Goal: Information Seeking & Learning: Learn about a topic

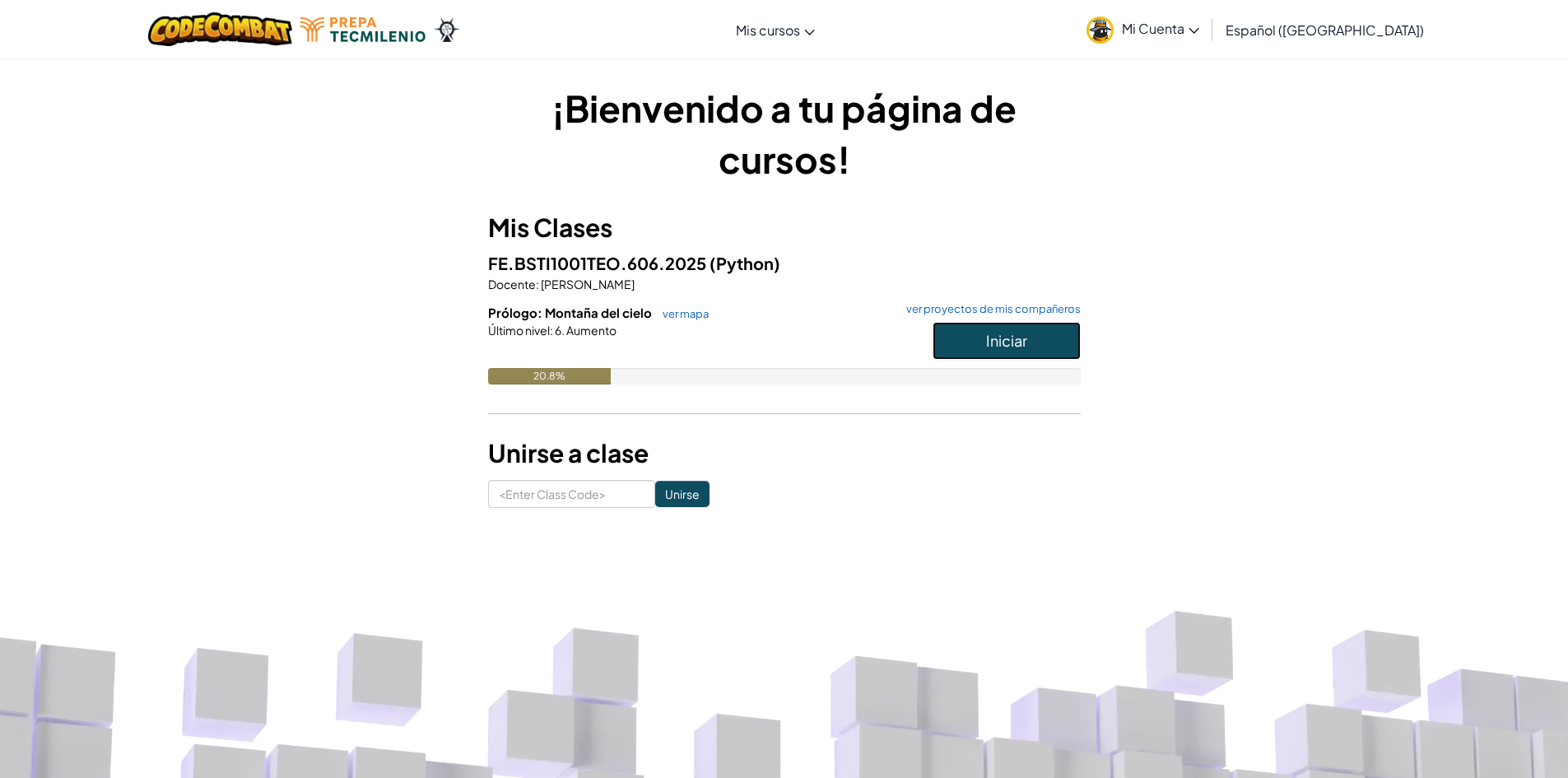
click at [1021, 339] on span "Iniciar" at bounding box center [1007, 339] width 41 height 19
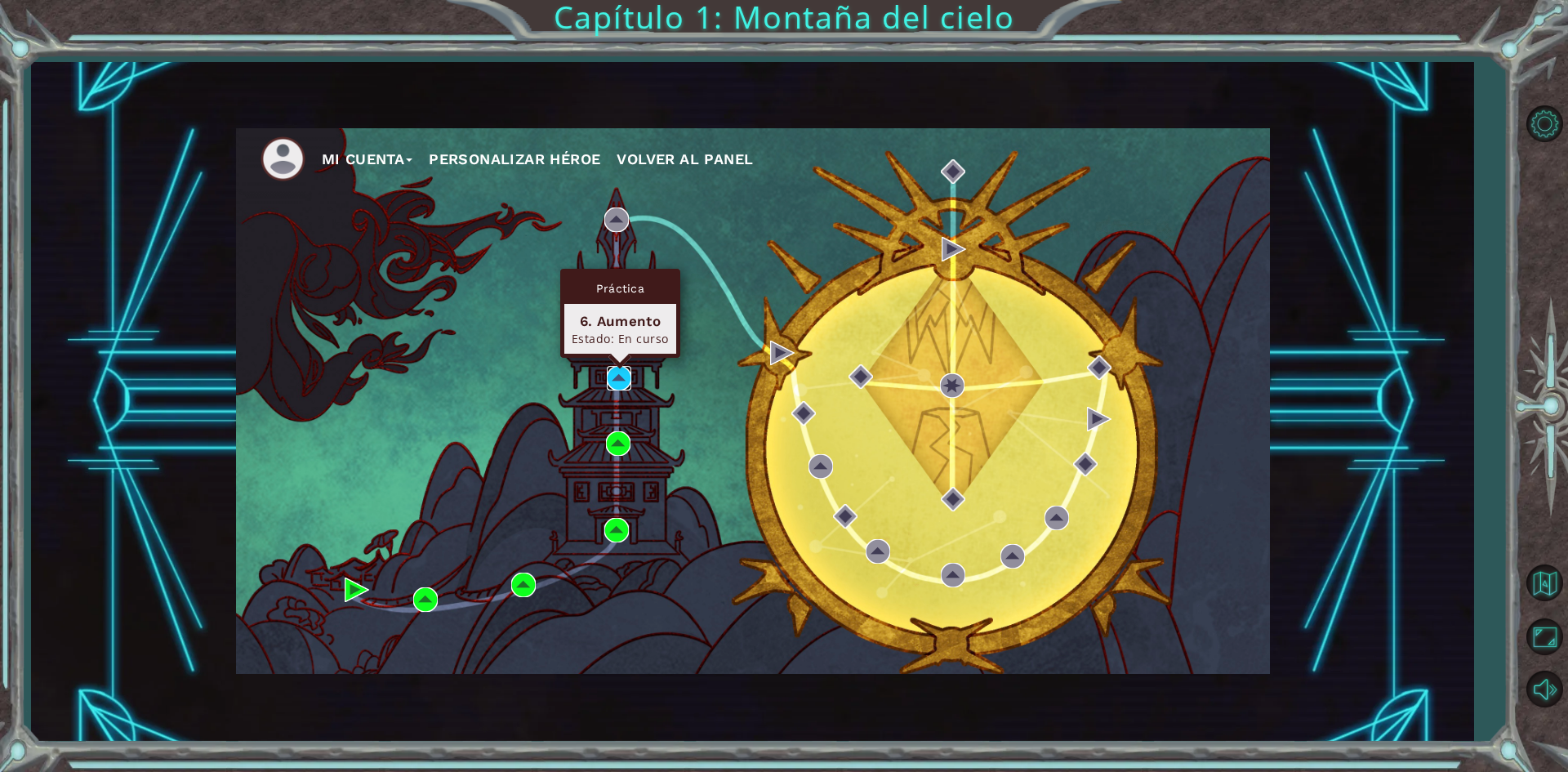
click at [621, 387] on img at bounding box center [618, 377] width 24 height 24
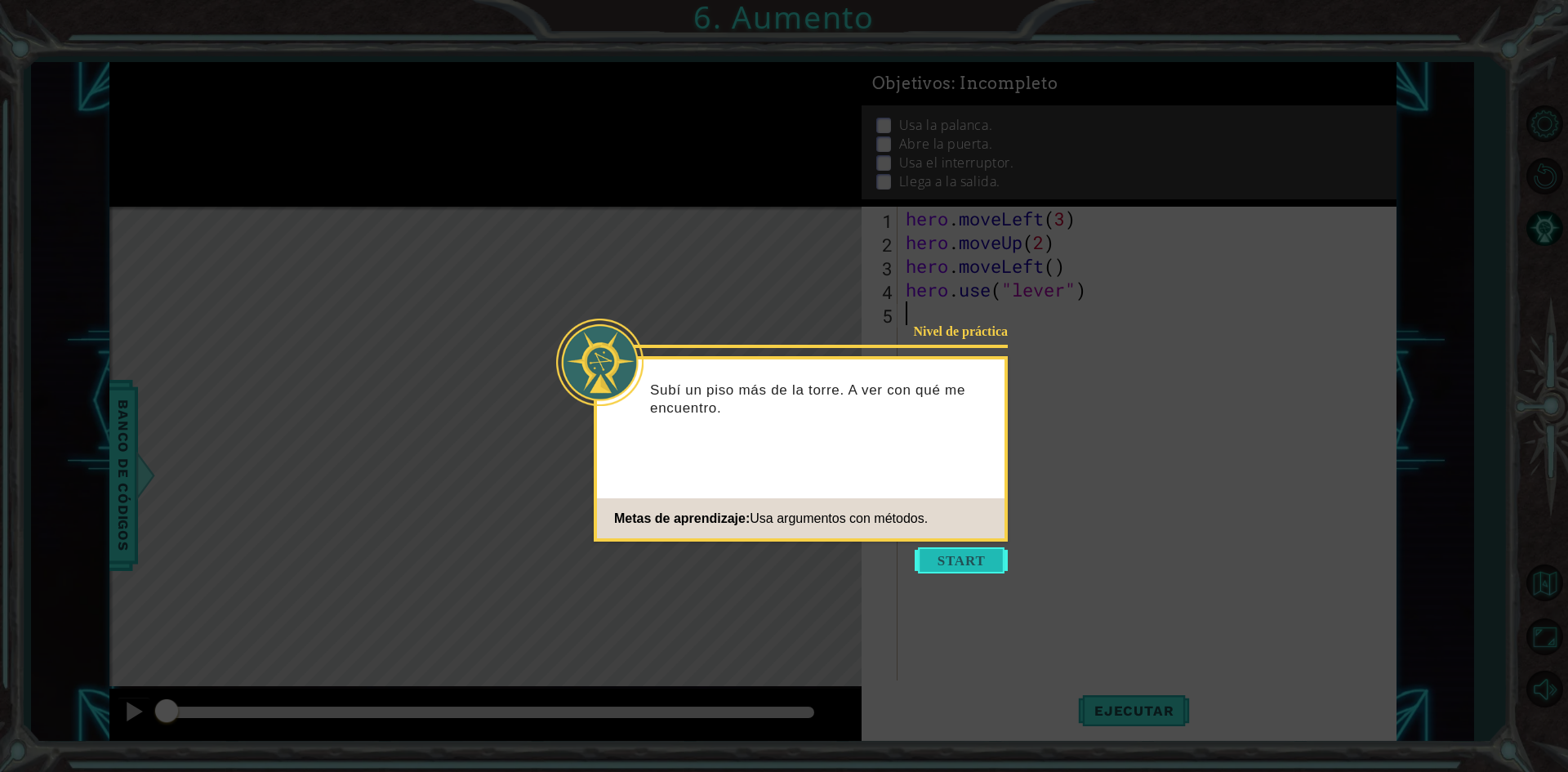
click at [960, 550] on button "Start" at bounding box center [961, 559] width 93 height 26
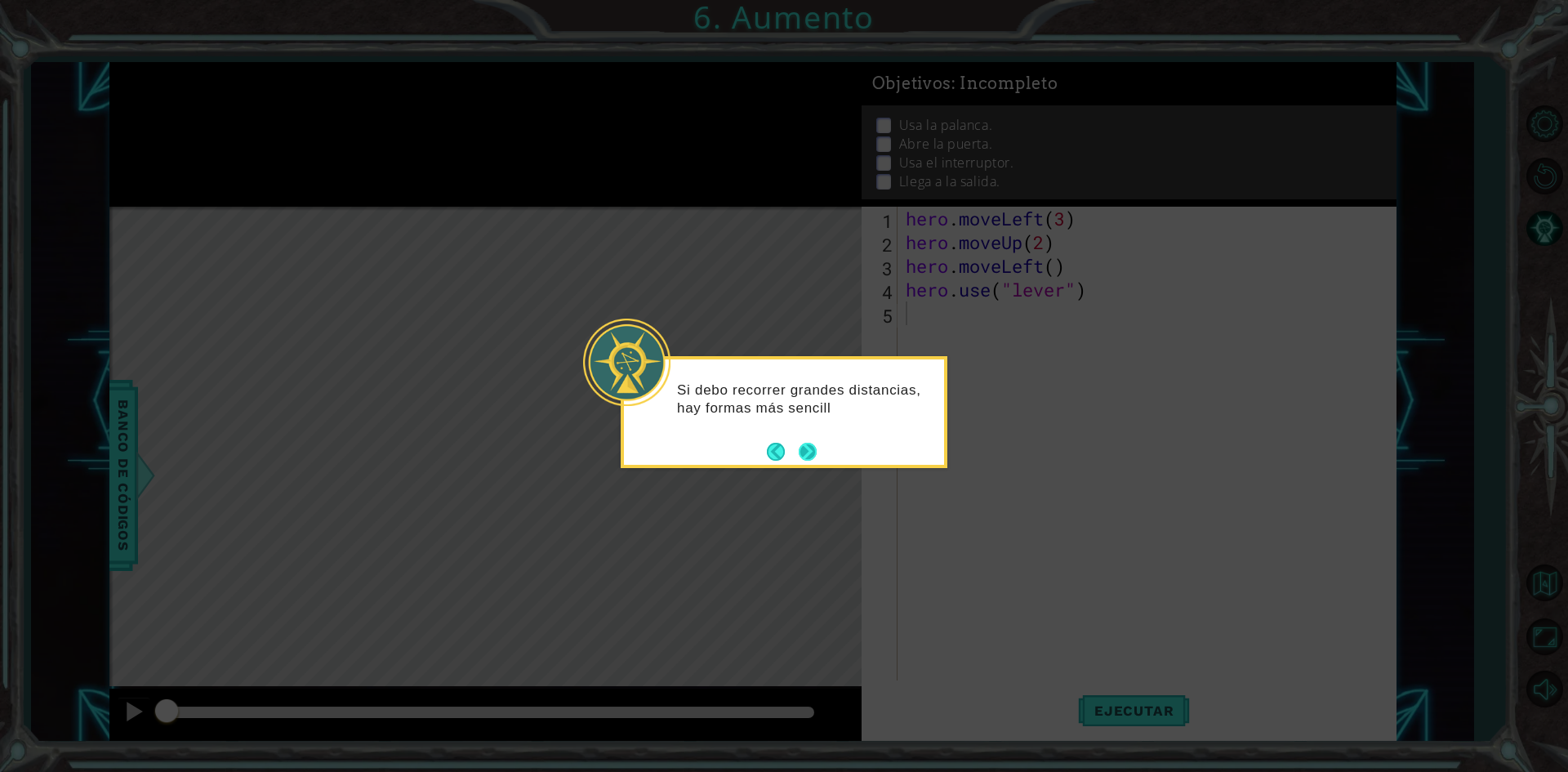
click at [815, 451] on button "Next" at bounding box center [808, 450] width 19 height 19
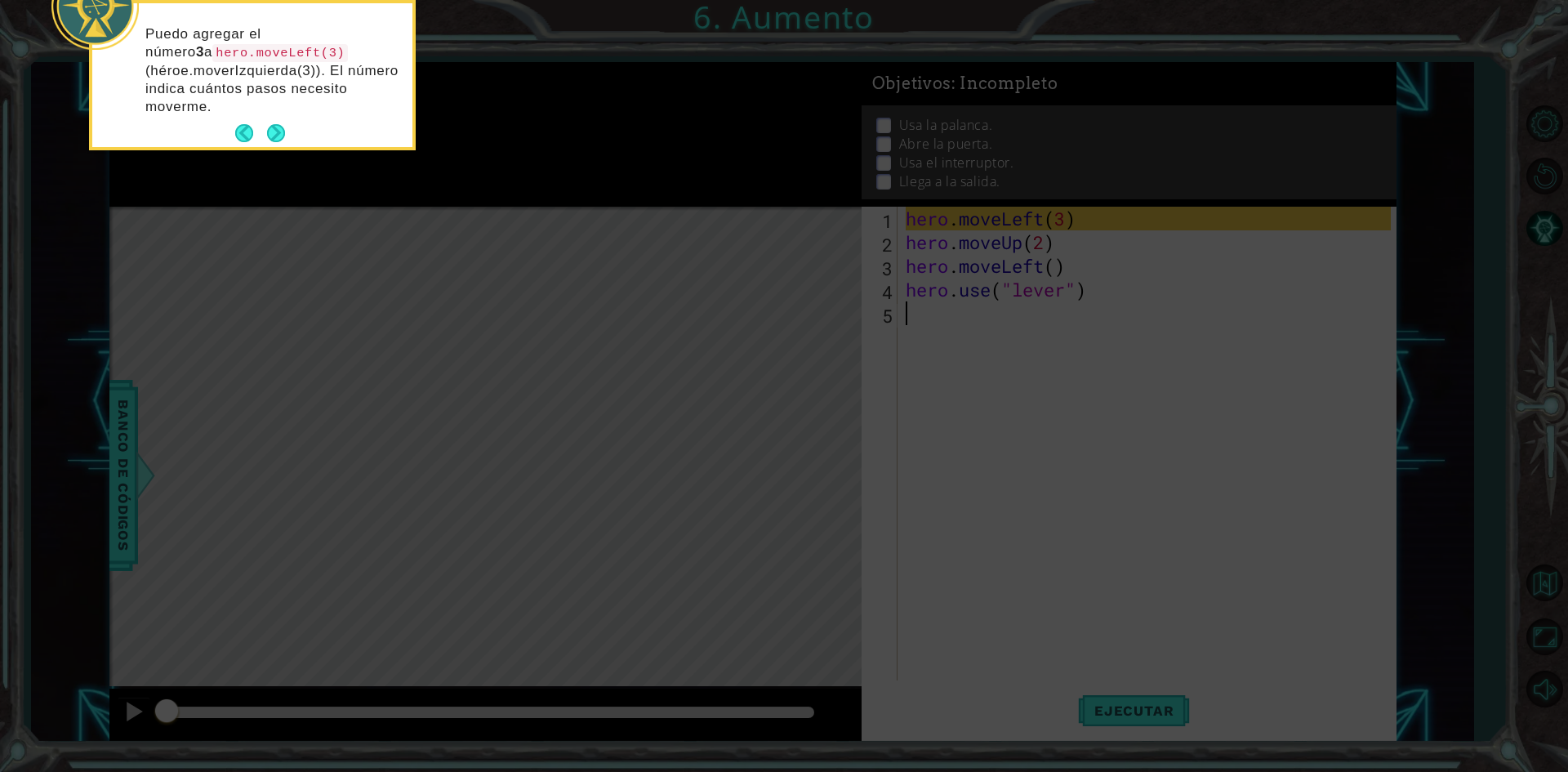
click at [286, 115] on div "Puedo agregar el número 3 a hero.moveLeft(3) (héroe.moverIzquierda(3)). El núme…" at bounding box center [252, 79] width 320 height 138
click at [268, 138] on button "Next" at bounding box center [276, 134] width 30 height 30
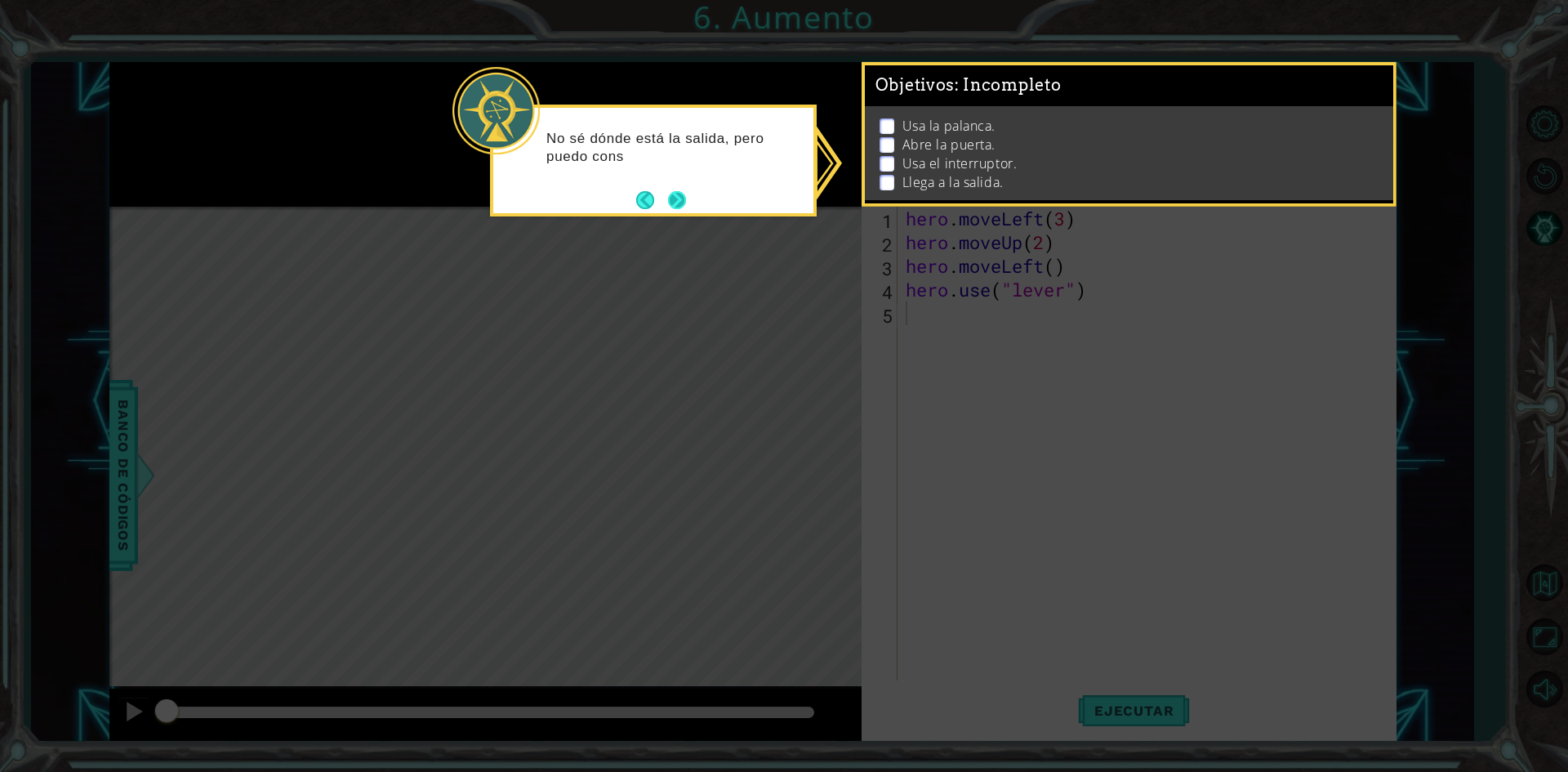
click at [667, 198] on button "Next" at bounding box center [677, 200] width 23 height 23
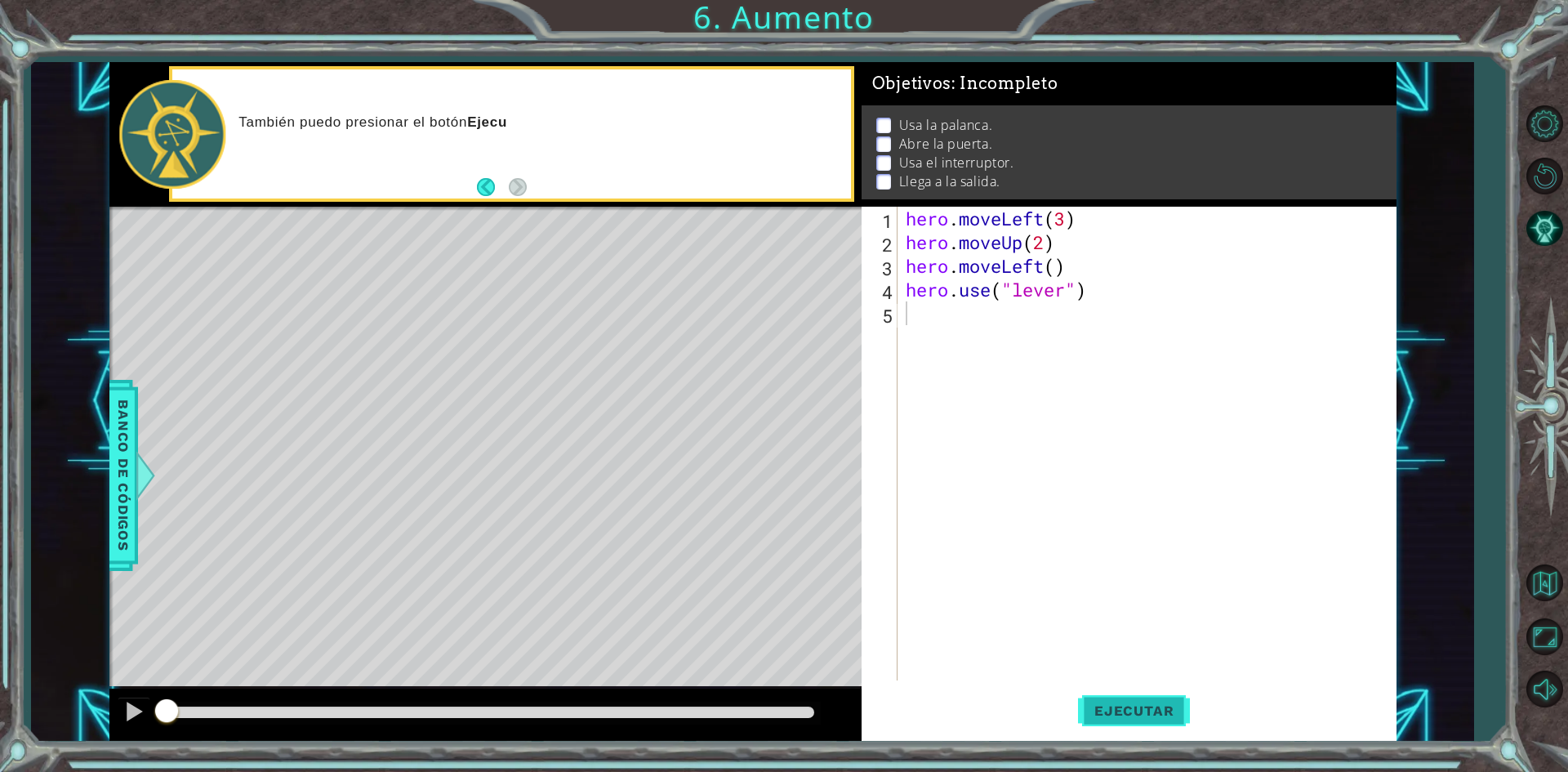
click at [1094, 701] on button "Ejecutar" at bounding box center [1133, 710] width 112 height 53
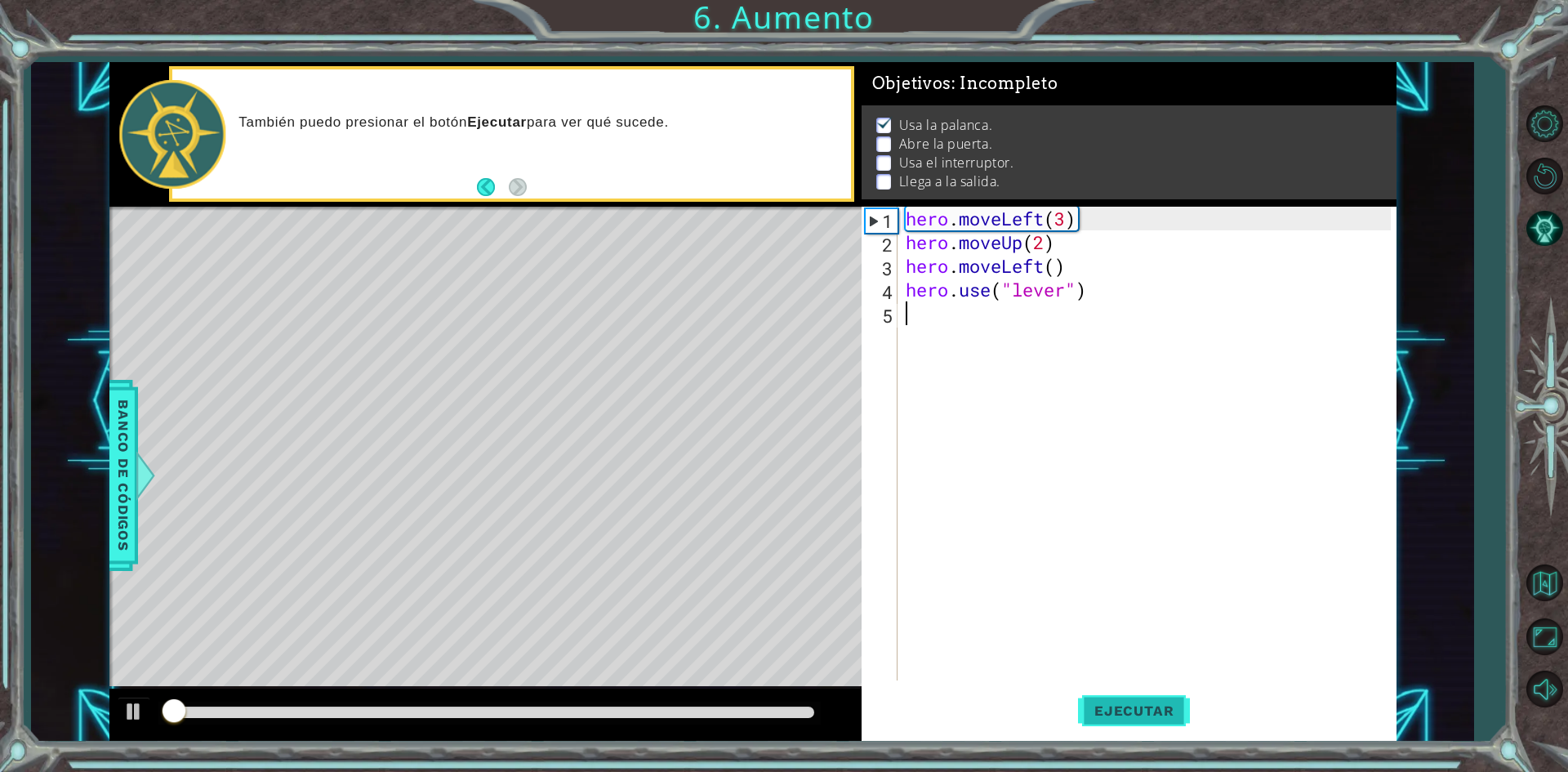
scroll to position [6, 0]
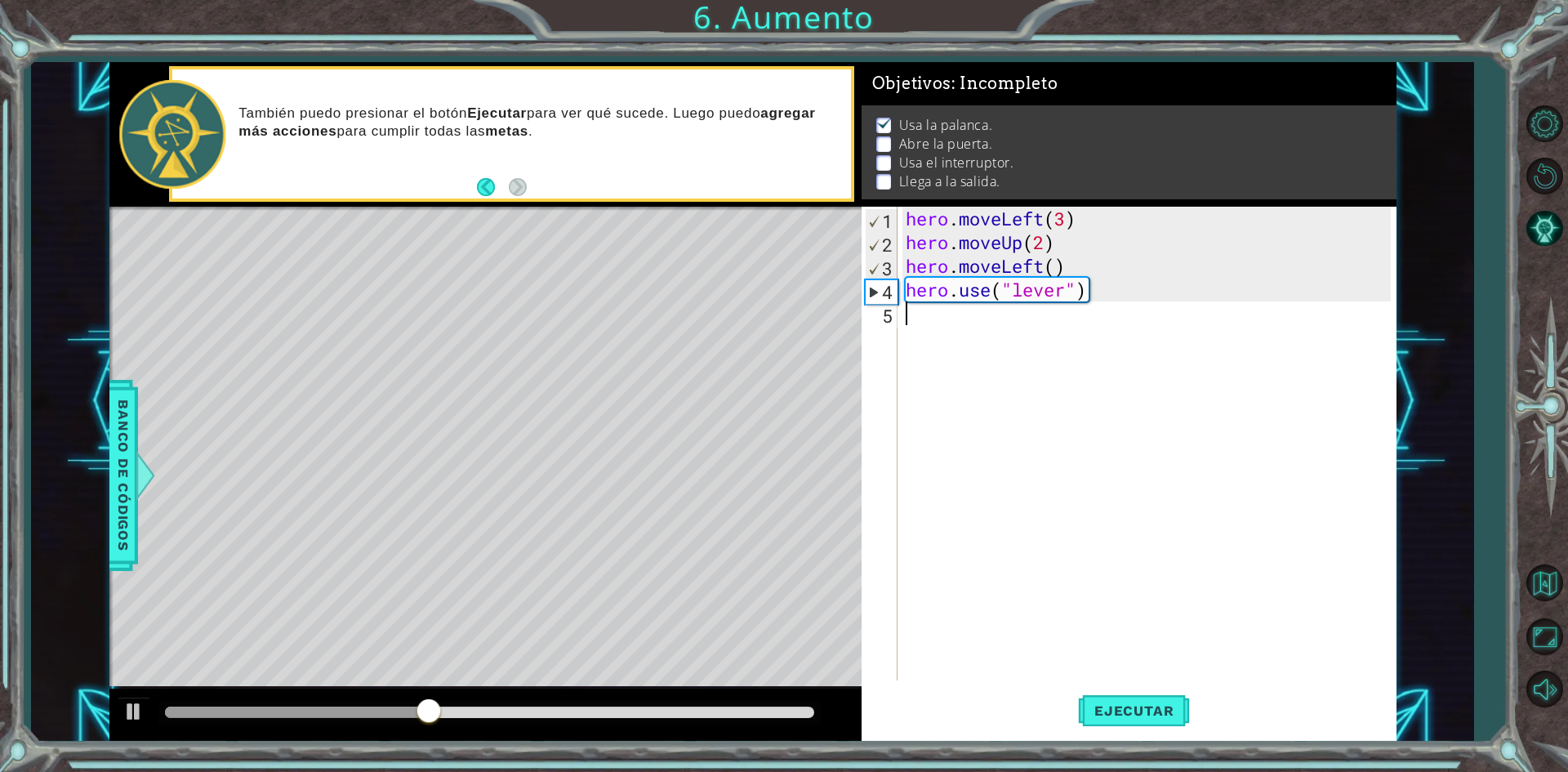
click at [955, 325] on div "hero . moveLeft ( 3 ) hero . moveUp ( 2 ) hero . moveLeft ( ) hero . use ( "lev…" at bounding box center [1151, 466] width 497 height 521
type textarea "f"
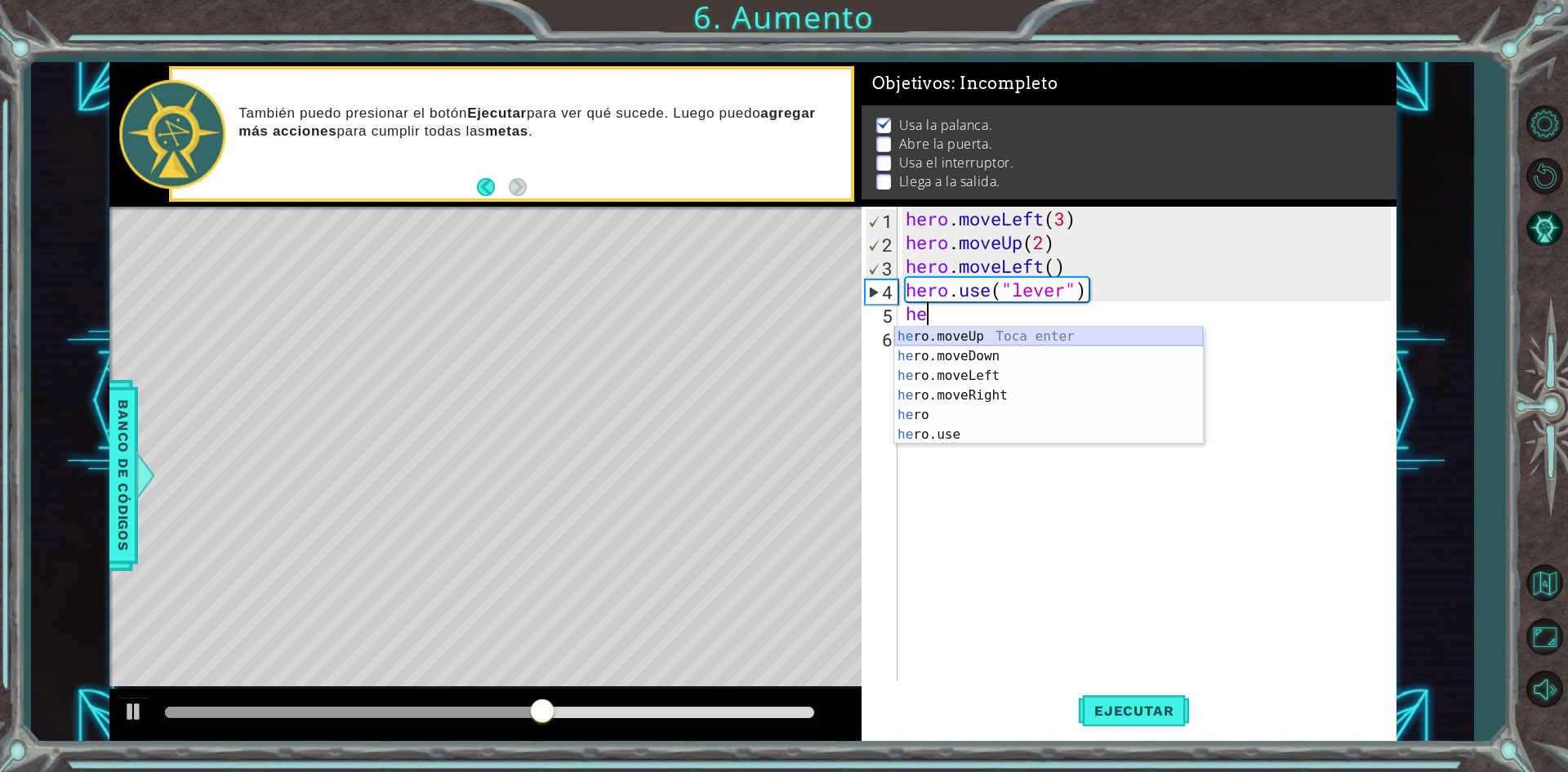
click at [996, 341] on div "he ro.moveUp Toca enter he ro.moveDown Toca enter he ro.moveLeft Toca enter he …" at bounding box center [1048, 405] width 308 height 156
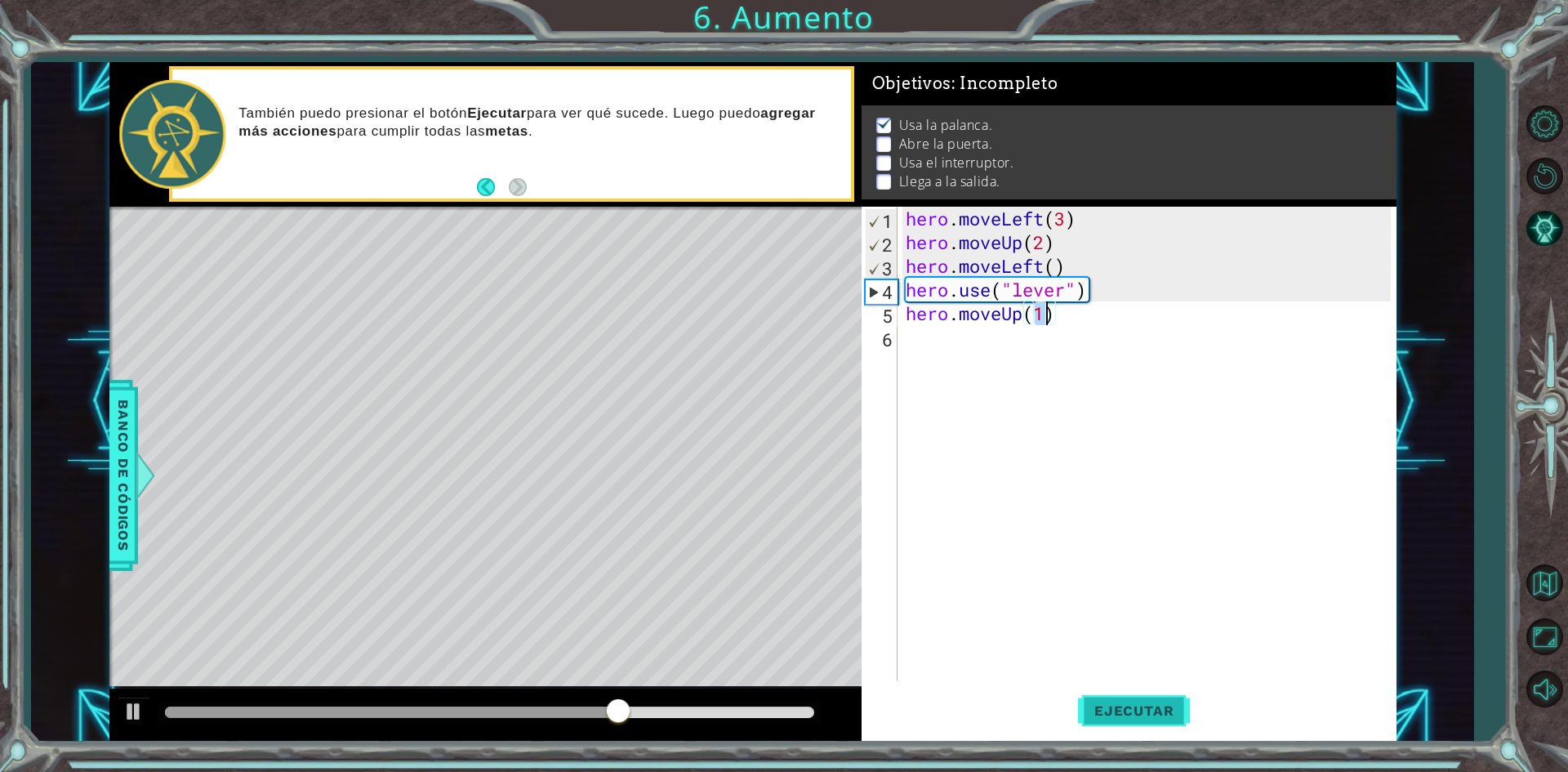
type textarea "hero.moveUp(1)"
click at [1094, 690] on button "Ejecutar" at bounding box center [1133, 710] width 112 height 53
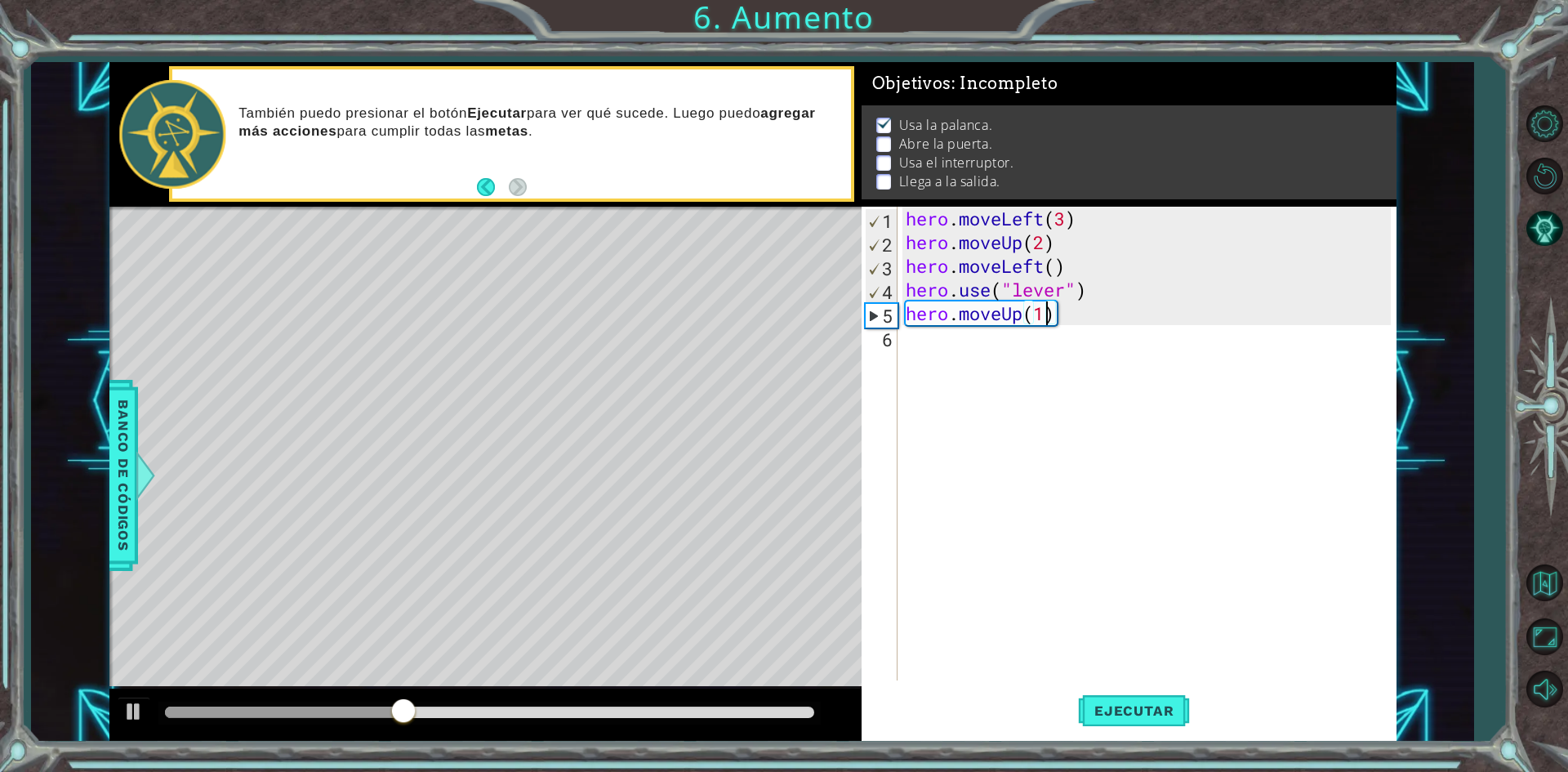
click at [969, 353] on div "hero . moveLeft ( 3 ) hero . moveUp ( 2 ) hero . moveLeft ( ) hero . use ( "lev…" at bounding box center [1151, 466] width 497 height 521
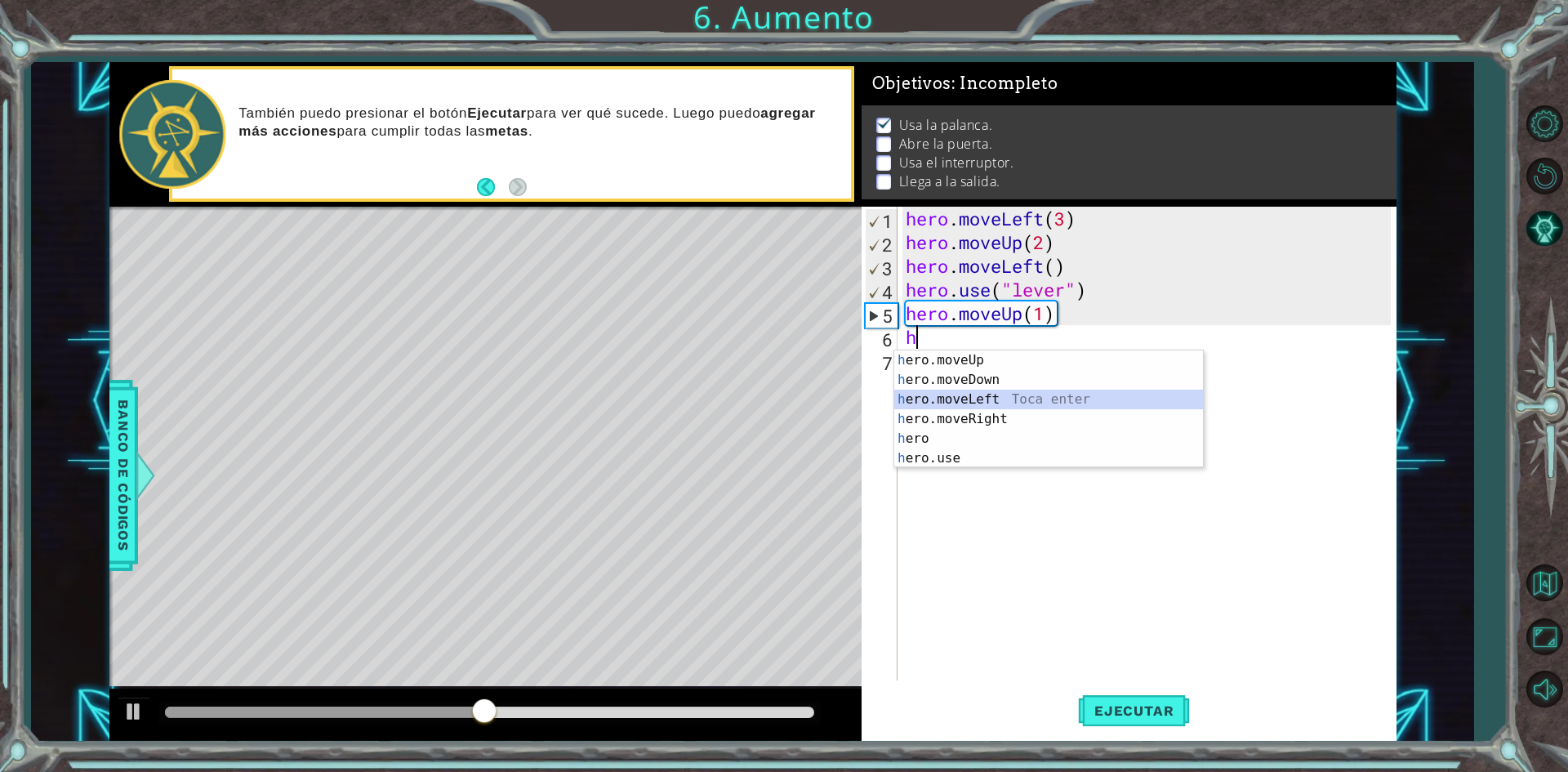
click at [1022, 394] on div "h ero.moveUp Toca enter h ero.moveDown Toca enter h ero.moveLeft Toca enter h e…" at bounding box center [1048, 428] width 308 height 156
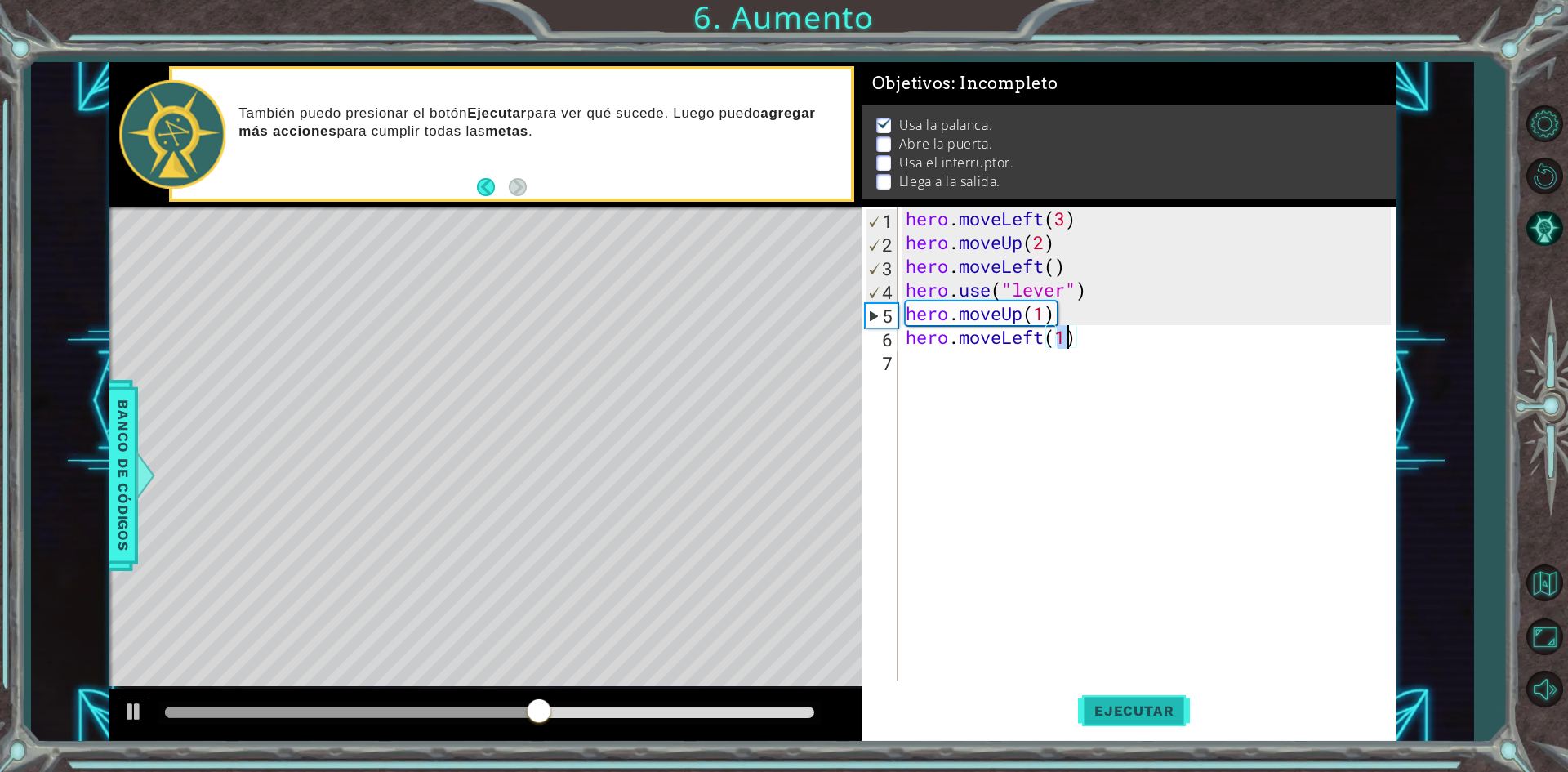
click at [1108, 718] on span "Ejecutar" at bounding box center [1133, 710] width 112 height 16
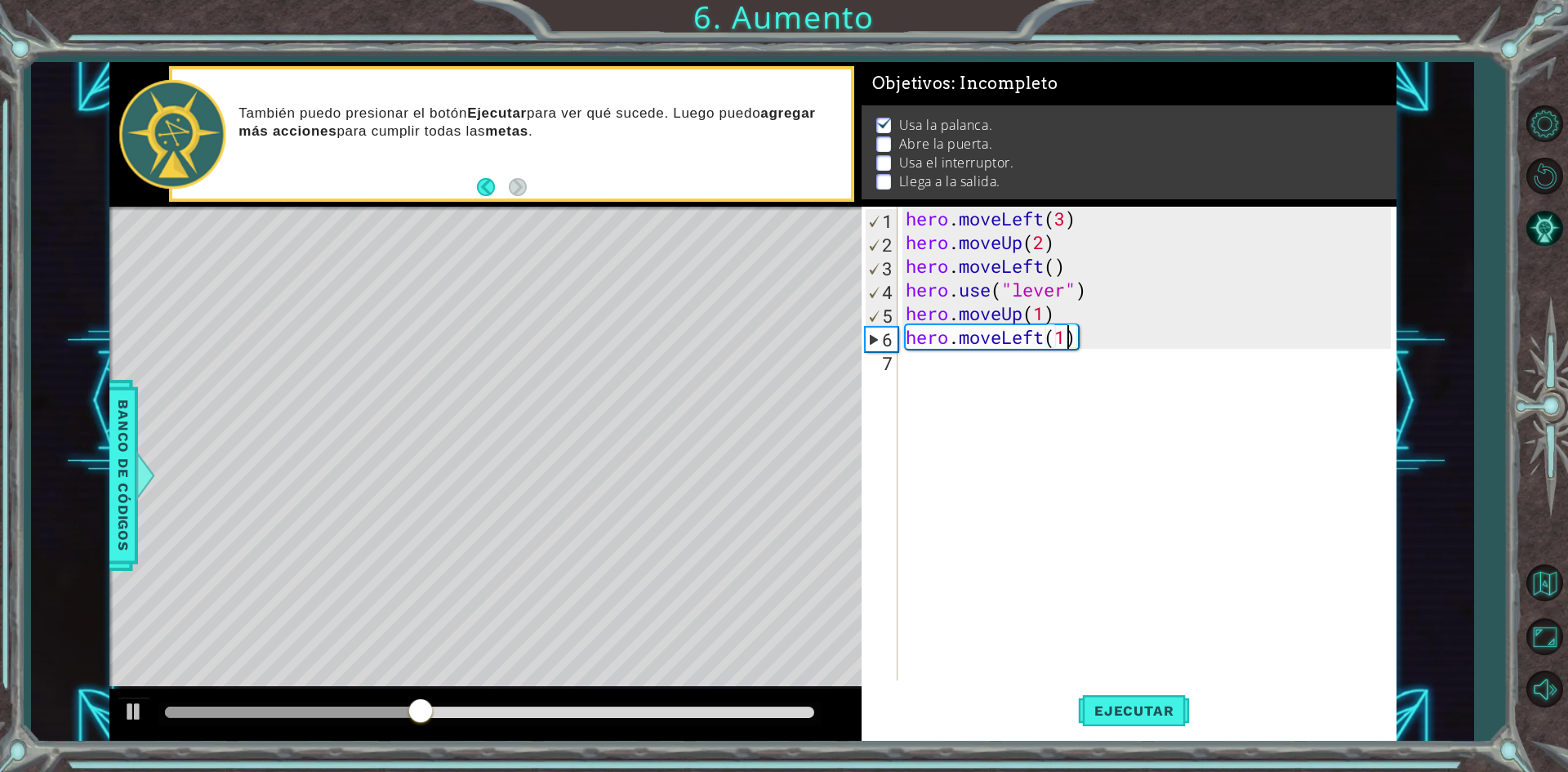
click at [1074, 309] on div "hero . moveLeft ( 3 ) hero . moveUp ( 2 ) hero . moveLeft ( ) hero . use ( "lev…" at bounding box center [1151, 466] width 497 height 521
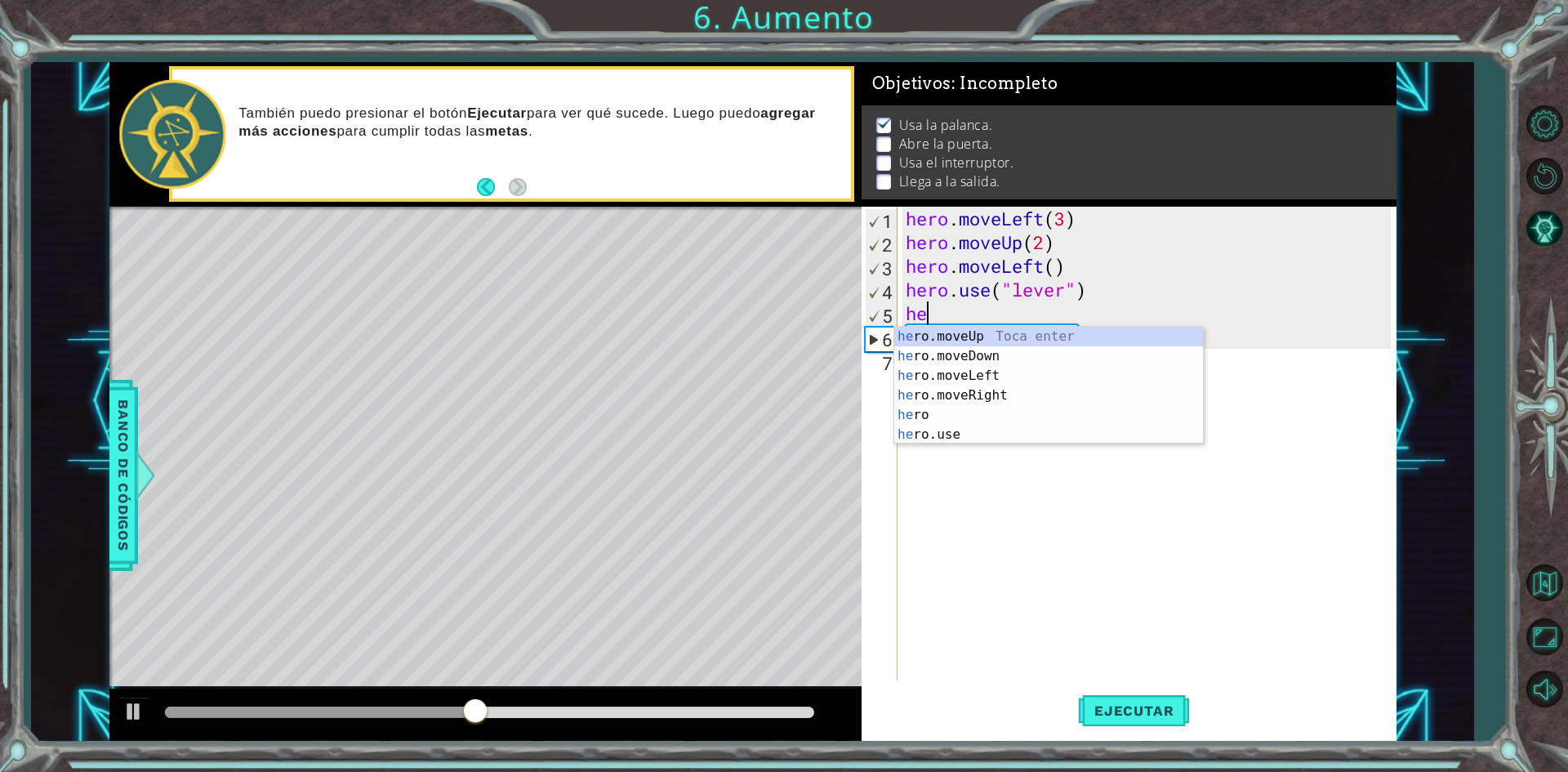
type textarea "h"
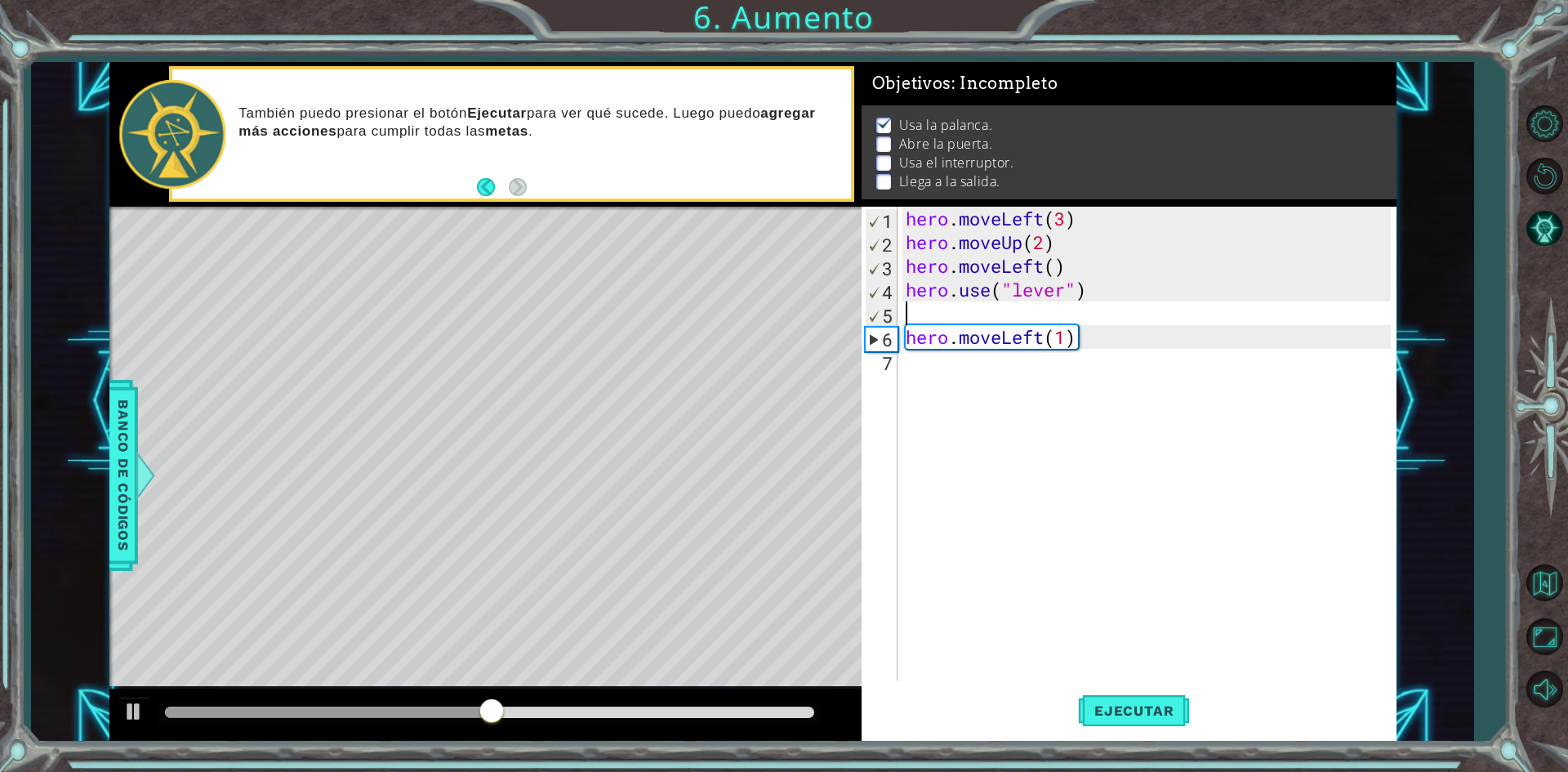
type textarea "hero.use("lever")"
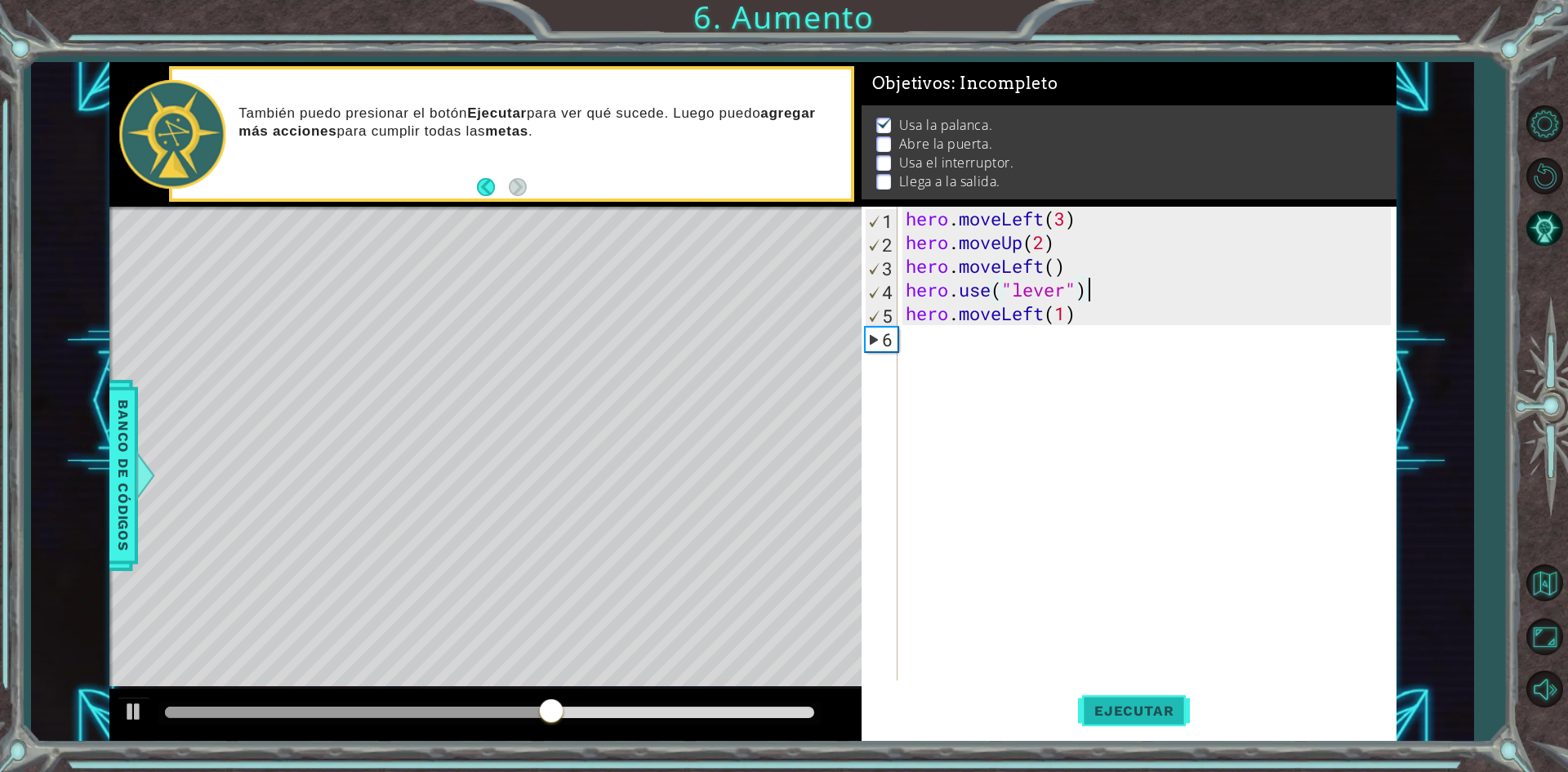
click at [1159, 707] on span "Ejecutar" at bounding box center [1133, 710] width 112 height 16
click at [915, 341] on div "hero . moveLeft ( 3 ) hero . moveUp ( 2 ) hero . moveLeft ( ) hero . use ( "lev…" at bounding box center [1151, 466] width 497 height 521
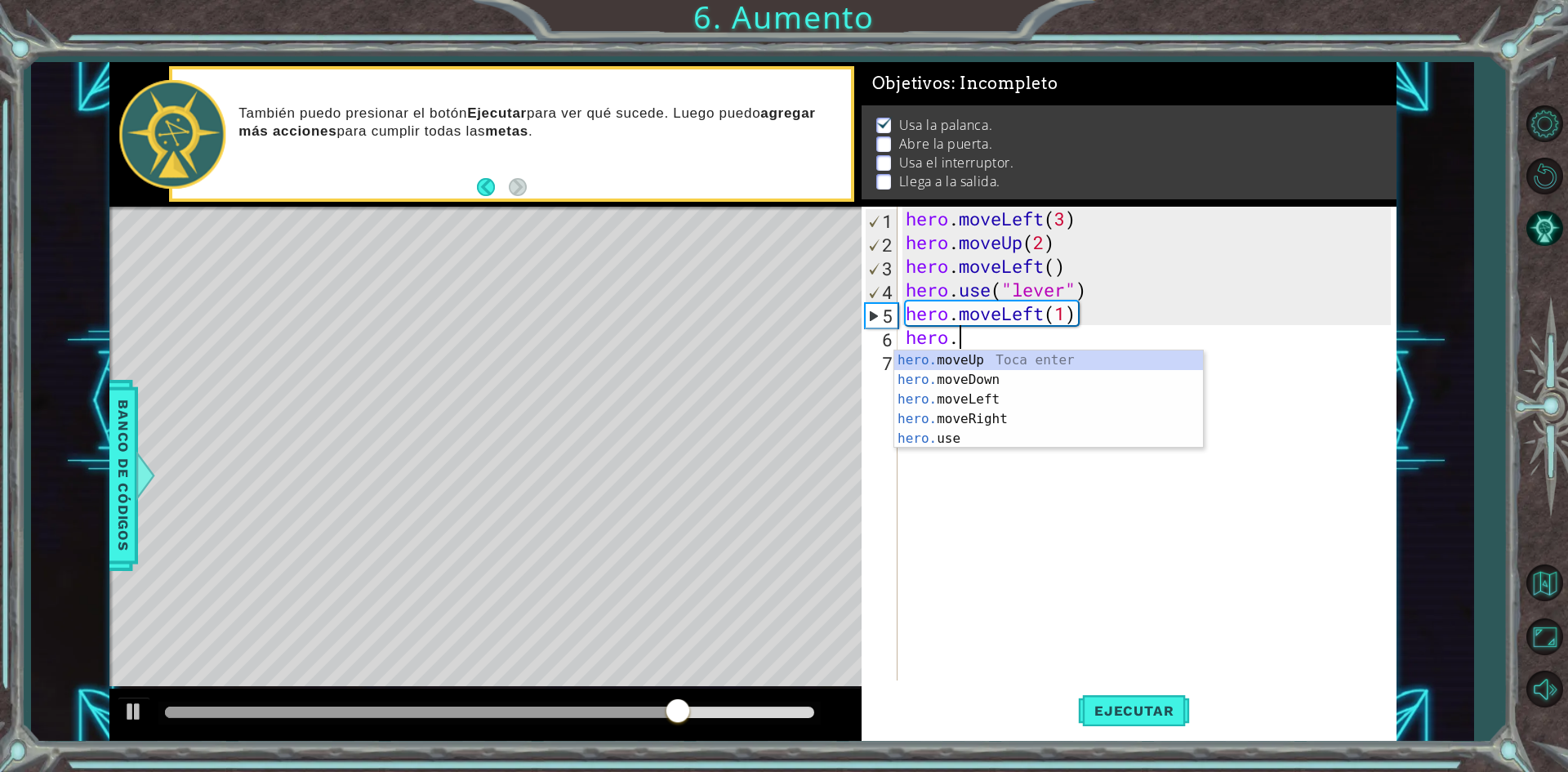
scroll to position [0, 2]
click at [967, 441] on div "hero. moveUp Toca enter hero. moveDown Toca enter hero. moveLeft Toca enter her…" at bounding box center [1048, 419] width 308 height 138
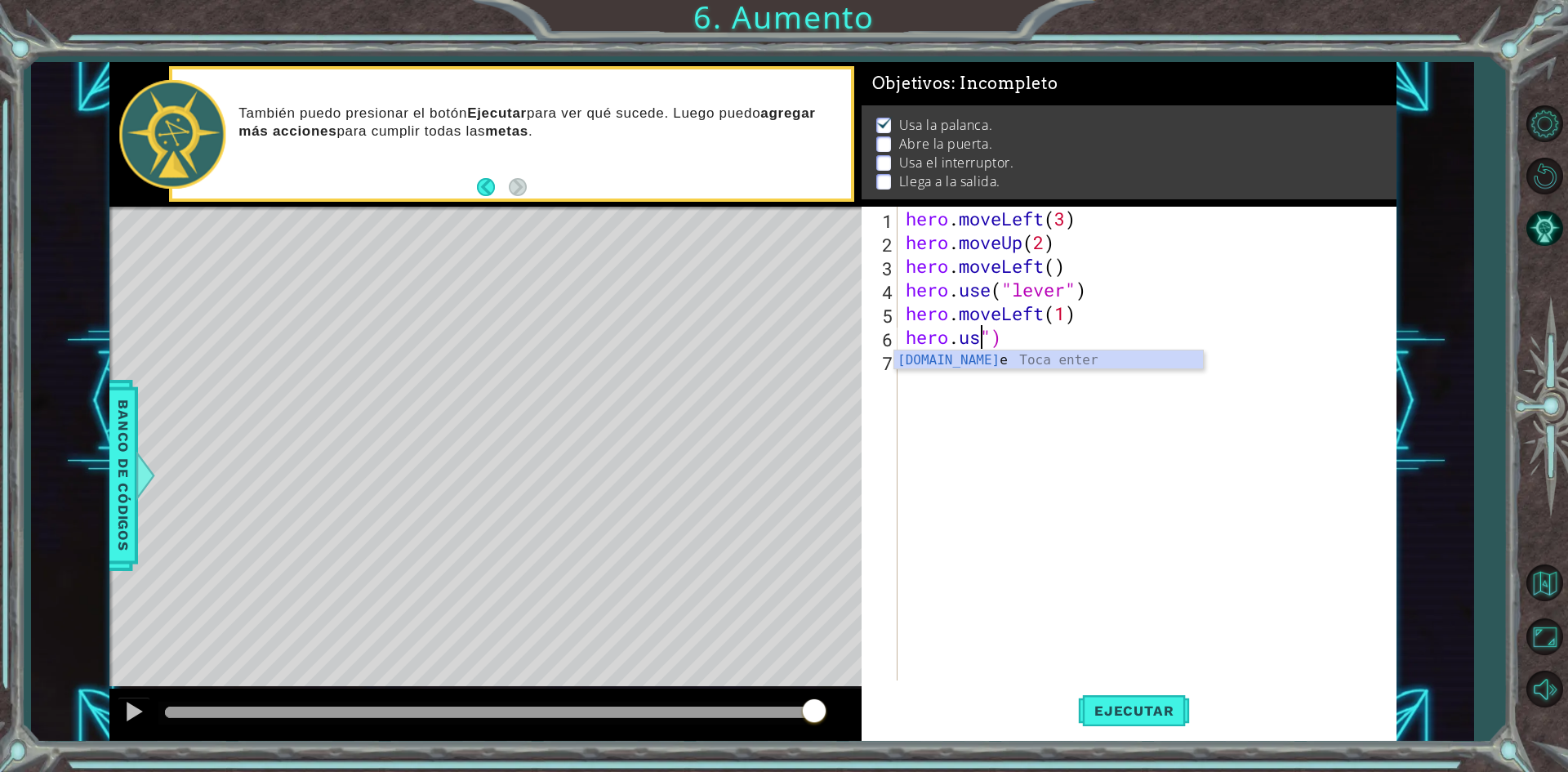
click at [1053, 357] on div "[DOMAIN_NAME] e Toca enter" at bounding box center [1048, 380] width 308 height 59
type textarea "hero.use("door")"
click at [1161, 719] on button "Ejecutar" at bounding box center [1133, 710] width 112 height 53
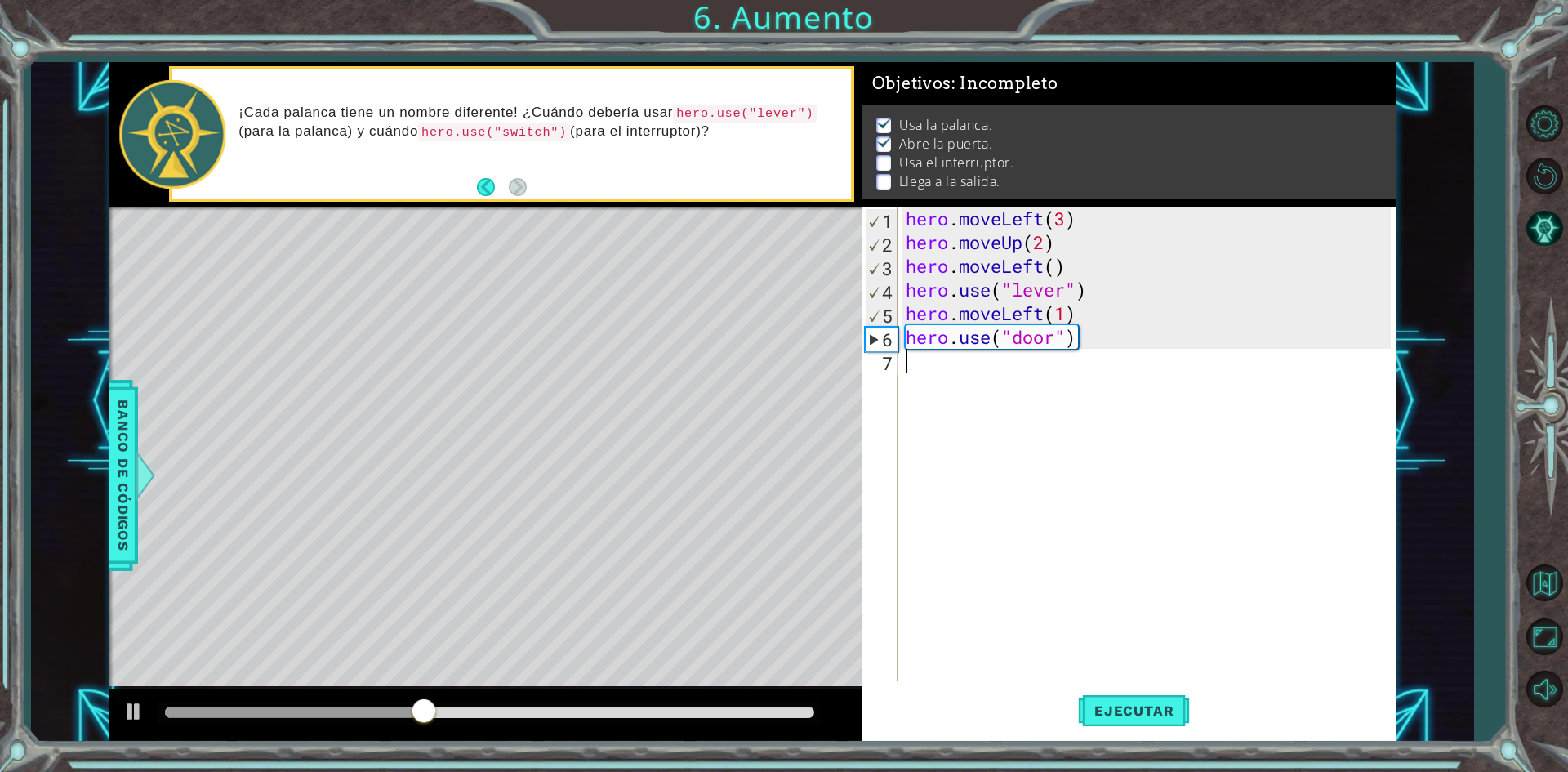
click at [960, 374] on div "hero . moveLeft ( 3 ) hero . moveUp ( 2 ) hero . moveLeft ( ) hero . use ( "lev…" at bounding box center [1151, 466] width 497 height 521
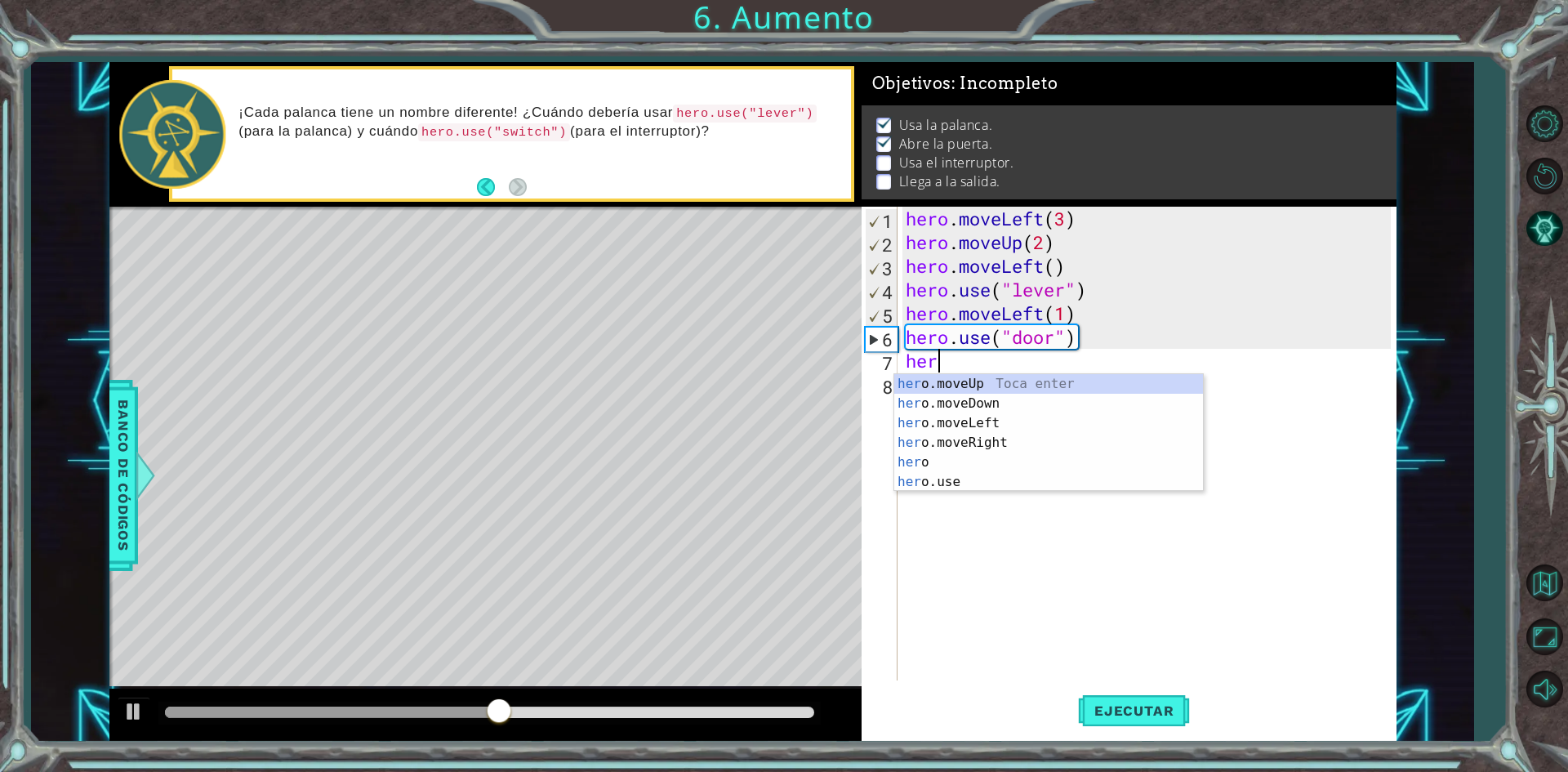
scroll to position [0, 1]
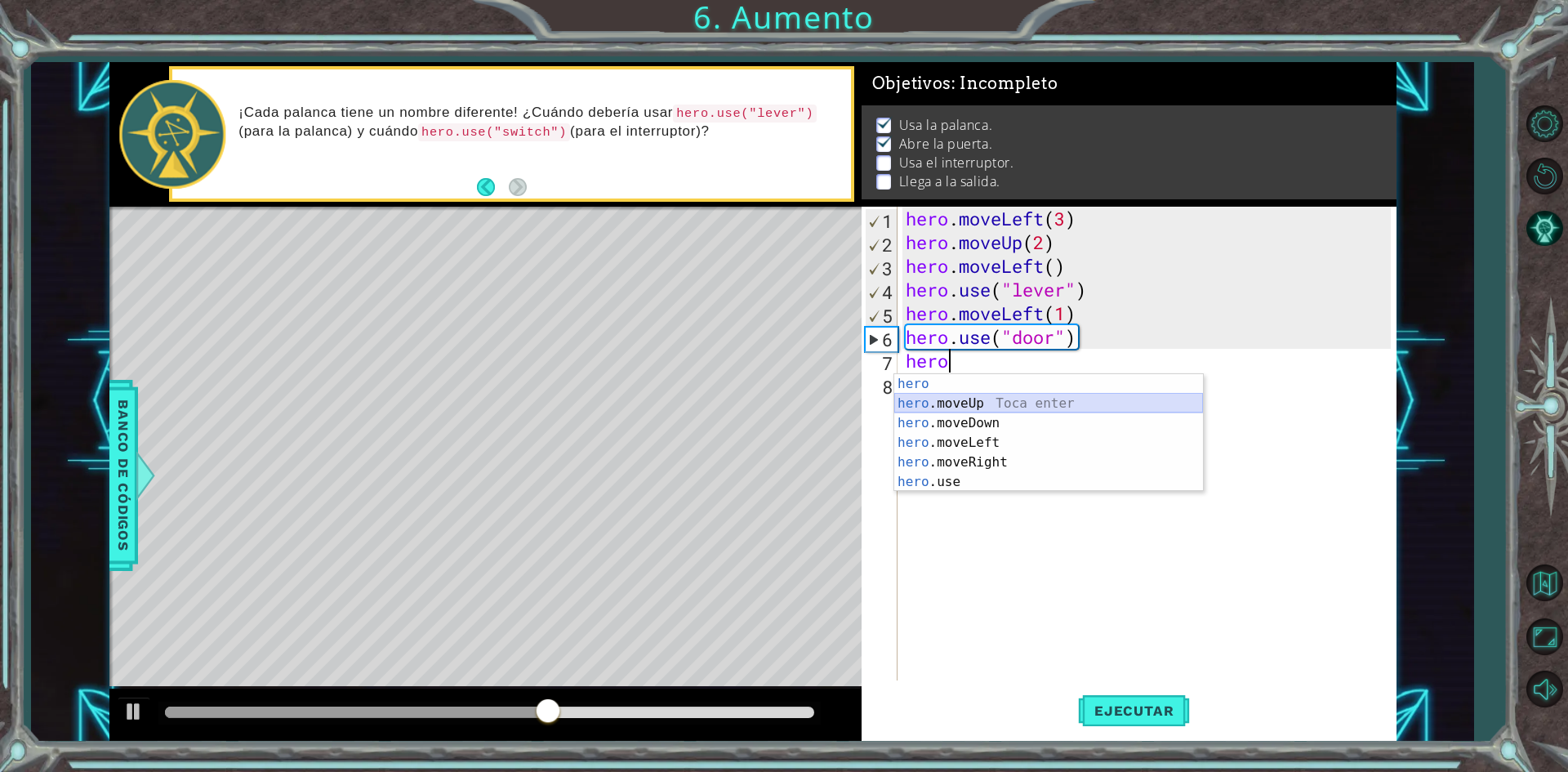
click at [949, 396] on div "hero Toca enter hero .moveUp Toca enter hero .moveDown Toca enter hero .moveLef…" at bounding box center [1048, 452] width 308 height 156
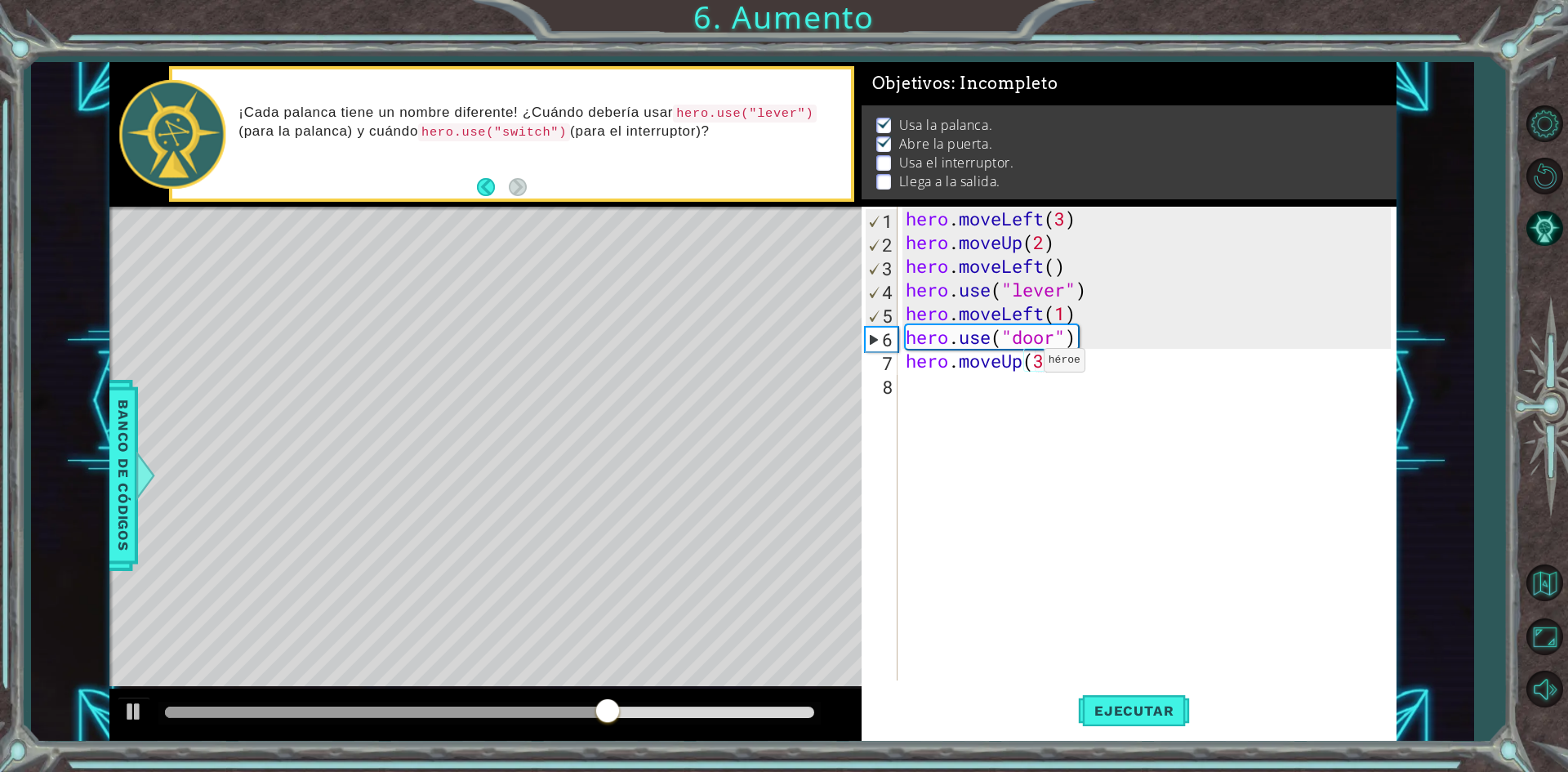
scroll to position [0, 5]
type textarea "hero.moveUp(3)"
click at [1091, 701] on button "Ejecutar" at bounding box center [1133, 710] width 112 height 53
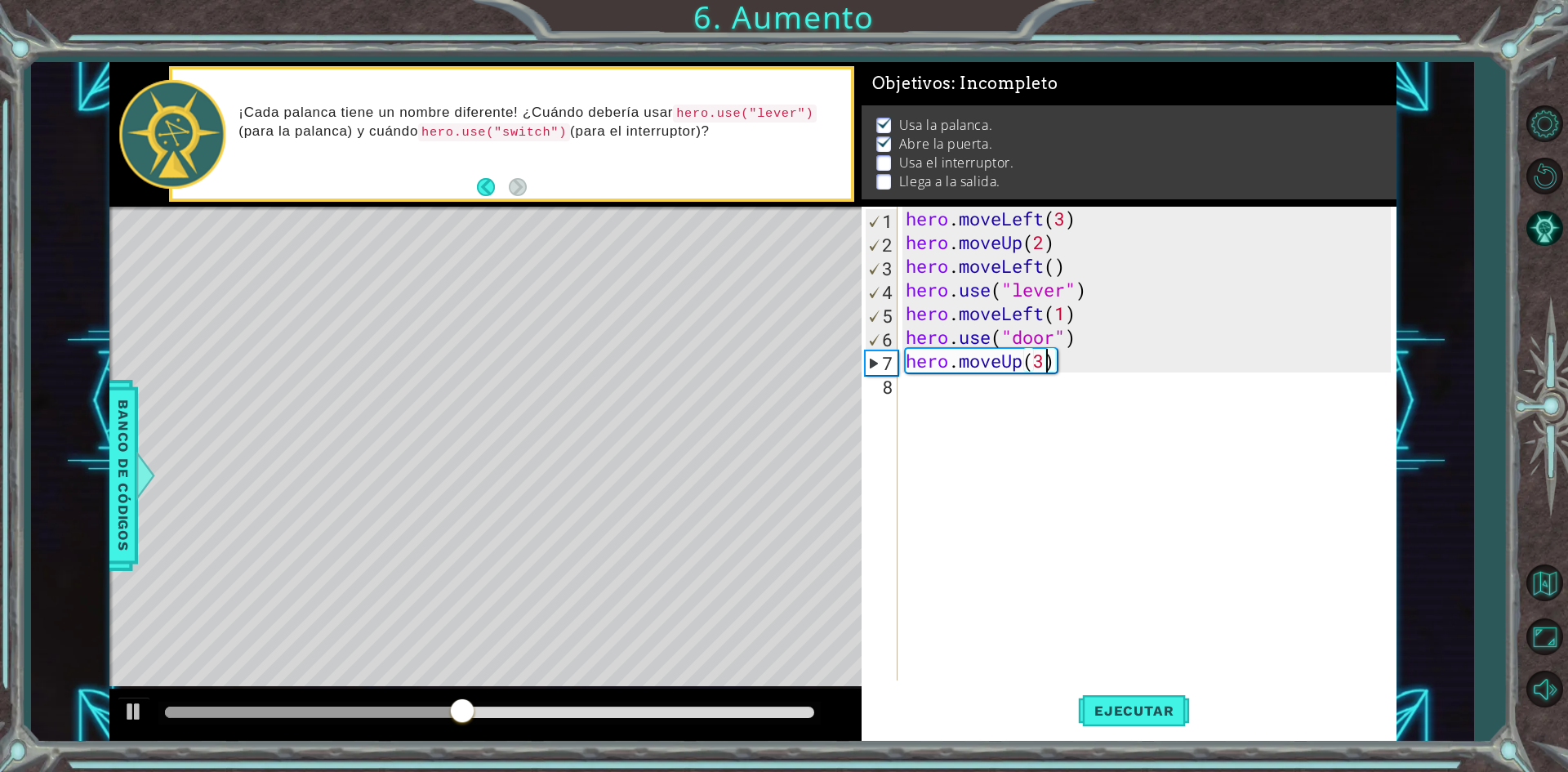
click at [961, 391] on div "hero . moveLeft ( 3 ) hero . moveUp ( 2 ) hero . moveLeft ( ) hero . use ( "lev…" at bounding box center [1151, 466] width 497 height 521
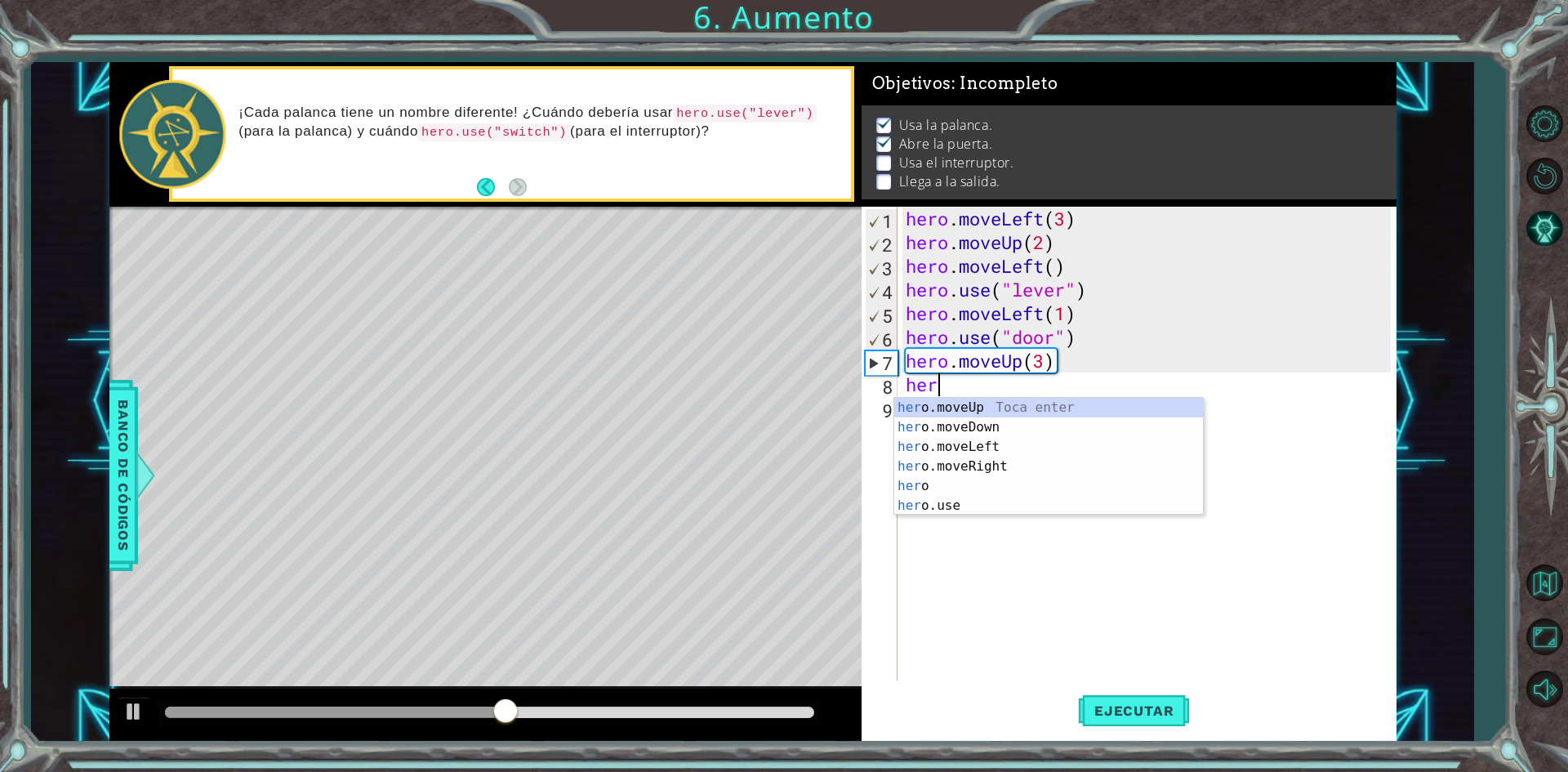
scroll to position [0, 1]
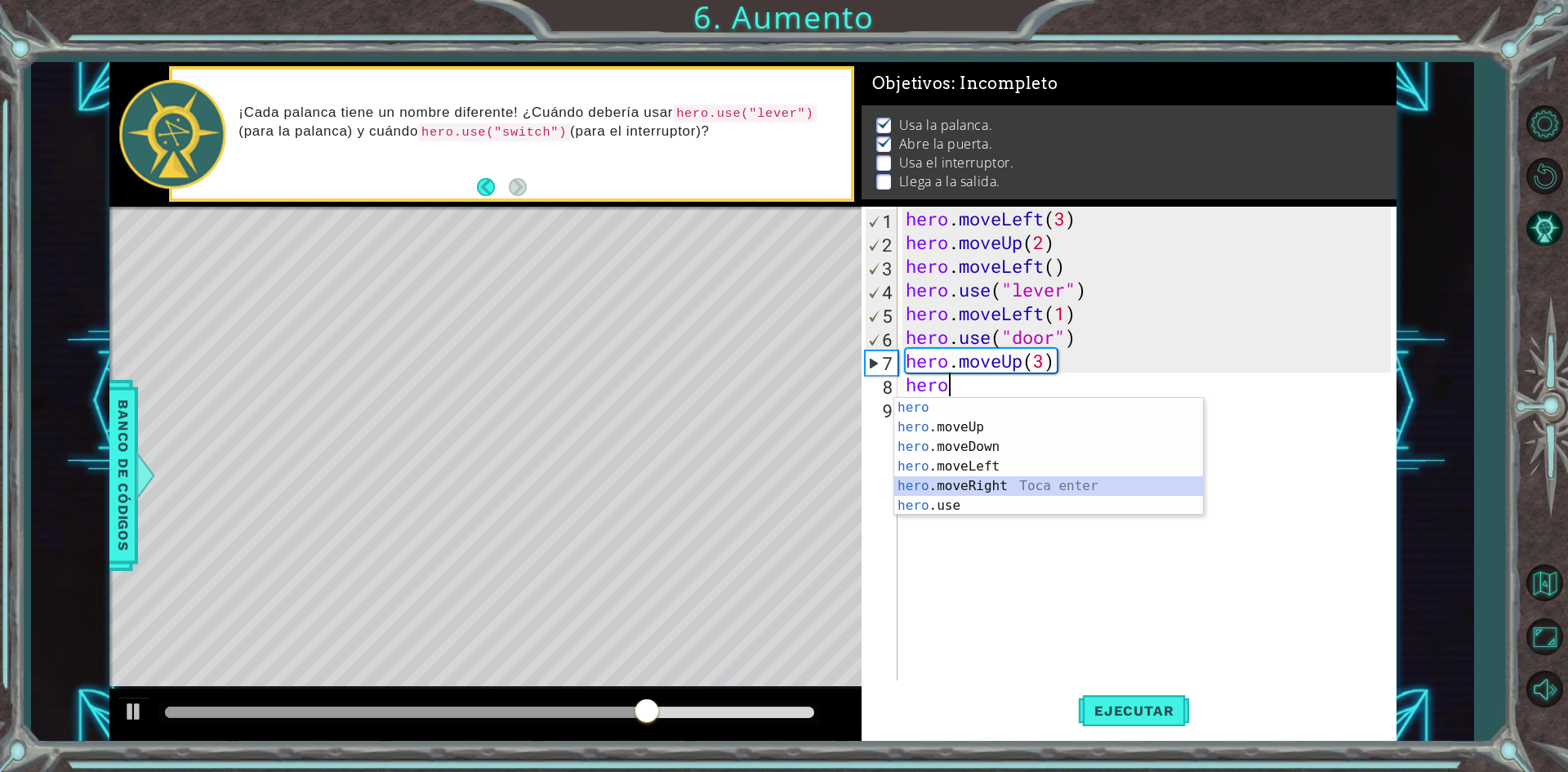
click at [935, 482] on div "hero Toca enter hero .moveUp Toca enter hero .moveDown Toca enter hero .moveLef…" at bounding box center [1048, 475] width 308 height 156
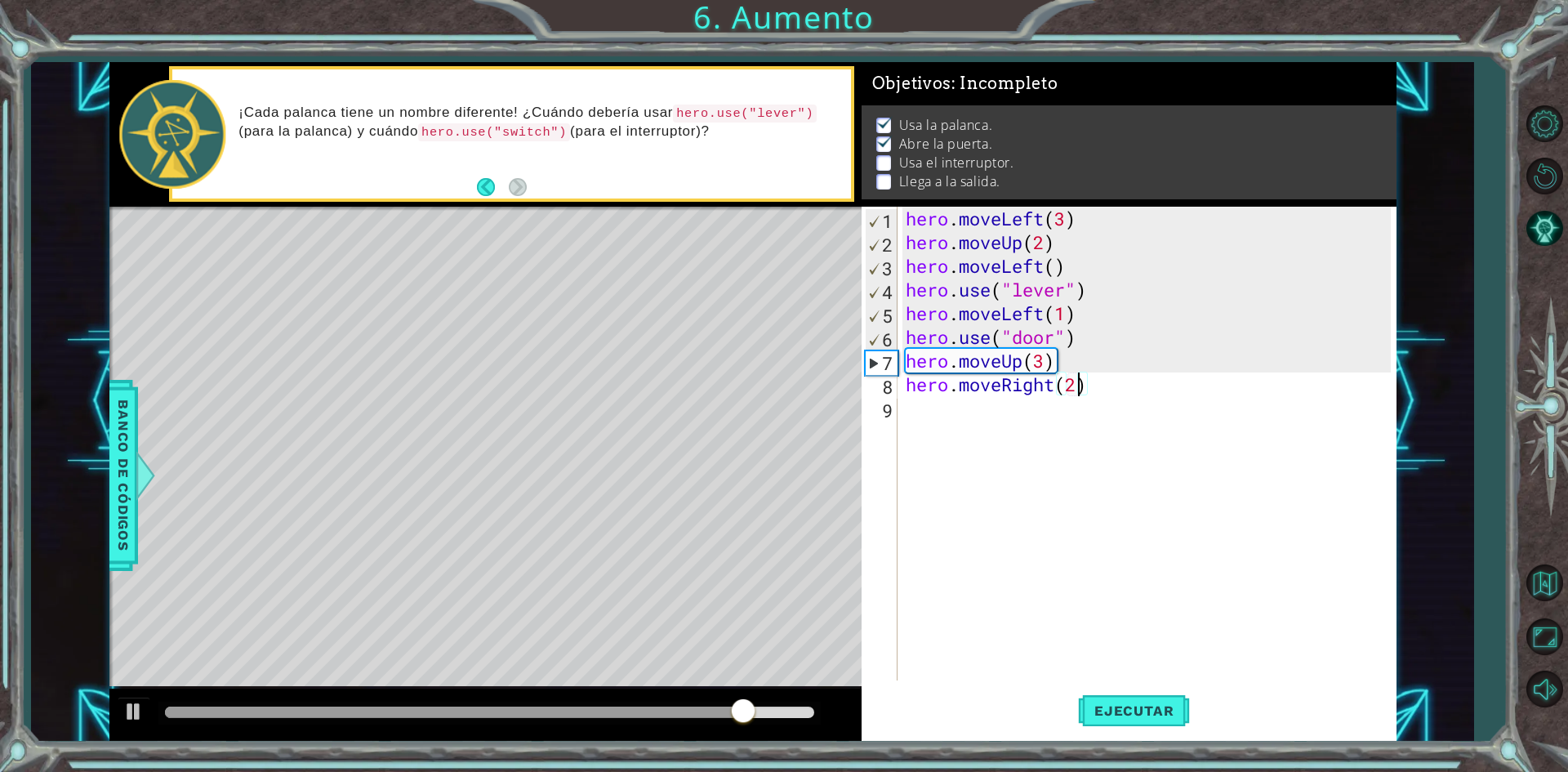
scroll to position [0, 7]
type textarea "hero.moveRight(2)"
click at [1146, 697] on button "Ejecutar" at bounding box center [1133, 710] width 112 height 53
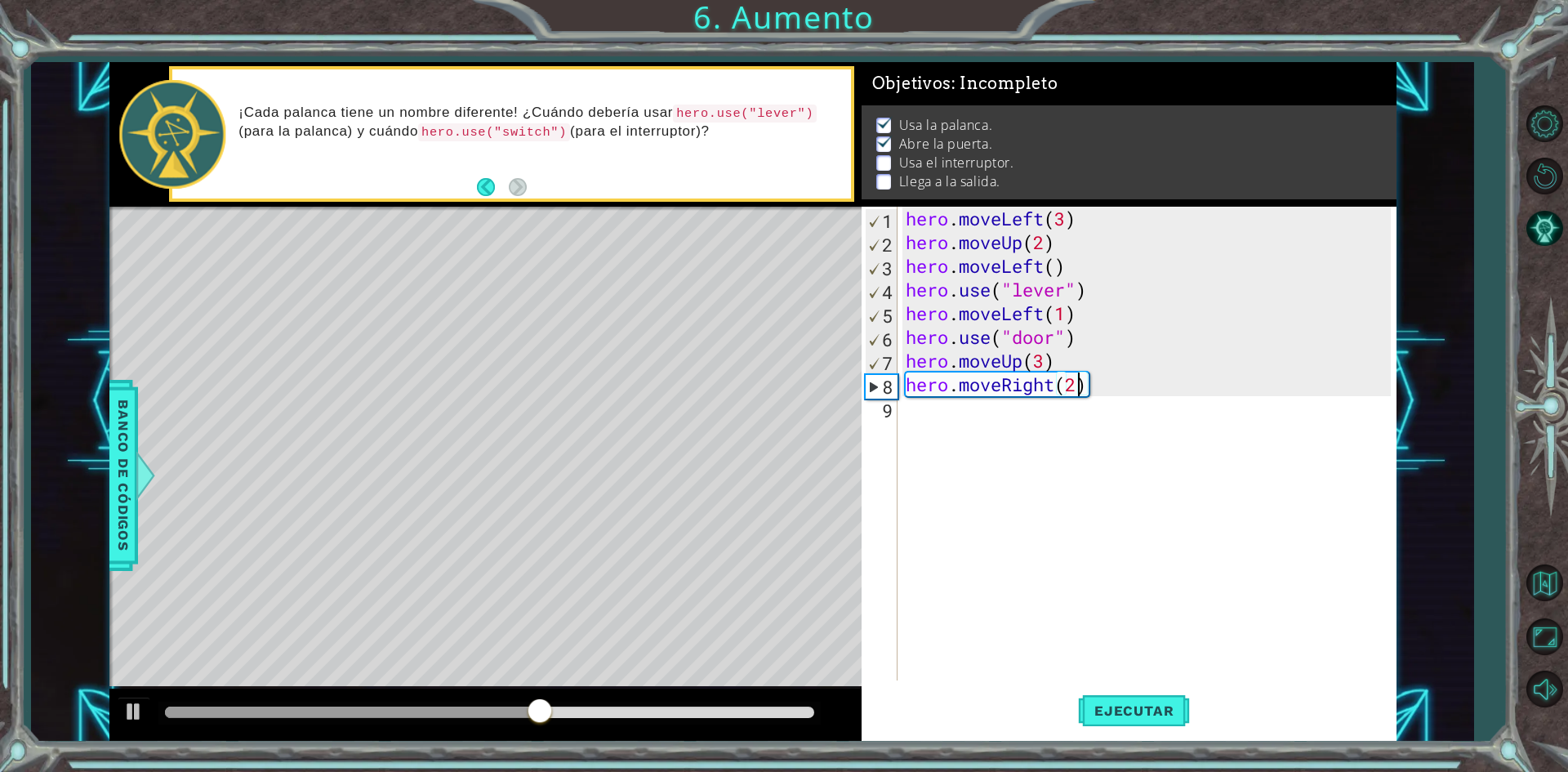
click at [936, 424] on div "hero . moveLeft ( 3 ) hero . moveUp ( 2 ) hero . moveLeft ( ) hero . use ( "lev…" at bounding box center [1151, 466] width 497 height 521
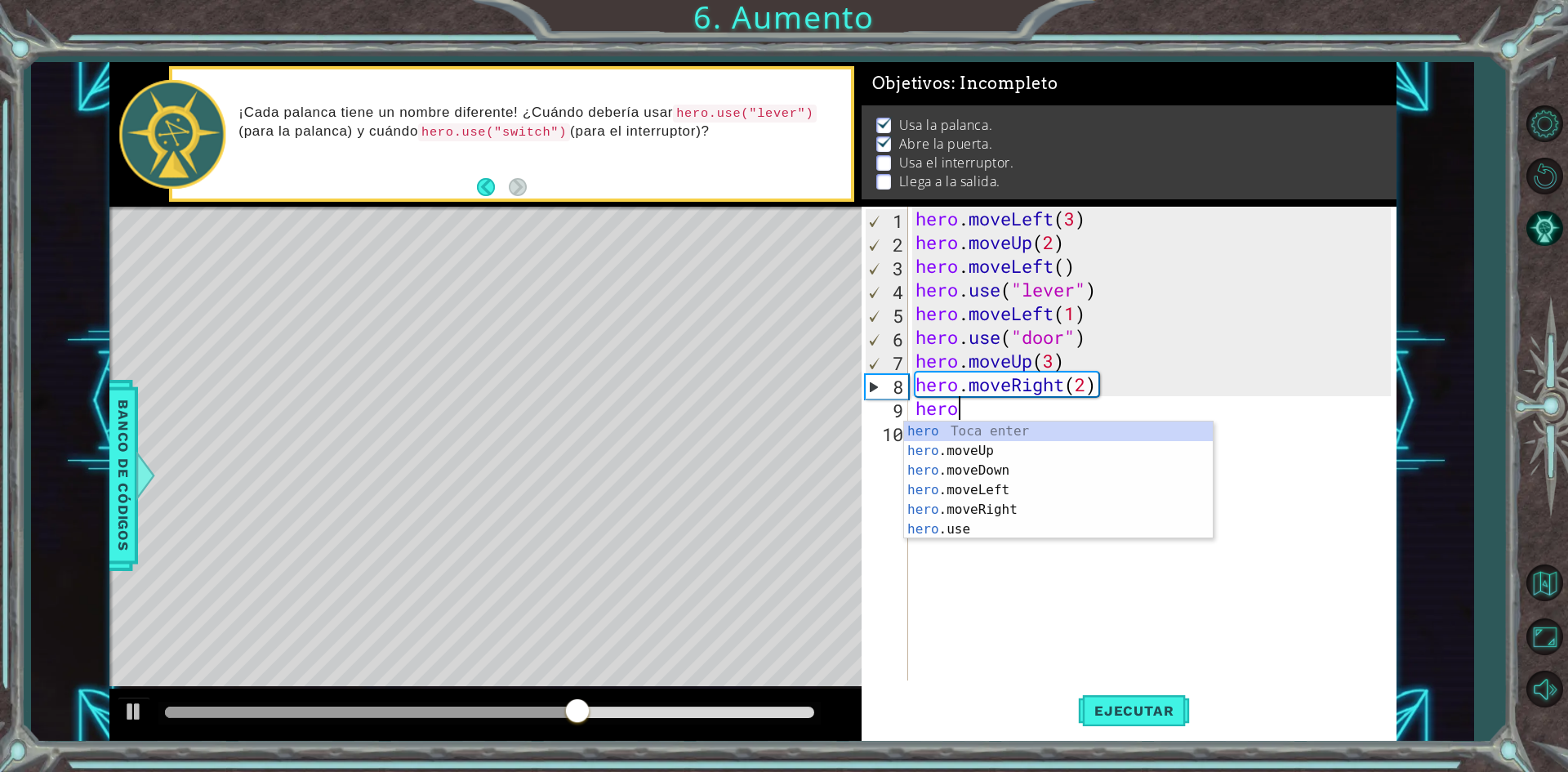
scroll to position [0, 1]
click at [959, 532] on div "hero Toca enter hero .moveUp Toca enter hero .moveDown Toca enter hero .moveLef…" at bounding box center [1058, 499] width 308 height 156
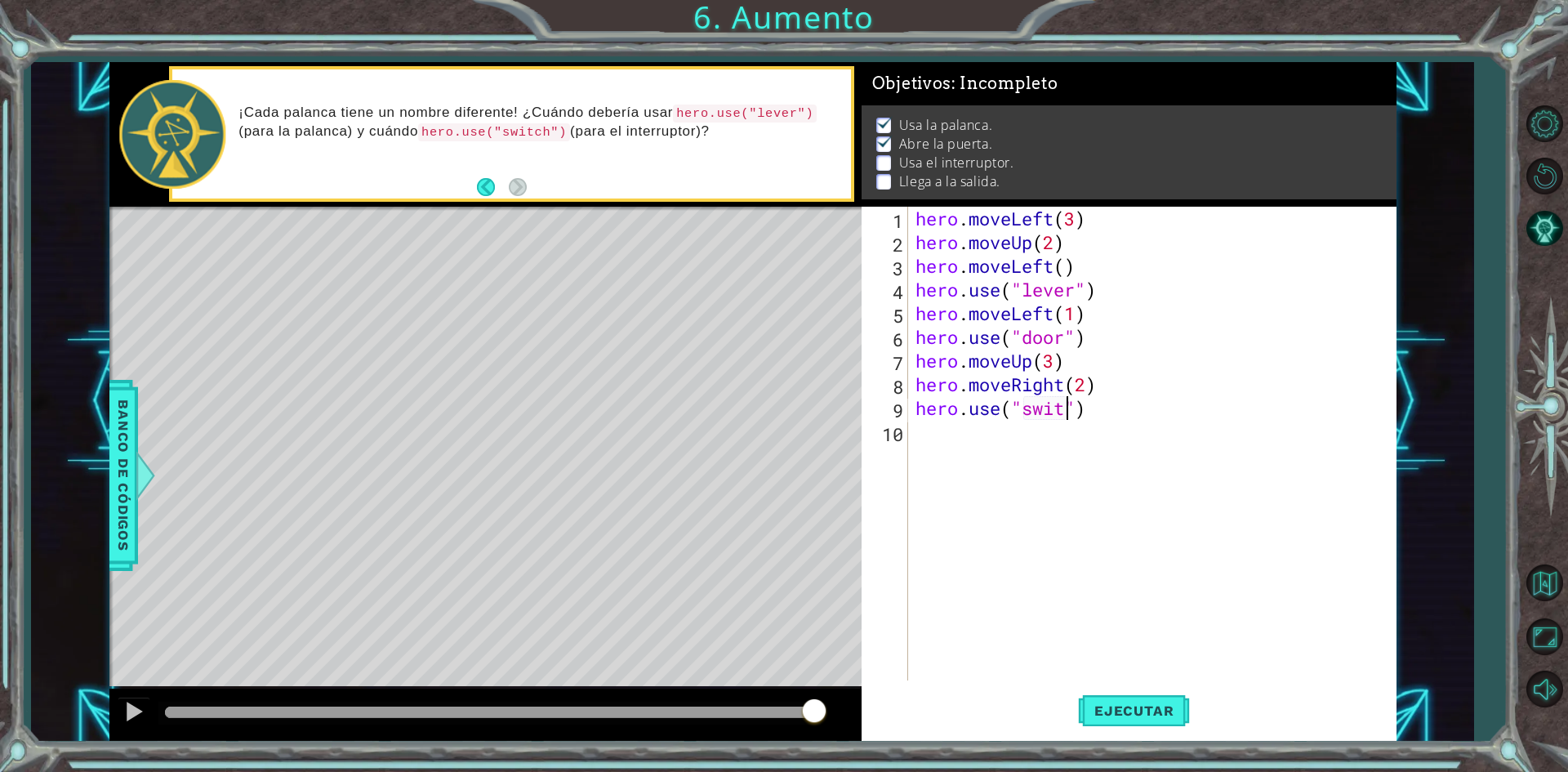
scroll to position [0, 7]
type textarea "hero.use("switch")"
click at [953, 449] on div "hero . moveLeft ( 3 ) hero . moveUp ( 2 ) hero . moveLeft ( ) hero . use ( "lev…" at bounding box center [1155, 466] width 487 height 521
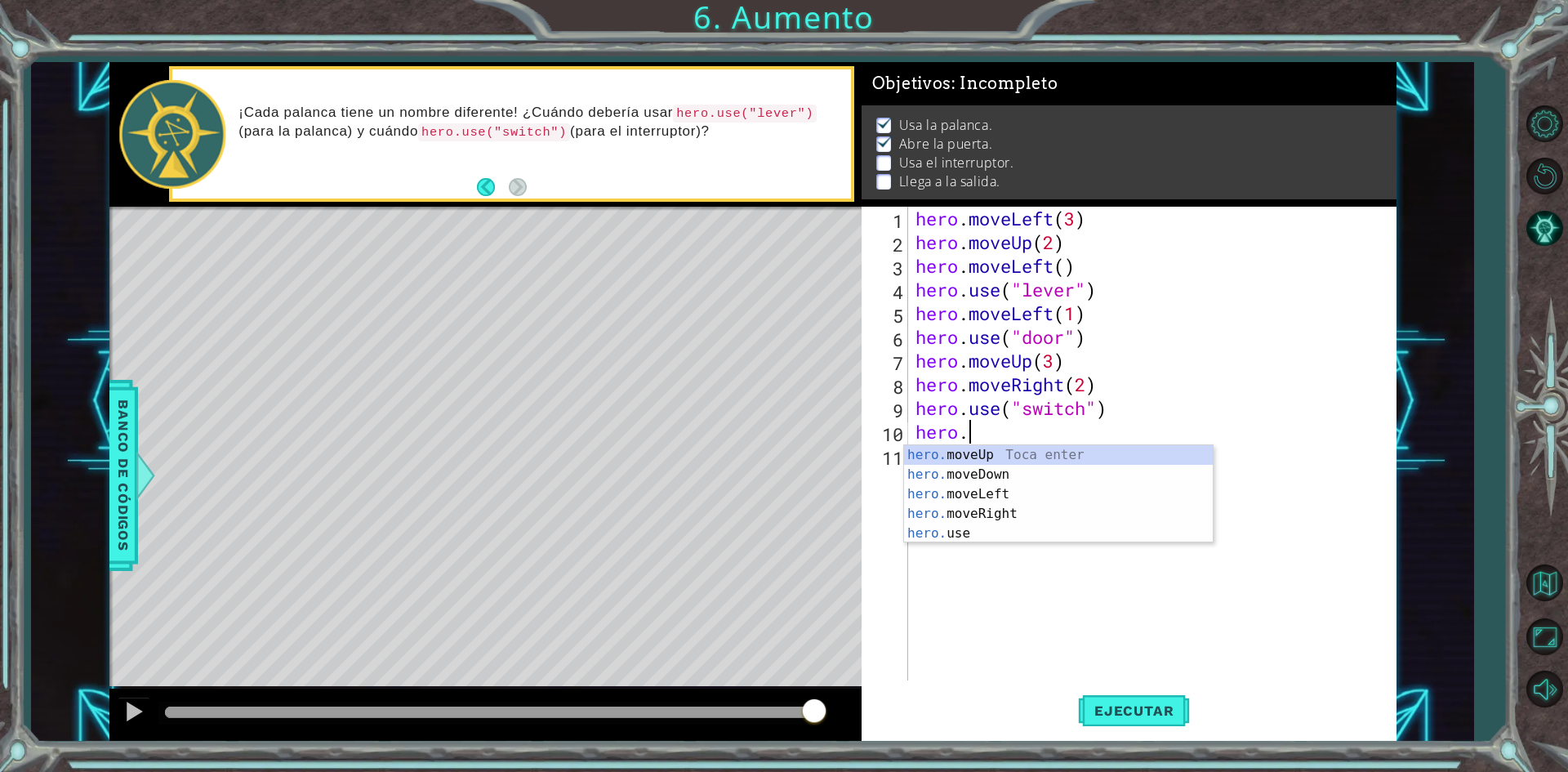
scroll to position [0, 2]
click at [1007, 458] on div "hero. moveUp Toca enter hero. moveDown Toca enter hero. moveLeft Toca enter her…" at bounding box center [1058, 514] width 308 height 138
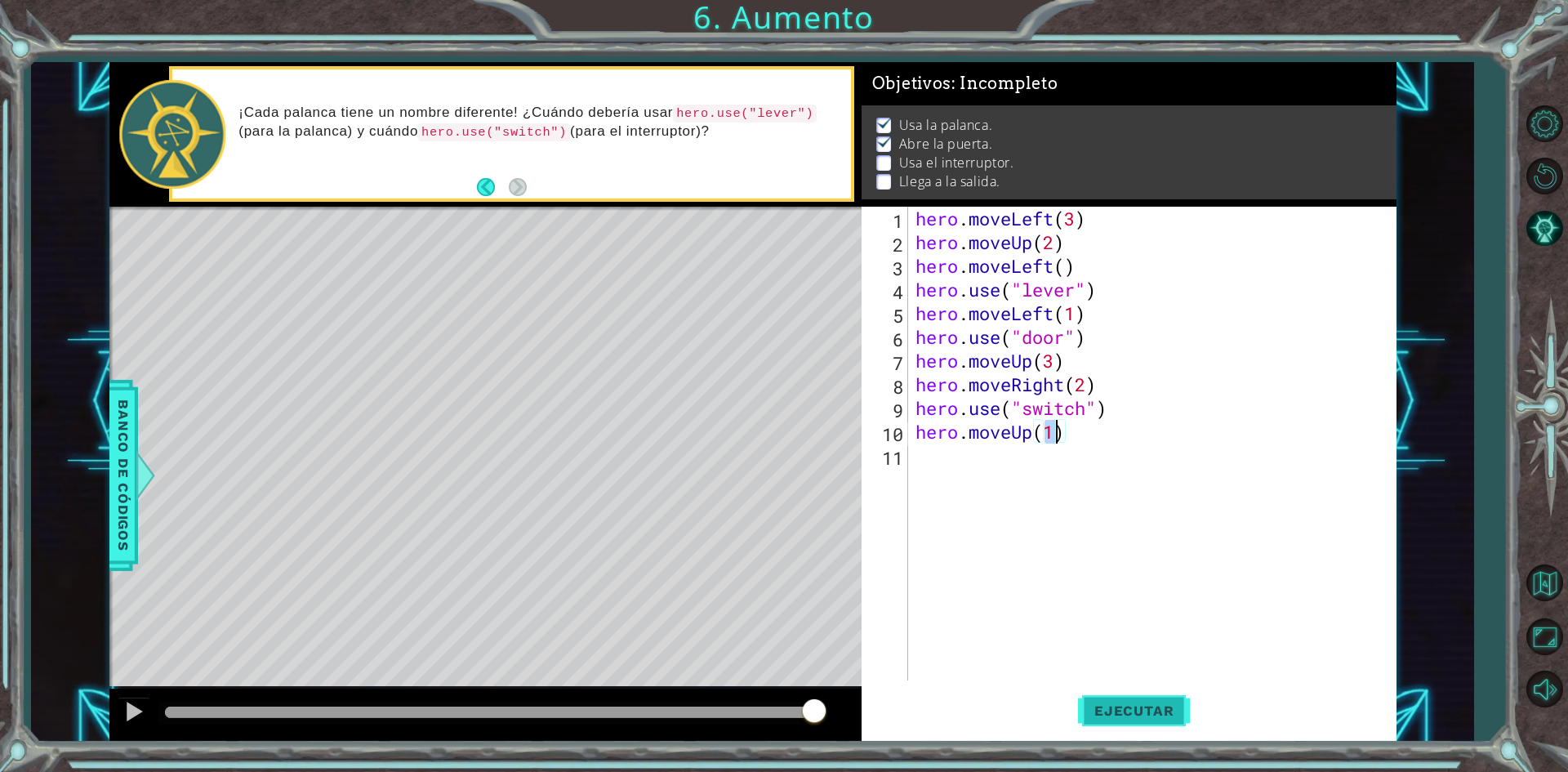
click at [1110, 705] on span "Ejecutar" at bounding box center [1133, 710] width 112 height 16
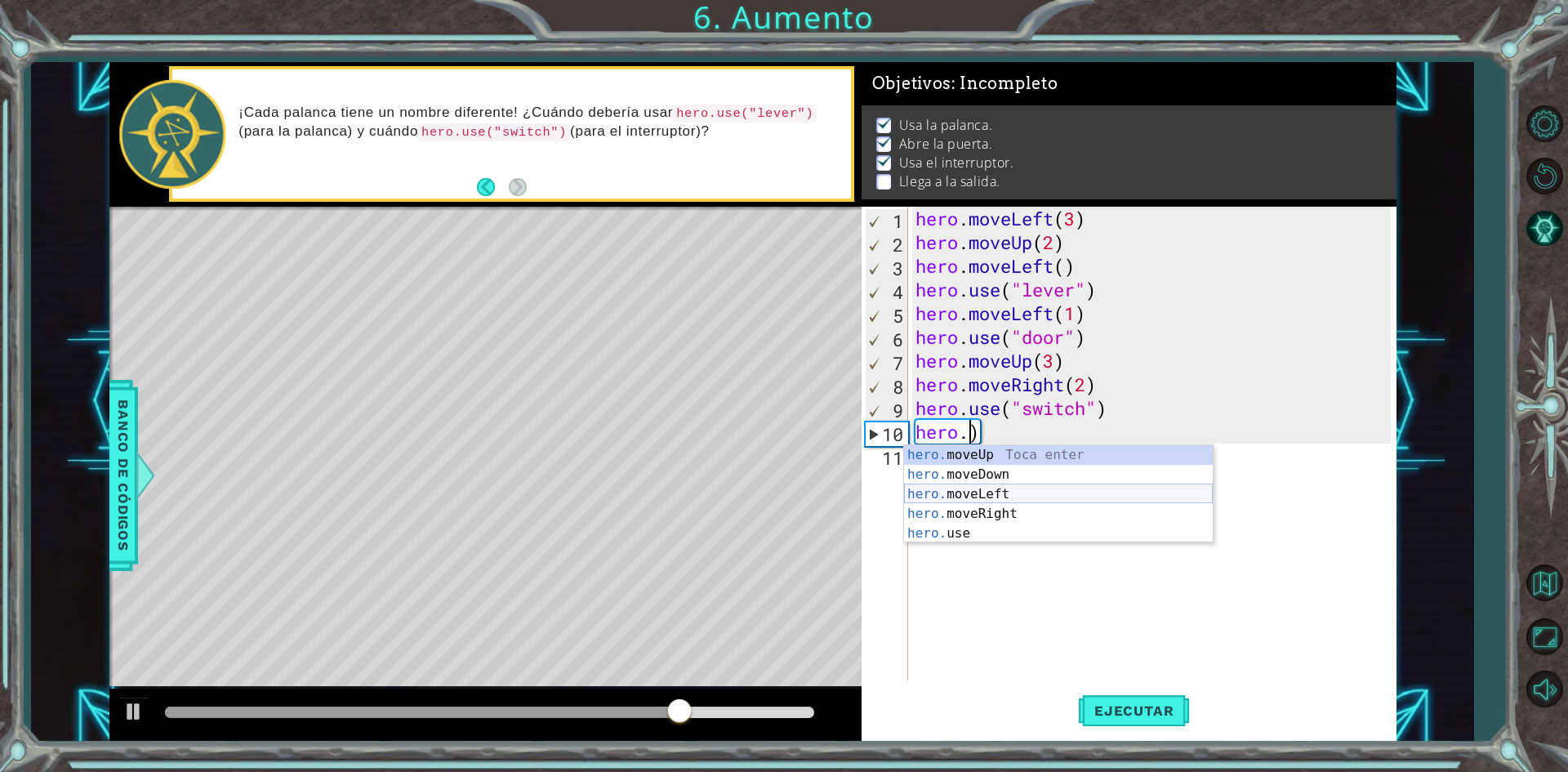
click at [1000, 492] on div "hero. moveUp Toca enter hero. moveDown Toca enter hero. moveLeft Toca enter her…" at bounding box center [1058, 514] width 308 height 138
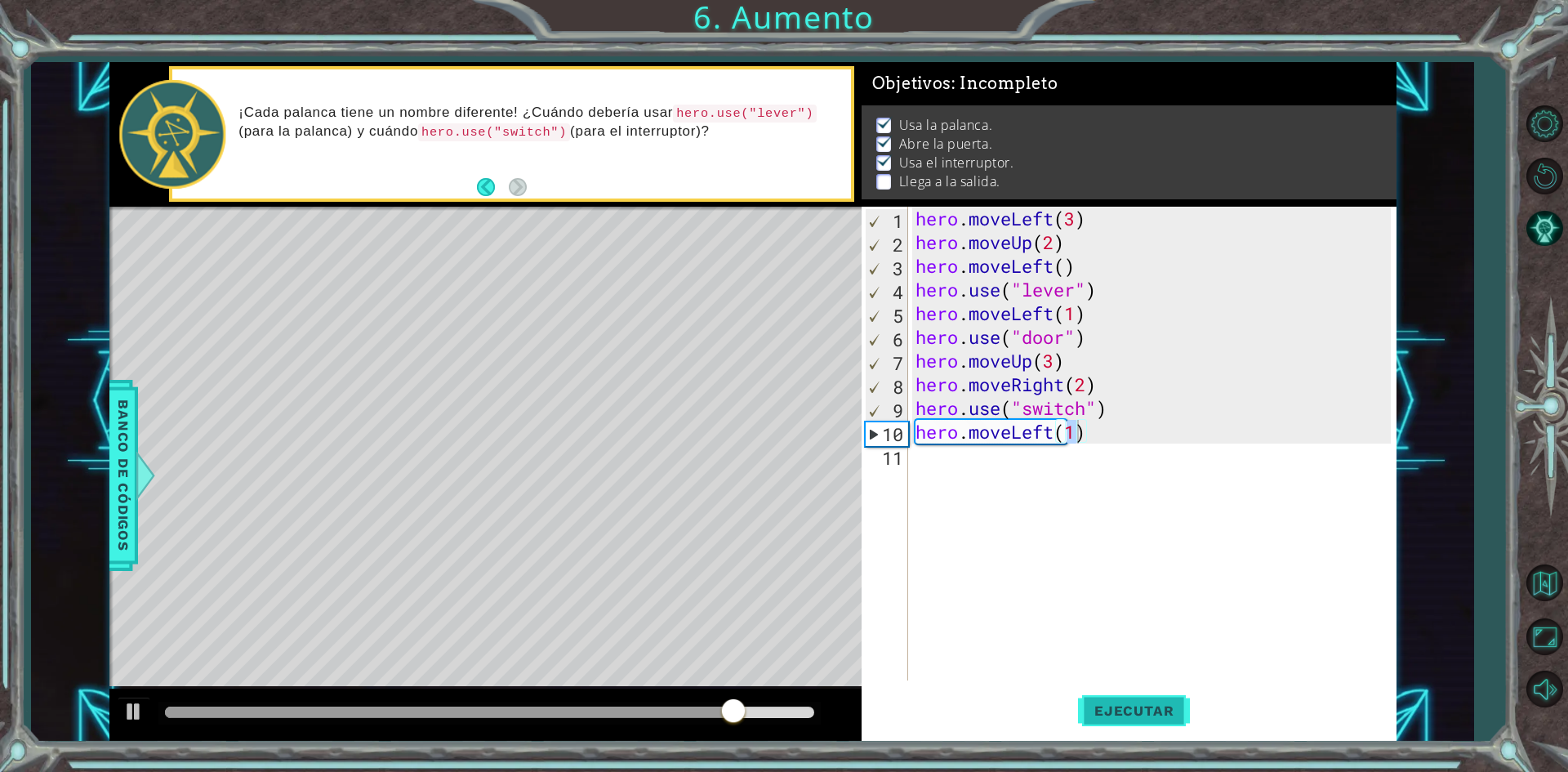
click at [1115, 708] on span "Ejecutar" at bounding box center [1133, 710] width 112 height 16
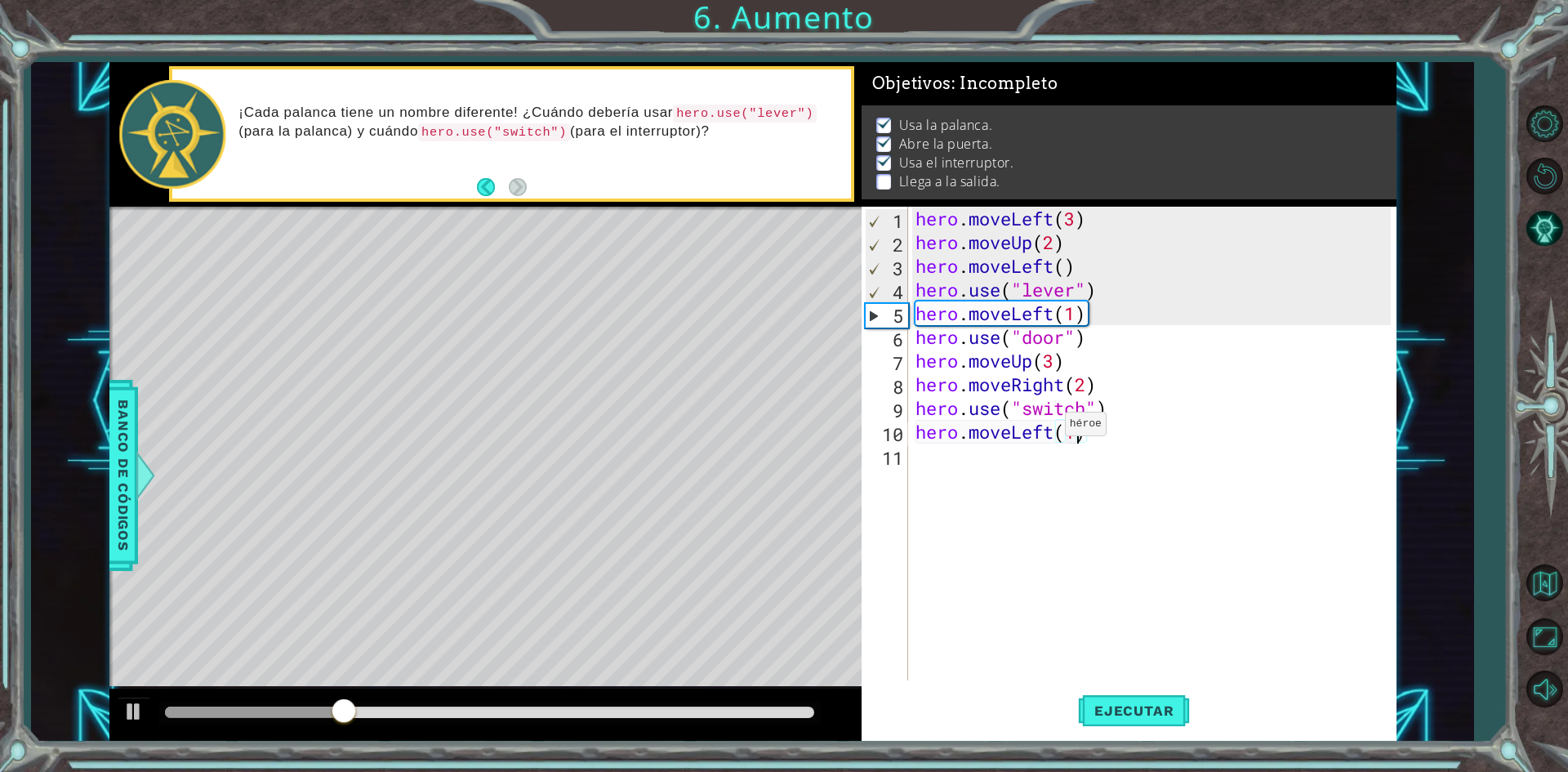
click at [1051, 428] on div "hero . moveLeft ( 3 ) hero . moveUp ( 2 ) hero . moveLeft ( ) hero . use ( "lev…" at bounding box center [1155, 466] width 487 height 521
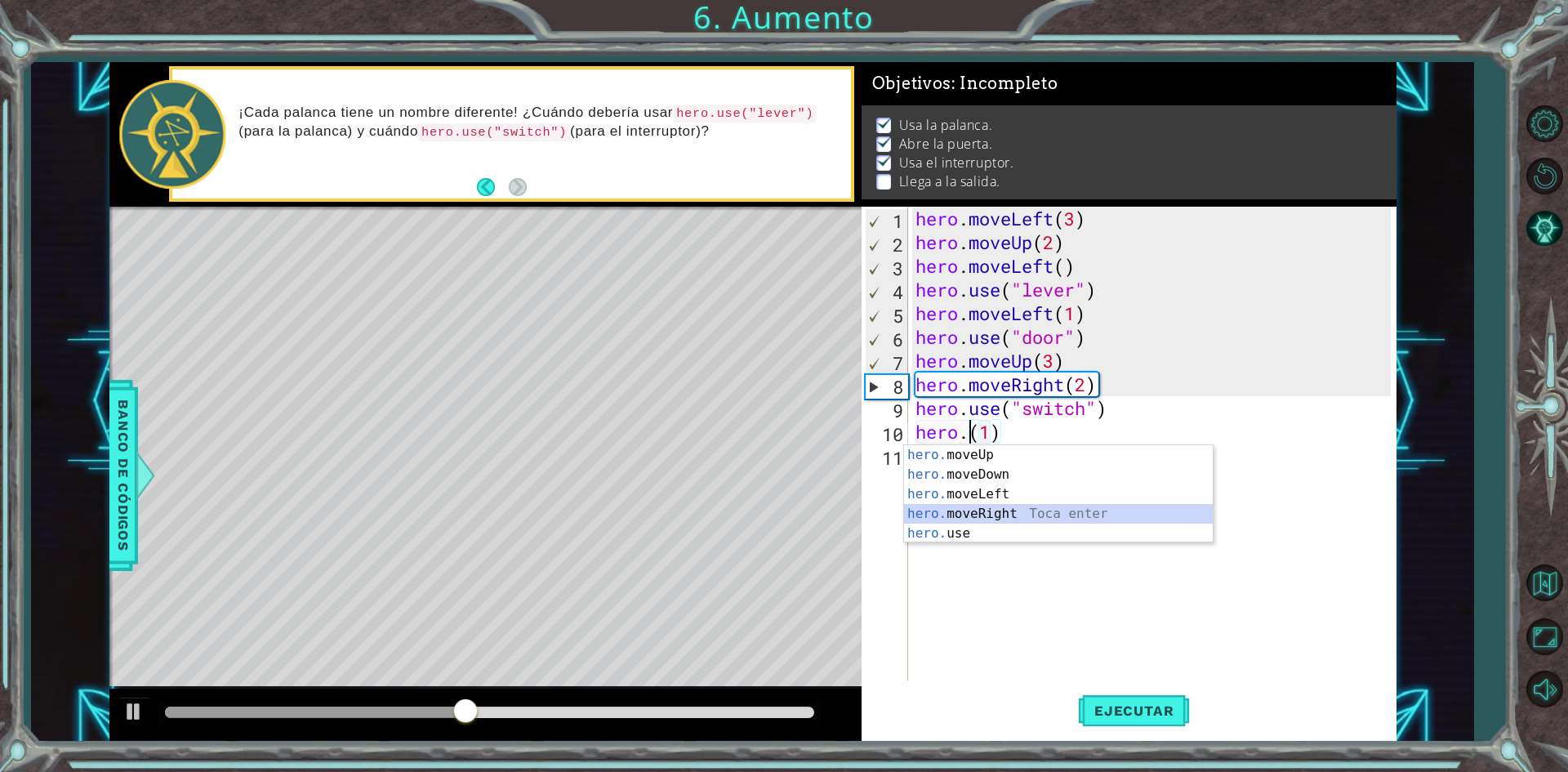
click at [1050, 515] on div "hero. moveUp Toca enter hero. moveDown Toca enter hero. moveLeft Toca enter her…" at bounding box center [1058, 514] width 308 height 138
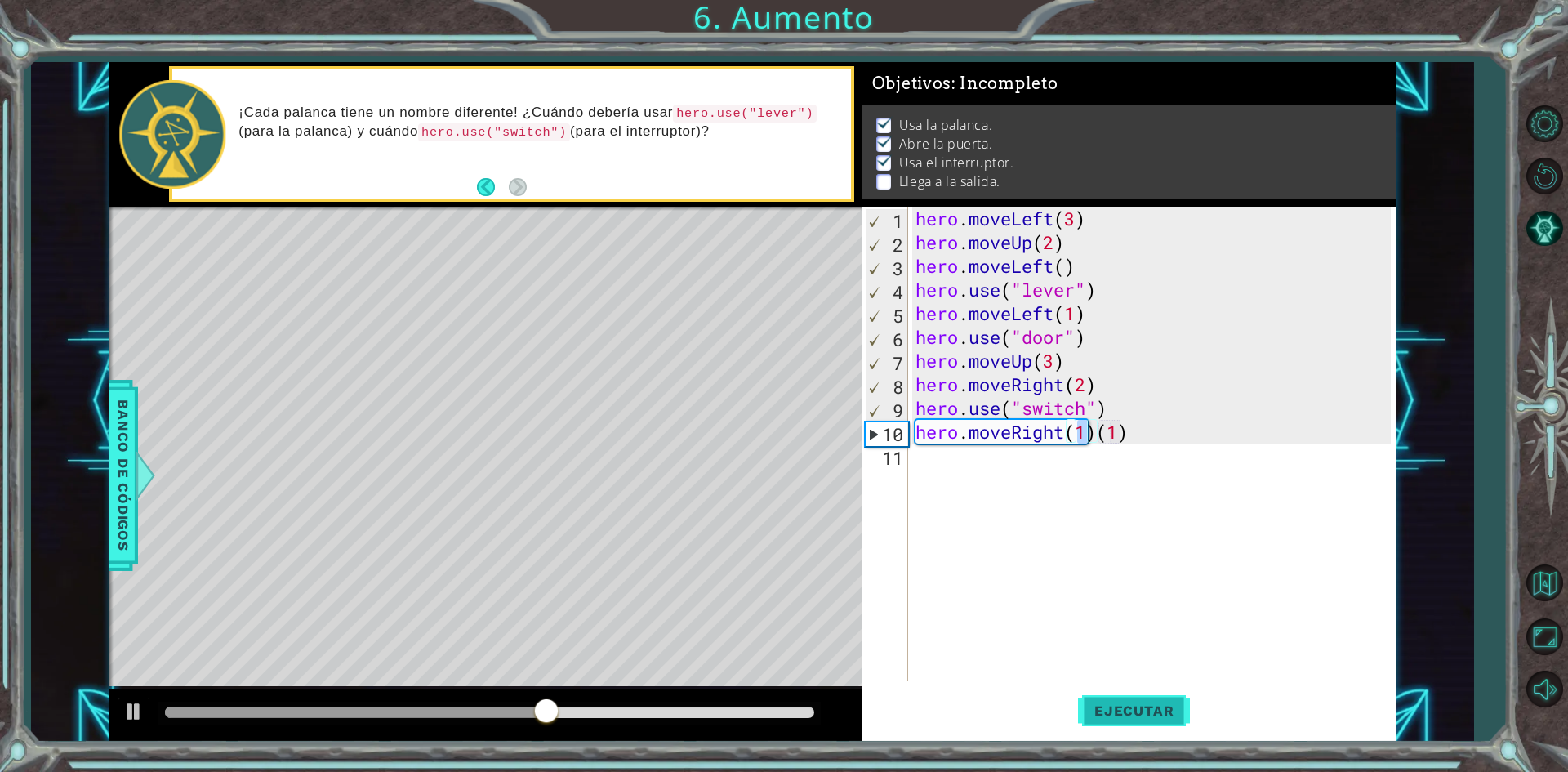
click at [1094, 723] on button "Ejecutar" at bounding box center [1133, 710] width 112 height 53
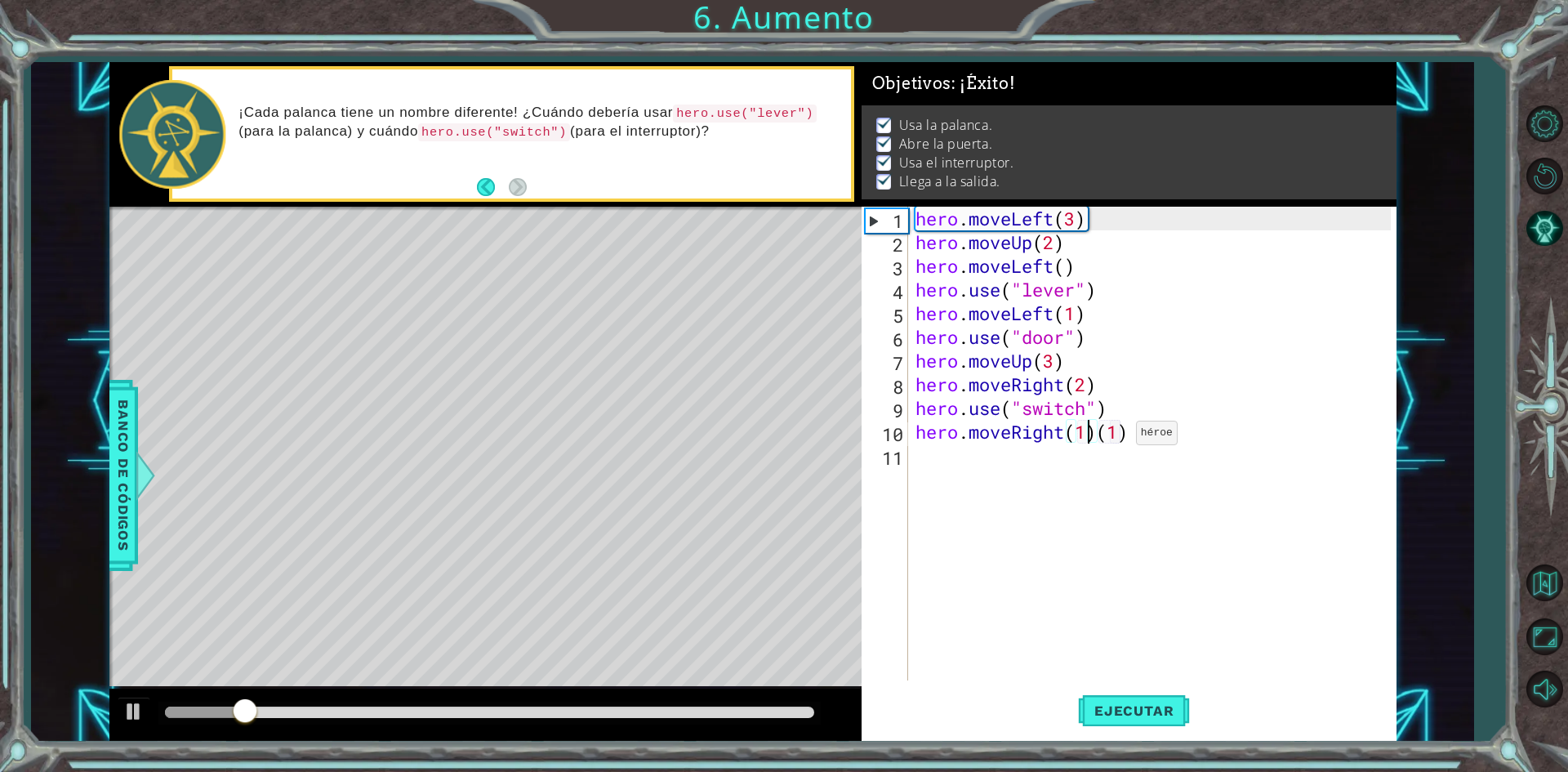
click at [1121, 437] on div "hero . moveLeft ( 3 ) hero . moveUp ( 2 ) hero . moveLeft ( ) hero . use ( "lev…" at bounding box center [1155, 466] width 487 height 521
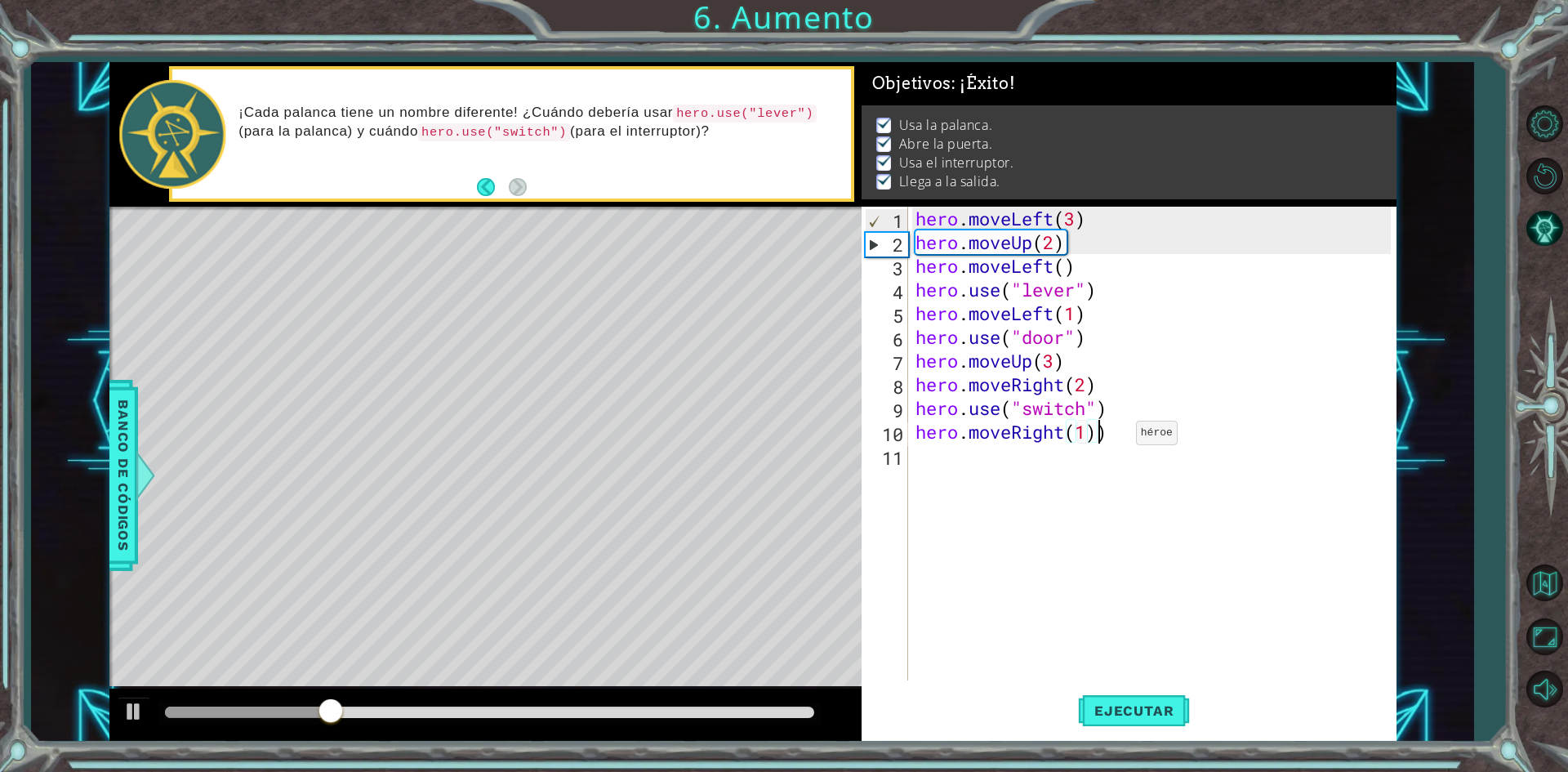
type textarea "hero.moveRight(1)"
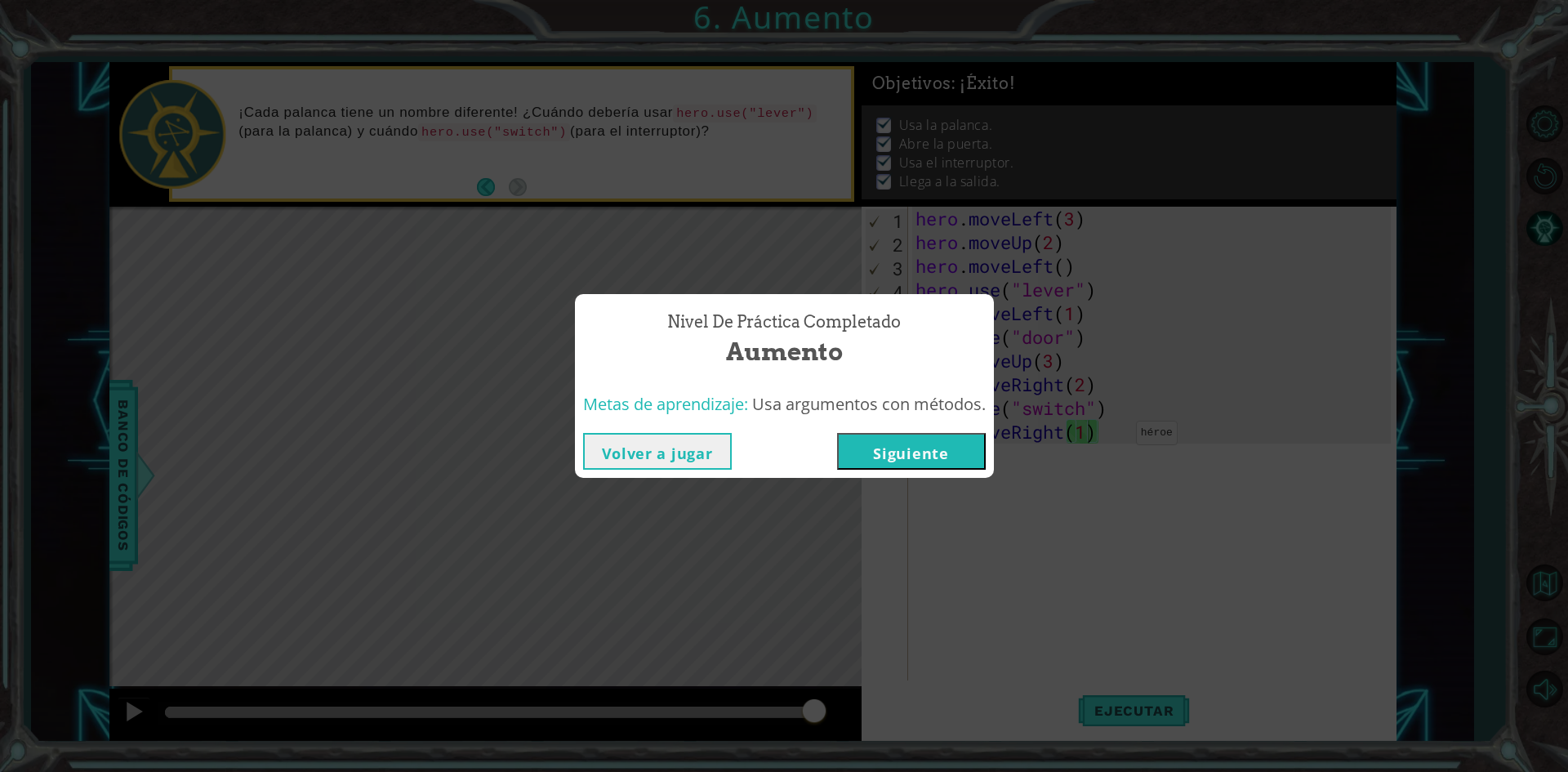
click at [970, 441] on button "Siguiente" at bounding box center [911, 450] width 148 height 37
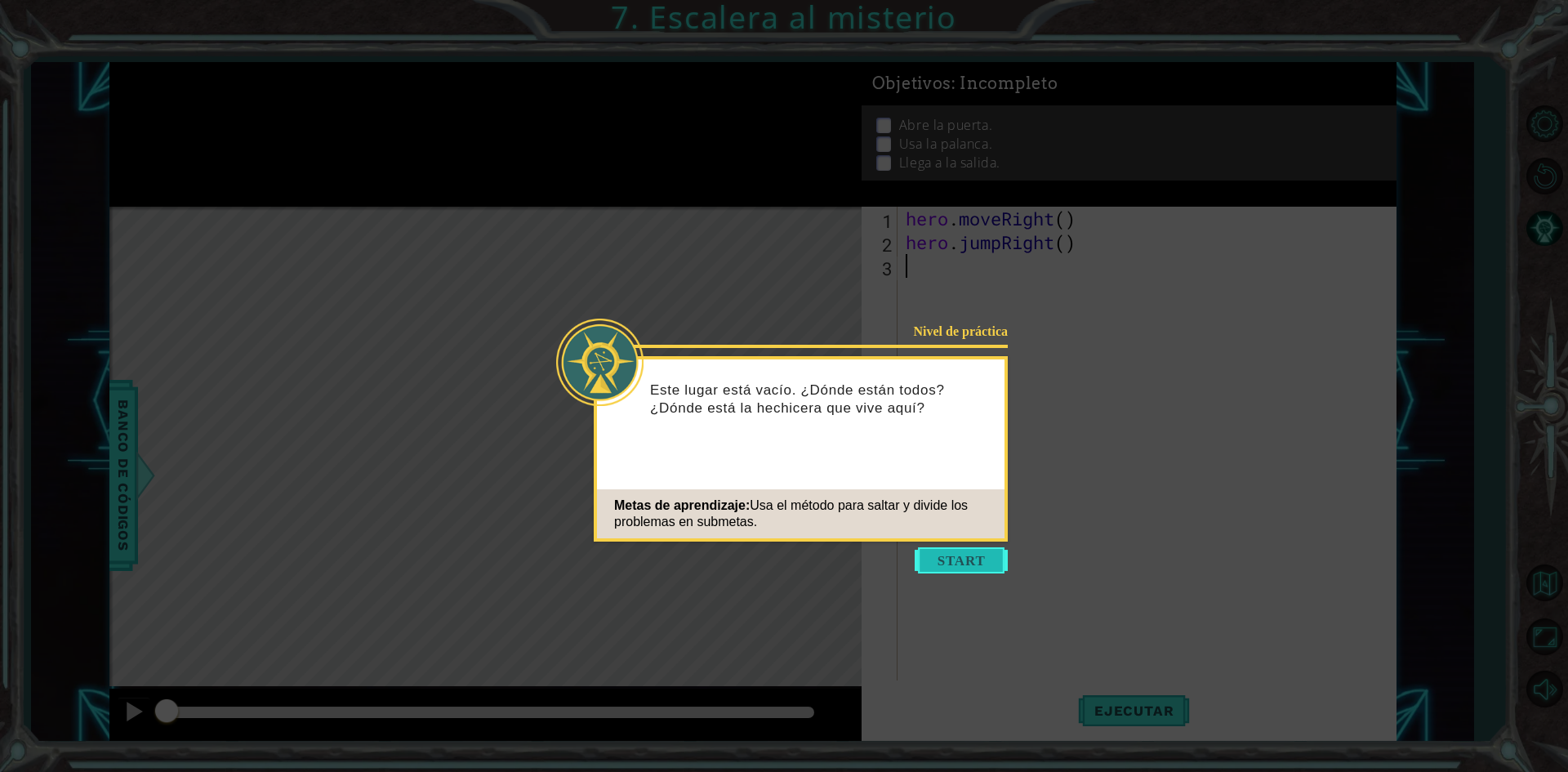
click at [976, 550] on button "Start" at bounding box center [961, 559] width 93 height 26
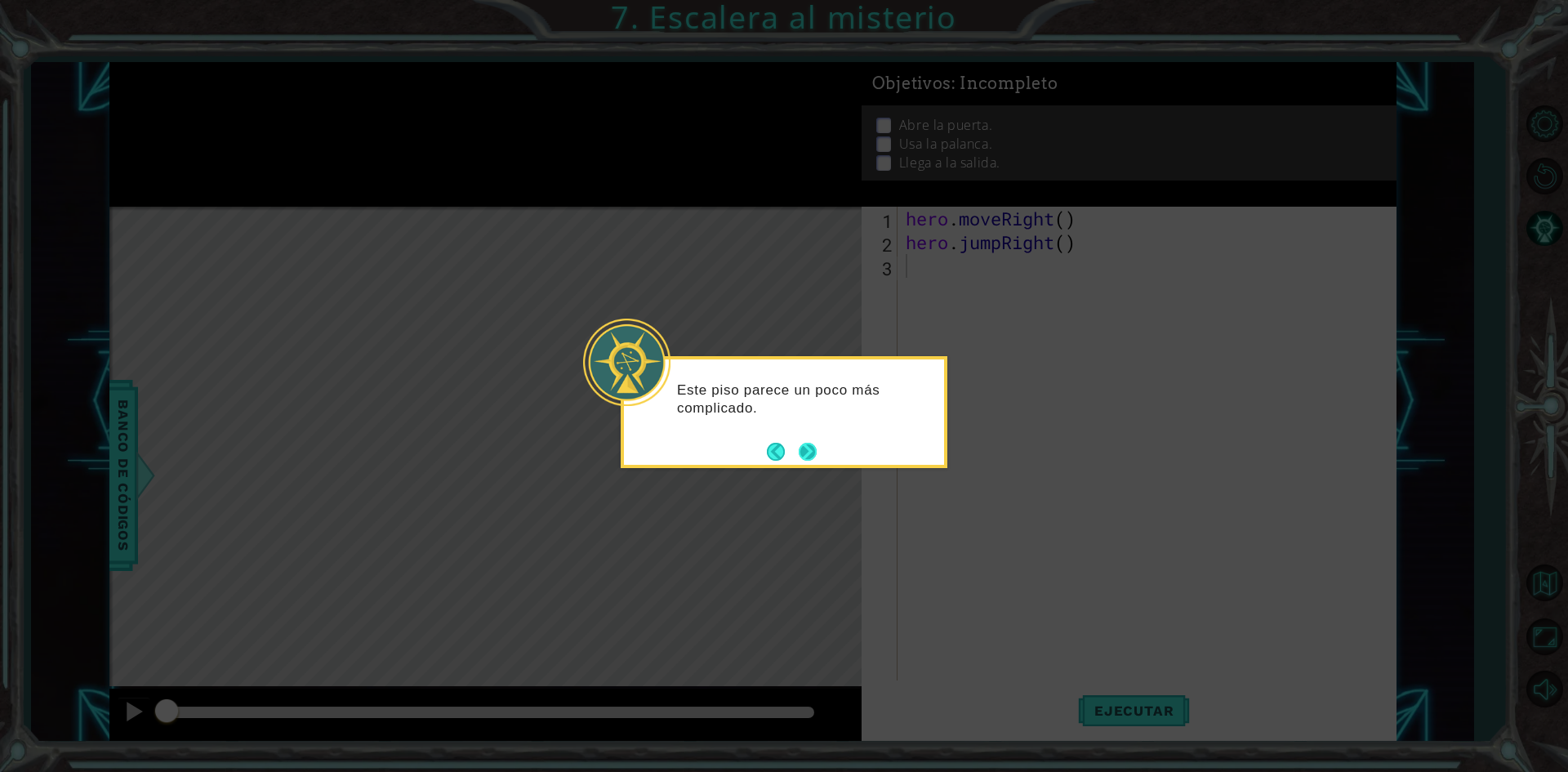
click at [813, 460] on button "Next" at bounding box center [808, 450] width 19 height 19
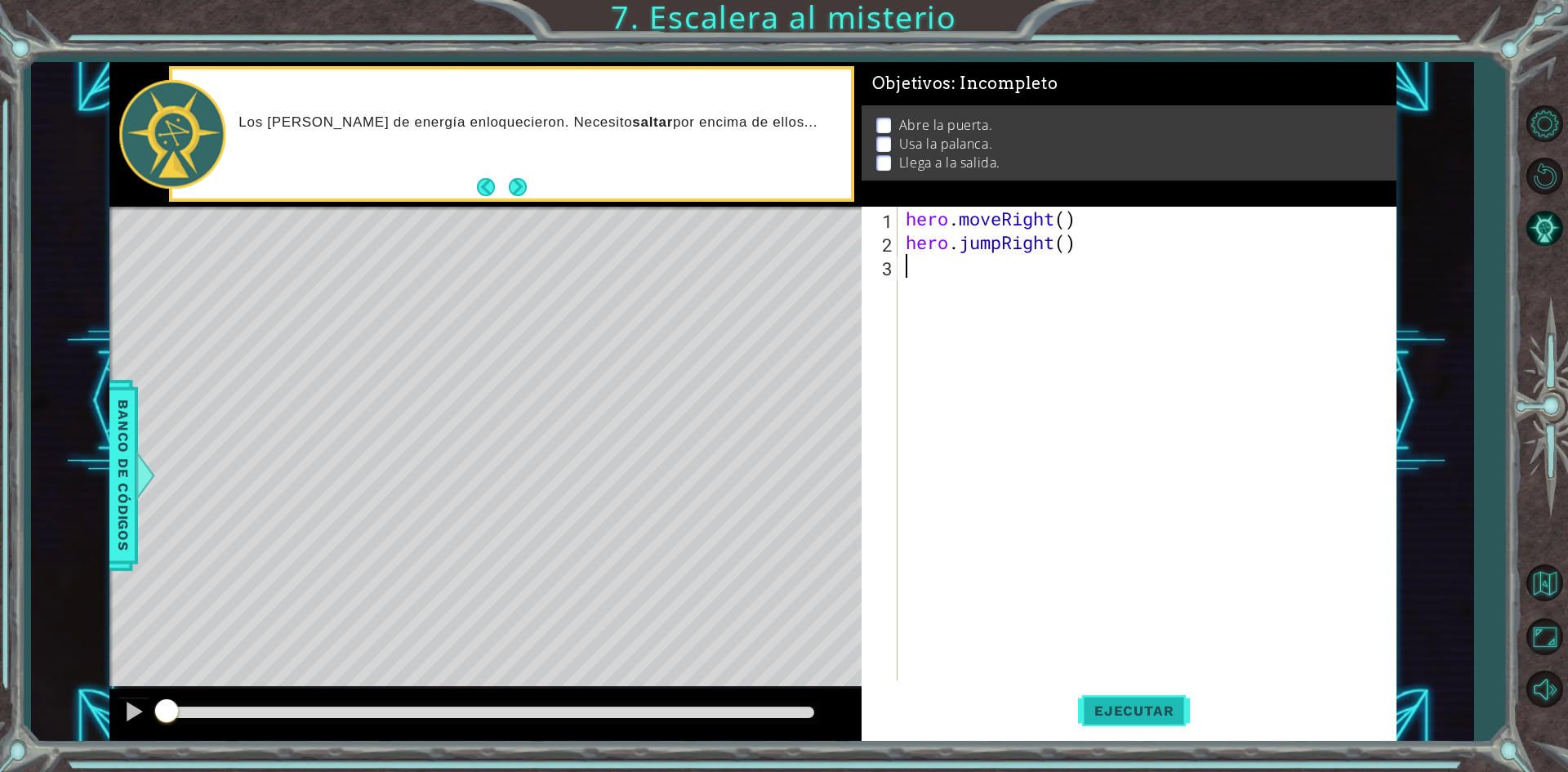
click at [1122, 703] on span "Ejecutar" at bounding box center [1133, 710] width 112 height 16
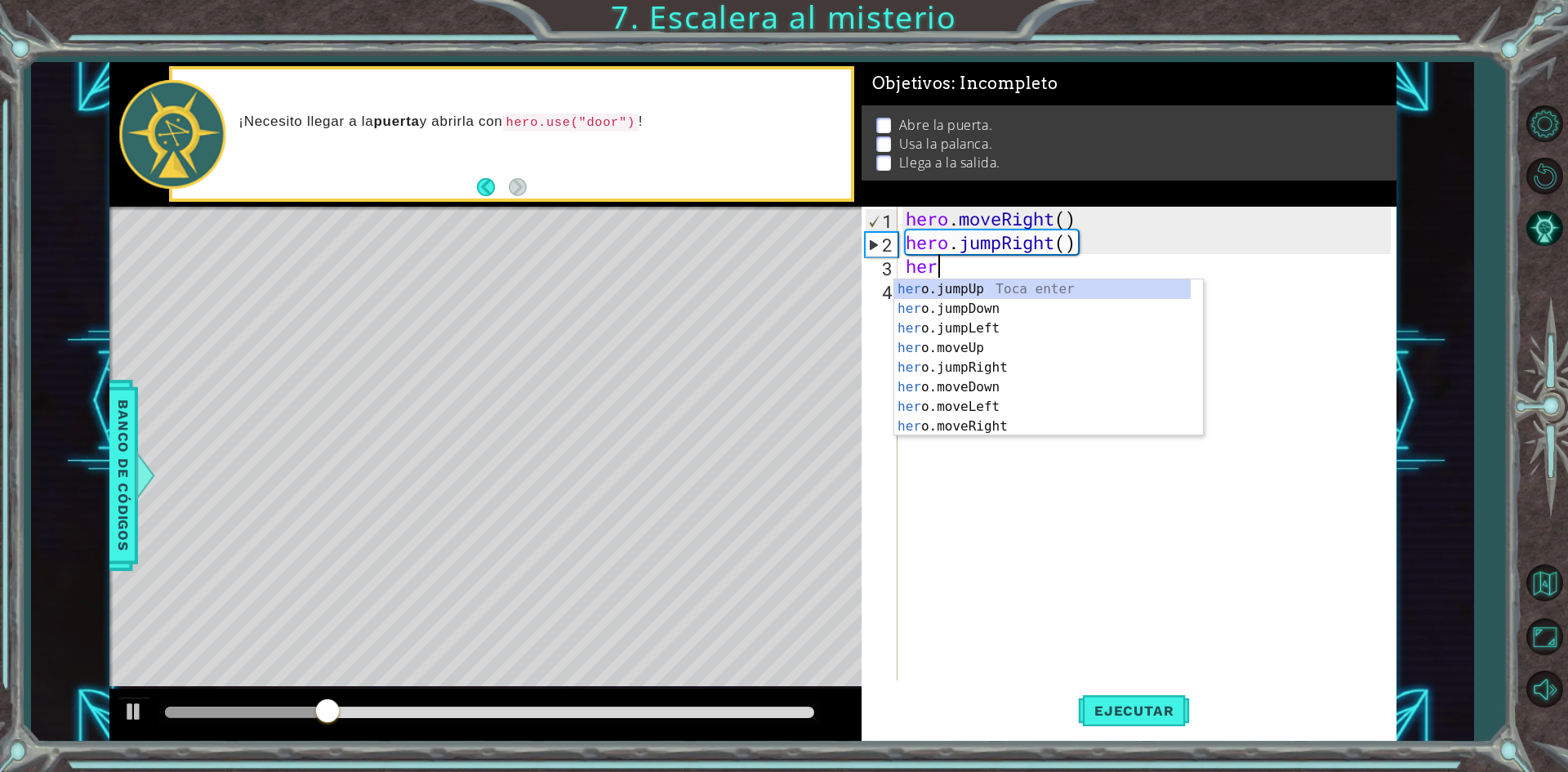
scroll to position [0, 1]
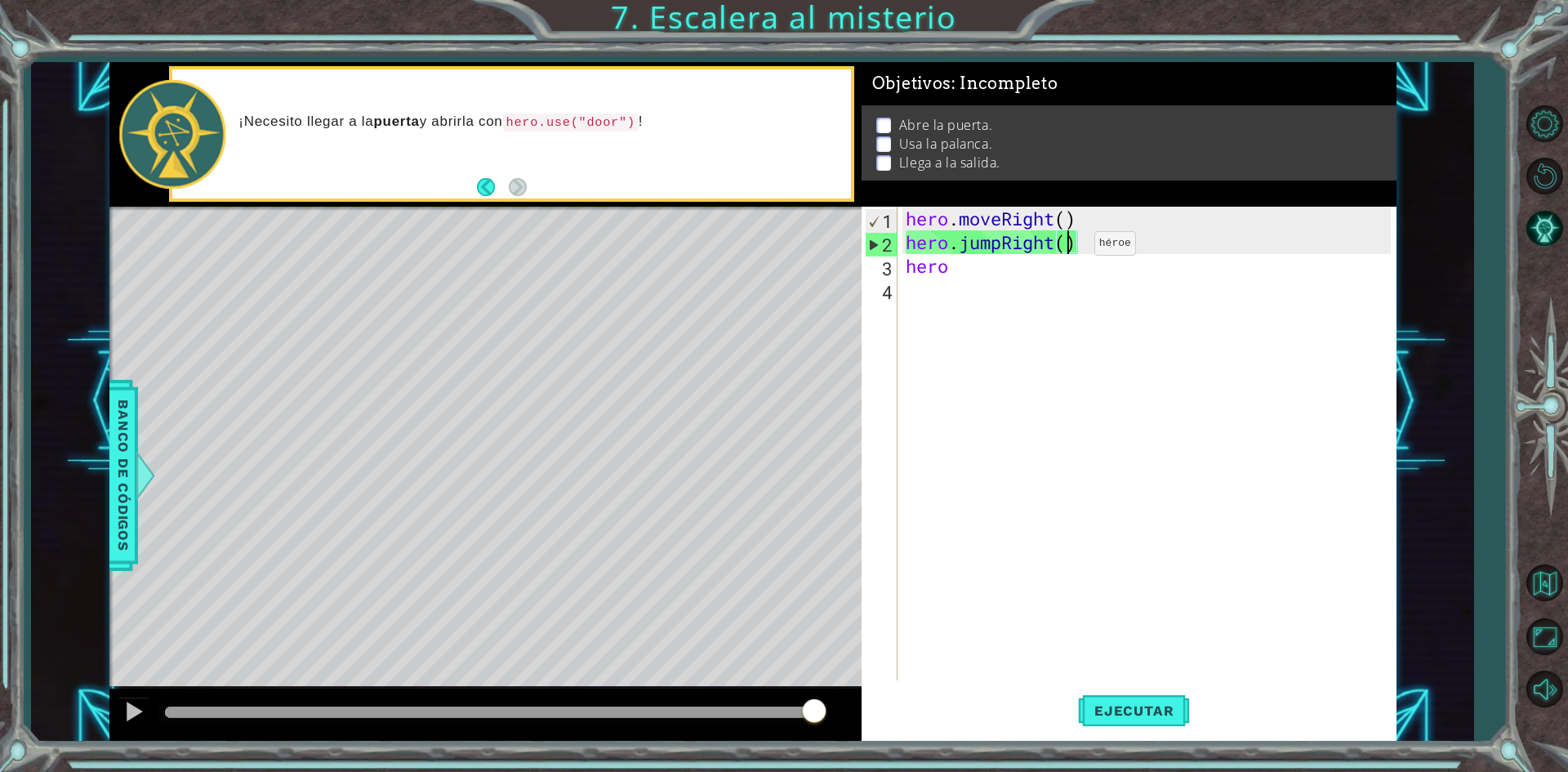
click at [1069, 248] on div "hero . moveRight ( ) hero . jumpRight ( ) hero" at bounding box center [1151, 466] width 497 height 521
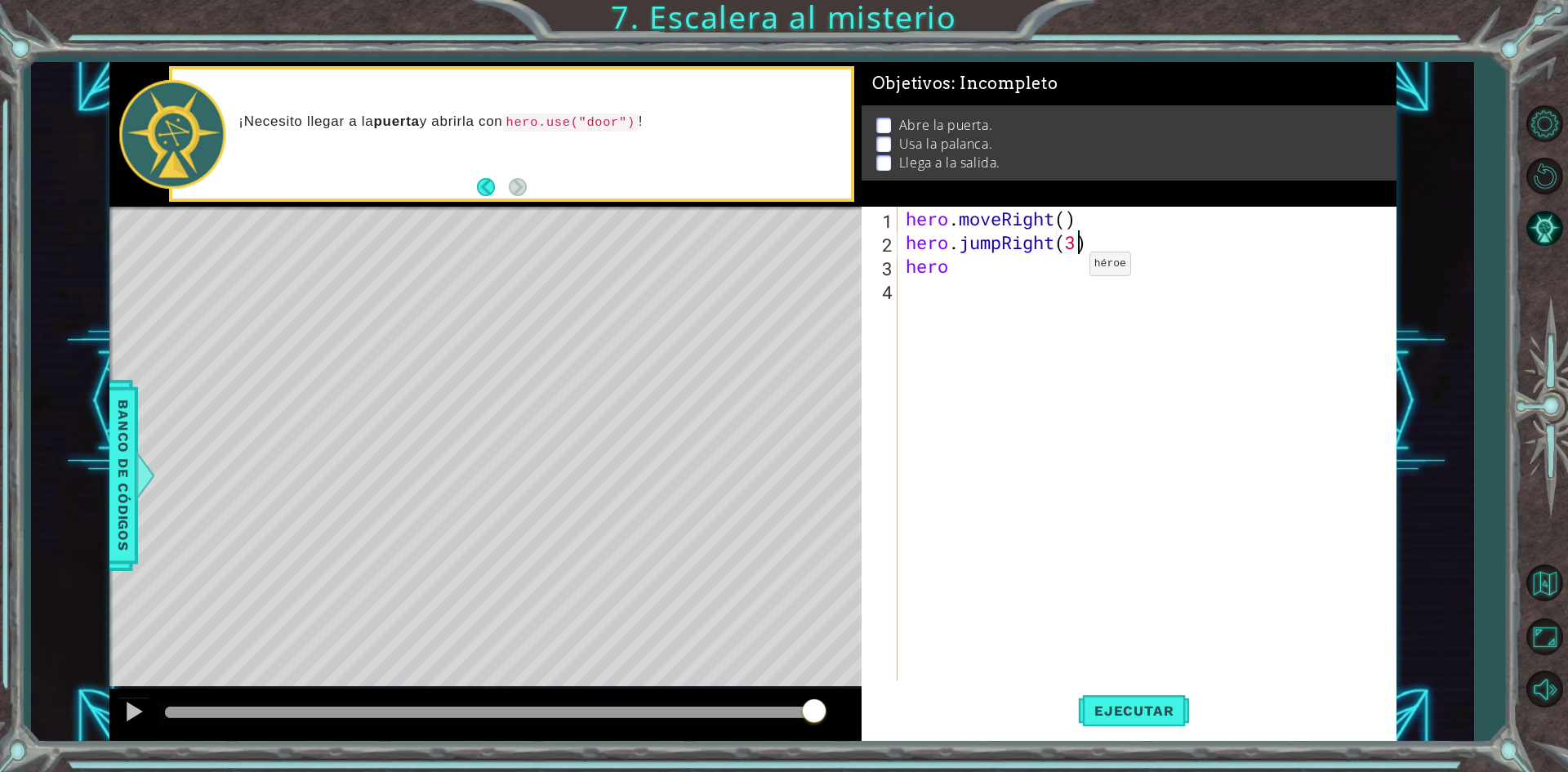
scroll to position [0, 7]
click at [1102, 722] on button "Ejecutar" at bounding box center [1133, 710] width 112 height 53
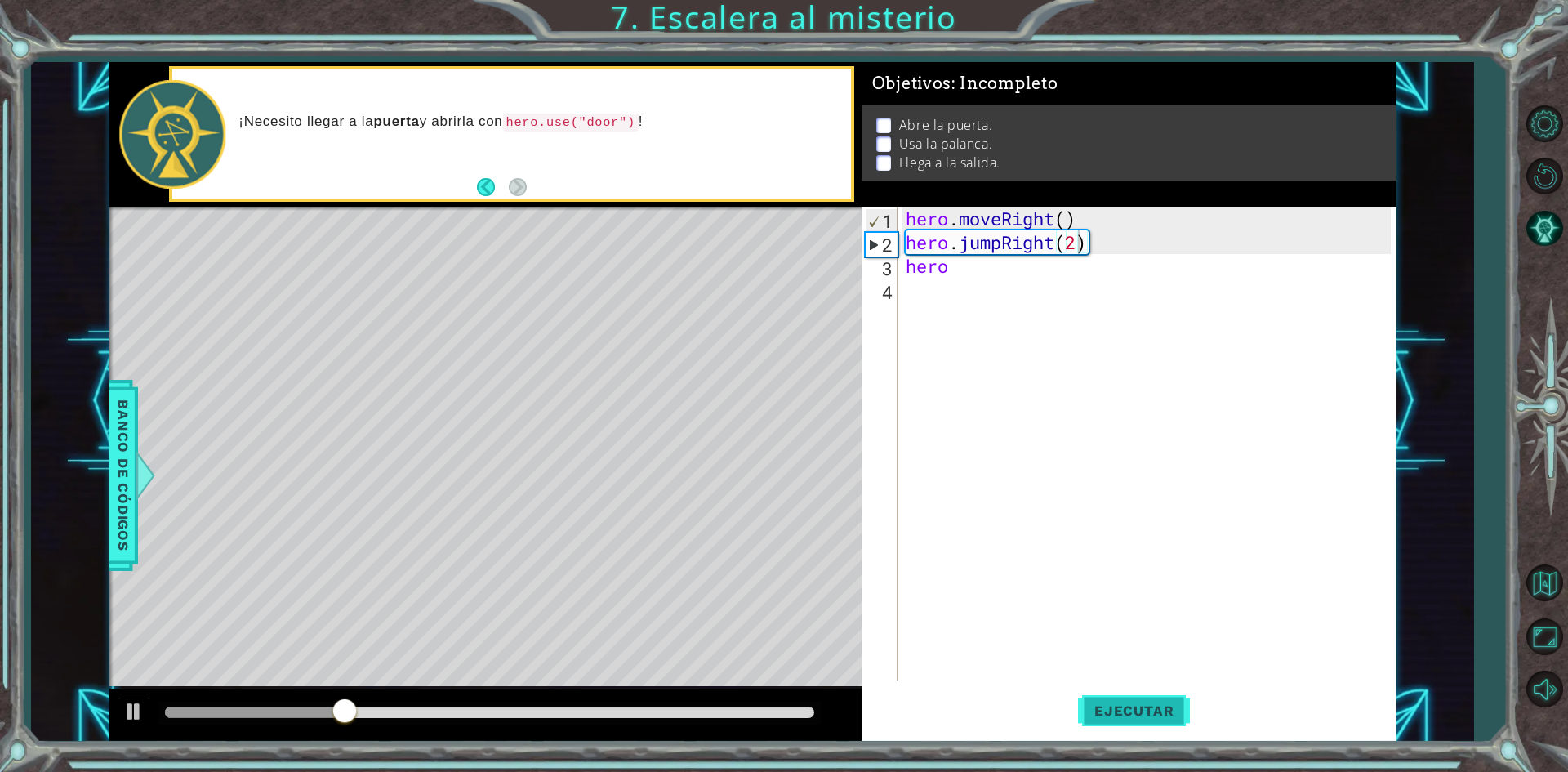
click at [1171, 726] on button "Ejecutar" at bounding box center [1133, 710] width 112 height 53
type textarea "hero.jumpRight()"
click at [1010, 290] on div "hero . moveRight ( ) hero . jumpRight ( ) hero" at bounding box center [1151, 466] width 497 height 521
click at [1036, 262] on div "hero . moveRight ( ) hero . jumpRight ( ) hero" at bounding box center [1151, 466] width 497 height 521
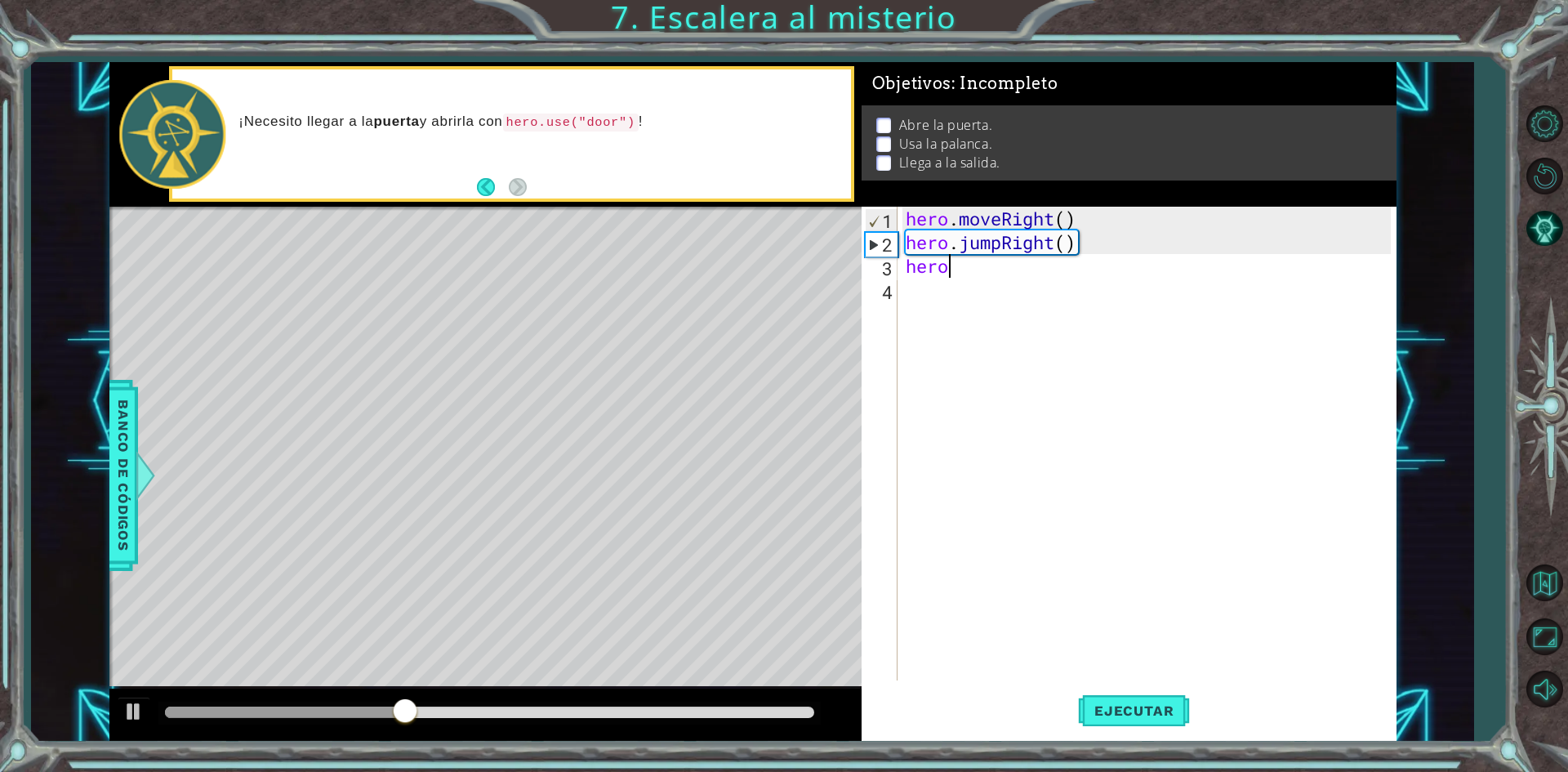
scroll to position [0, 2]
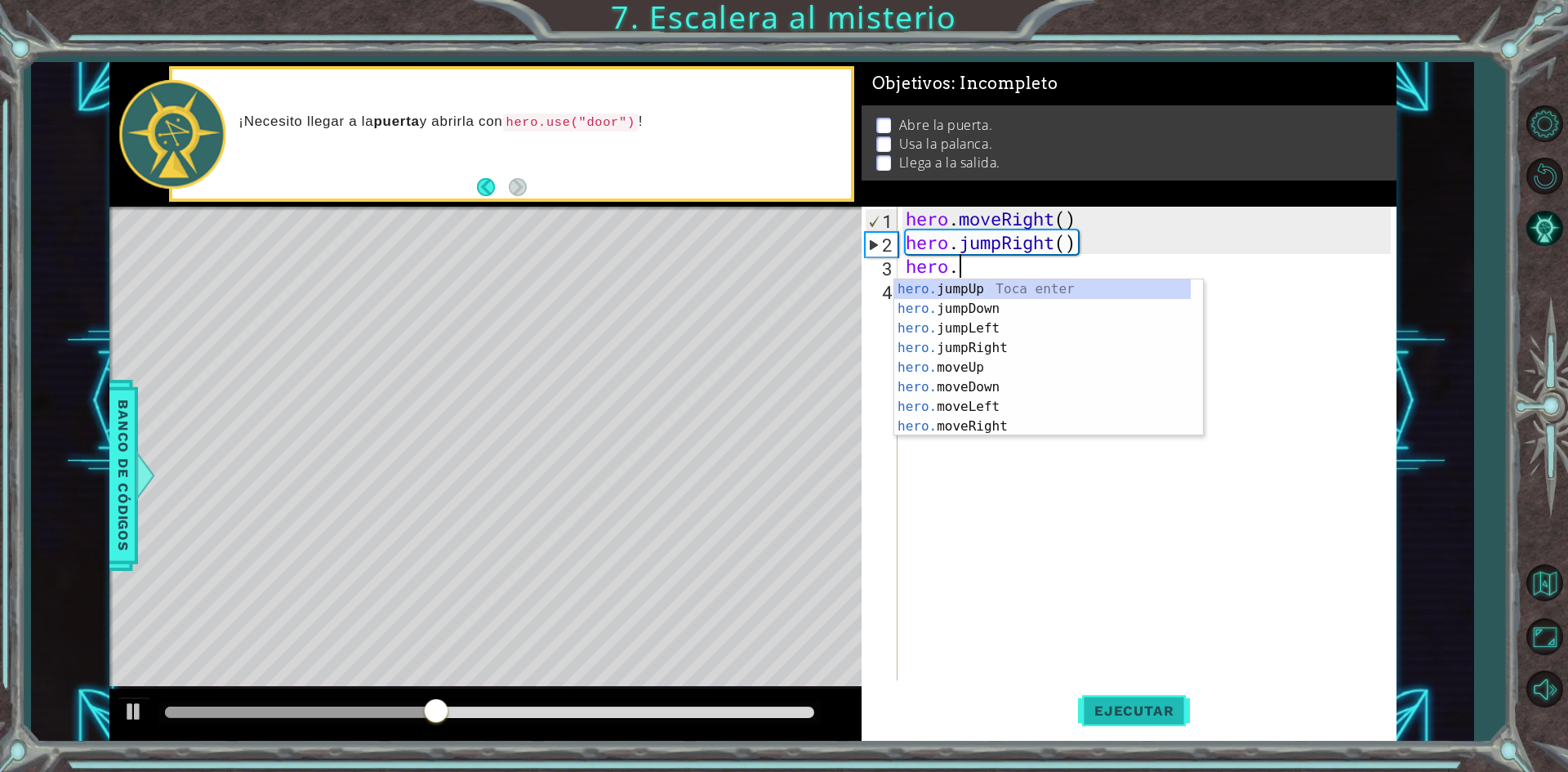
click at [1113, 726] on button "Ejecutar" at bounding box center [1133, 710] width 112 height 53
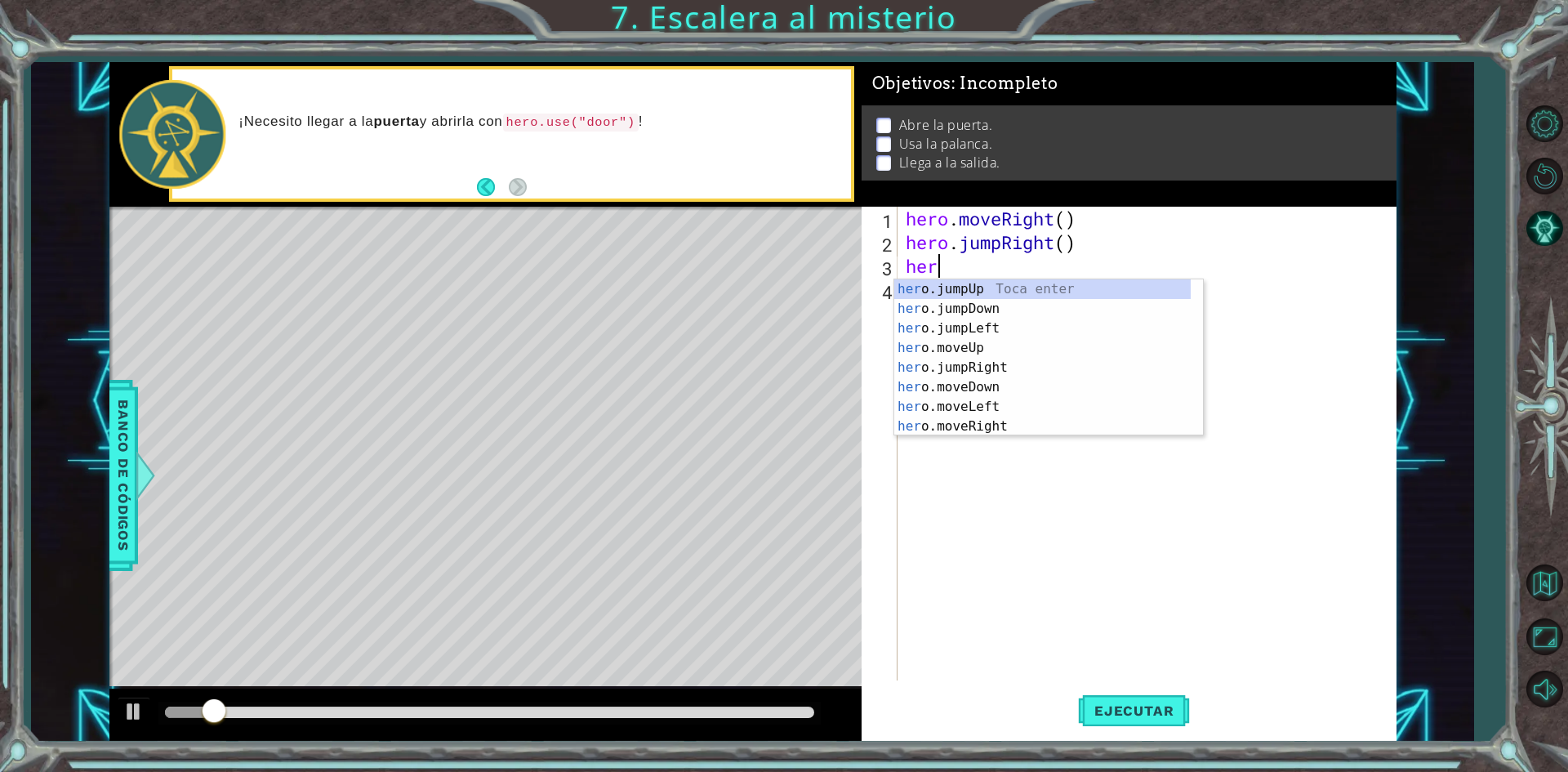
scroll to position [0, 0]
type textarea "h"
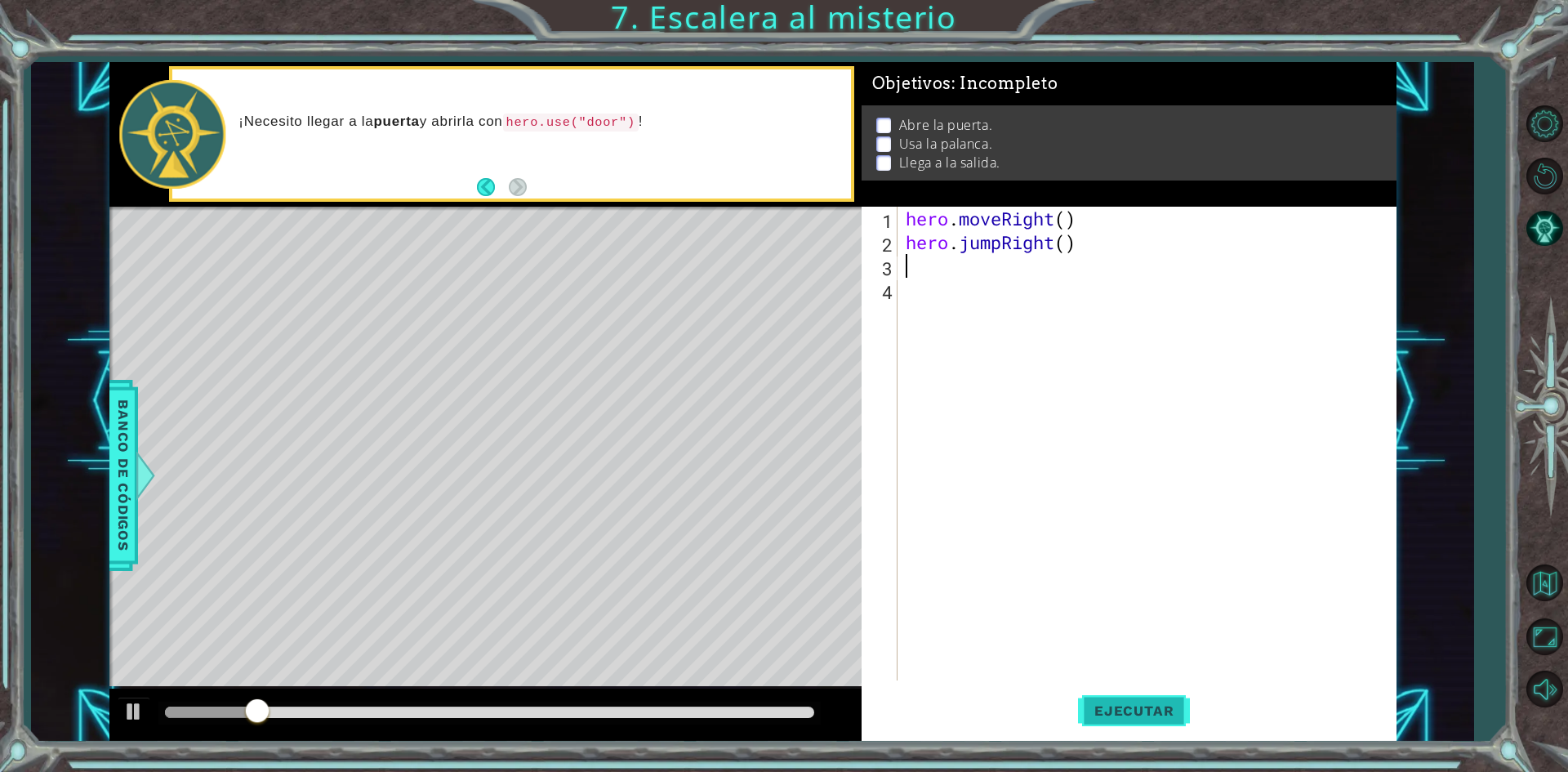
click at [1169, 726] on button "Ejecutar" at bounding box center [1133, 710] width 112 height 53
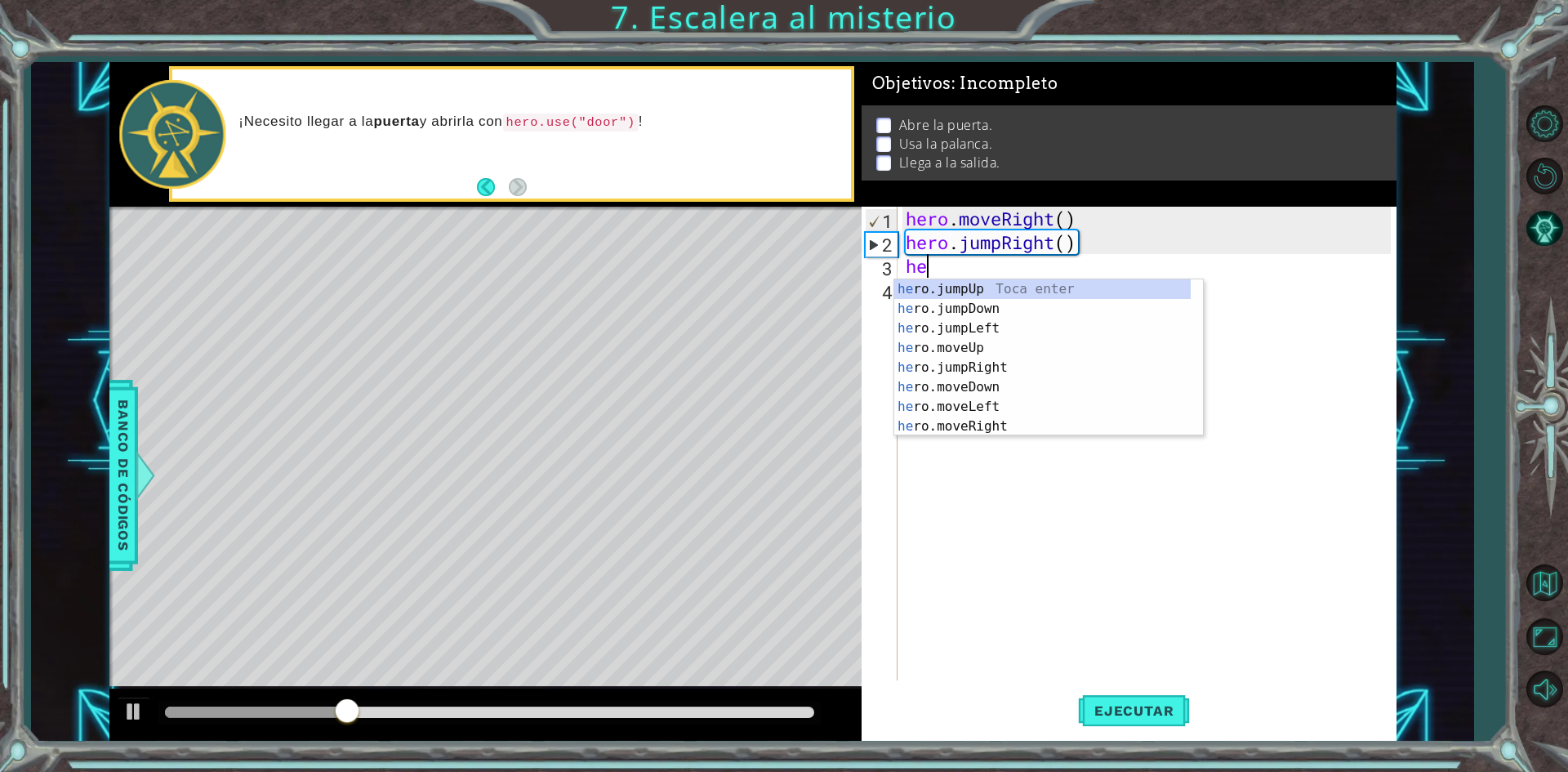
type textarea "her"
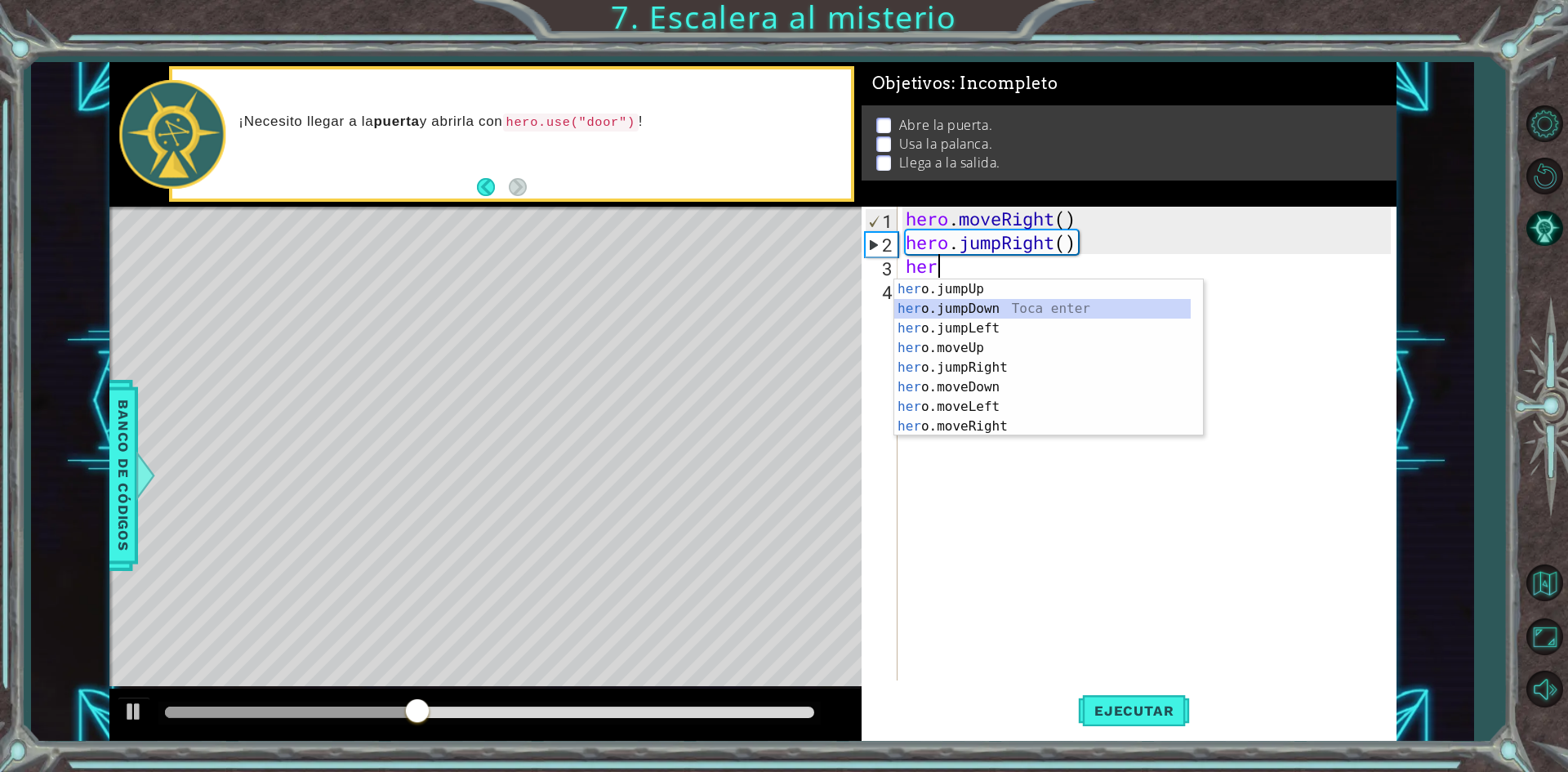
click at [1140, 315] on div "her o.jumpUp Toca enter her o.jumpDown Toca enter her o.jumpLeft Toca enter her…" at bounding box center [1043, 377] width 297 height 196
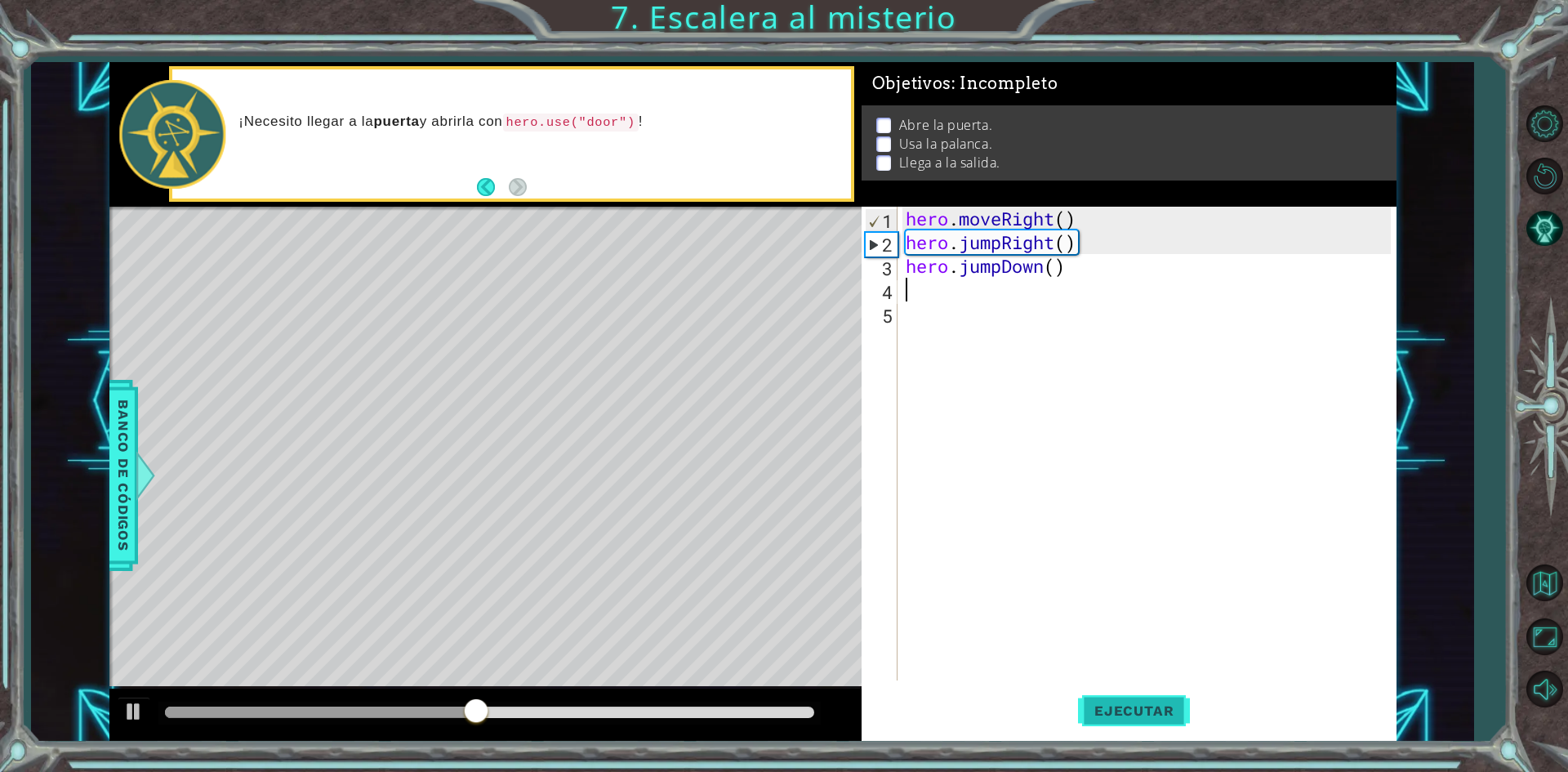
click at [1176, 698] on button "Ejecutar" at bounding box center [1133, 710] width 112 height 53
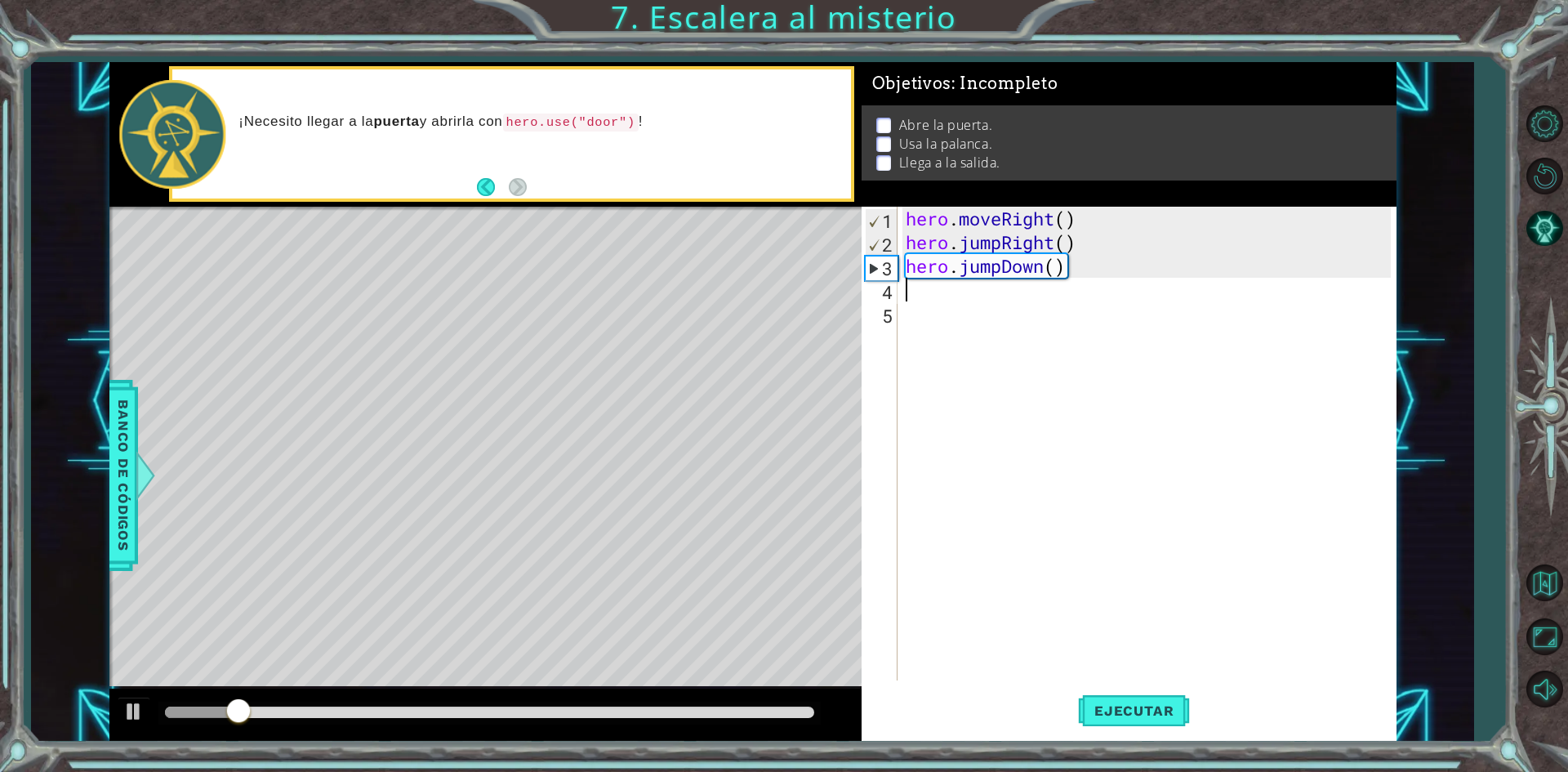
click at [1076, 277] on div "hero . moveRight ( ) hero . jumpRight ( ) hero . jumpDown ( )" at bounding box center [1151, 466] width 497 height 521
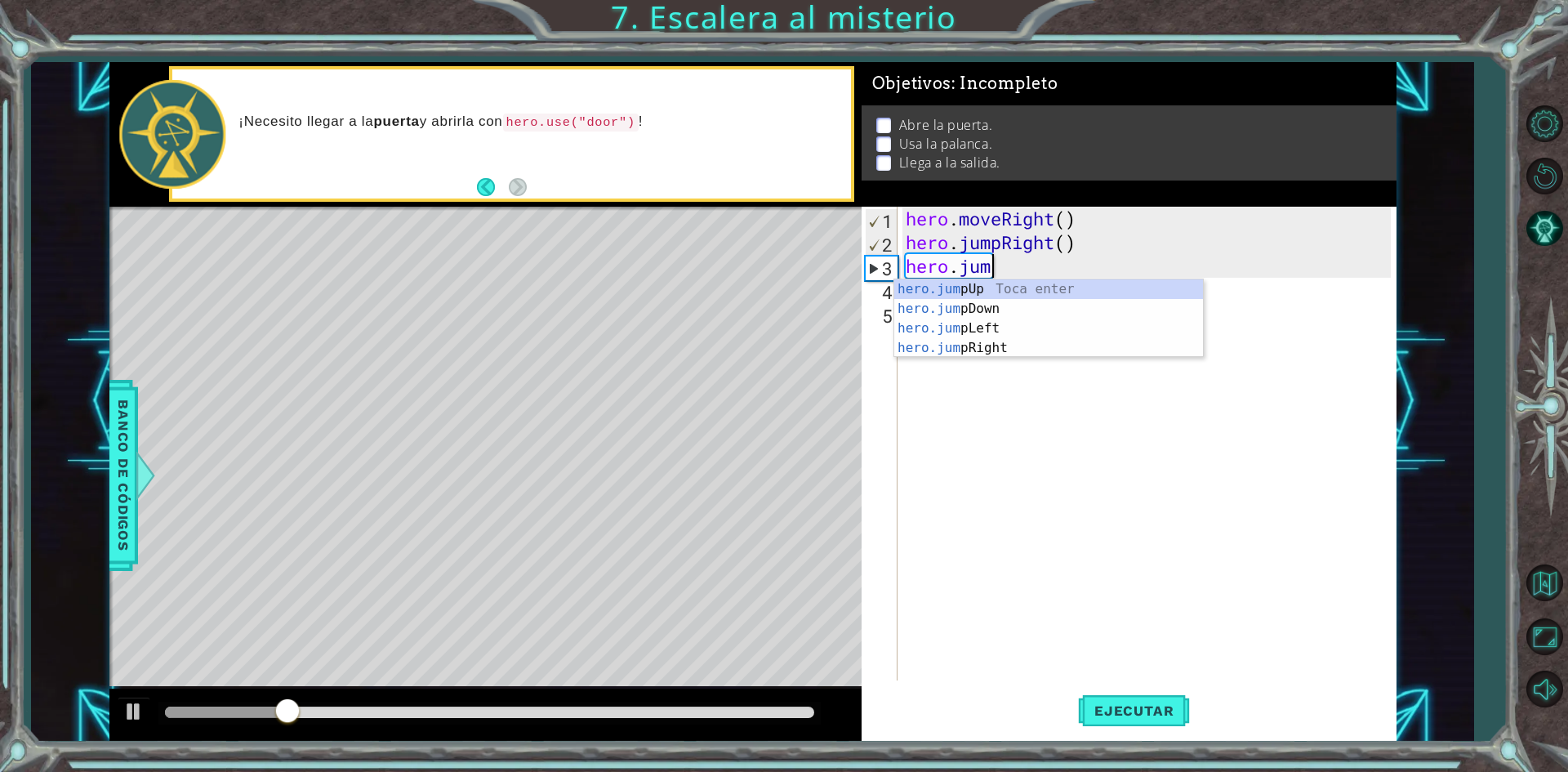
type textarea "h"
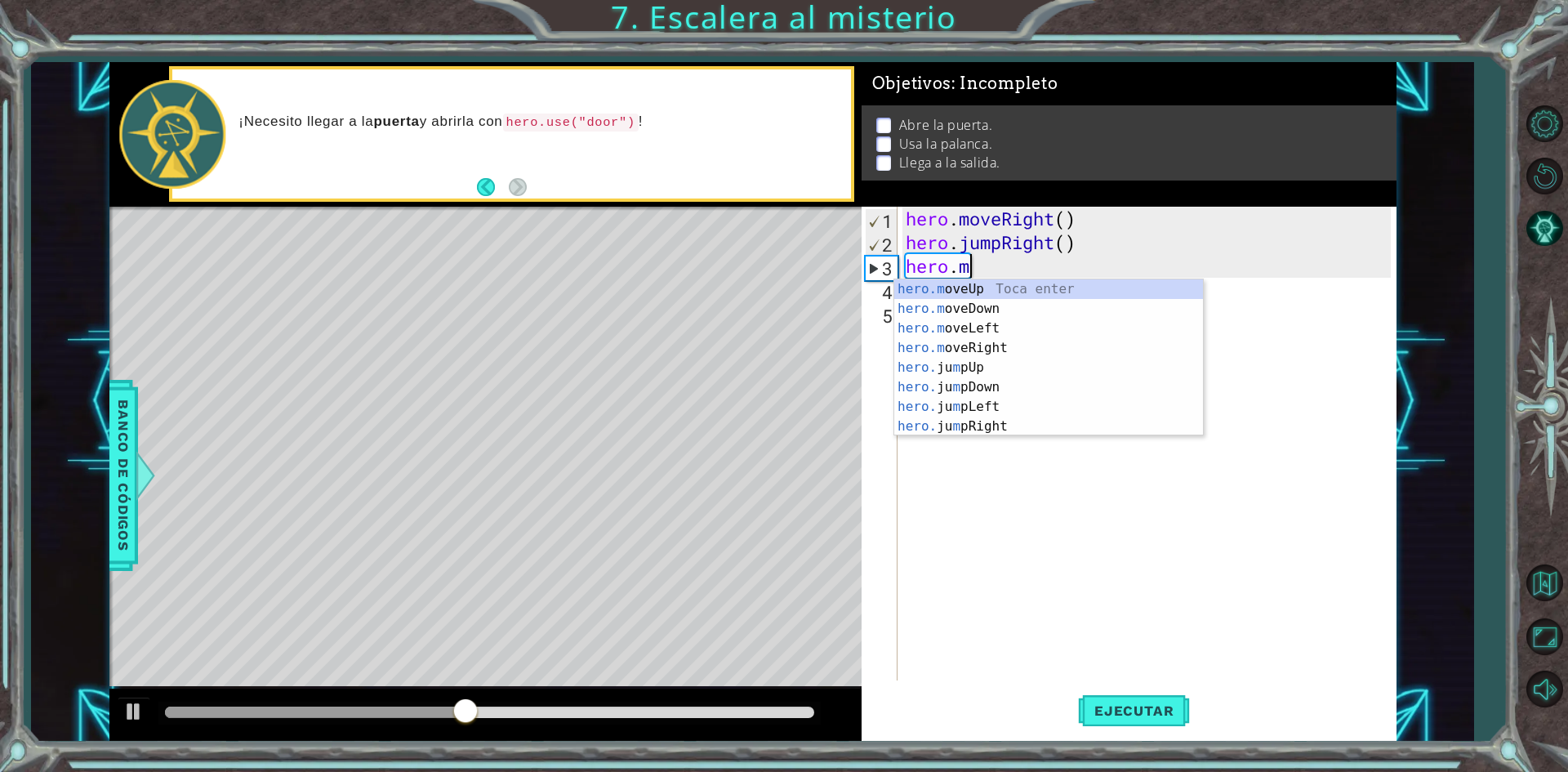
scroll to position [0, 3]
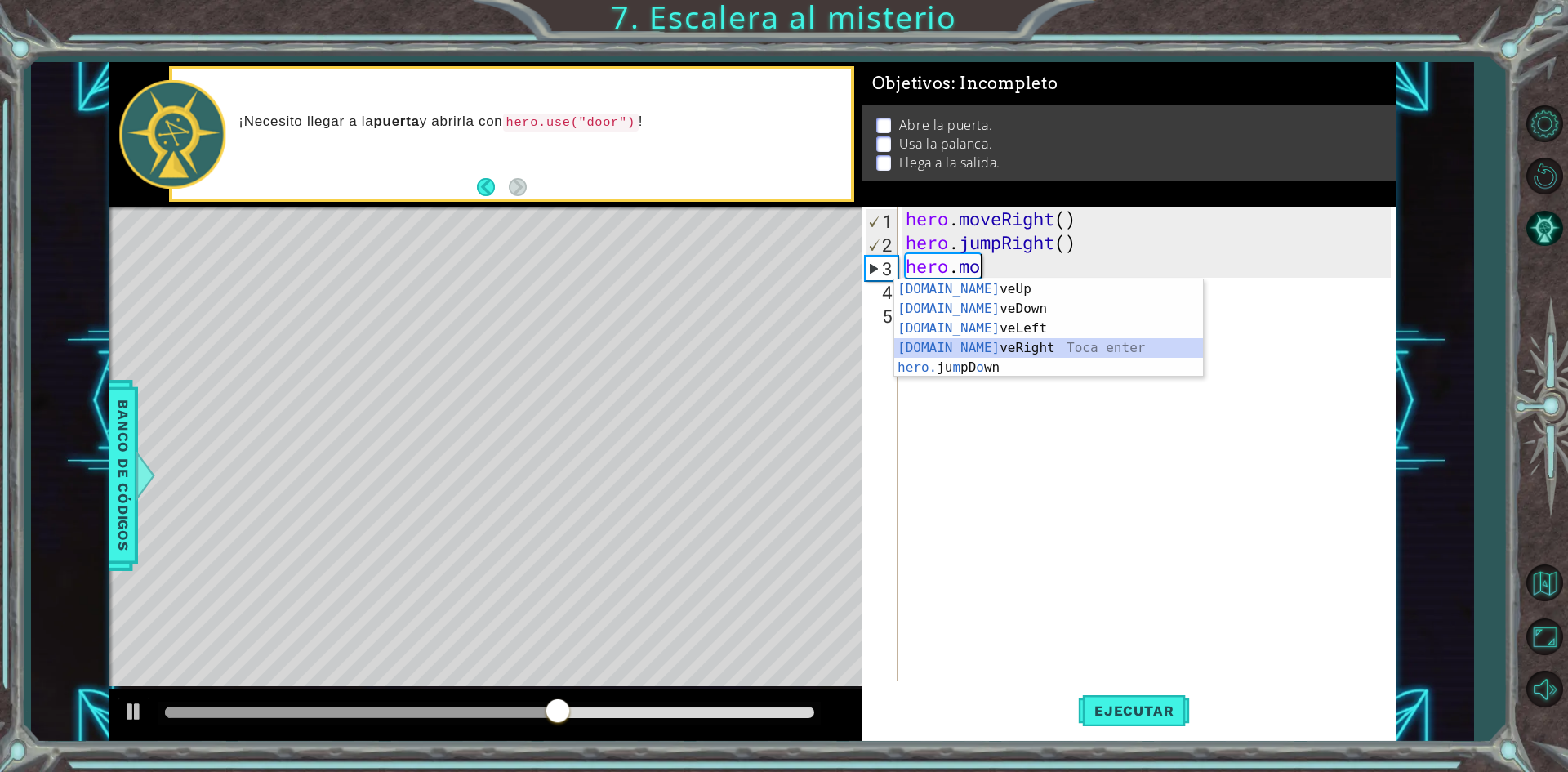
click at [1069, 348] on div "[DOMAIN_NAME] veUp Toca enter [DOMAIN_NAME] veDown Toca enter [DOMAIN_NAME] veL…" at bounding box center [1048, 348] width 308 height 138
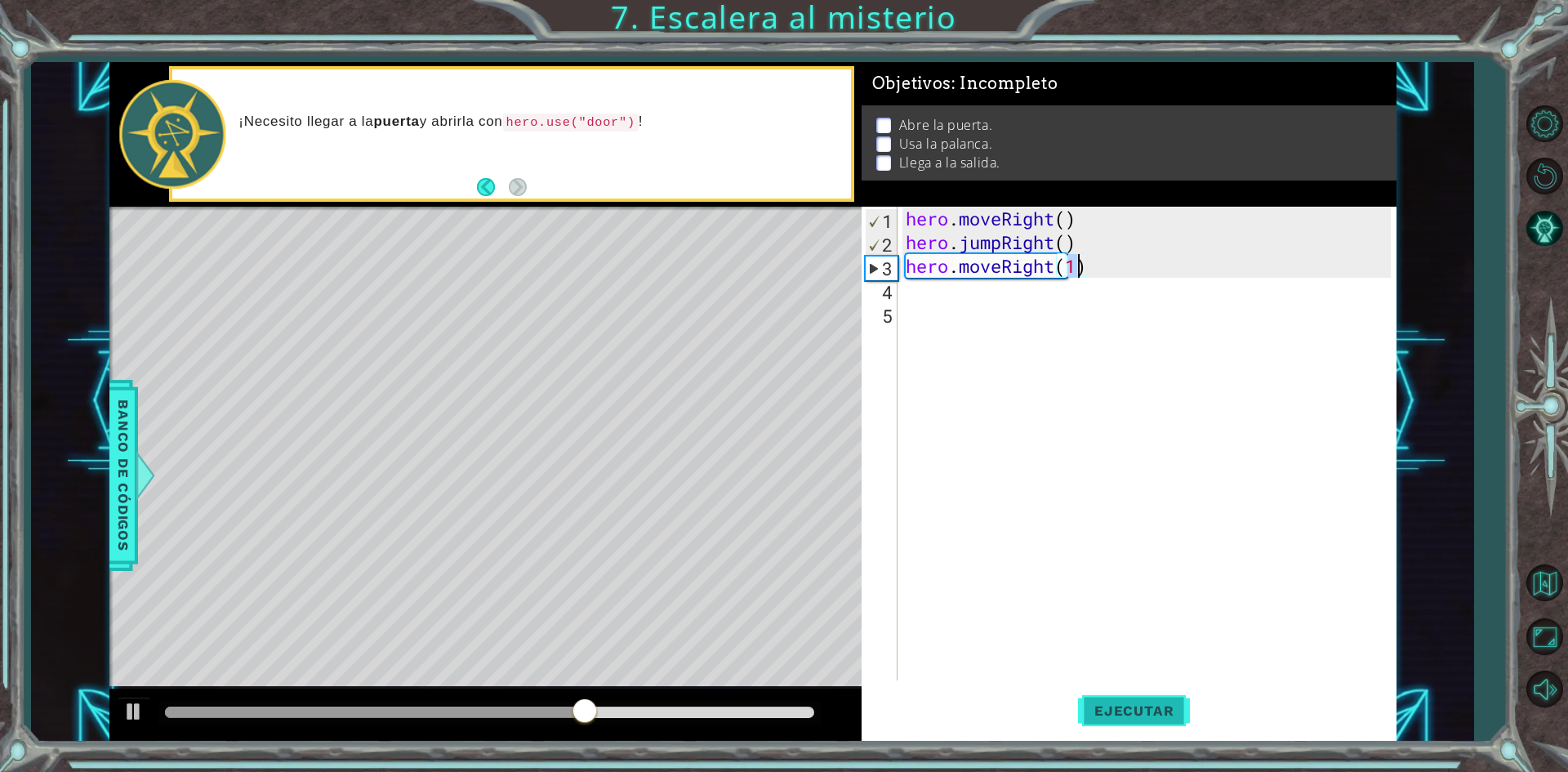
type textarea "hero.moveRight(1)"
click at [1134, 703] on span "Ejecutar" at bounding box center [1133, 710] width 112 height 16
click at [960, 310] on div "hero . moveRight ( ) hero . jumpRight ( ) hero . moveRight ( 1 )" at bounding box center [1151, 466] width 497 height 521
click at [966, 290] on div "hero . moveRight ( ) hero . jumpRight ( ) hero . moveRight ( 1 )" at bounding box center [1151, 466] width 497 height 521
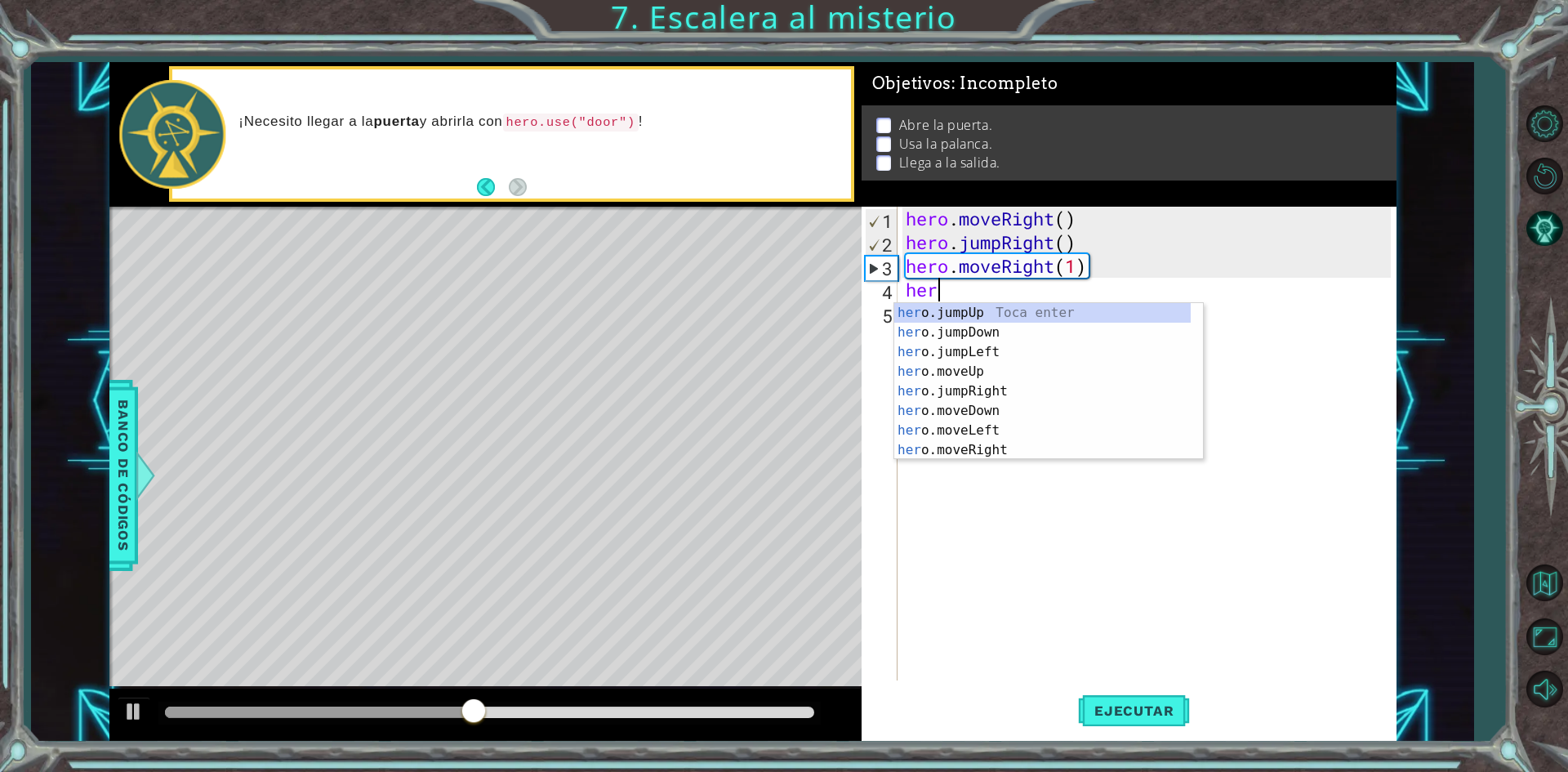
scroll to position [0, 1]
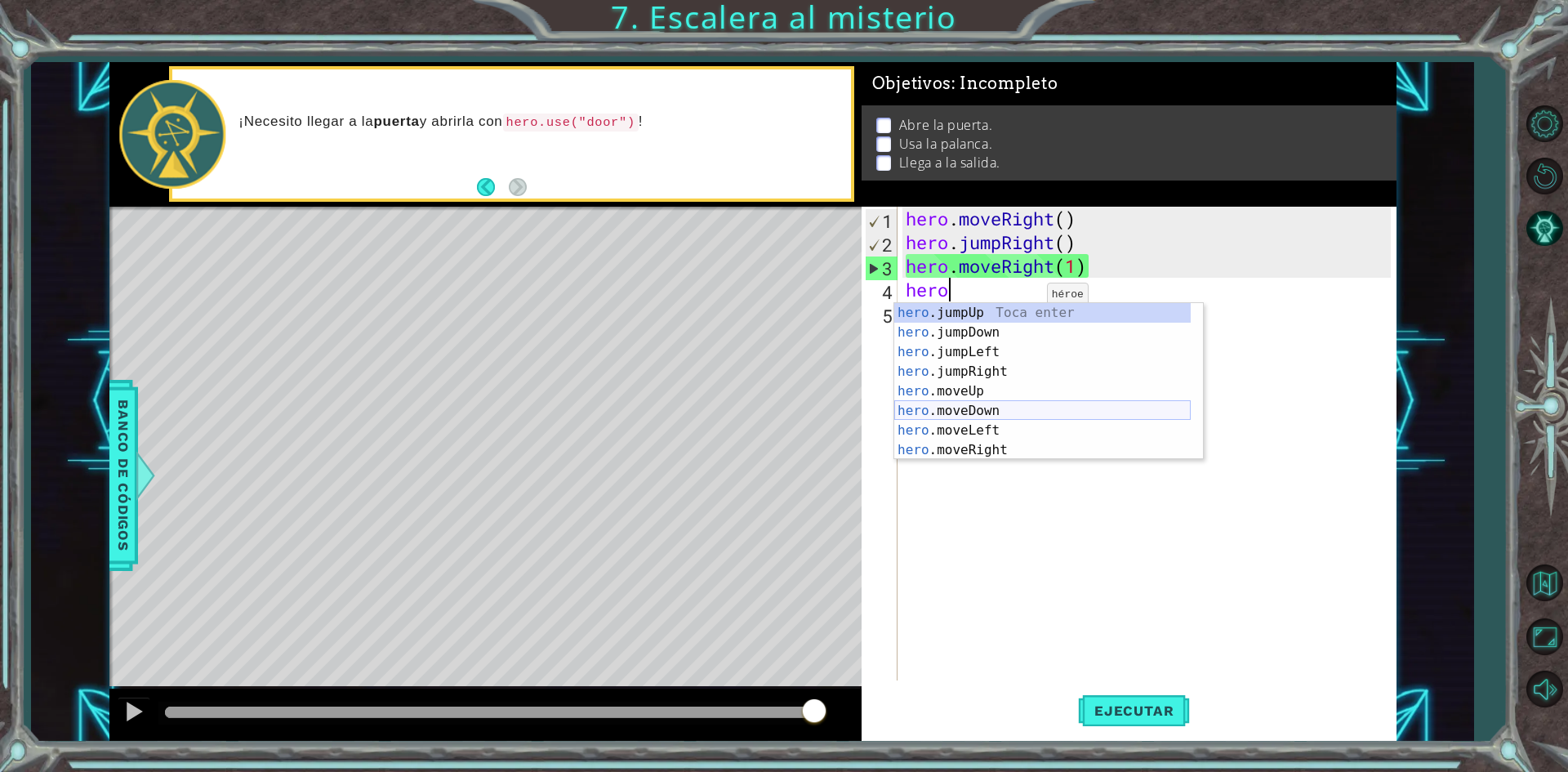
click at [992, 406] on div "hero .jumpUp Toca enter hero .jumpDown Toca enter hero .jumpLeft Toca enter her…" at bounding box center [1043, 400] width 297 height 196
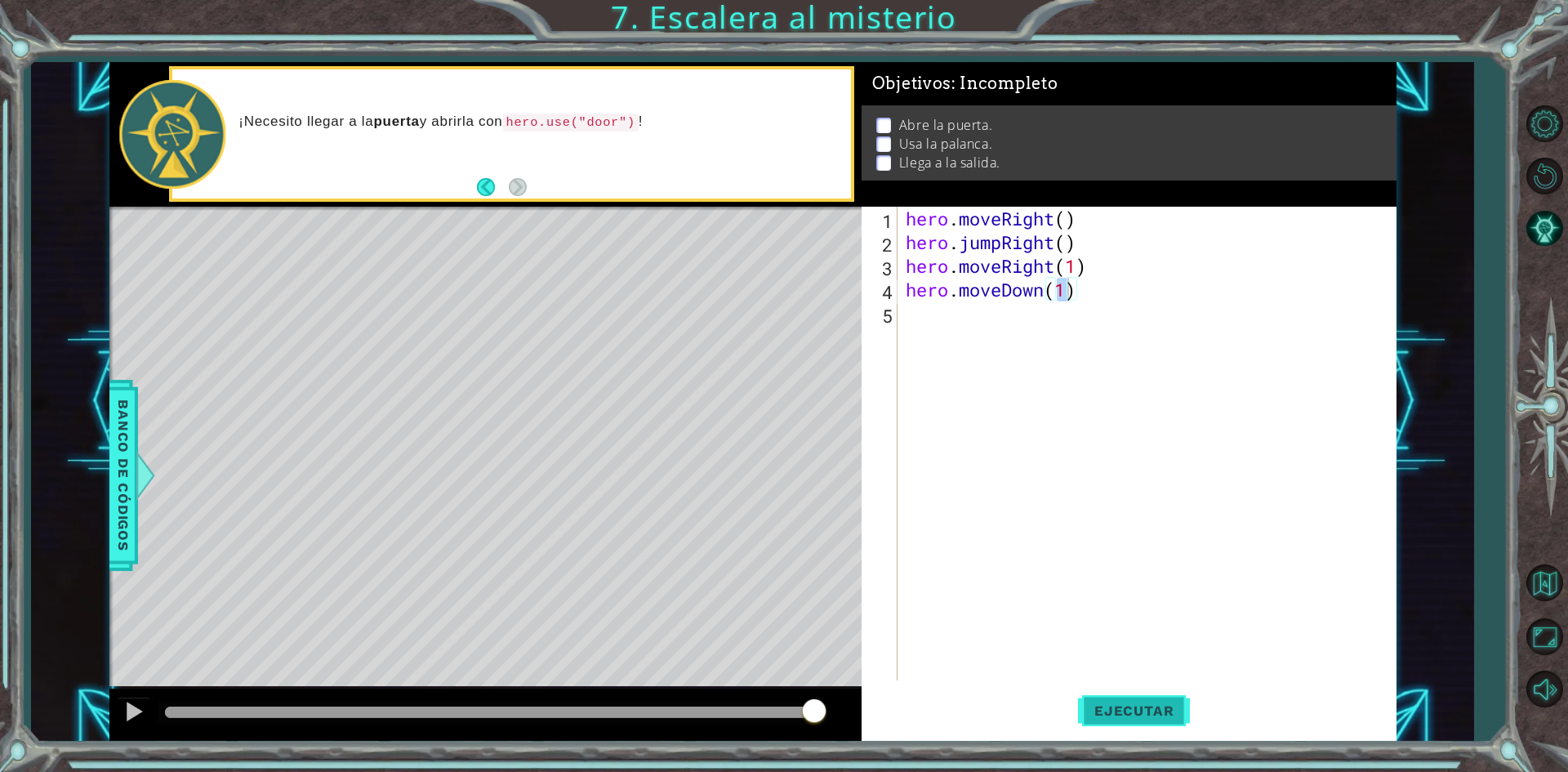
click at [1123, 697] on button "Ejecutar" at bounding box center [1133, 710] width 112 height 53
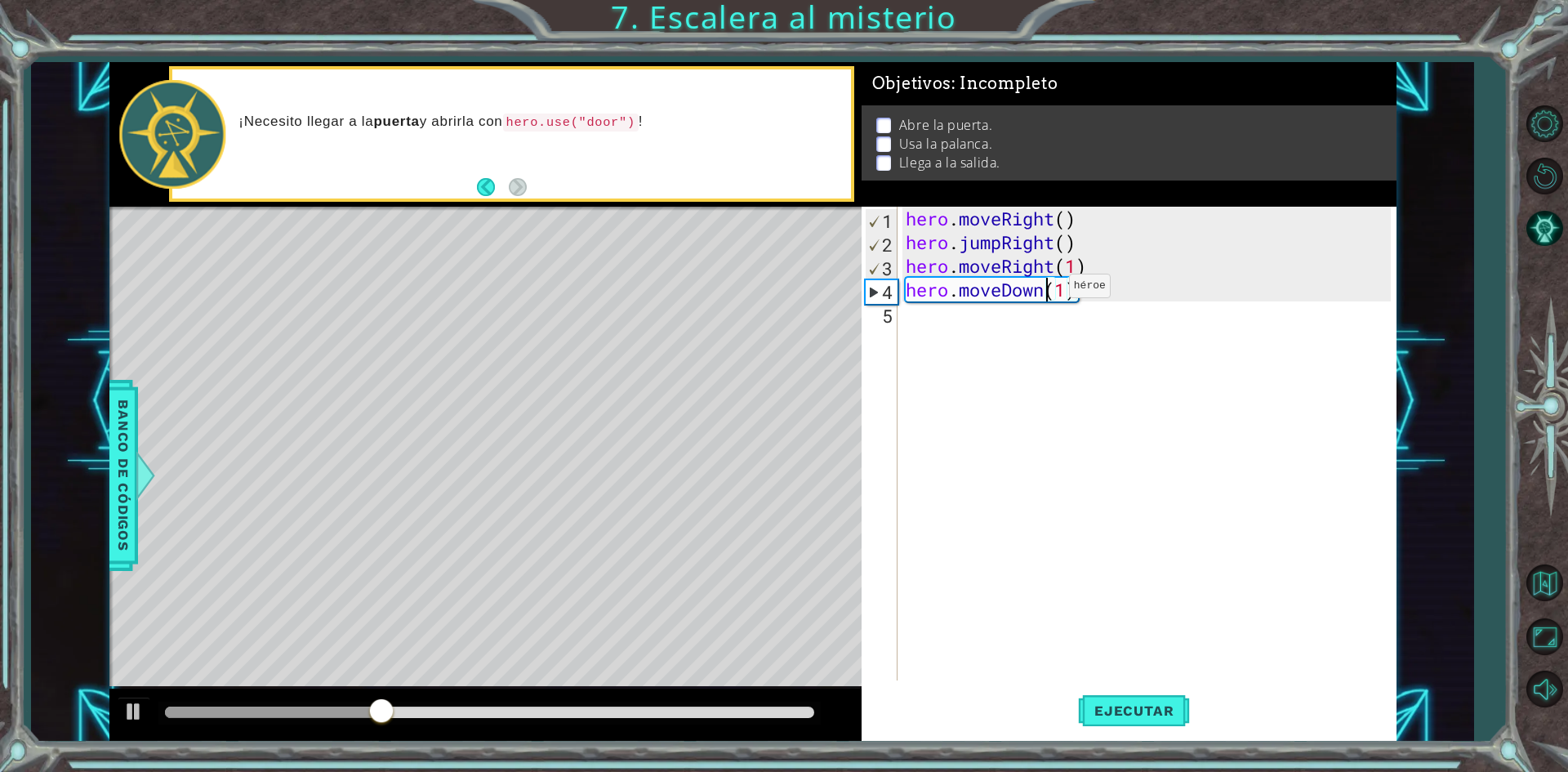
click at [1044, 290] on div "hero . moveRight ( ) hero . jumpRight ( ) hero . moveRight ( 1 ) hero . moveDow…" at bounding box center [1151, 466] width 497 height 521
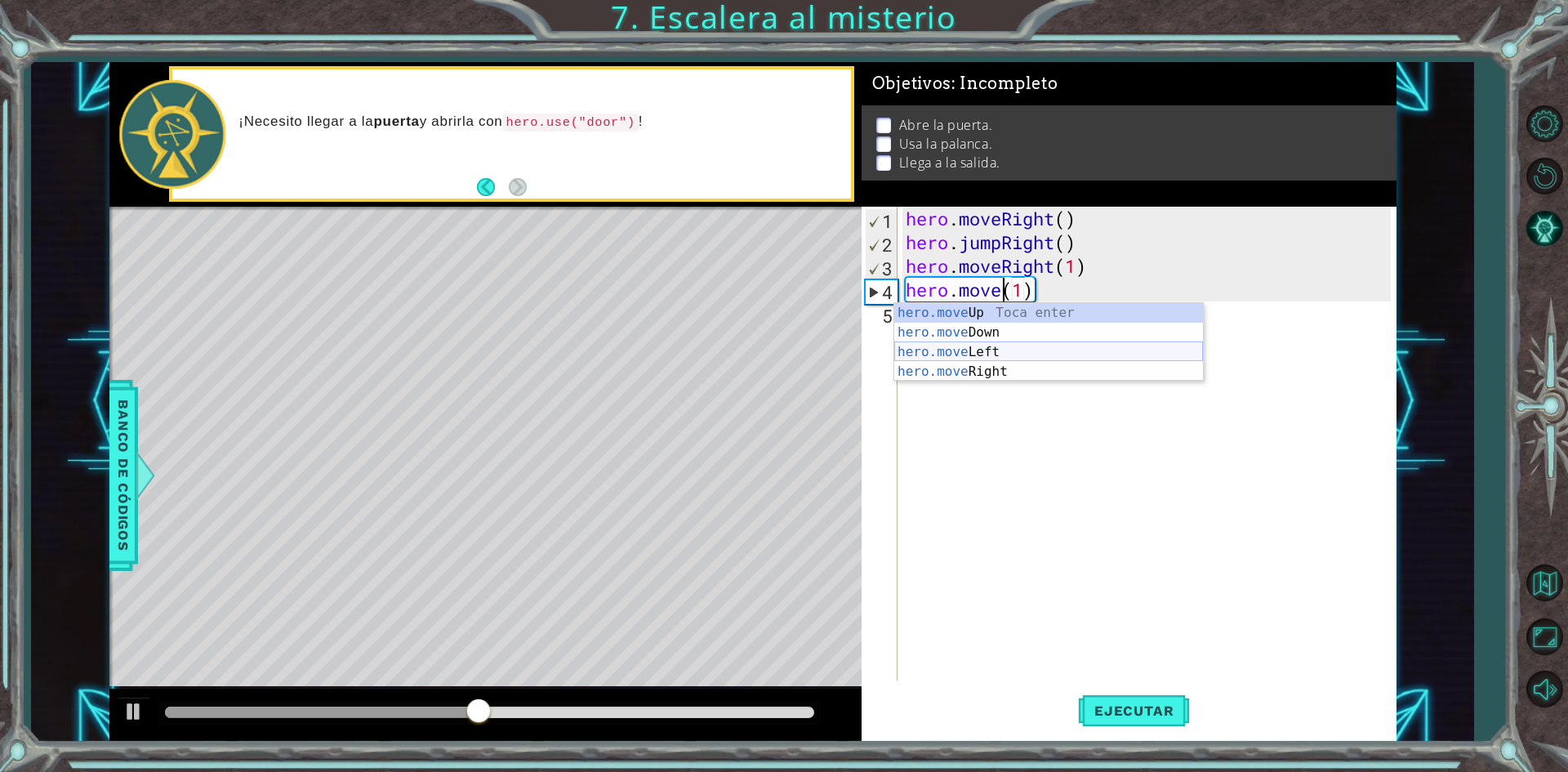
click at [985, 353] on div "hero.move Up Toca enter hero.move Down Toca enter hero.move Left Toca enter her…" at bounding box center [1048, 362] width 308 height 118
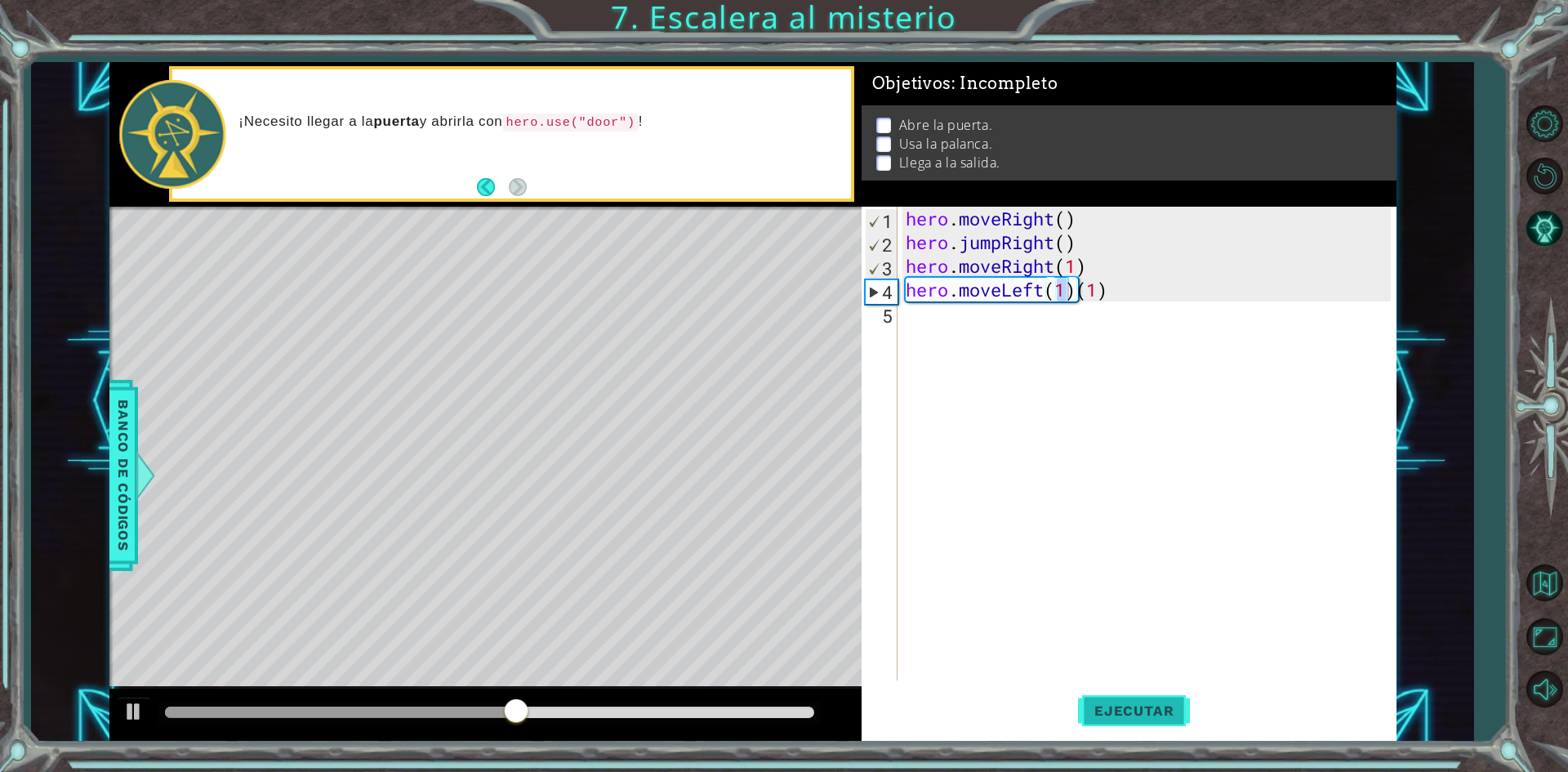
click at [1110, 701] on button "Ejecutar" at bounding box center [1133, 710] width 112 height 53
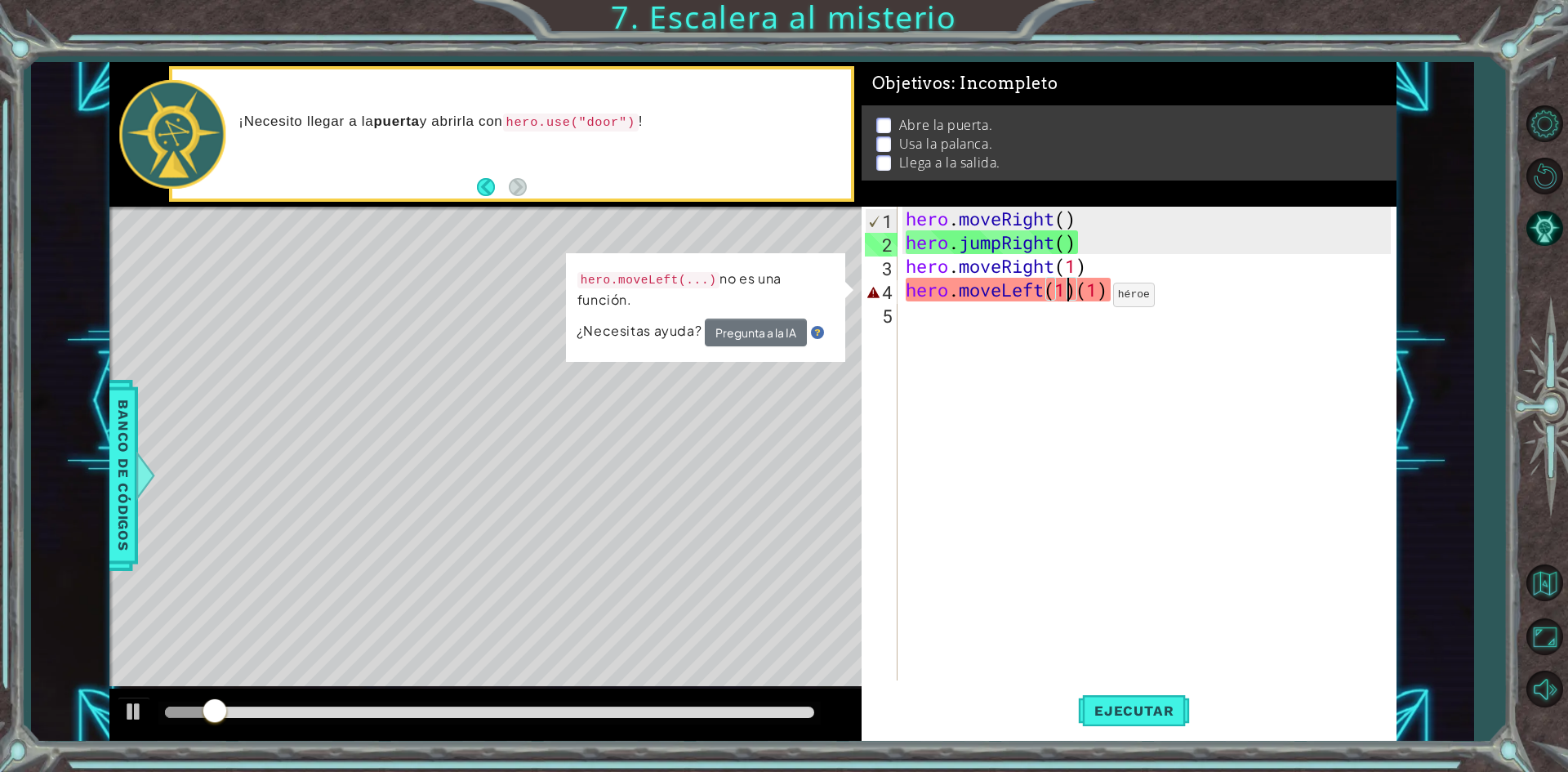
click at [1088, 298] on div "hero . moveRight ( ) hero . jumpRight ( ) hero . moveRight ( 1 ) hero . moveLef…" at bounding box center [1151, 466] width 497 height 521
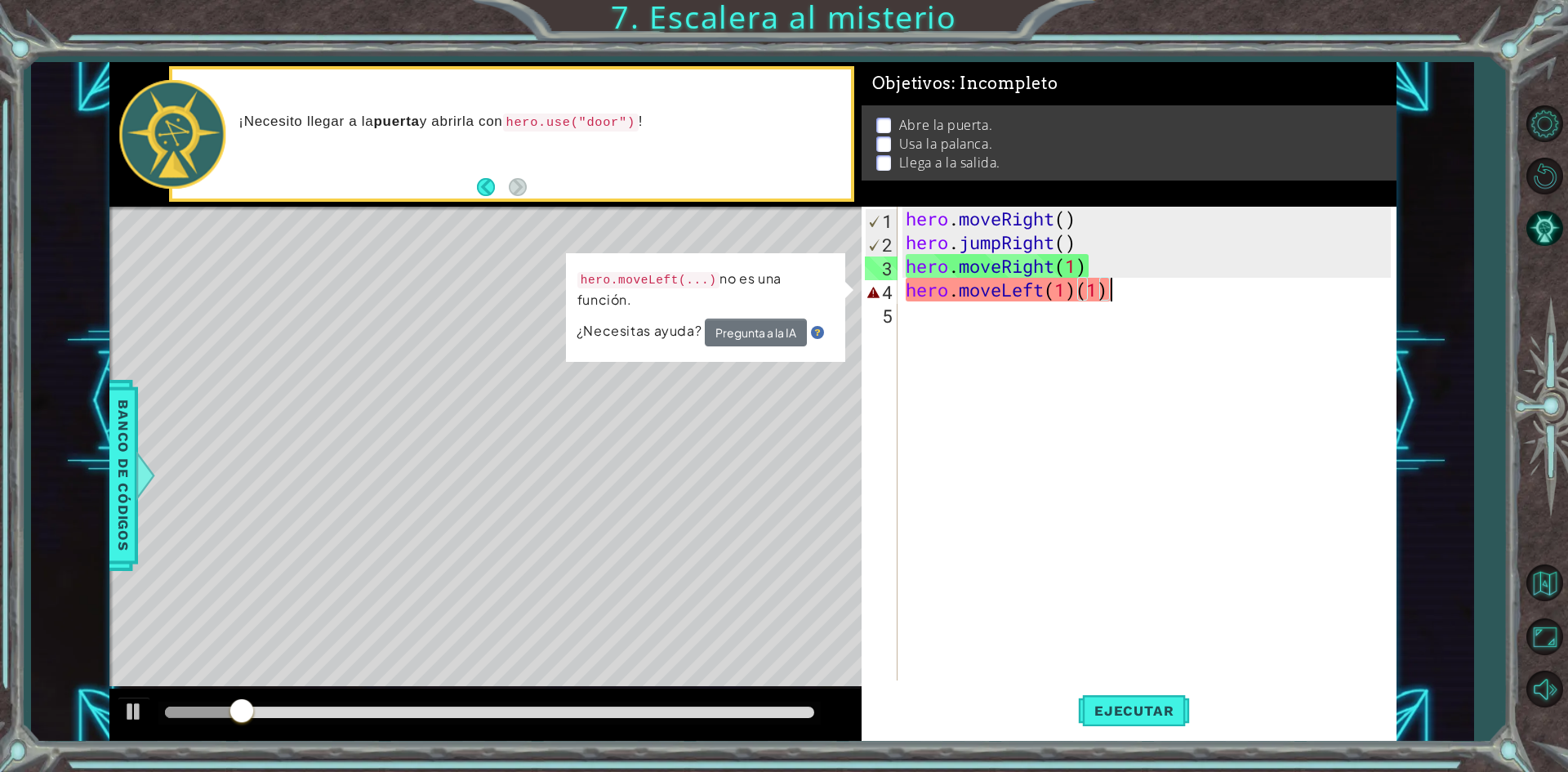
click at [1161, 294] on div "hero . moveRight ( ) hero . jumpRight ( ) hero . moveRight ( 1 ) hero . moveLef…" at bounding box center [1151, 466] width 497 height 521
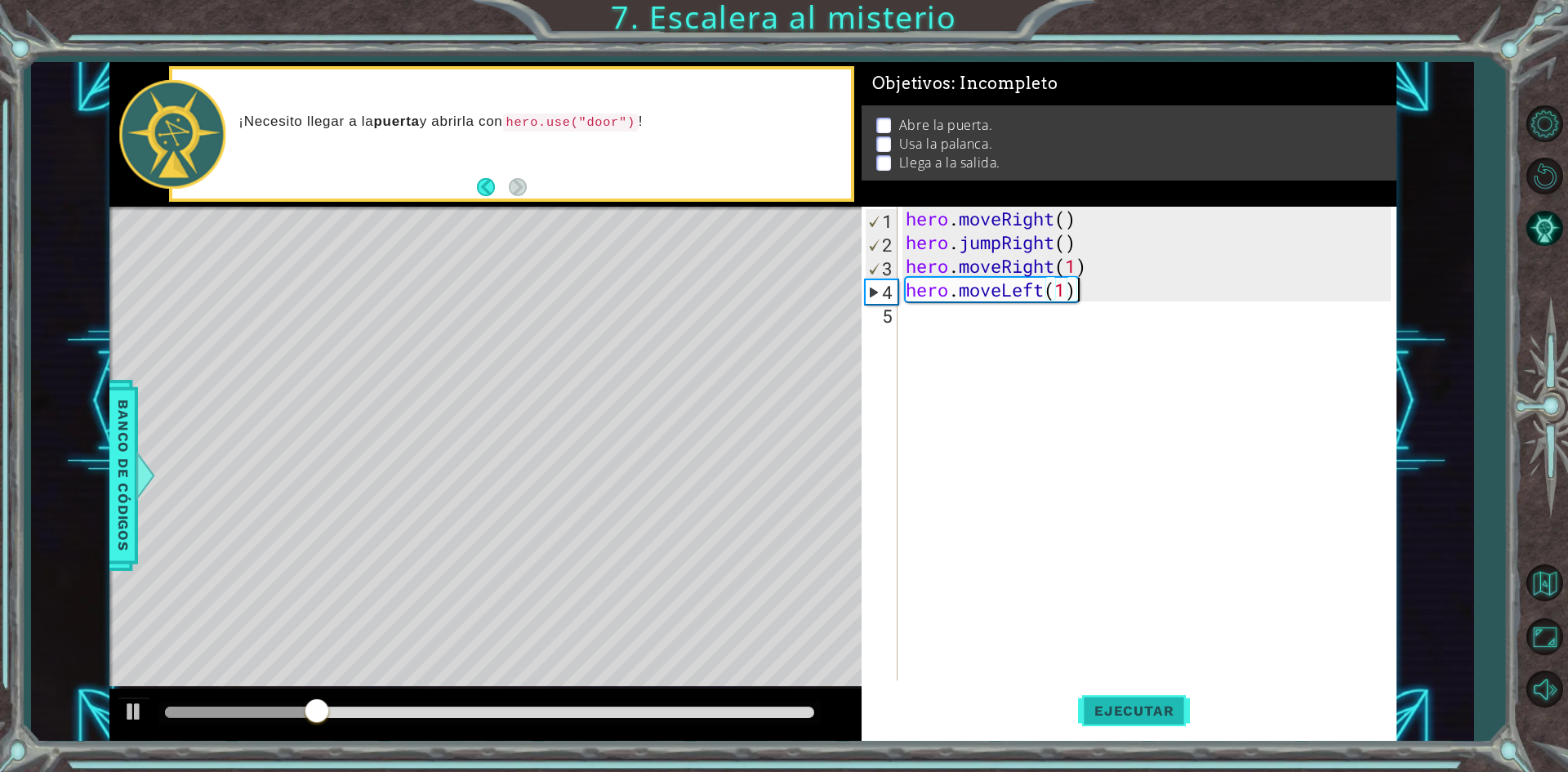
click at [1136, 701] on button "Ejecutar" at bounding box center [1133, 710] width 112 height 53
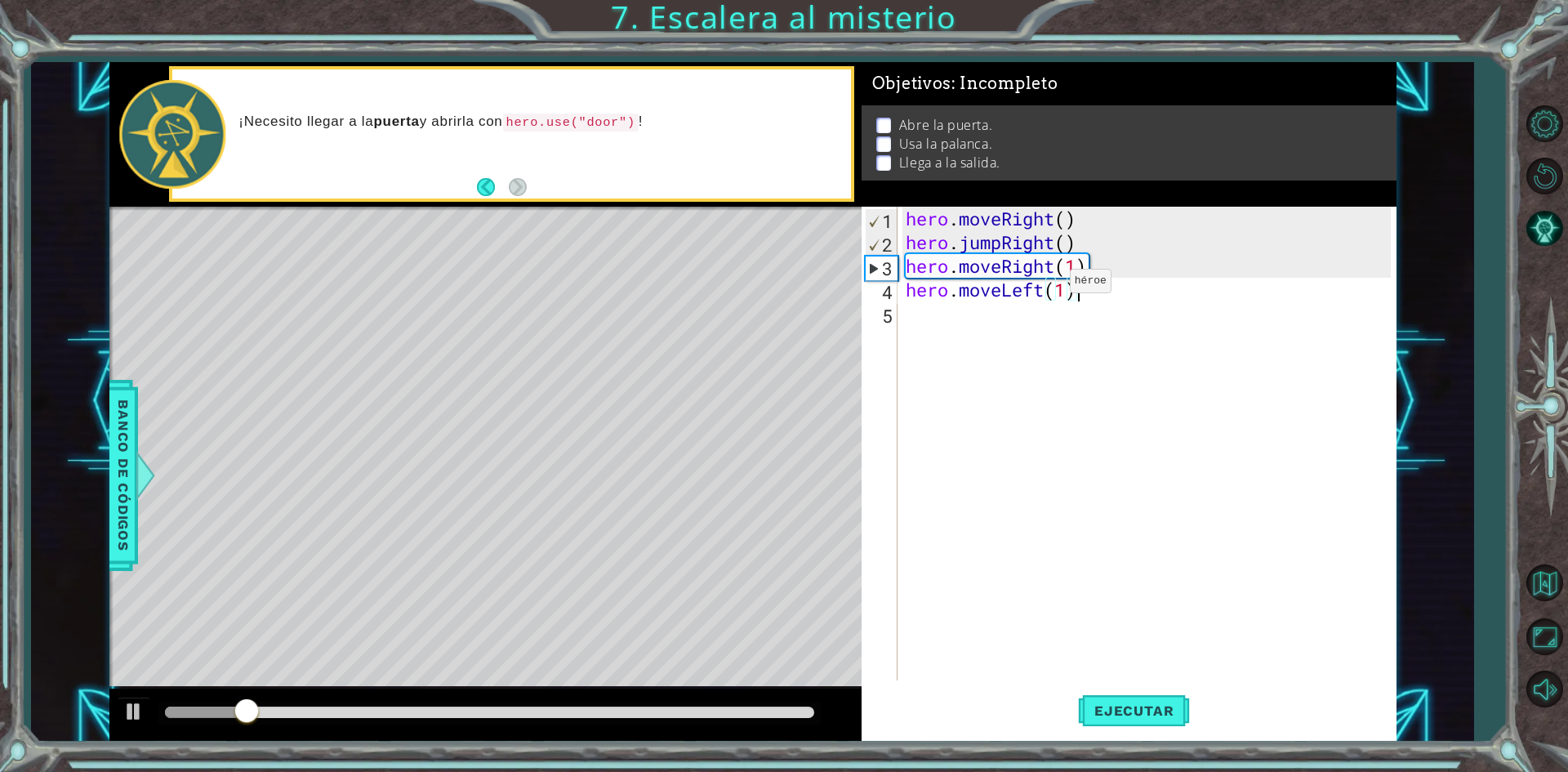
click at [1045, 285] on div "hero . moveRight ( ) hero . jumpRight ( ) hero . moveRight ( 1 ) hero . moveLef…" at bounding box center [1151, 466] width 497 height 521
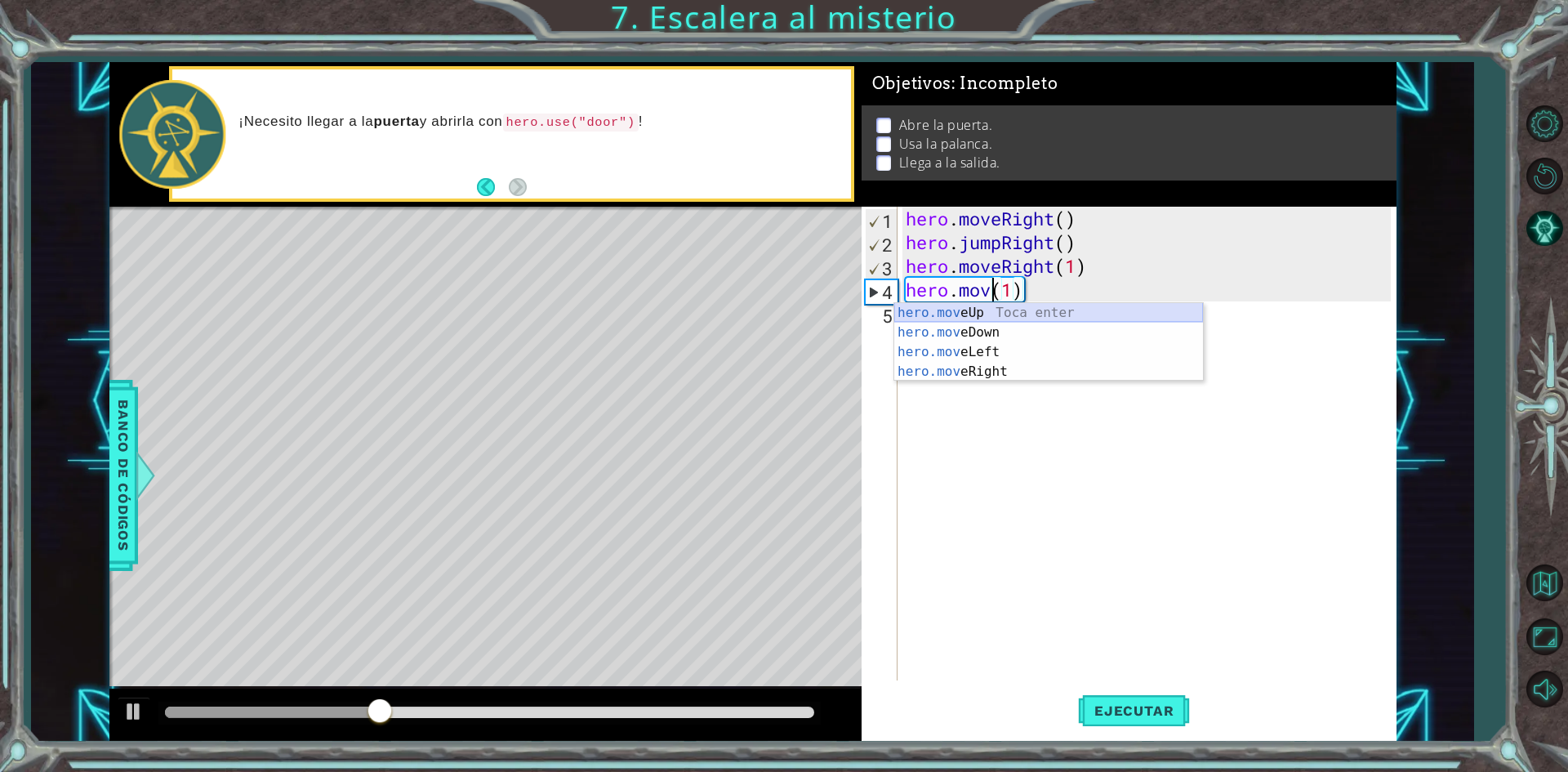
click at [1069, 316] on div "hero.mov eUp Toca enter hero.mov eDown Toca enter hero.mov eLeft Toca enter her…" at bounding box center [1048, 362] width 308 height 118
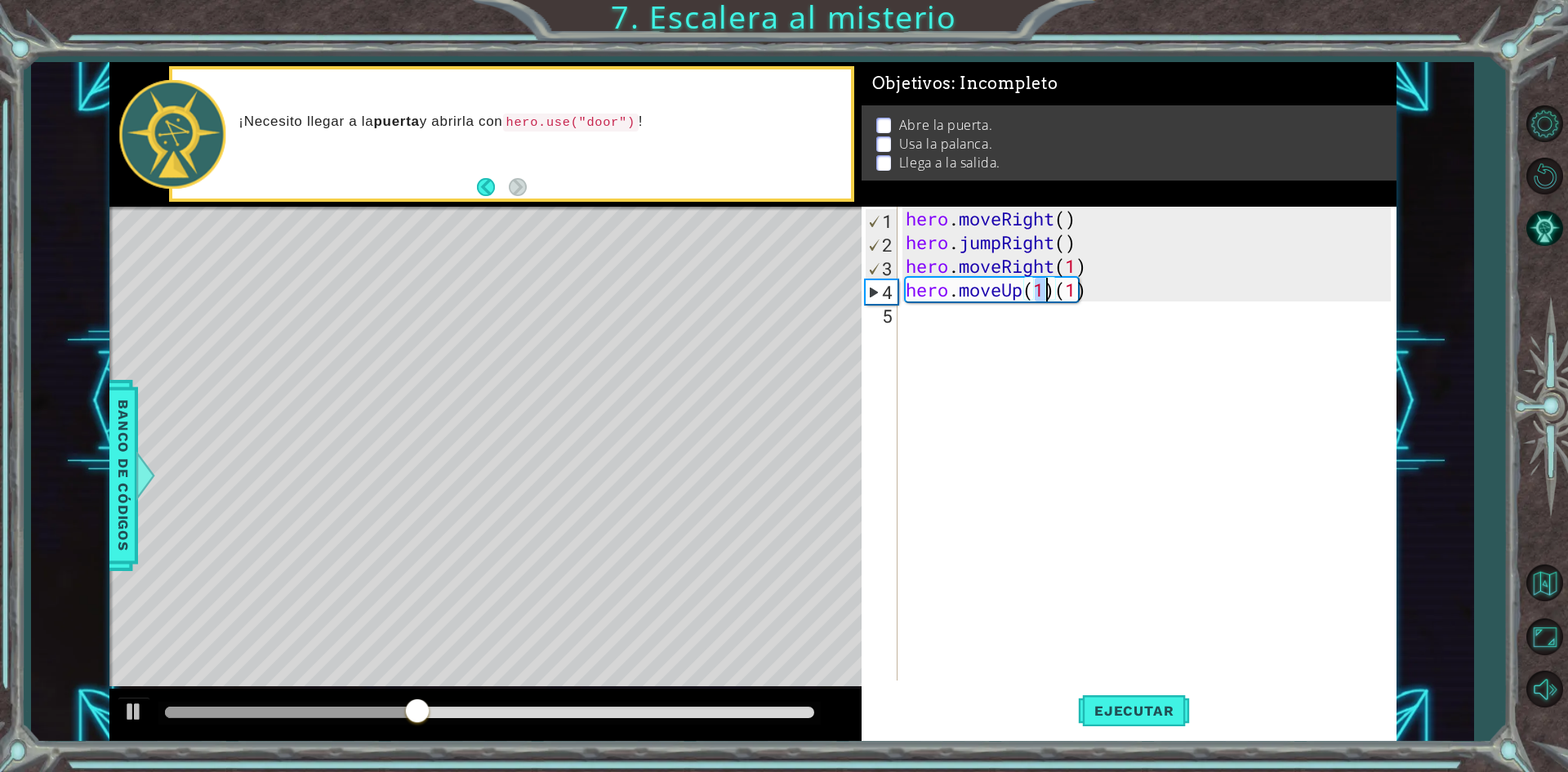
click at [1129, 292] on div "hero . moveRight ( ) hero . jumpRight ( ) hero . moveRight ( 1 ) hero . moveUp …" at bounding box center [1151, 466] width 497 height 521
type textarea "hero.moveUp(1)"
click at [1137, 700] on button "Ejecutar" at bounding box center [1133, 710] width 112 height 53
click at [917, 318] on div "hero . moveRight ( ) hero . jumpRight ( ) hero . moveRight ( 1 ) hero . moveUp …" at bounding box center [1151, 466] width 497 height 521
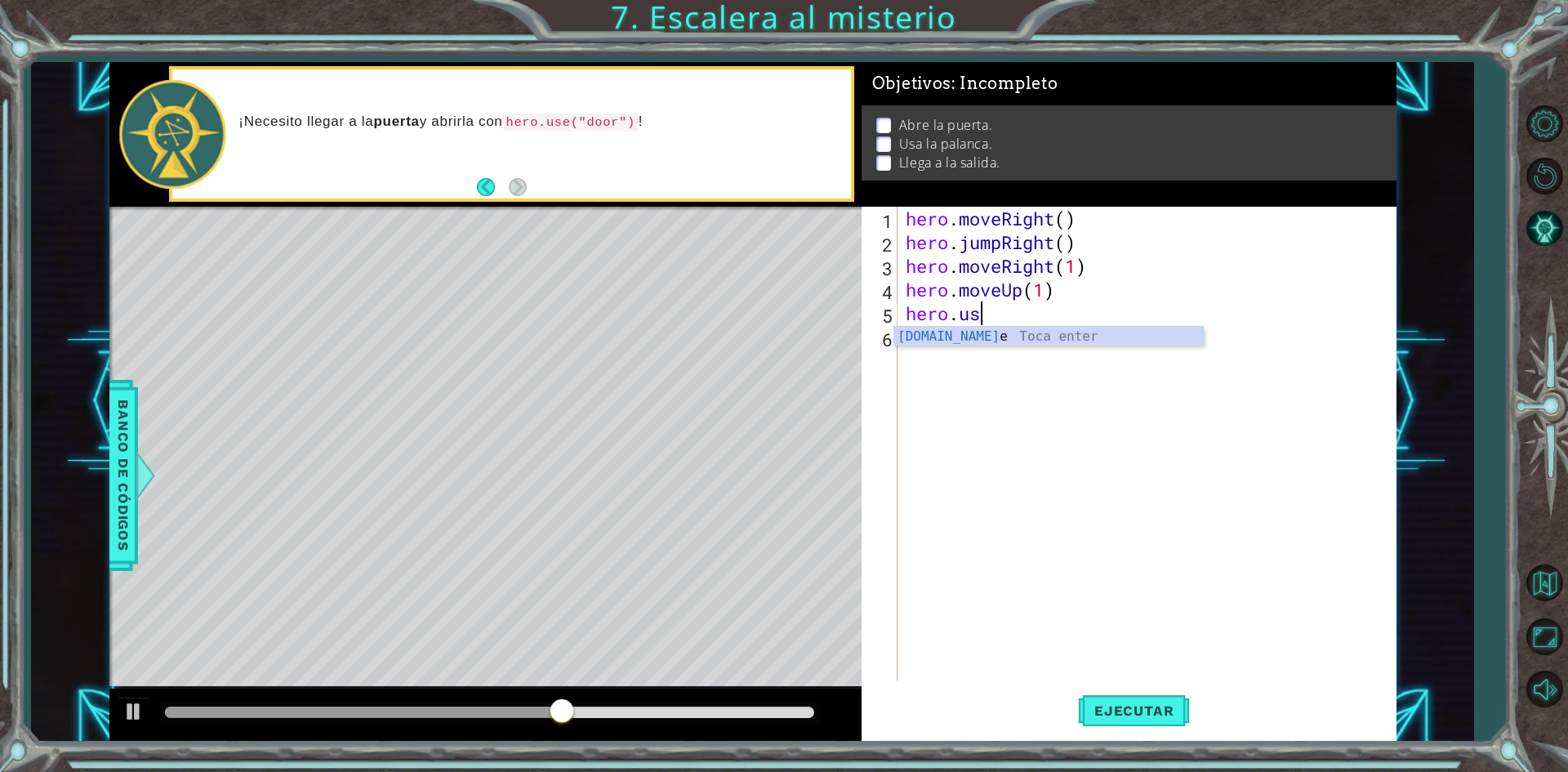
scroll to position [0, 3]
type textarea "hero.use"
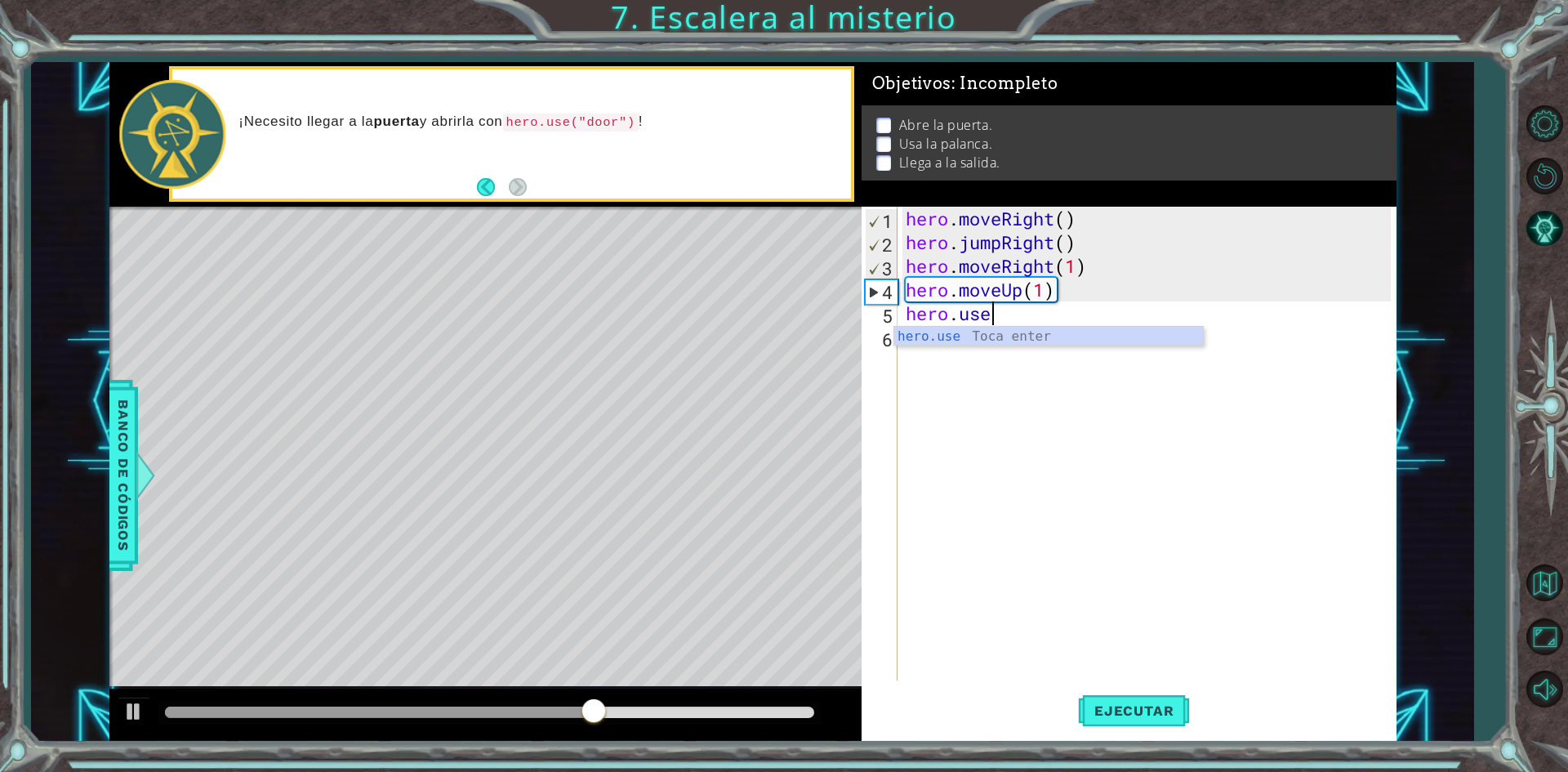
click at [1029, 346] on div "hero . moveRight ( ) hero . jumpRight ( ) hero . moveRight ( 1 ) hero . moveUp …" at bounding box center [1151, 466] width 497 height 521
click at [1010, 318] on div "hero . moveRight ( ) hero . jumpRight ( ) hero . moveRight ( 1 ) hero . moveUp …" at bounding box center [1151, 466] width 497 height 521
click at [1001, 341] on div "[DOMAIN_NAME] e Toca enter" at bounding box center [1048, 357] width 308 height 59
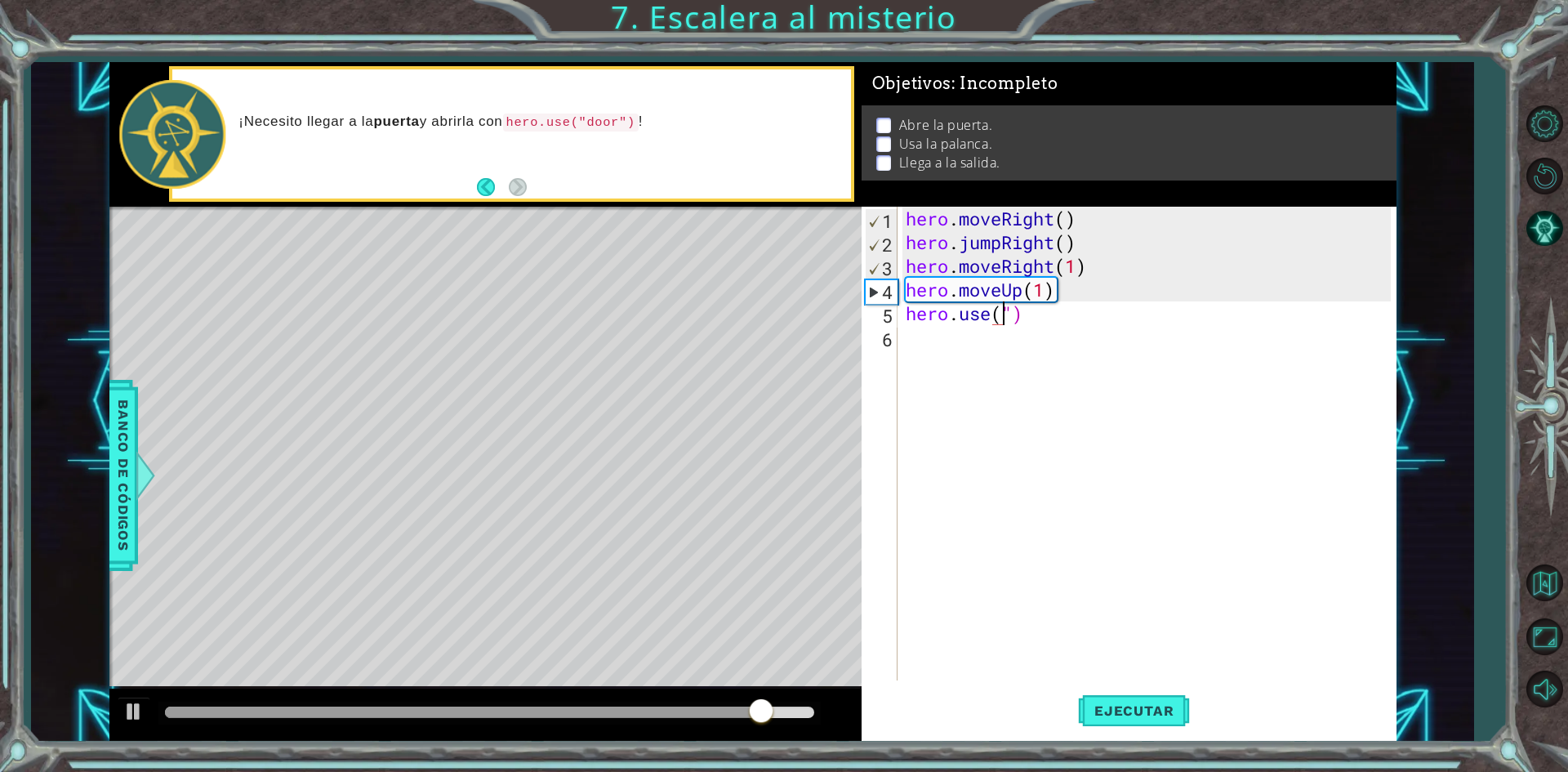
click at [1017, 314] on div "hero . moveRight ( ) hero . jumpRight ( ) hero . moveRight ( 1 ) hero . moveUp …" at bounding box center [1151, 466] width 497 height 521
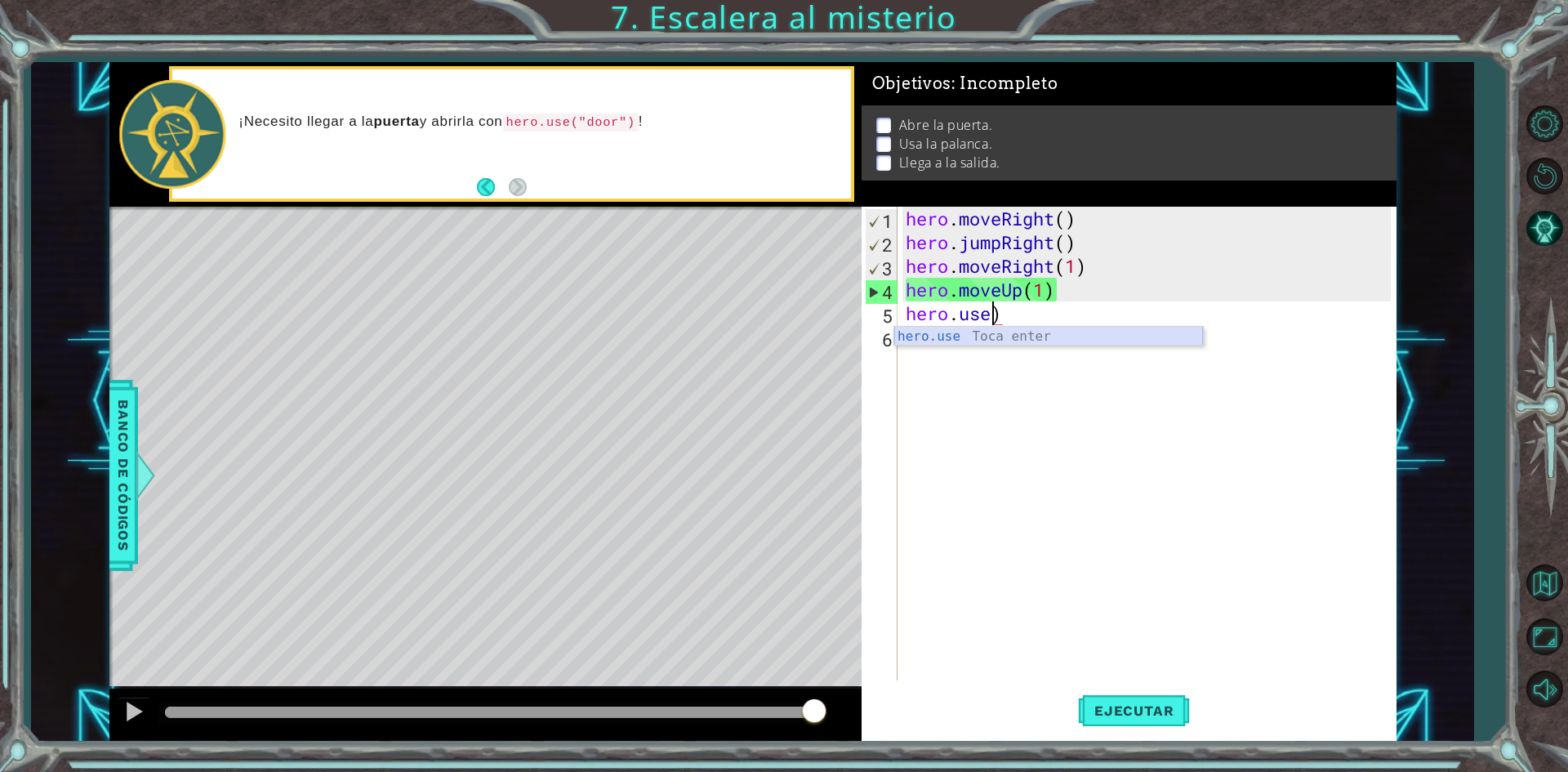
click at [1016, 331] on div "hero.use Toca enter" at bounding box center [1048, 357] width 308 height 59
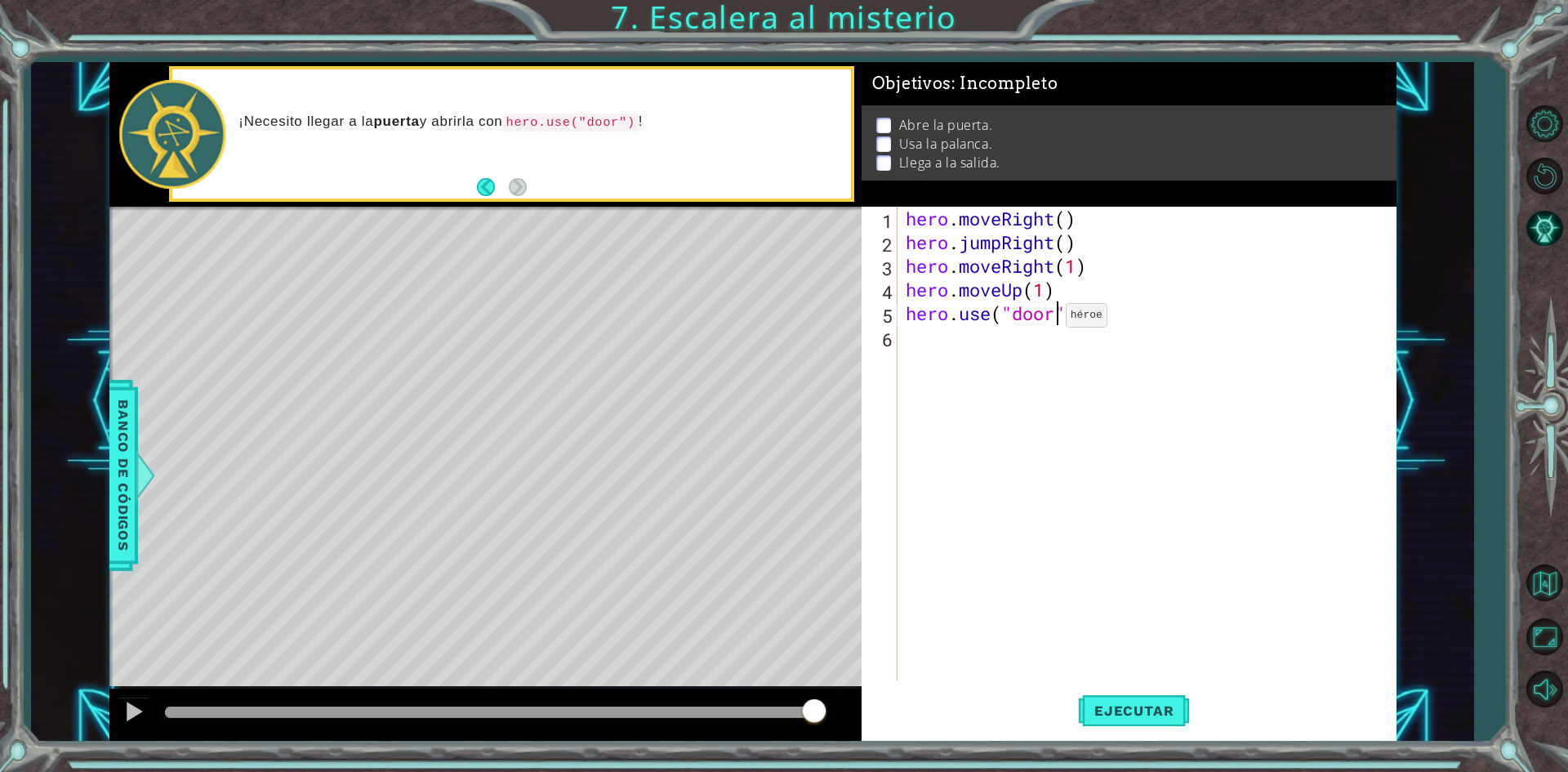
scroll to position [0, 6]
type textarea "hero.use("door")"
click at [1135, 717] on span "Ejecutar" at bounding box center [1133, 710] width 112 height 16
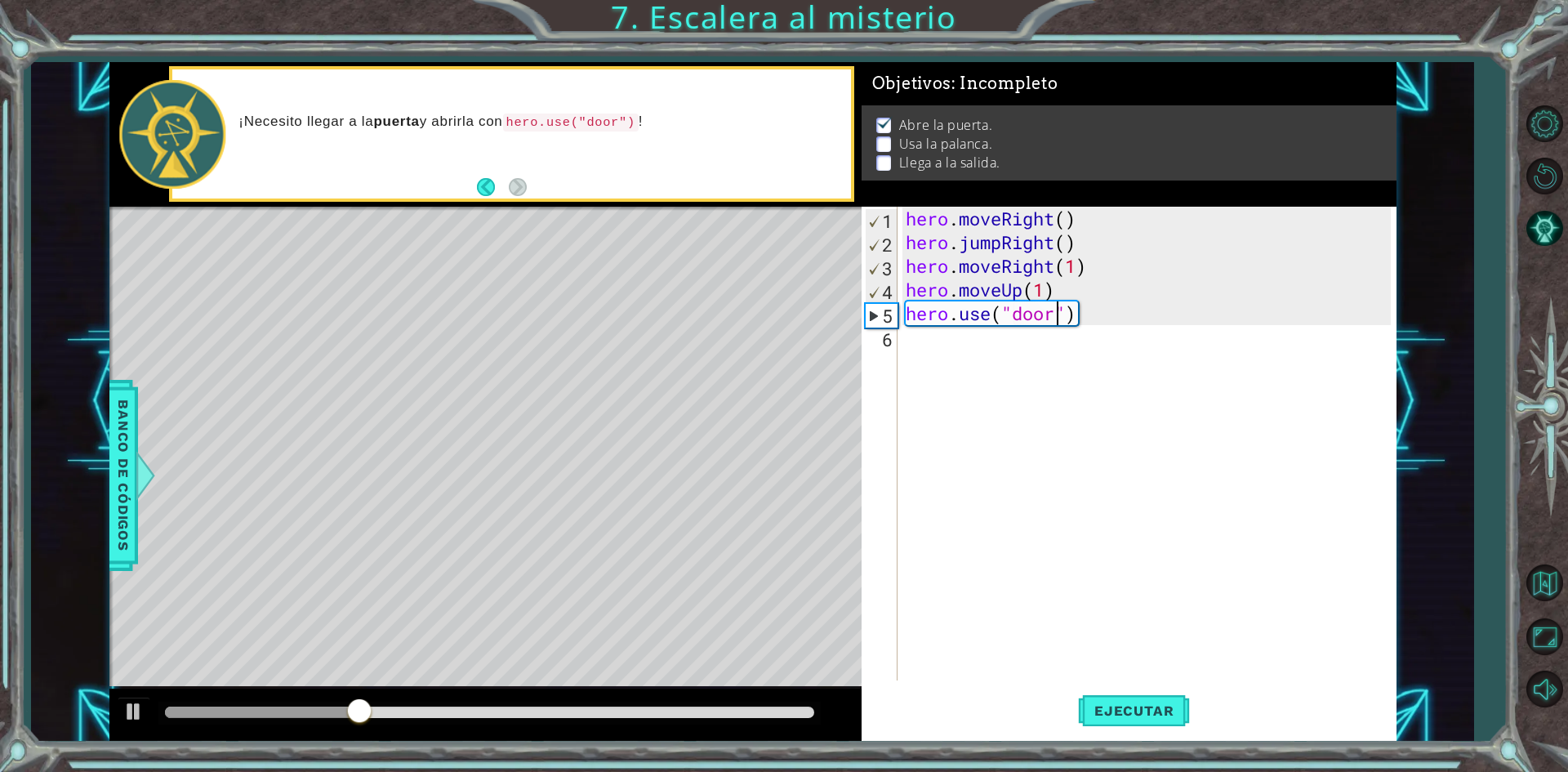
click at [952, 348] on div "hero . moveRight ( ) hero . jumpRight ( ) hero . moveRight ( 1 ) hero . moveUp …" at bounding box center [1151, 466] width 497 height 521
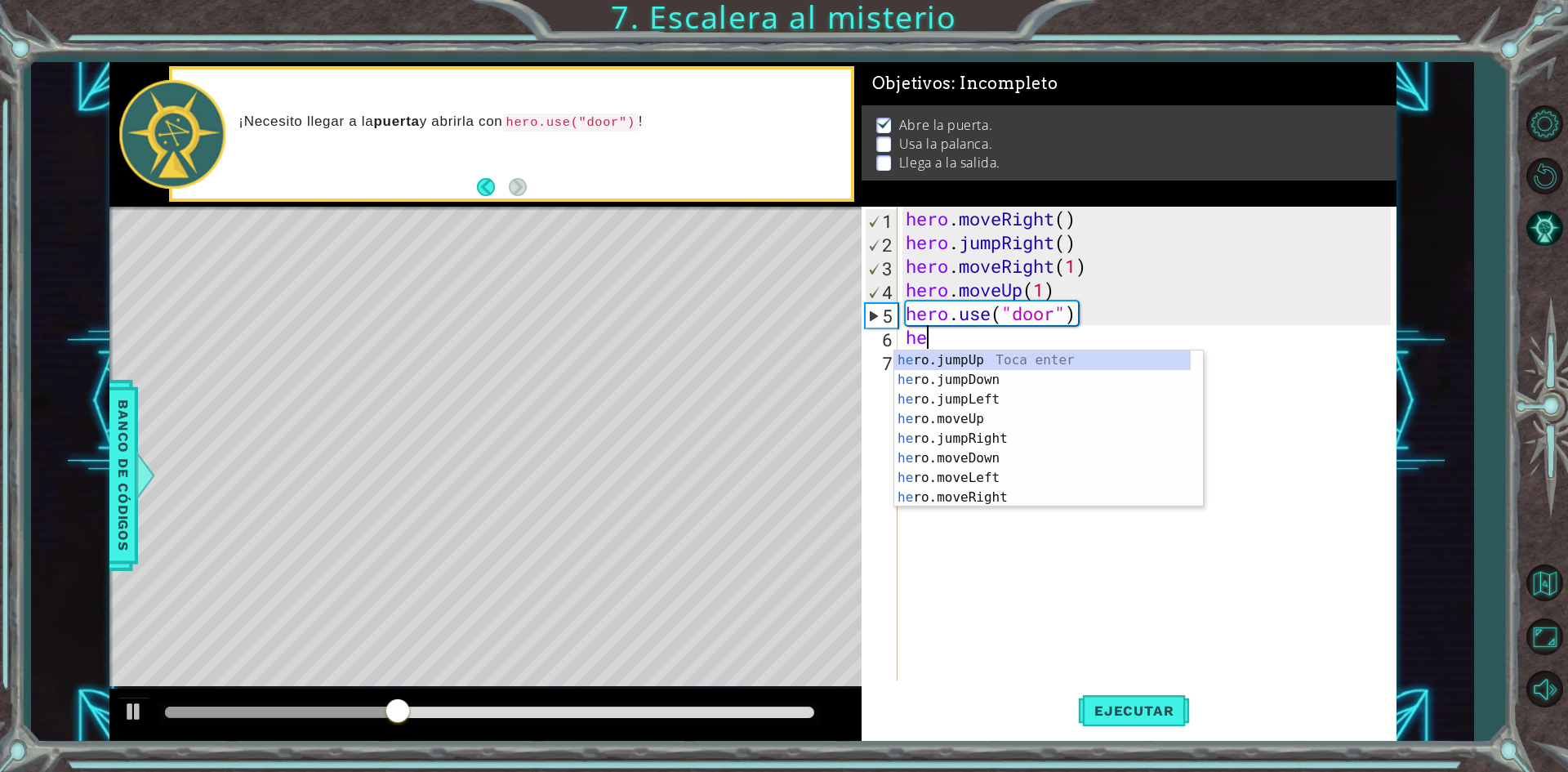
type textarea "her"
click at [1002, 362] on div "her o.jumpUp Toca enter her o.jumpDown Toca enter her o.jumpLeft Toca enter her…" at bounding box center [1043, 448] width 297 height 196
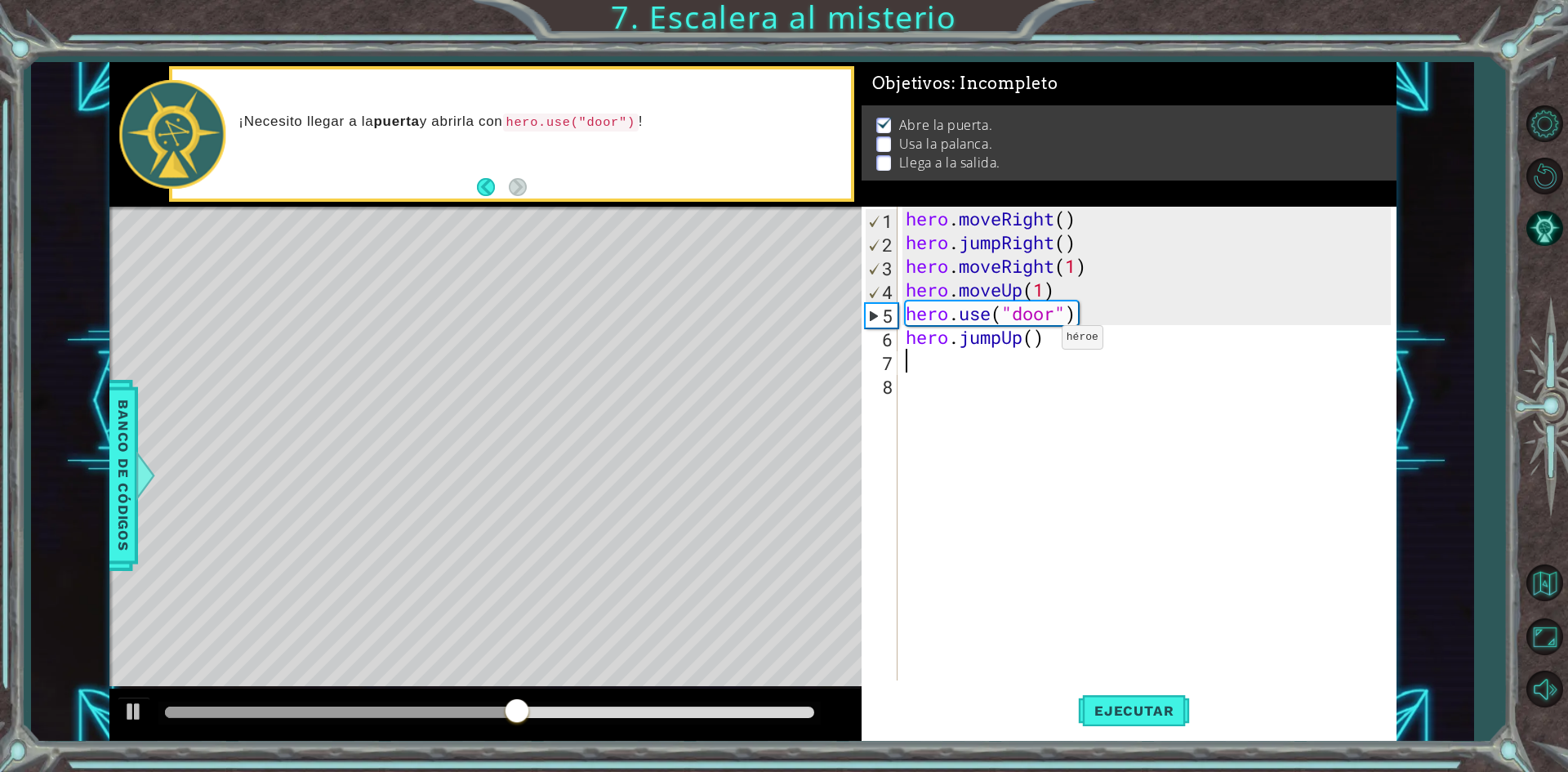
click at [1037, 341] on div "hero . moveRight ( ) hero . jumpRight ( ) hero . moveRight ( 1 ) hero . moveUp …" at bounding box center [1151, 466] width 497 height 521
type textarea "hero.jumpUp(3)"
click at [1098, 707] on span "Ejecutar" at bounding box center [1133, 710] width 112 height 16
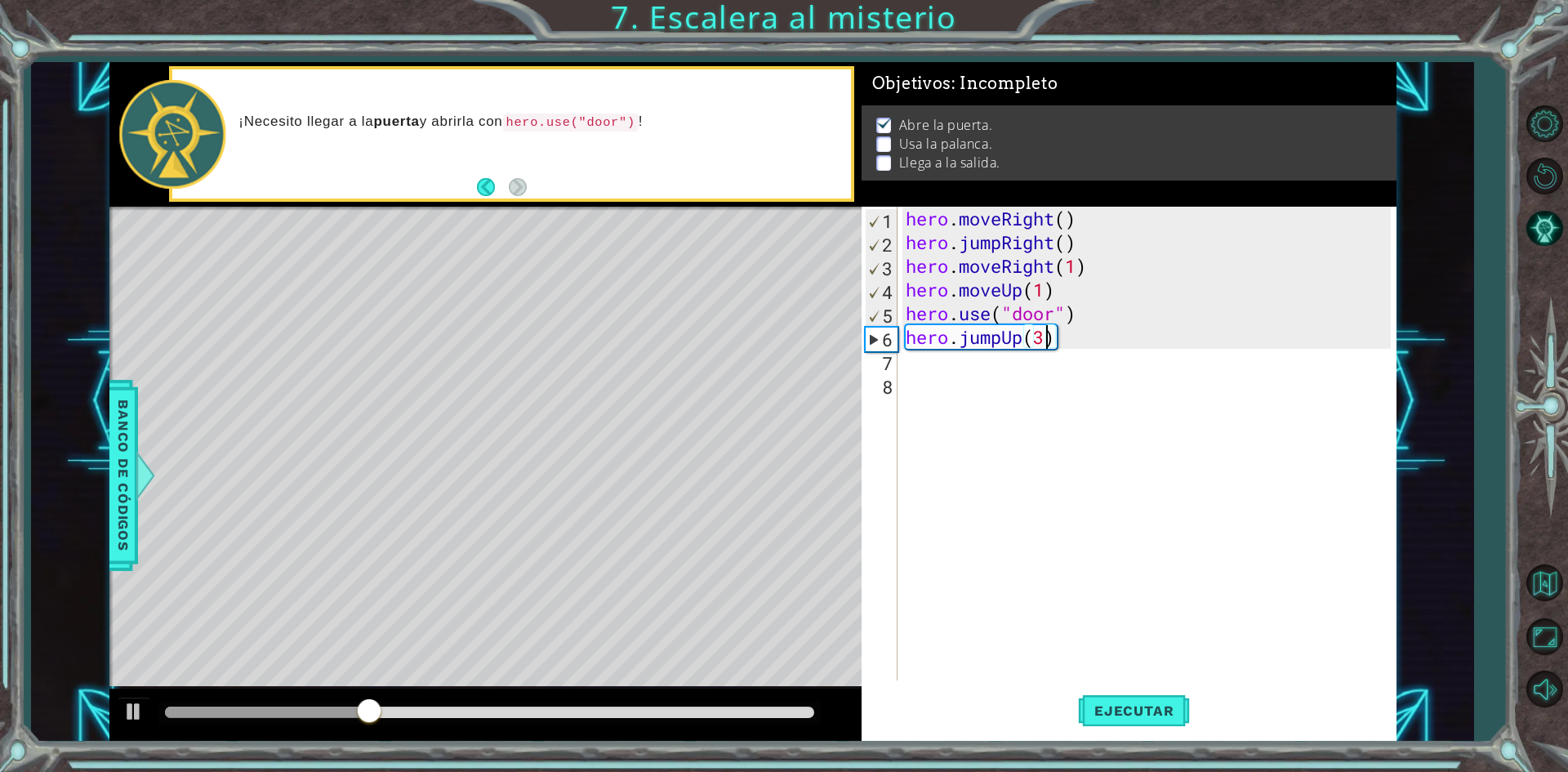
click at [950, 367] on div "hero . moveRight ( ) hero . jumpRight ( ) hero . moveRight ( 1 ) hero . moveUp …" at bounding box center [1151, 466] width 497 height 521
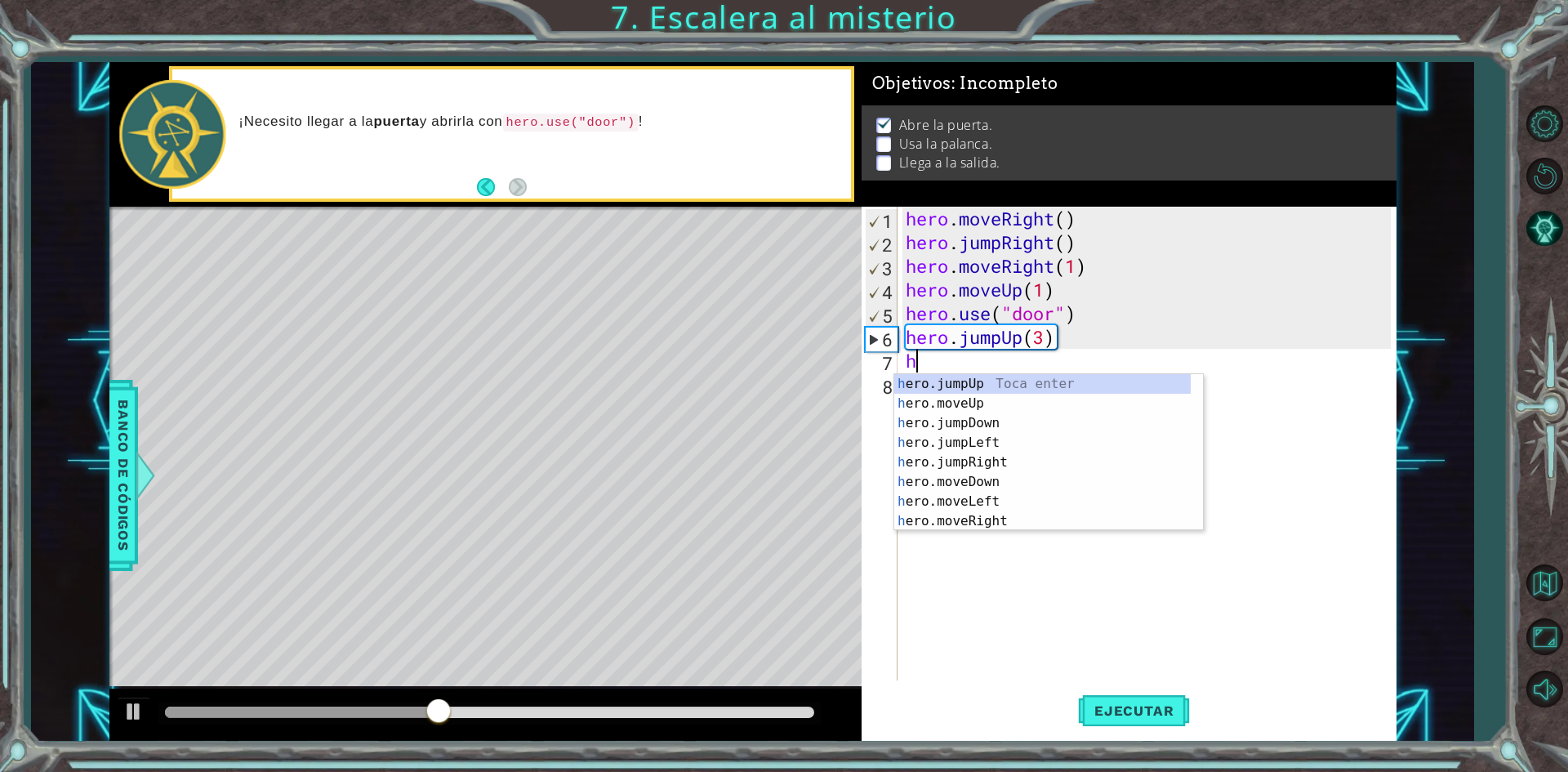
type textarea "he"
click at [994, 425] on div "he ro.jumpUp Toca enter he ro.jumpDown Toca enter he ro.jumpLeft Toca enter he …" at bounding box center [1043, 472] width 297 height 196
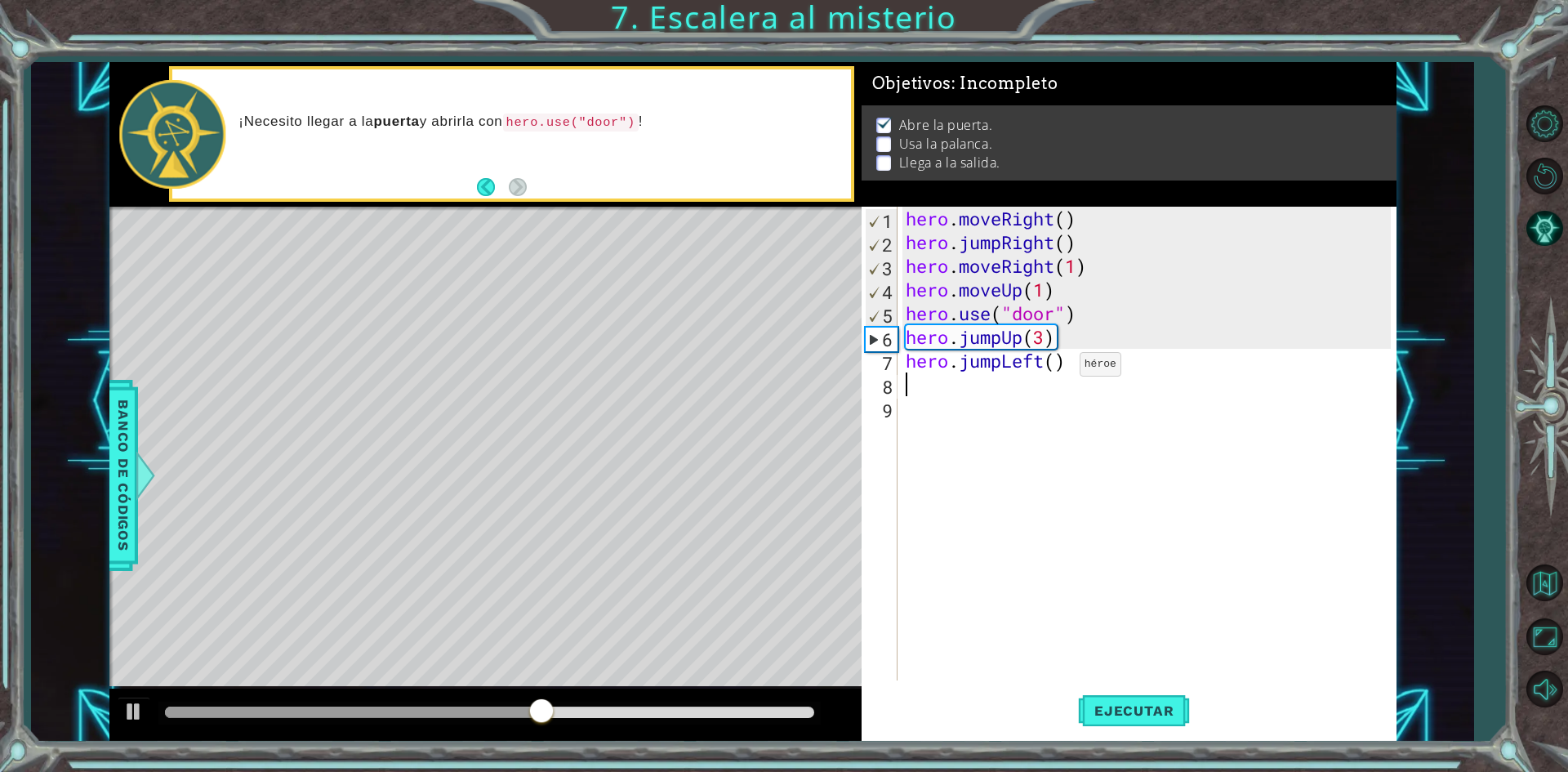
click at [1055, 368] on div "hero . moveRight ( ) hero . jumpRight ( ) hero . moveRight ( 1 ) hero . moveUp …" at bounding box center [1151, 466] width 497 height 521
type textarea "hero.jumpLeft(2)"
click at [1131, 695] on button "Ejecutar" at bounding box center [1133, 710] width 112 height 53
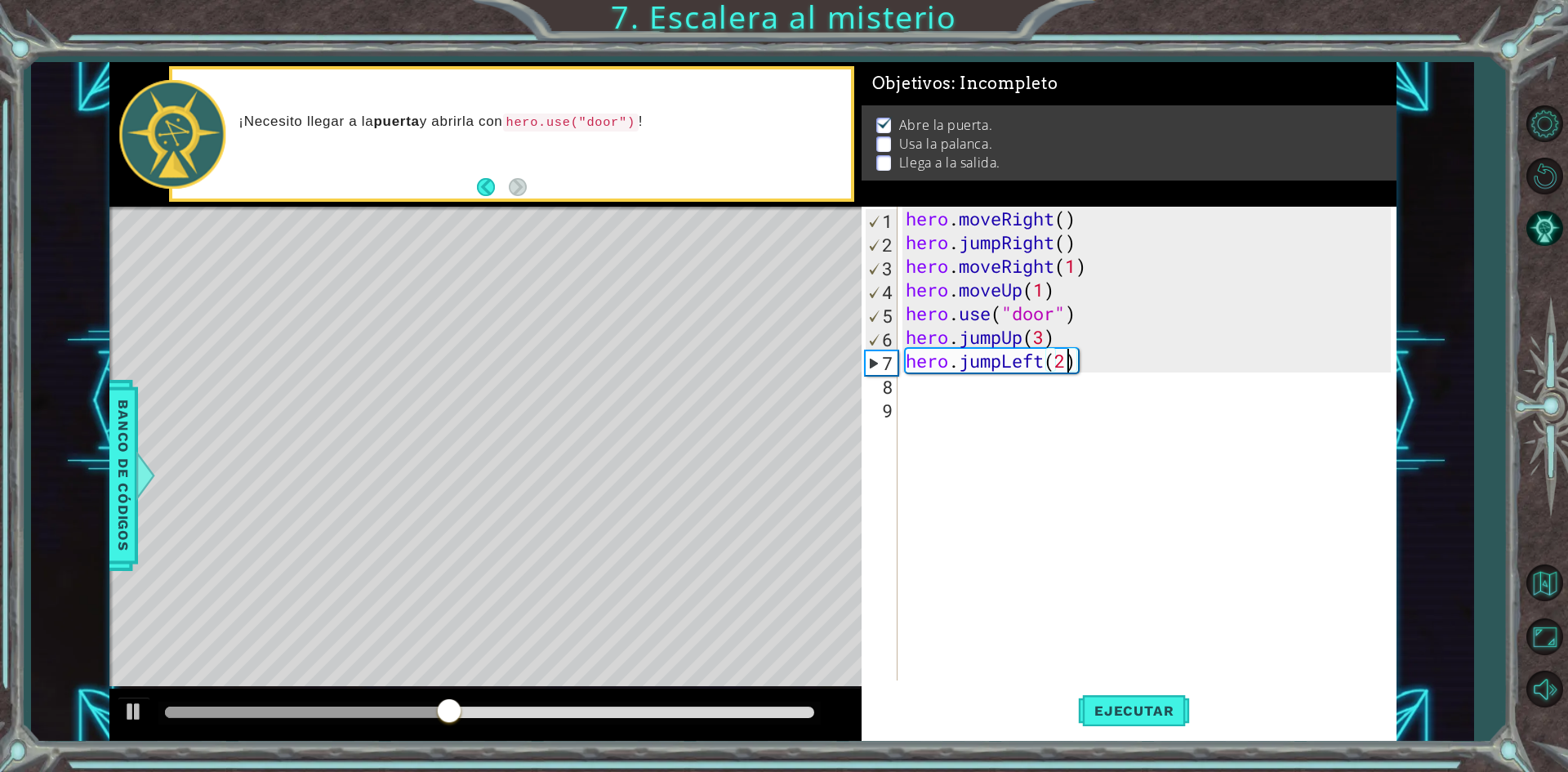
click at [949, 388] on div "hero . moveRight ( ) hero . jumpRight ( ) hero . moveRight ( 1 ) hero . moveUp …" at bounding box center [1151, 466] width 497 height 521
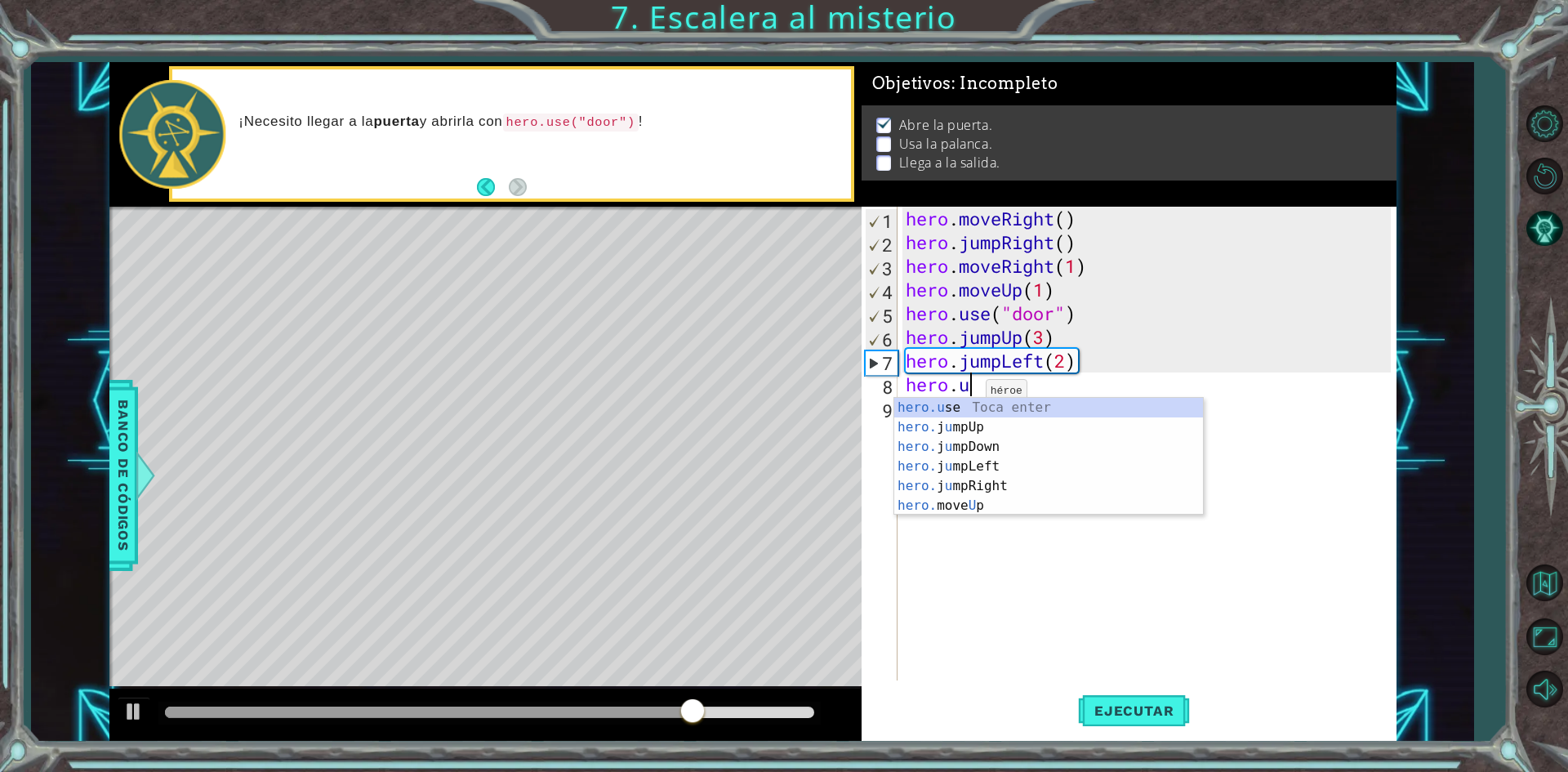
scroll to position [0, 3]
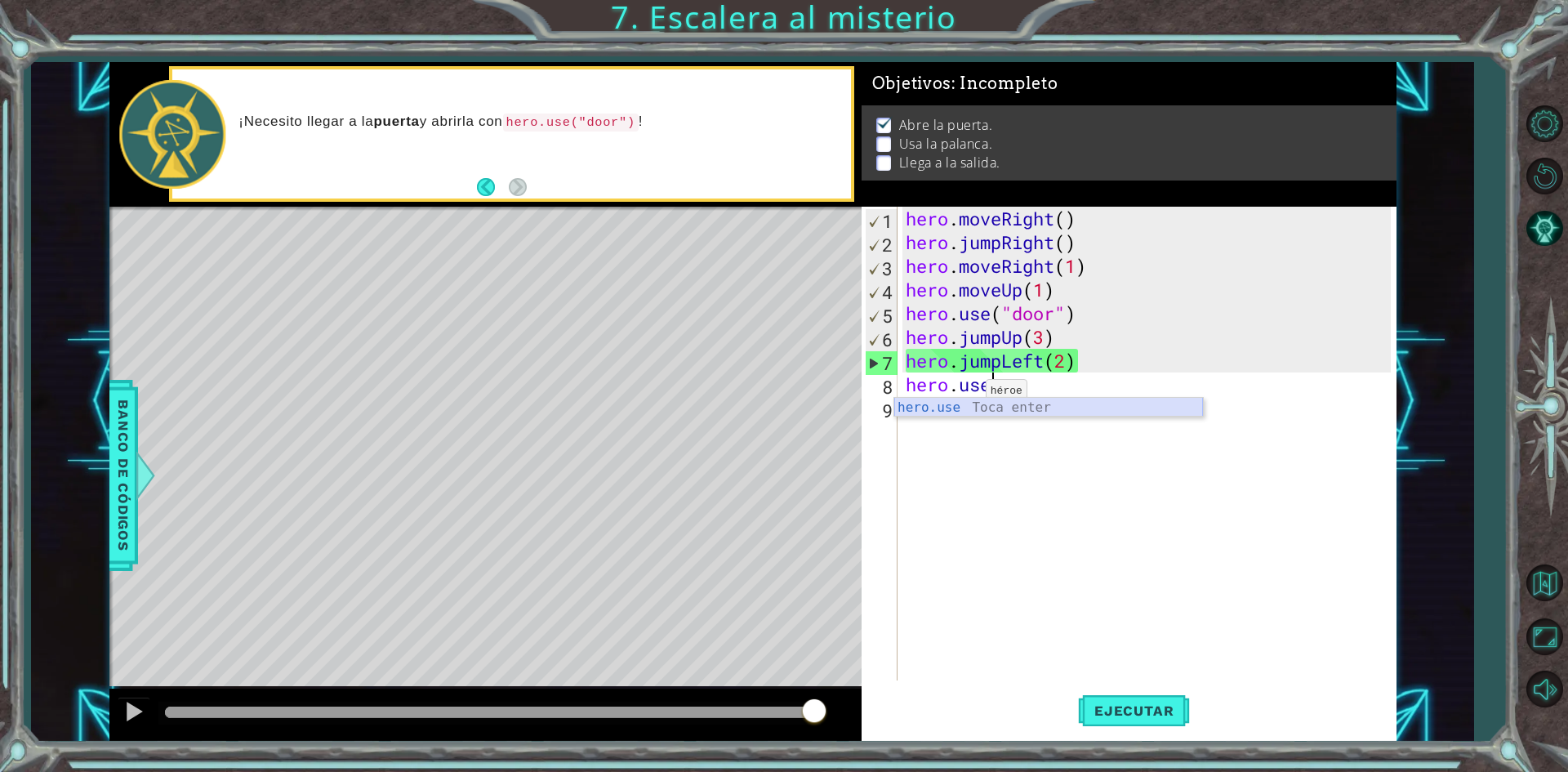
click at [981, 406] on div "hero.use Toca enter" at bounding box center [1048, 427] width 308 height 59
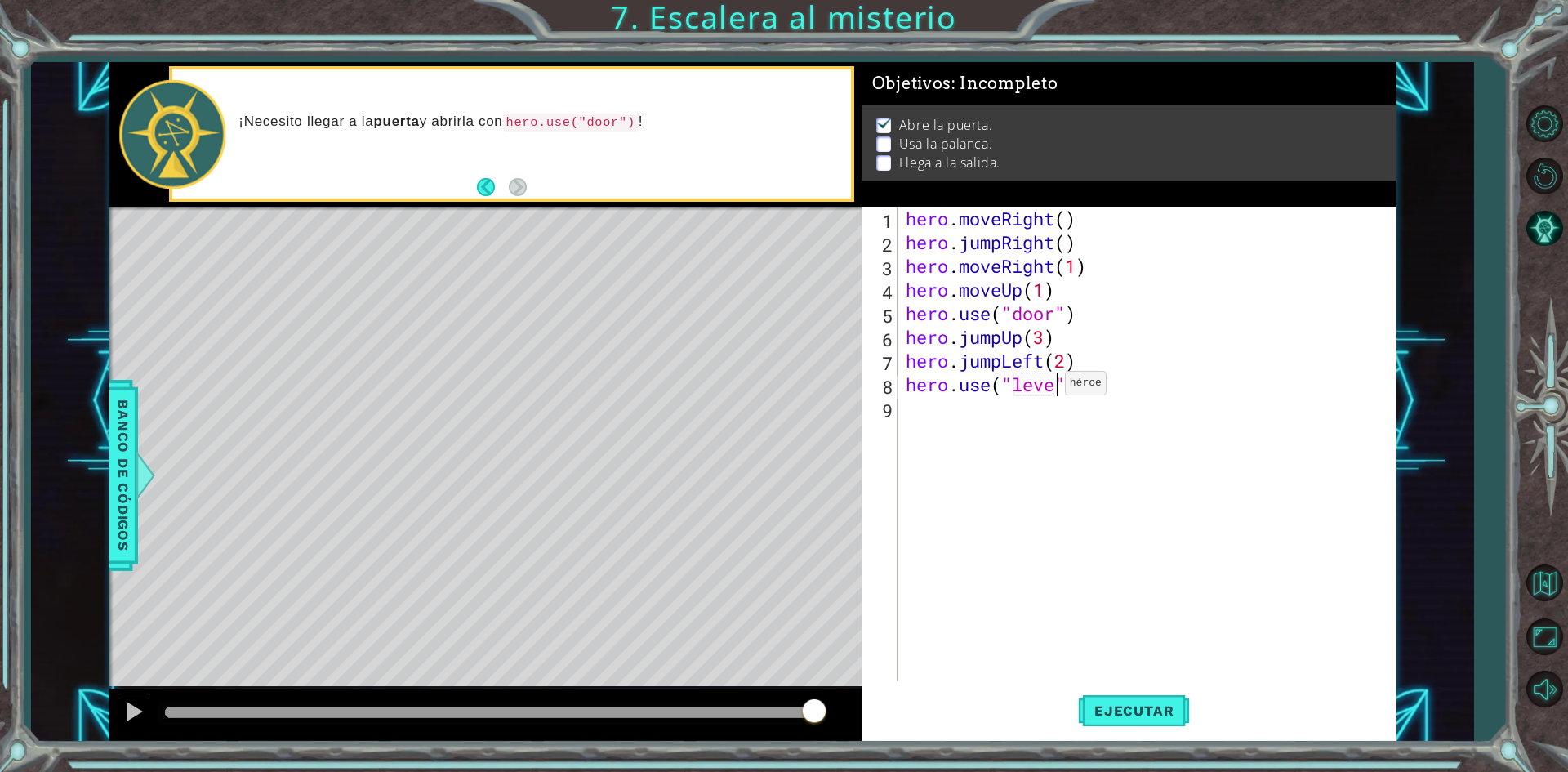
scroll to position [0, 7]
click at [1072, 362] on div "hero . moveRight ( ) hero . jumpRight ( ) hero . moveRight ( 1 ) hero . moveUp …" at bounding box center [1151, 466] width 497 height 521
click at [1104, 701] on button "Ejecutar" at bounding box center [1133, 710] width 112 height 53
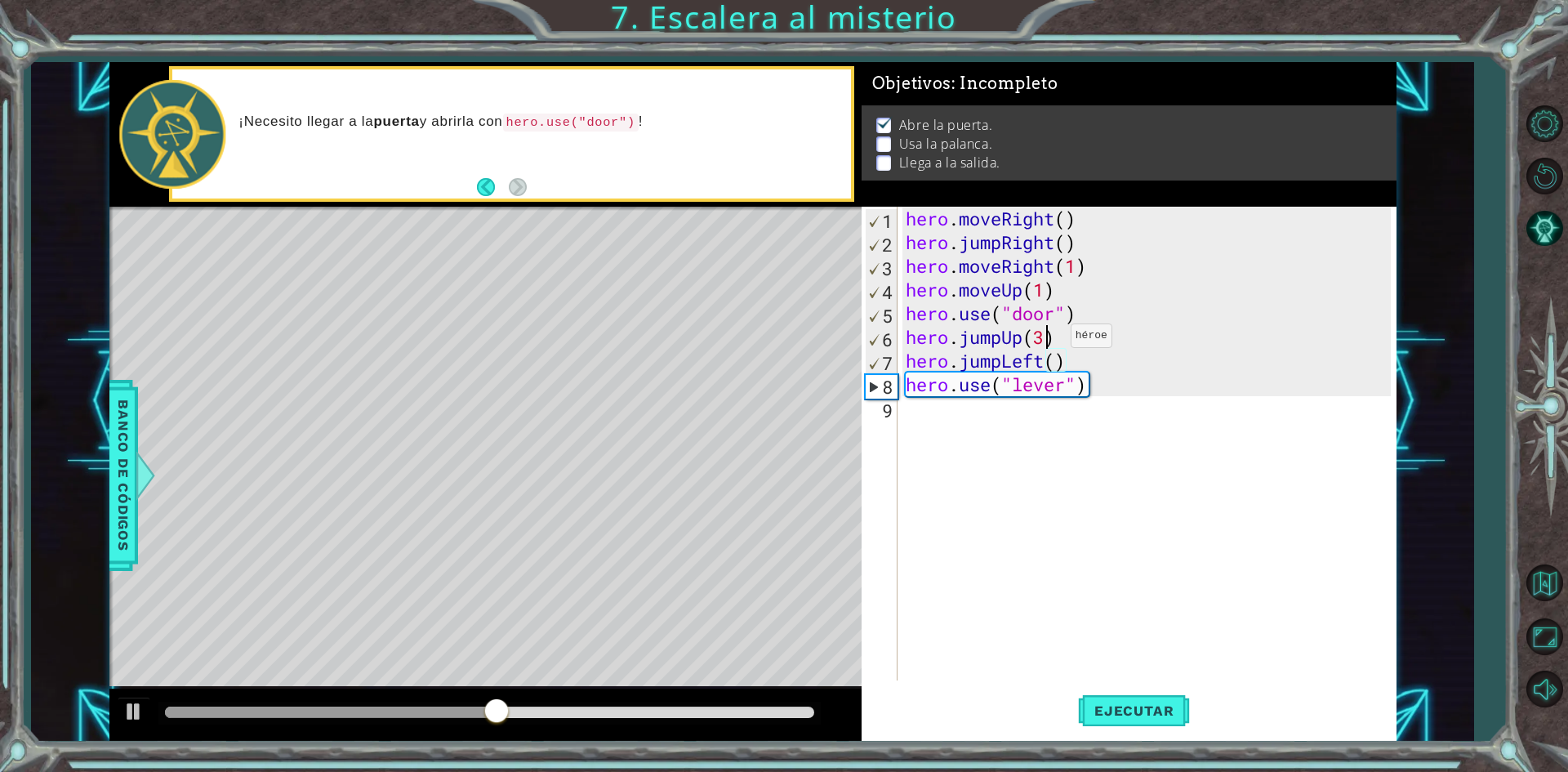
click at [1046, 340] on div "hero . moveRight ( ) hero . jumpRight ( ) hero . moveRight ( 1 ) hero . moveUp …" at bounding box center [1151, 466] width 497 height 521
click at [1136, 727] on button "Ejecutar" at bounding box center [1133, 710] width 112 height 53
click at [1071, 348] on div "hero . moveRight ( ) hero . jumpRight ( ) hero . moveRight ( 1 ) hero . moveUp …" at bounding box center [1151, 466] width 497 height 521
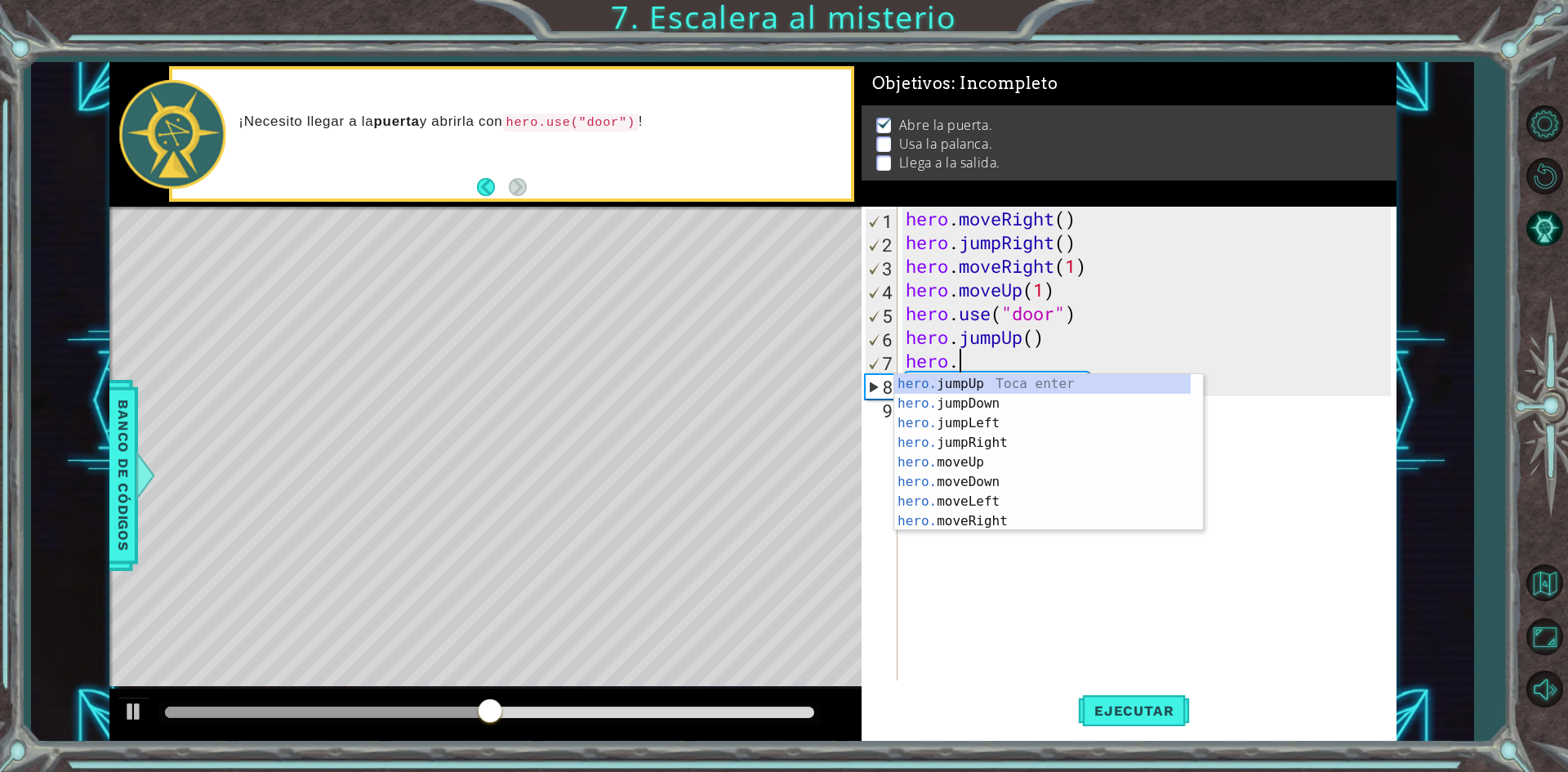
scroll to position [0, 0]
type textarea "h"
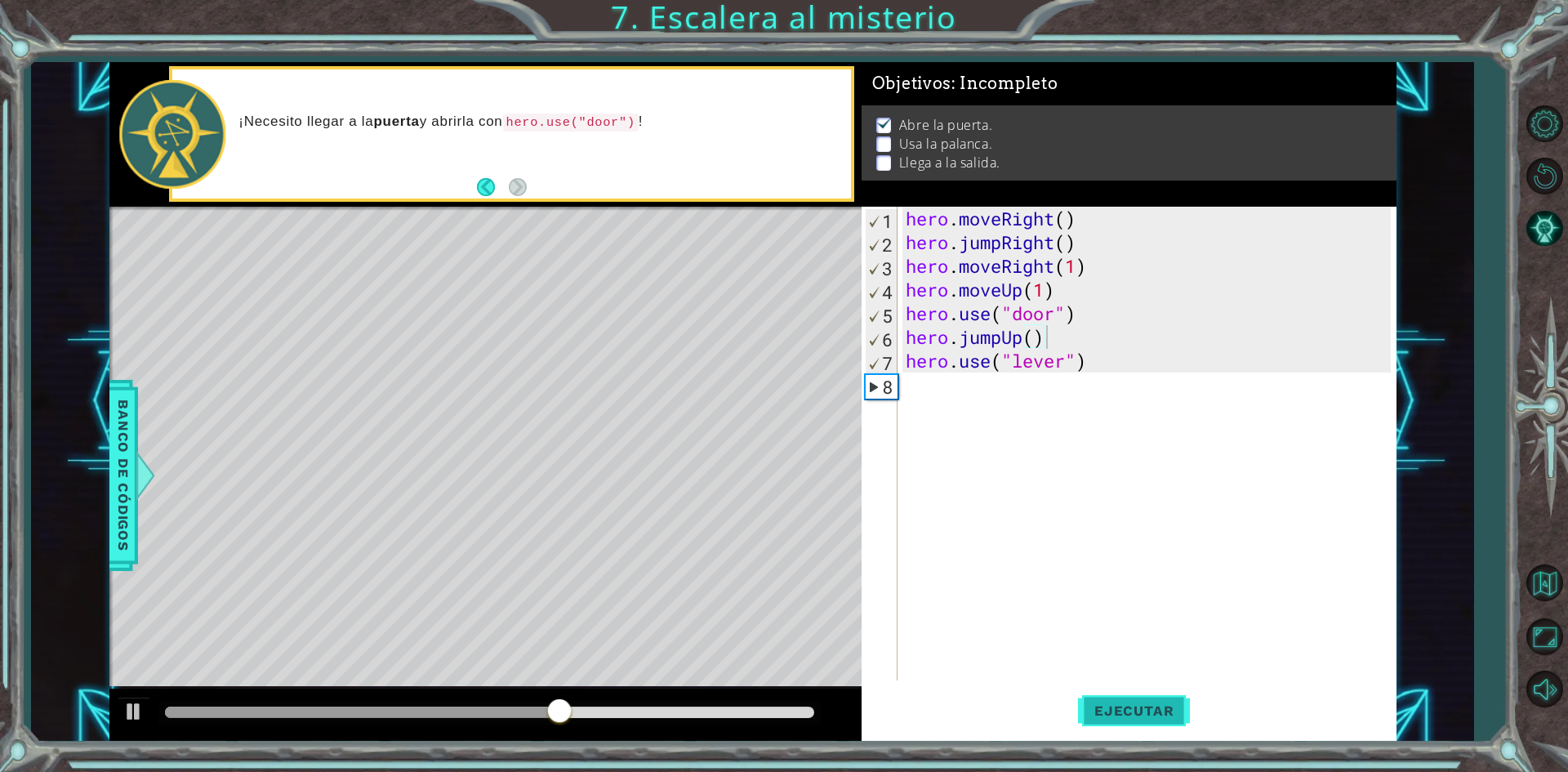
click at [1161, 707] on span "Ejecutar" at bounding box center [1133, 710] width 112 height 16
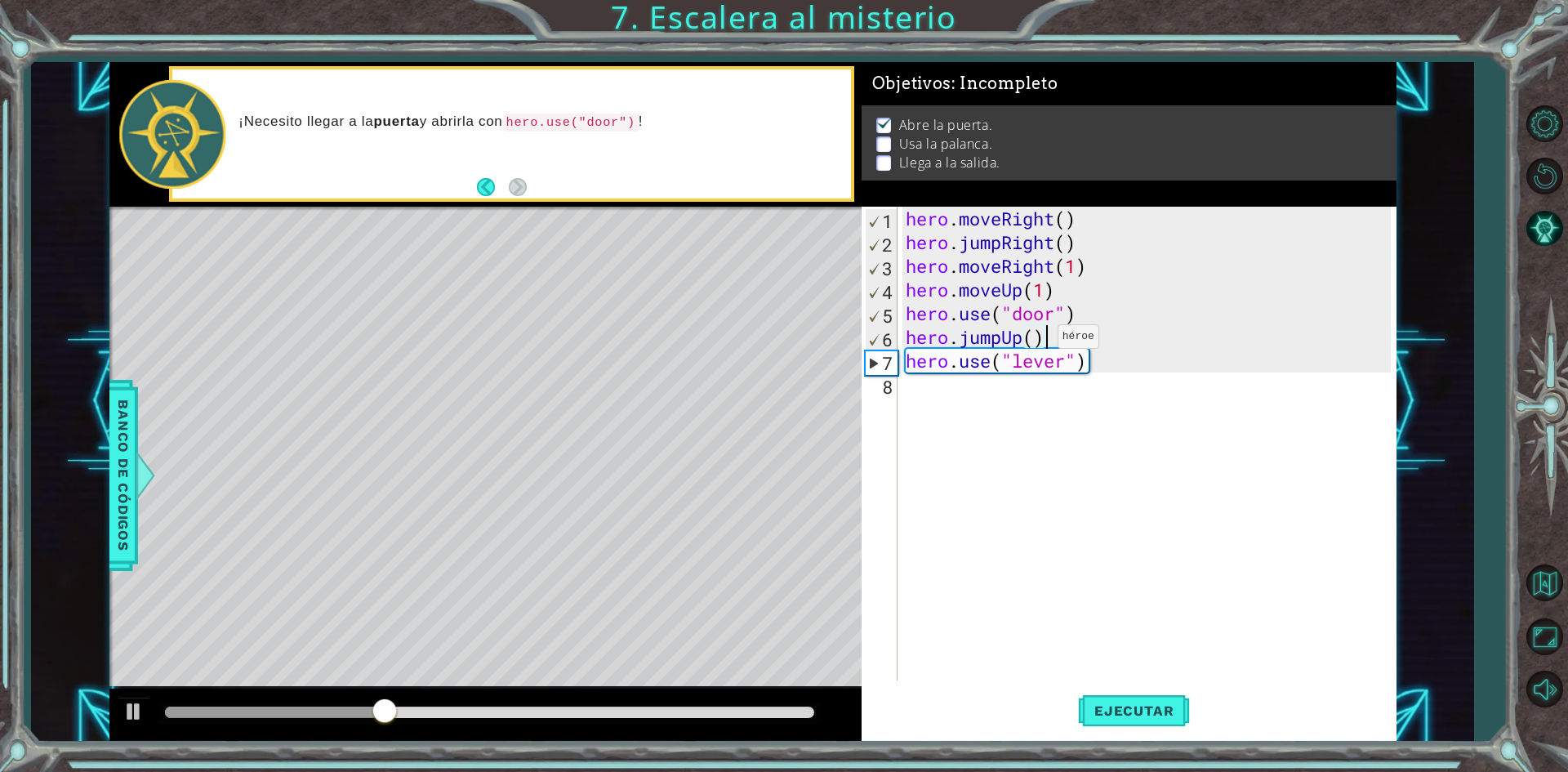
click at [1033, 340] on div "hero . moveRight ( ) hero . jumpRight ( ) hero . moveRight ( 1 ) hero . moveUp …" at bounding box center [1151, 466] width 497 height 521
click at [1103, 715] on span "Ejecutar" at bounding box center [1133, 710] width 112 height 16
type textarea "hero.jumpUp(2)"
click at [1082, 331] on div "hero . moveRight ( ) hero . jumpRight ( ) hero . moveRight ( 1 ) hero . moveUp …" at bounding box center [1151, 466] width 497 height 521
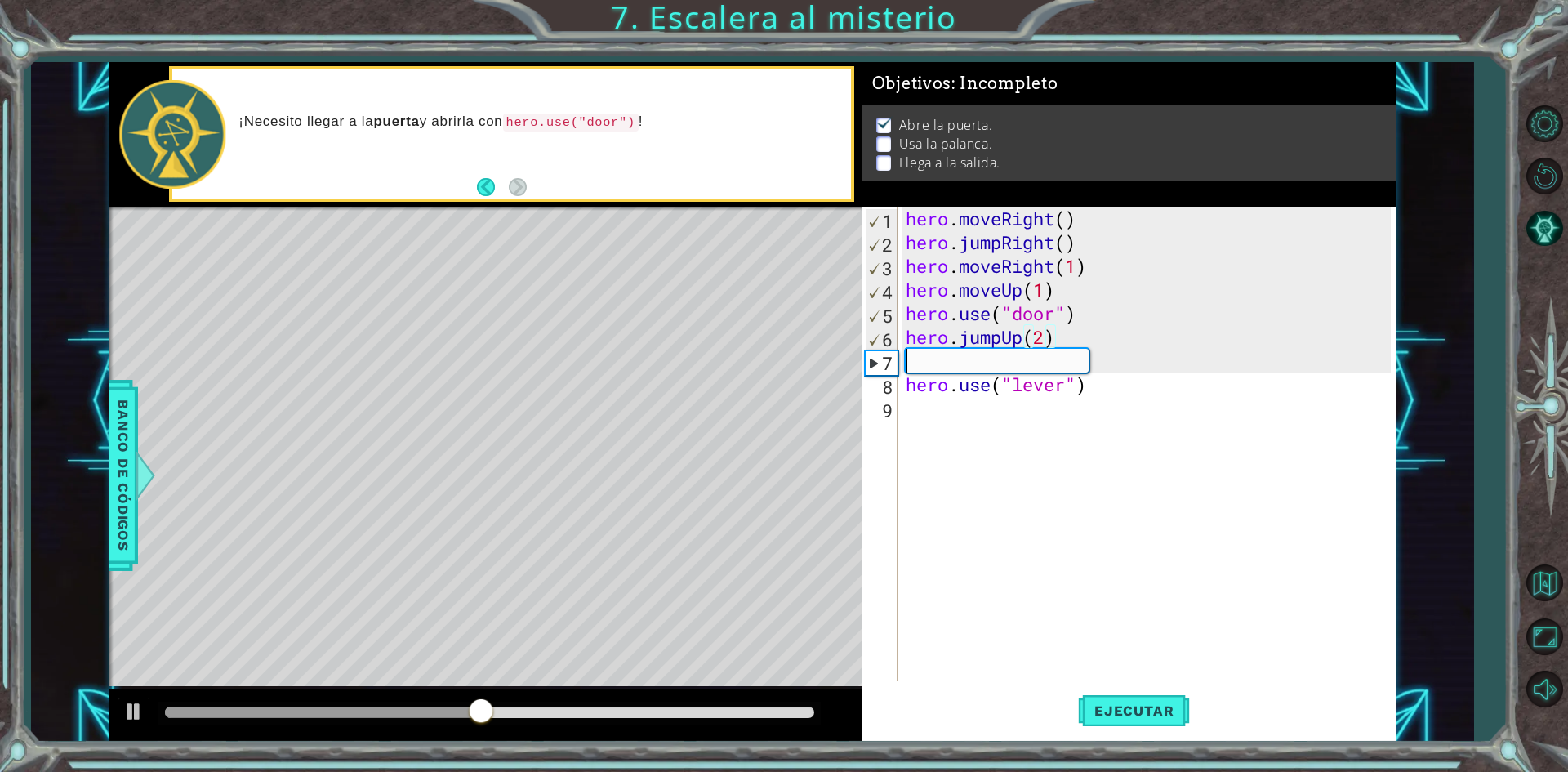
scroll to position [0, 0]
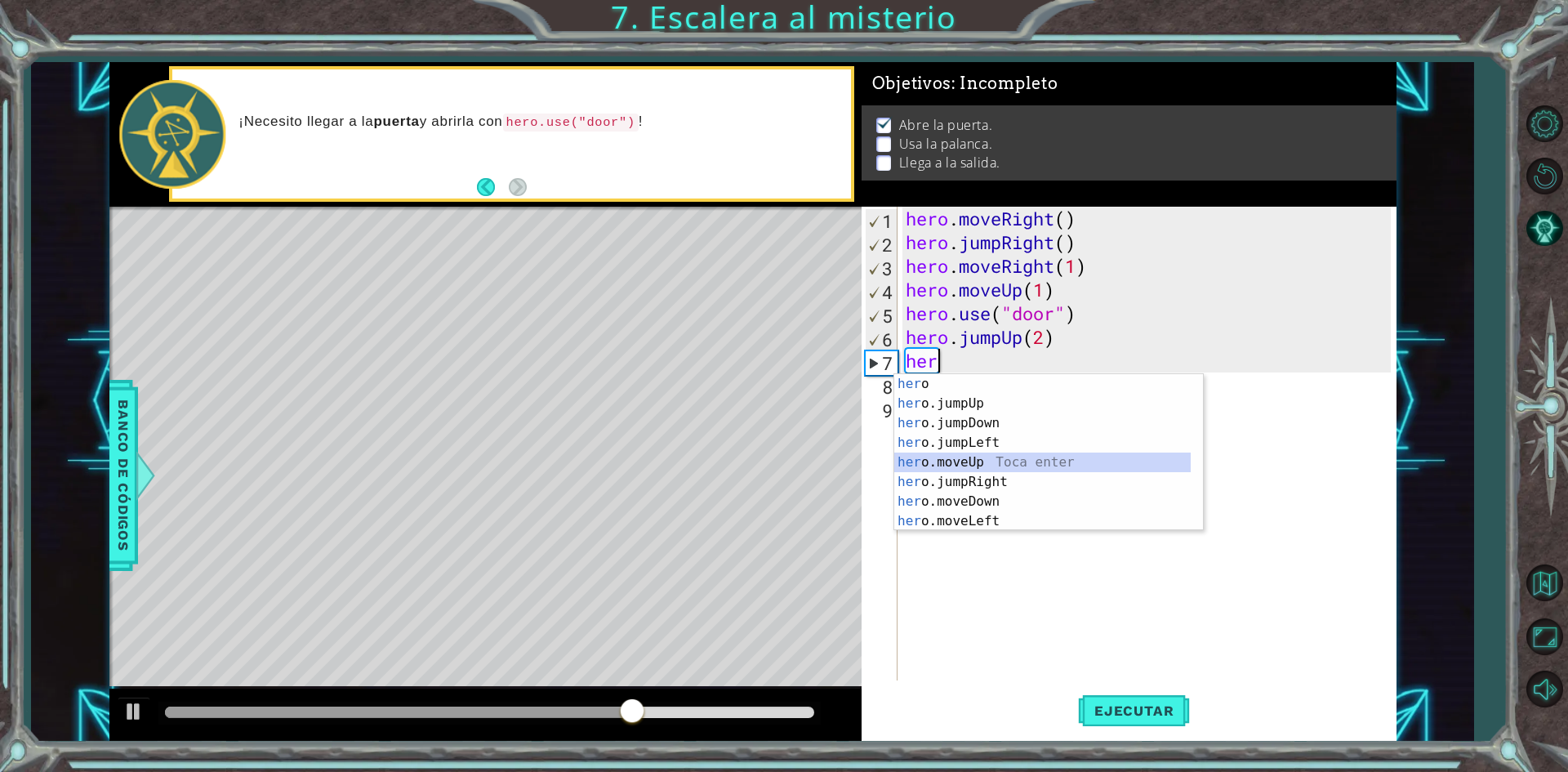
click at [994, 468] on div "her o Toca enter her o.jumpUp Toca enter her o.jumpDown Toca enter her o.jumpLe…" at bounding box center [1043, 472] width 297 height 196
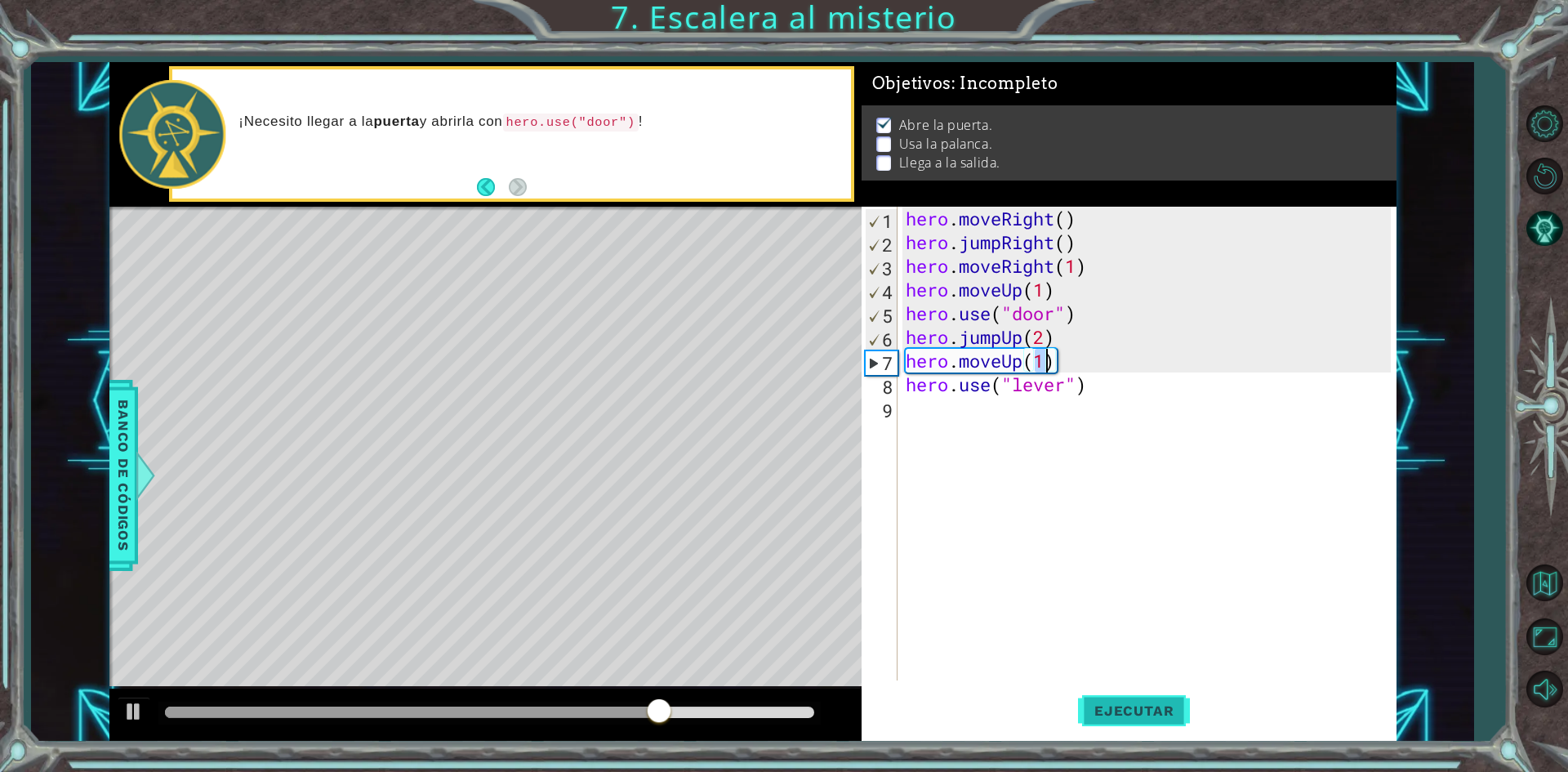
click at [1094, 709] on span "Ejecutar" at bounding box center [1133, 710] width 112 height 16
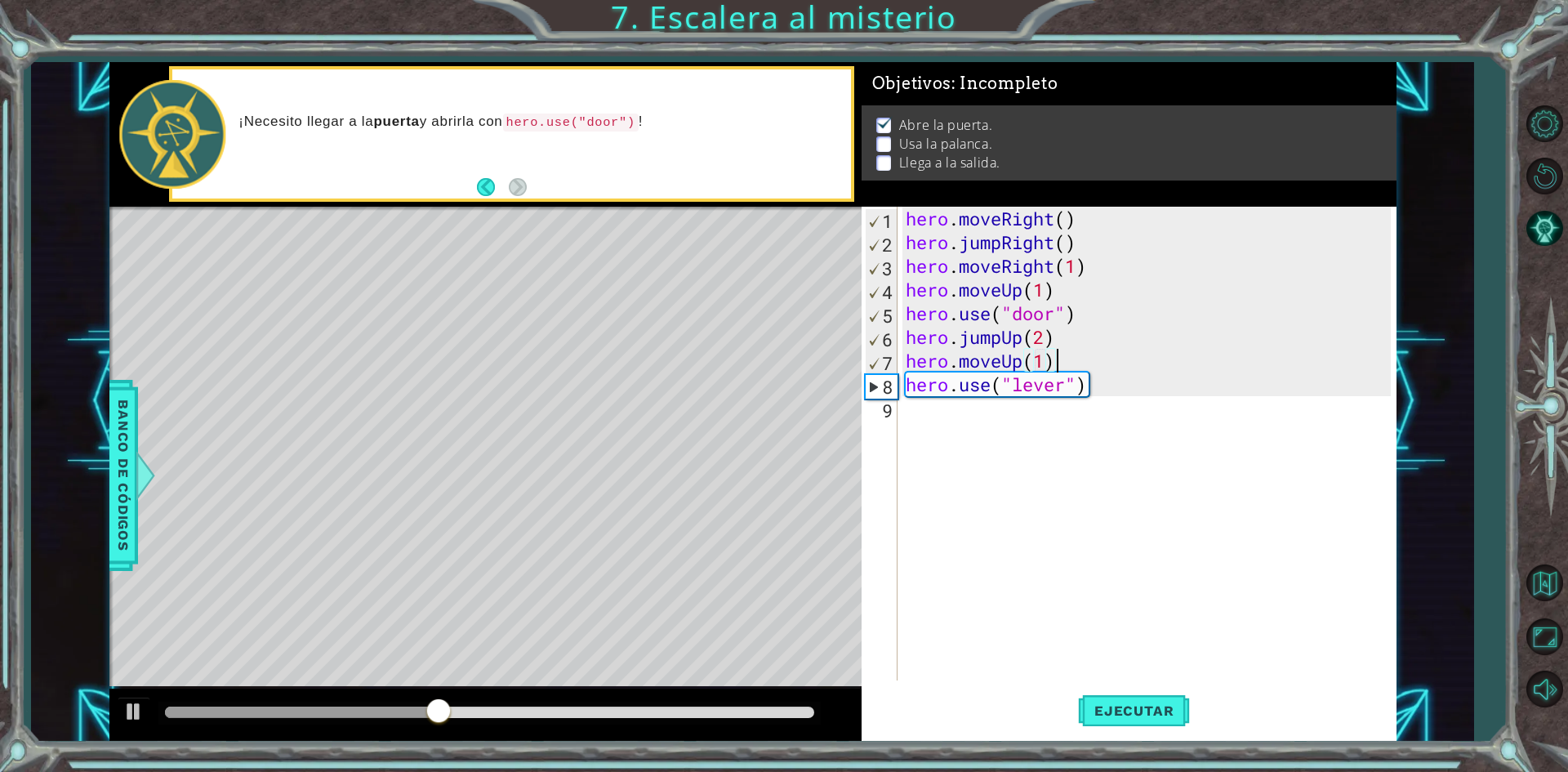
click at [1109, 358] on div "hero . moveRight ( ) hero . jumpRight ( ) hero . moveRight ( 1 ) hero . moveUp …" at bounding box center [1151, 466] width 497 height 521
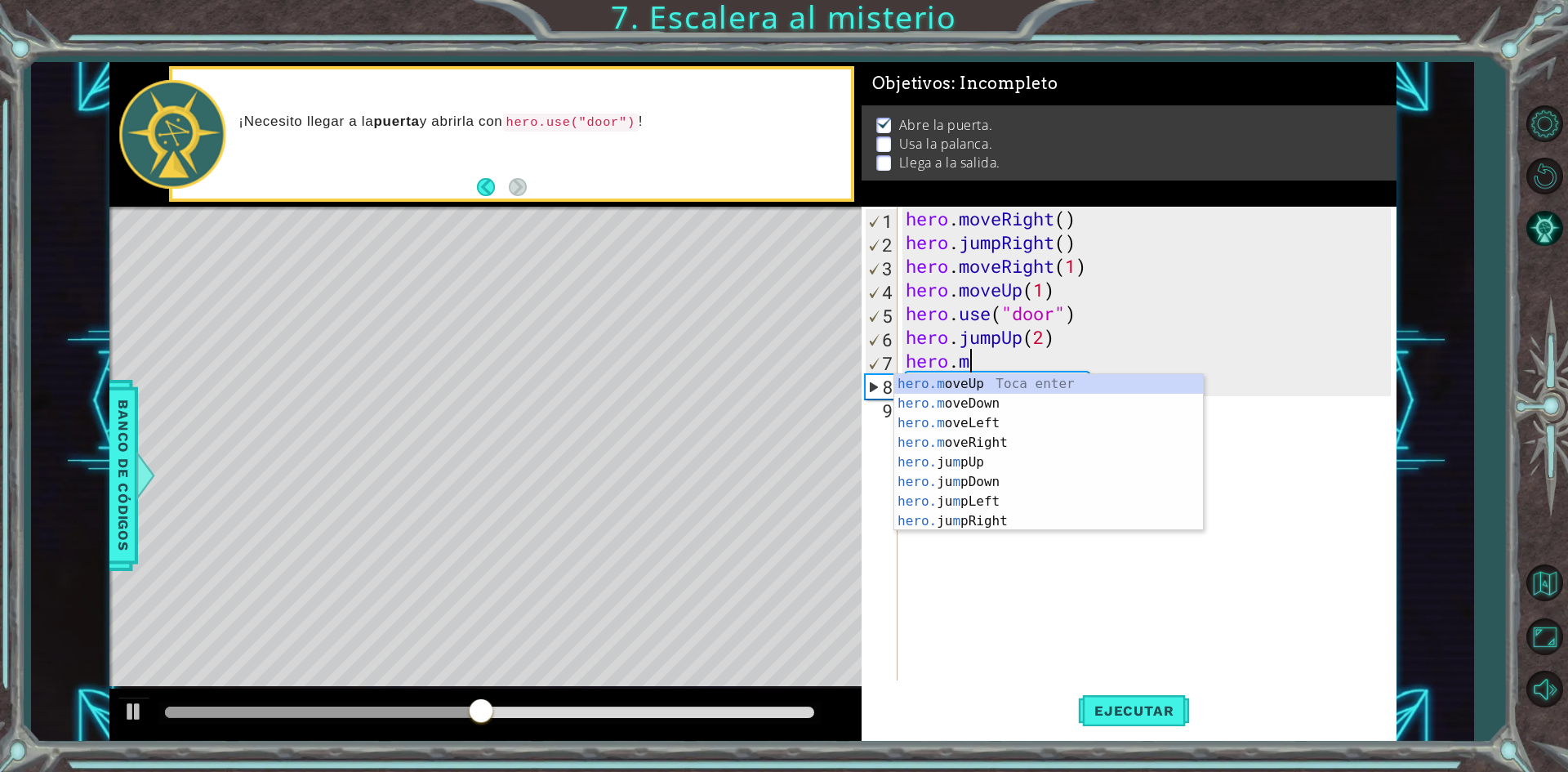
type textarea "h"
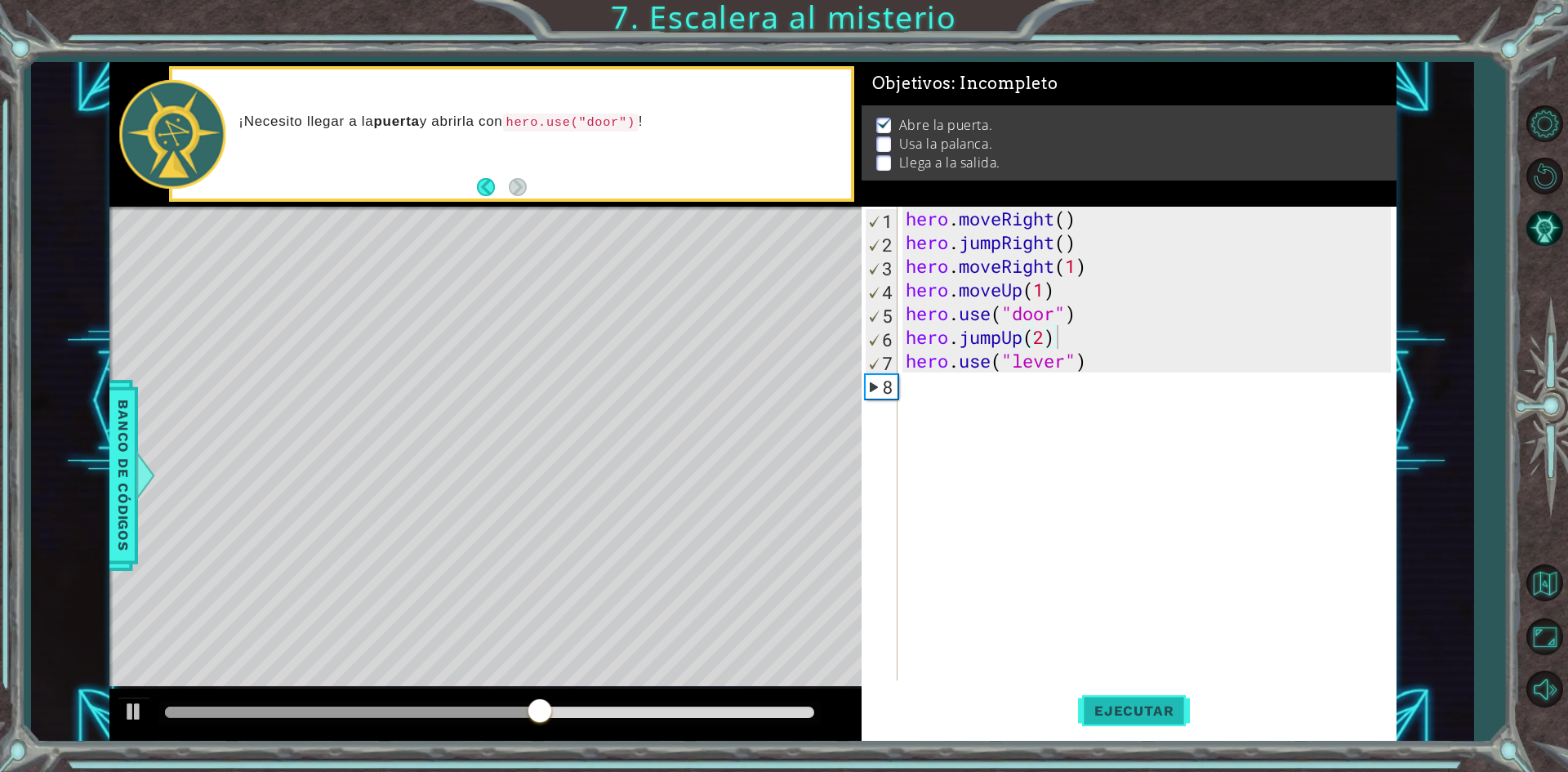
click at [1135, 724] on button "Ejecutar" at bounding box center [1133, 710] width 112 height 53
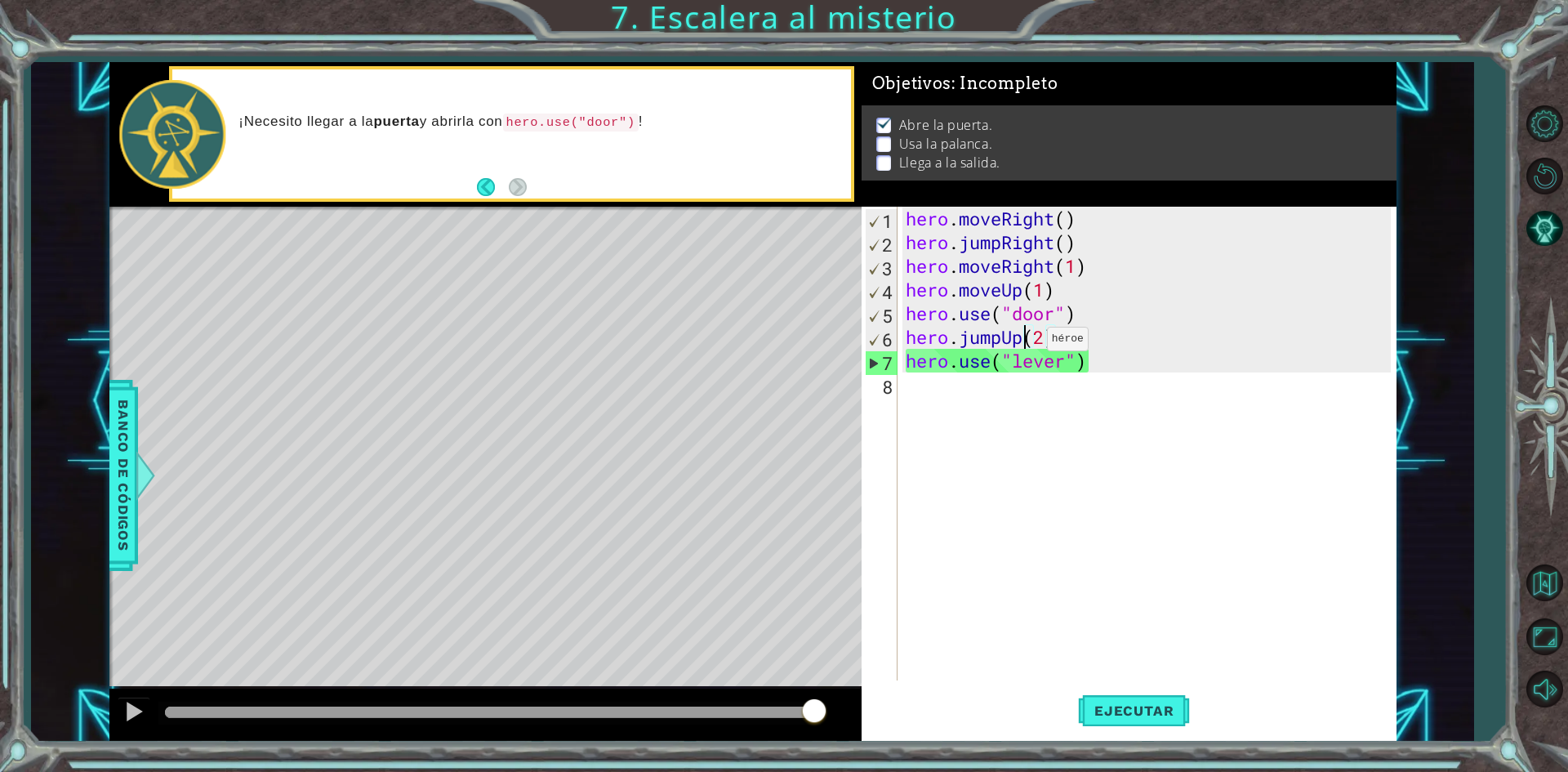
click at [1022, 343] on div "hero . moveRight ( ) hero . jumpRight ( ) hero . moveRight ( 1 ) hero . moveUp …" at bounding box center [1151, 466] width 497 height 521
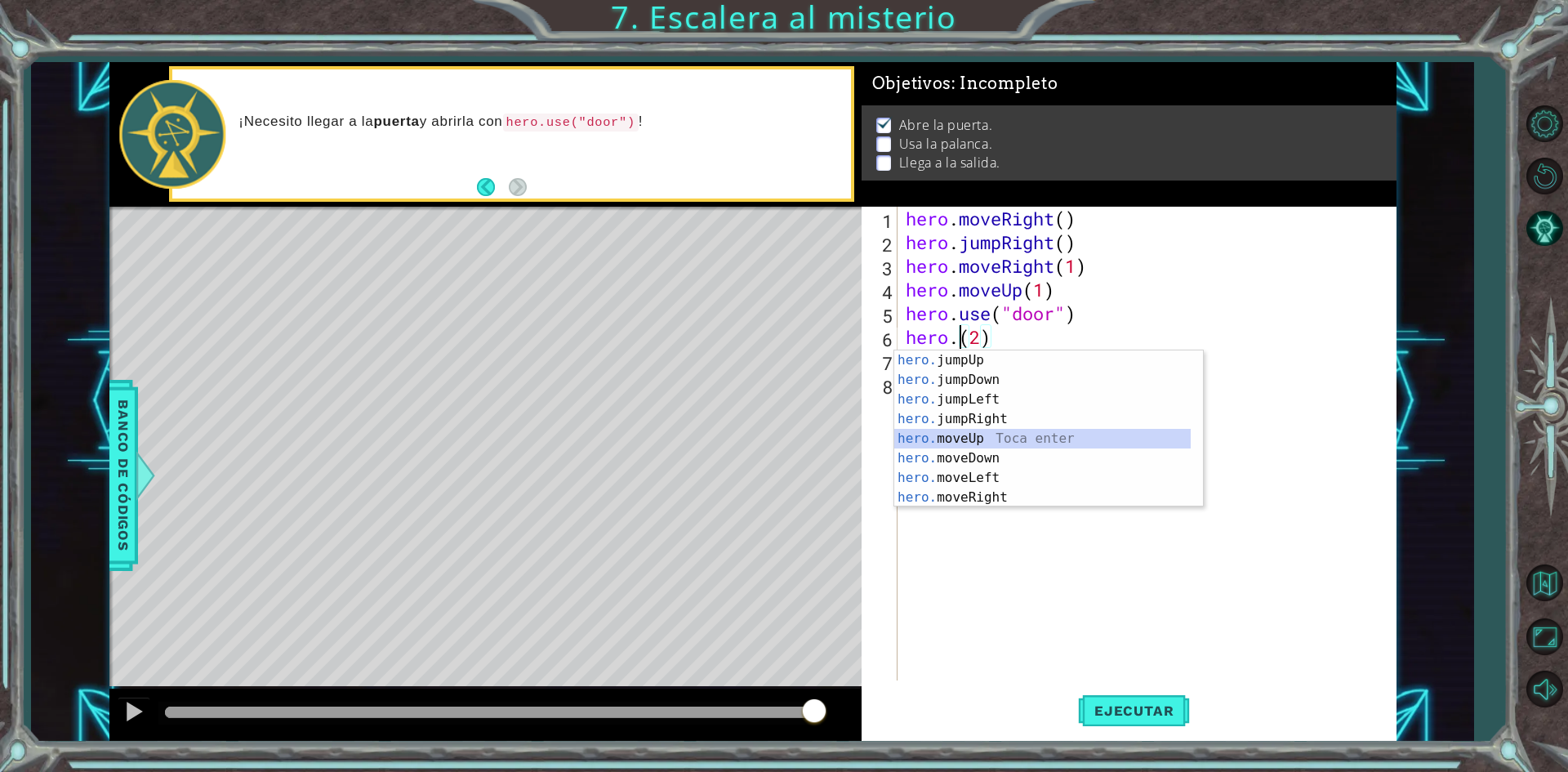
click at [1029, 434] on div "hero. jumpUp Toca enter hero. jumpDown Toca enter hero. jumpLeft Toca enter her…" at bounding box center [1043, 448] width 297 height 196
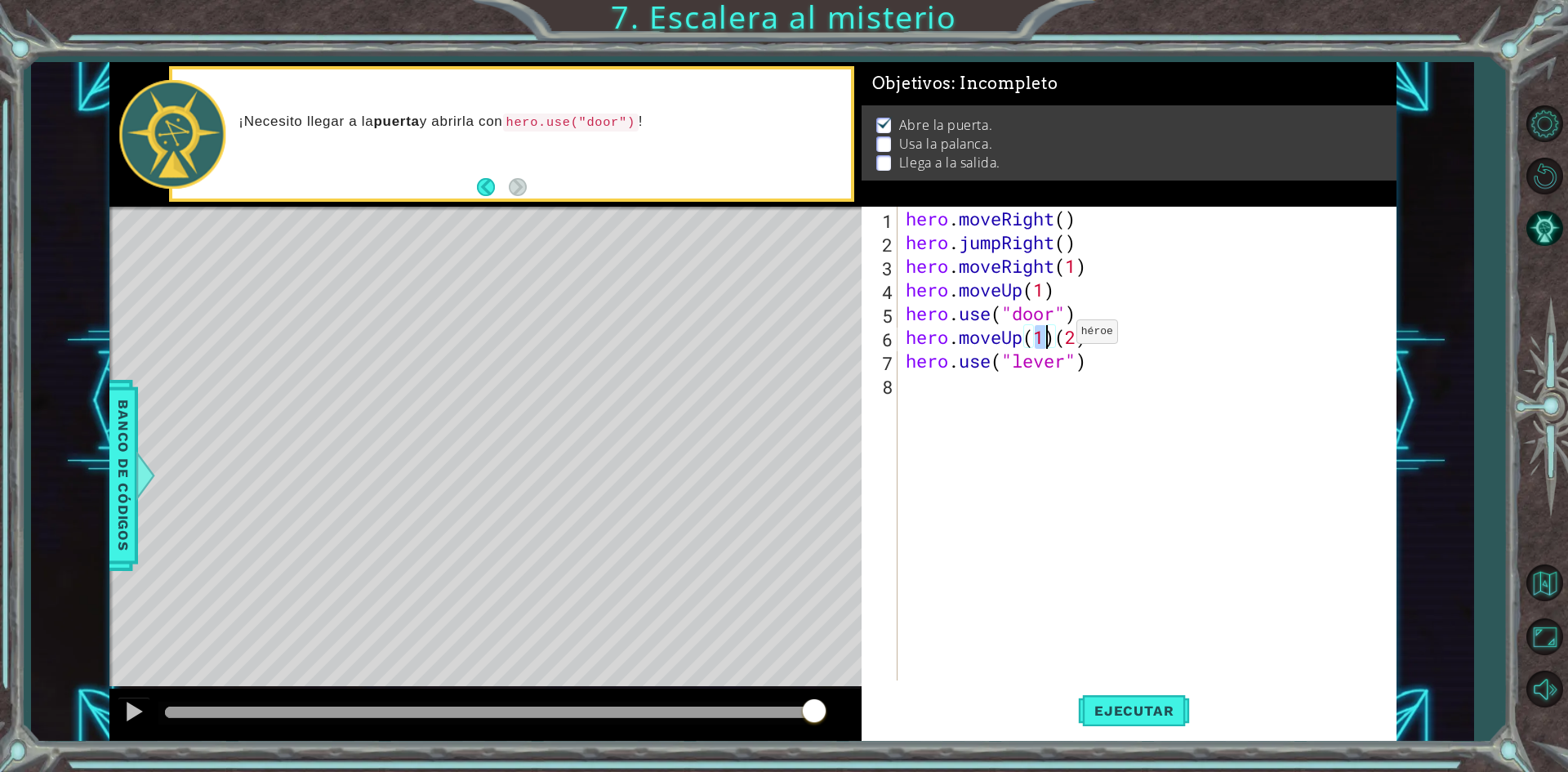
click at [1052, 336] on div "hero . moveRight ( ) hero . jumpRight ( ) hero . moveRight ( 1 ) hero . moveUp …" at bounding box center [1151, 466] width 497 height 521
type textarea "hero.moveUp(2)"
click at [1042, 397] on div "hero . moveRight ( ) hero . jumpRight ( ) hero . moveRight ( 1 ) hero . moveUp …" at bounding box center [1151, 466] width 497 height 521
click at [1093, 366] on div "hero . moveRight ( ) hero . jumpRight ( ) hero . moveRight ( 1 ) hero . moveUp …" at bounding box center [1151, 466] width 497 height 521
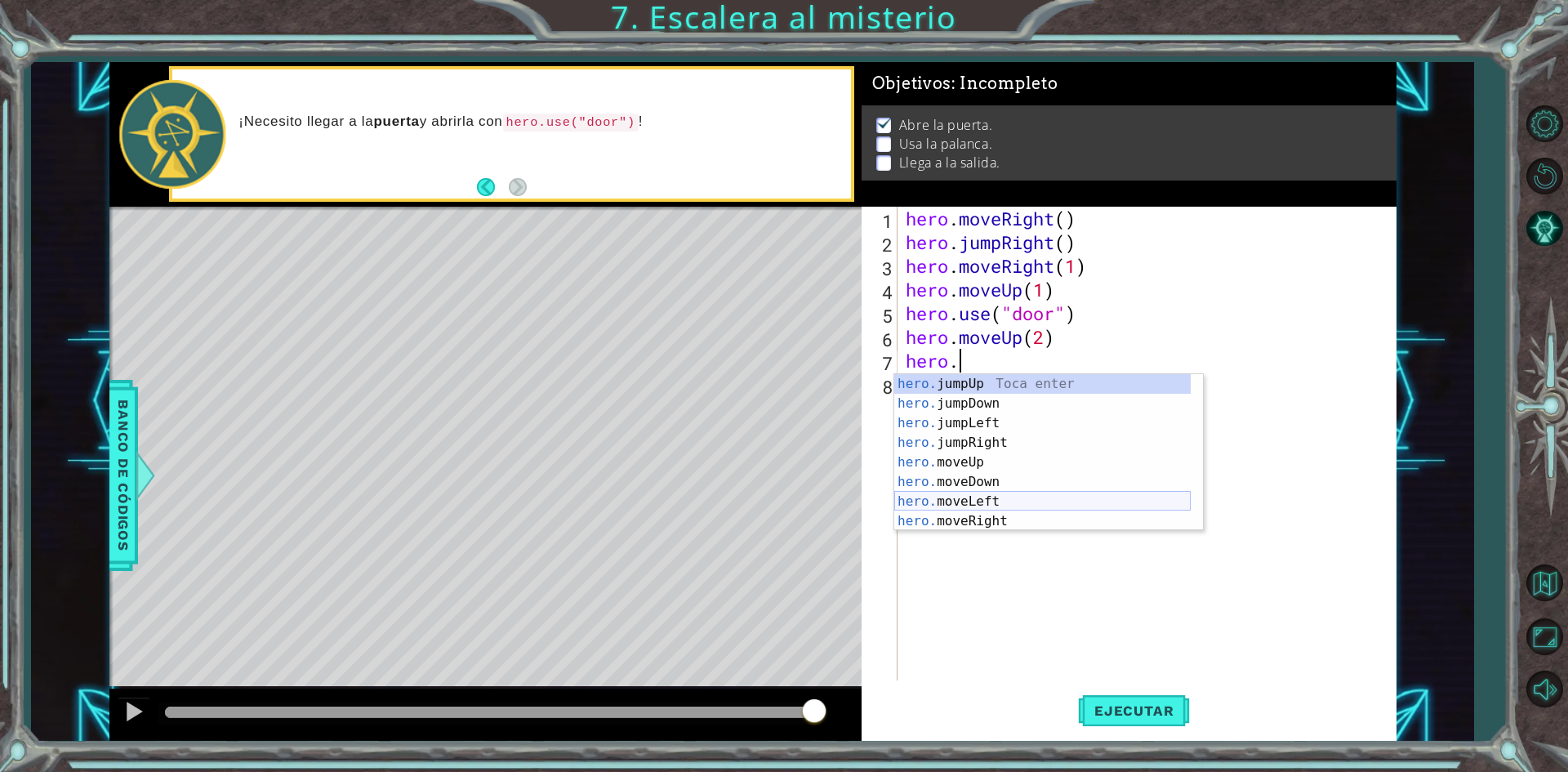
click at [1040, 496] on div "hero. jumpUp Toca enter hero. jumpDown Toca enter hero. jumpLeft Toca enter her…" at bounding box center [1043, 472] width 297 height 196
type textarea "hero.moveLeft(1)"
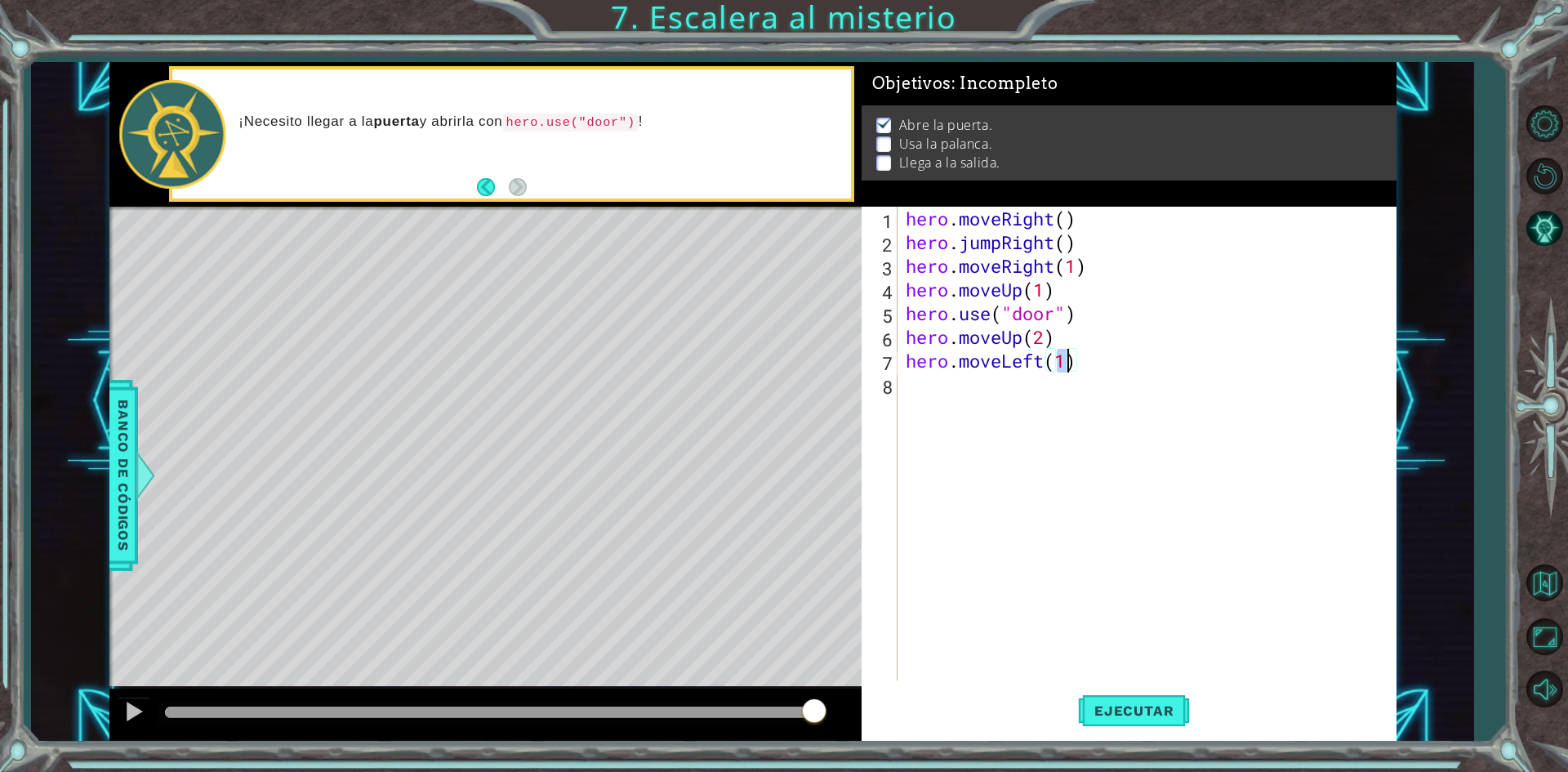
click at [1050, 390] on div "hero . moveRight ( ) hero . jumpRight ( ) hero . moveRight ( 1 ) hero . moveUp …" at bounding box center [1151, 466] width 497 height 521
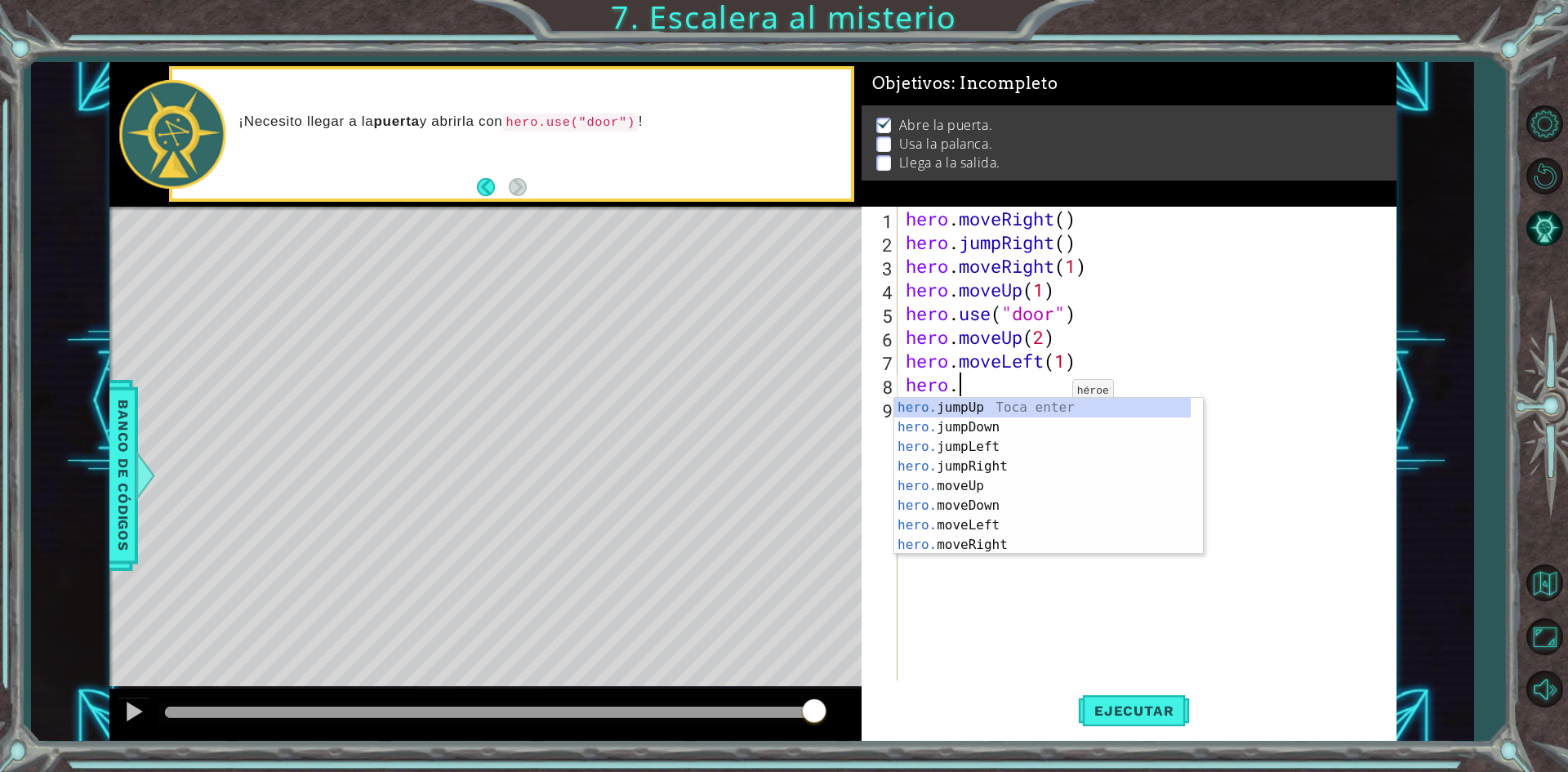
scroll to position [0, 2]
click at [999, 414] on div "hero.u se Toca enter hero. j u mpUp Toca enter hero. j u mpDown Toca enter hero…" at bounding box center [1048, 475] width 308 height 156
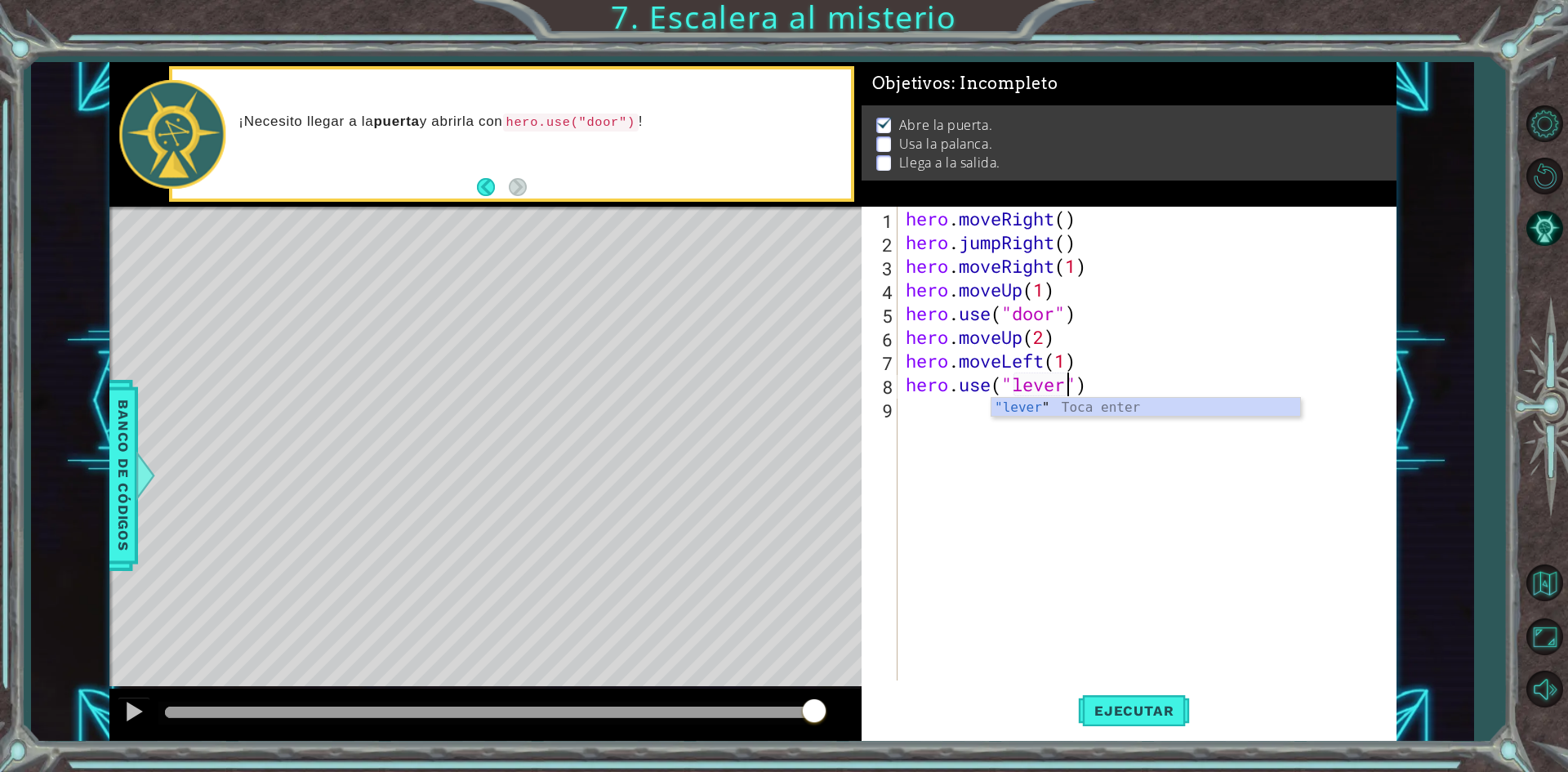
type textarea "hero.use("lever")"
click at [958, 413] on div "hero . moveRight ( ) hero . jumpRight ( ) hero . moveRight ( 1 ) hero . moveUp …" at bounding box center [1151, 466] width 497 height 521
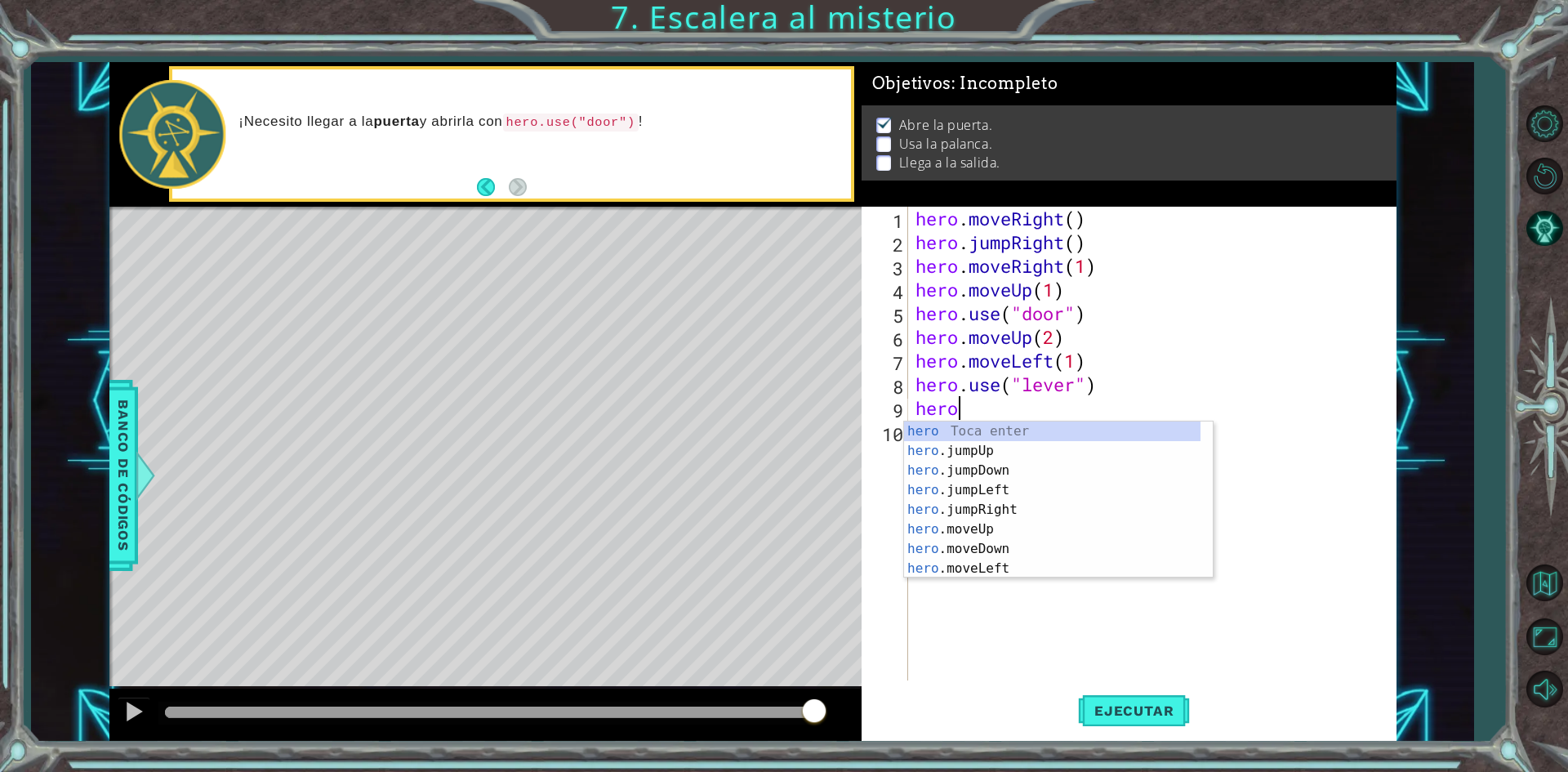
scroll to position [0, 2]
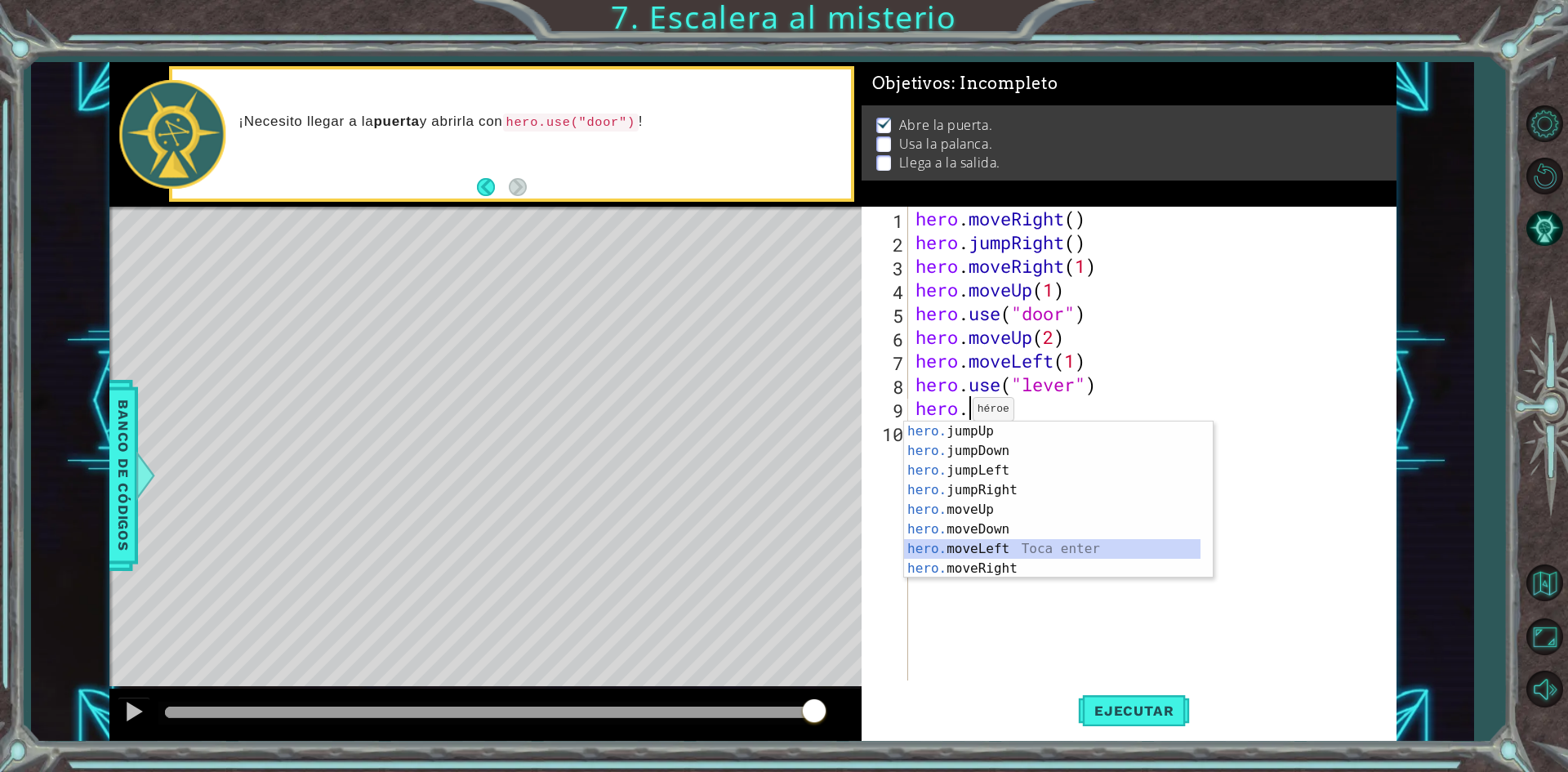
click at [1000, 546] on div "hero. jumpUp Toca enter hero. jumpDown Toca enter hero. jumpLeft Toca enter her…" at bounding box center [1052, 519] width 297 height 196
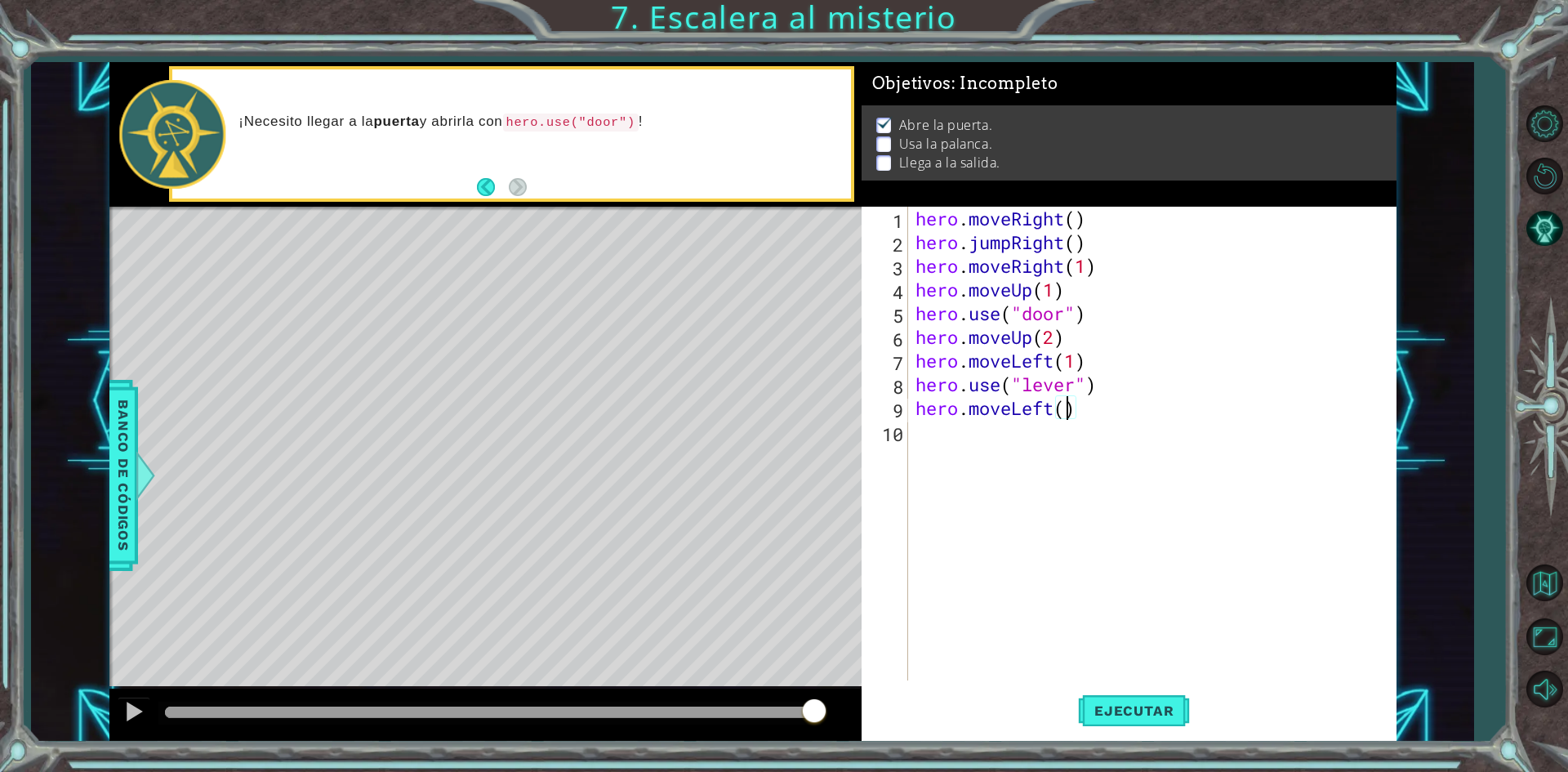
scroll to position [0, 6]
type textarea "hero.moveLeft(2)"
click at [1128, 701] on button "Ejecutar" at bounding box center [1133, 710] width 112 height 53
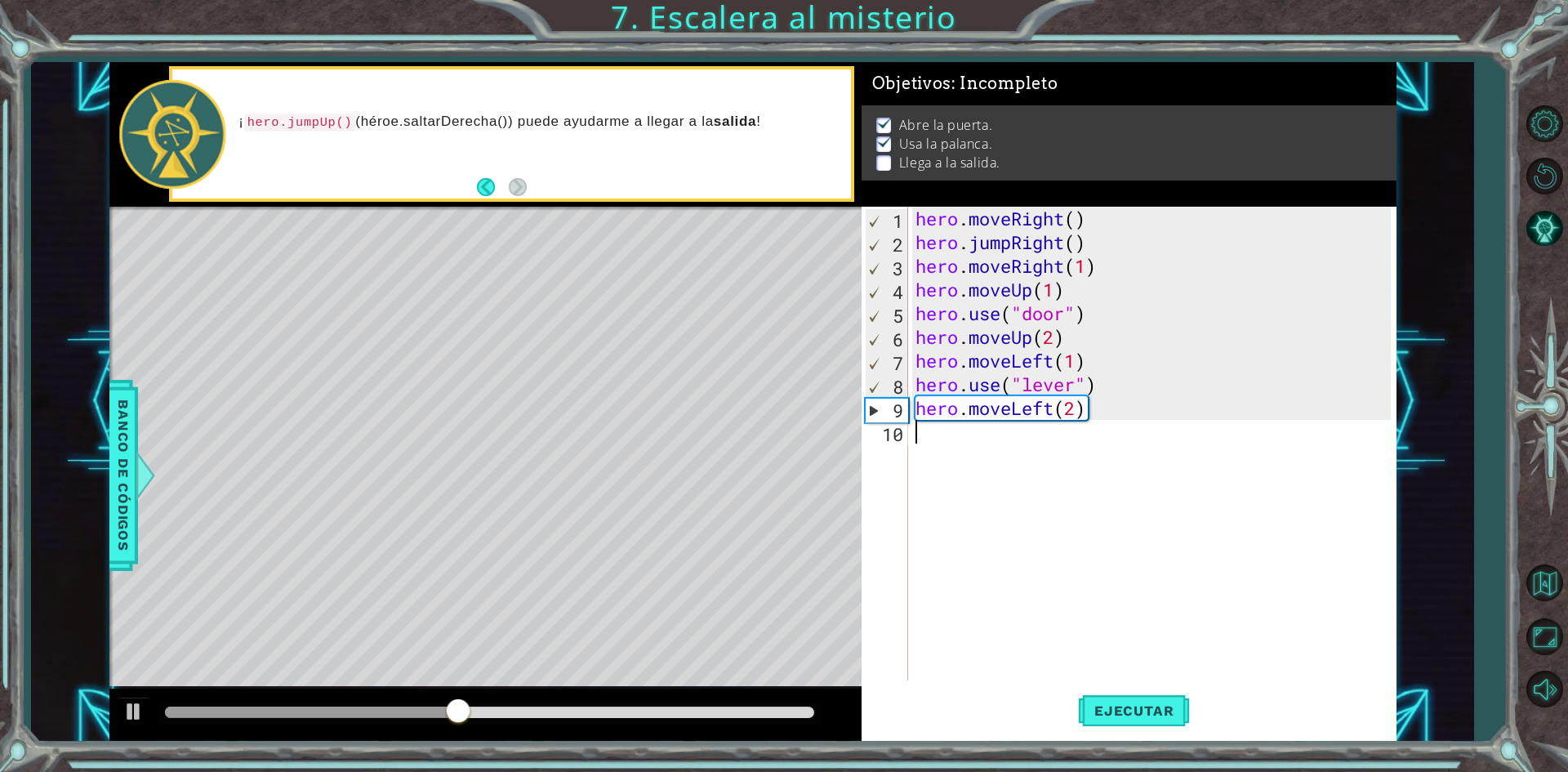
click at [998, 457] on div "hero . moveRight ( ) hero . jumpRight ( ) hero . moveRight ( 1 ) hero . moveUp …" at bounding box center [1155, 466] width 487 height 521
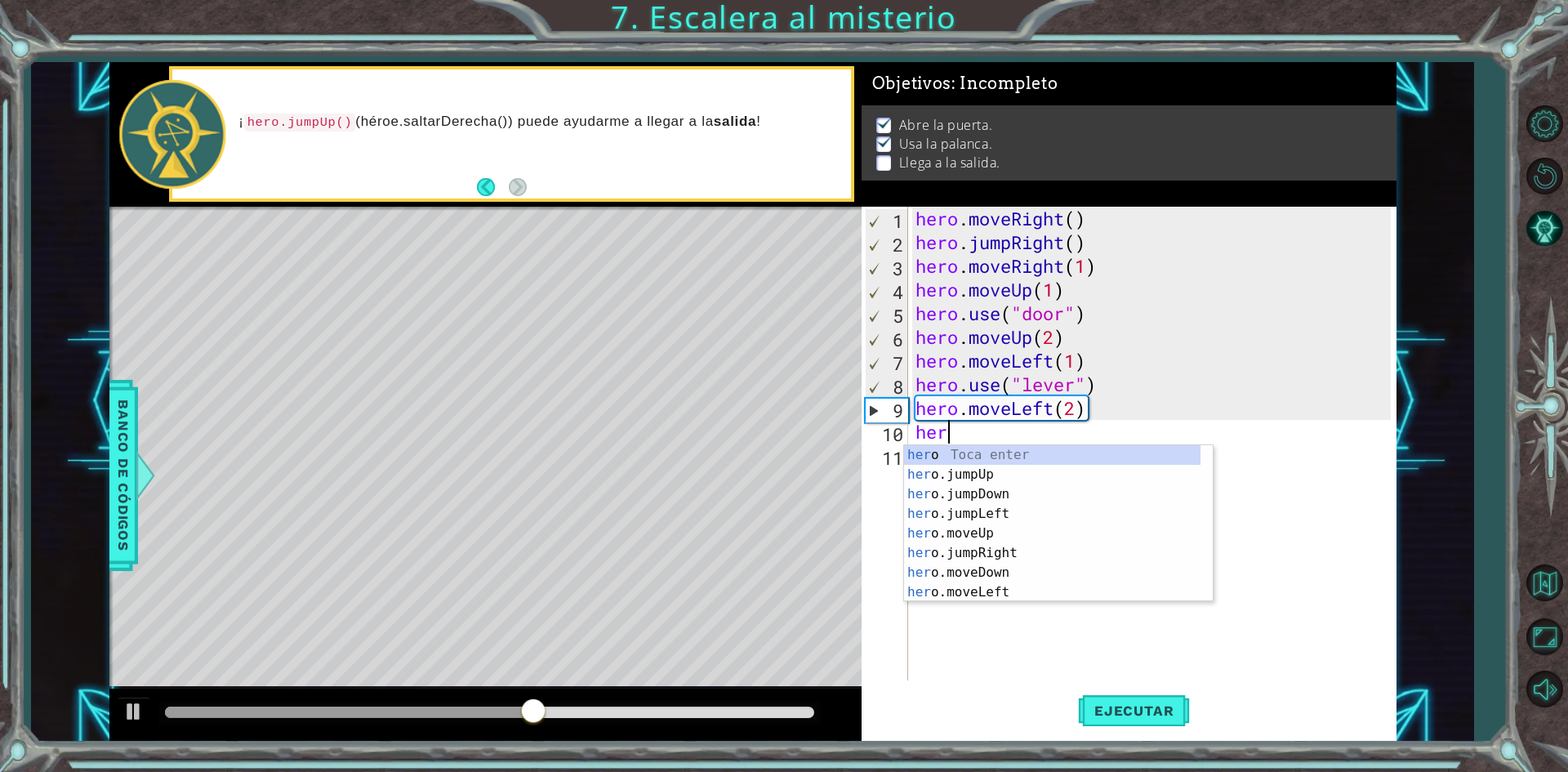
scroll to position [0, 1]
click at [998, 457] on div "hero Toca enter hero .jumpUp Toca enter hero .jumpDown Toca enter hero .jumpLef…" at bounding box center [1052, 542] width 297 height 196
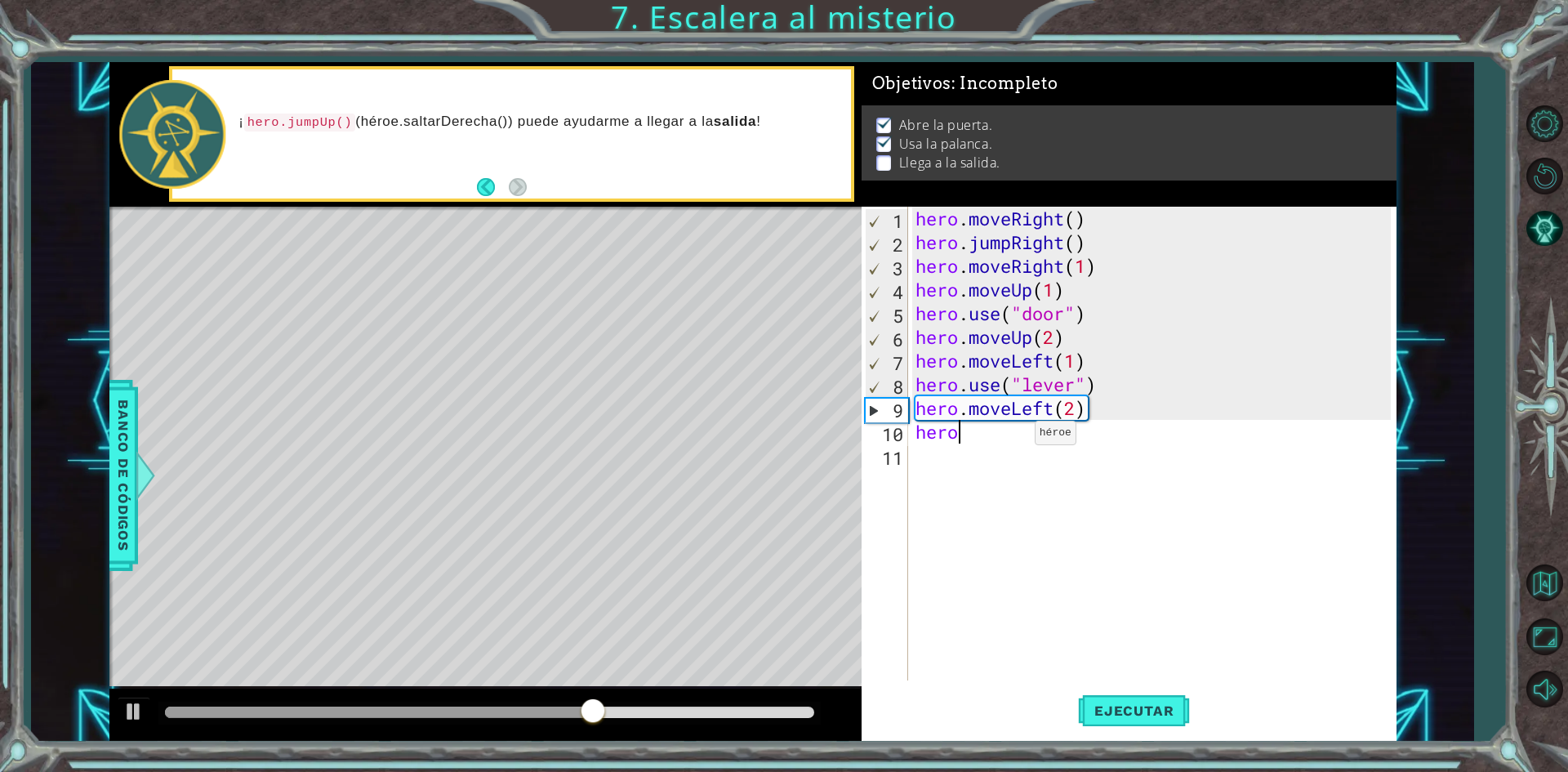
click at [1019, 437] on div "hero . moveRight ( ) hero . jumpRight ( ) hero . moveRight ( 1 ) hero . moveUp …" at bounding box center [1155, 466] width 487 height 521
click at [985, 442] on div "hero . moveRight ( ) hero . jumpRight ( ) hero . moveRight ( 1 ) hero . moveUp …" at bounding box center [1155, 466] width 487 height 521
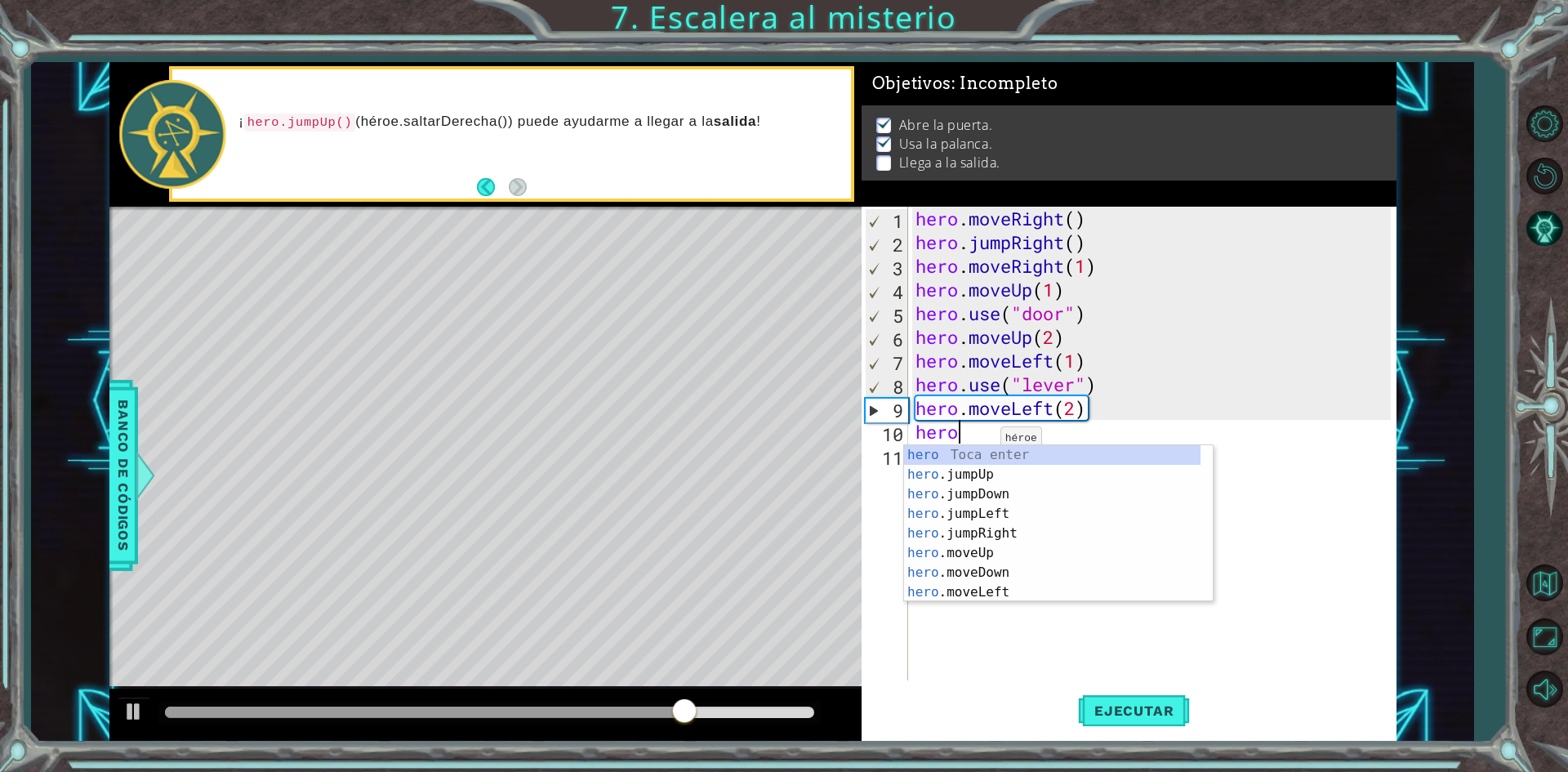
type textarea "hero."
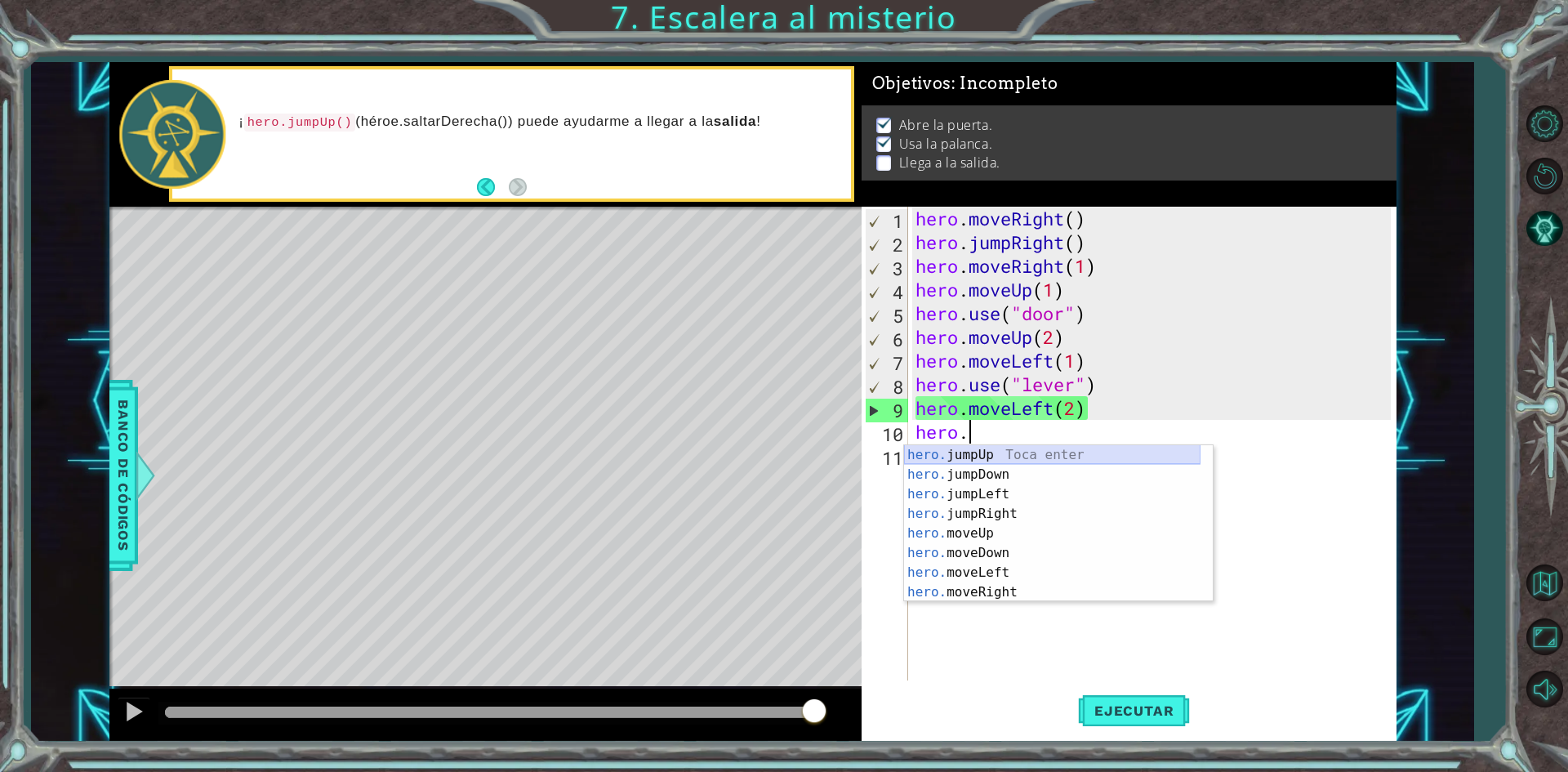
click at [979, 456] on div "hero. jumpUp Toca enter hero. jumpDown Toca enter hero. jumpLeft Toca enter her…" at bounding box center [1052, 542] width 297 height 196
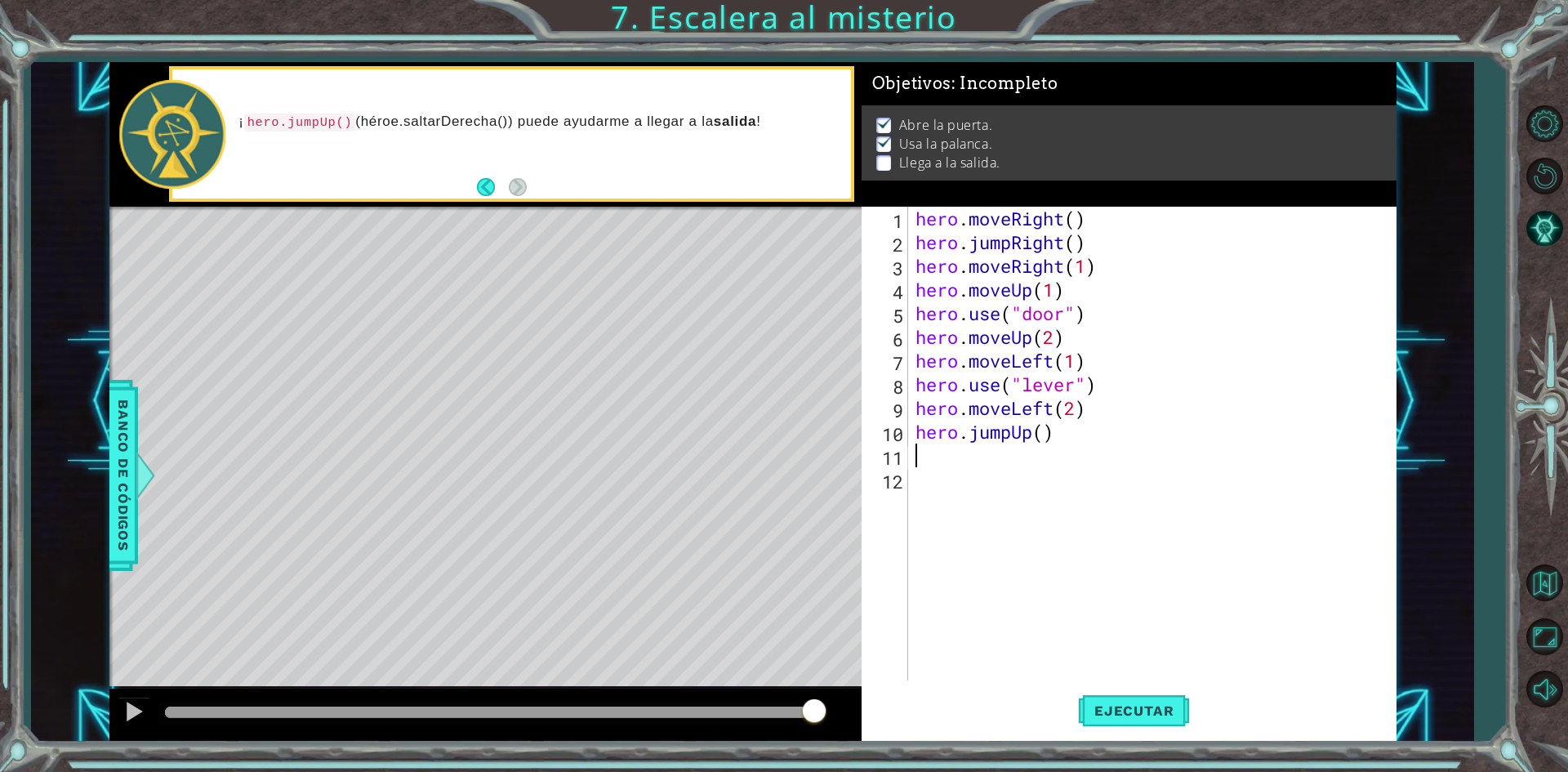
scroll to position [0, 0]
click at [1114, 733] on button "Ejecutar" at bounding box center [1133, 710] width 112 height 53
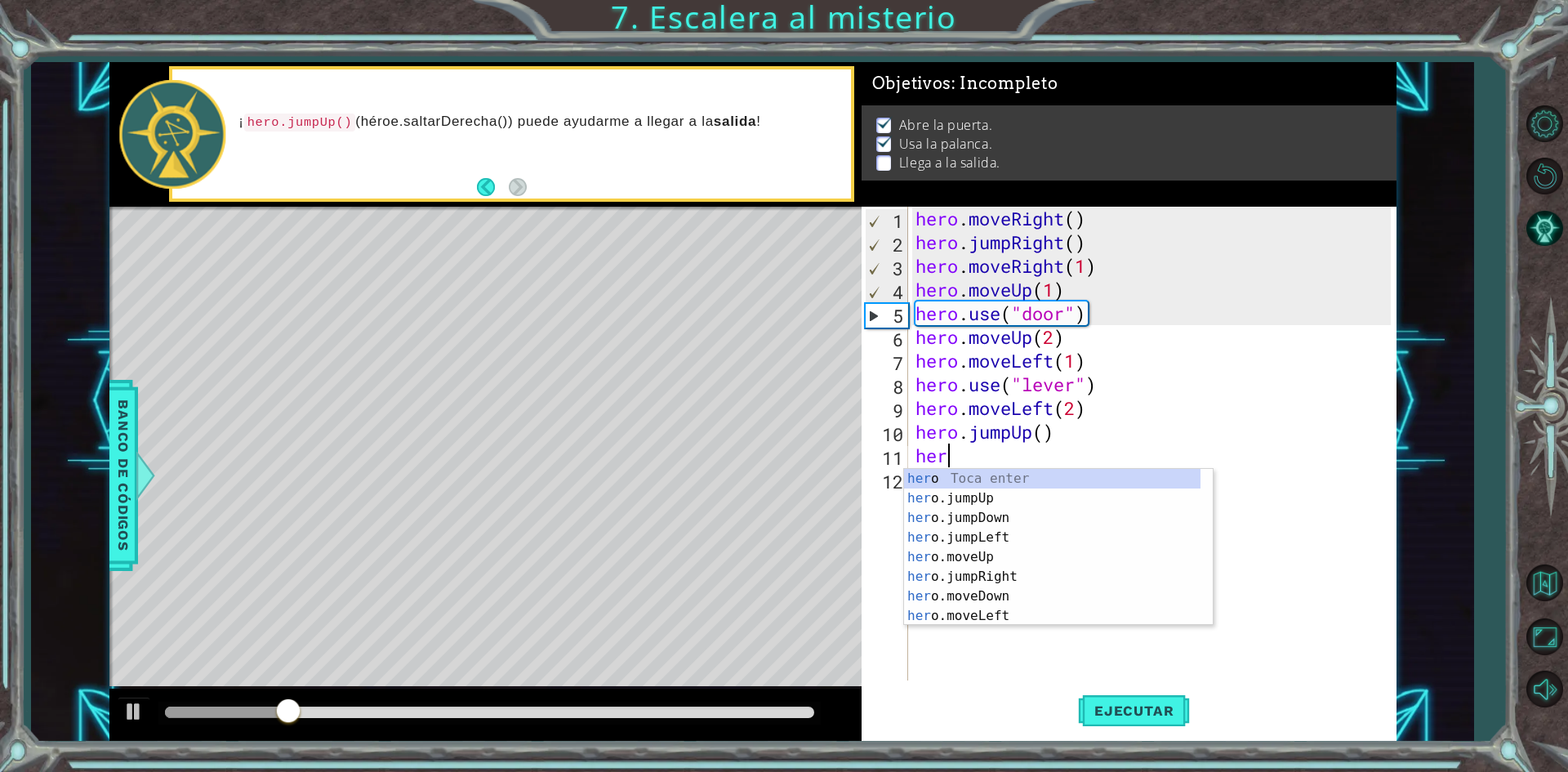
type textarea "hero"
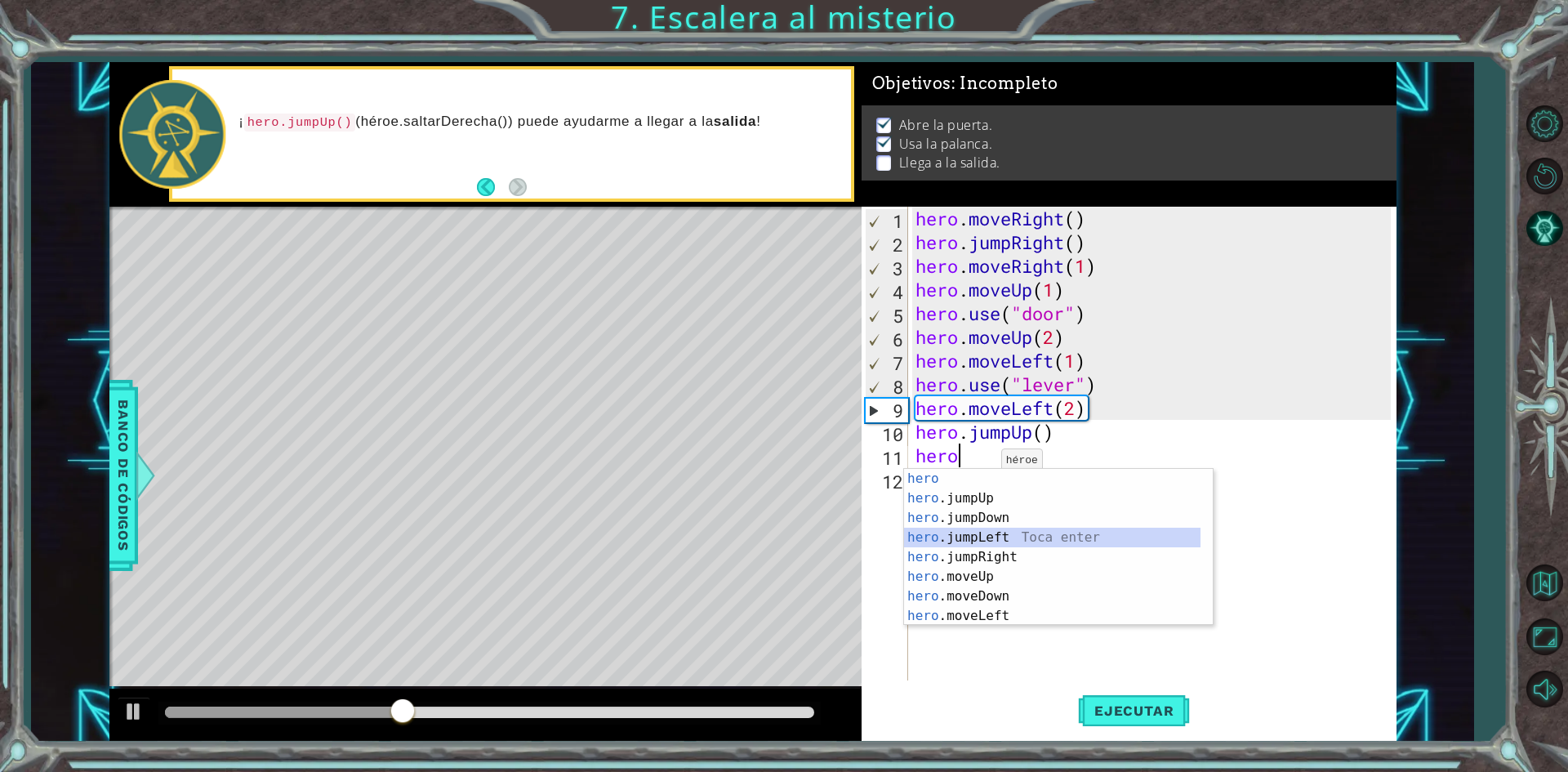
click at [1018, 535] on div "hero Toca enter hero .jumpUp Toca enter hero .jumpDown Toca enter hero .jumpLef…" at bounding box center [1052, 566] width 297 height 196
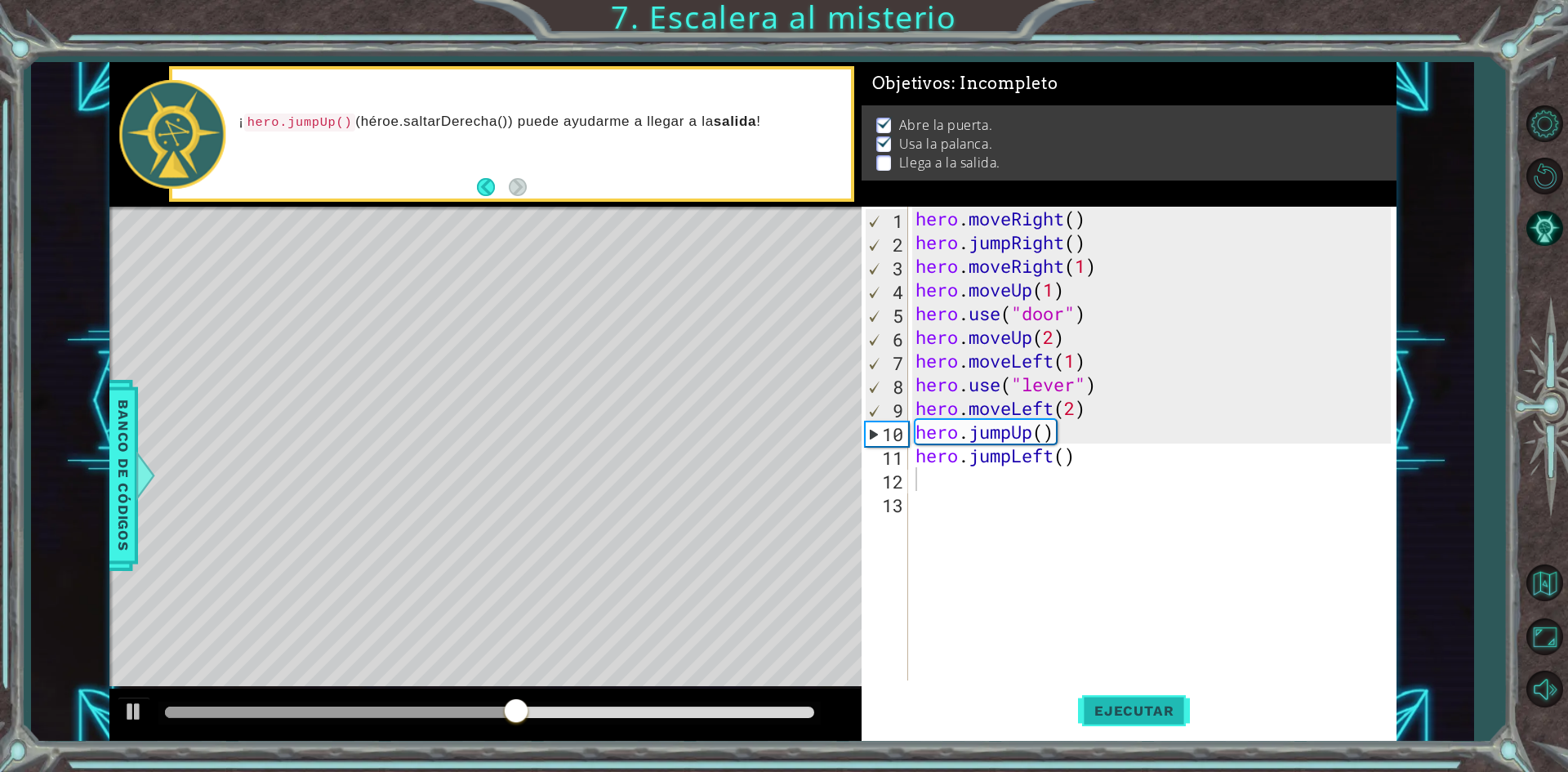
click at [1133, 710] on span "Ejecutar" at bounding box center [1133, 710] width 112 height 16
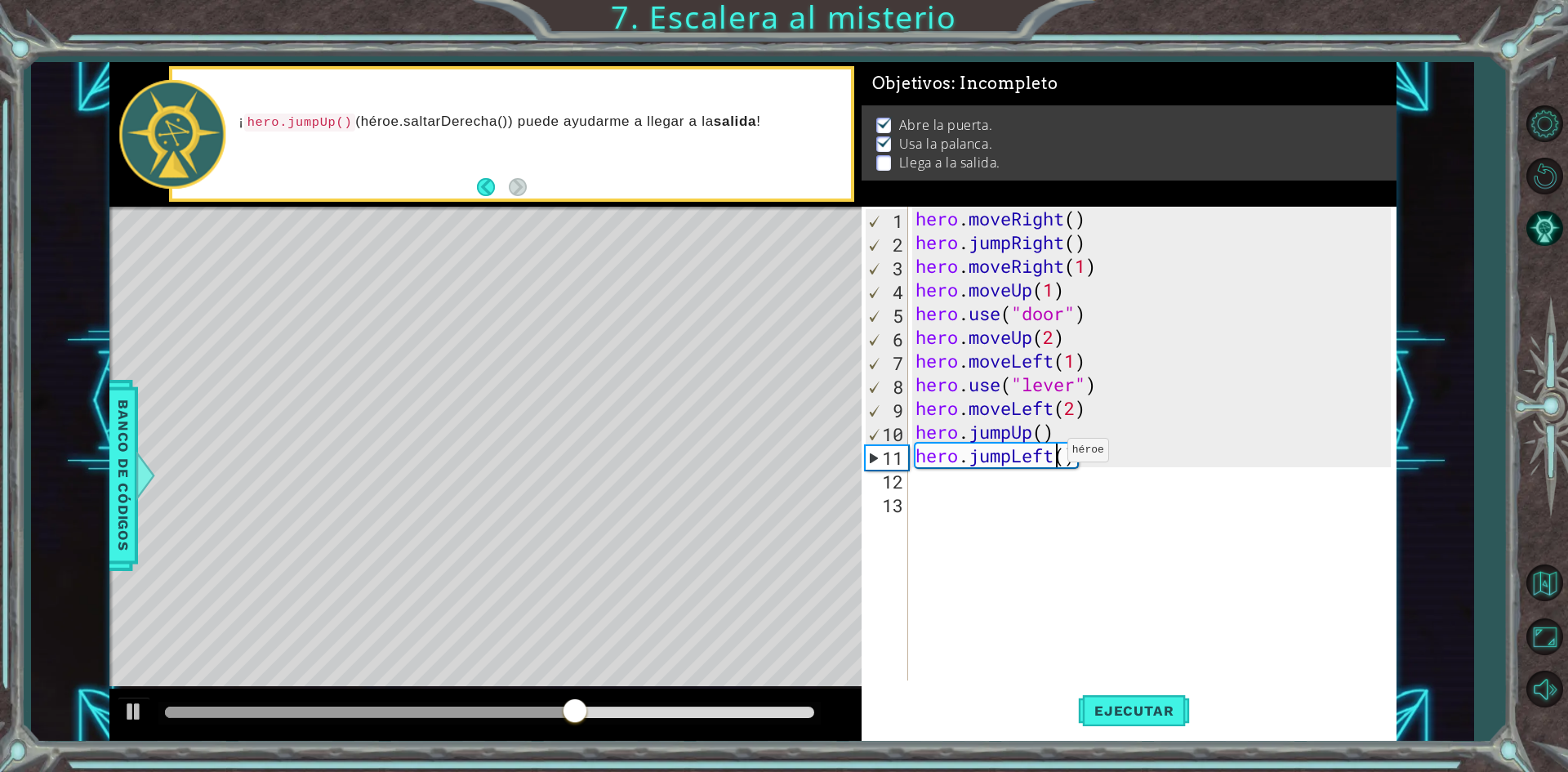
click at [1052, 454] on div "hero . moveRight ( ) hero . jumpRight ( ) hero . moveRight ( 1 ) hero . moveUp …" at bounding box center [1155, 466] width 487 height 521
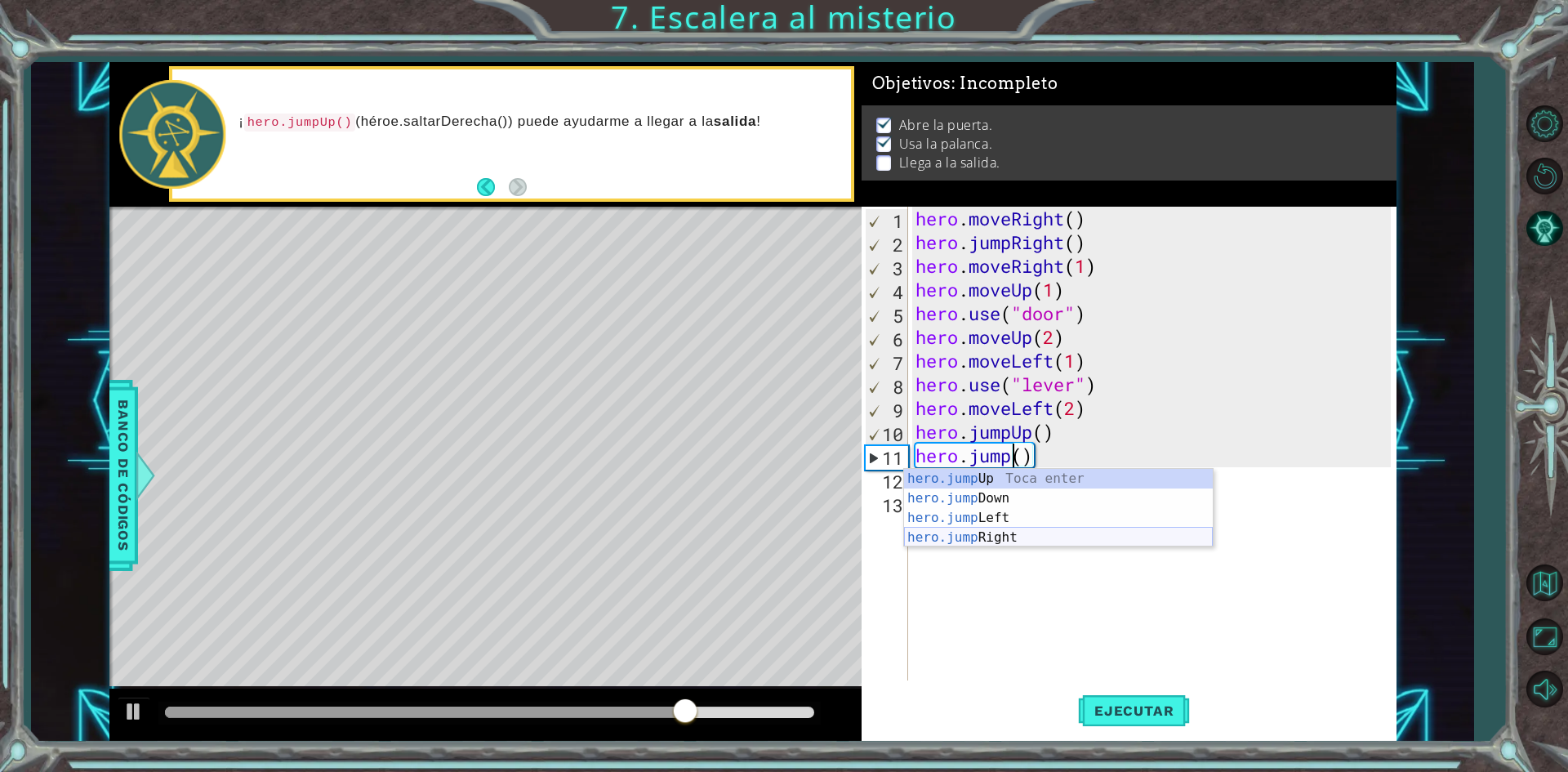
click at [1041, 533] on div "hero.jump Up Toca enter hero.jump Down Toca enter hero.jump Left Toca enter her…" at bounding box center [1058, 528] width 308 height 118
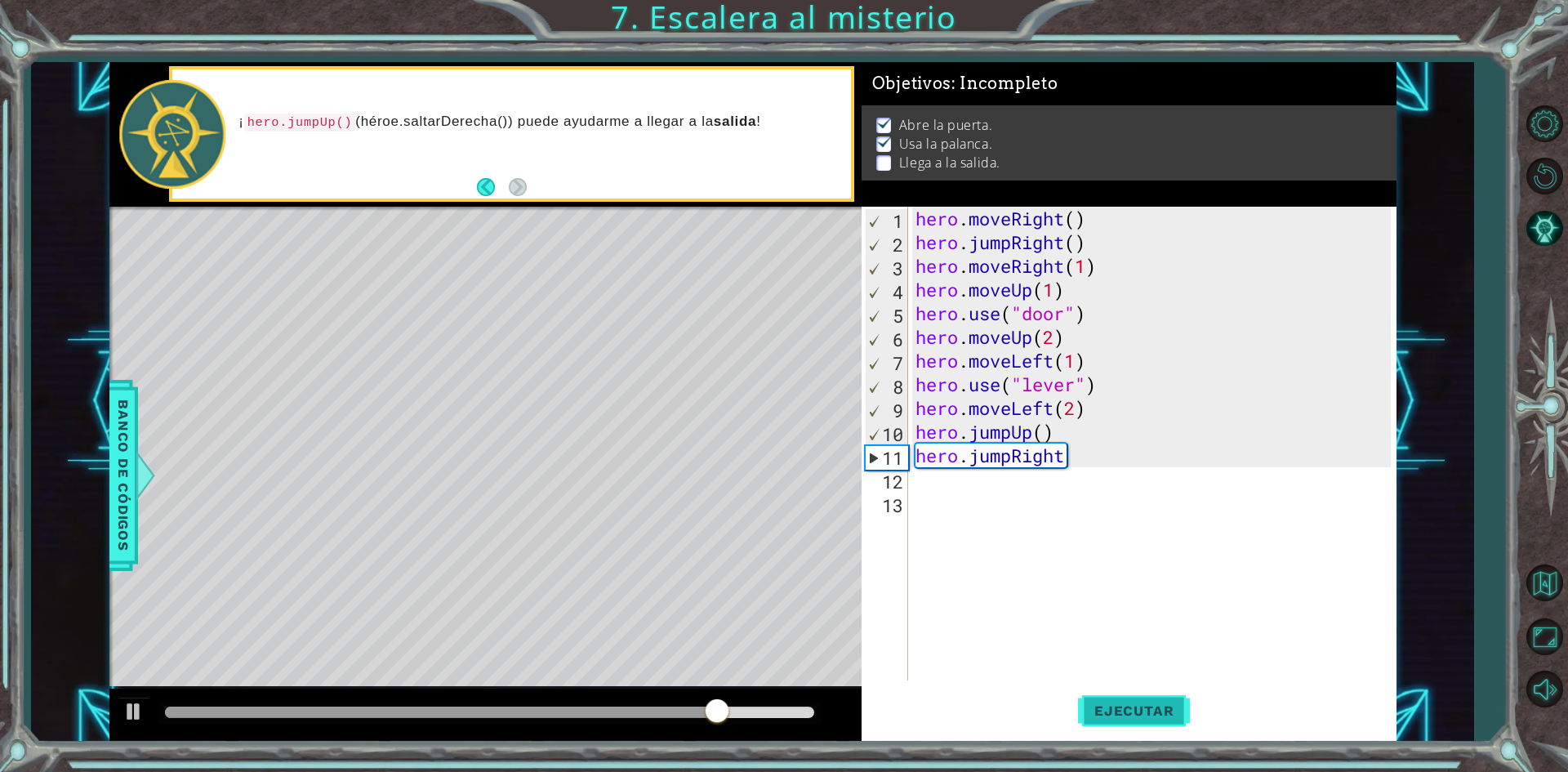
click at [1119, 717] on span "Ejecutar" at bounding box center [1133, 710] width 112 height 16
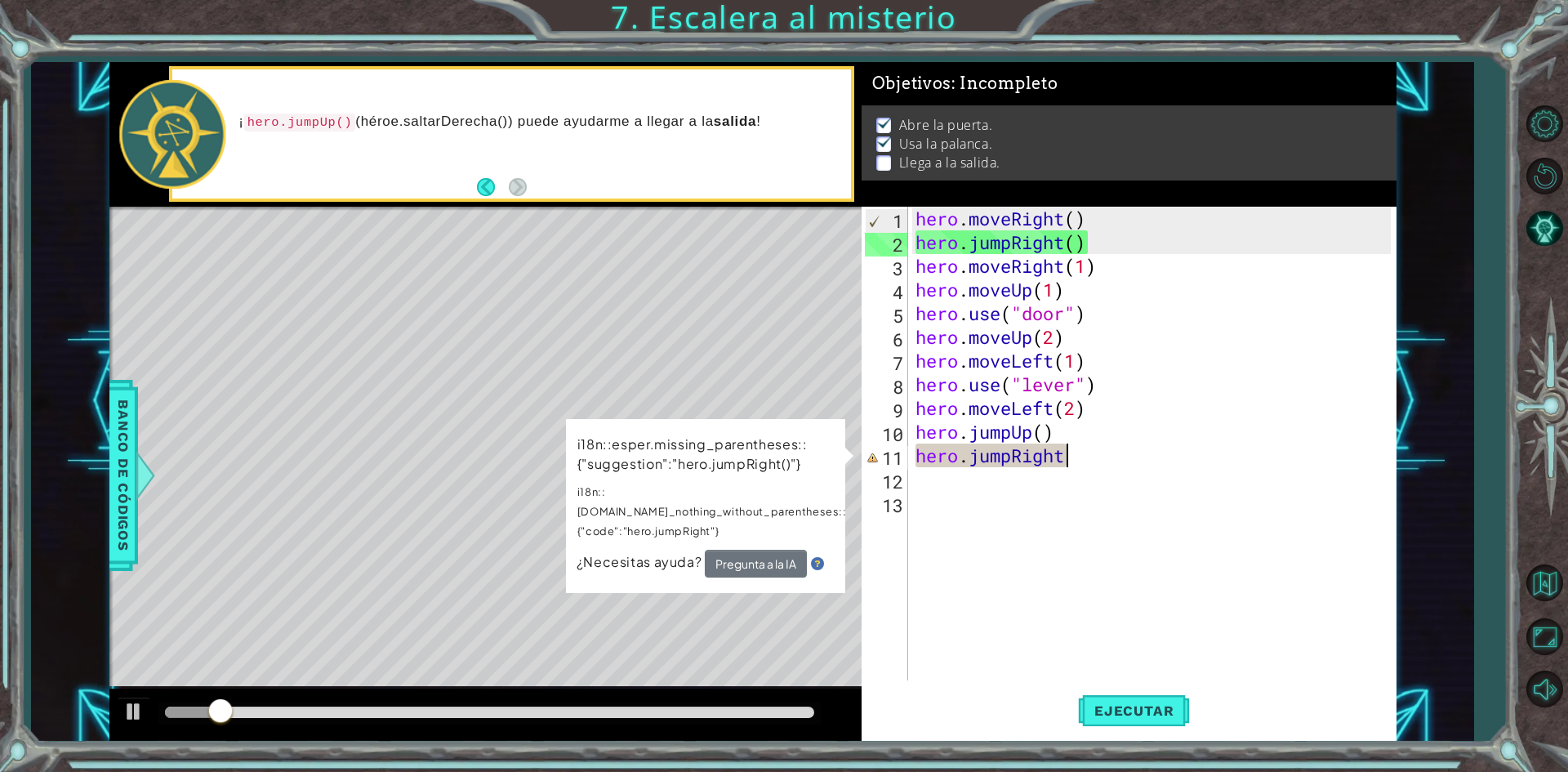
click at [1090, 458] on div "hero . moveRight ( ) hero . jumpRight ( ) hero . moveRight ( 1 ) hero . moveUp …" at bounding box center [1155, 466] width 487 height 521
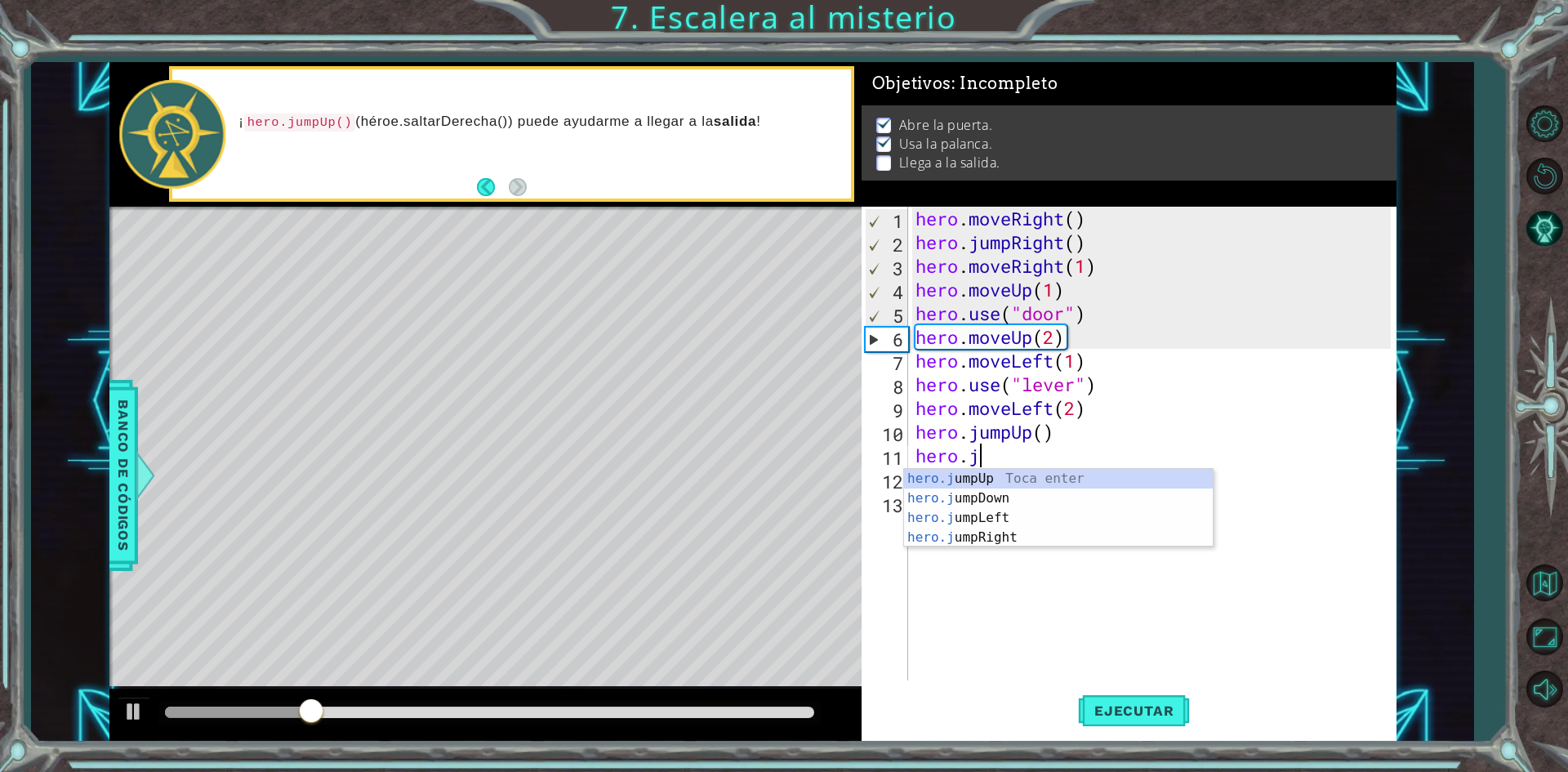
type textarea "hero."
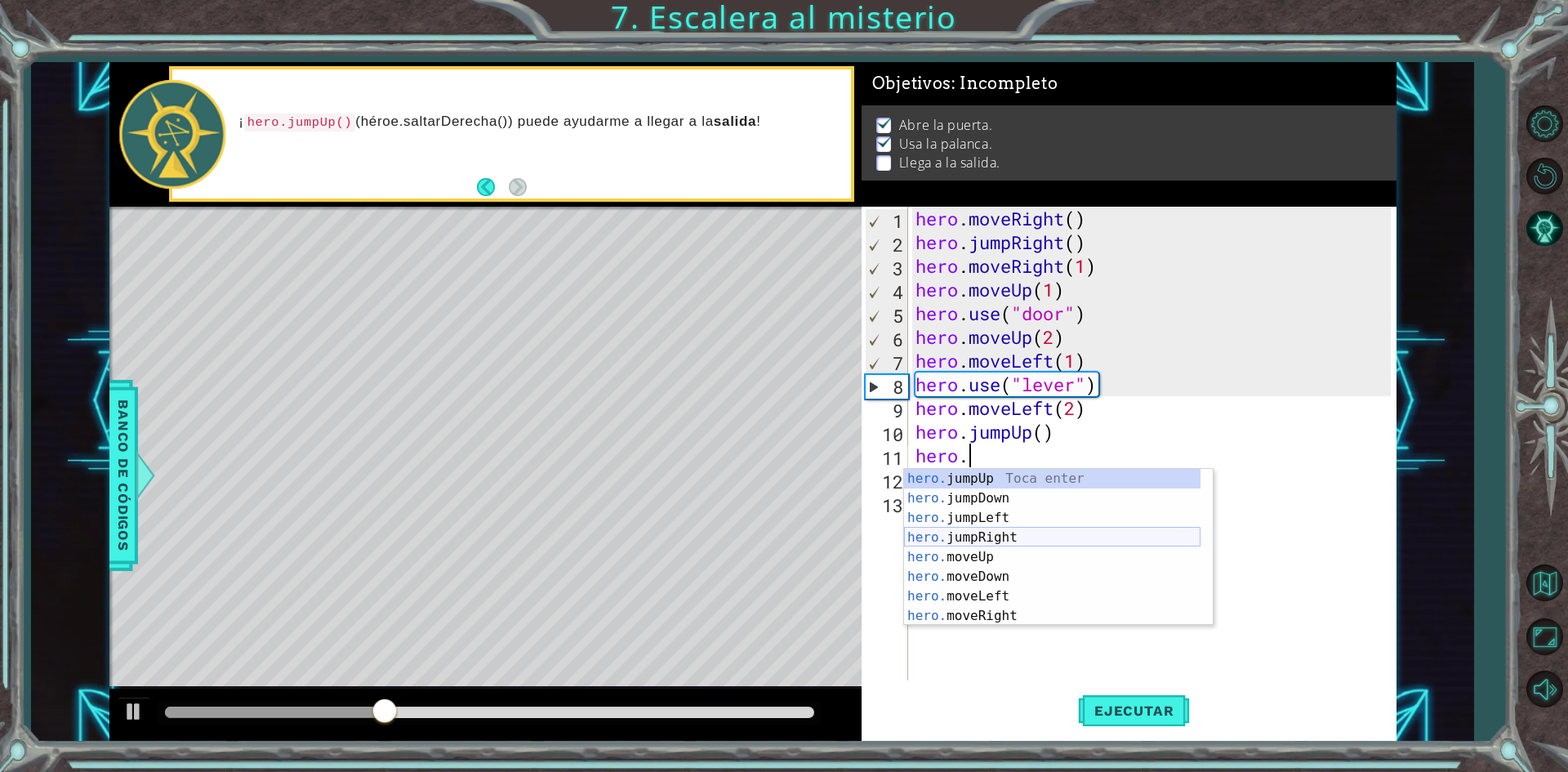
click at [960, 544] on div "hero. jumpUp Toca enter hero. jumpDown Toca enter hero. jumpLeft Toca enter her…" at bounding box center [1052, 566] width 297 height 196
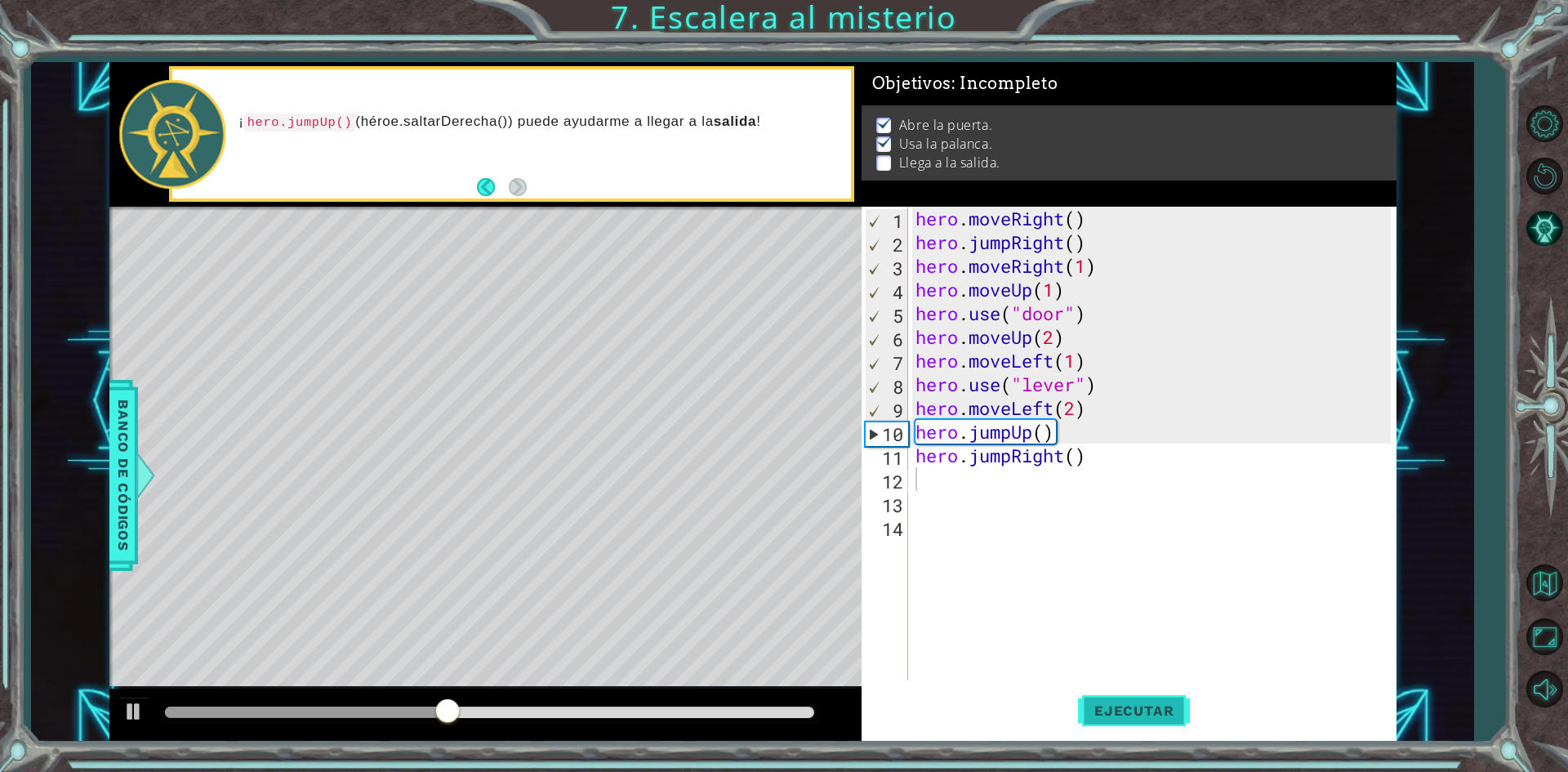
click at [1114, 722] on button "Ejecutar" at bounding box center [1133, 710] width 112 height 53
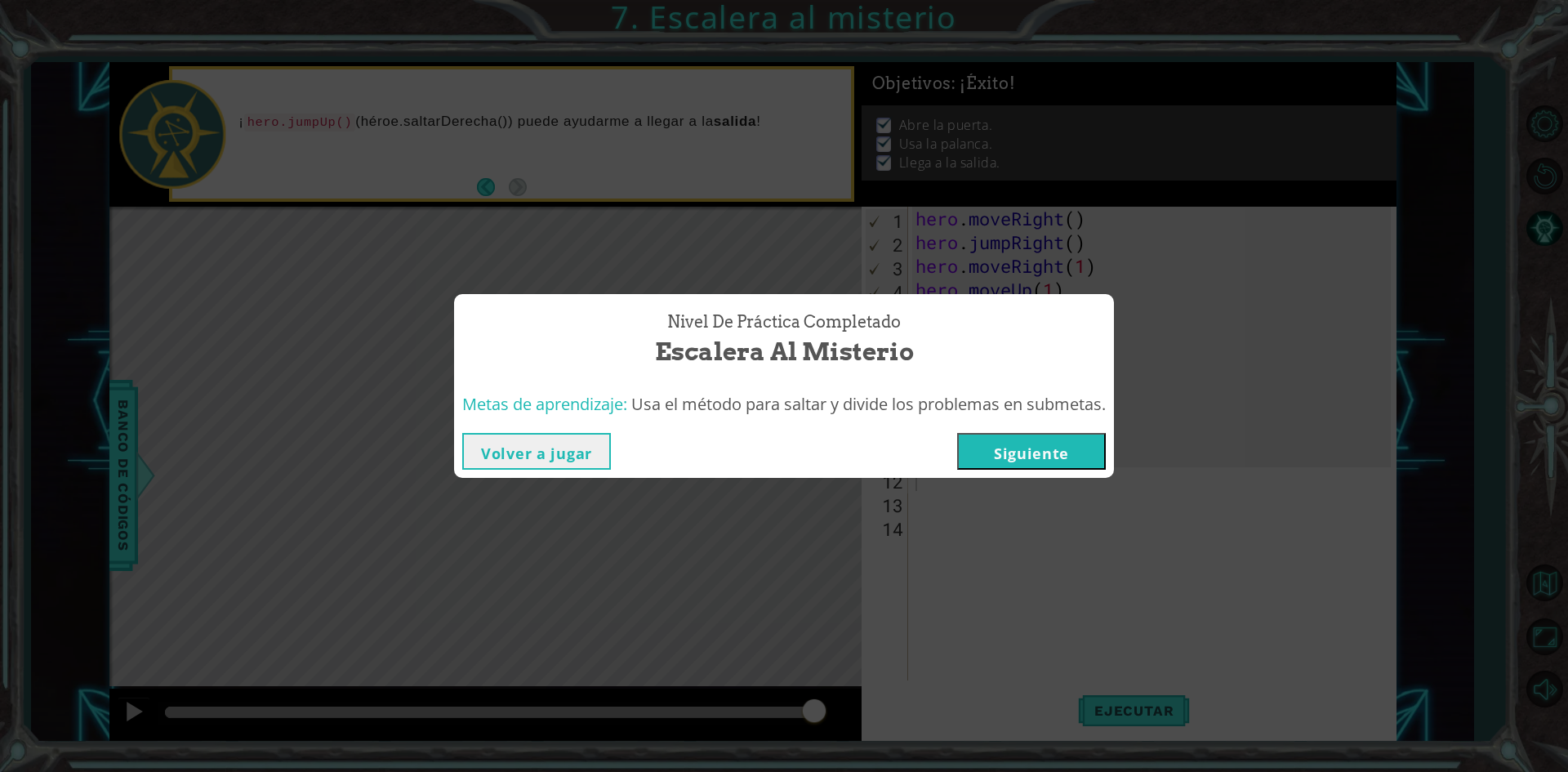
click at [1011, 441] on button "Siguiente" at bounding box center [1031, 450] width 148 height 37
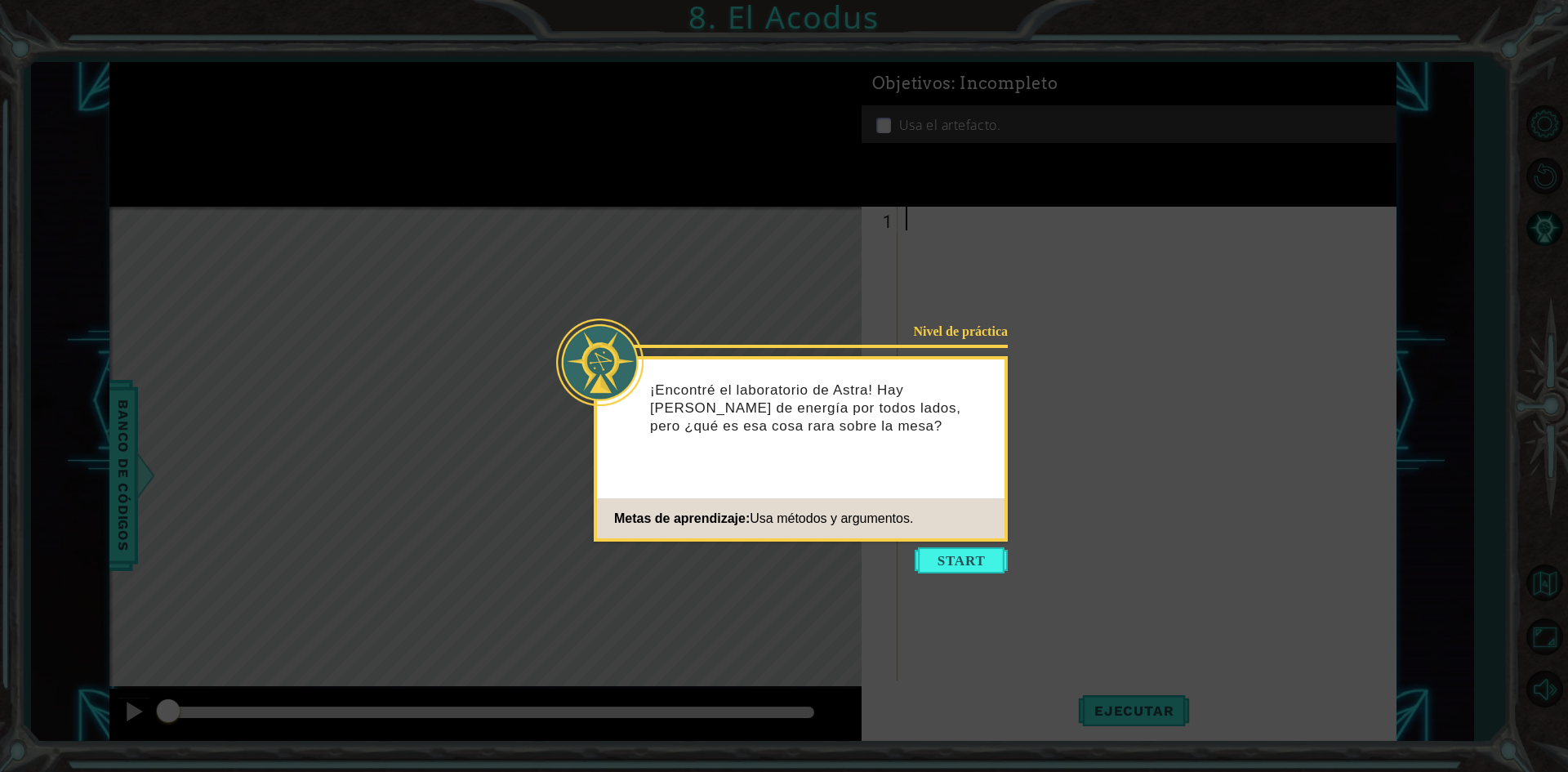
click at [987, 546] on icon at bounding box center [784, 386] width 1568 height 772
click at [987, 556] on button "Start" at bounding box center [961, 559] width 93 height 26
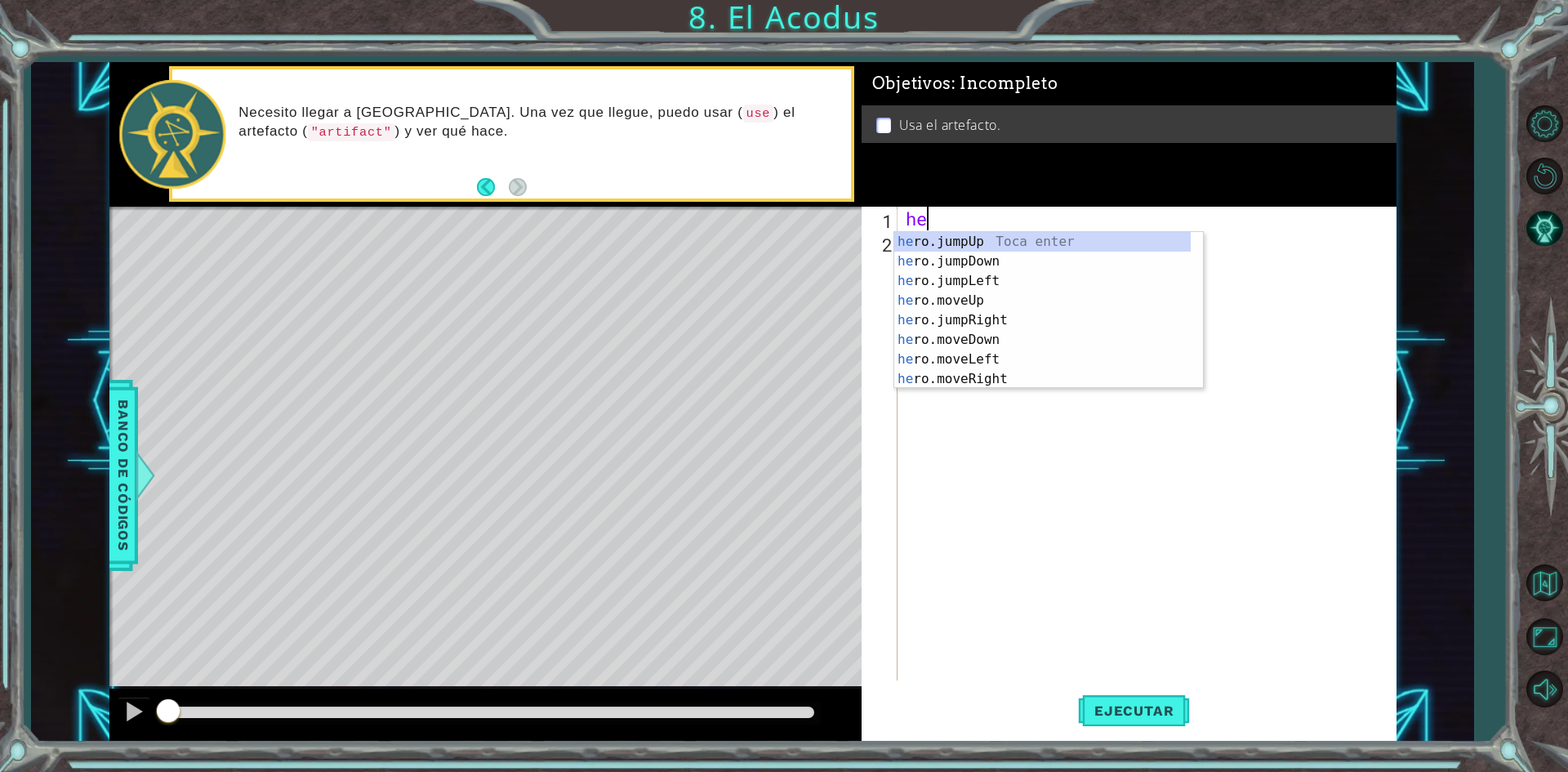
type textarea "her"
click at [1052, 246] on div "her o.jumpUp Toca enter her o.jumpDown Toca enter her o.jumpLeft Toca enter her…" at bounding box center [1043, 330] width 297 height 196
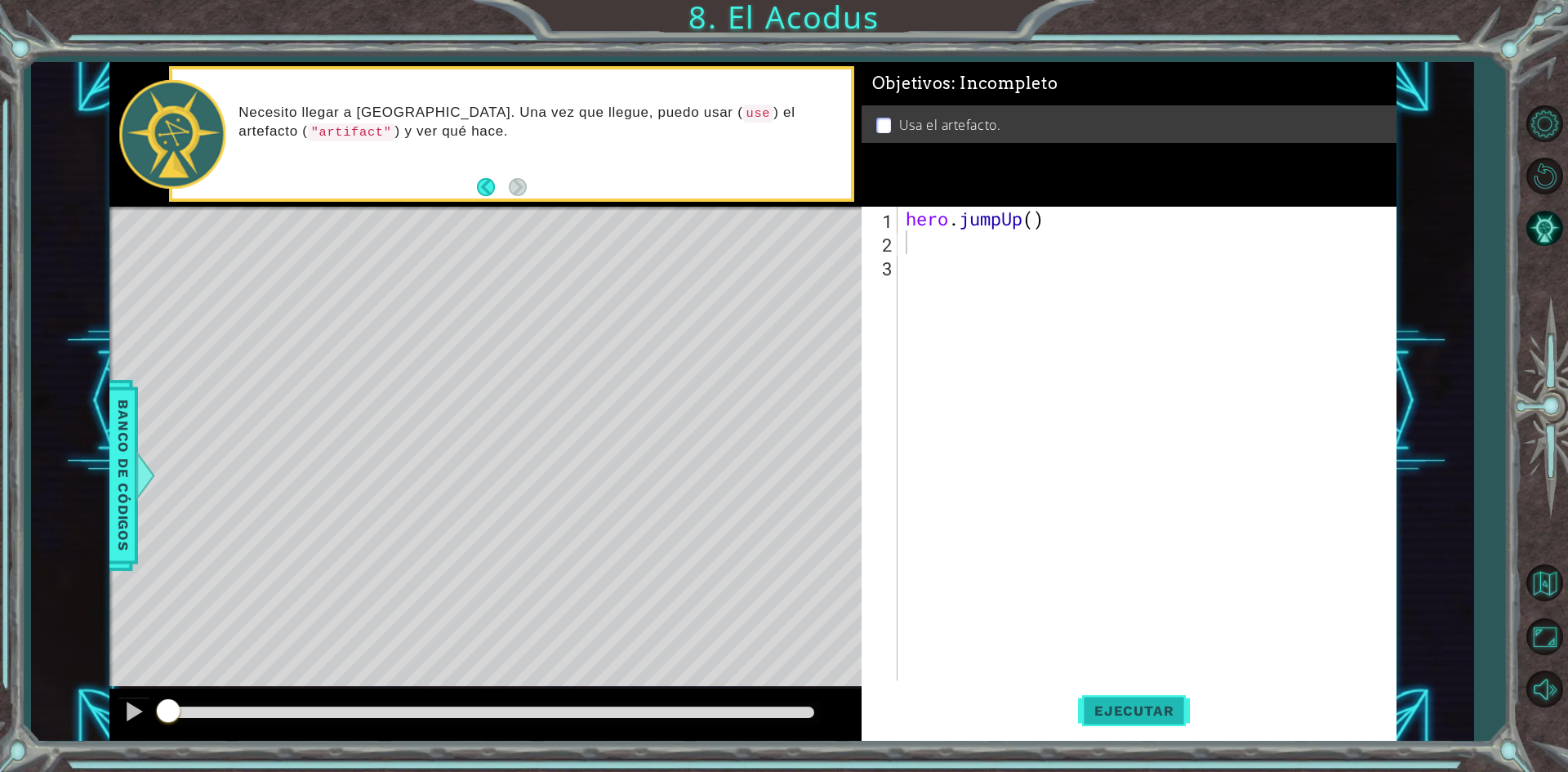
click at [1118, 709] on span "Ejecutar" at bounding box center [1133, 710] width 112 height 16
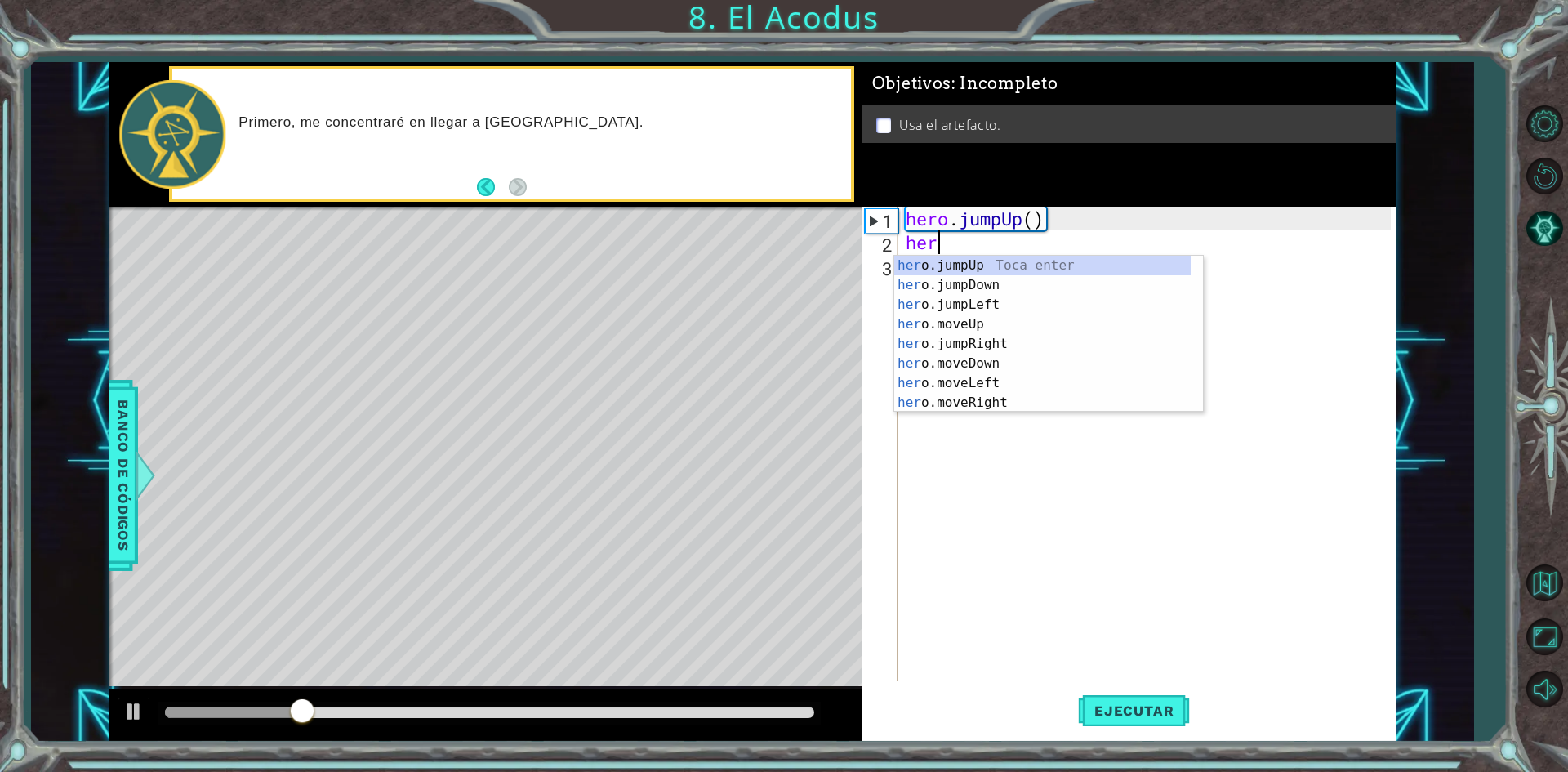
type textarea "hero"
click at [998, 327] on div "hero .jumpUp Toca enter hero .jumpDown Toca enter hero .jumpLeft Toca enter her…" at bounding box center [1043, 353] width 297 height 196
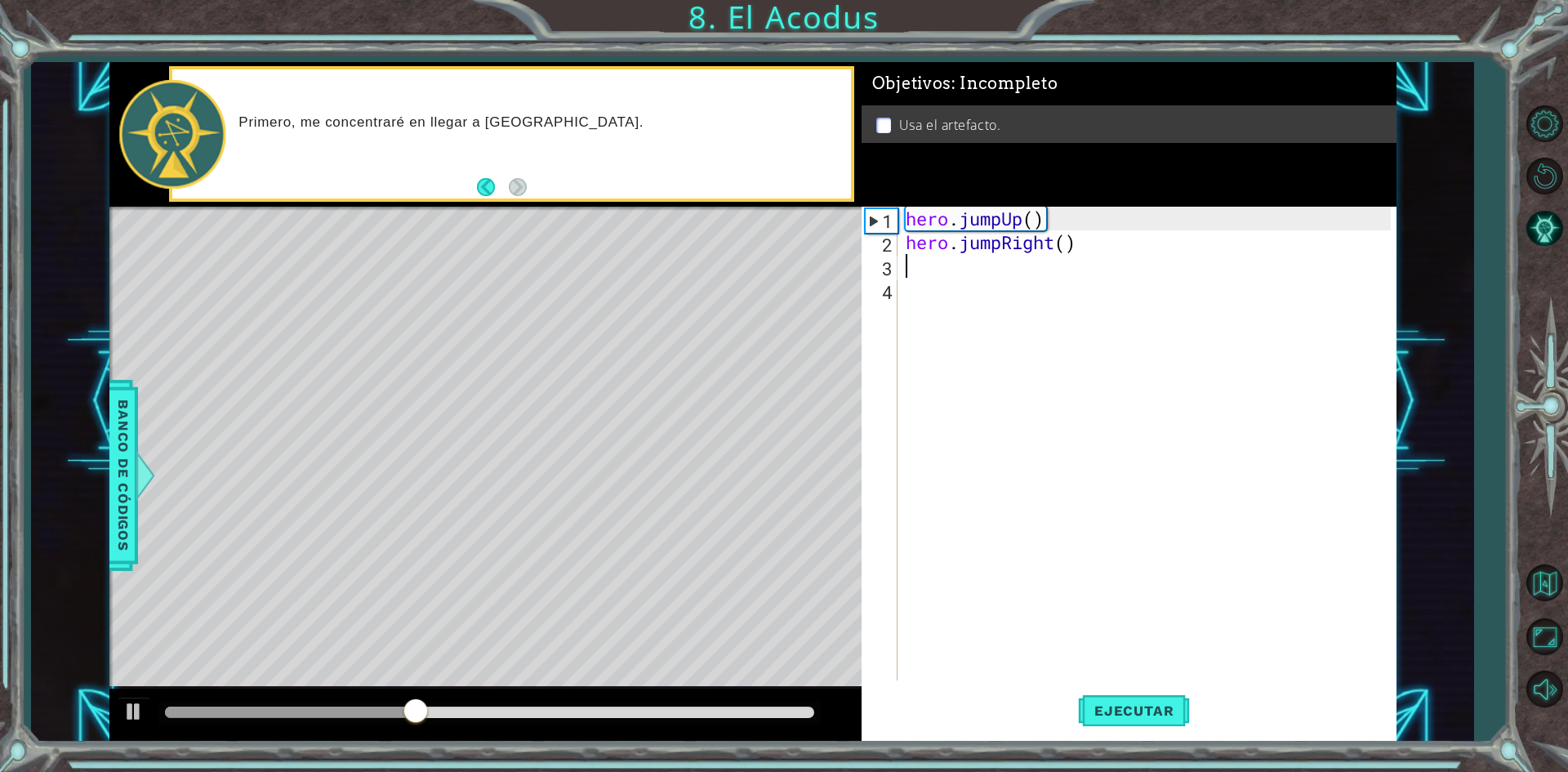
scroll to position [0, 0]
click at [1103, 705] on span "Ejecutar" at bounding box center [1133, 710] width 112 height 16
click at [1076, 239] on div "hero . jumpUp ( ) hero . jumpRight ( )" at bounding box center [1151, 466] width 497 height 521
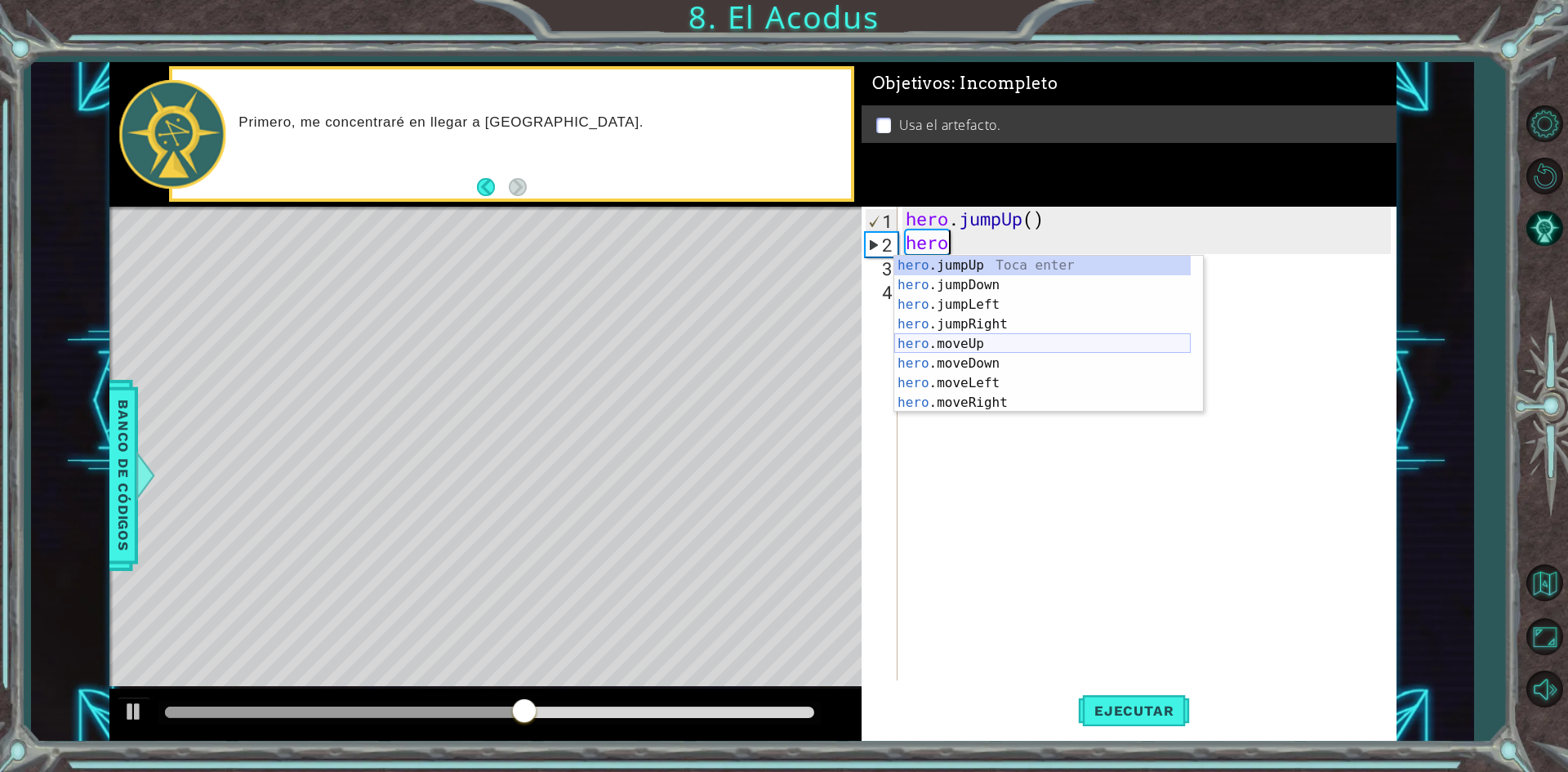
click at [997, 344] on div "hero .jumpUp Toca enter hero .jumpDown Toca enter hero .jumpLeft Toca enter her…" at bounding box center [1043, 353] width 297 height 196
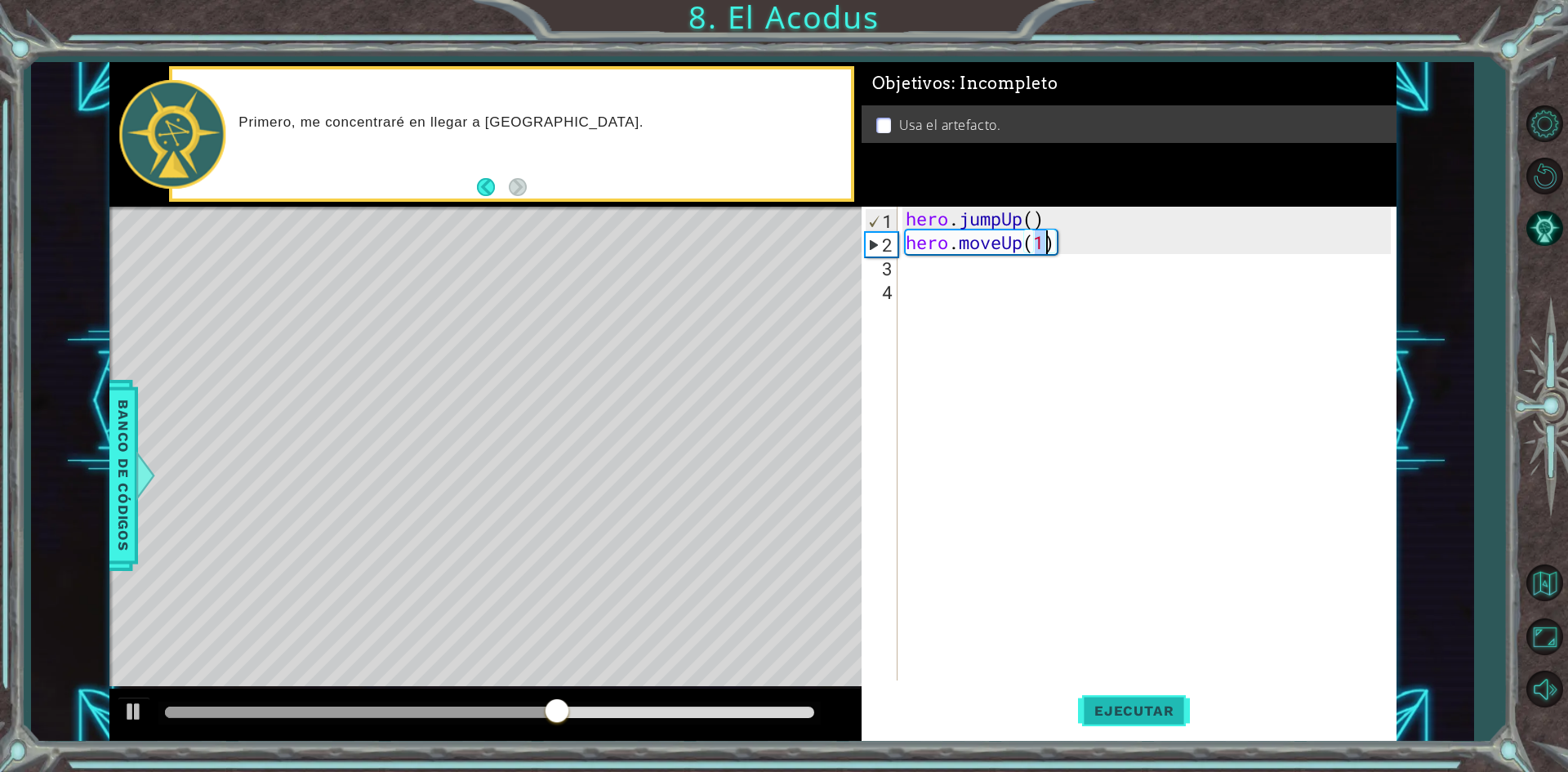
click at [1106, 710] on span "Ejecutar" at bounding box center [1133, 710] width 112 height 16
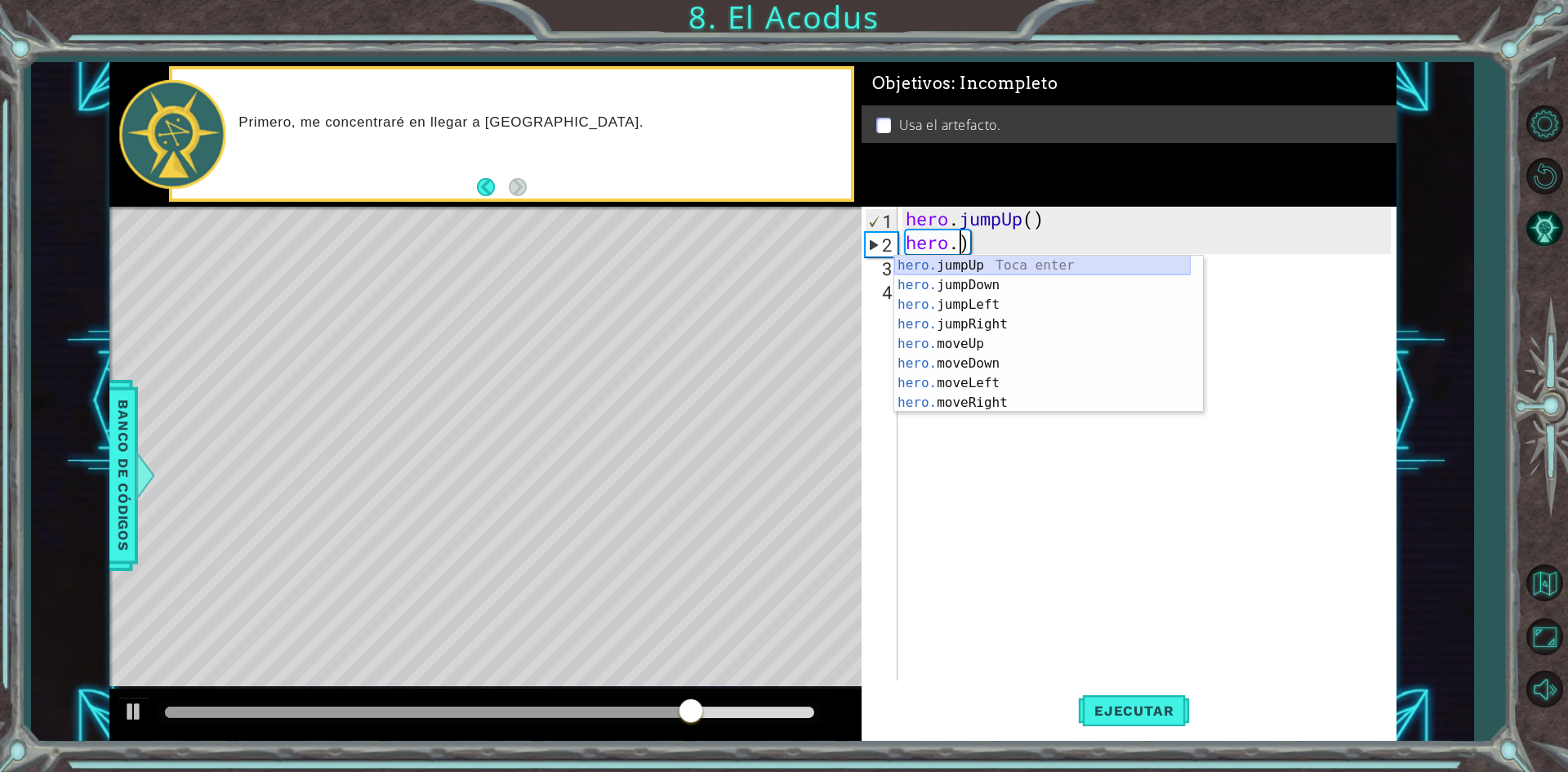
click at [1048, 261] on div "hero. jumpUp Toca enter hero. jumpDown Toca enter hero. jumpLeft Toca enter her…" at bounding box center [1043, 353] width 297 height 196
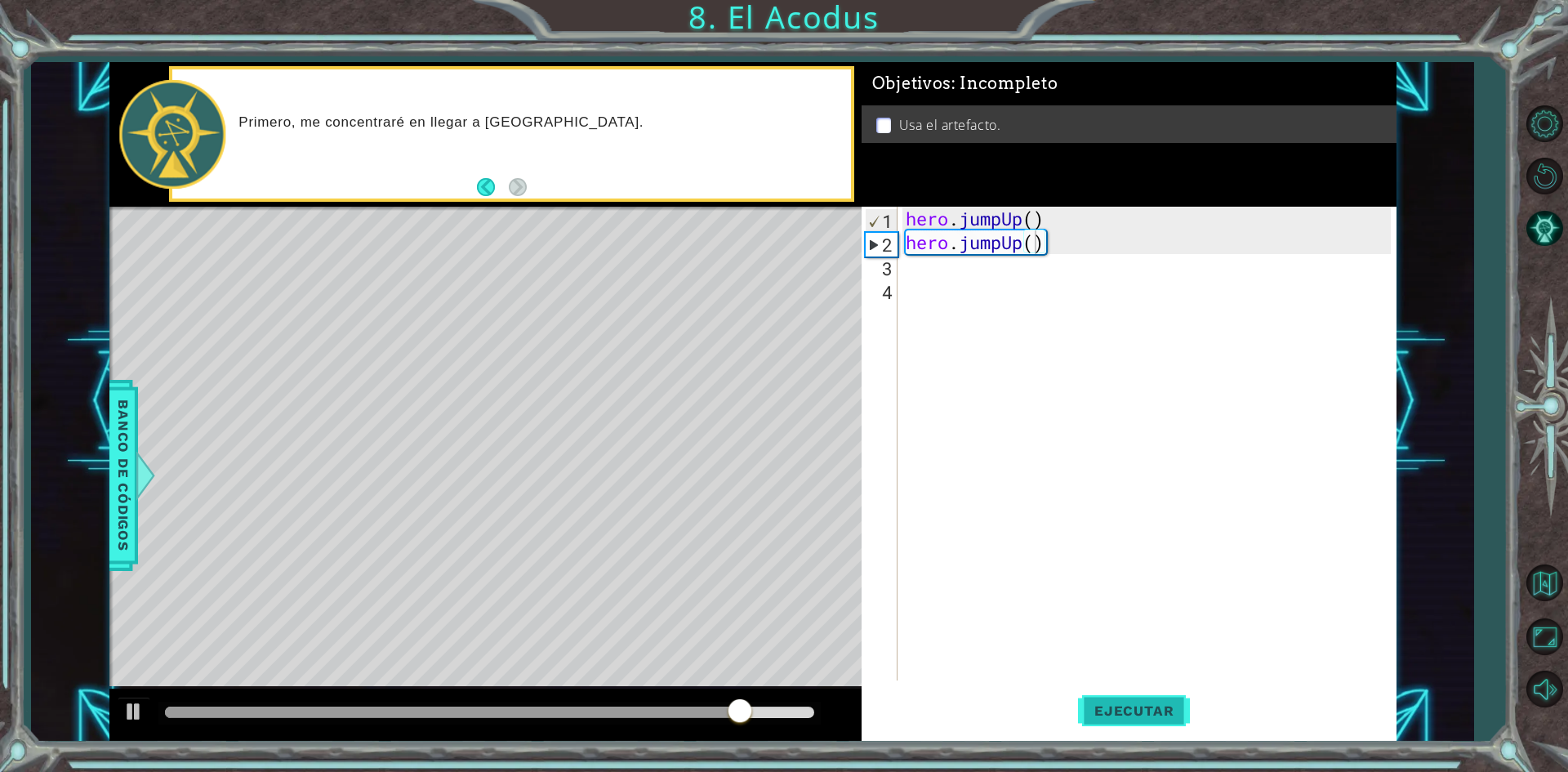
click at [1121, 733] on button "Ejecutar" at bounding box center [1133, 710] width 112 height 53
click at [983, 232] on div "hero . jumpUp ( ) hero . )" at bounding box center [1151, 466] width 497 height 521
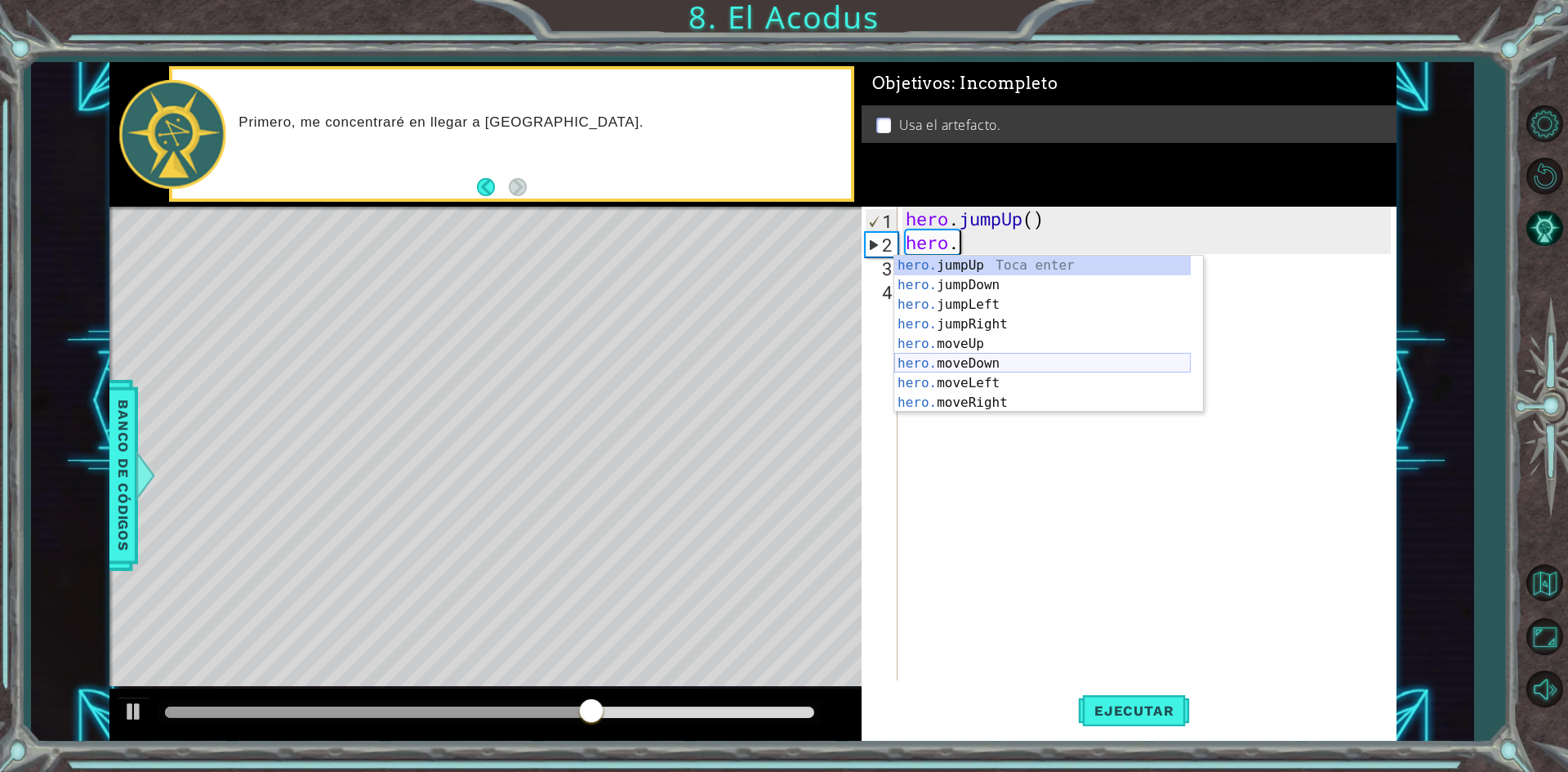
click at [994, 358] on div "hero. jumpUp Toca enter hero. jumpDown Toca enter hero. jumpLeft Toca enter her…" at bounding box center [1043, 353] width 297 height 196
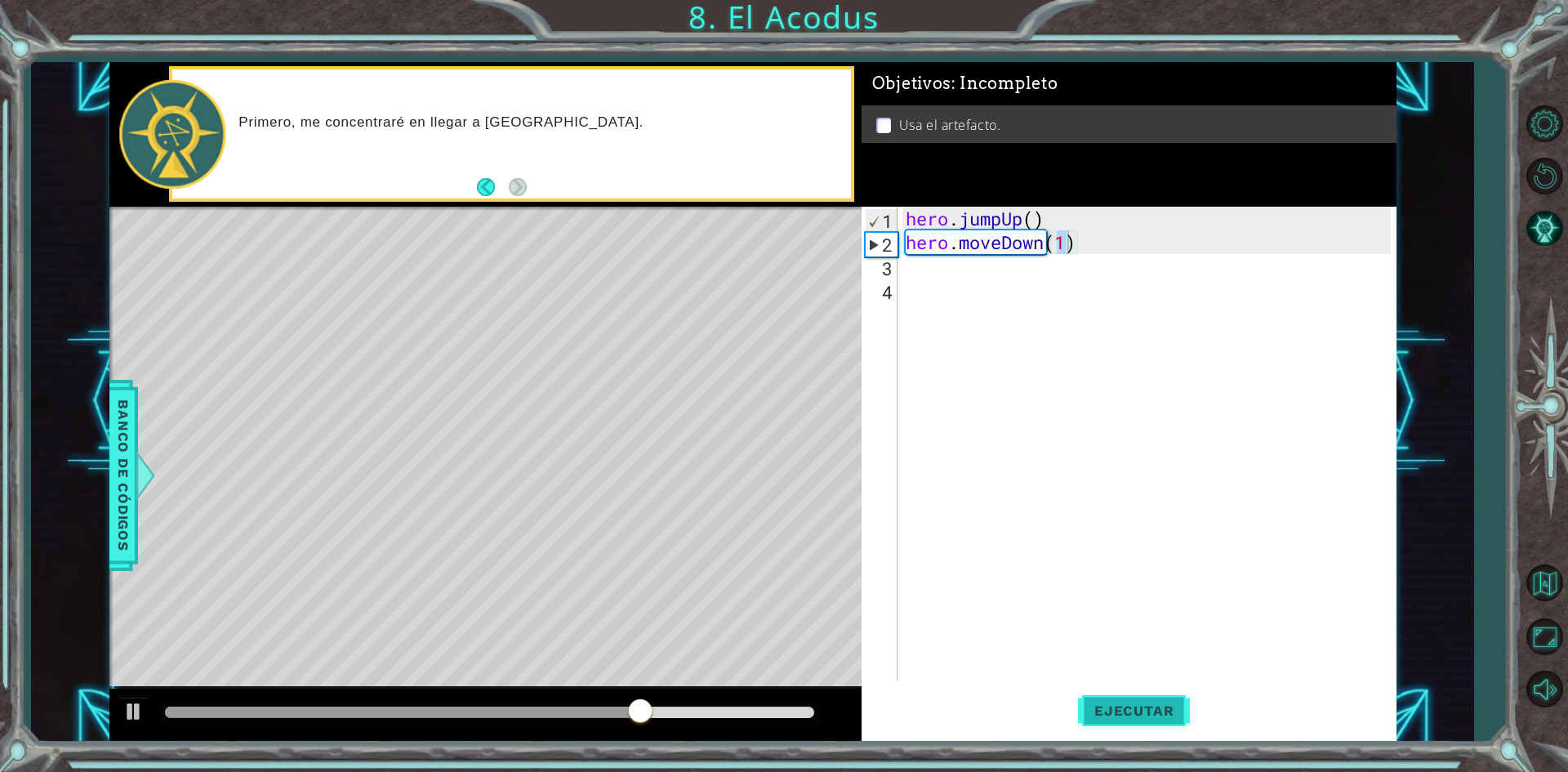
click at [1105, 701] on button "Ejecutar" at bounding box center [1133, 710] width 112 height 53
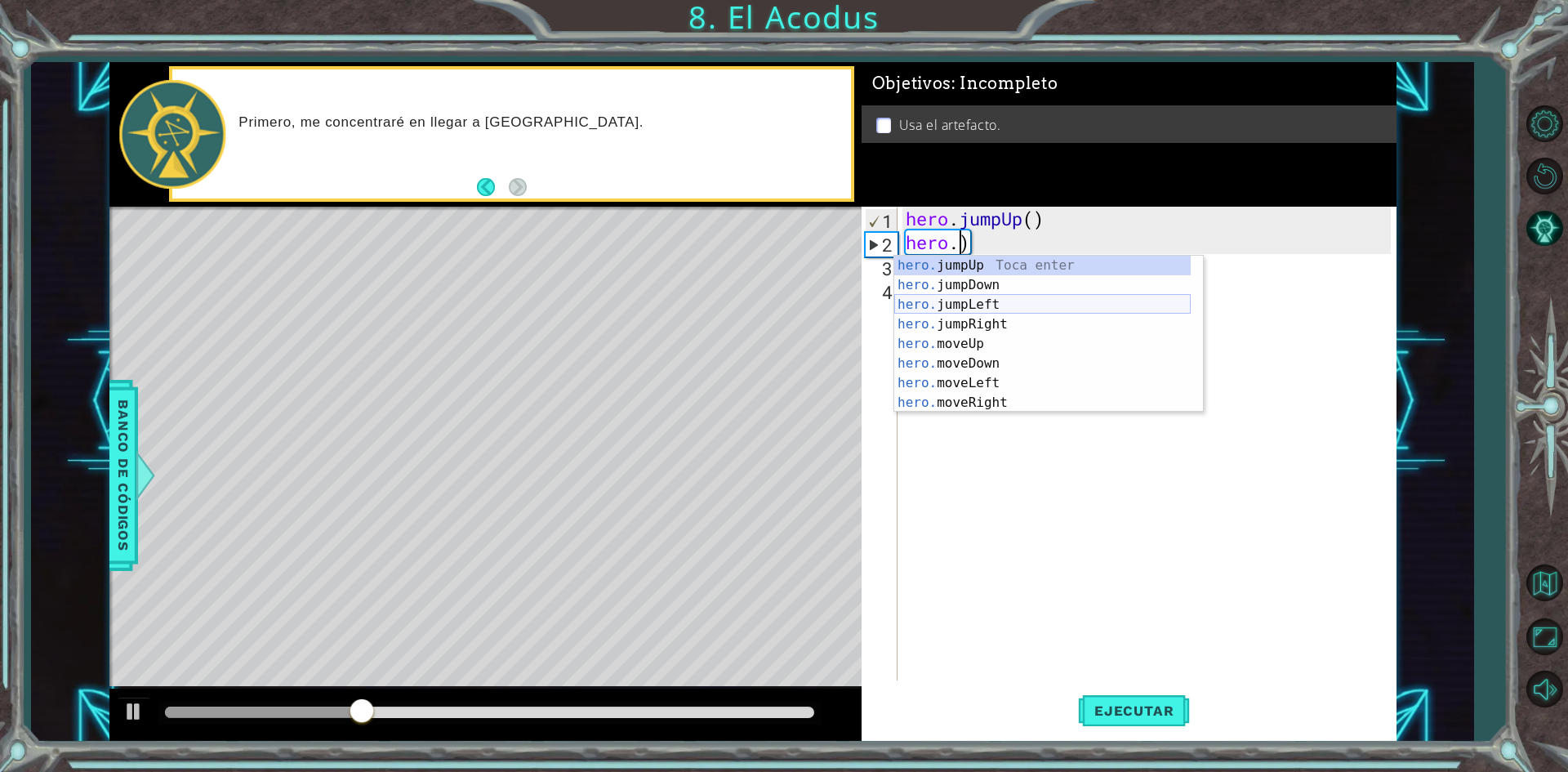
click at [980, 303] on div "hero. jumpUp Toca enter hero. jumpDown Toca enter hero. jumpLeft Toca enter her…" at bounding box center [1043, 353] width 297 height 196
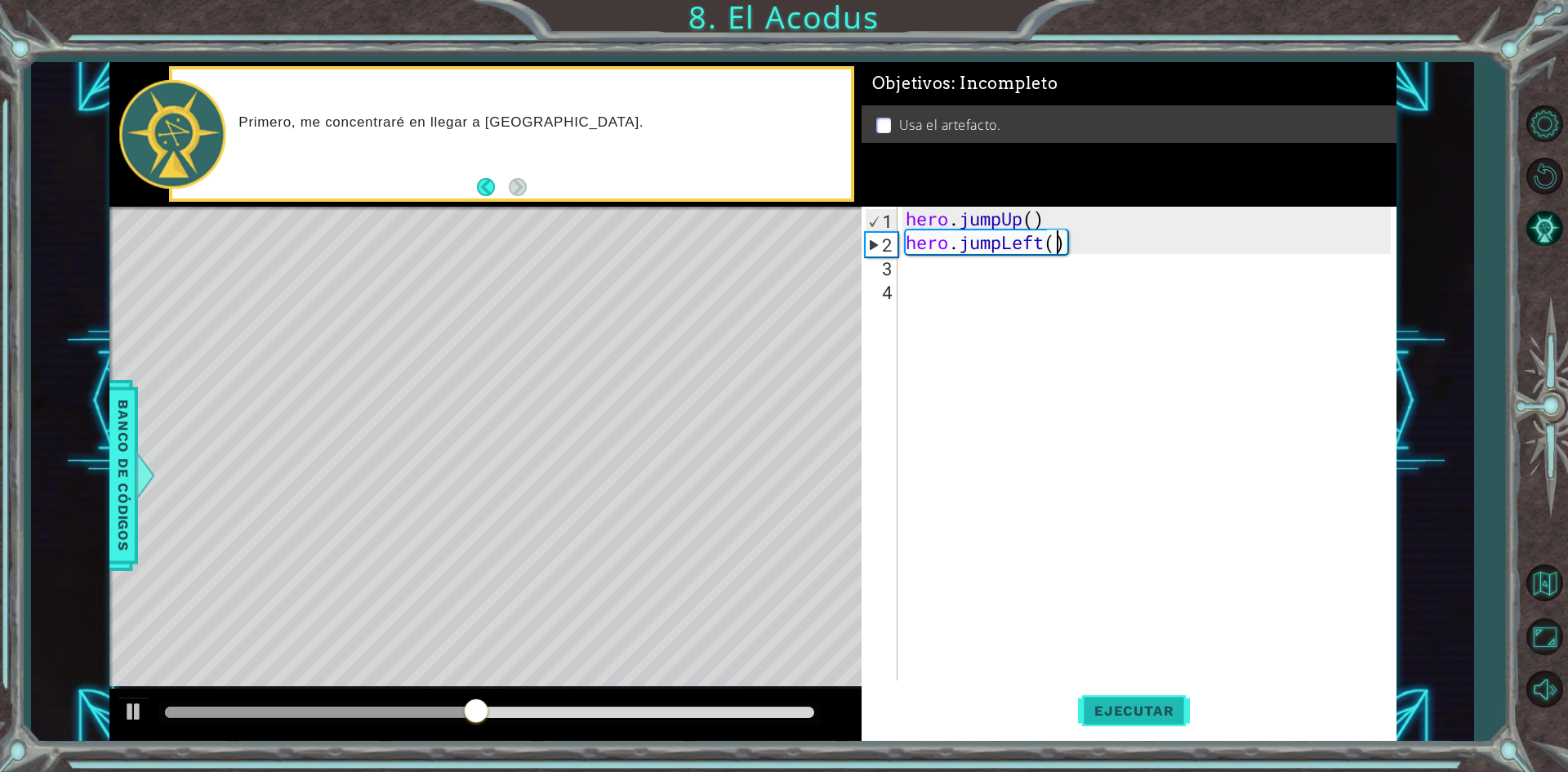
click at [1094, 700] on button "Ejecutar" at bounding box center [1133, 710] width 112 height 53
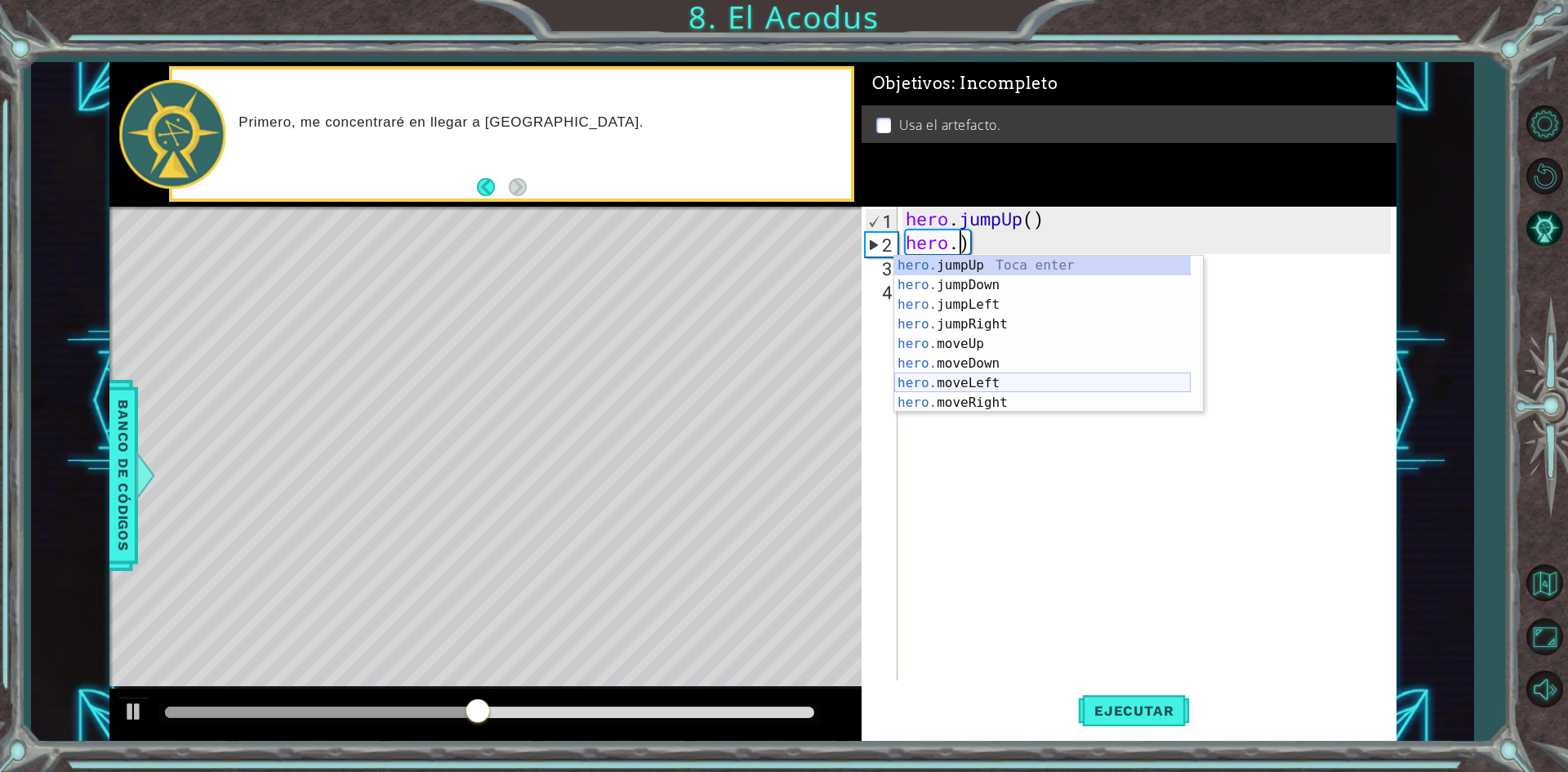
click at [1080, 382] on div "hero. jumpUp Toca enter hero. jumpDown Toca enter hero. jumpLeft Toca enter her…" at bounding box center [1043, 353] width 297 height 196
type textarea "hero.moveLeft(1)"
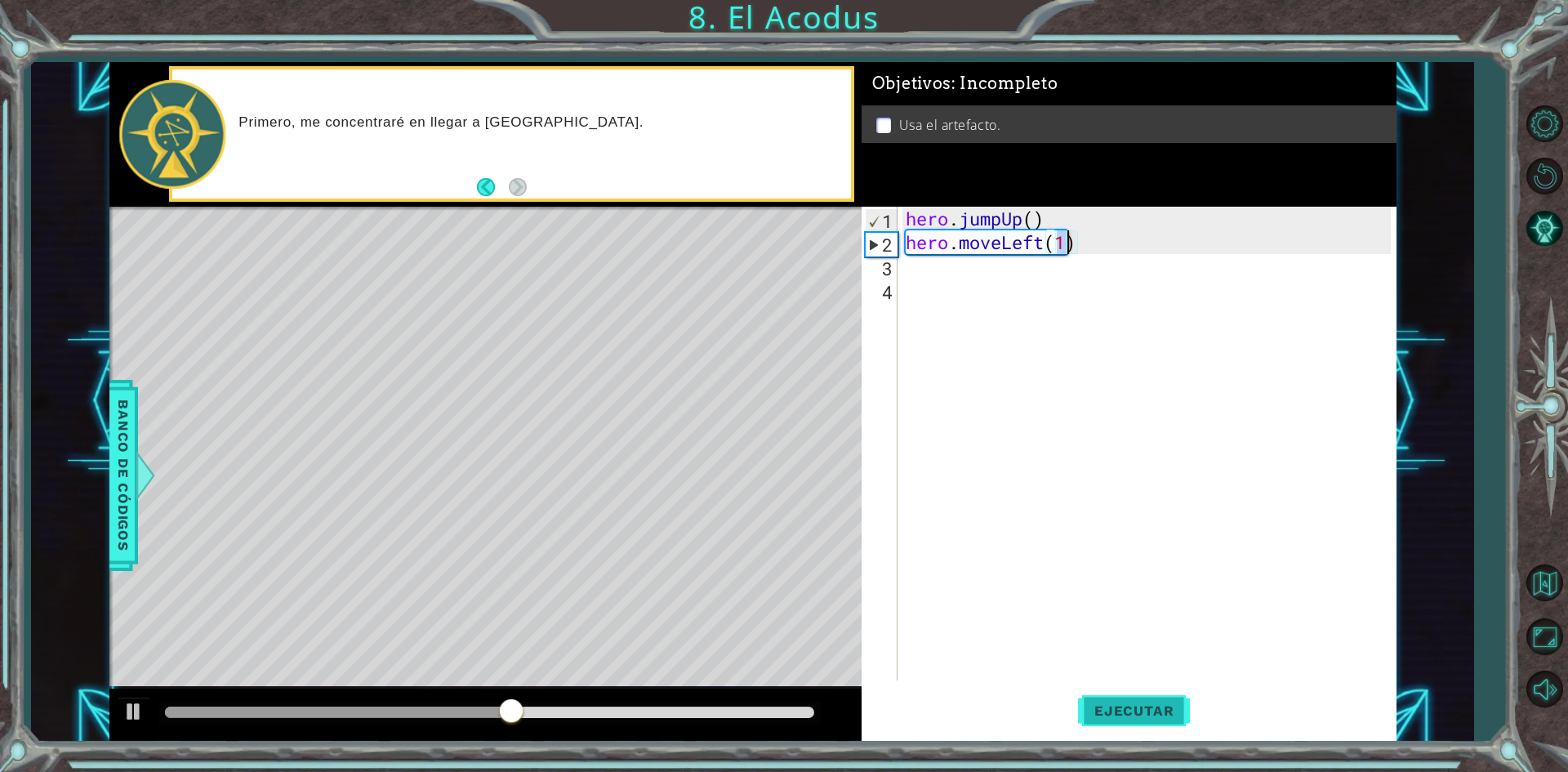
click at [1106, 698] on button "Ejecutar" at bounding box center [1133, 710] width 112 height 53
click at [939, 271] on div "hero . jumpUp ( ) hero . moveLeft ( 1 )" at bounding box center [1151, 466] width 497 height 521
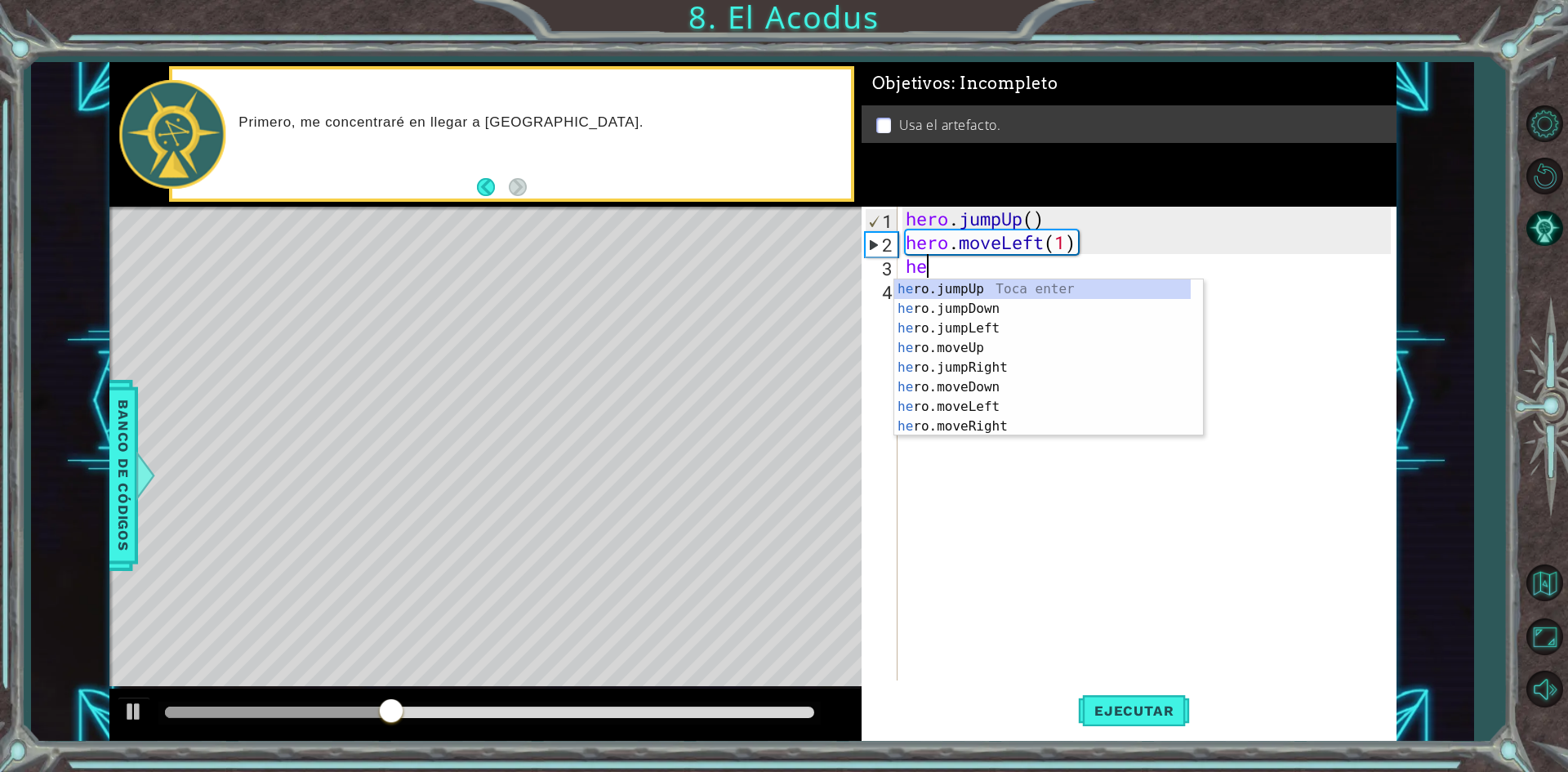
type textarea "her"
click at [1002, 291] on div "her o.jumpUp Toca enter her o.jumpDown Toca enter her o.jumpLeft Toca enter her…" at bounding box center [1043, 377] width 297 height 196
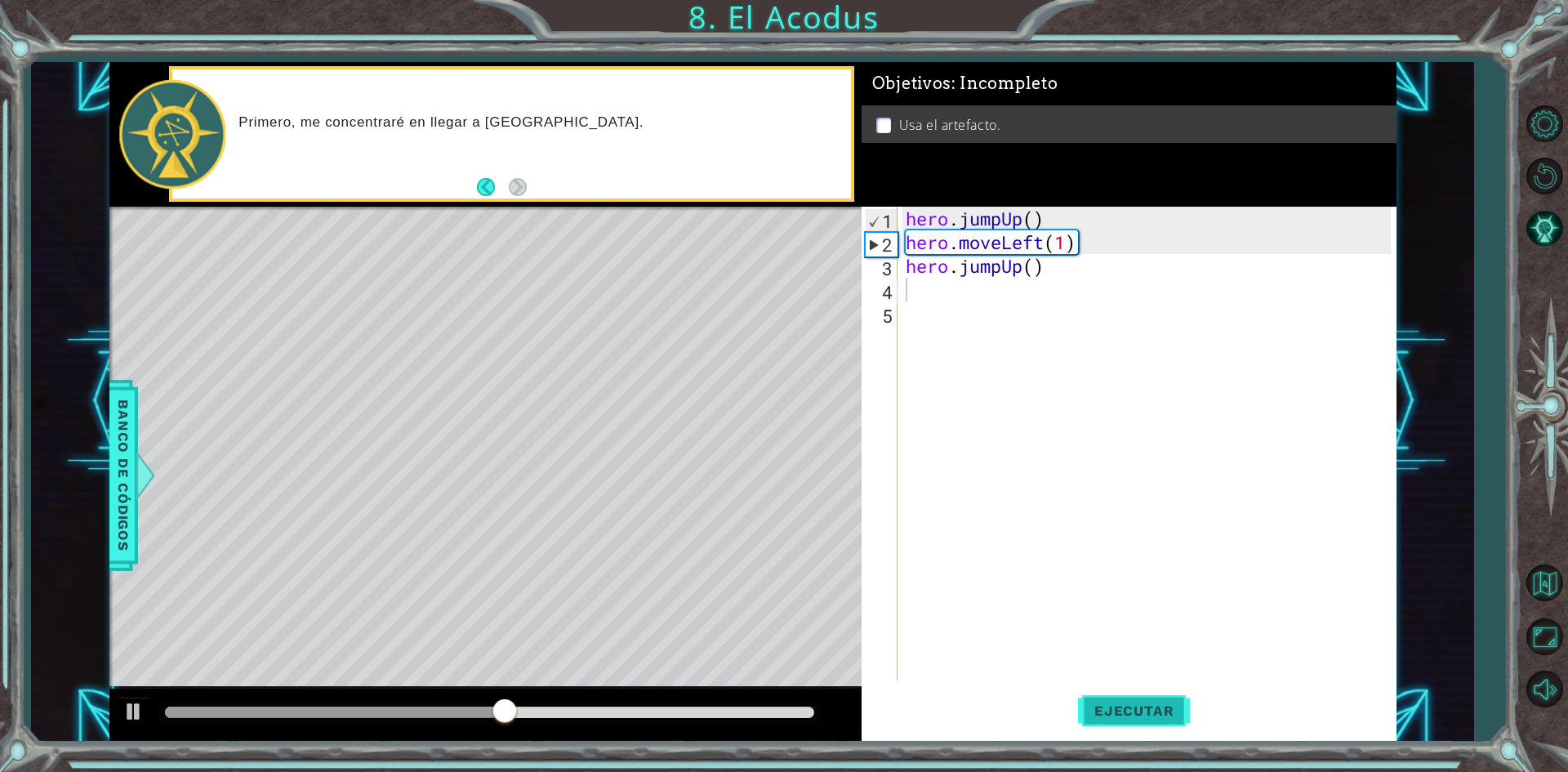
click at [1178, 706] on span "Ejecutar" at bounding box center [1133, 710] width 112 height 16
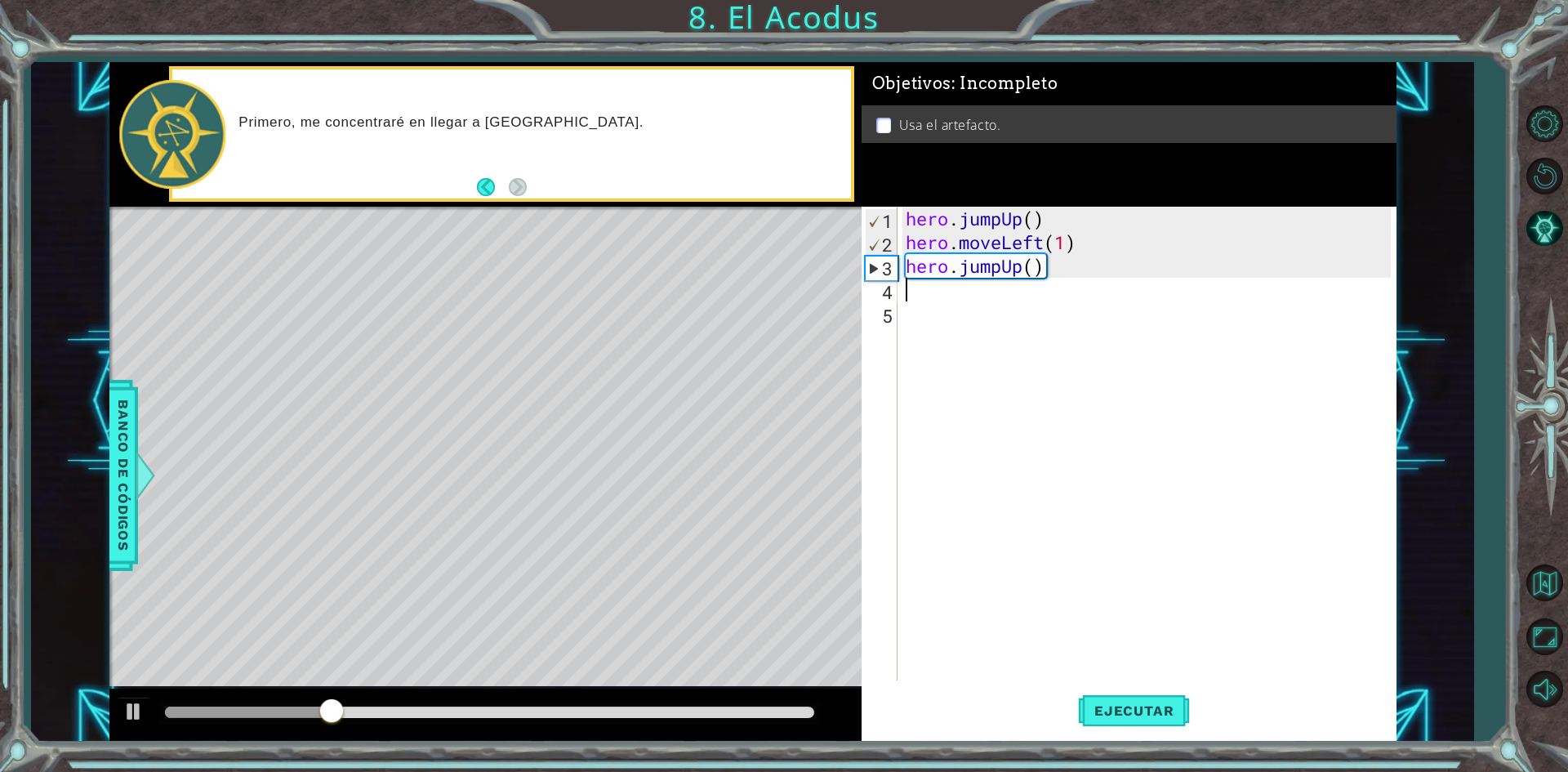
click at [1077, 284] on div "hero . jumpUp ( ) hero . moveLeft ( 1 ) hero . jumpUp ( )" at bounding box center [1151, 466] width 497 height 521
click at [1076, 257] on div "hero . jumpUp ( ) hero . moveLeft ( 1 ) hero . jumpUp ( )" at bounding box center [1151, 466] width 497 height 521
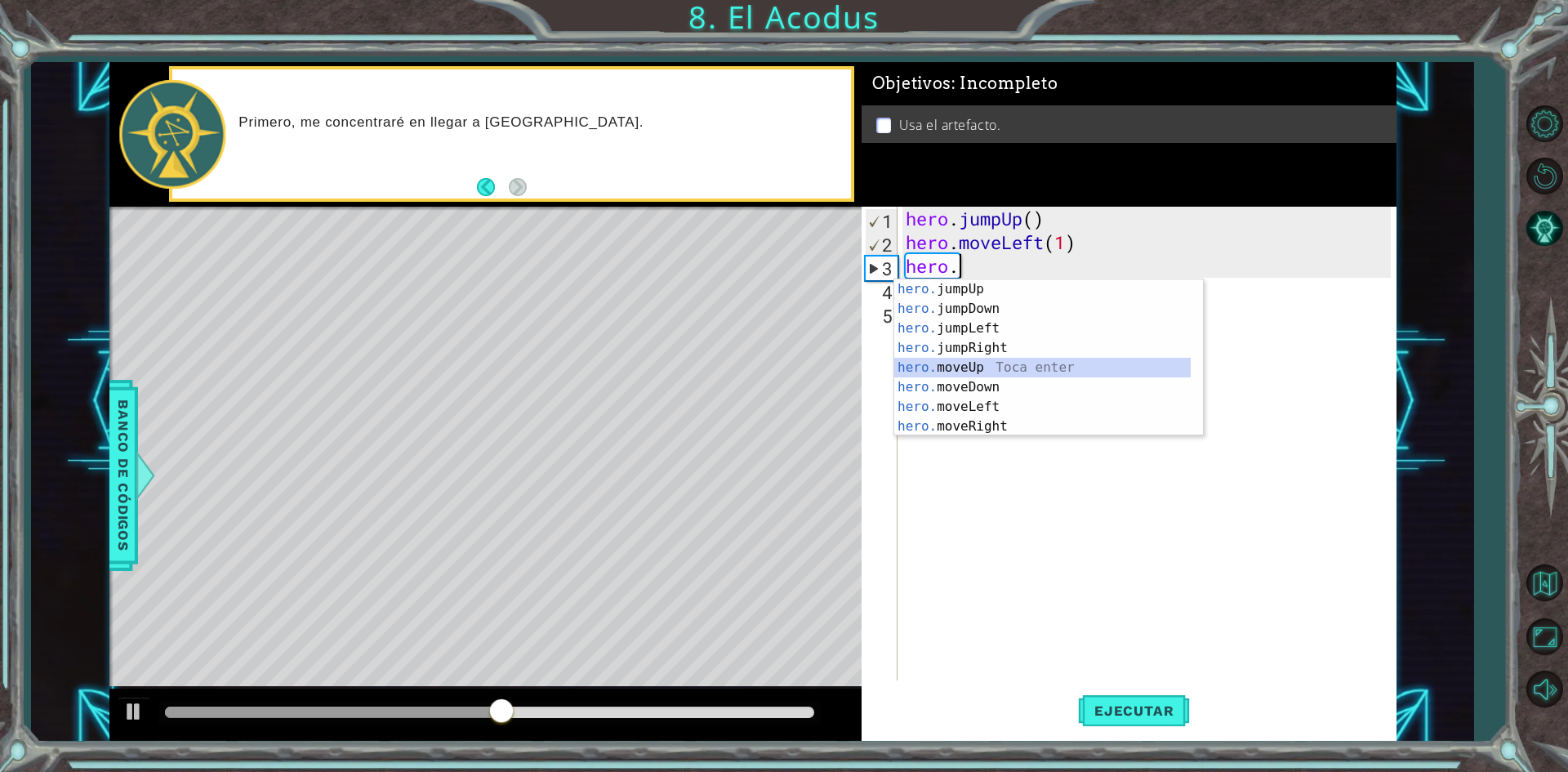
click at [977, 362] on div "hero. jumpUp Toca enter hero. jumpDown Toca enter hero. jumpLeft Toca enter her…" at bounding box center [1043, 377] width 297 height 196
type textarea "hero.moveUp(1)"
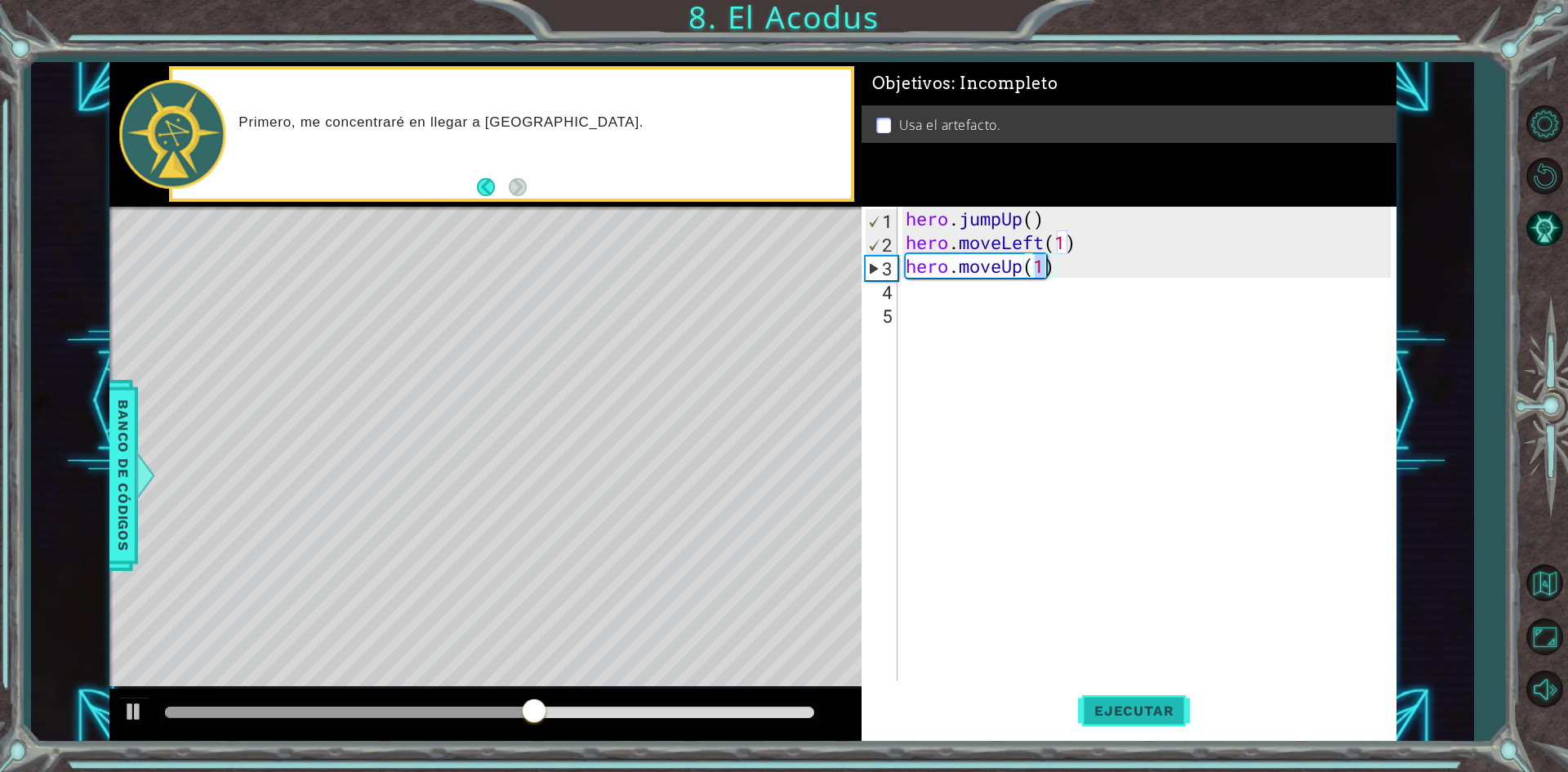
click at [1103, 717] on span "Ejecutar" at bounding box center [1133, 710] width 112 height 16
click at [1069, 280] on div "hero . jumpUp ( ) hero . moveLeft ( 1 ) hero . moveUp ( 1 )" at bounding box center [1151, 466] width 497 height 521
click at [1071, 270] on div "hero . jumpUp ( ) hero . moveLeft ( 1 ) hero . moveUp ( 1 )" at bounding box center [1151, 466] width 497 height 521
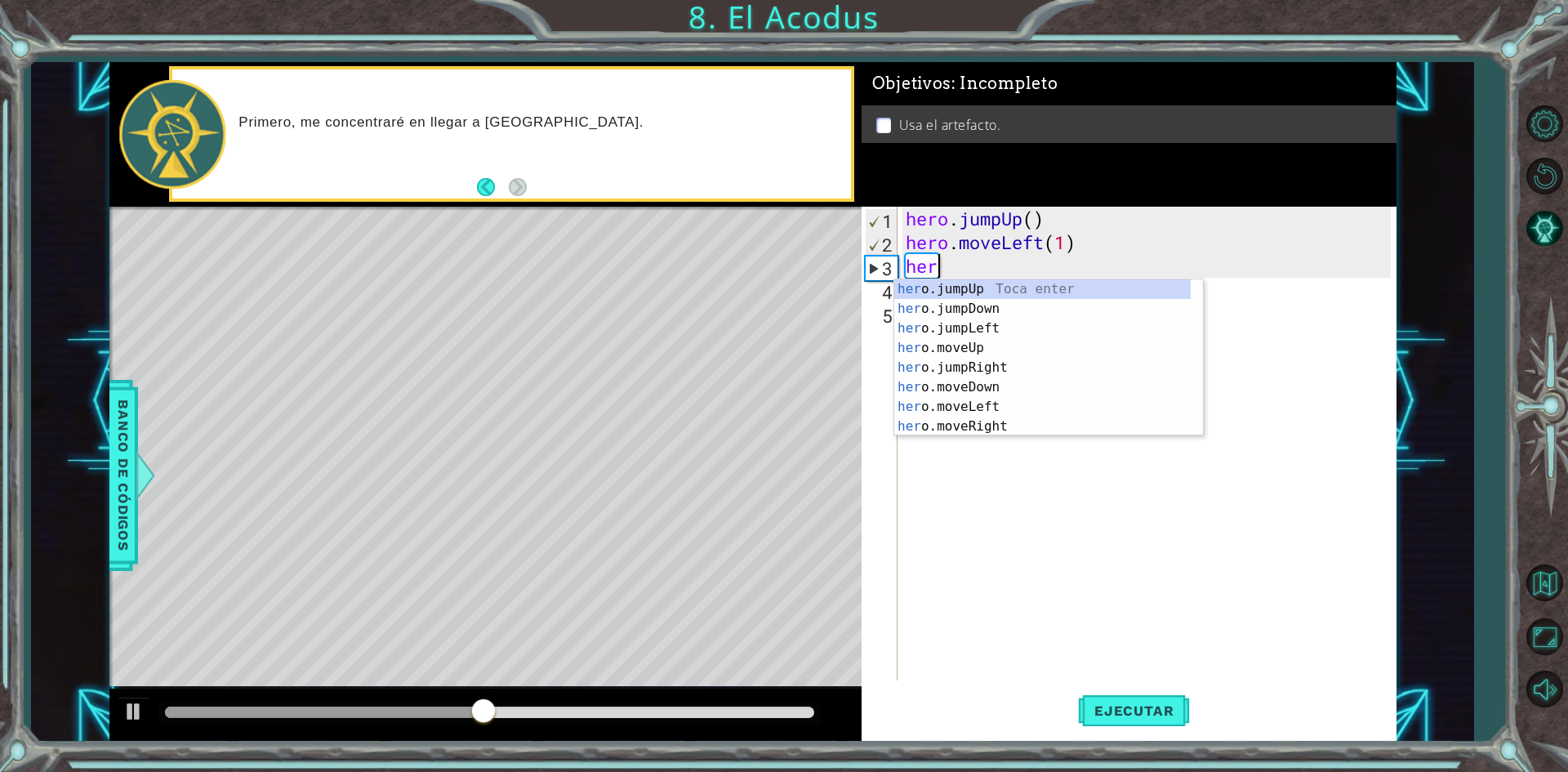
scroll to position [0, 1]
type textarea "hero."
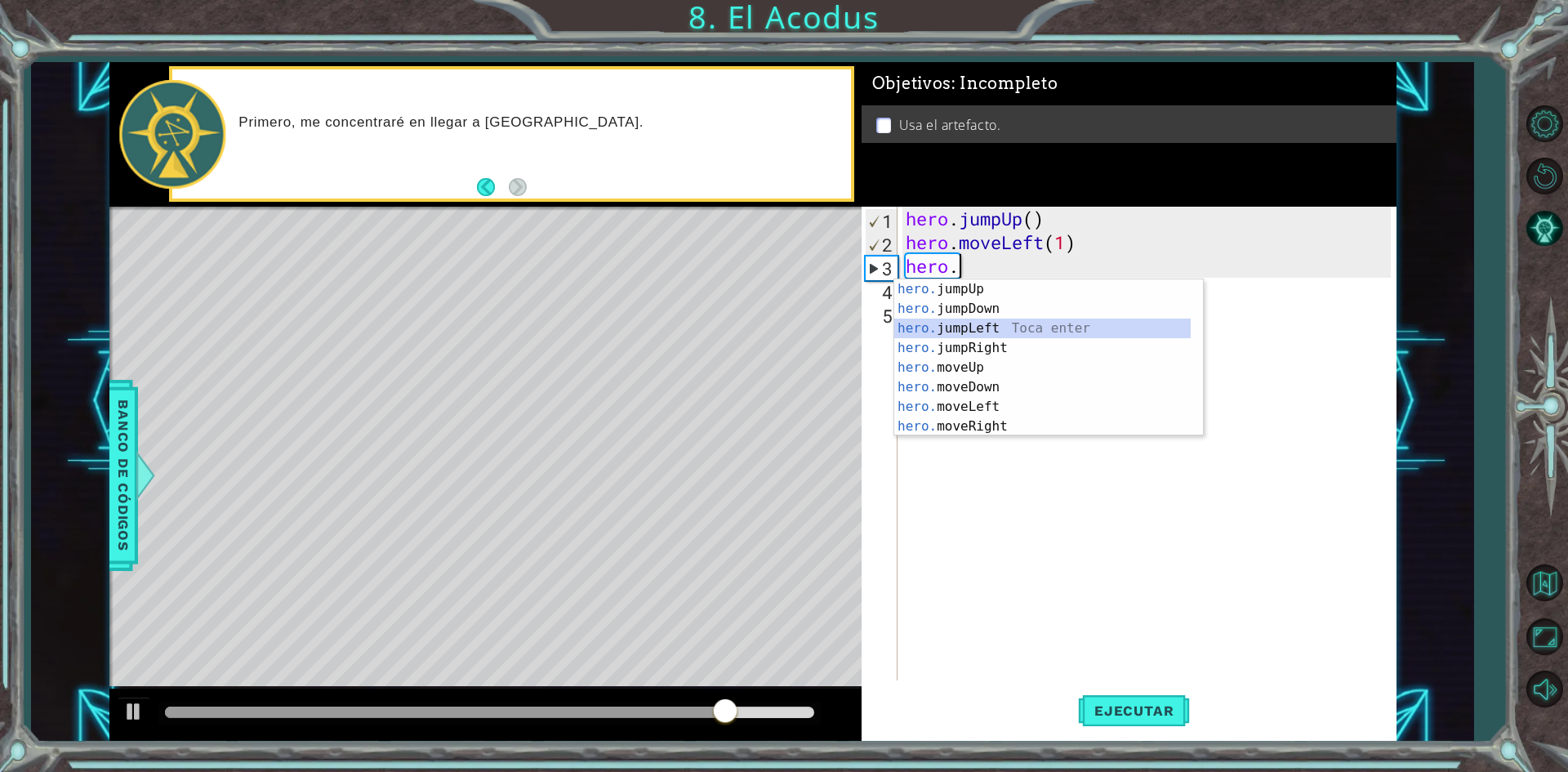
click at [968, 331] on div "hero. jumpUp Toca enter hero. jumpDown Toca enter hero. jumpLeft Toca enter her…" at bounding box center [1043, 377] width 297 height 196
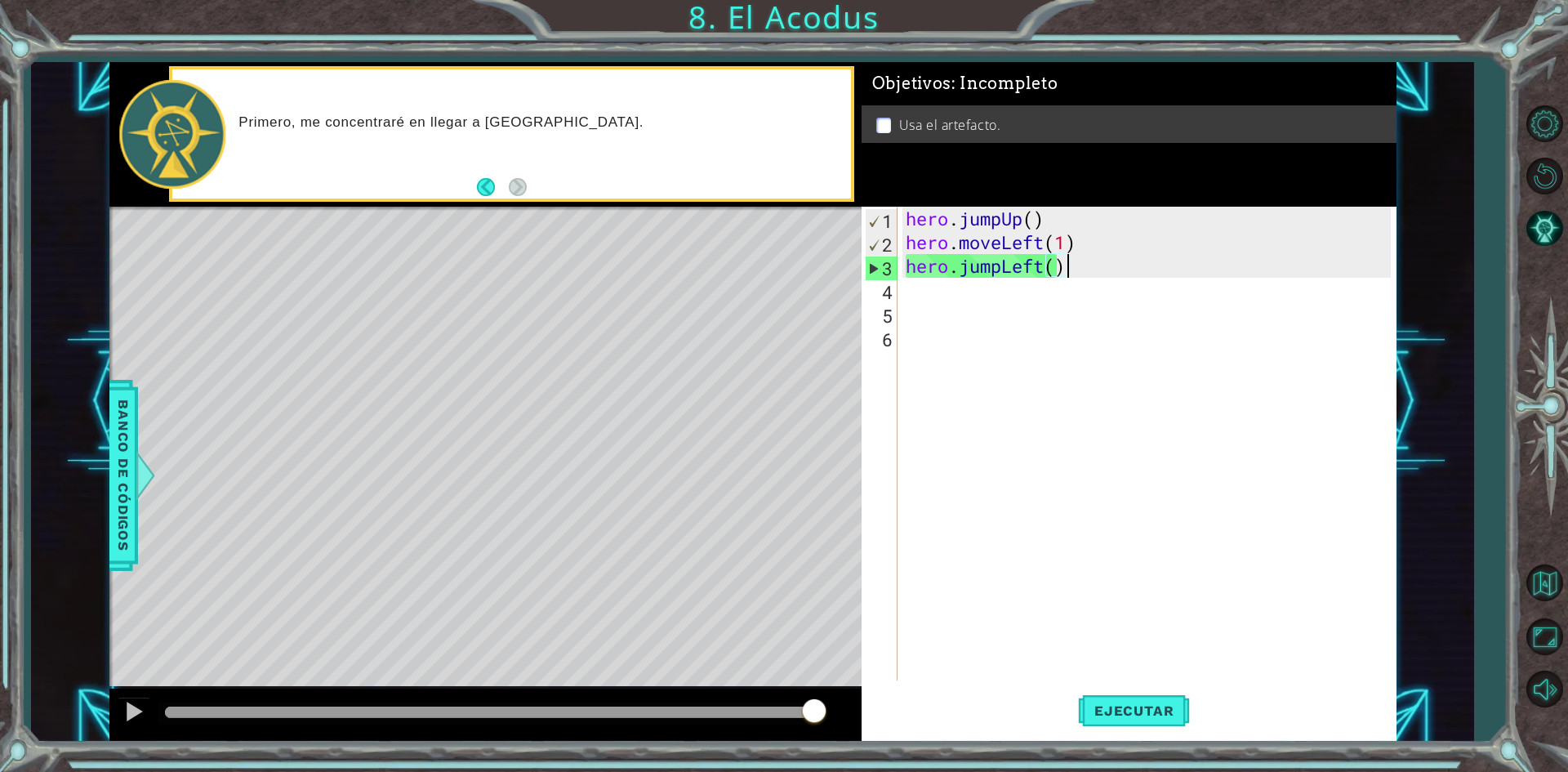
click at [1074, 275] on div "hero . jumpUp ( ) hero . moveLeft ( 1 ) hero . jumpLeft ( )" at bounding box center [1151, 466] width 497 height 521
click at [1115, 709] on span "Ejecutar" at bounding box center [1133, 710] width 112 height 16
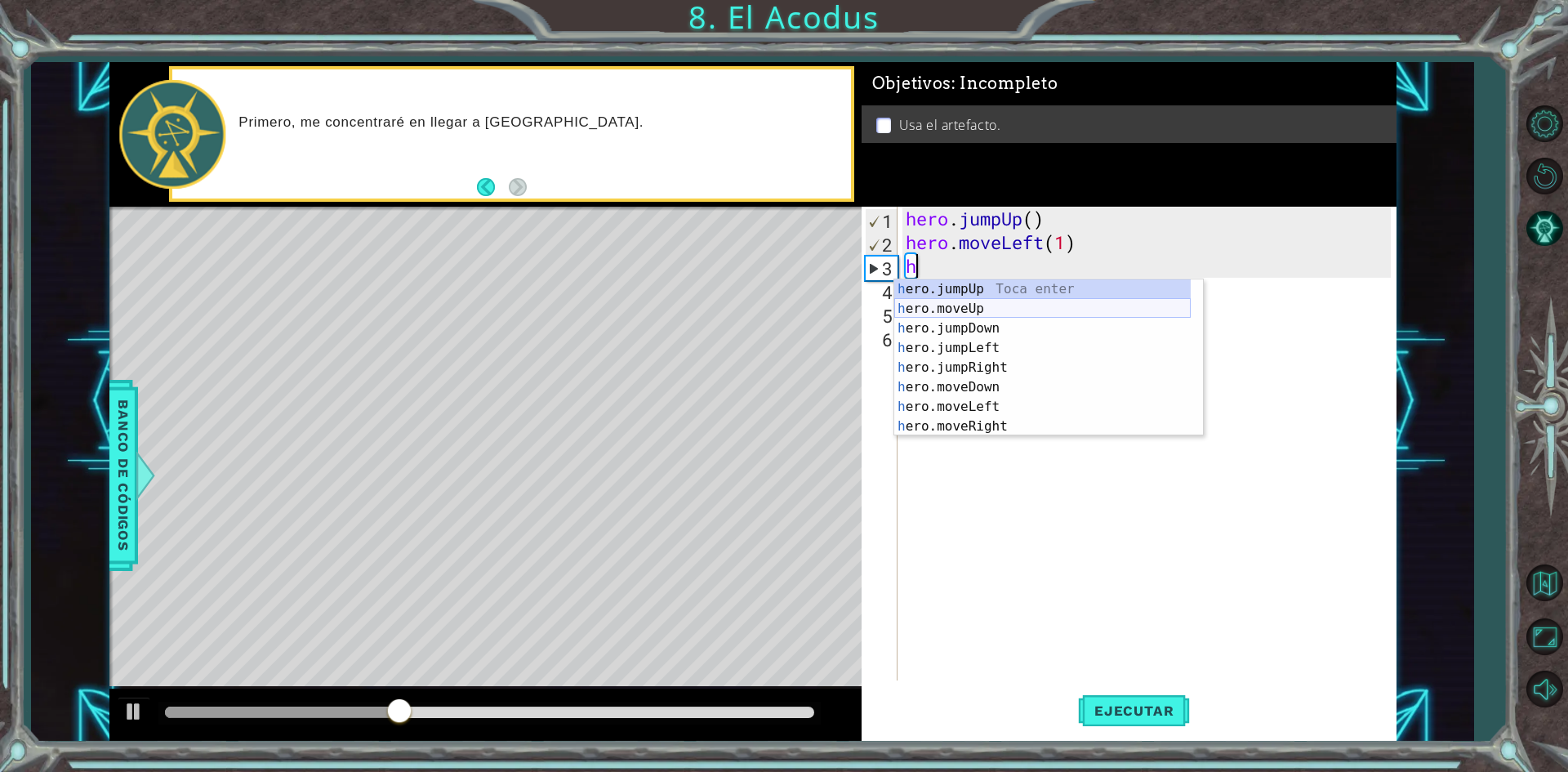
click at [952, 314] on div "h ero.jumpUp Toca enter h ero.moveUp Toca enter h ero.jumpDown Toca enter h ero…" at bounding box center [1043, 377] width 297 height 196
click at [1006, 307] on div "hero. jumpUp Toca enter hero. jumpDown Toca enter hero. jumpLeft Toca enter her…" at bounding box center [1043, 377] width 297 height 196
type textarea "hero.jumpDown()"
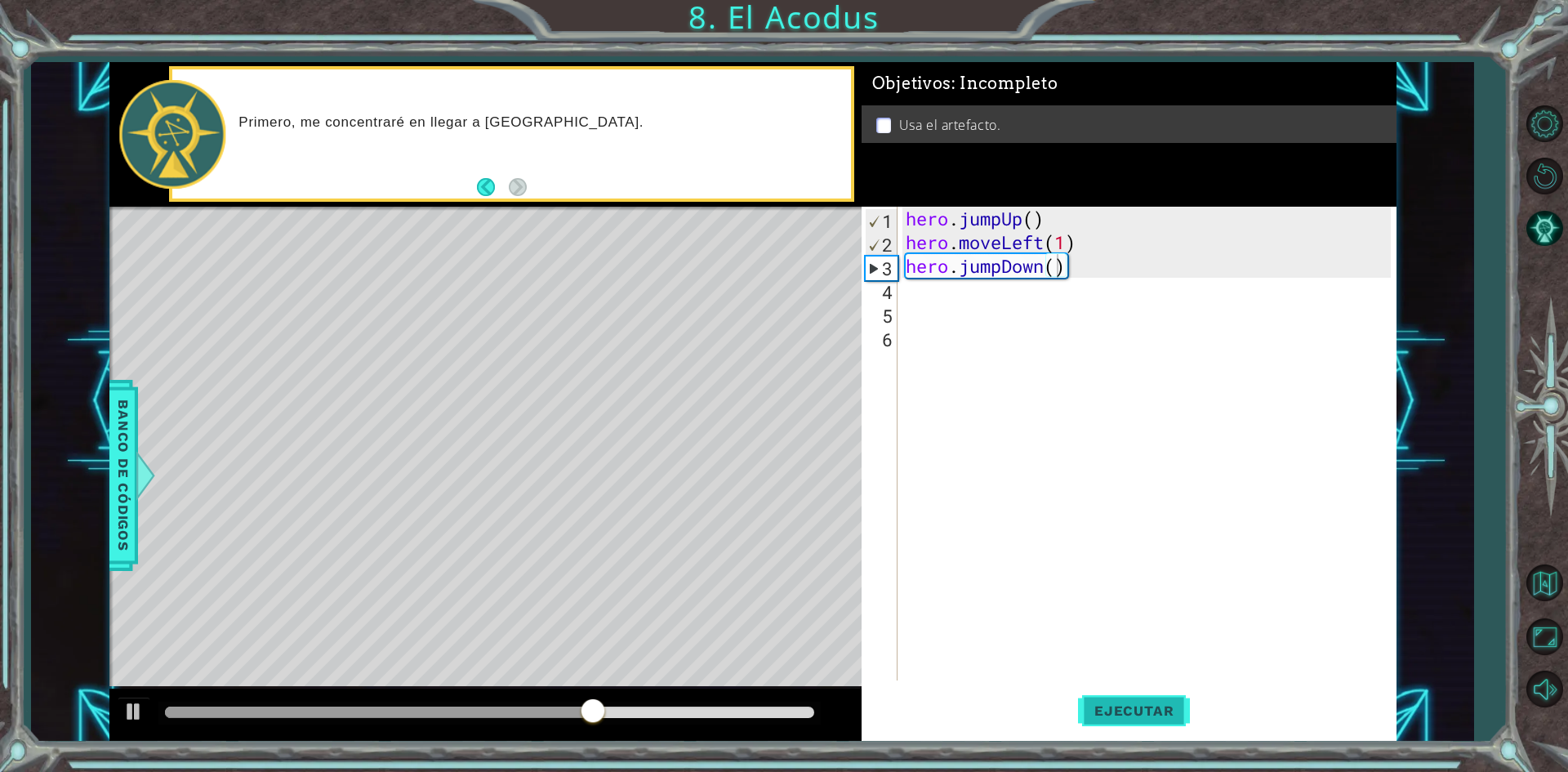
click at [1147, 705] on span "Ejecutar" at bounding box center [1133, 710] width 112 height 16
click at [978, 305] on div "hero . jumpUp ( ) hero . moveLeft ( 1 ) hero . jumpDown ( )" at bounding box center [1151, 466] width 497 height 521
click at [1002, 279] on div "hero . jumpUp ( ) hero . moveLeft ( 1 ) hero . jumpDown ( )" at bounding box center [1151, 466] width 497 height 521
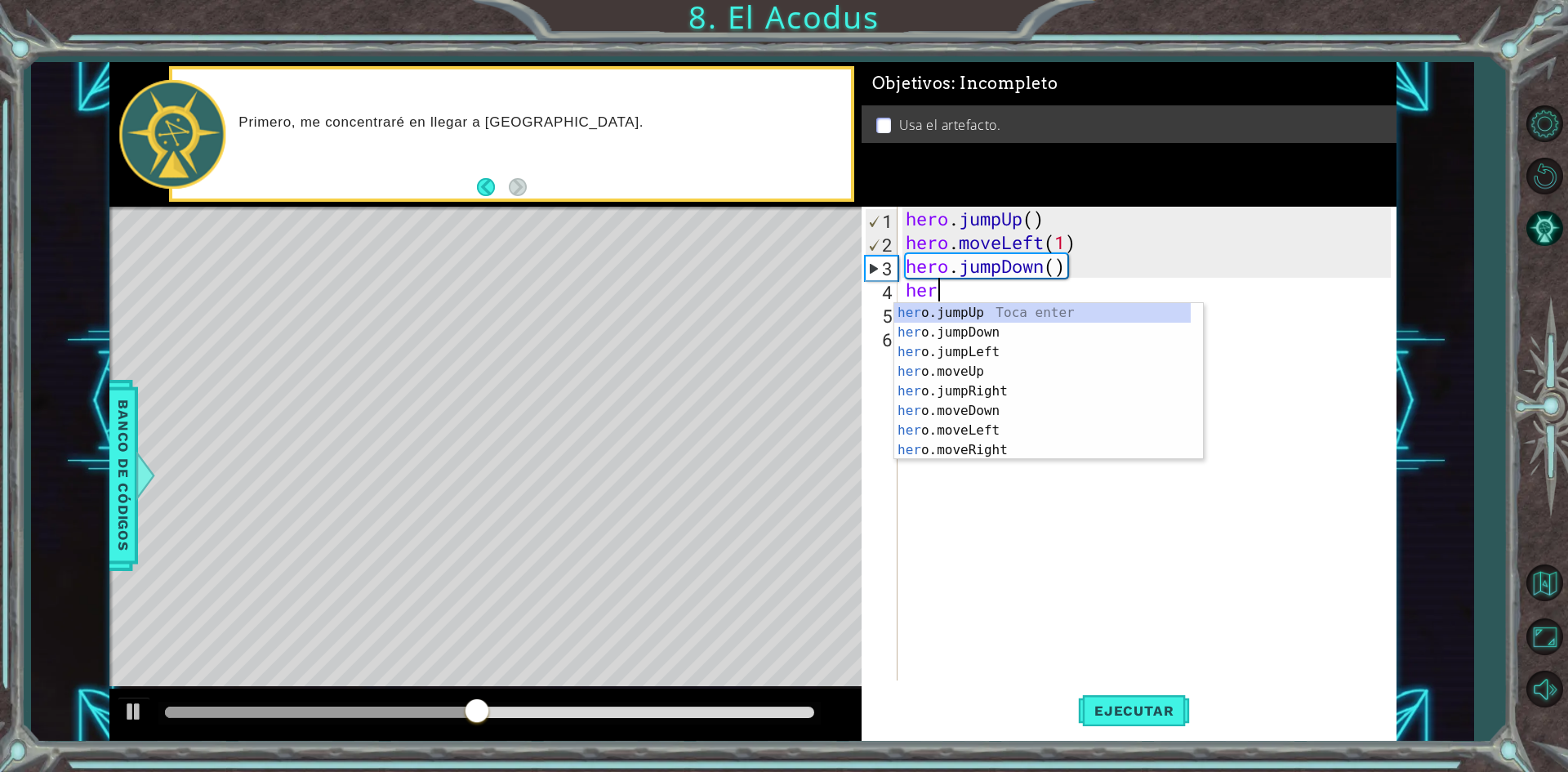
type textarea "hero"
click at [1001, 311] on div "hero .jumpUp Toca enter hero .jumpDown Toca enter hero .jumpLeft Toca enter her…" at bounding box center [1043, 400] width 297 height 196
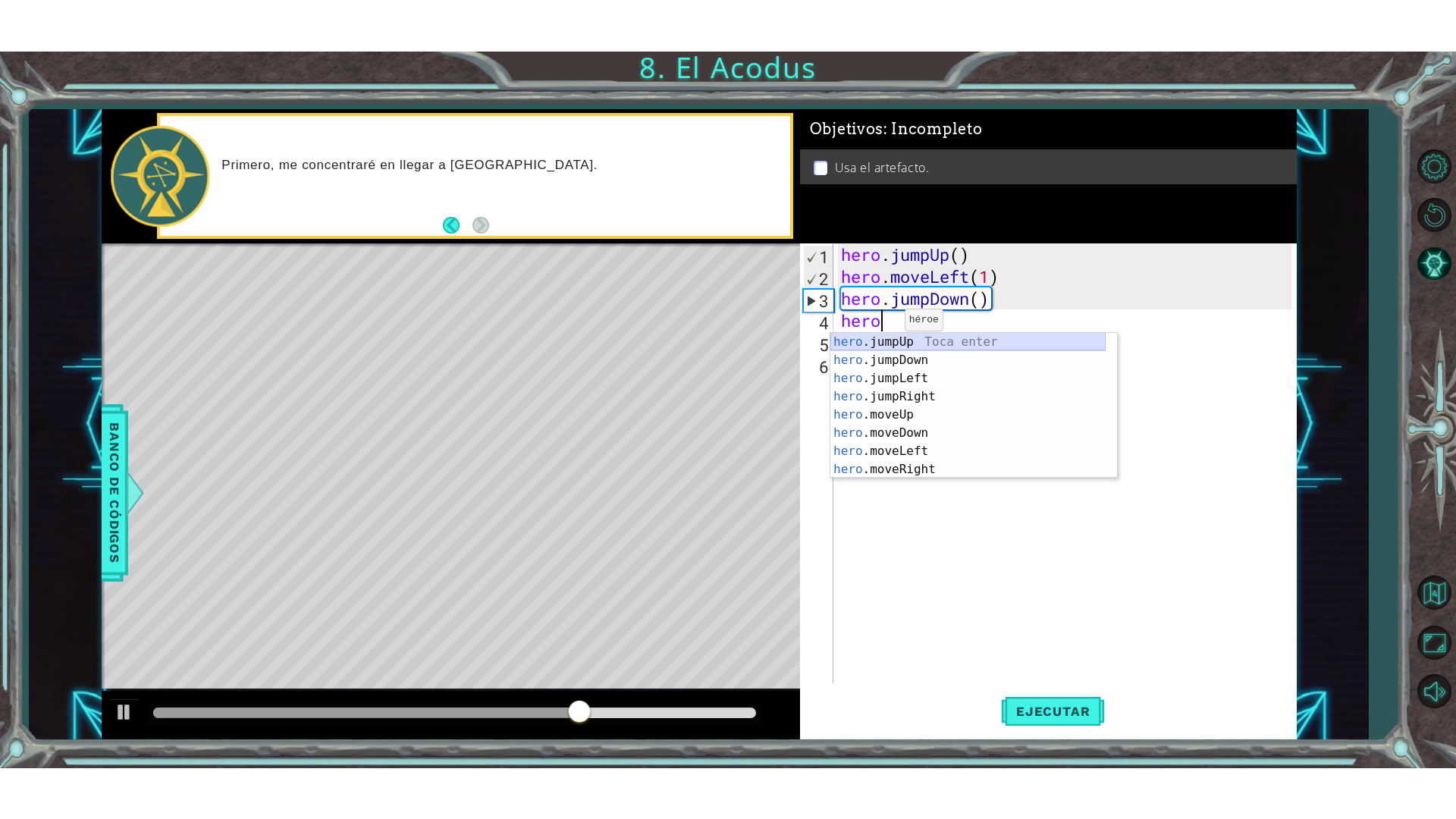
scroll to position [0, 0]
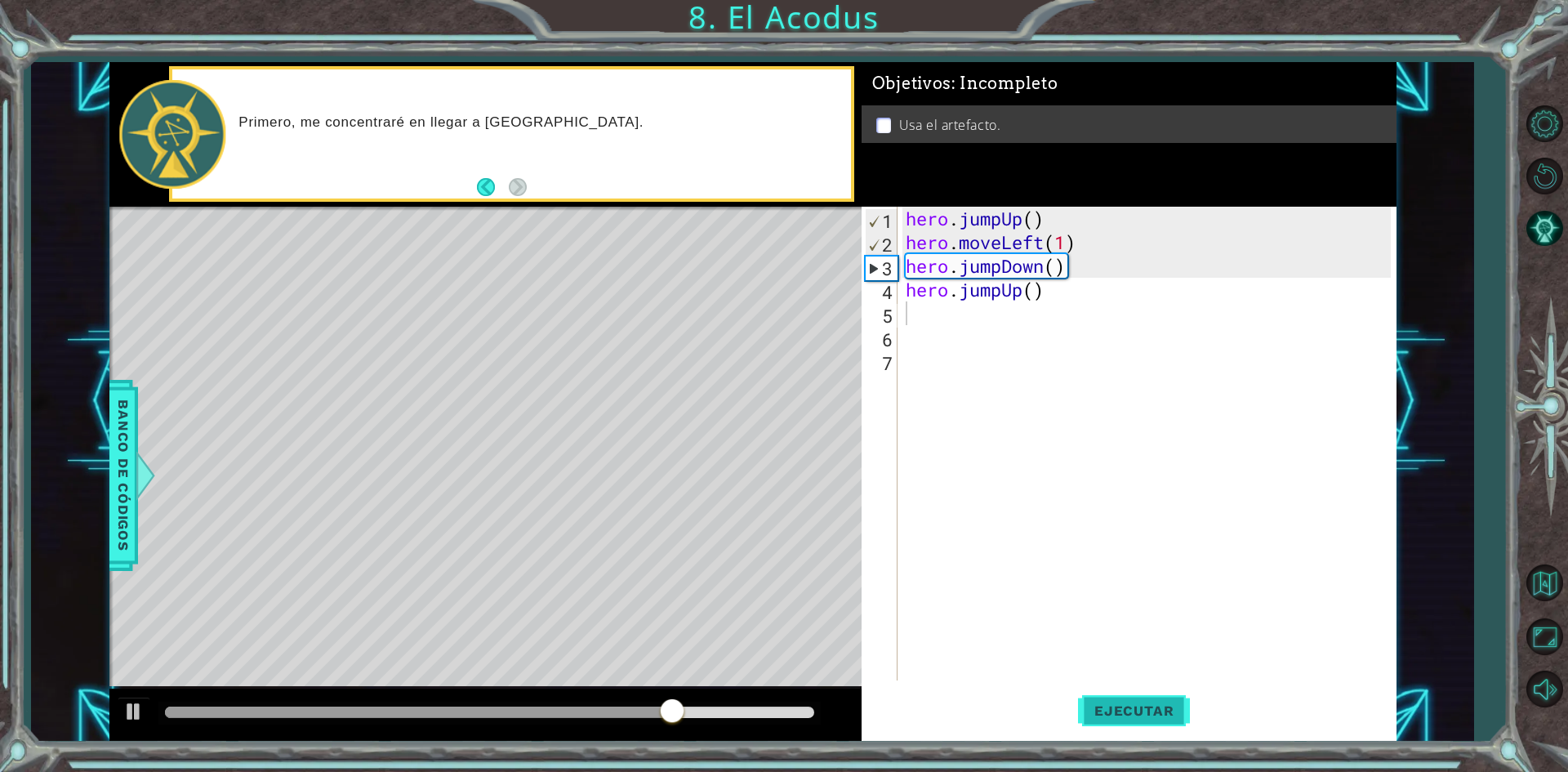
click at [1115, 703] on span "Ejecutar" at bounding box center [1133, 710] width 112 height 16
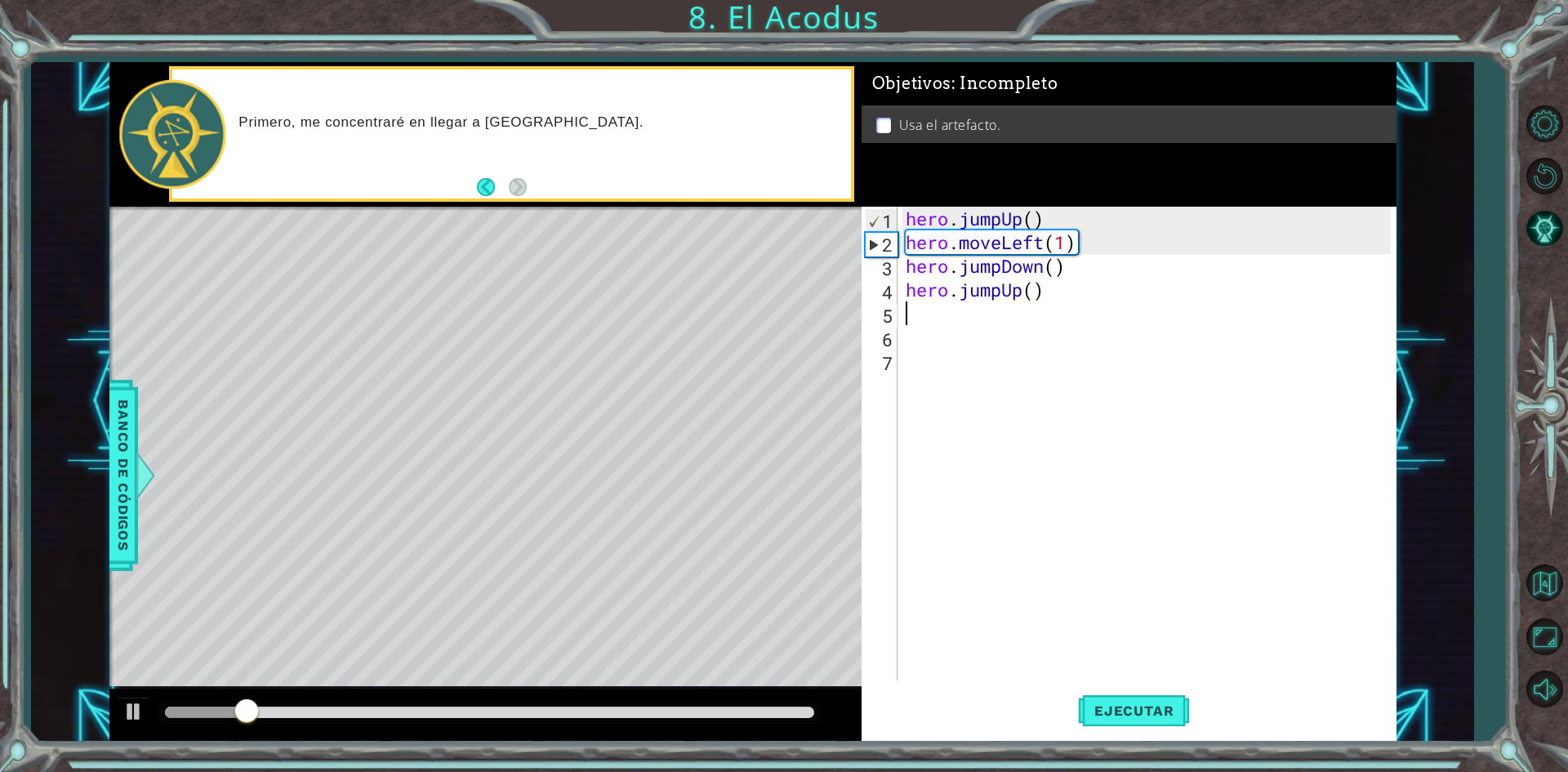
click at [1082, 306] on div "hero . jumpUp ( ) hero . moveLeft ( 1 ) hero . jumpDown ( ) hero . jumpUp ( )" at bounding box center [1151, 466] width 497 height 521
click at [1088, 288] on div "hero . jumpUp ( ) hero . moveLeft ( 1 ) hero . jumpDown ( ) hero . jumpUp ( )" at bounding box center [1151, 466] width 497 height 521
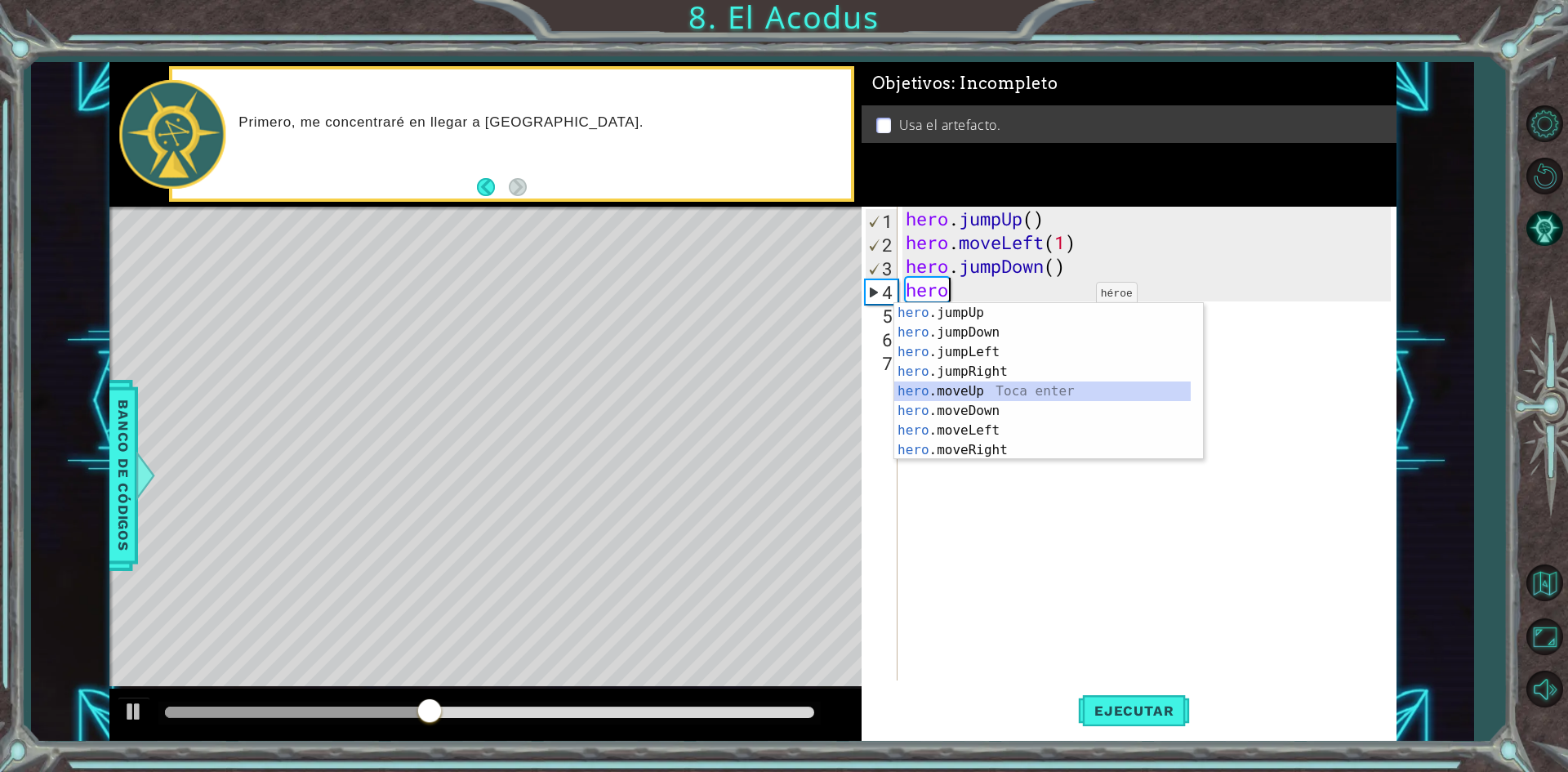
click at [998, 396] on div "hero .jumpUp Toca enter hero .jumpDown Toca enter hero .jumpLeft Toca enter her…" at bounding box center [1043, 400] width 297 height 196
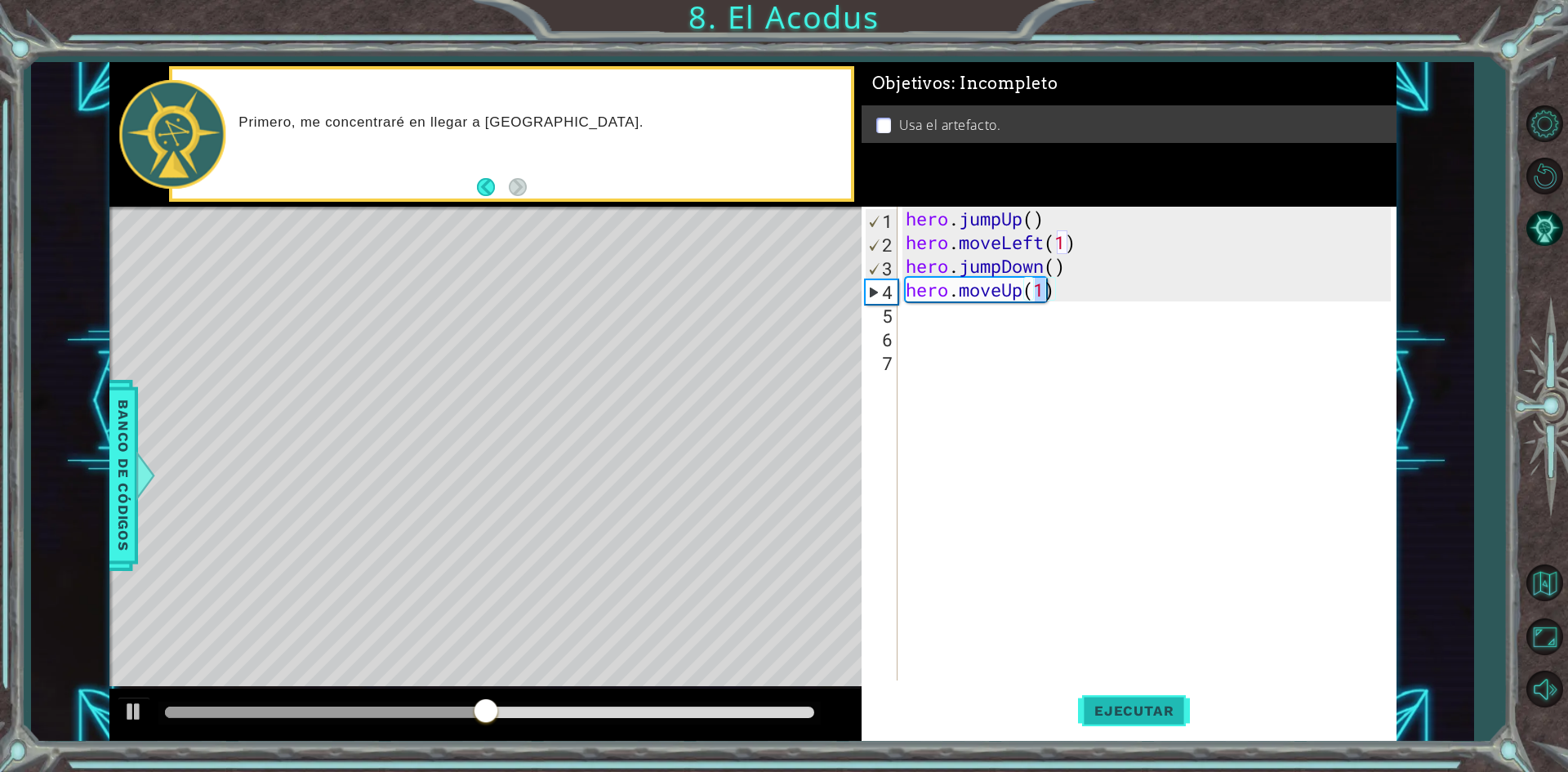
click at [1089, 710] on span "Ejecutar" at bounding box center [1133, 710] width 112 height 16
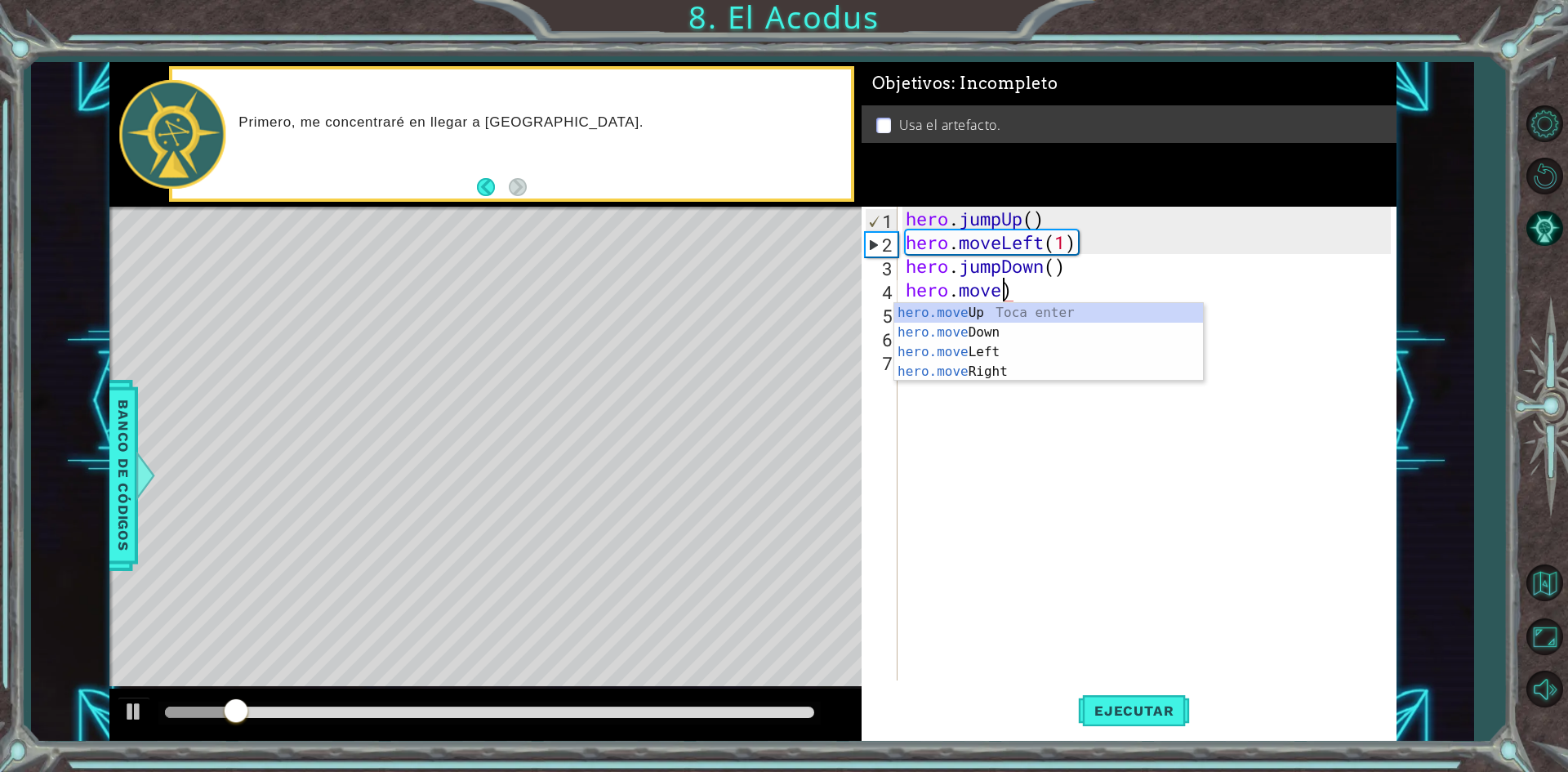
click at [1062, 293] on div "hero . jumpUp ( ) hero . moveLeft ( 1 ) hero . jumpDown ( ) hero . move )" at bounding box center [1151, 466] width 497 height 521
type textarea "her"
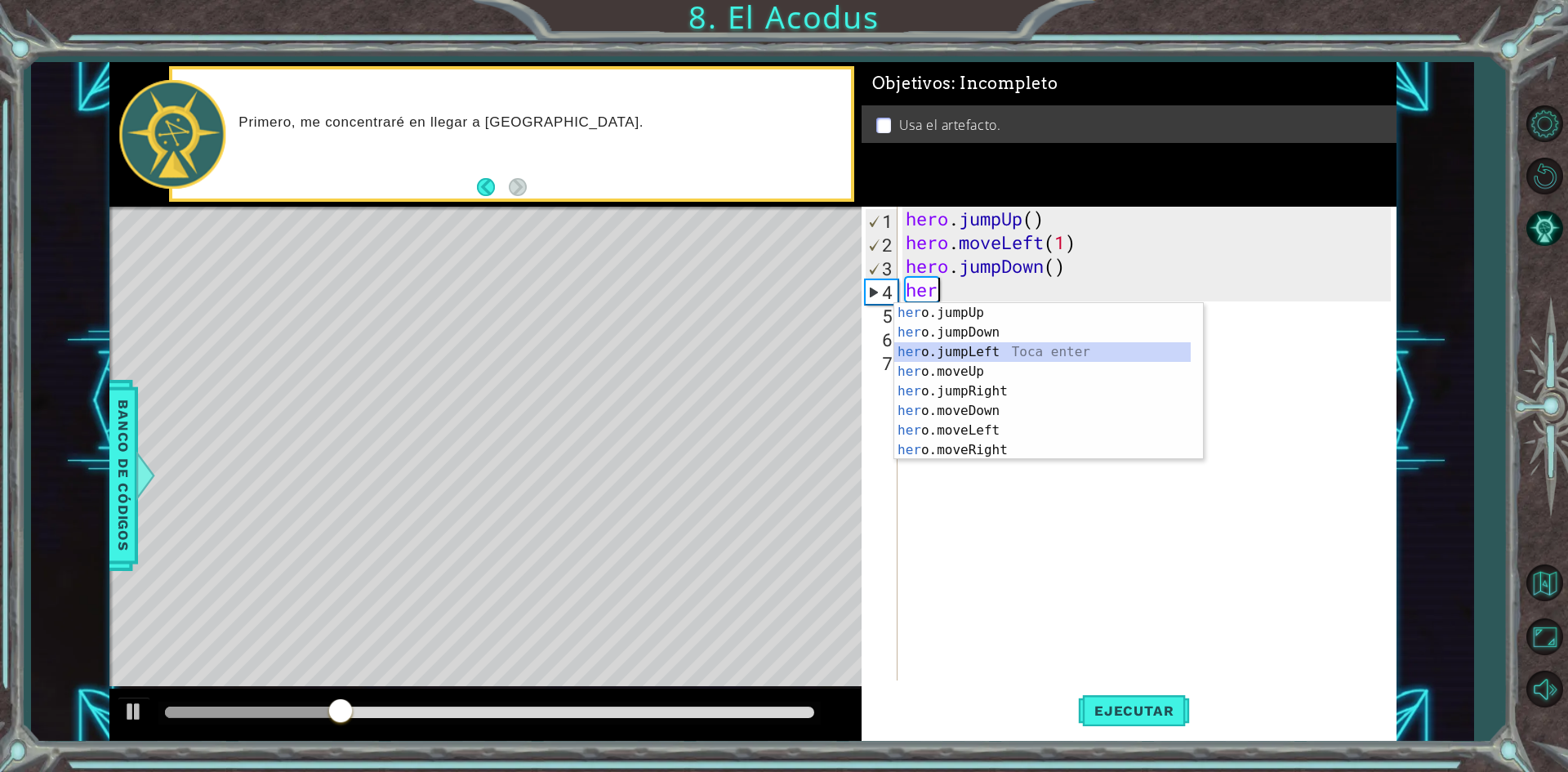
click at [1001, 351] on div "her o.jumpUp Toca enter her o.jumpDown Toca enter her o.jumpLeft Toca enter her…" at bounding box center [1043, 400] width 297 height 196
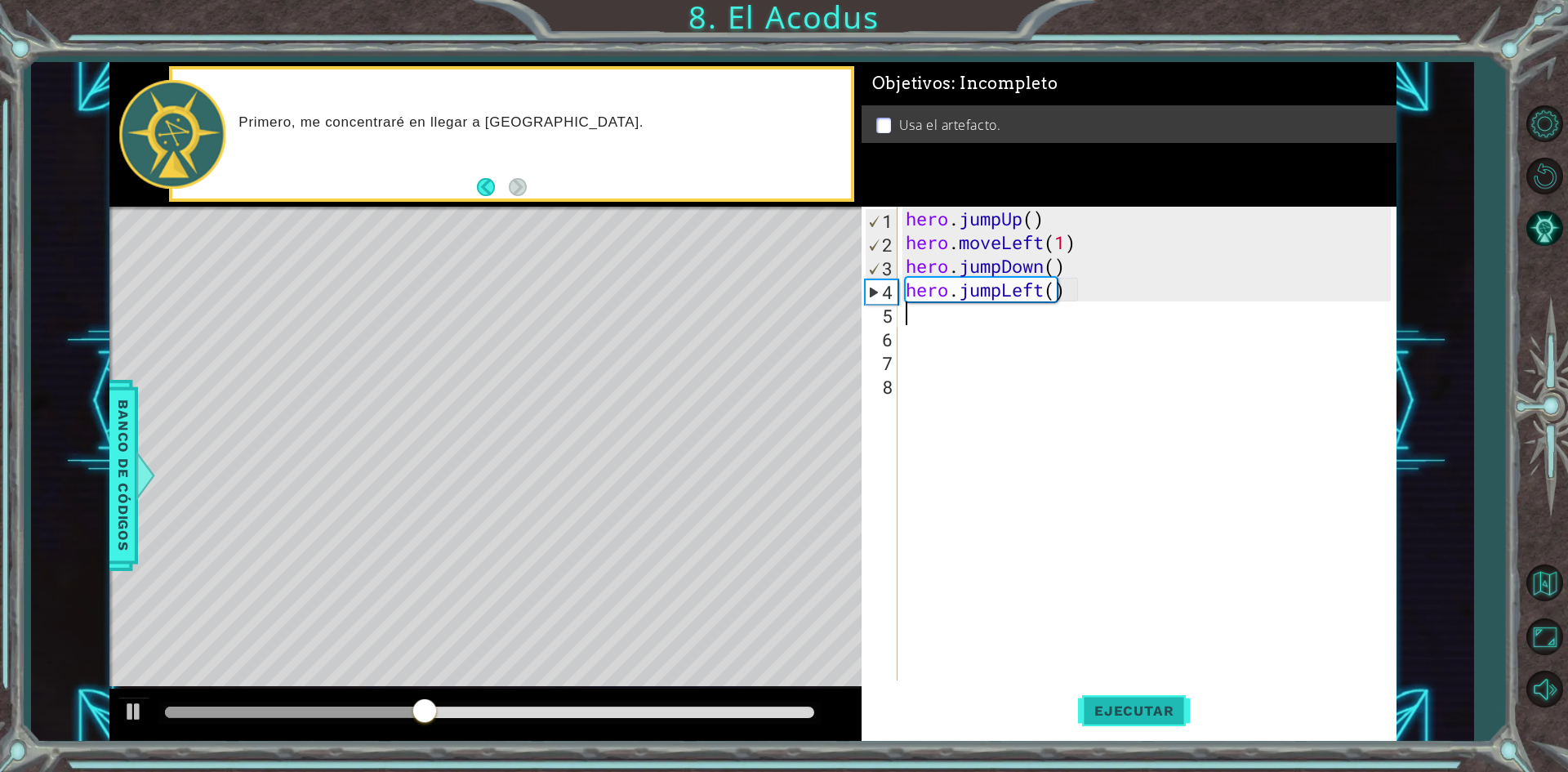
click at [1110, 705] on span "Ejecutar" at bounding box center [1133, 710] width 112 height 16
click at [998, 325] on div "hero . jumpUp ( ) hero . moveLeft ( 1 ) hero . jumpDown ( ) hero . jumpLeft ( )" at bounding box center [1151, 466] width 497 height 521
click at [1004, 320] on div "hero . jumpUp ( ) hero . moveLeft ( 1 ) hero . jumpDown ( ) hero . jumpLeft ( )" at bounding box center [1151, 466] width 497 height 521
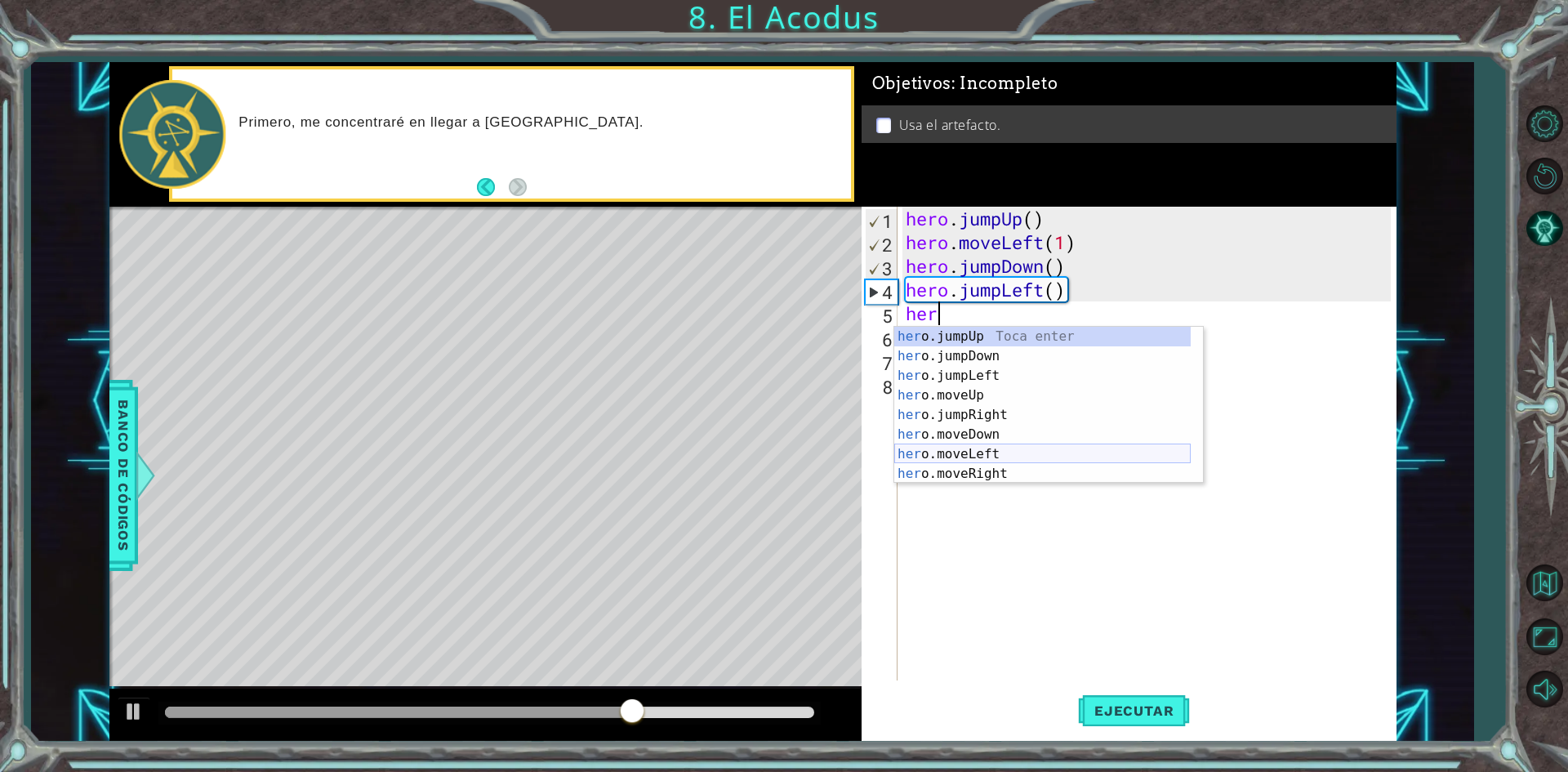
click at [994, 452] on div "her o.jumpUp Toca enter her o.jumpDown Toca enter her o.jumpLeft Toca enter her…" at bounding box center [1043, 424] width 297 height 196
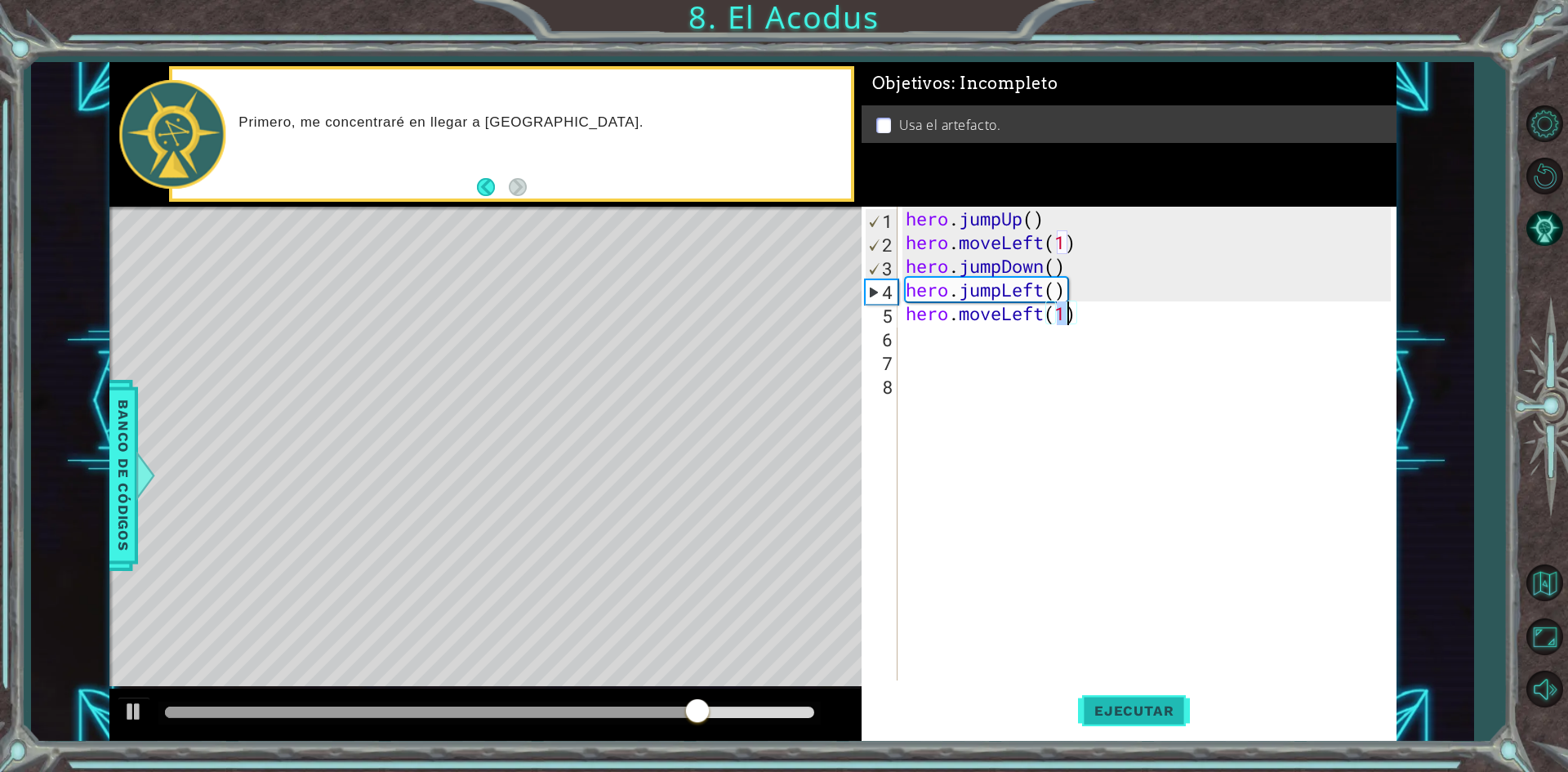
click at [1130, 723] on button "Ejecutar" at bounding box center [1133, 710] width 112 height 53
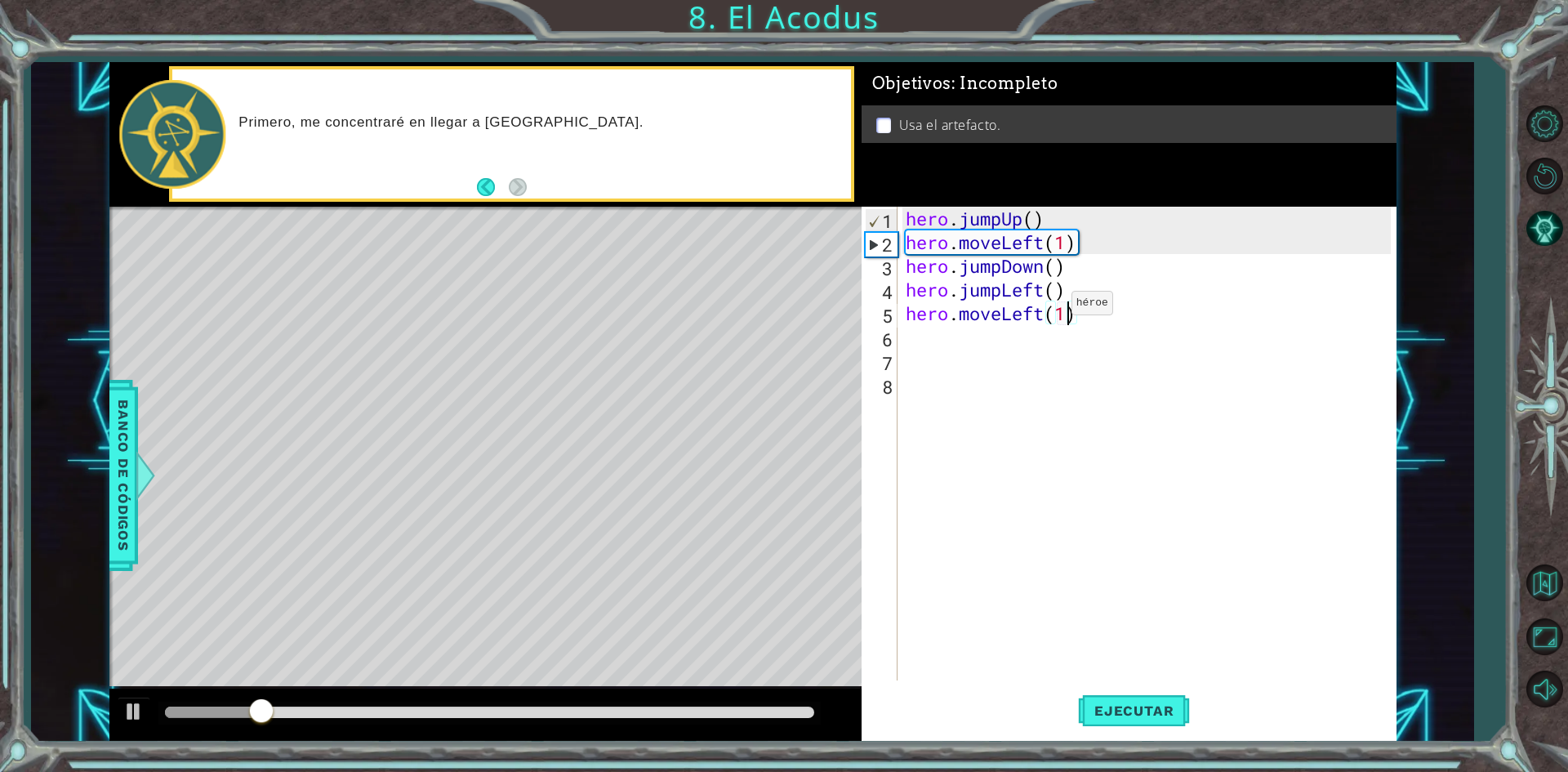
click at [1047, 307] on div "hero . jumpUp ( ) hero . moveLeft ( 1 ) hero . jumpDown ( ) hero . jumpLeft ( )…" at bounding box center [1151, 466] width 497 height 521
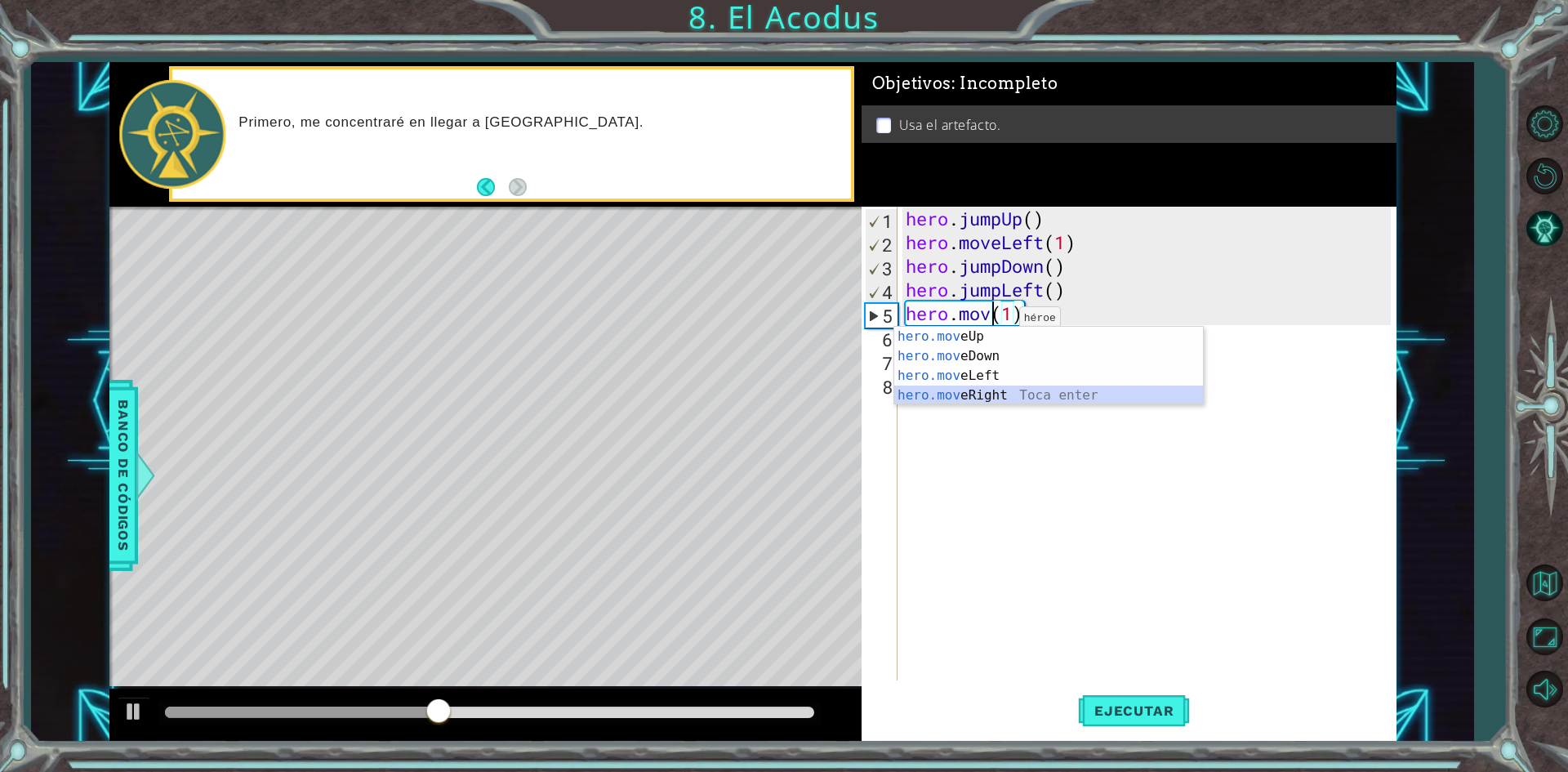
click at [995, 393] on div "hero.mov eUp Toca enter hero.mov eDown Toca enter hero.mov eLeft Toca enter her…" at bounding box center [1048, 386] width 308 height 118
type textarea "hero.moveRight(1)(1)"
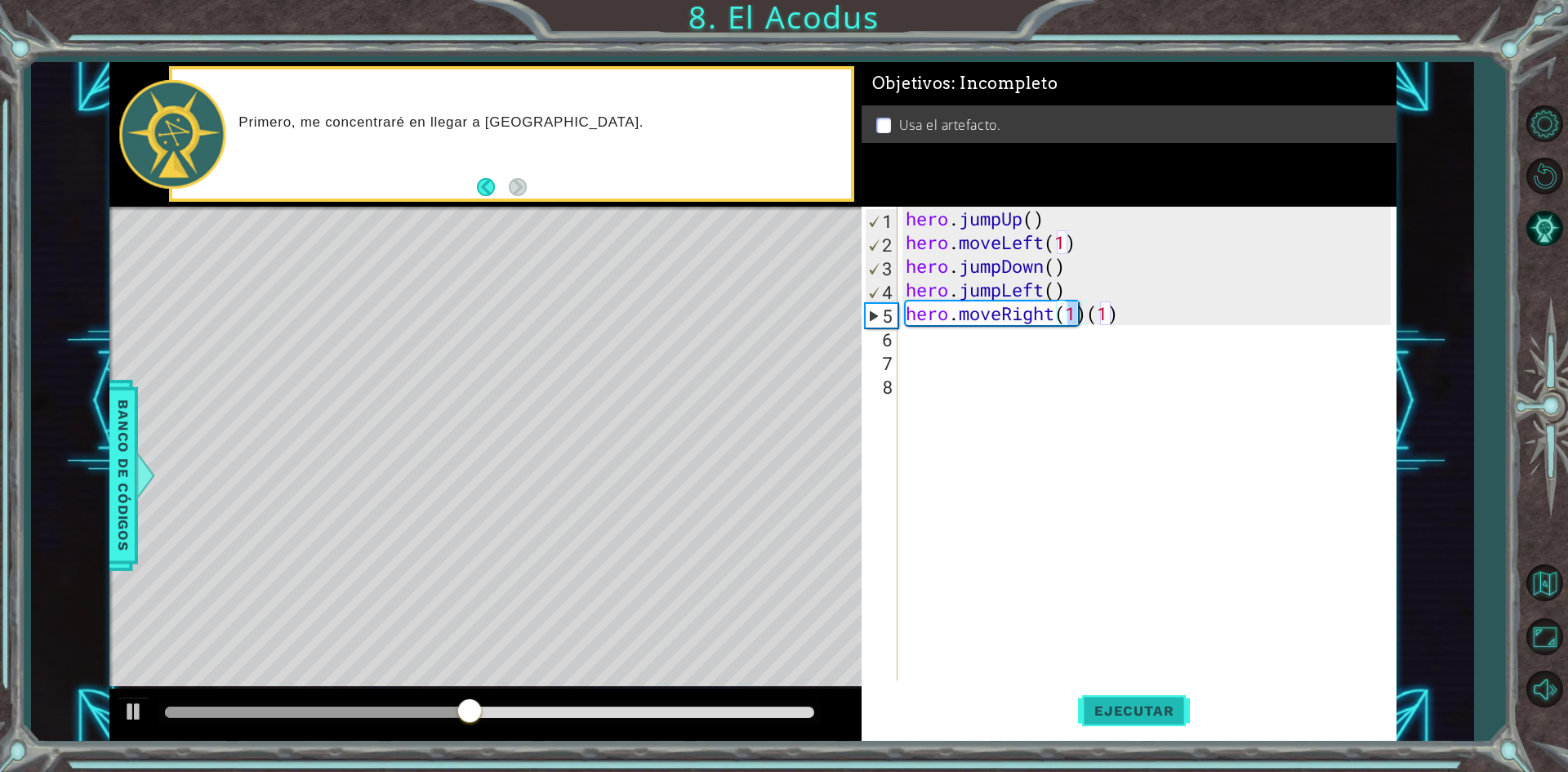
click at [1103, 707] on span "Ejecutar" at bounding box center [1133, 710] width 112 height 16
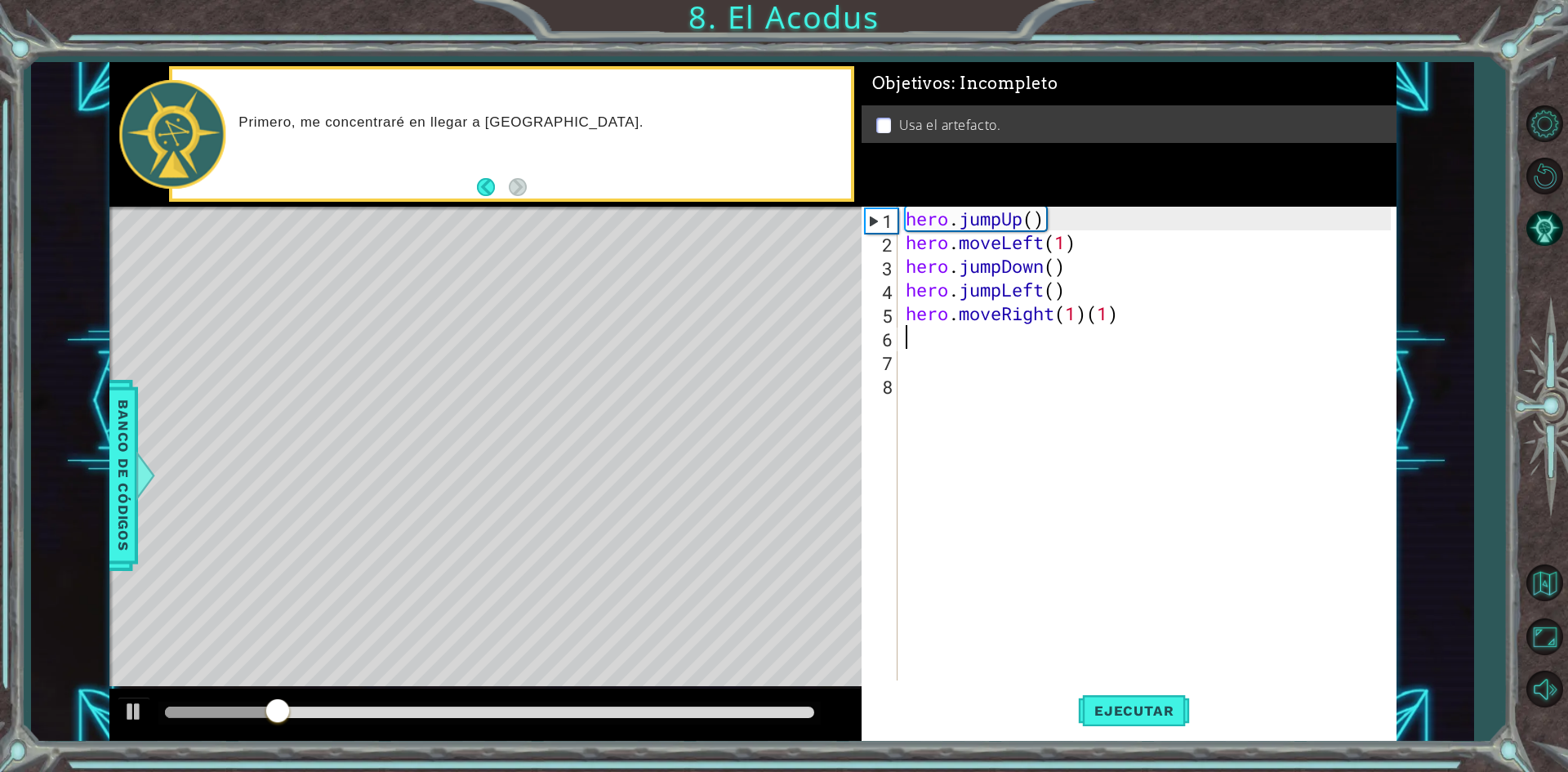
click at [1152, 331] on div "hero . jumpUp ( ) hero . moveLeft ( 1 ) hero . jumpDown ( ) hero . jumpLeft ( )…" at bounding box center [1151, 466] width 497 height 521
click at [1151, 326] on div "hero . jumpUp ( ) hero . moveLeft ( 1 ) hero . jumpDown ( ) hero . jumpLeft ( )…" at bounding box center [1151, 466] width 497 height 521
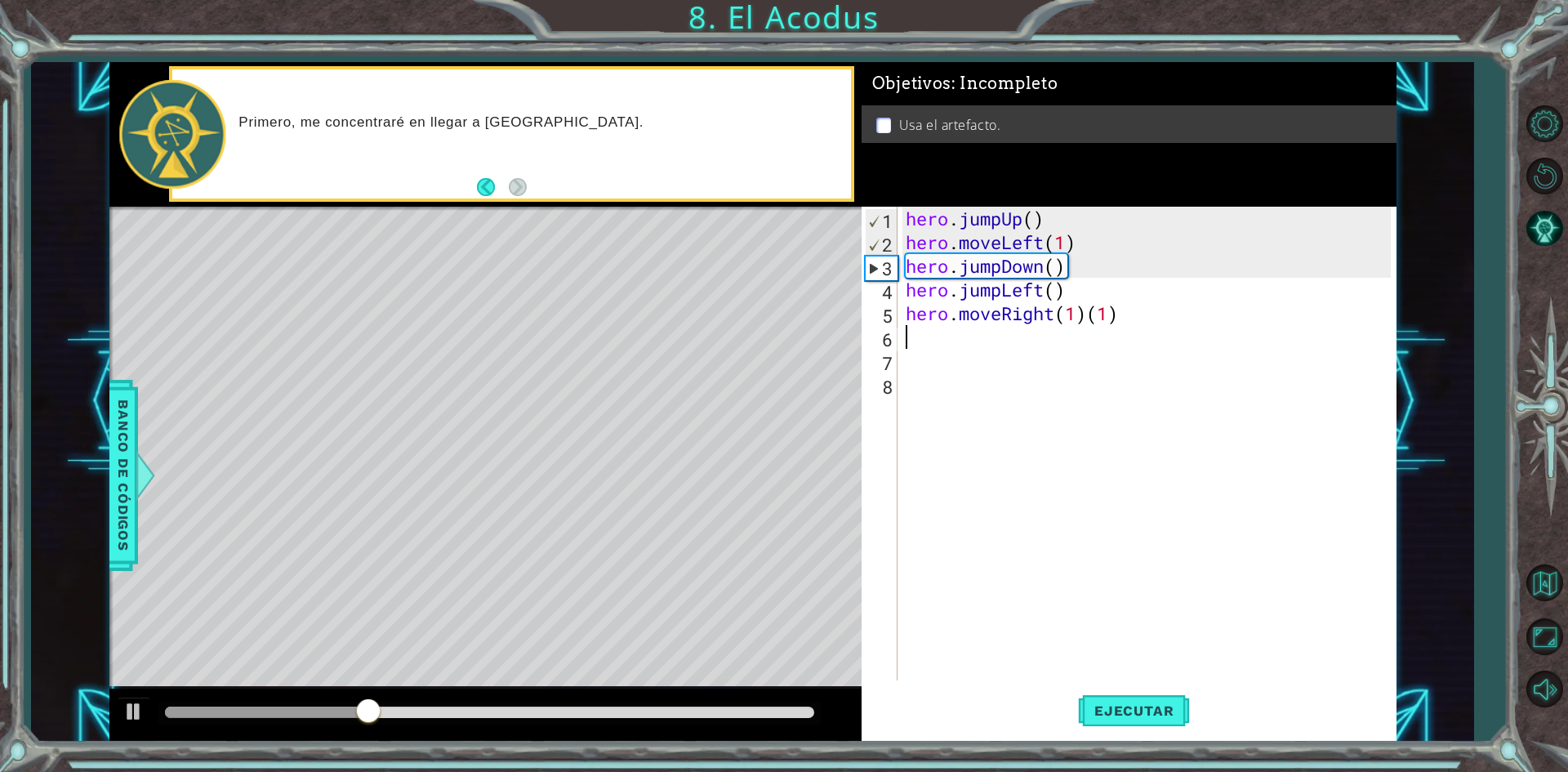
click at [1151, 316] on div "hero . jumpUp ( ) hero . moveLeft ( 1 ) hero . jumpDown ( ) hero . jumpLeft ( )…" at bounding box center [1151, 466] width 497 height 521
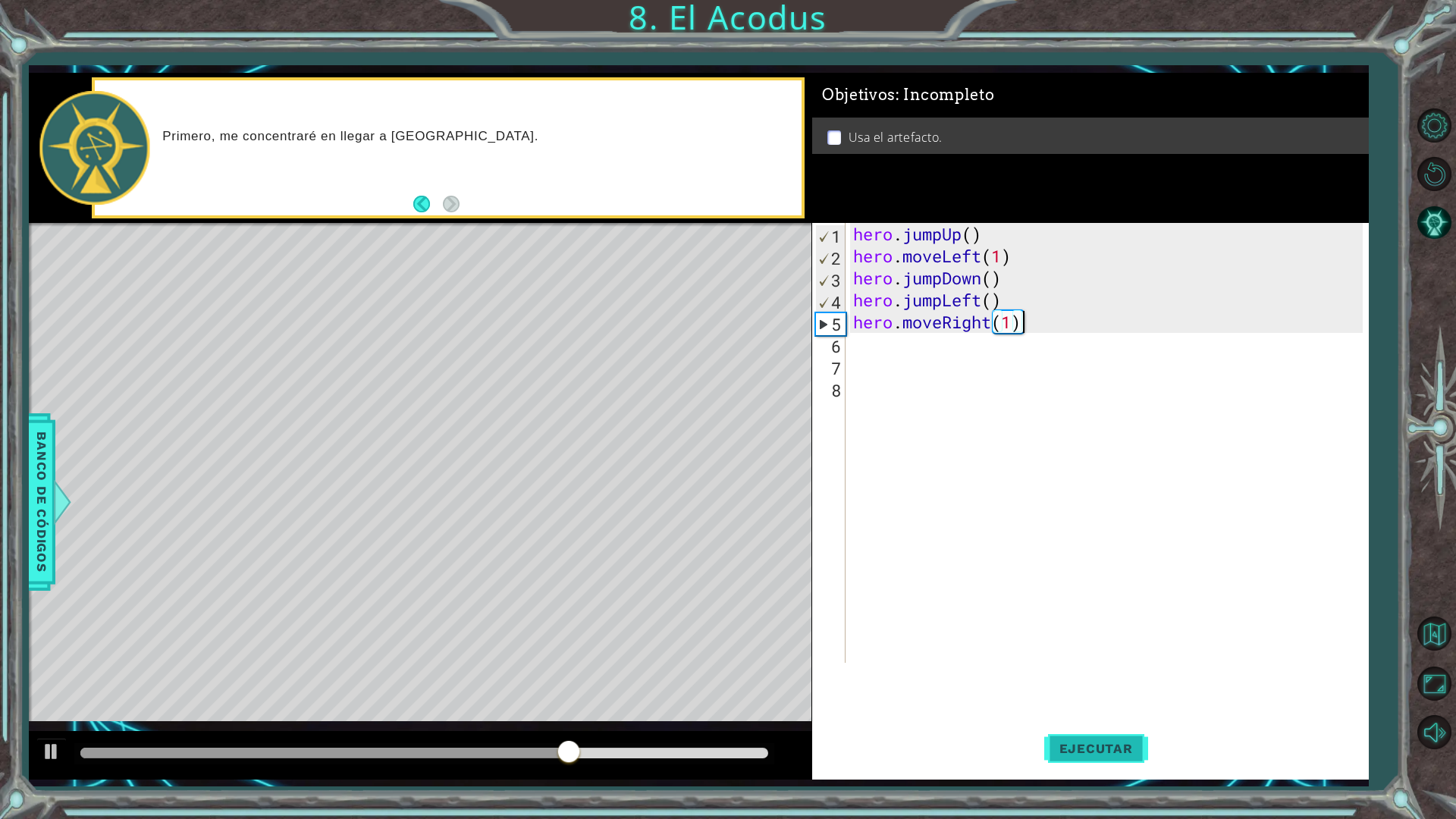
click at [1058, 716] on span "Ejecutar" at bounding box center [1095, 748] width 104 height 15
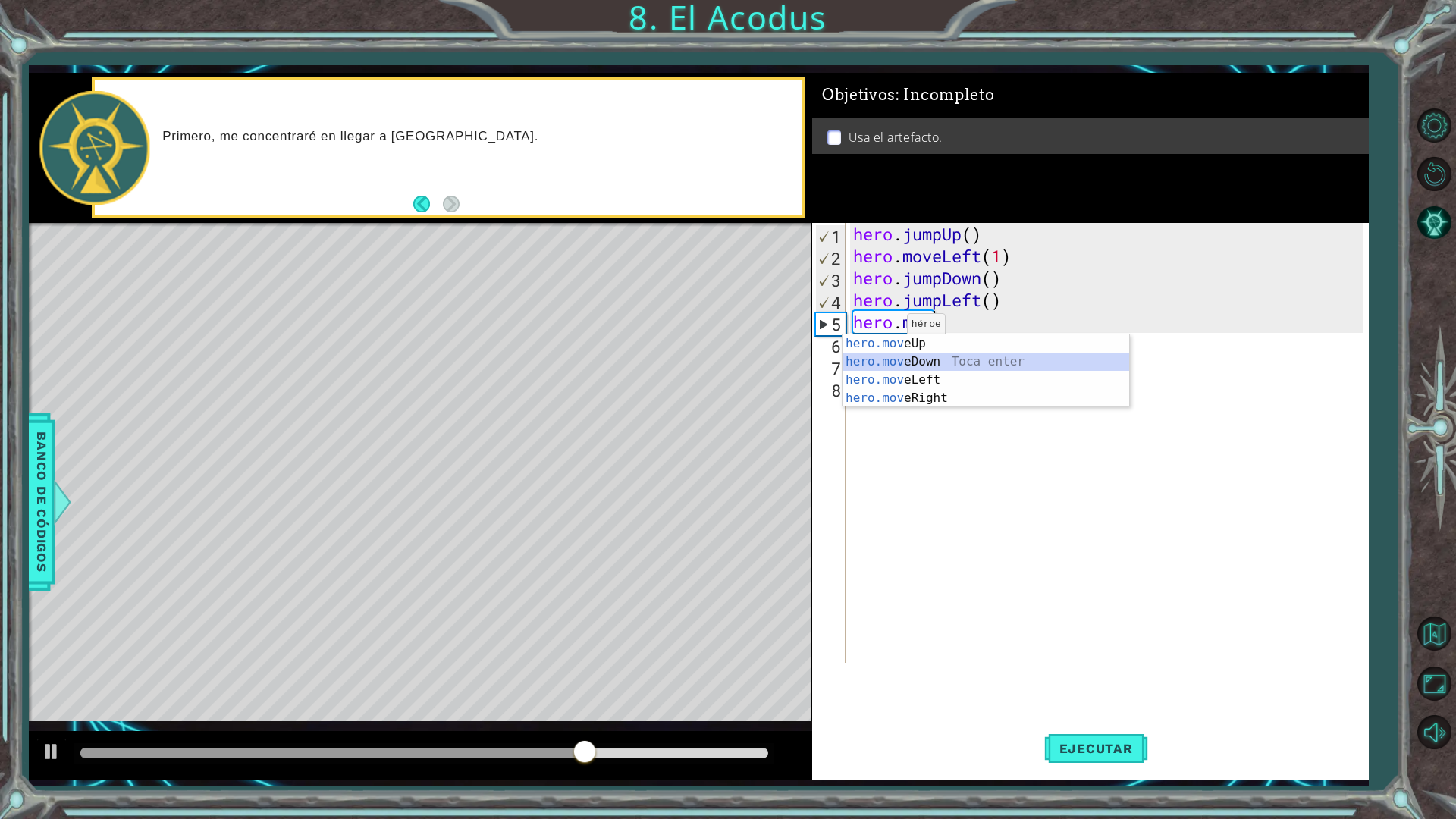
click at [881, 360] on div "hero.mov eUp Toca enter hero.mov eDown Toca enter hero.mov eLeft Toca enter her…" at bounding box center [985, 389] width 286 height 110
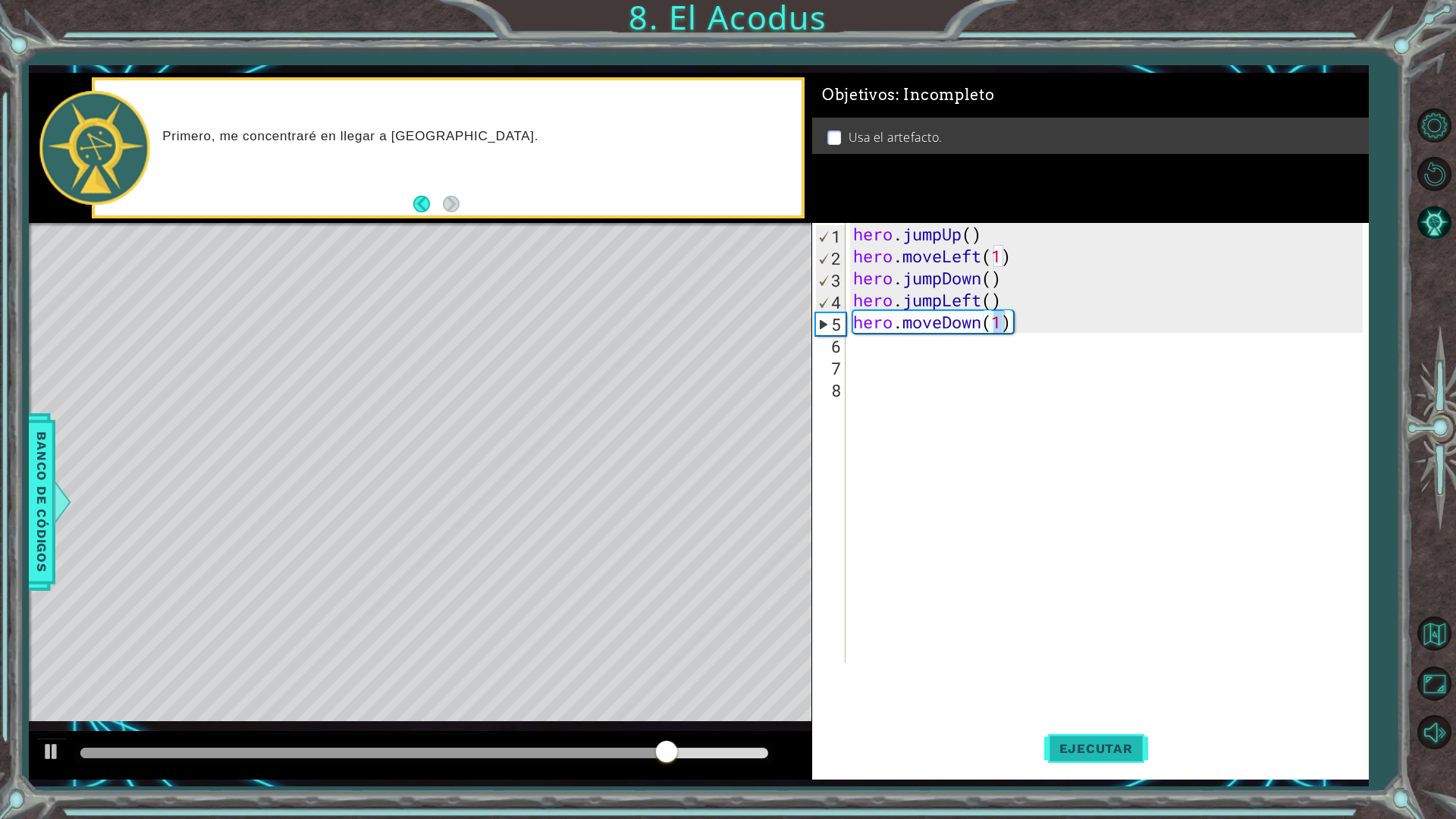
click at [1110, 716] on span "Ejecutar" at bounding box center [1095, 748] width 104 height 15
click at [1109, 716] on span "Ejecutar" at bounding box center [1095, 748] width 104 height 15
click at [1089, 324] on div "hero . jumpUp ( ) hero . moveLeft ( 1 ) hero . jumpDown ( ) hero . jumpLeft ( )…" at bounding box center [1110, 465] width 521 height 484
click at [1018, 317] on div "hero . jumpUp ( ) hero . moveLeft ( 1 ) hero . jumpDown ( ) hero . jumpLeft ( )…" at bounding box center [1110, 465] width 521 height 484
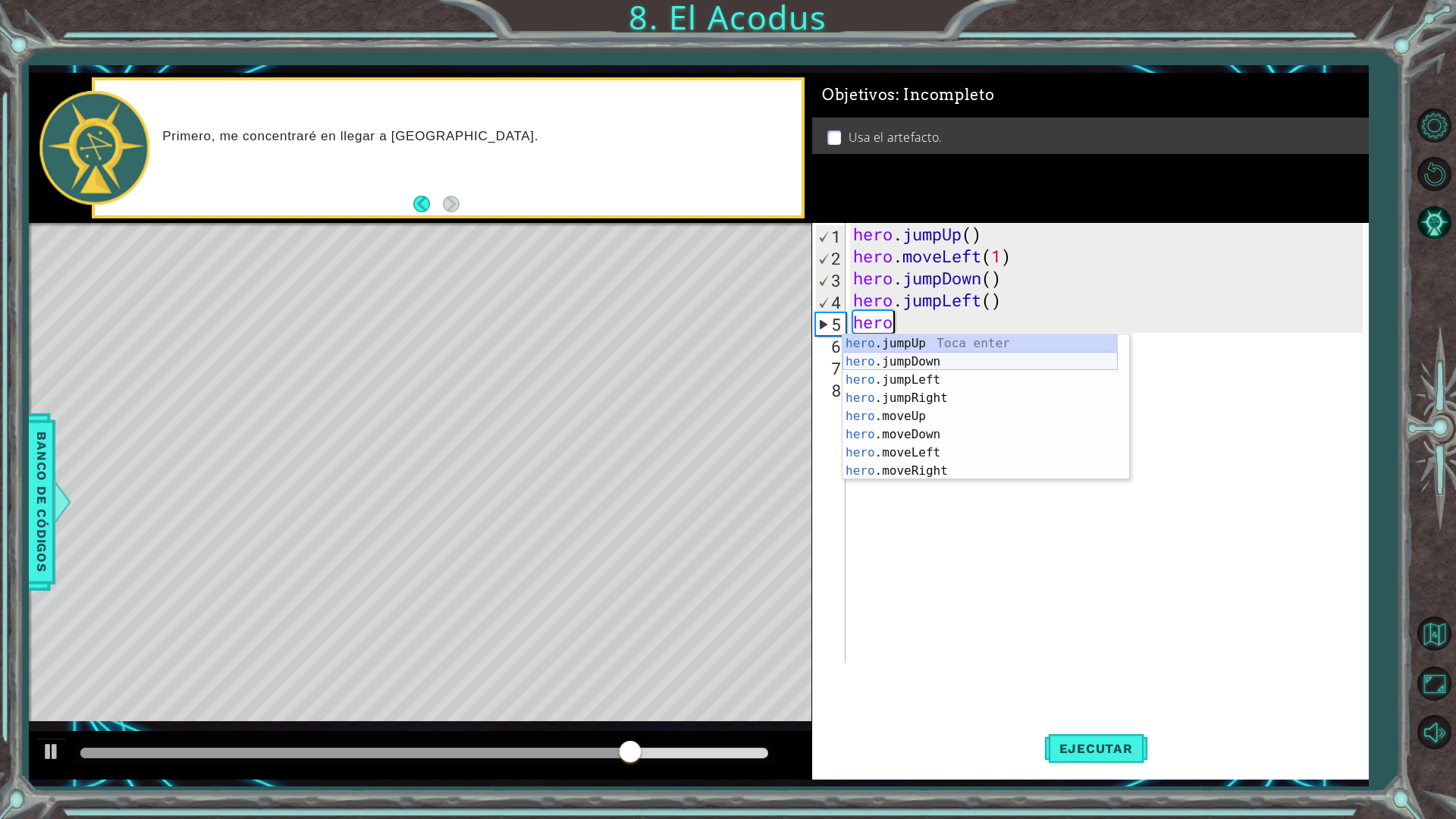
type textarea "hero."
click at [973, 364] on div "hero. jumpUp Toca enter hero. jumpDown Toca enter hero. jumpLeft Toca enter her…" at bounding box center [980, 425] width 275 height 182
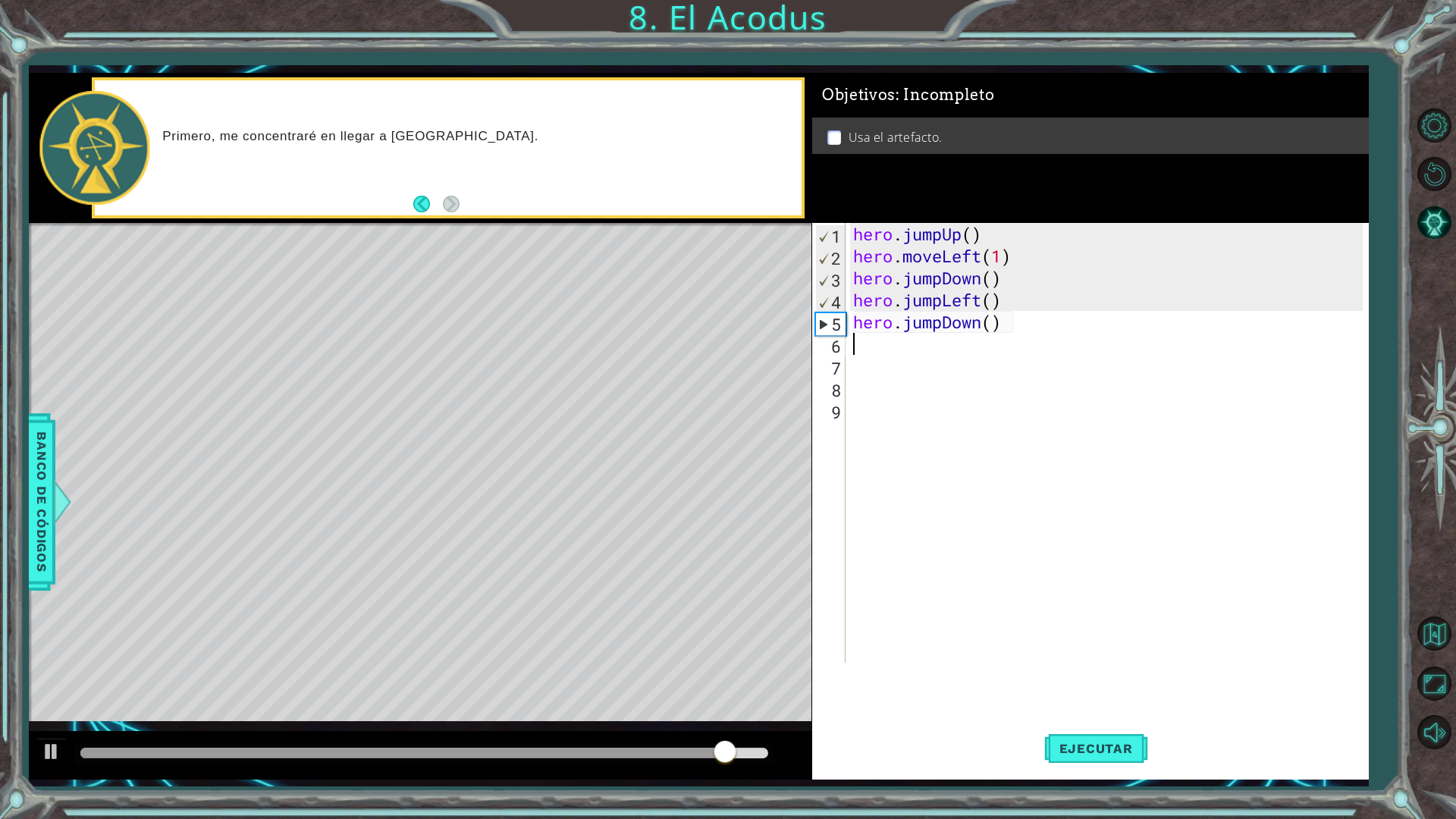
scroll to position [0, 0]
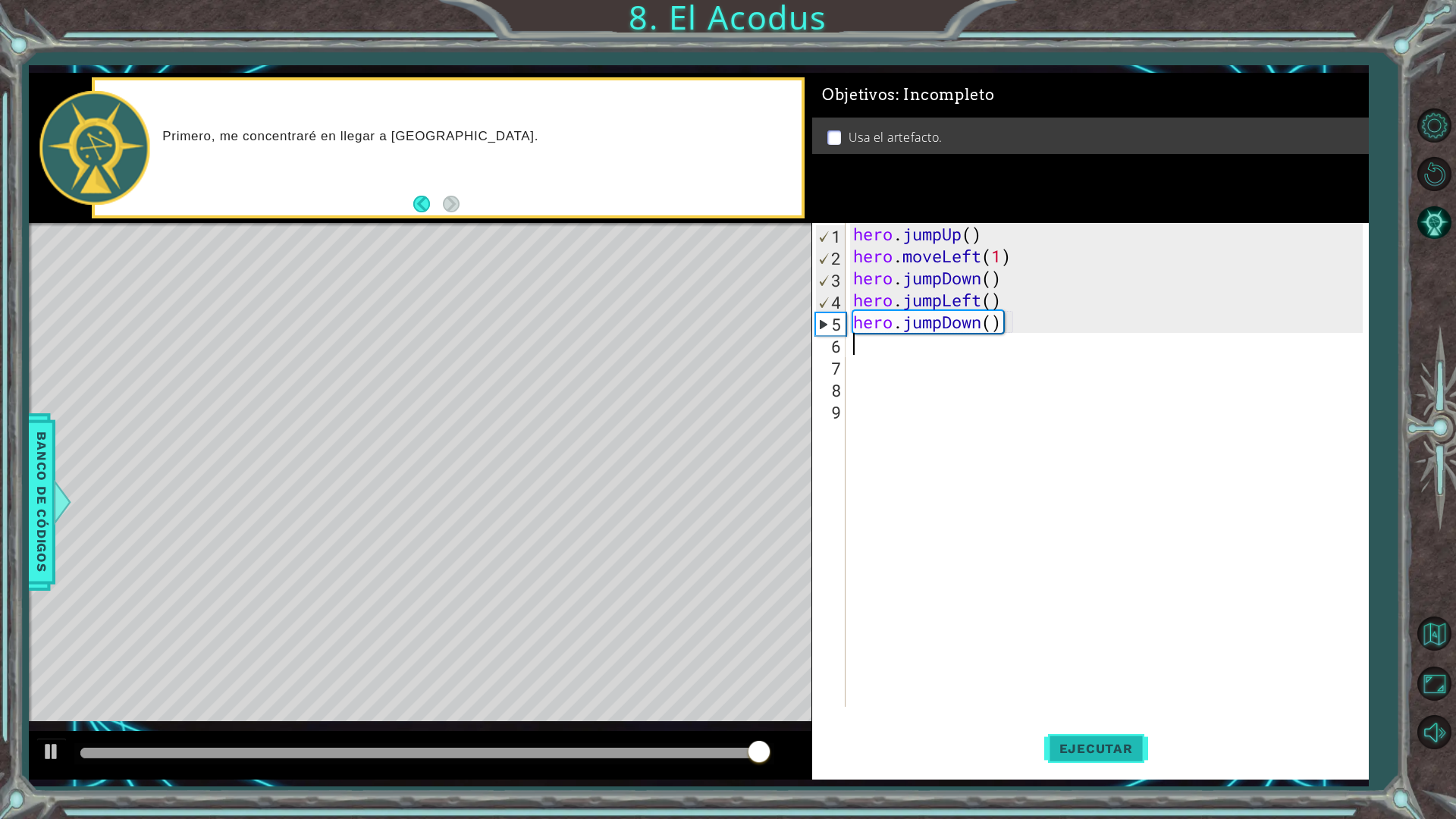
click at [1107, 716] on button "Ejecutar" at bounding box center [1095, 748] width 104 height 56
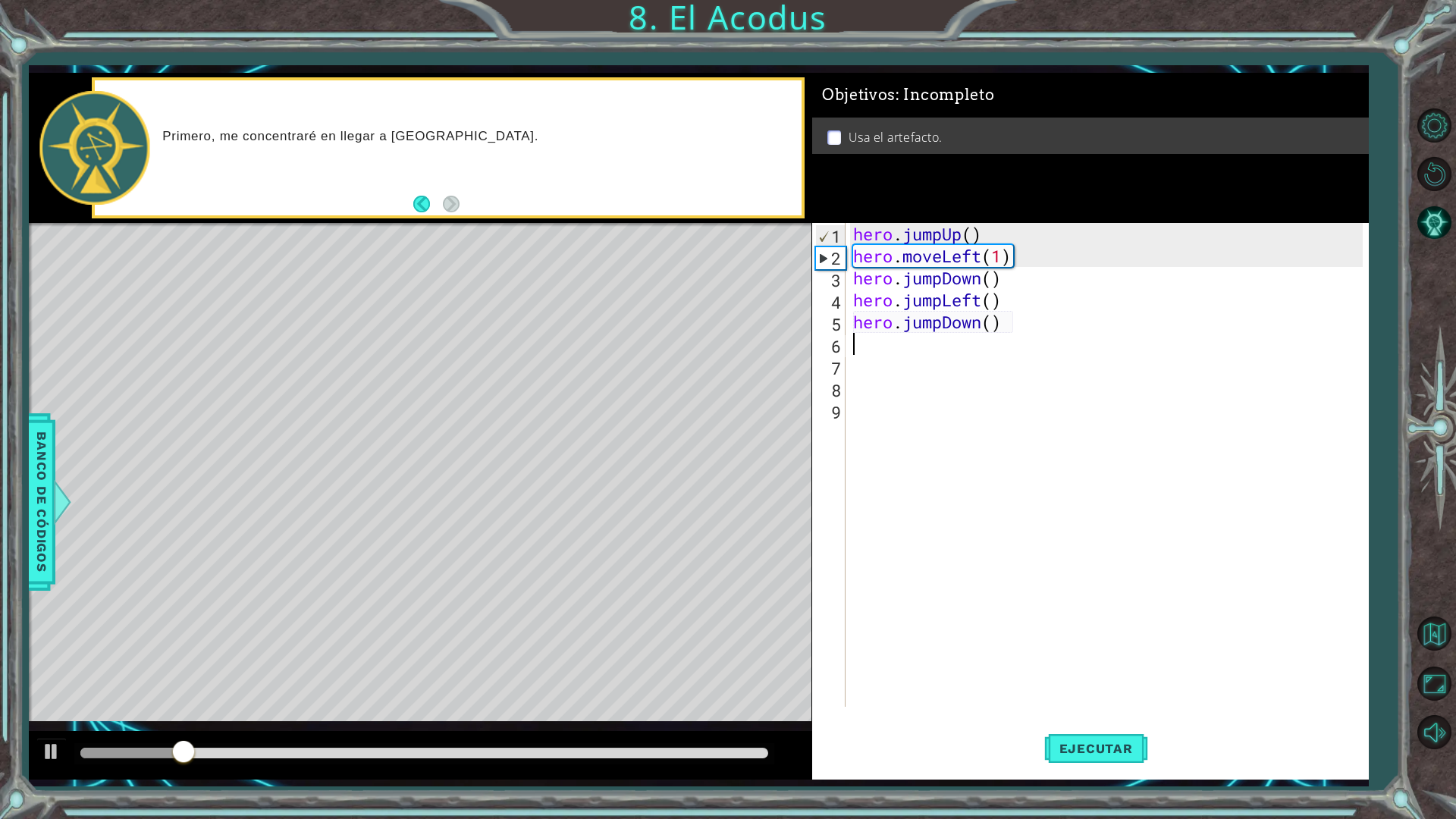
click at [1046, 337] on div "hero . jumpUp ( ) hero . moveLeft ( 1 ) hero . jumpDown ( ) hero . jumpLeft ( )…" at bounding box center [1110, 487] width 521 height 528
click at [1054, 311] on div "hero . jumpUp ( ) hero . moveLeft ( 1 ) hero . jumpDown ( ) hero . jumpLeft ( )…" at bounding box center [1110, 487] width 521 height 528
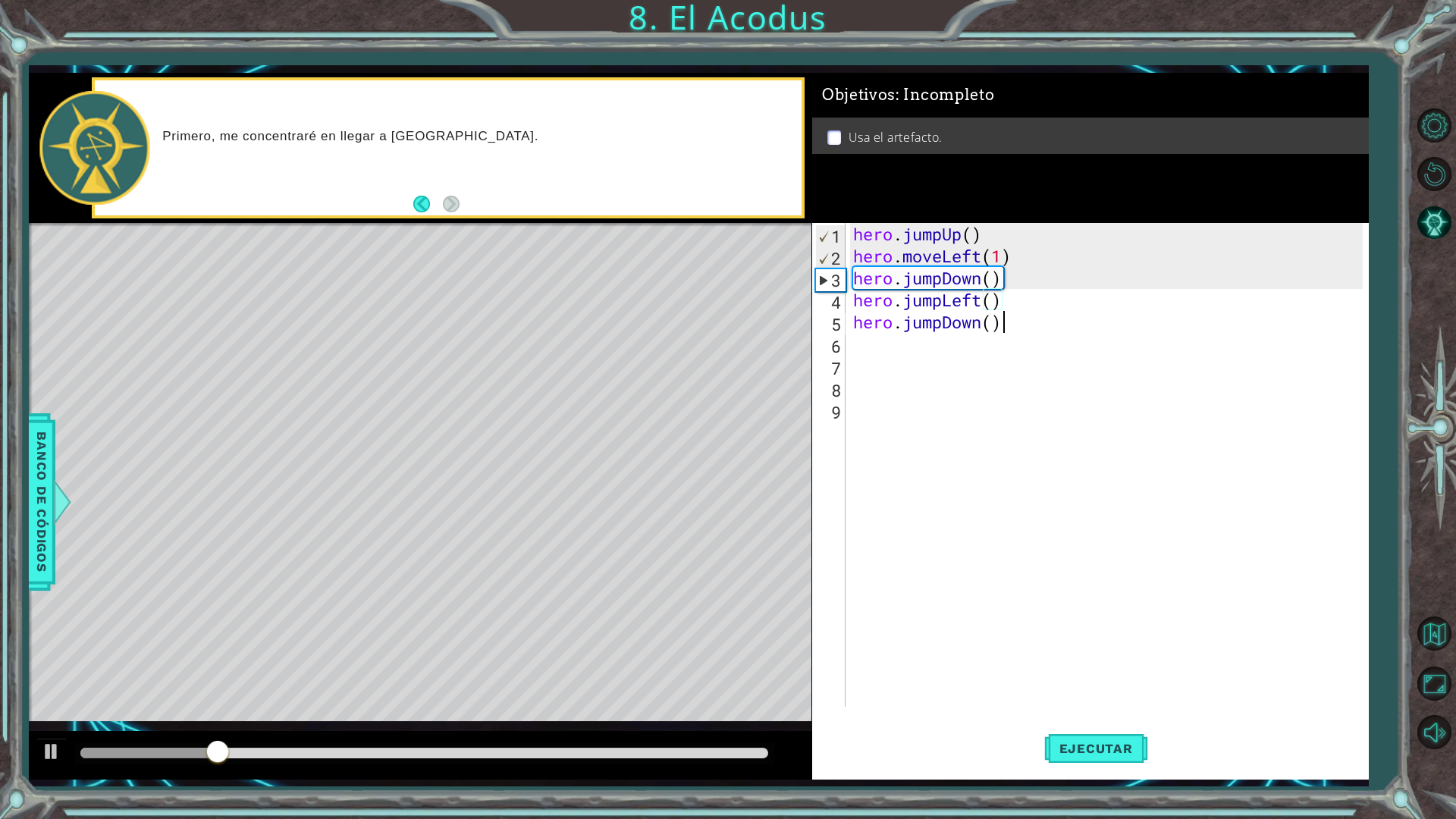
click at [1044, 329] on div "hero . jumpUp ( ) hero . moveLeft ( 1 ) hero . jumpDown ( ) hero . jumpLeft ( )…" at bounding box center [1110, 487] width 521 height 528
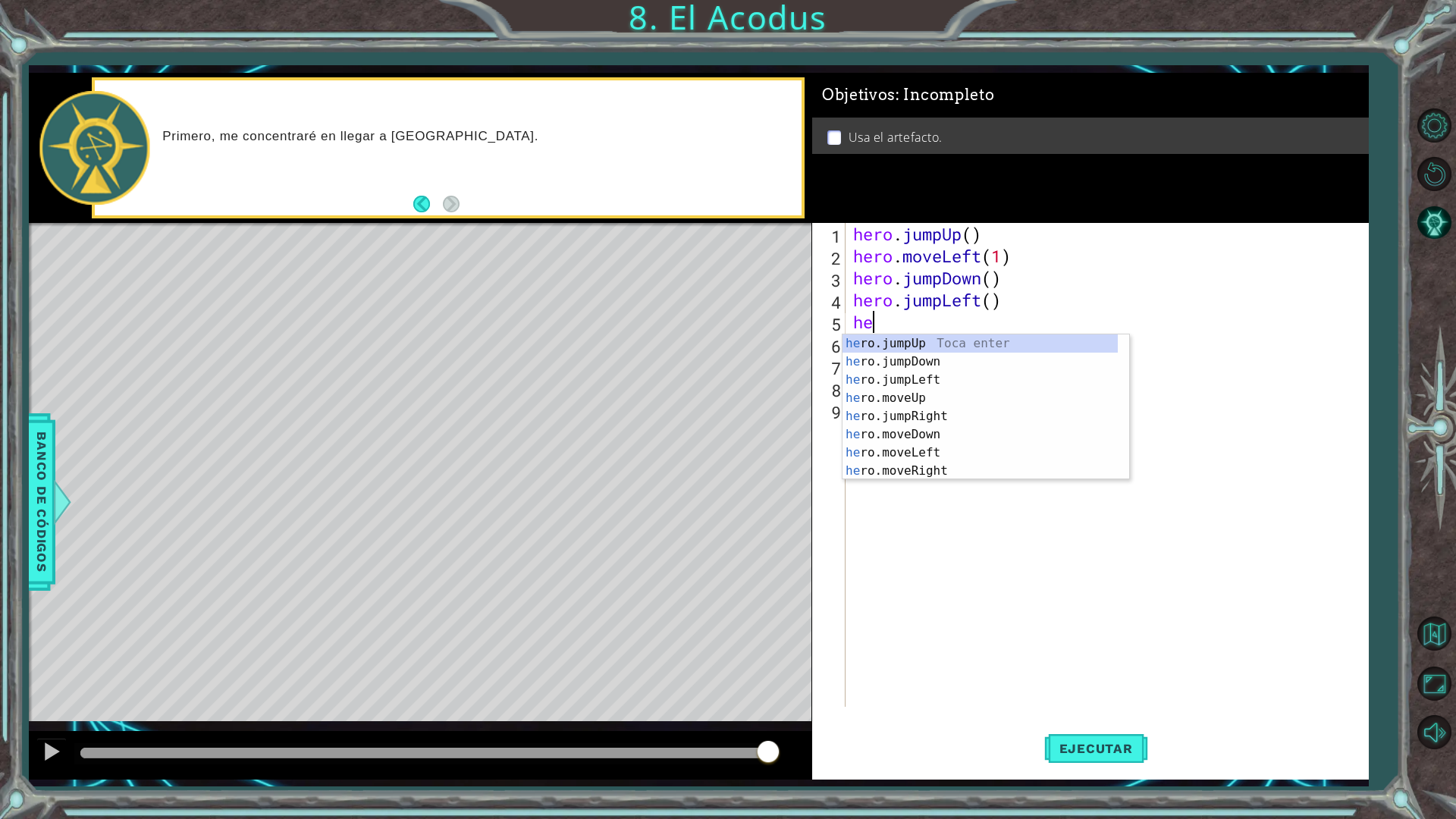
type textarea "h"
type textarea "hero"
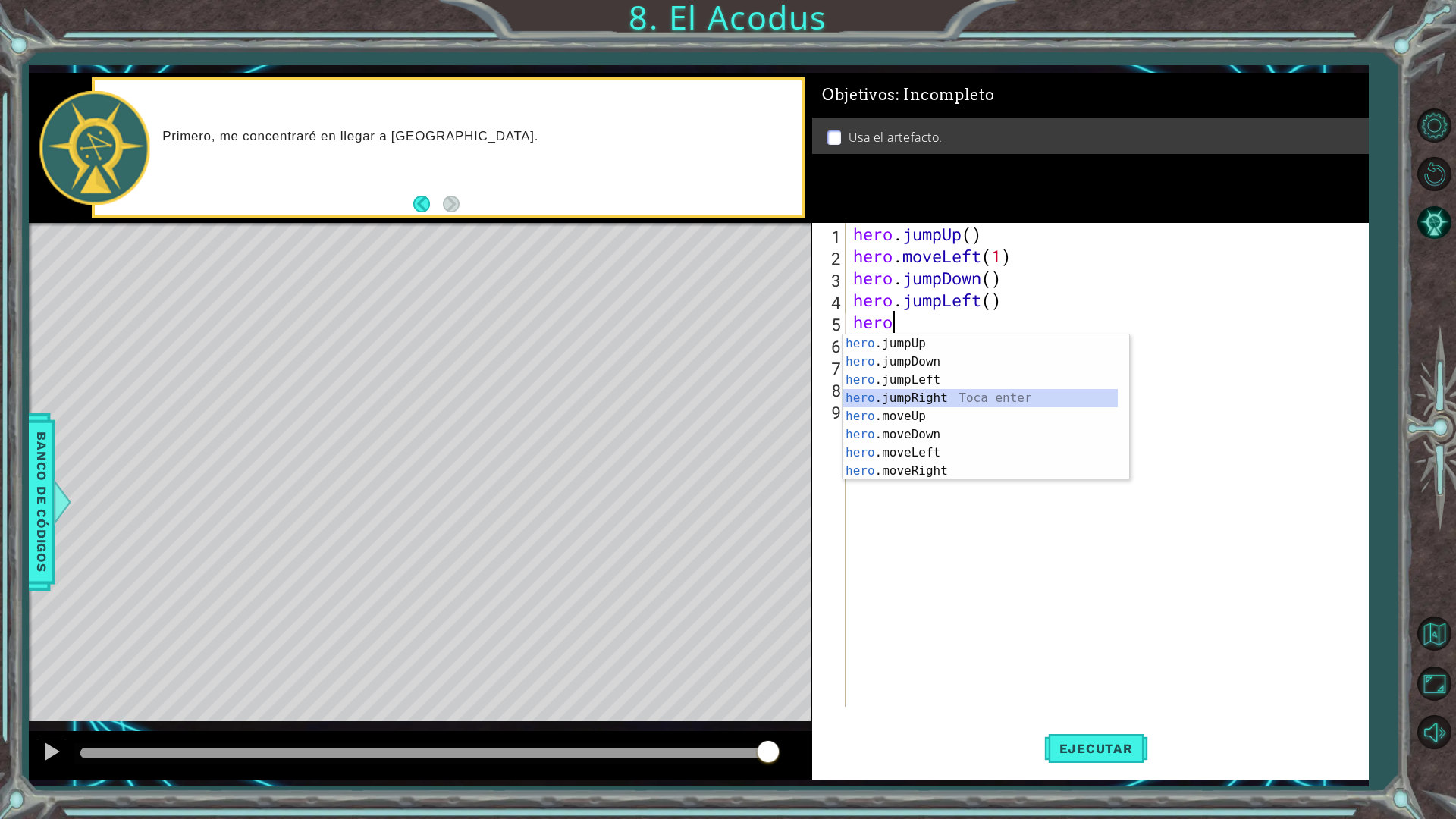
click at [928, 402] on div "hero .jumpUp Toca enter hero .jumpDown Toca enter hero .jumpLeft Toca enter her…" at bounding box center [980, 425] width 275 height 182
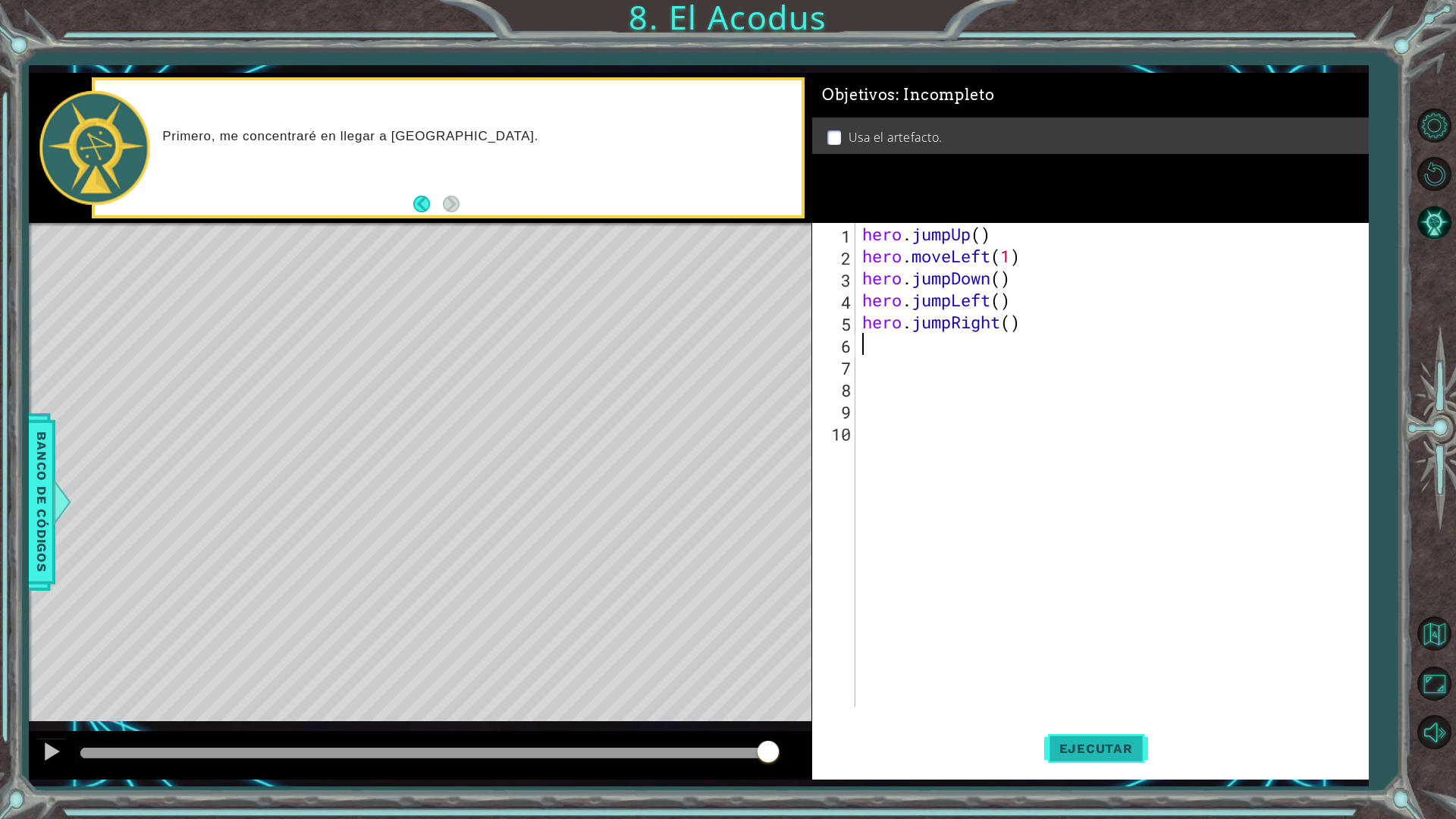
click at [1069, 716] on button "Ejecutar" at bounding box center [1095, 748] width 104 height 56
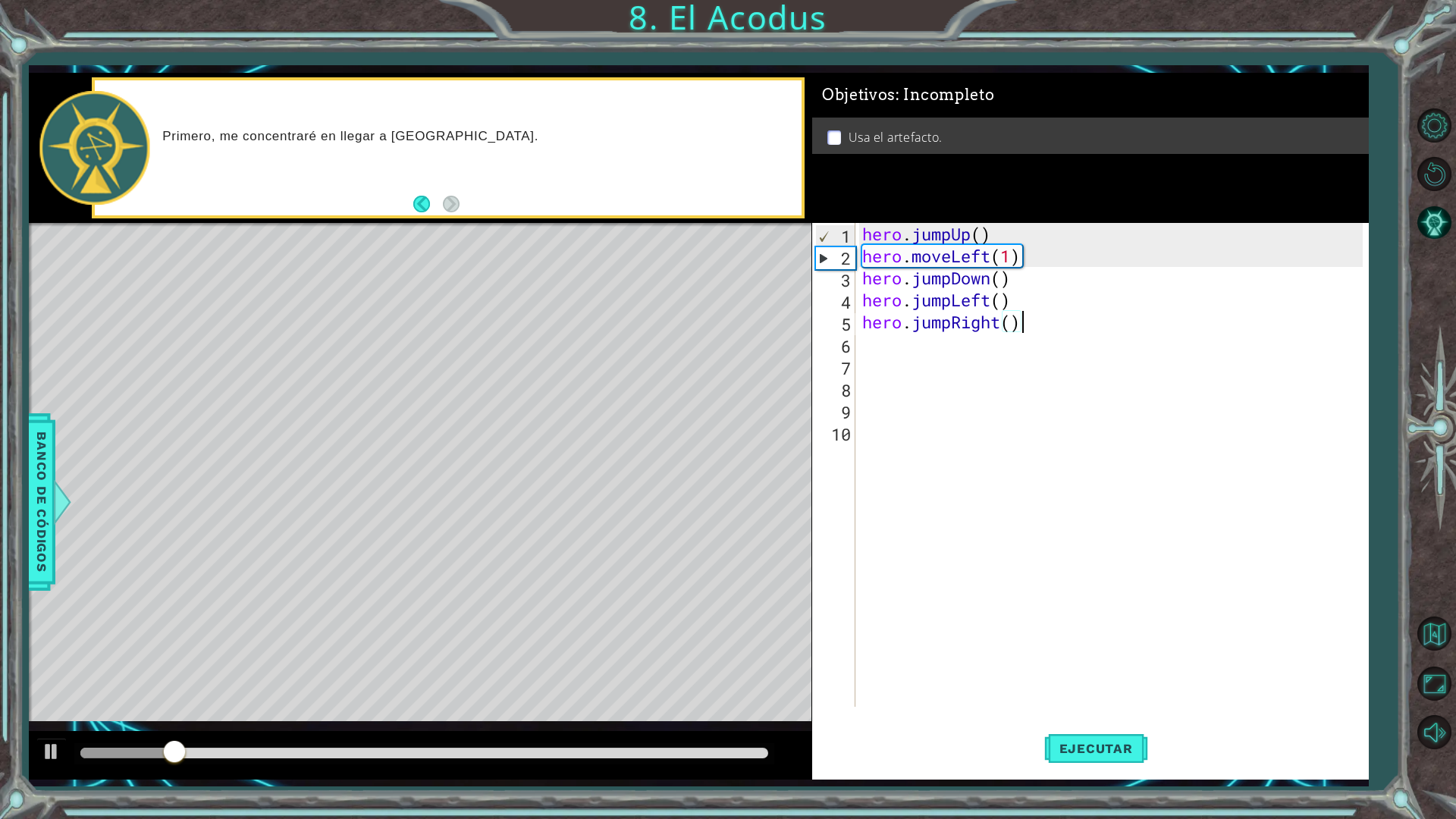
click at [1026, 331] on div "hero . jumpUp ( ) hero . moveLeft ( 1 ) hero . jumpDown ( ) hero . jumpLeft ( )…" at bounding box center [1114, 487] width 512 height 528
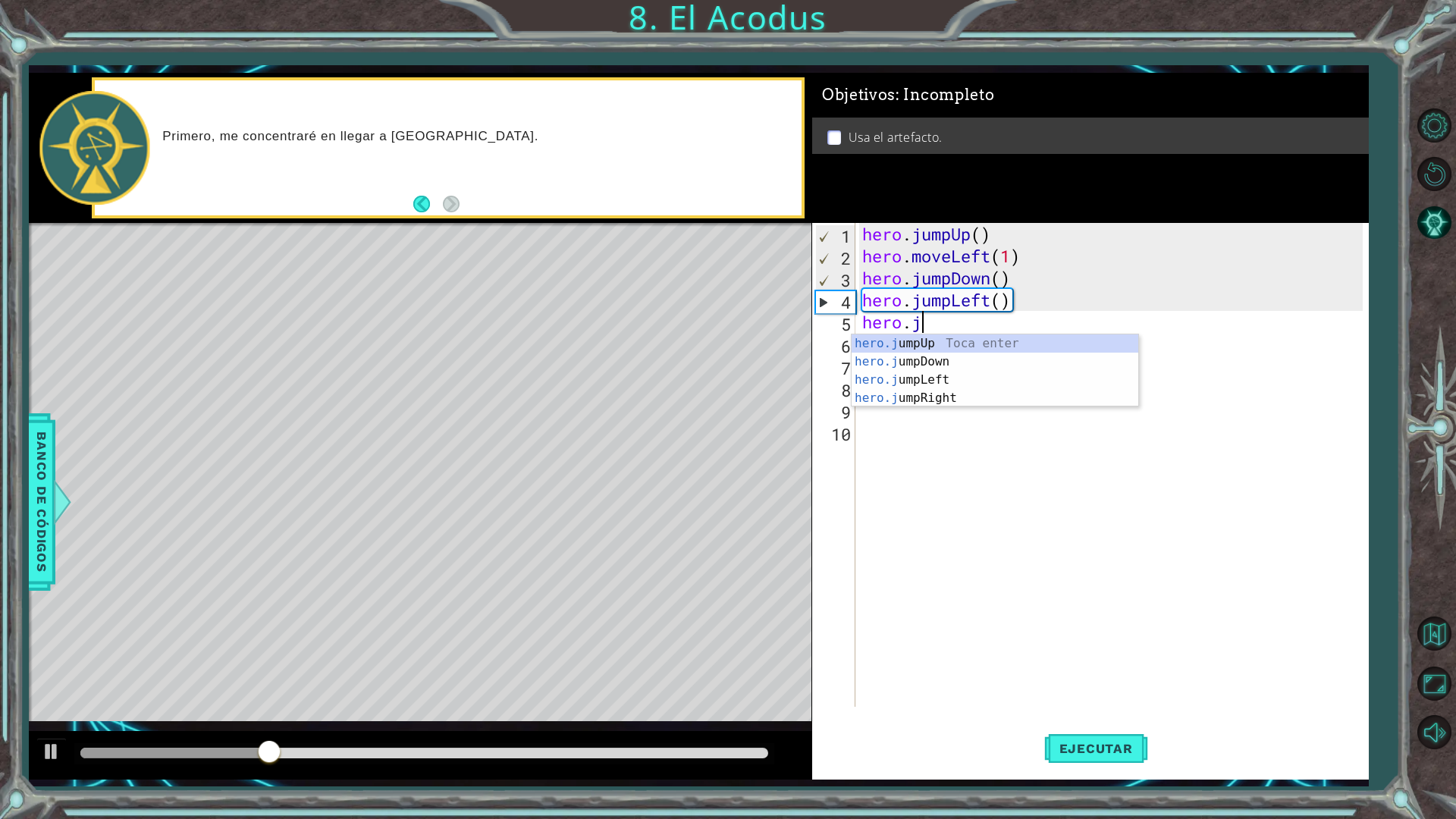
type textarea "hero.j"
click at [1008, 341] on div "hero.j umpUp Toca enter hero.j umpDown Toca enter hero.j umpLeft Toca enter her…" at bounding box center [994, 389] width 286 height 110
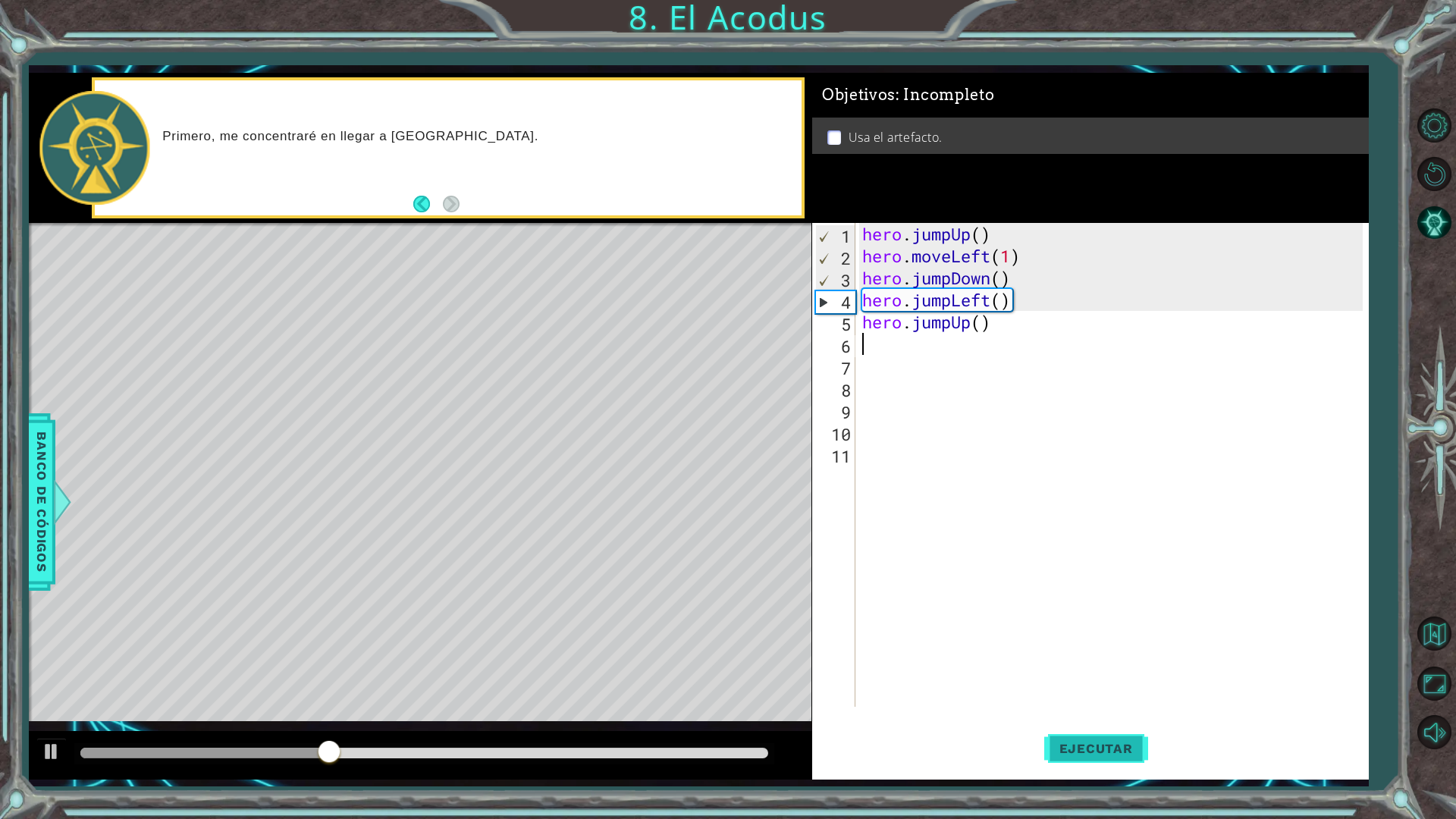
click at [1061, 716] on button "Ejecutar" at bounding box center [1095, 748] width 104 height 56
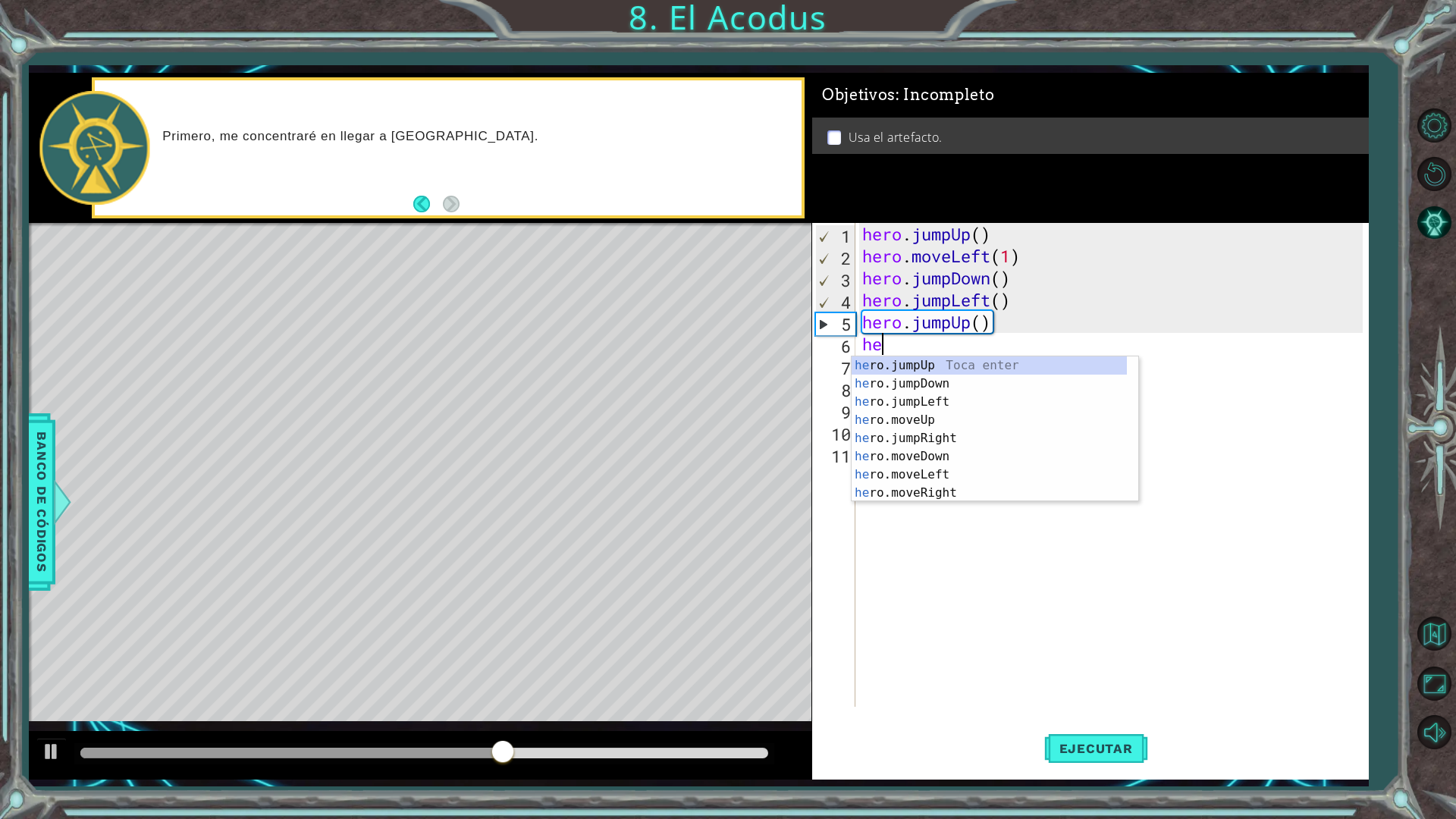
type textarea "her"
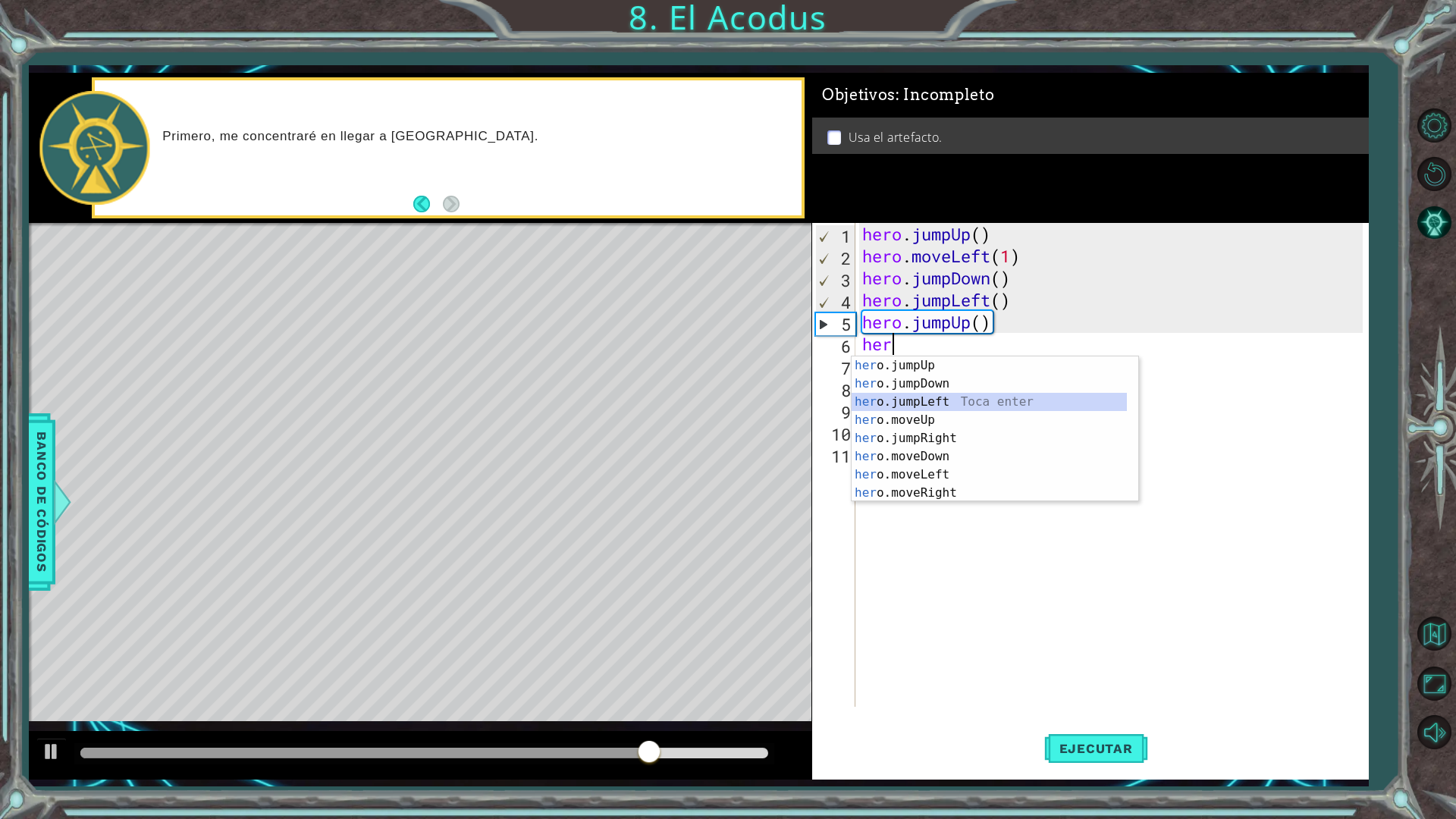
click at [1015, 409] on div "her o.jumpUp Toca enter her o.jumpDown Toca enter her o.jumpLeft Toca enter her…" at bounding box center [989, 447] width 275 height 182
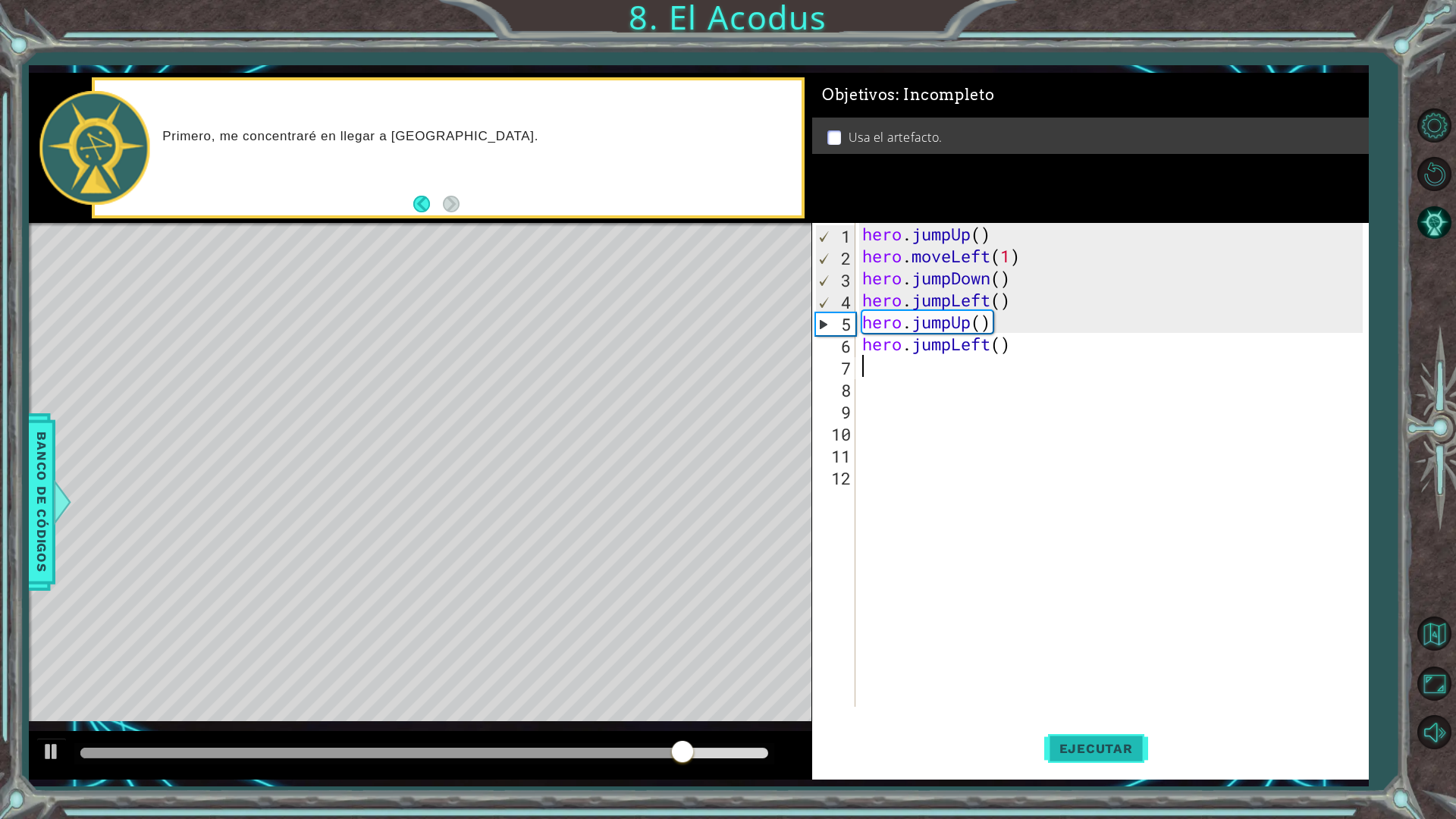
click at [1072, 716] on span "Ejecutar" at bounding box center [1095, 748] width 104 height 15
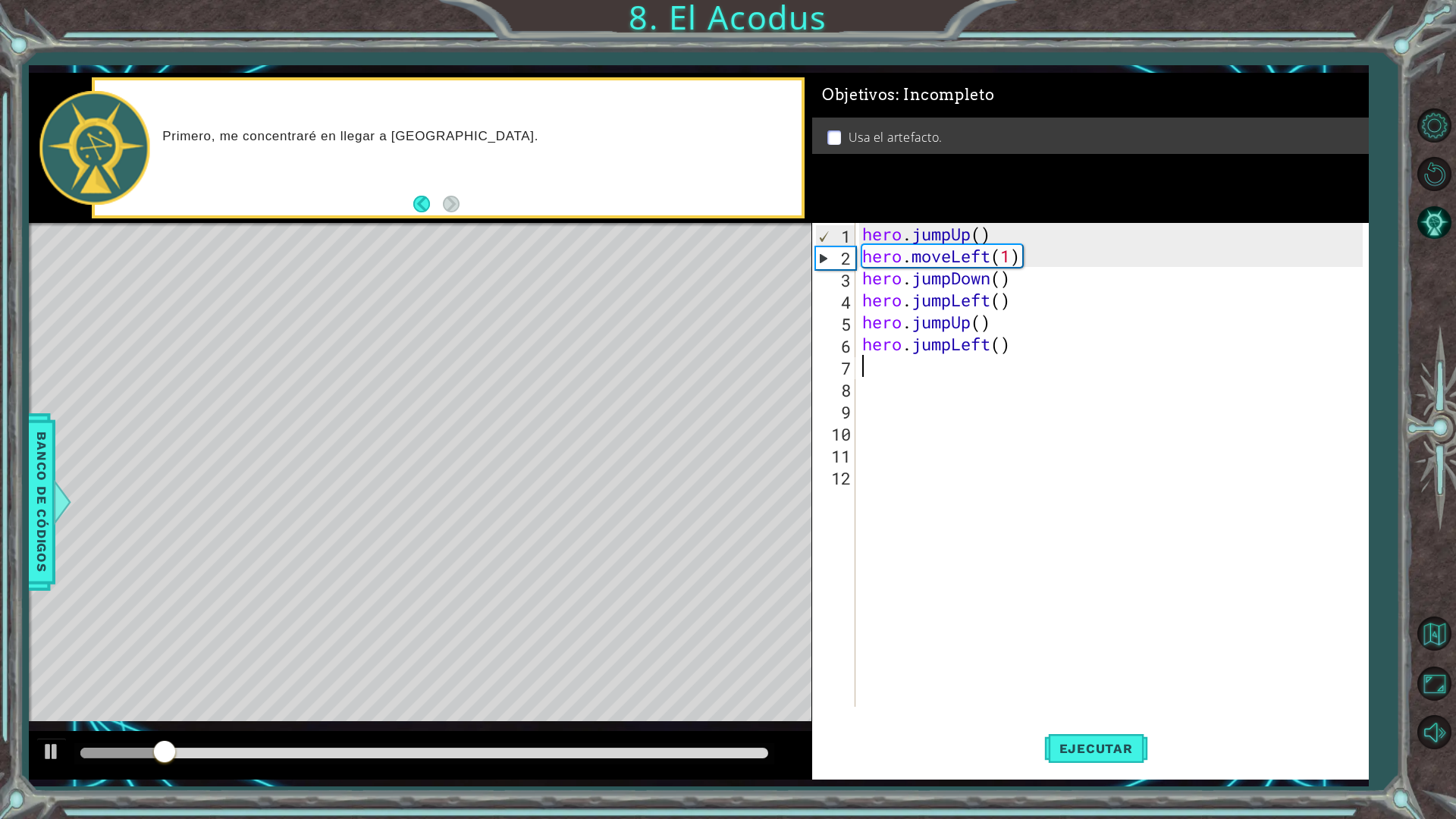
click at [1037, 348] on div "hero . jumpUp ( ) hero . moveLeft ( 1 ) hero . jumpDown ( ) hero . jumpLeft ( )…" at bounding box center [1114, 487] width 512 height 528
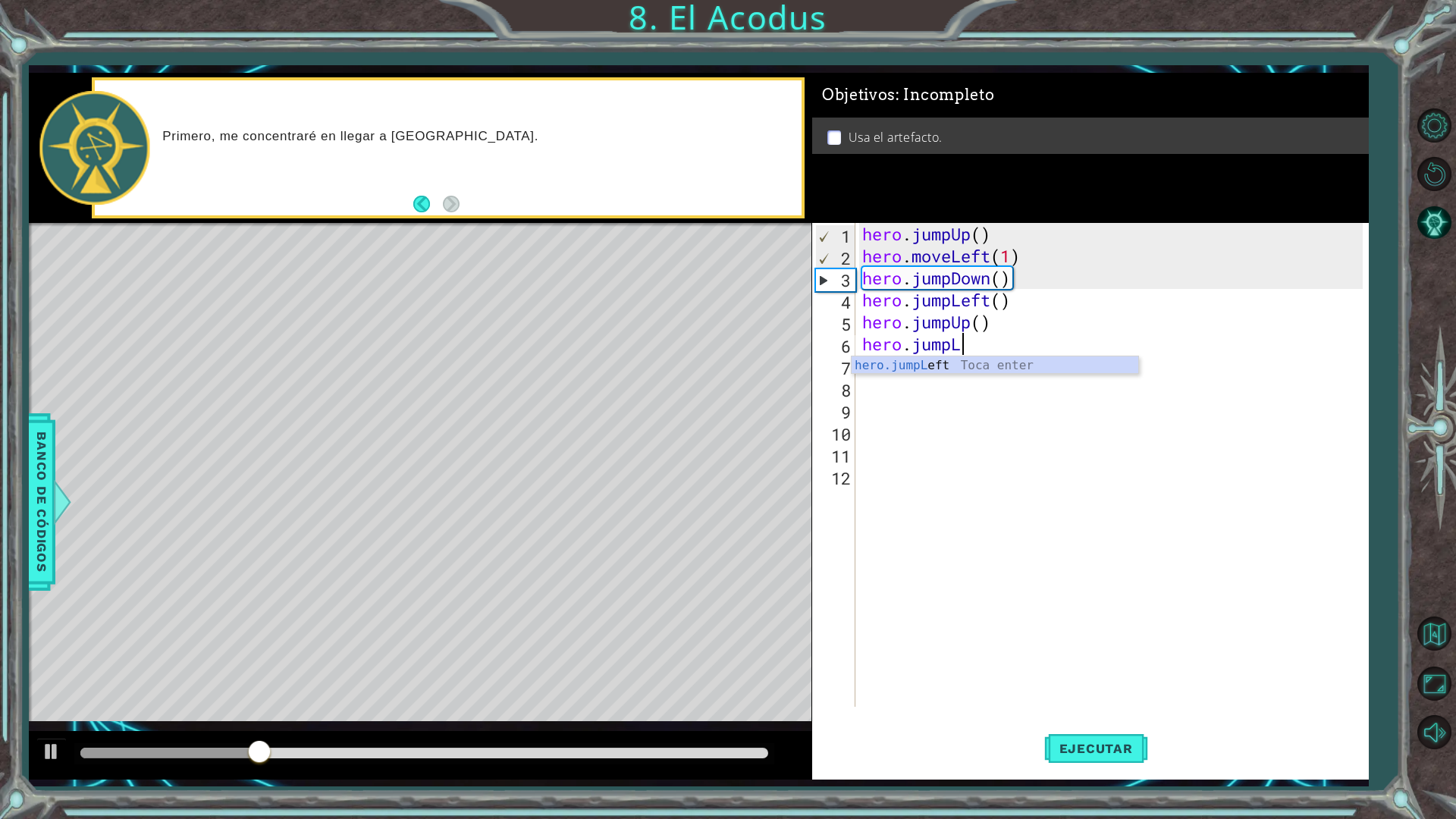
type textarea "hero.jump"
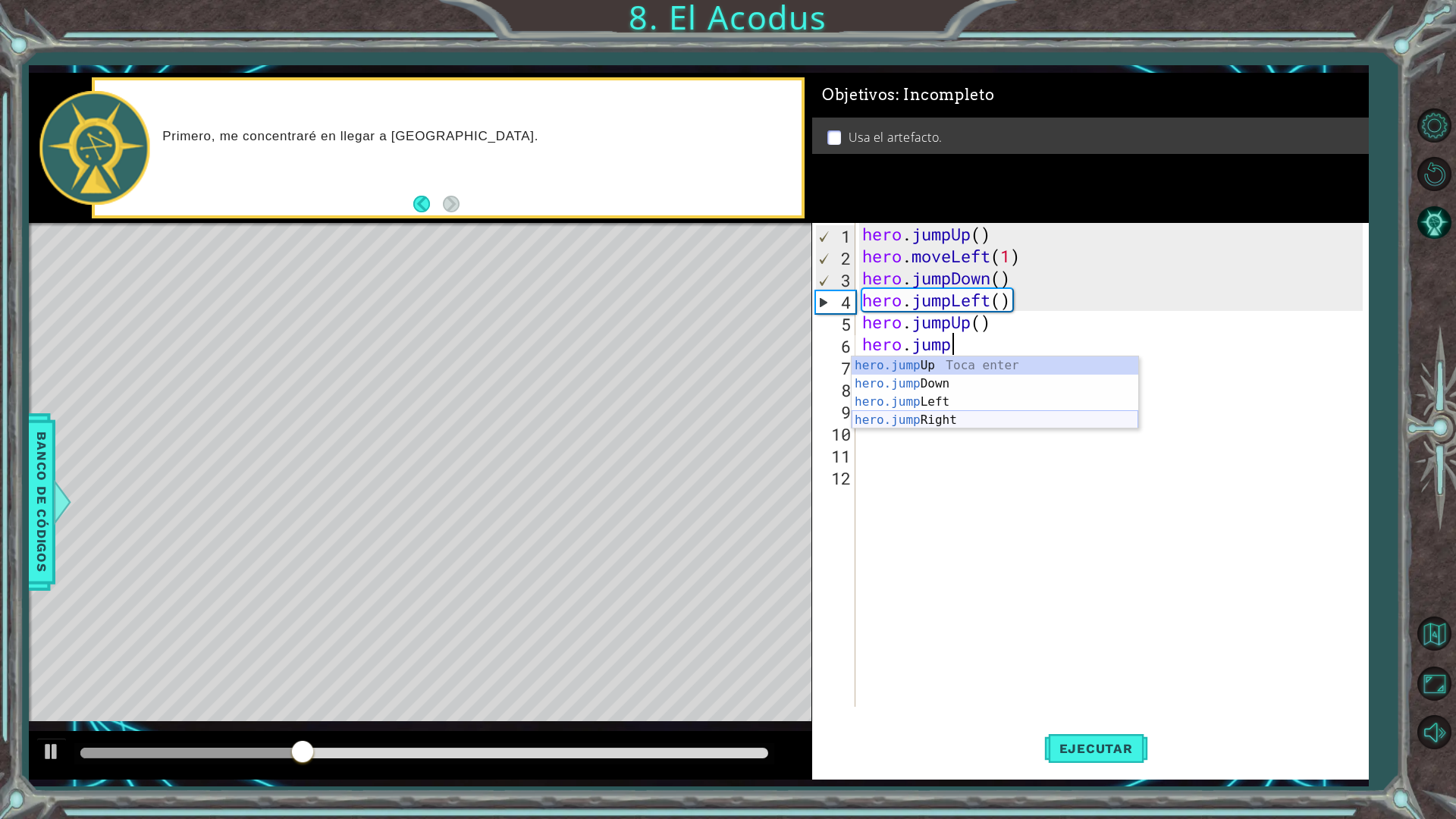
click at [982, 418] on div "hero.jump Up Toca enter hero.jump Down Toca enter hero.jump Left Toca enter her…" at bounding box center [994, 412] width 286 height 110
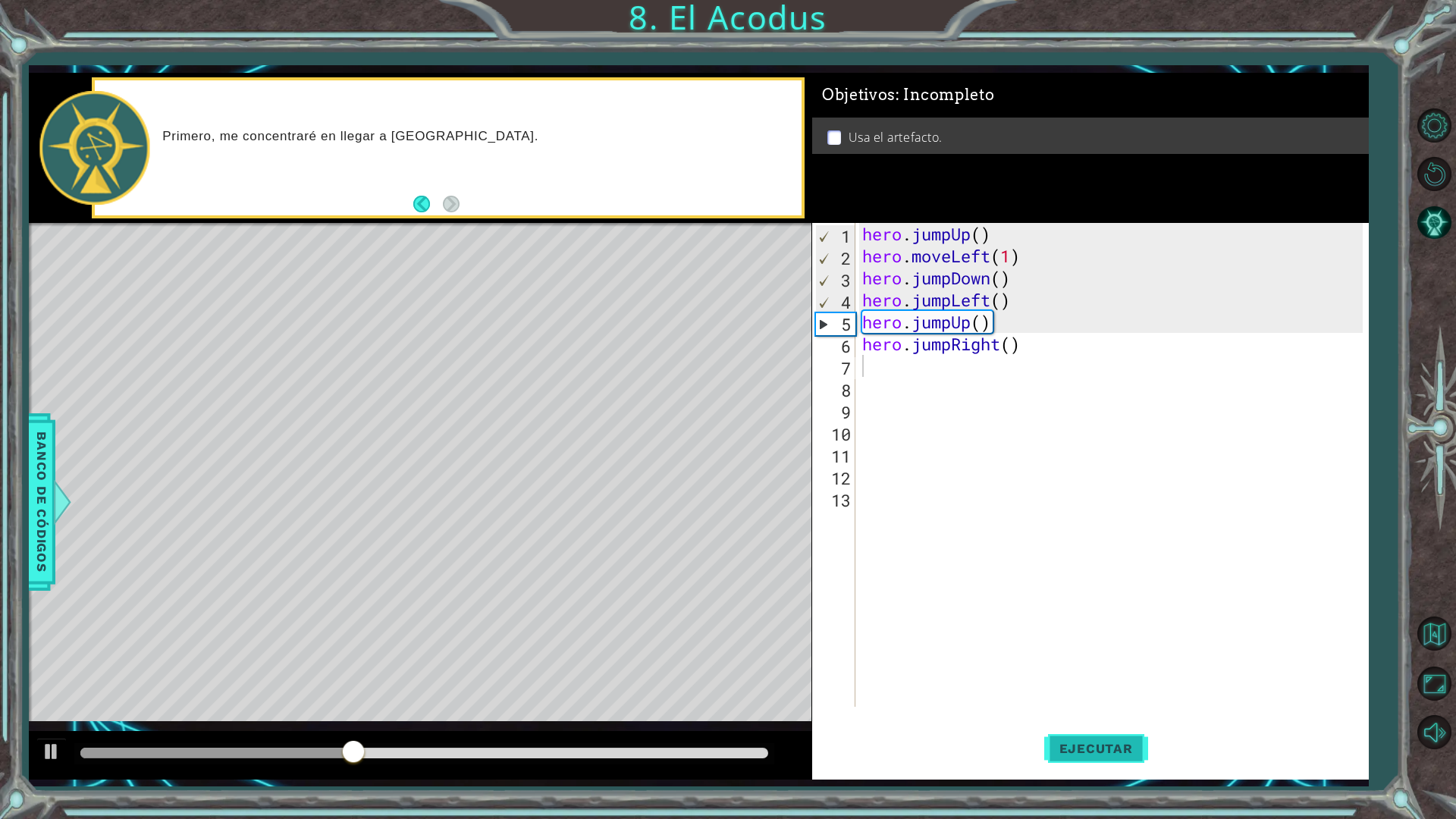
click at [1063, 716] on span "Ejecutar" at bounding box center [1095, 748] width 104 height 15
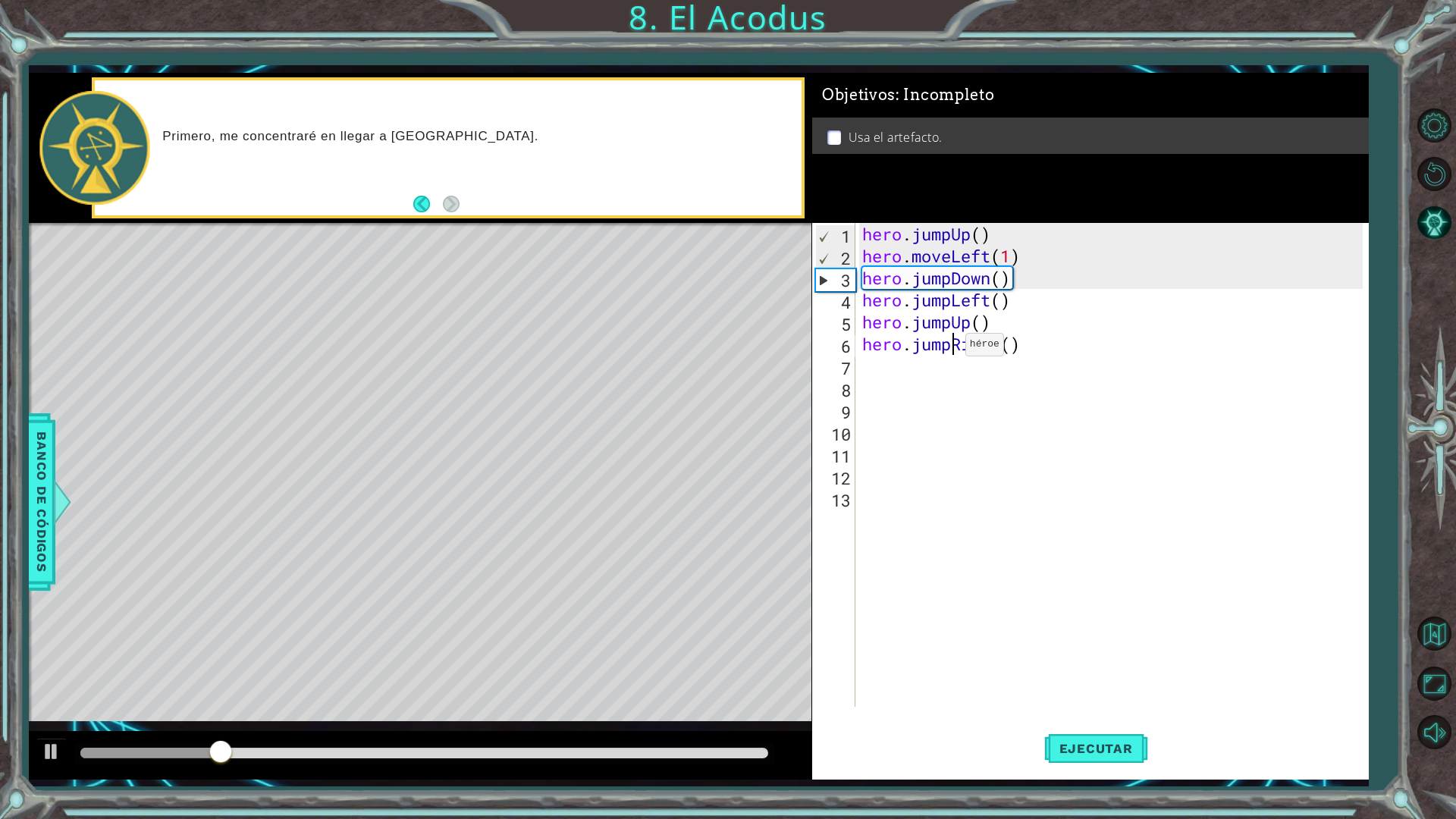
click at [952, 348] on div "hero . jumpUp ( ) hero . moveLeft ( 1 ) hero . jumpDown ( ) hero . jumpLeft ( )…" at bounding box center [1114, 487] width 512 height 528
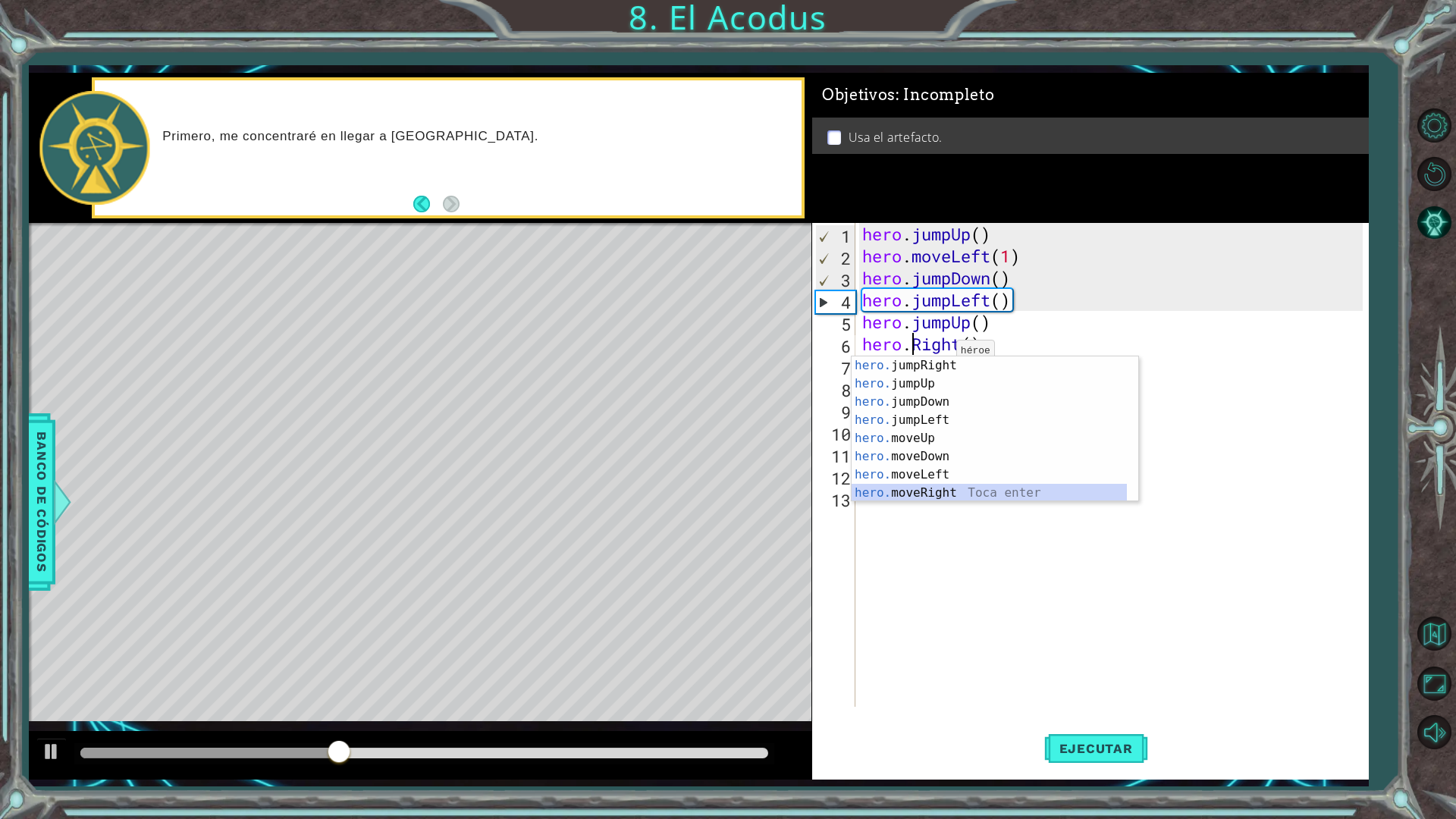
click at [911, 489] on div "hero. jumpRight Toca enter hero. jumpUp Toca enter hero. jumpDown Toca enter he…" at bounding box center [989, 447] width 275 height 182
type textarea "hero.moveRight(1)"
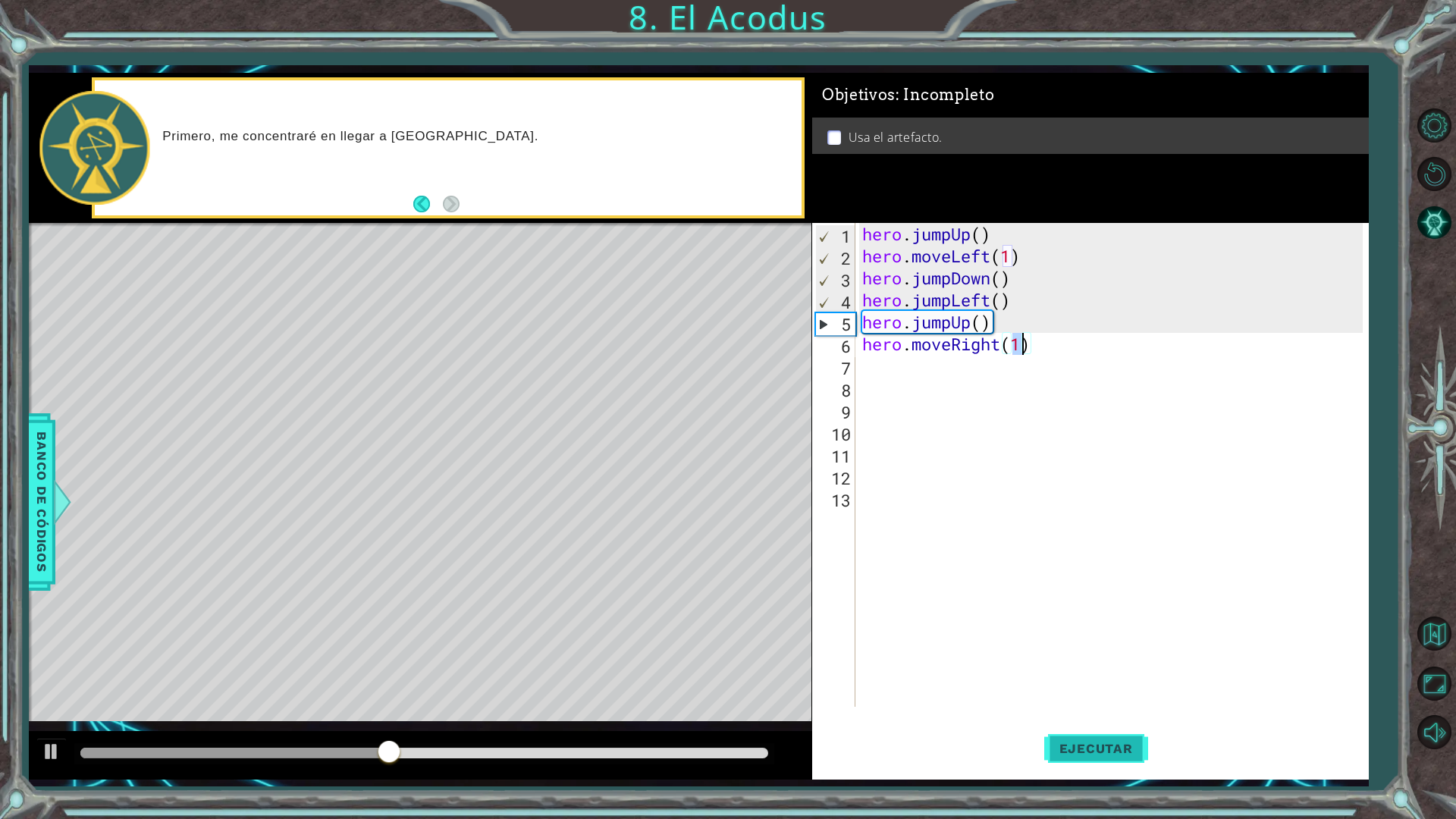
click at [1079, 716] on span "Ejecutar" at bounding box center [1095, 748] width 104 height 15
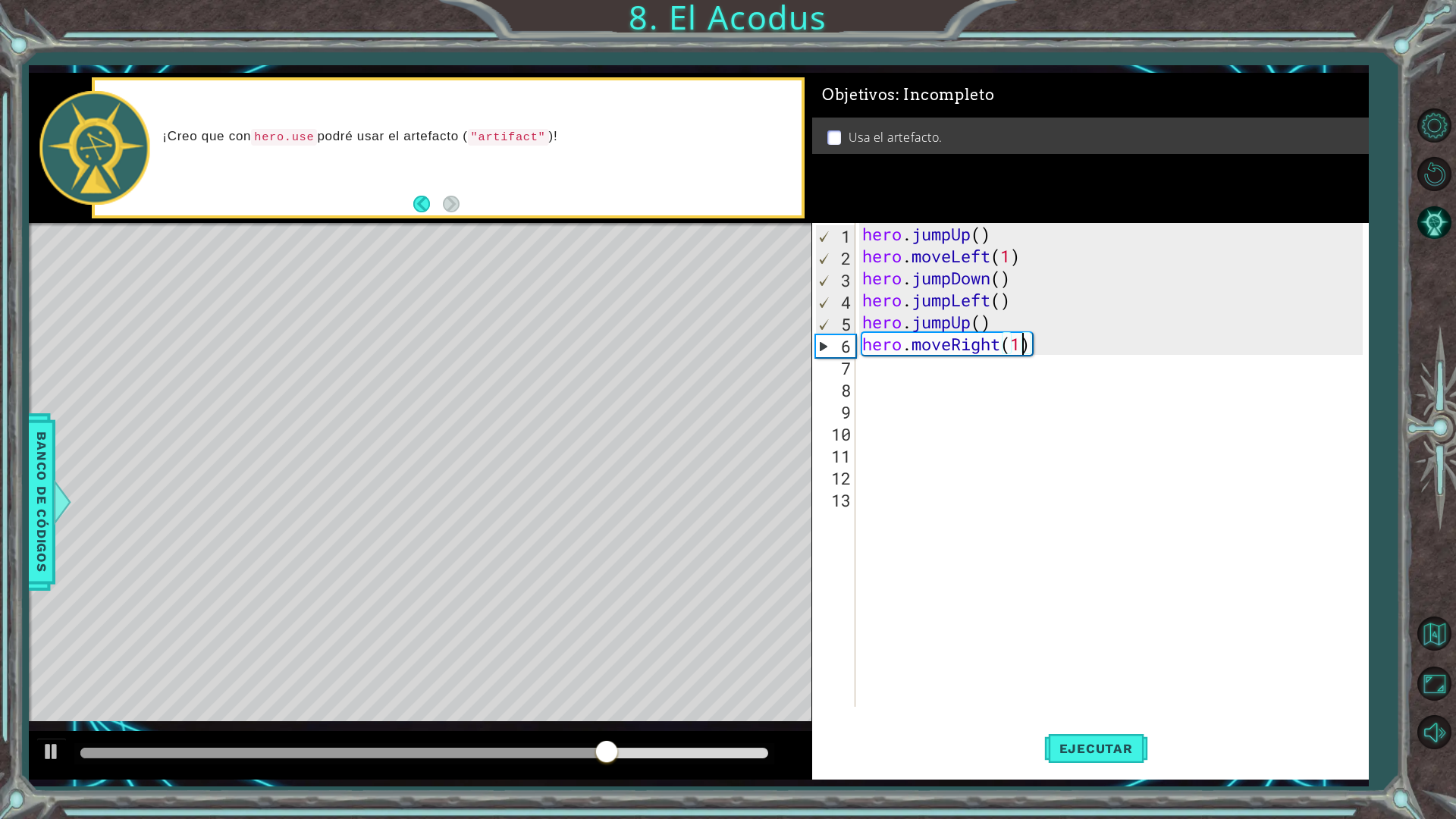
click at [894, 376] on div "hero . jumpUp ( ) hero . moveLeft ( 1 ) hero . jumpDown ( ) hero . jumpLeft ( )…" at bounding box center [1114, 487] width 512 height 528
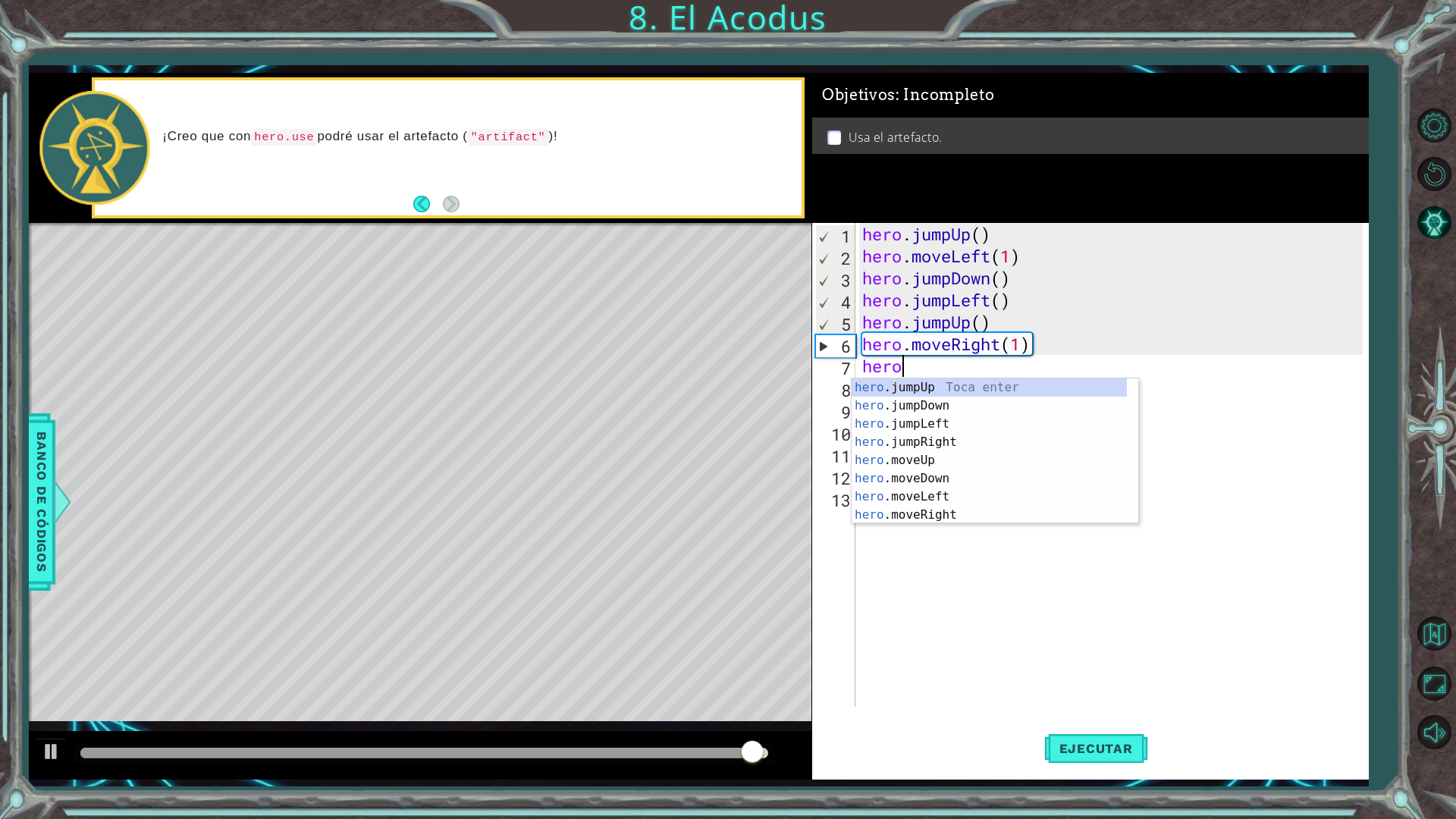
scroll to position [0, 2]
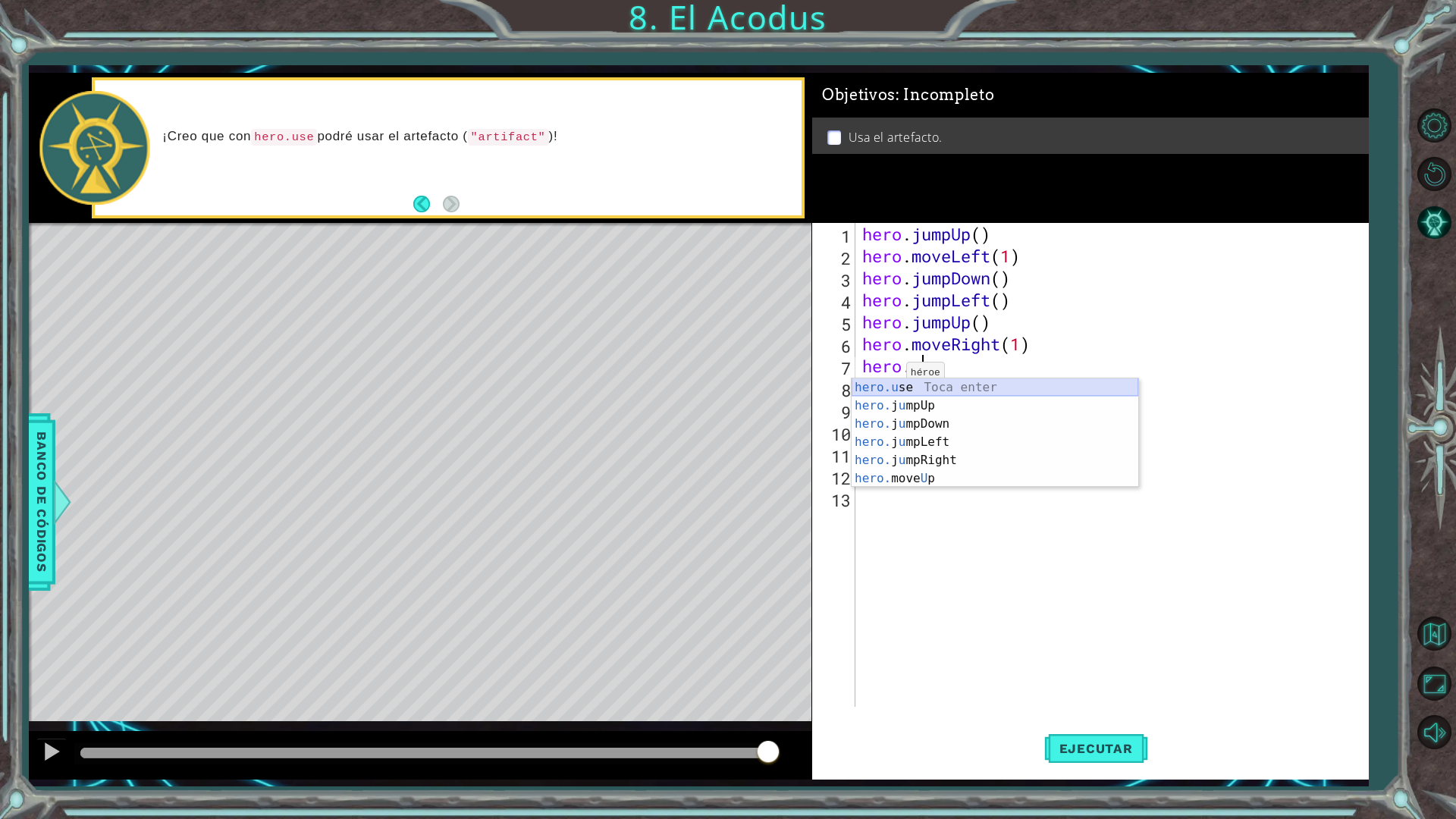
click at [913, 381] on div "hero.u se Toca enter hero. j u mpUp Toca enter hero. j u mpDown Toca enter hero…" at bounding box center [994, 451] width 286 height 145
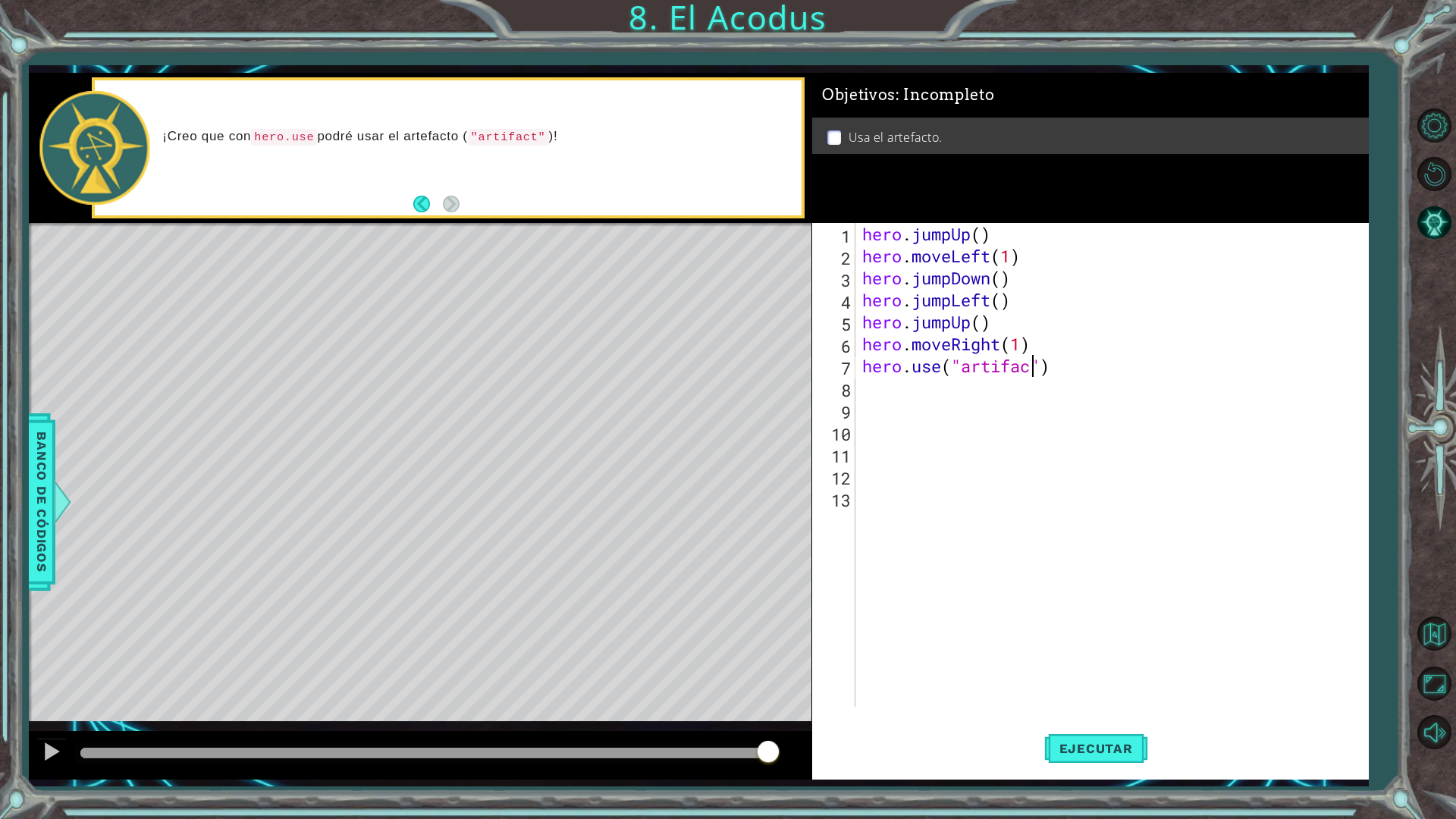
scroll to position [0, 7]
type textarea "hero.use("artifact")"
click at [1110, 716] on button "Ejecutar" at bounding box center [1095, 748] width 104 height 56
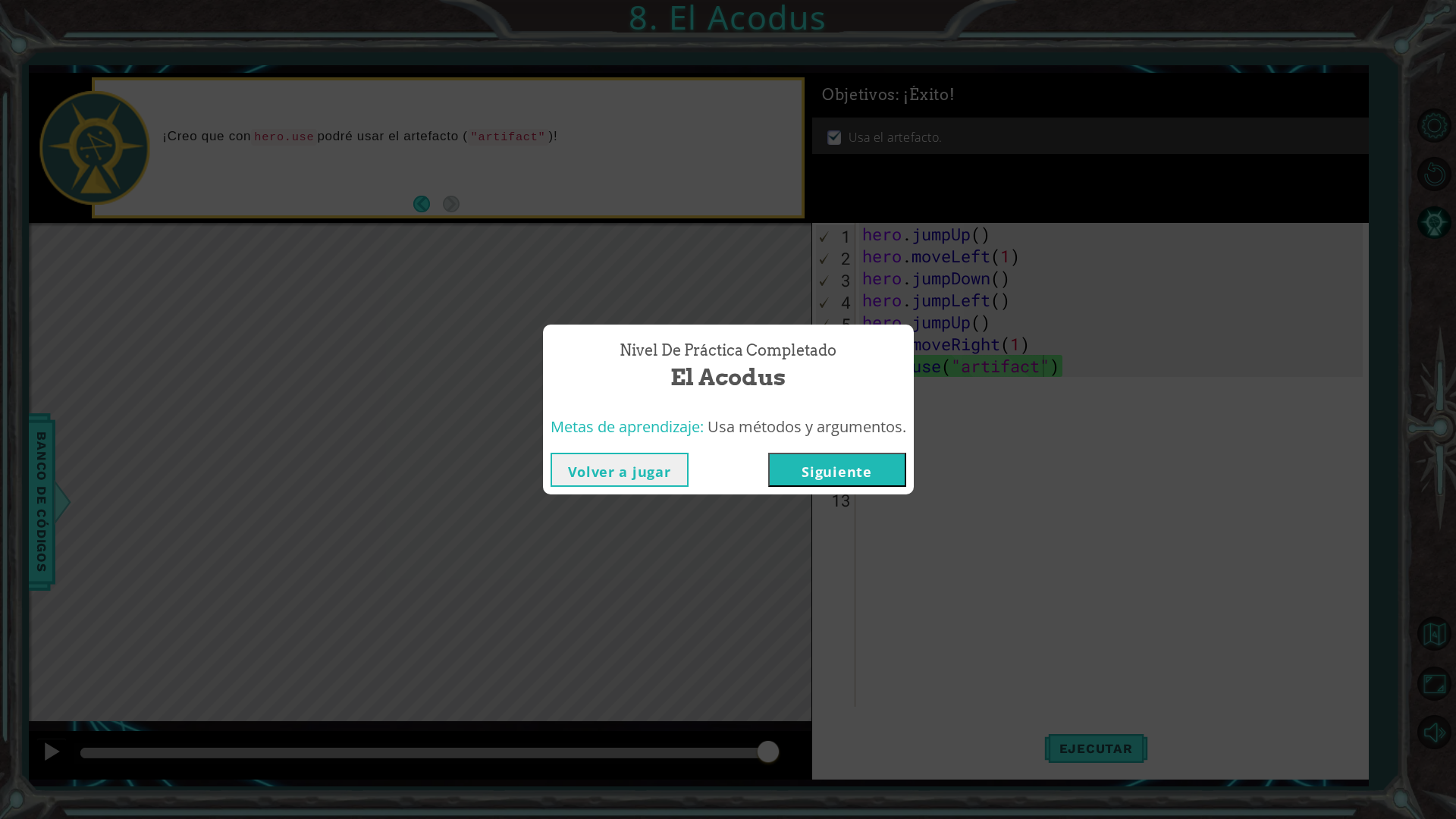
click at [894, 471] on button "Siguiente" at bounding box center [837, 470] width 138 height 34
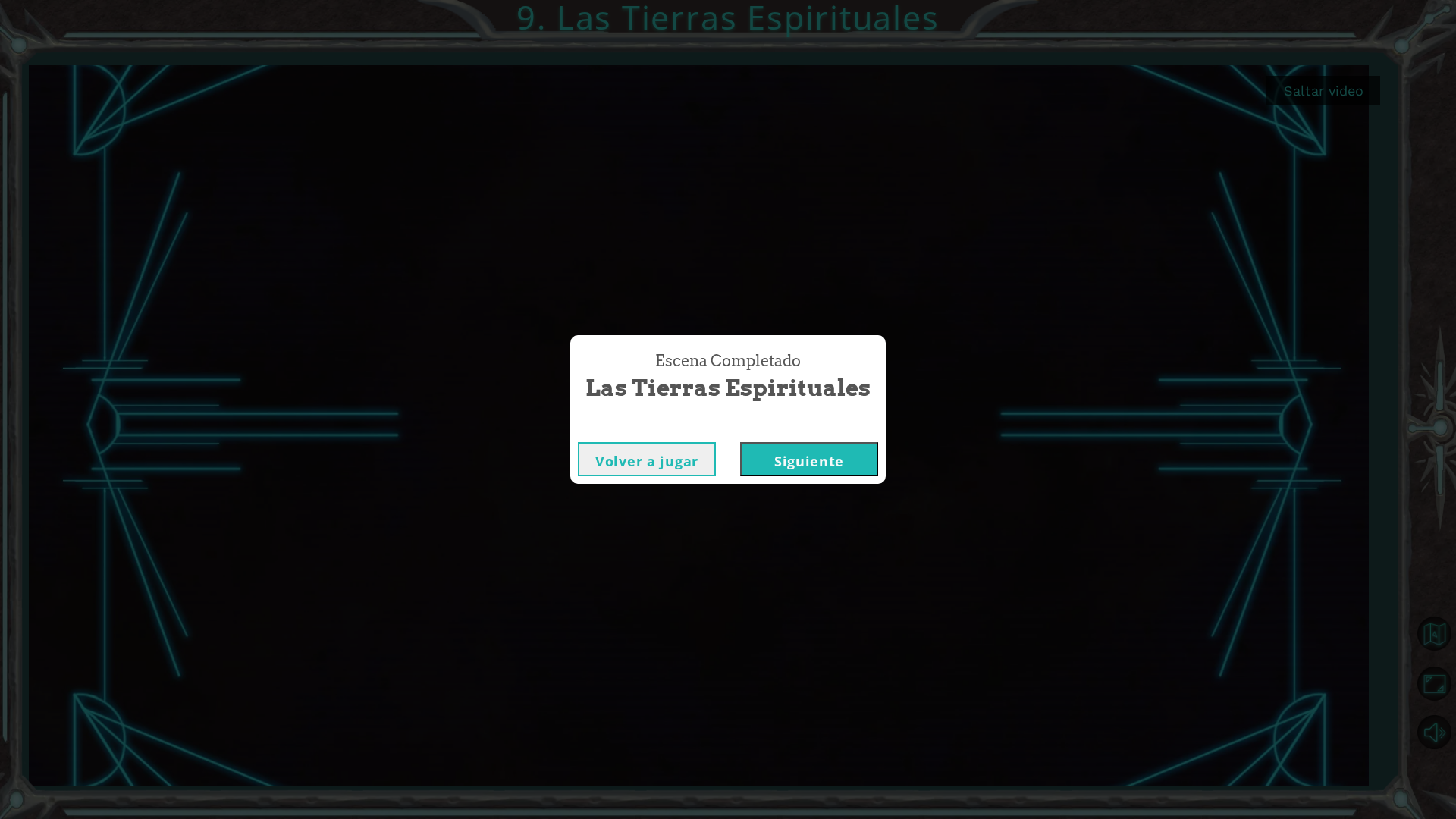
click at [779, 472] on button "Siguiente" at bounding box center [809, 459] width 138 height 34
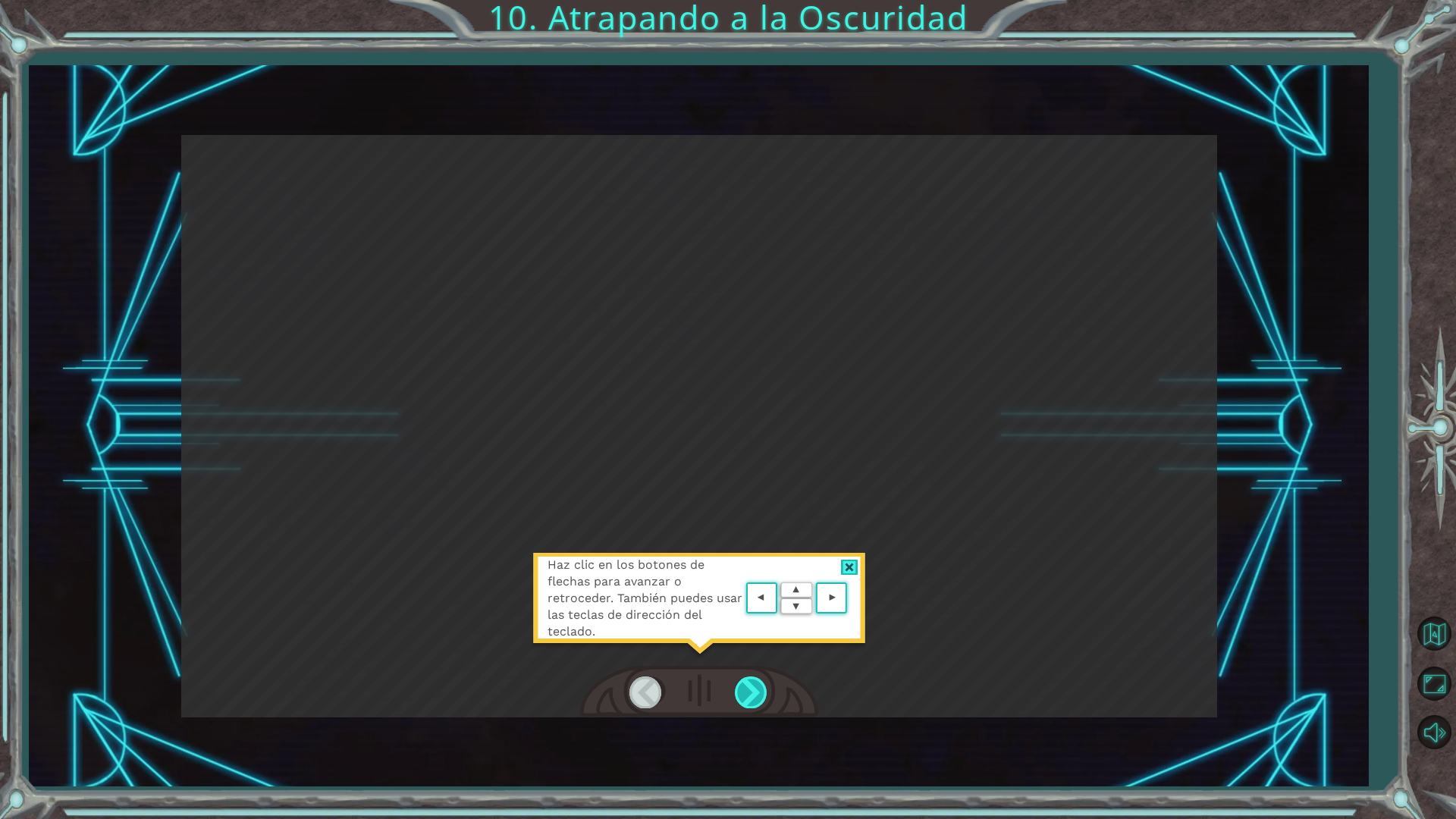
click at [751, 685] on div at bounding box center [752, 691] width 34 height 31
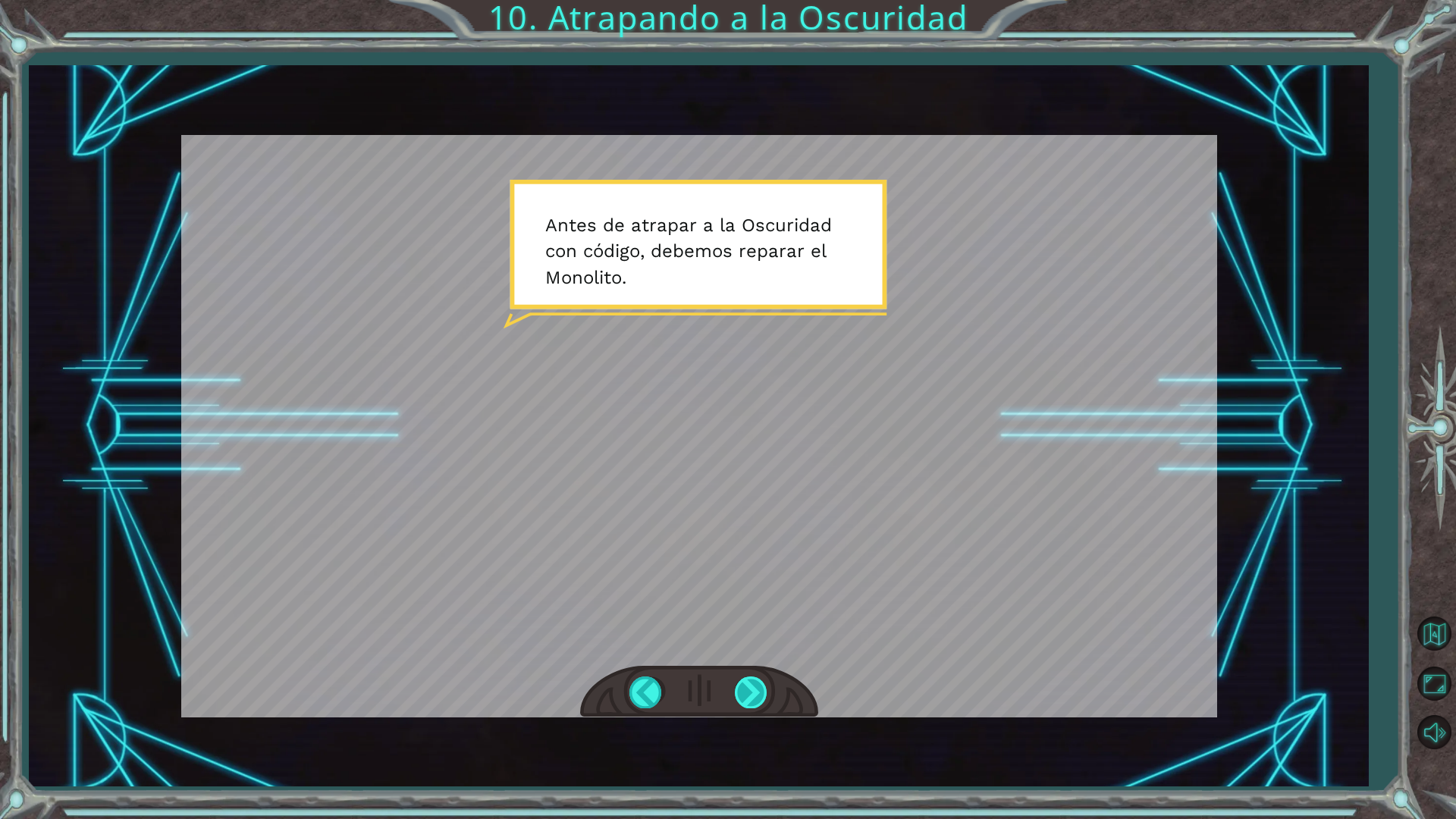
click at [744, 695] on div at bounding box center [752, 691] width 34 height 31
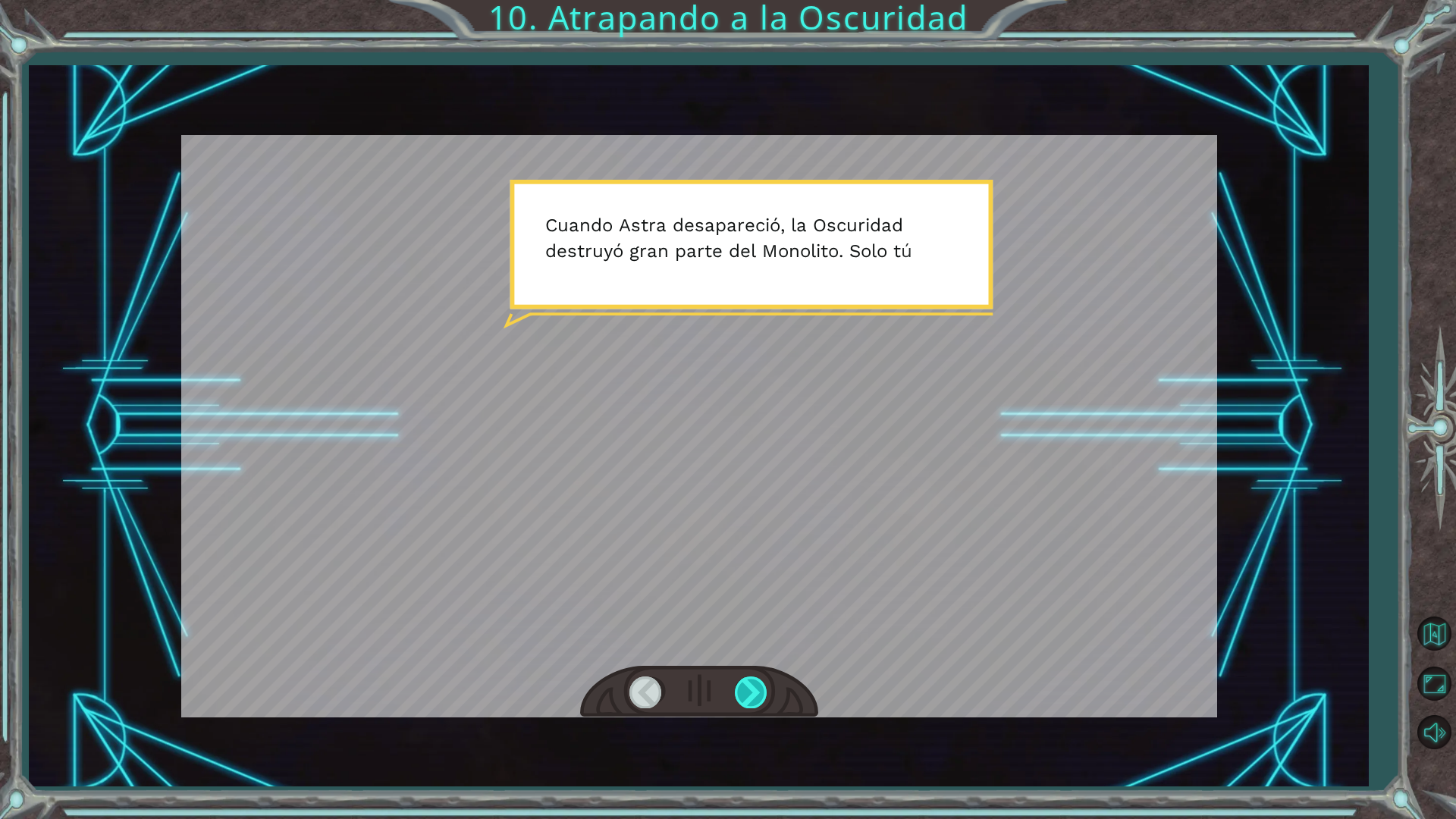
click at [744, 689] on div at bounding box center [752, 691] width 34 height 31
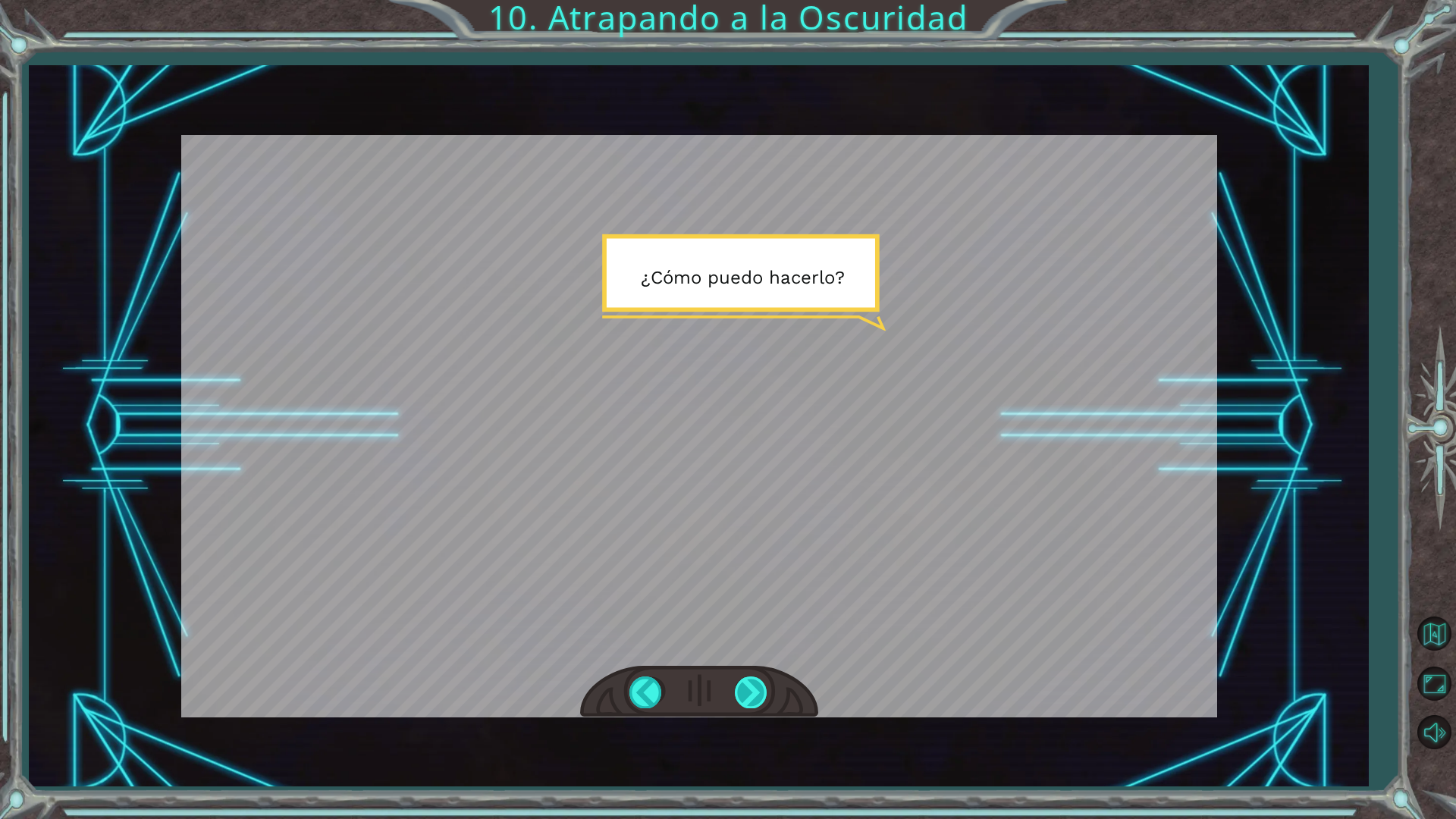
click at [744, 689] on div at bounding box center [752, 691] width 34 height 31
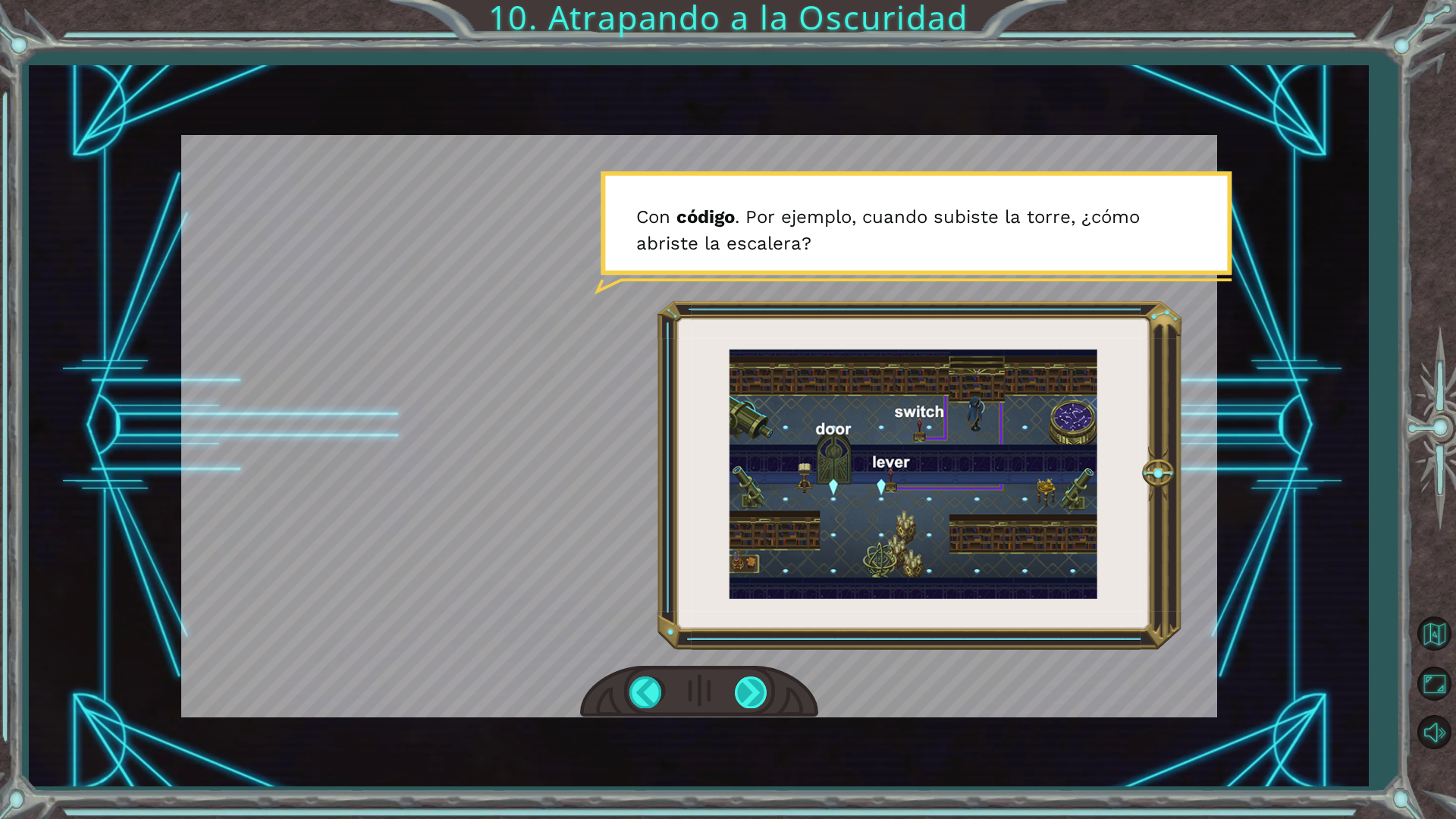
click at [744, 689] on div at bounding box center [752, 691] width 34 height 31
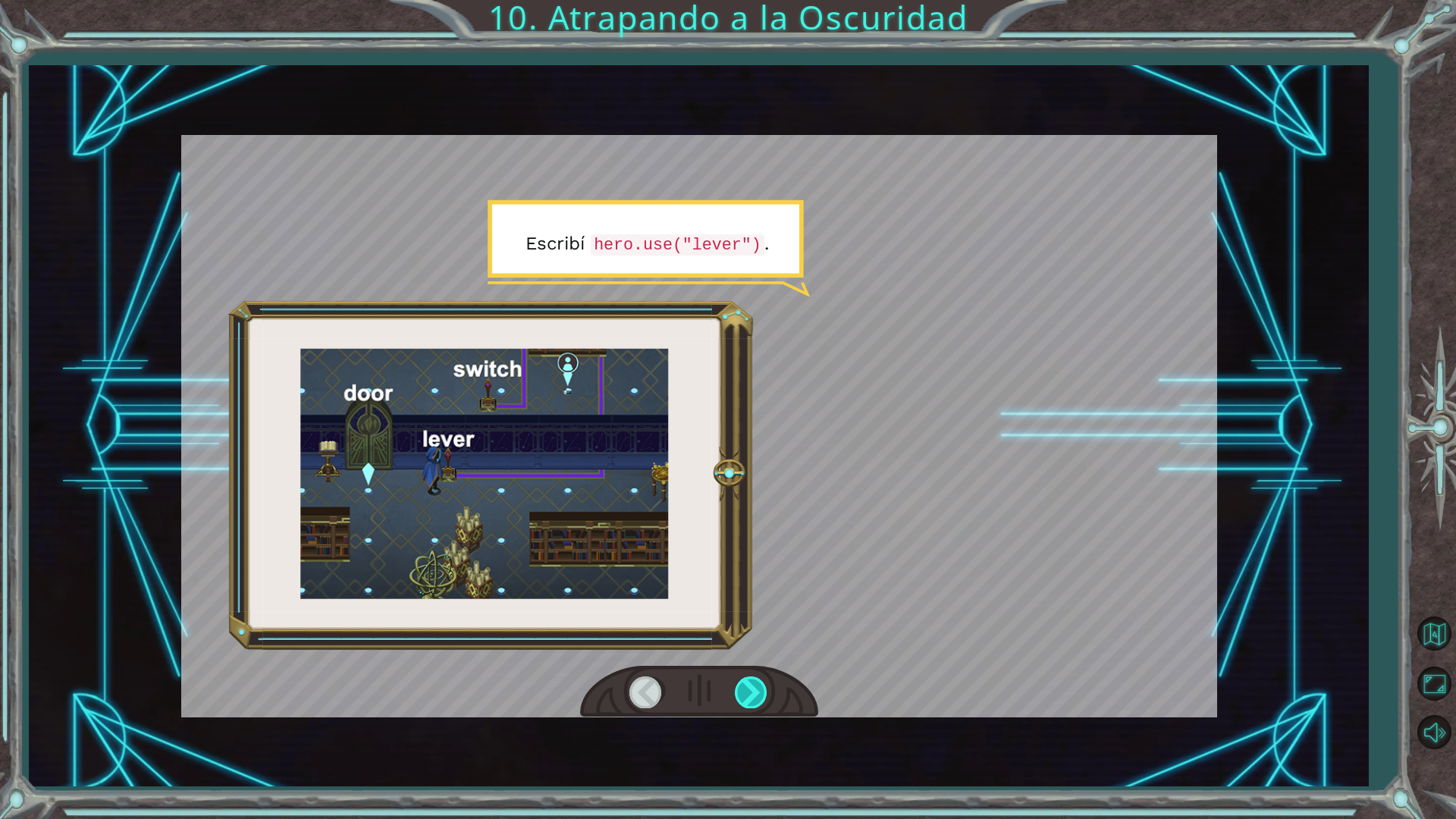
click at [744, 689] on div at bounding box center [752, 691] width 34 height 31
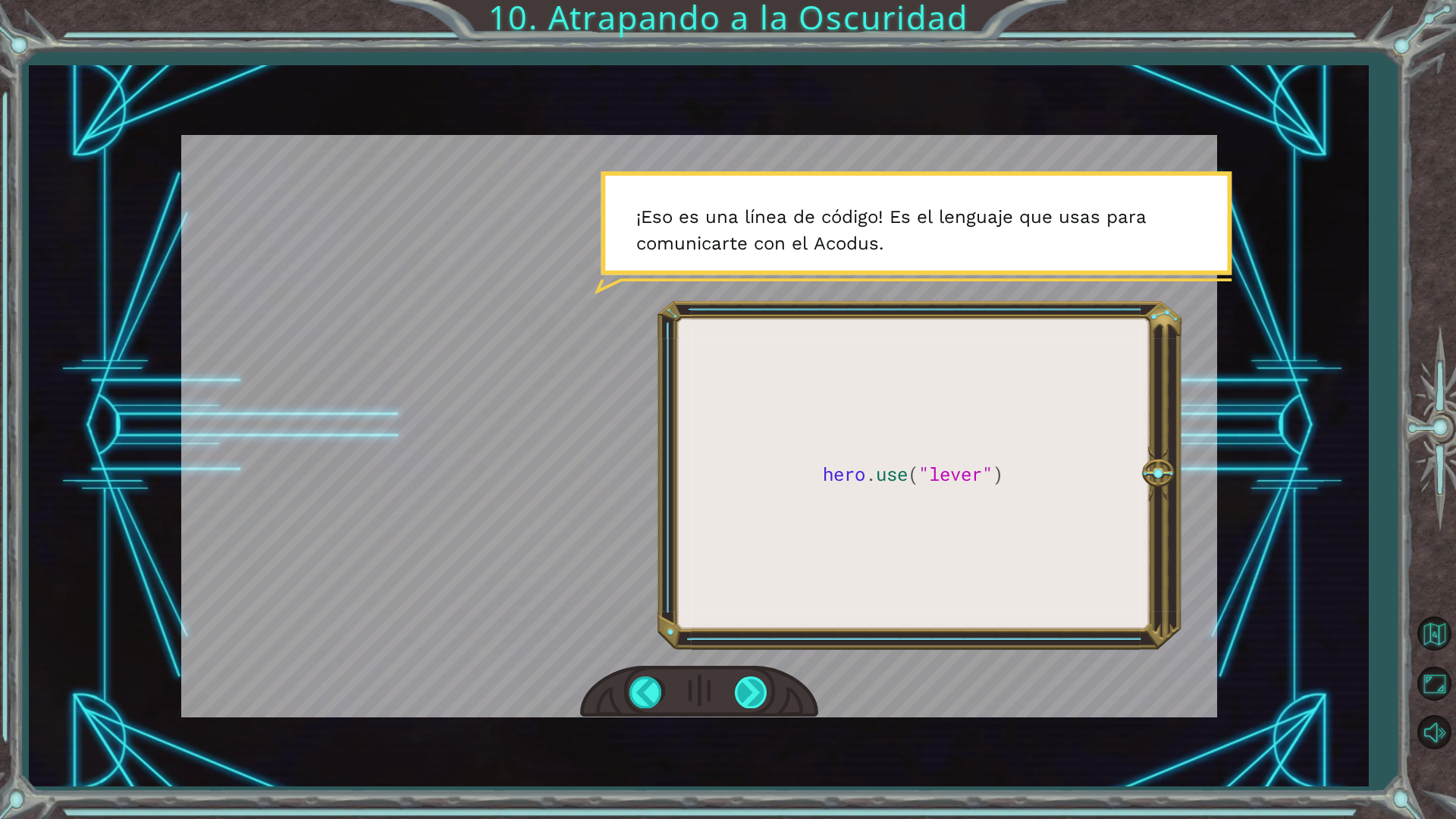
click at [744, 689] on div at bounding box center [752, 691] width 34 height 31
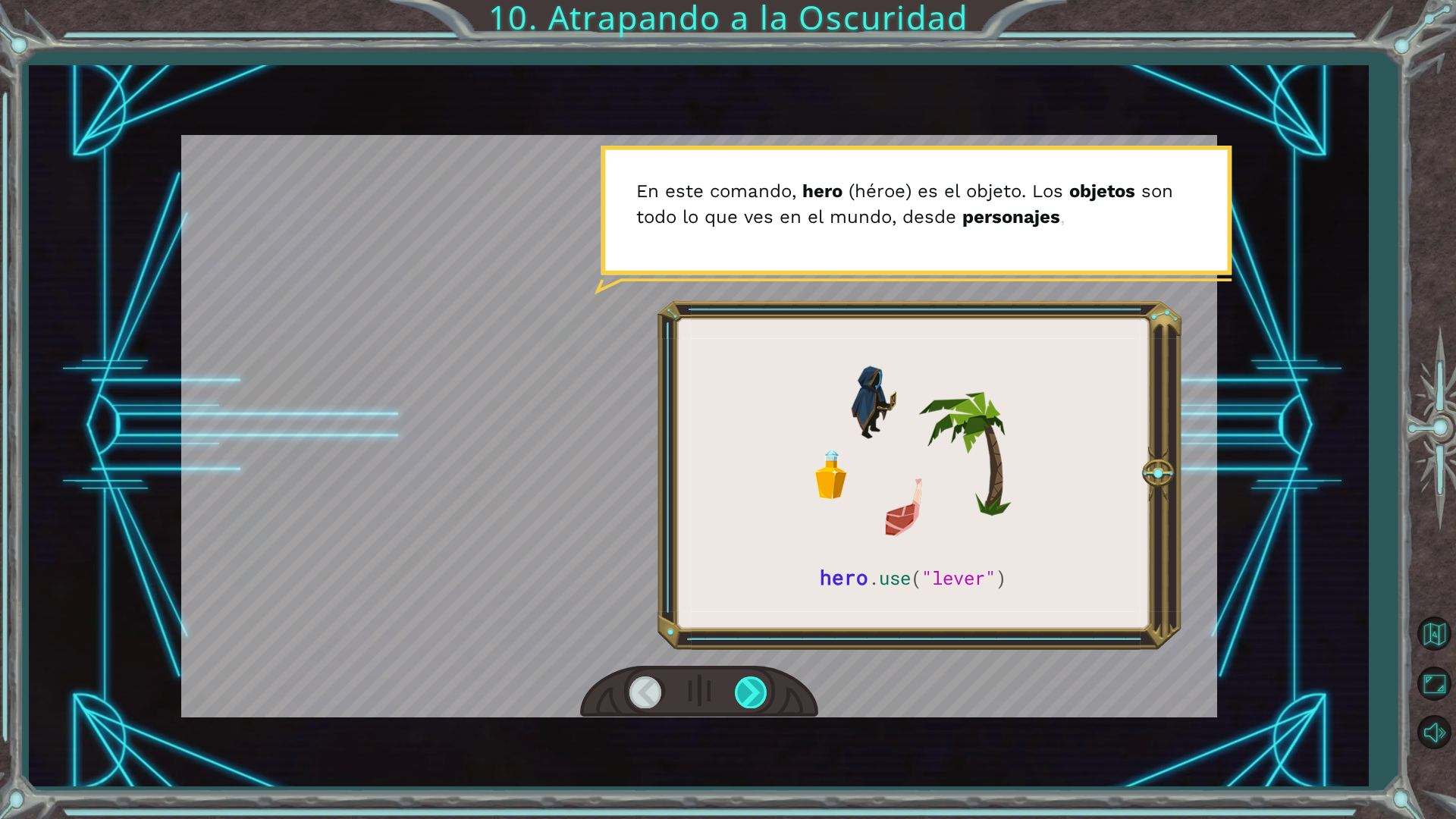
click at [746, 685] on div at bounding box center [752, 691] width 34 height 31
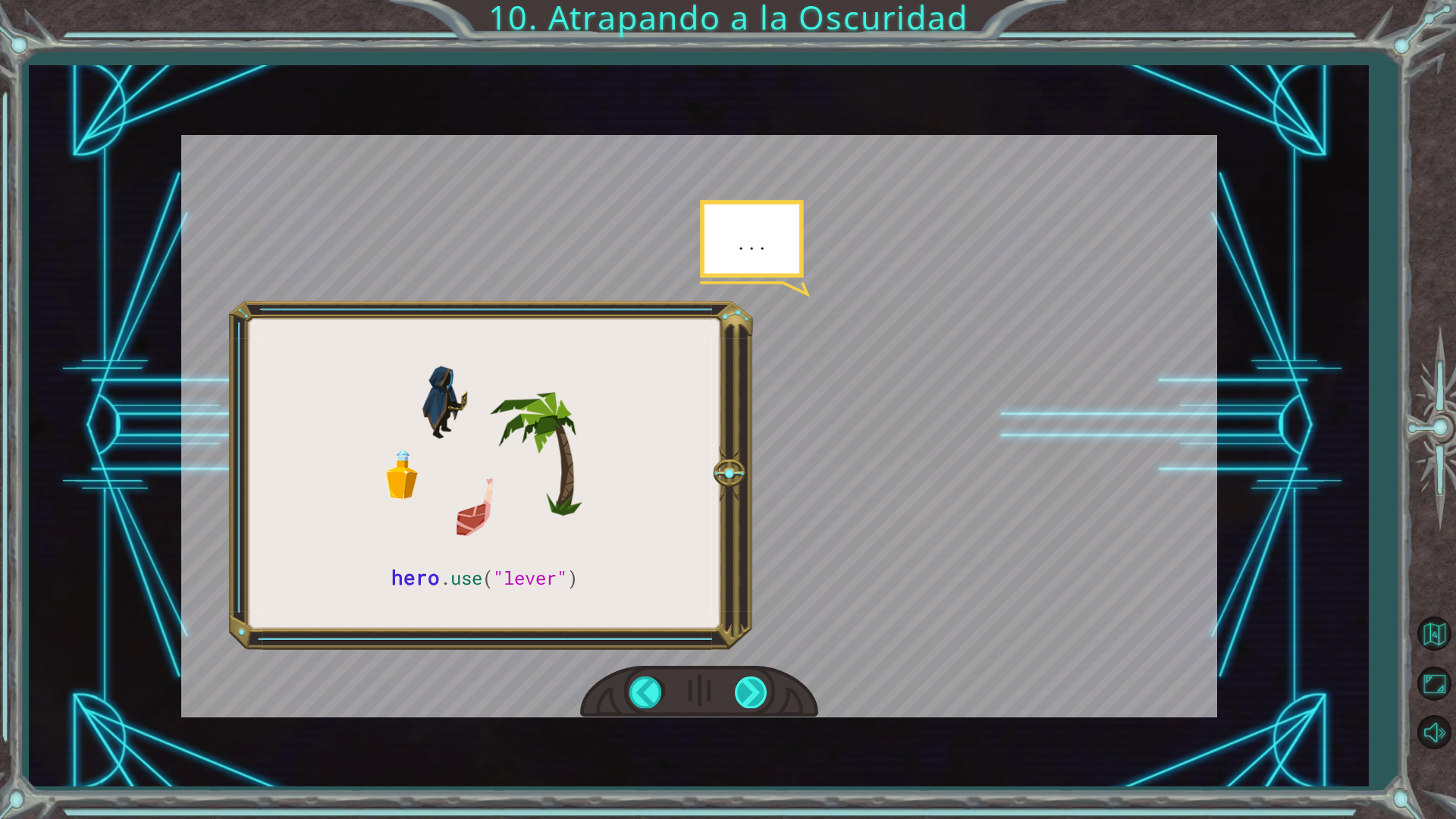
click at [746, 685] on div at bounding box center [752, 691] width 34 height 31
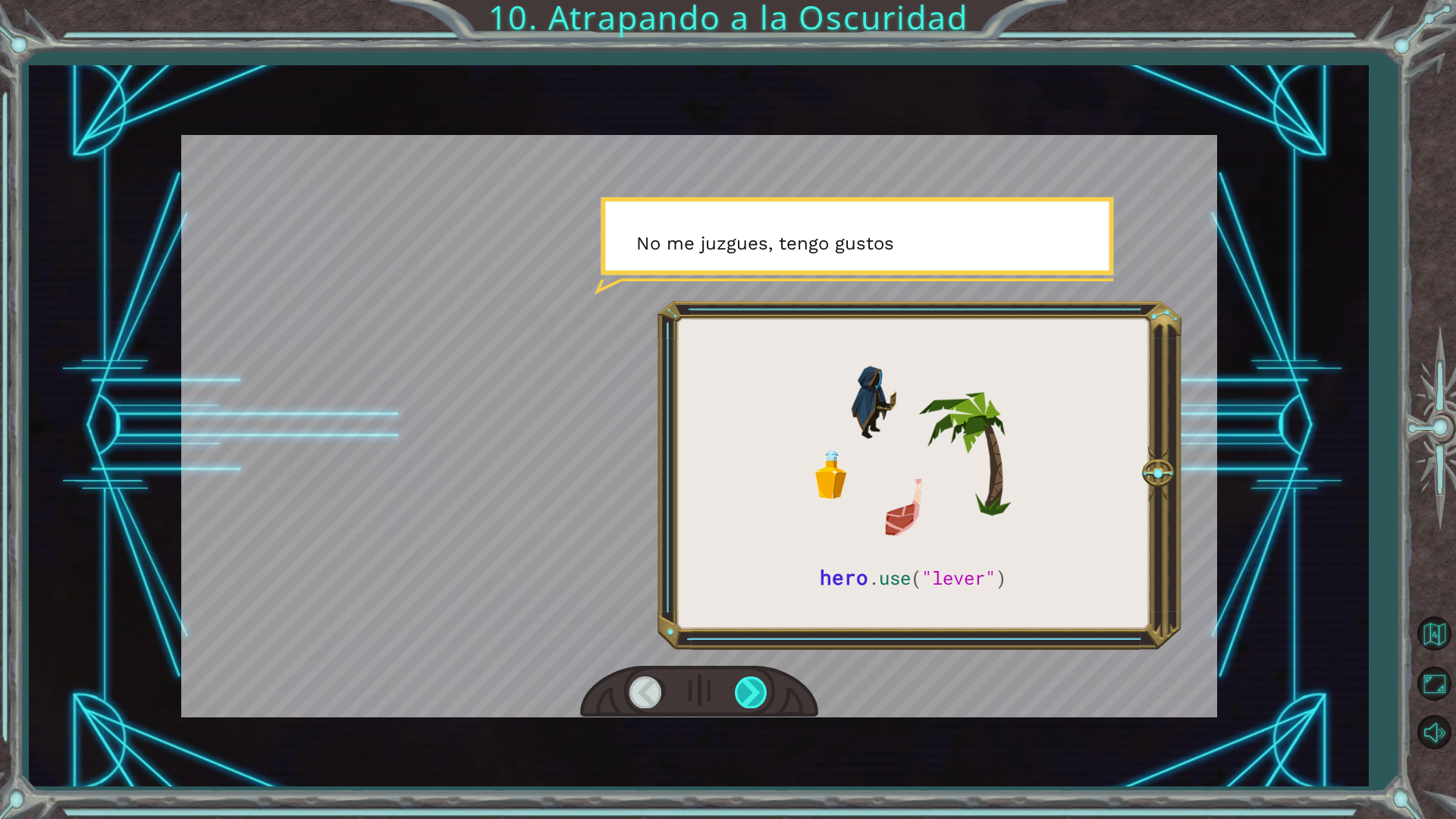
click at [746, 685] on div at bounding box center [752, 691] width 34 height 31
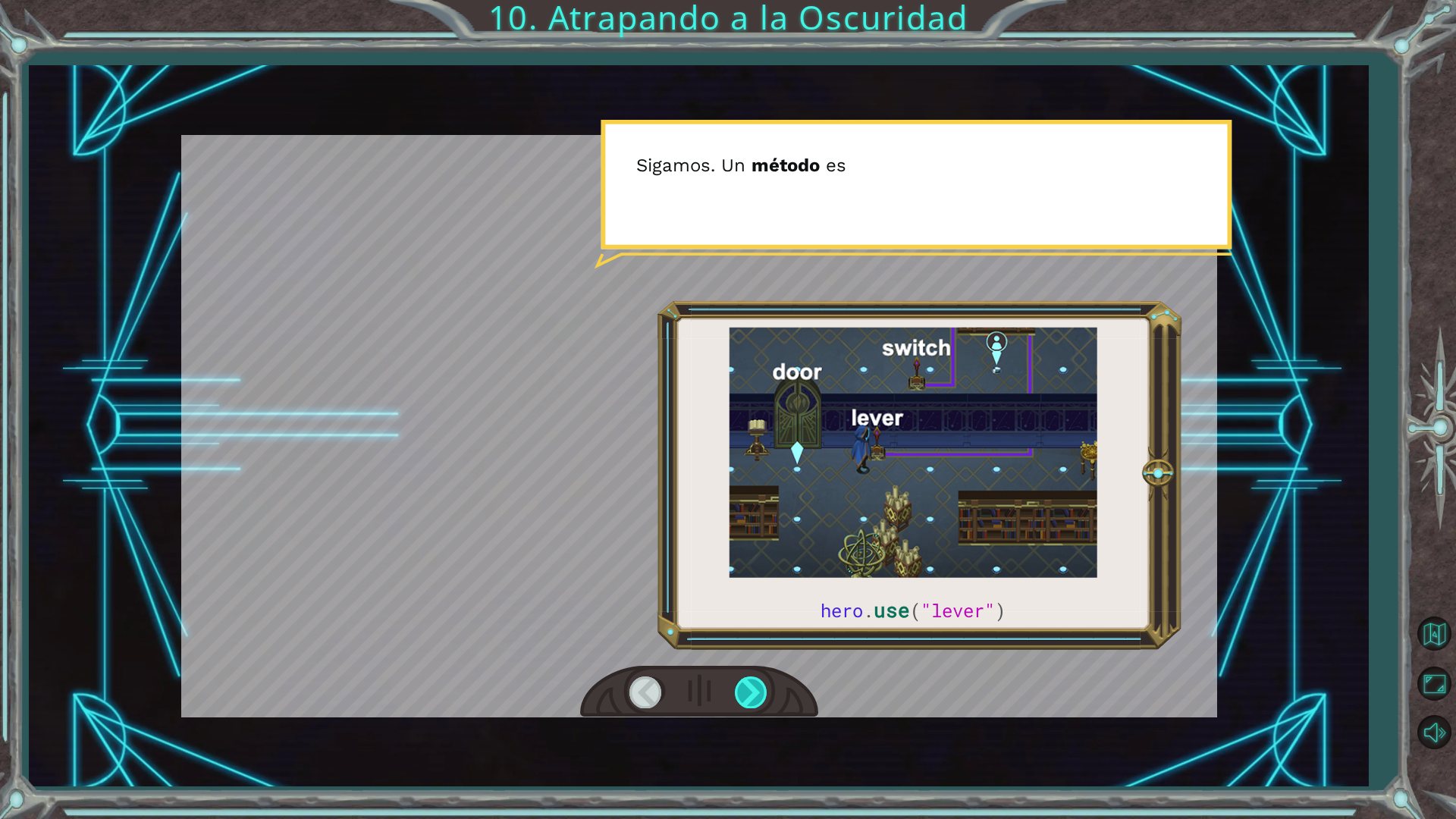
click at [746, 685] on div at bounding box center [752, 691] width 34 height 31
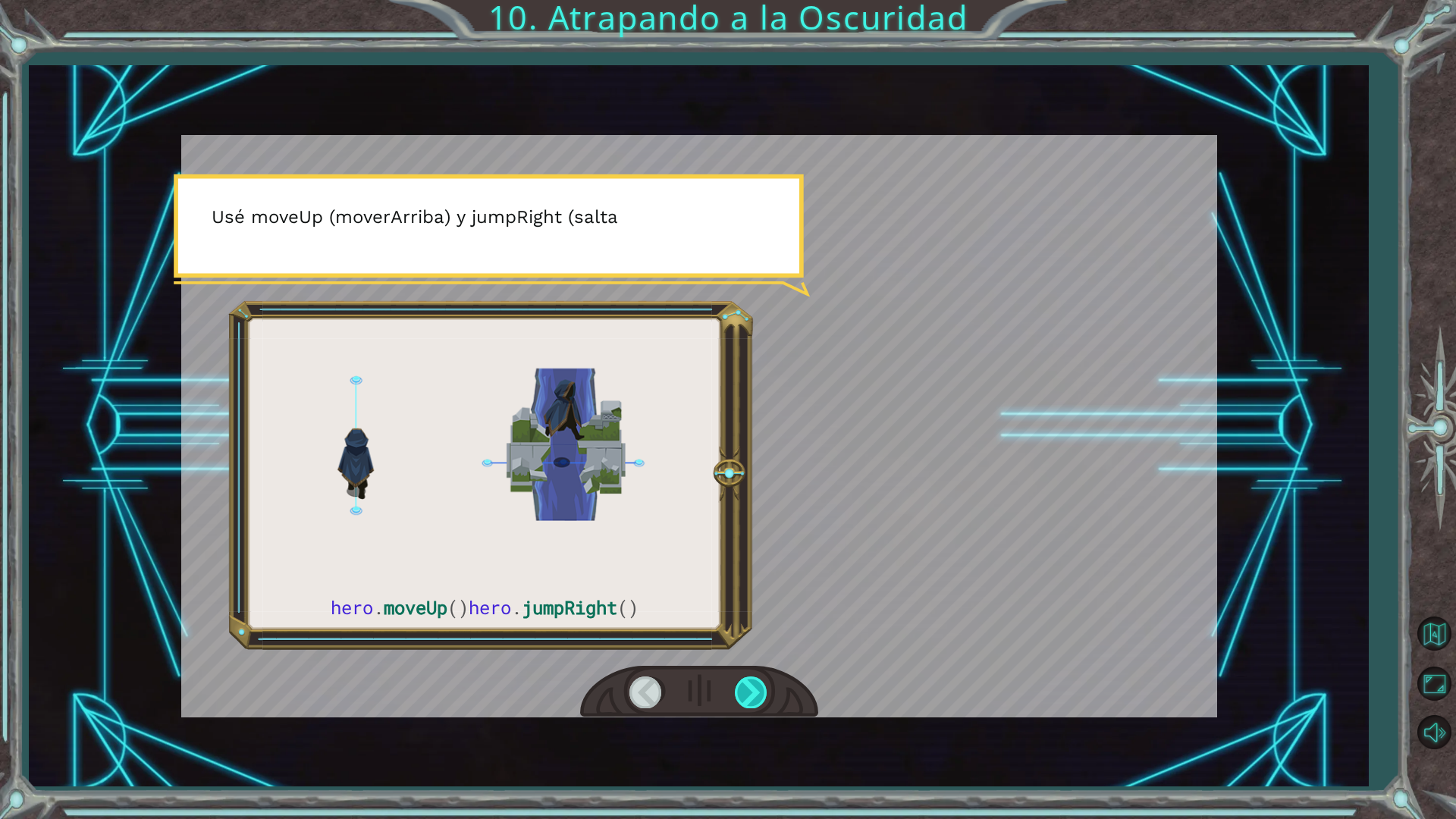
click at [746, 685] on div at bounding box center [752, 691] width 34 height 31
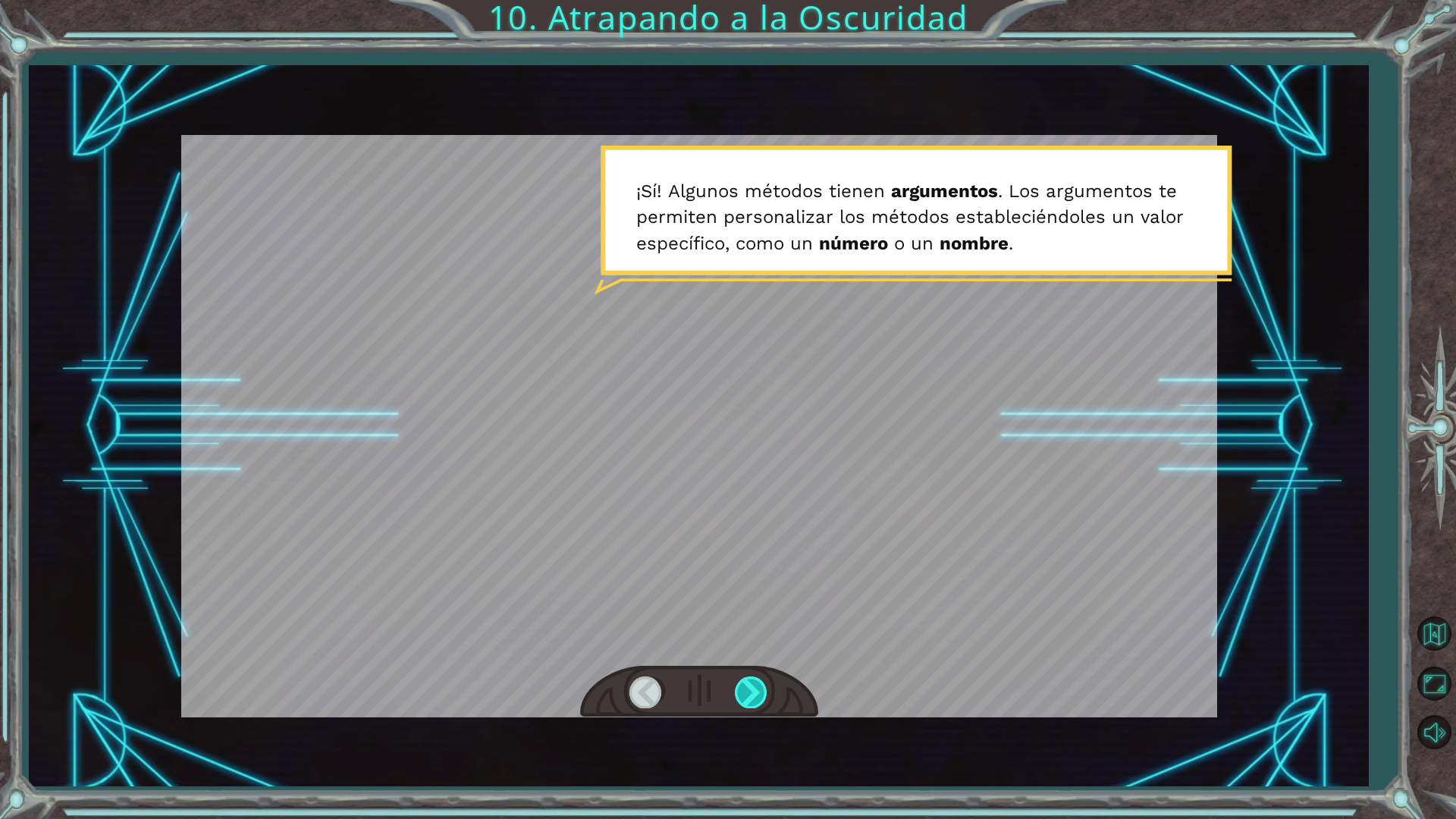
click at [746, 685] on div at bounding box center [752, 691] width 34 height 31
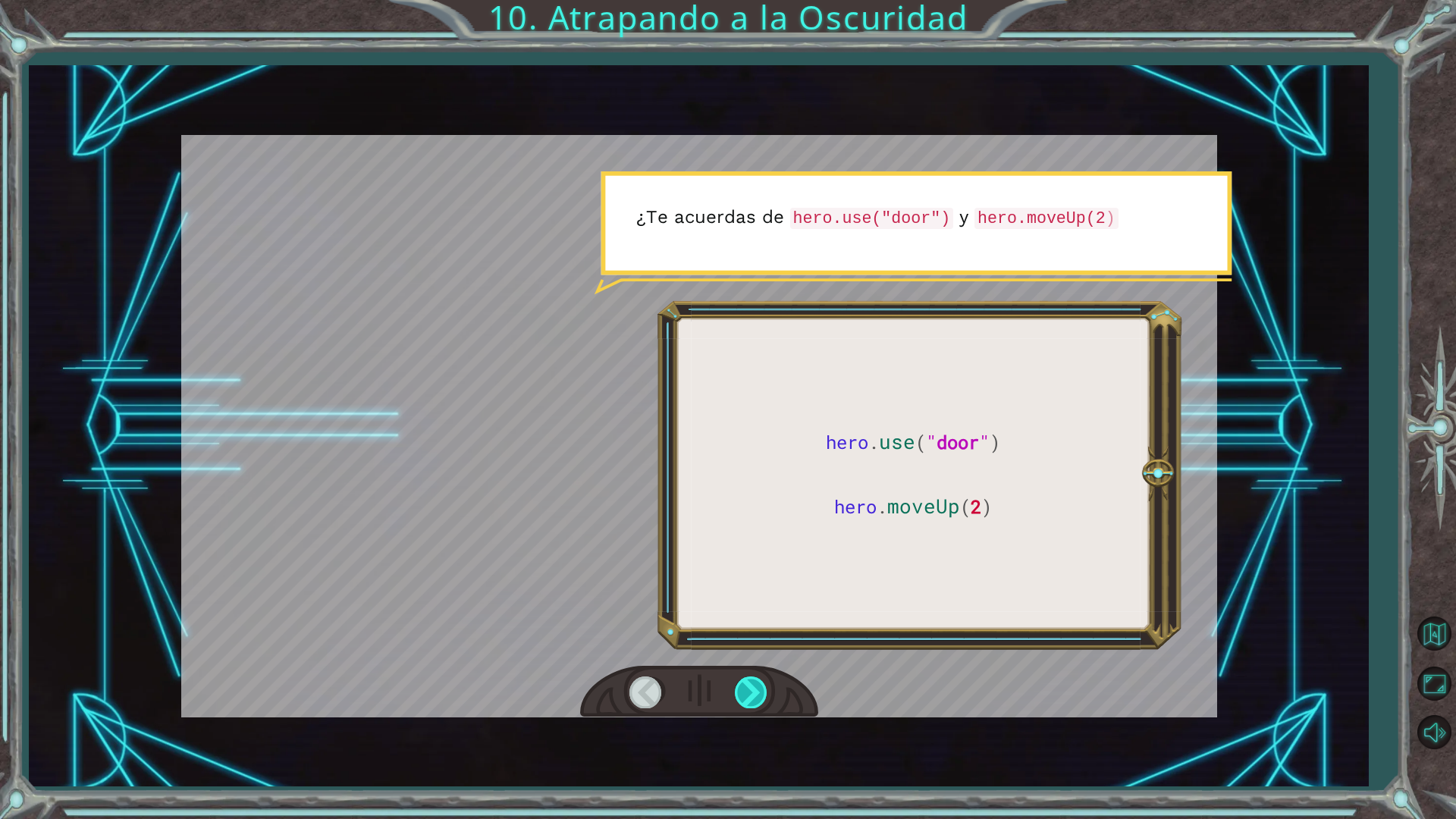
click at [746, 685] on div at bounding box center [752, 691] width 34 height 31
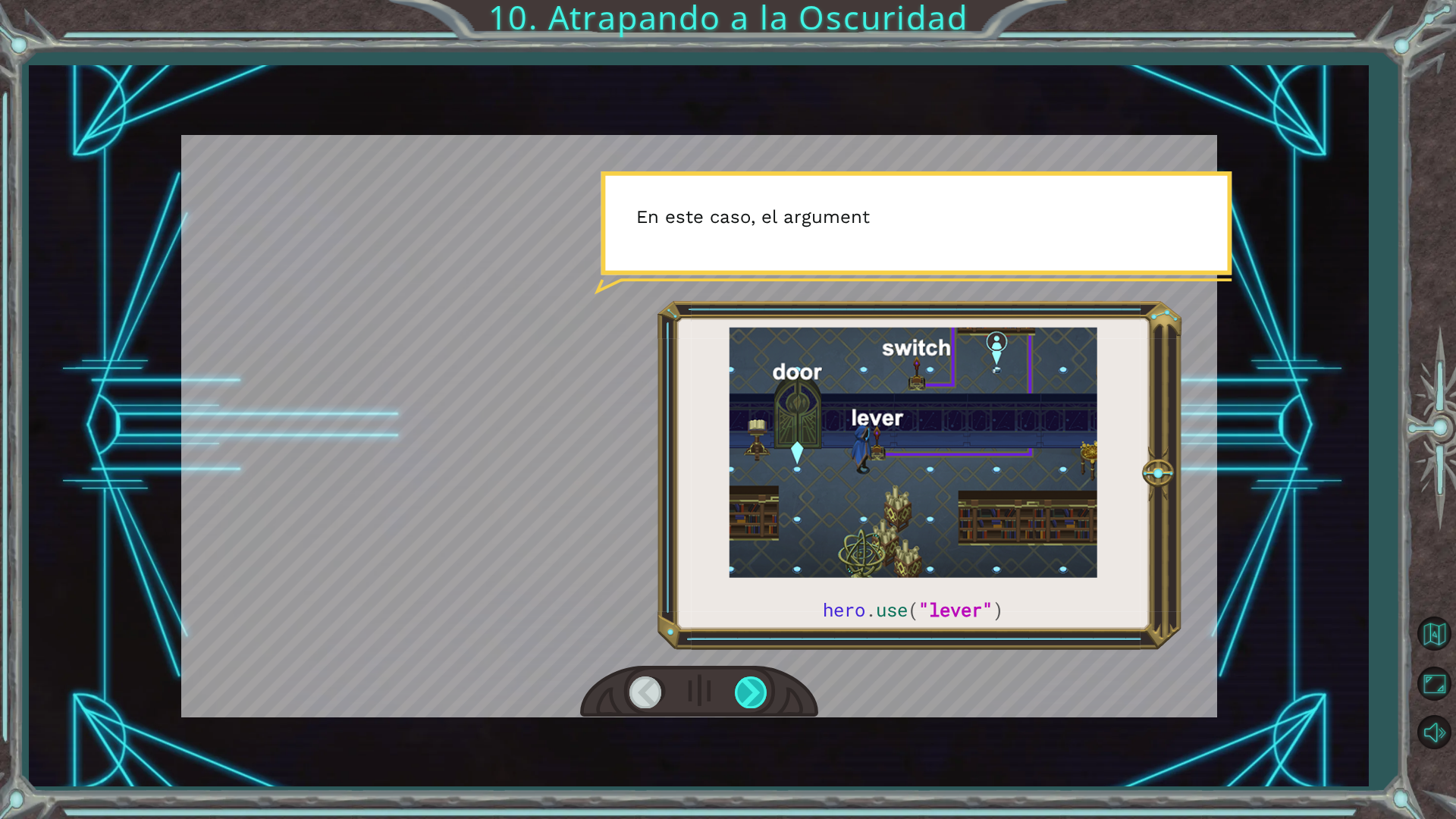
click at [746, 685] on div at bounding box center [752, 691] width 34 height 31
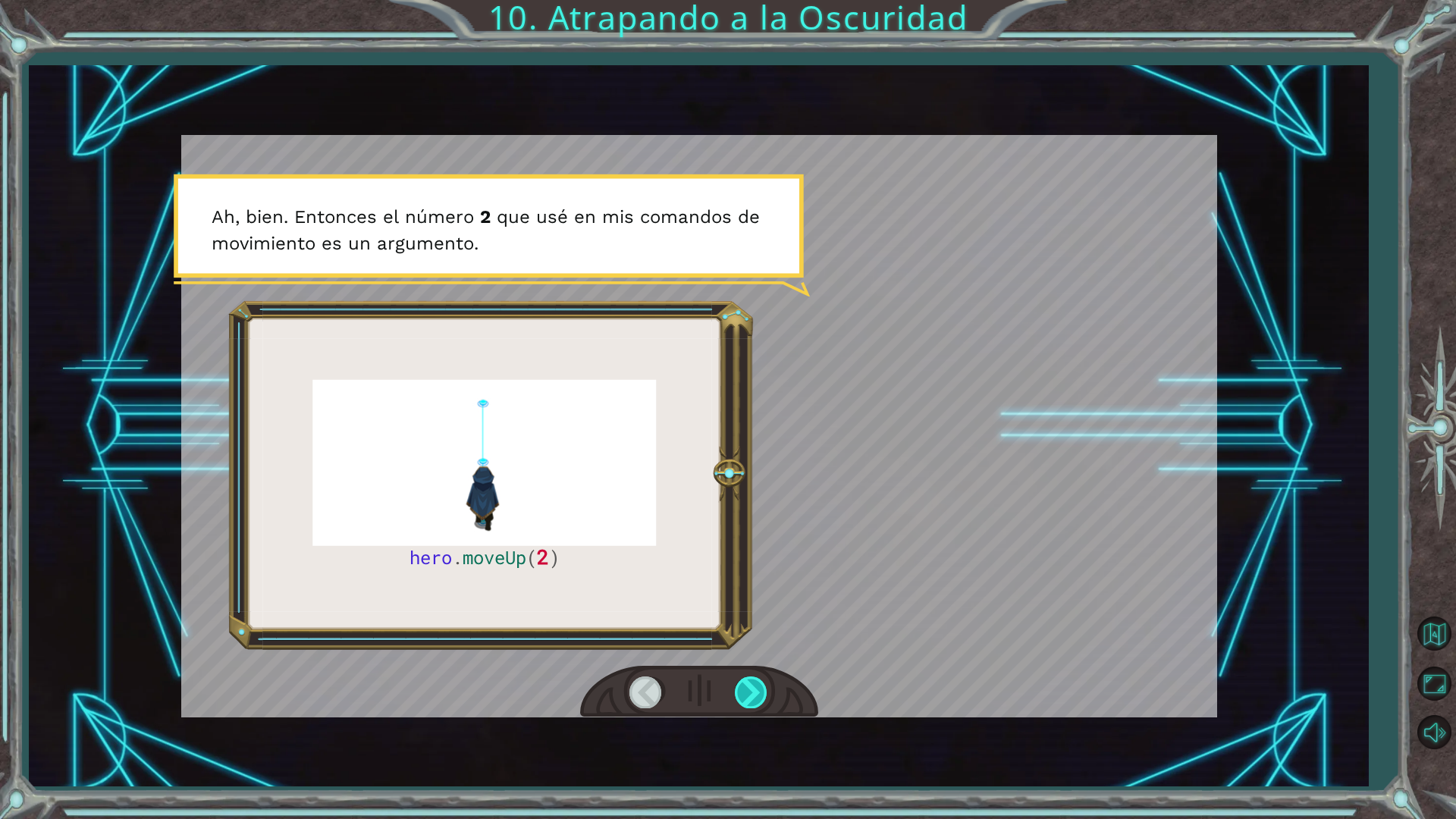
click at [746, 685] on div at bounding box center [752, 691] width 34 height 31
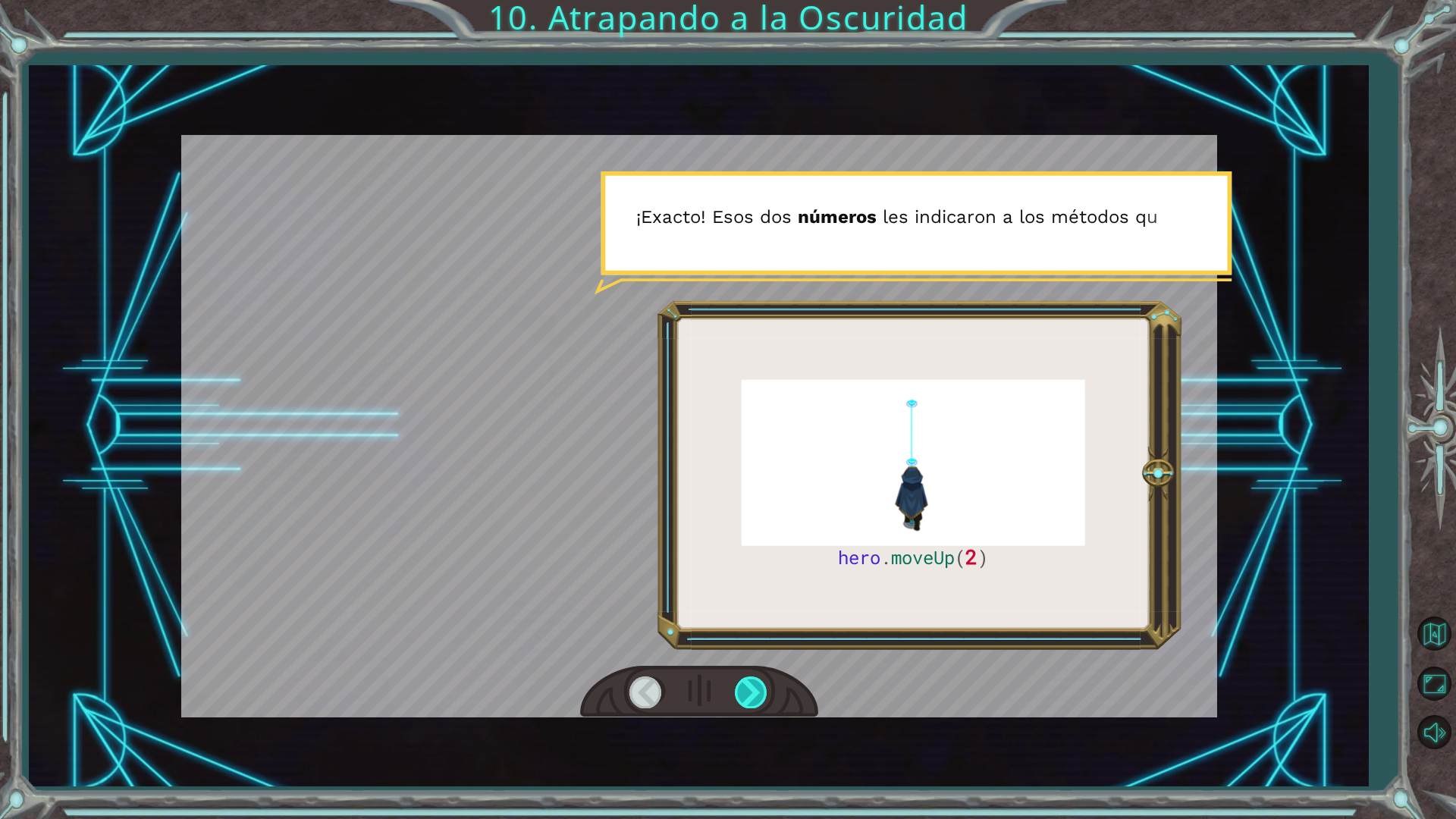
click at [746, 685] on div at bounding box center [752, 691] width 34 height 31
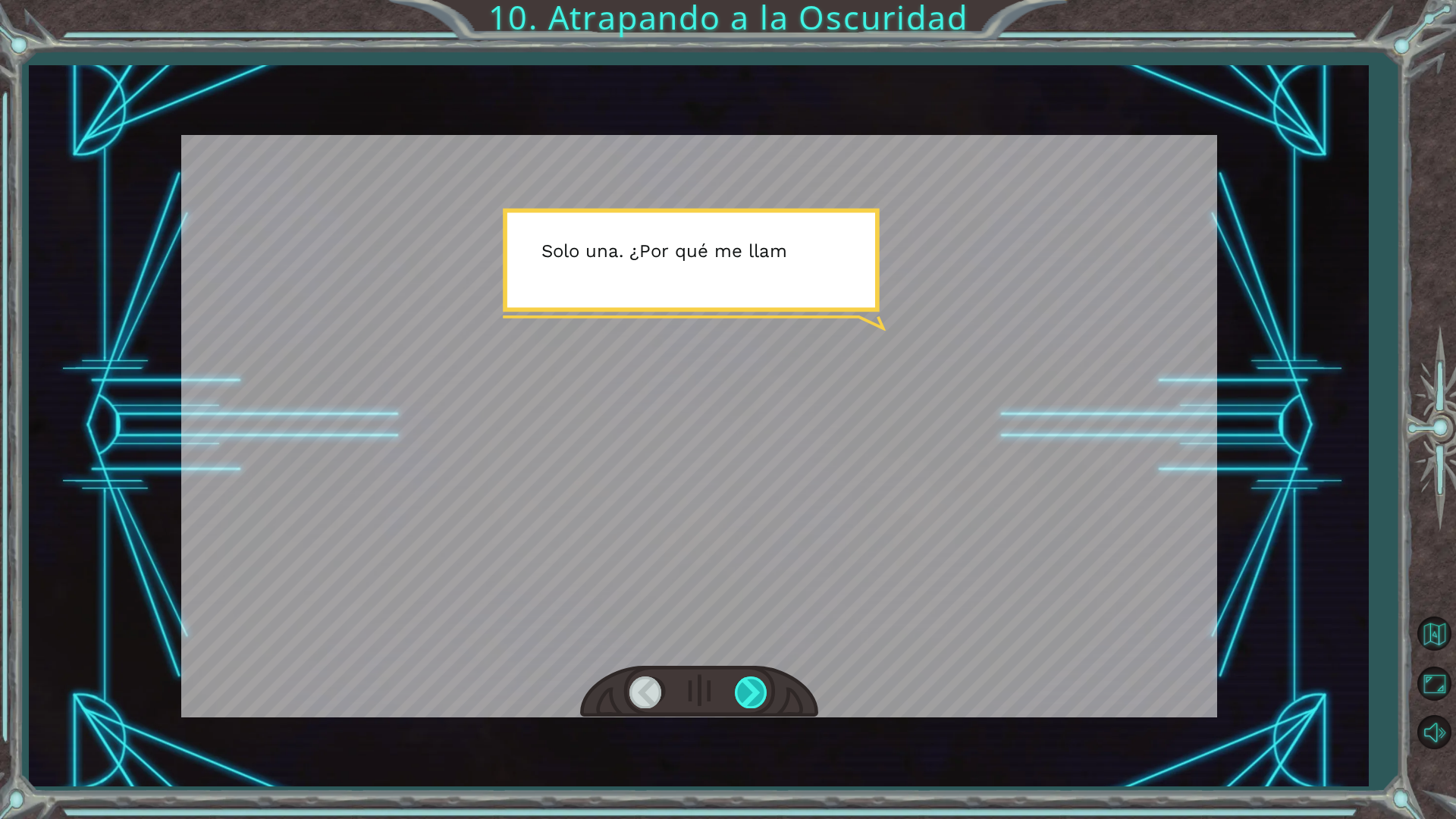
click at [746, 685] on div at bounding box center [752, 691] width 34 height 31
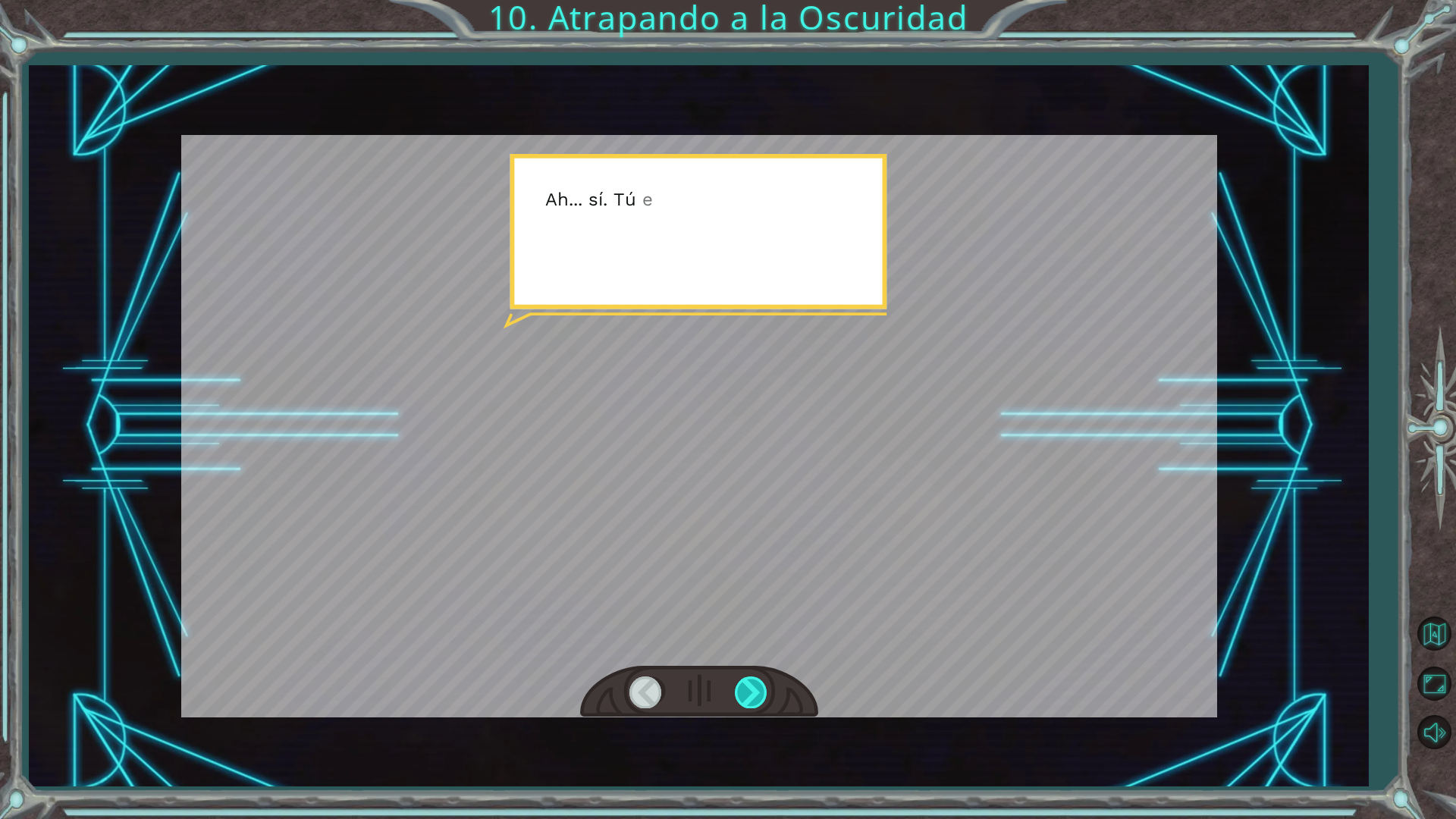
click at [746, 685] on div at bounding box center [752, 691] width 34 height 31
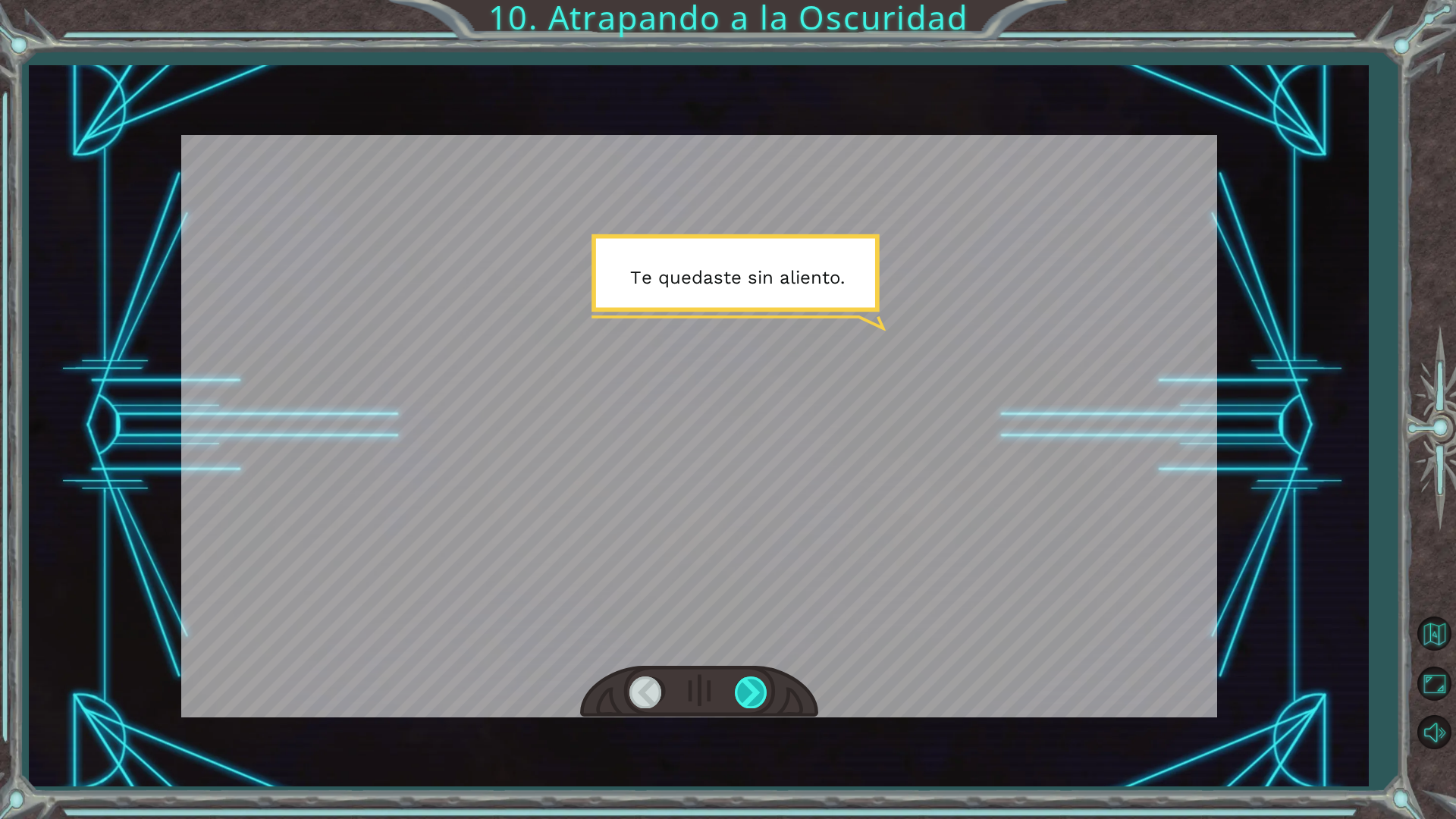
click at [746, 685] on div at bounding box center [752, 691] width 34 height 31
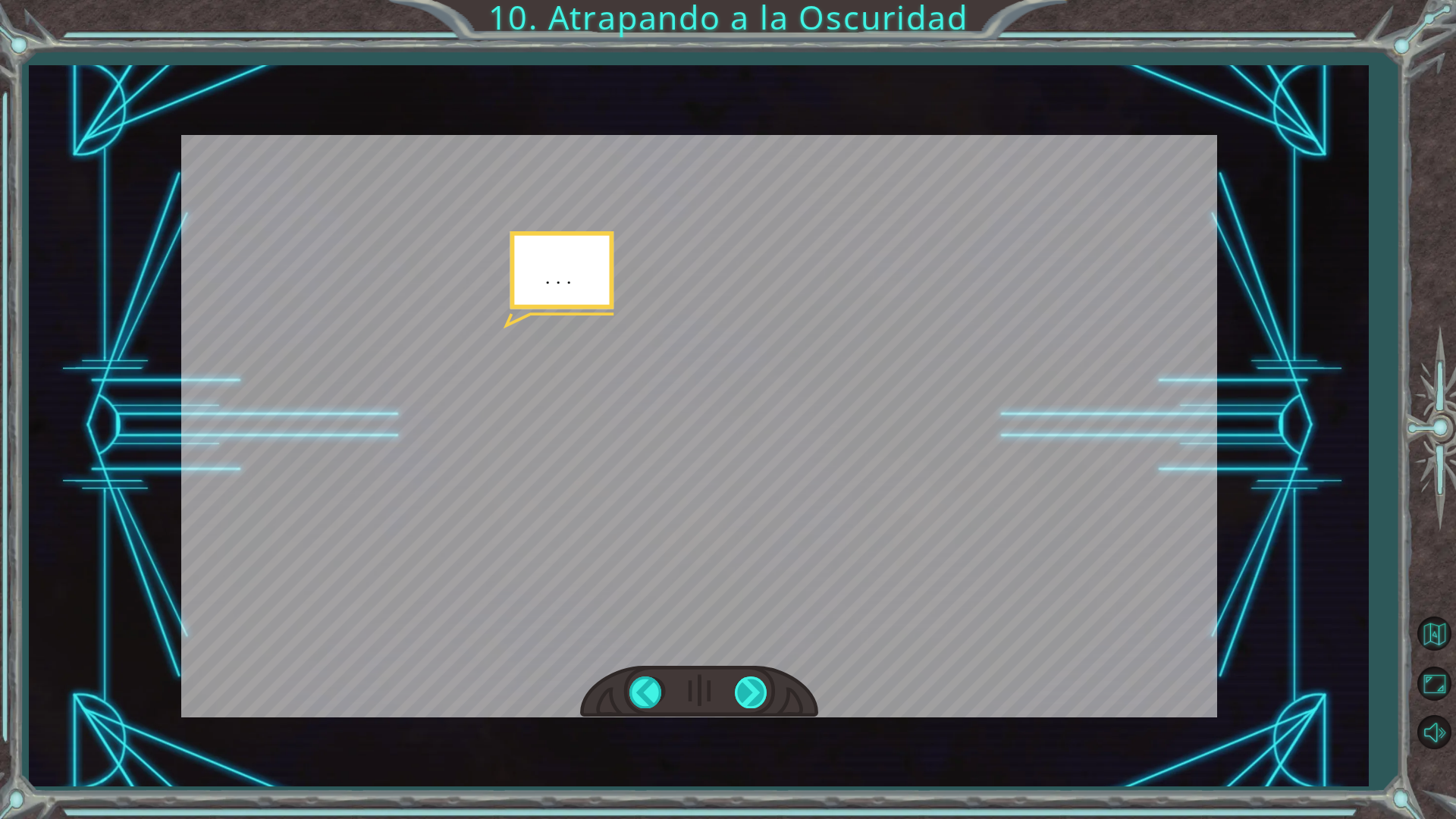
click at [746, 685] on div at bounding box center [752, 691] width 34 height 31
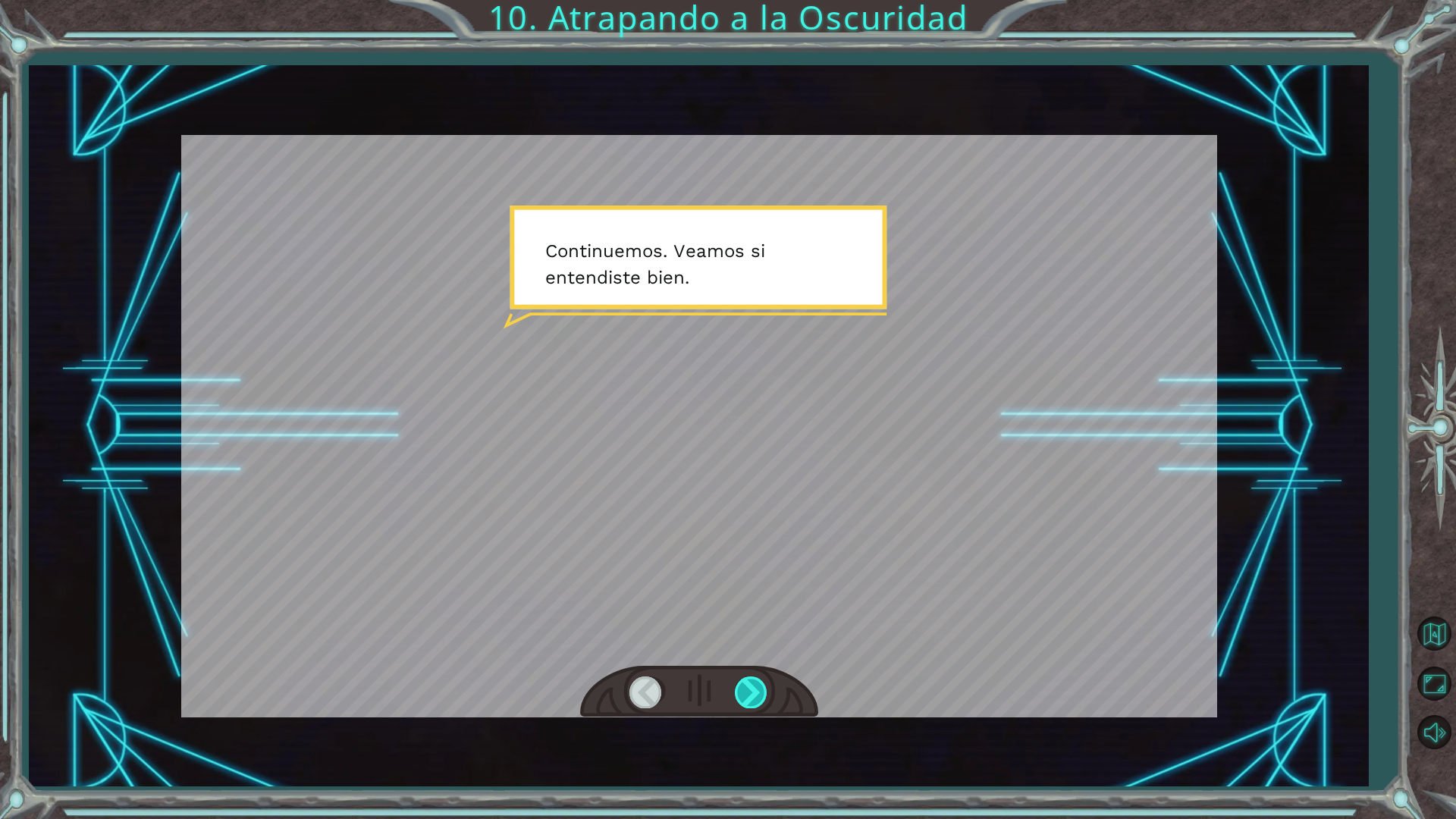
click at [746, 685] on div at bounding box center [752, 691] width 34 height 31
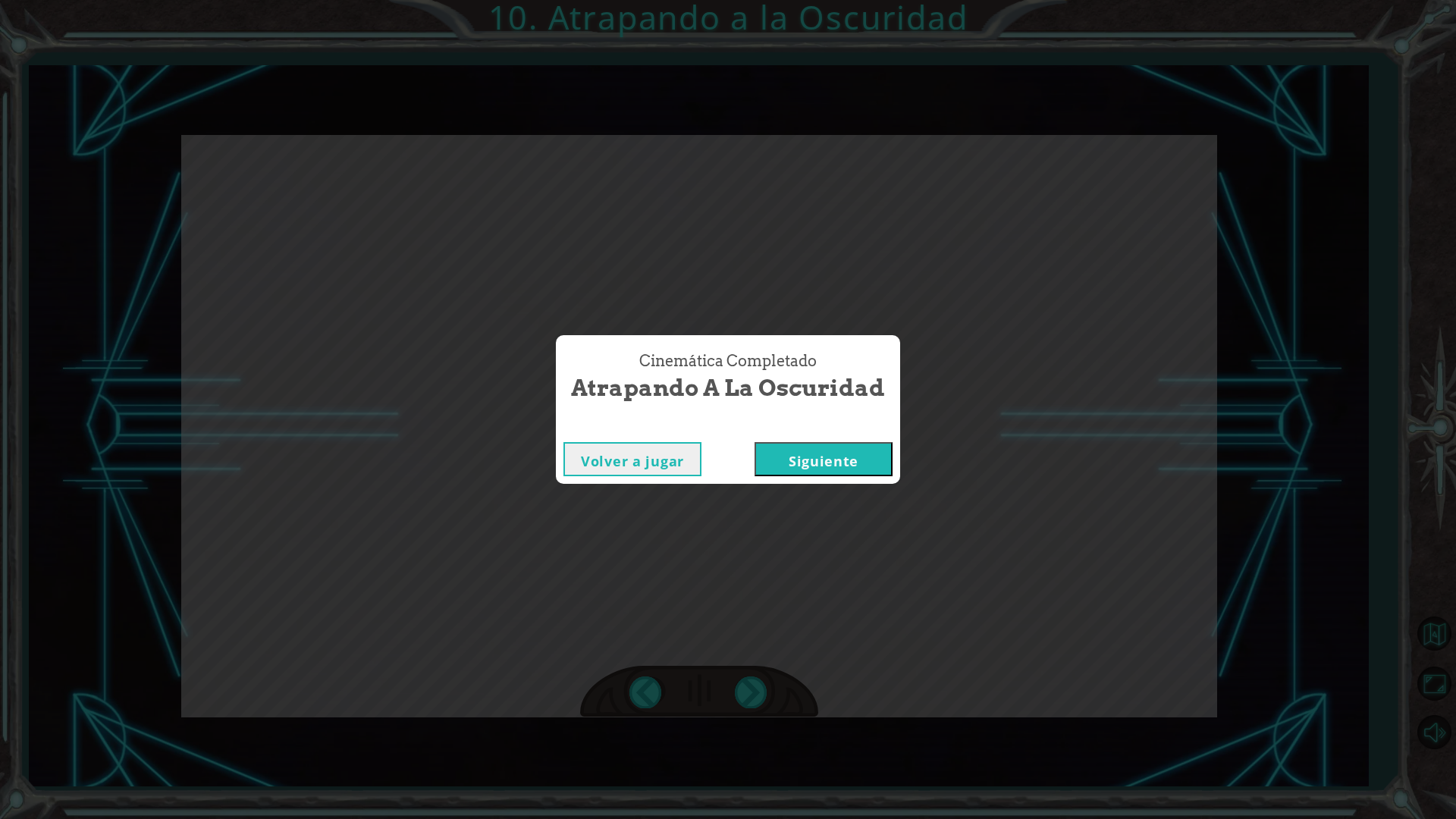
click at [879, 456] on button "Siguiente" at bounding box center [823, 459] width 138 height 34
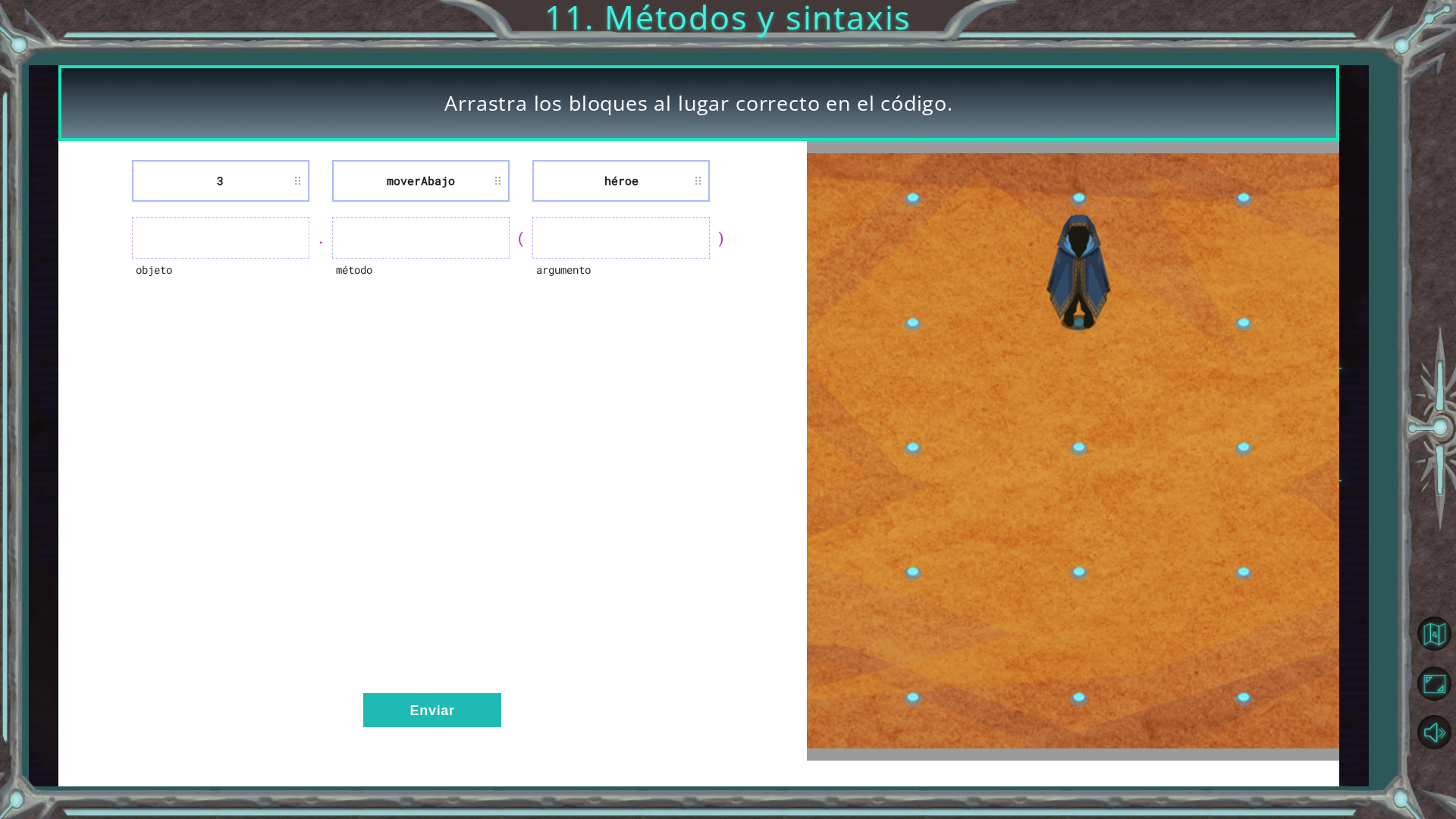
click at [178, 247] on ul at bounding box center [221, 237] width 178 height 41
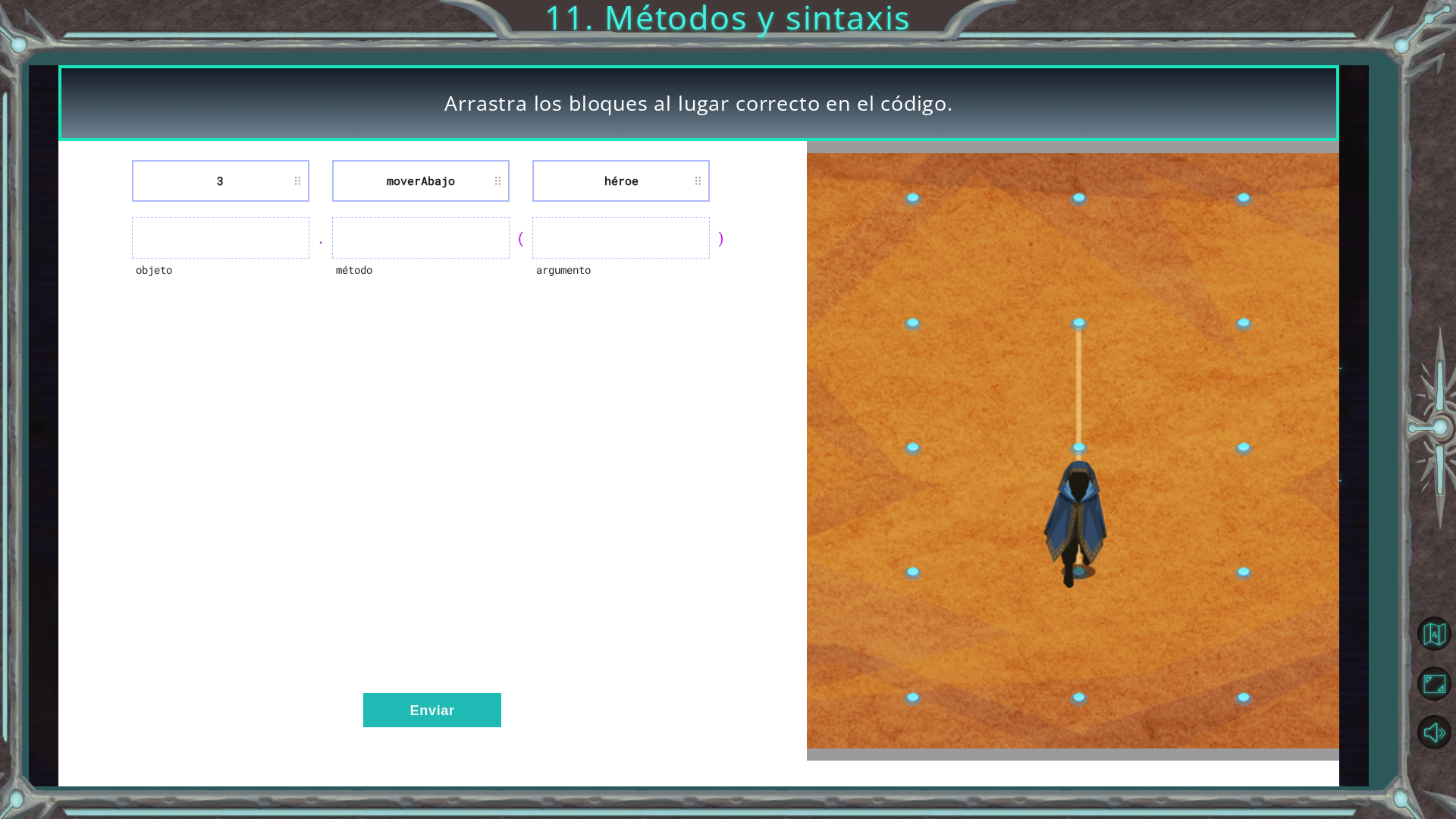
click at [180, 242] on ul at bounding box center [221, 237] width 178 height 41
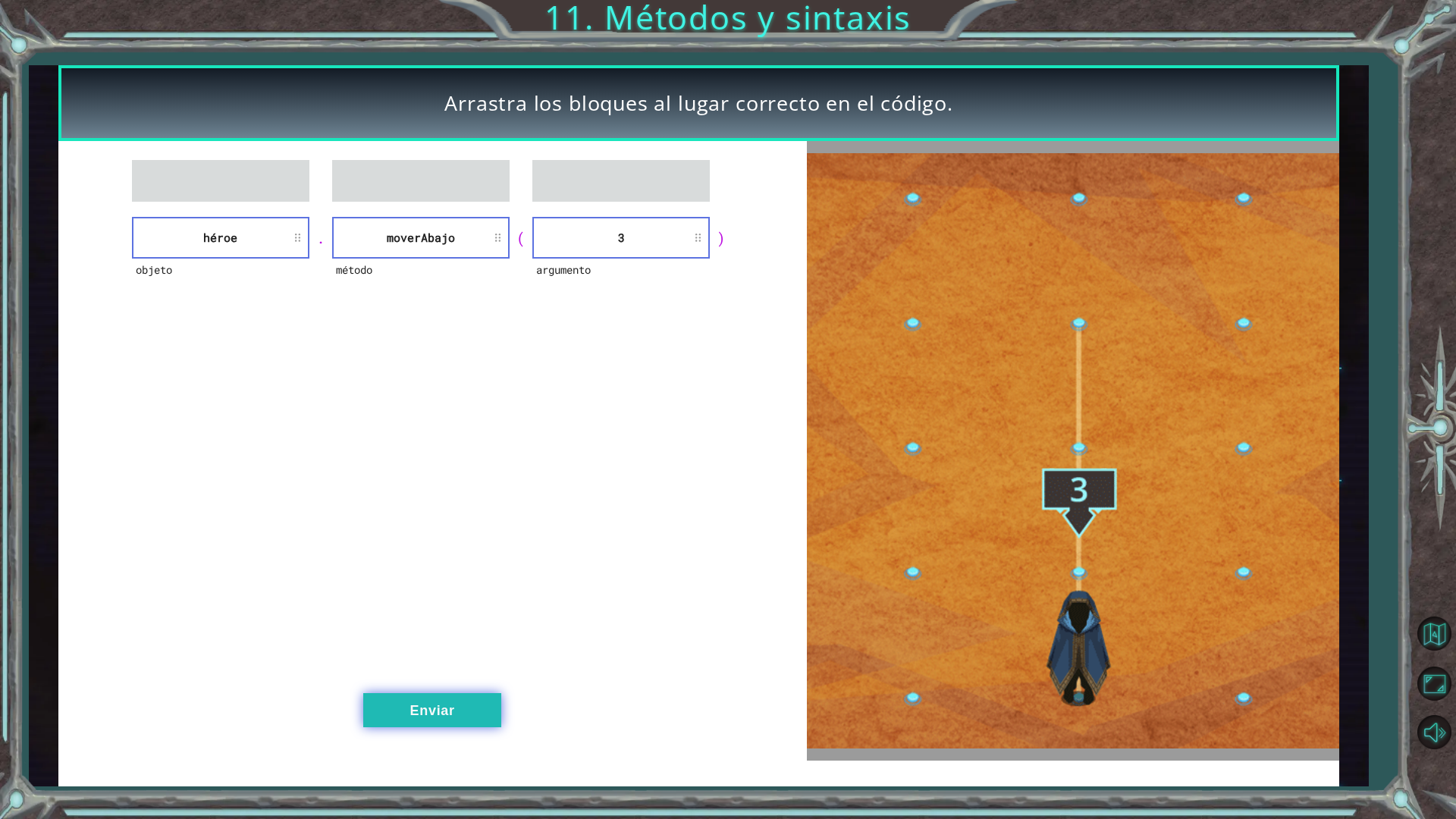
click at [462, 716] on button "Enviar" at bounding box center [432, 709] width 138 height 34
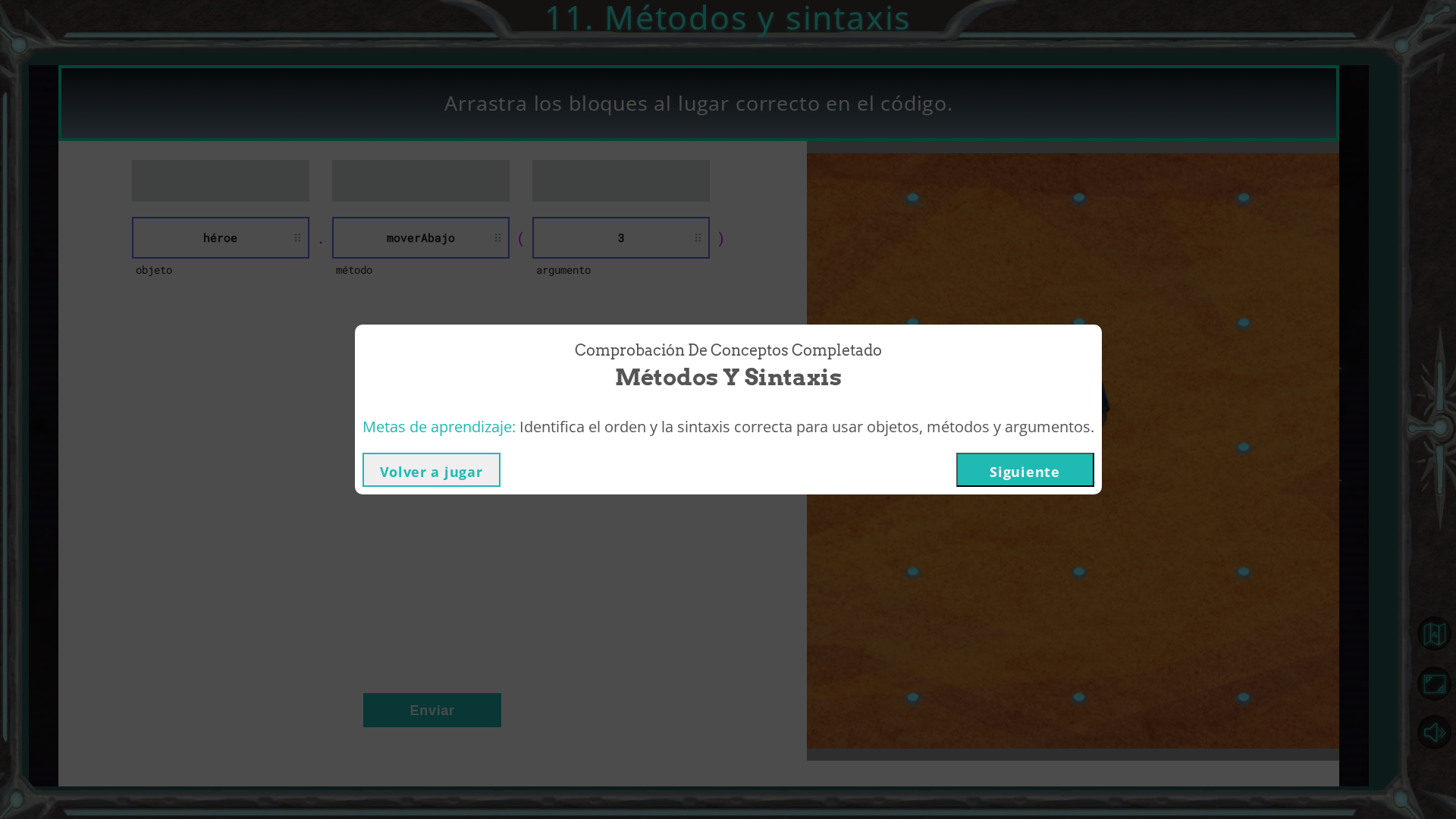
click at [1021, 464] on button "Siguiente" at bounding box center [1025, 470] width 138 height 34
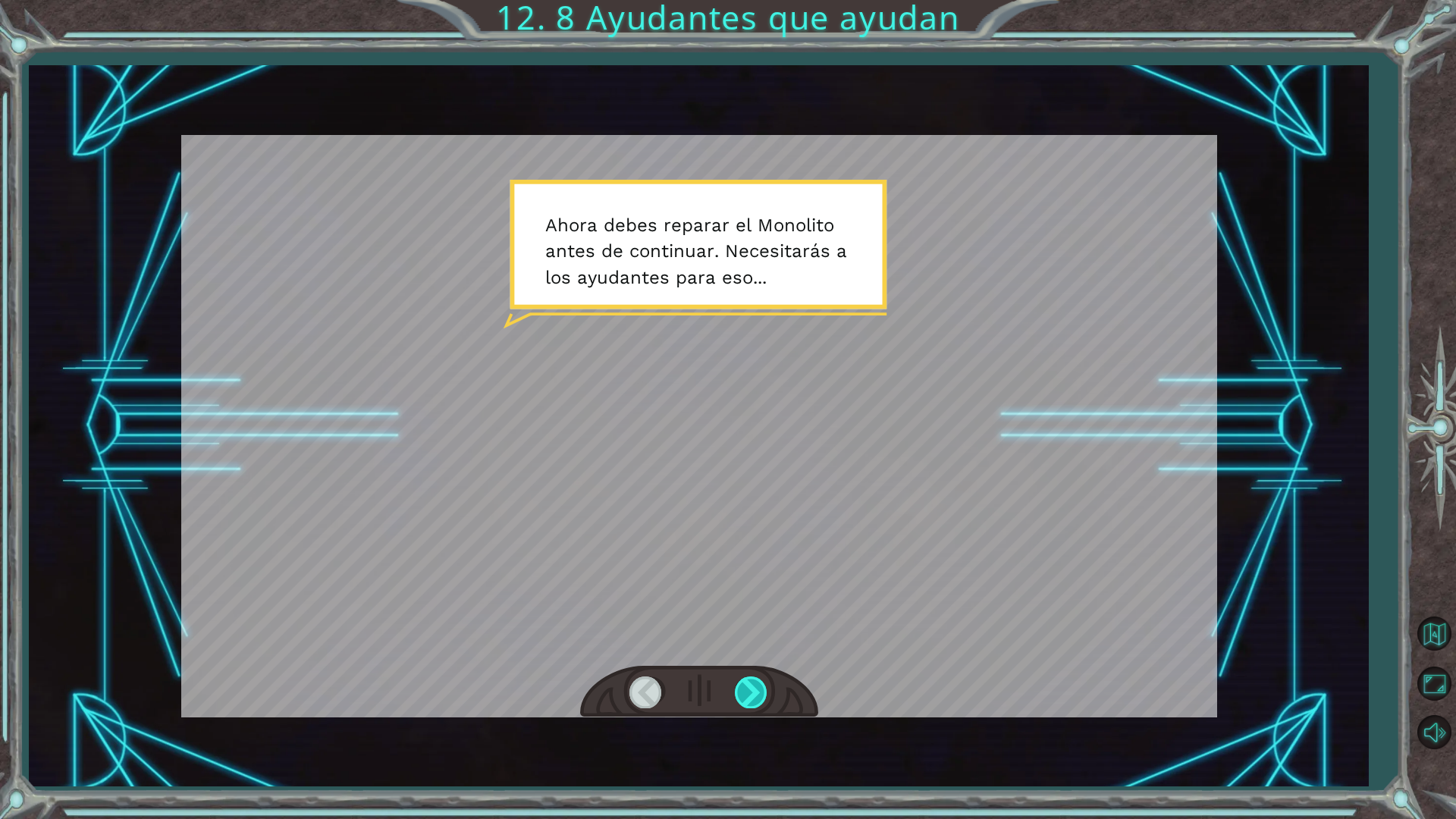
click at [750, 679] on div at bounding box center [752, 691] width 34 height 31
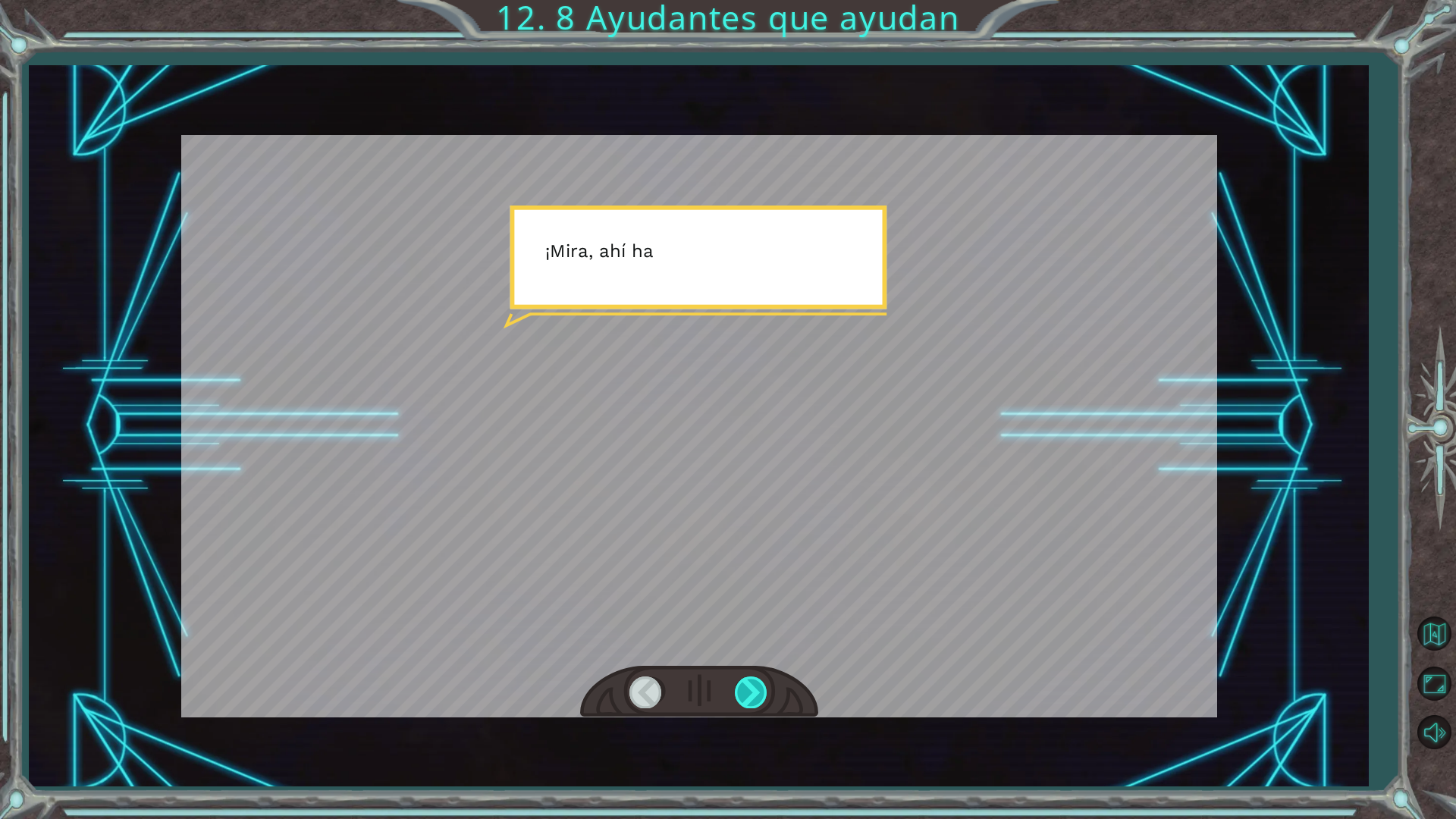
click at [751, 680] on div at bounding box center [752, 691] width 34 height 31
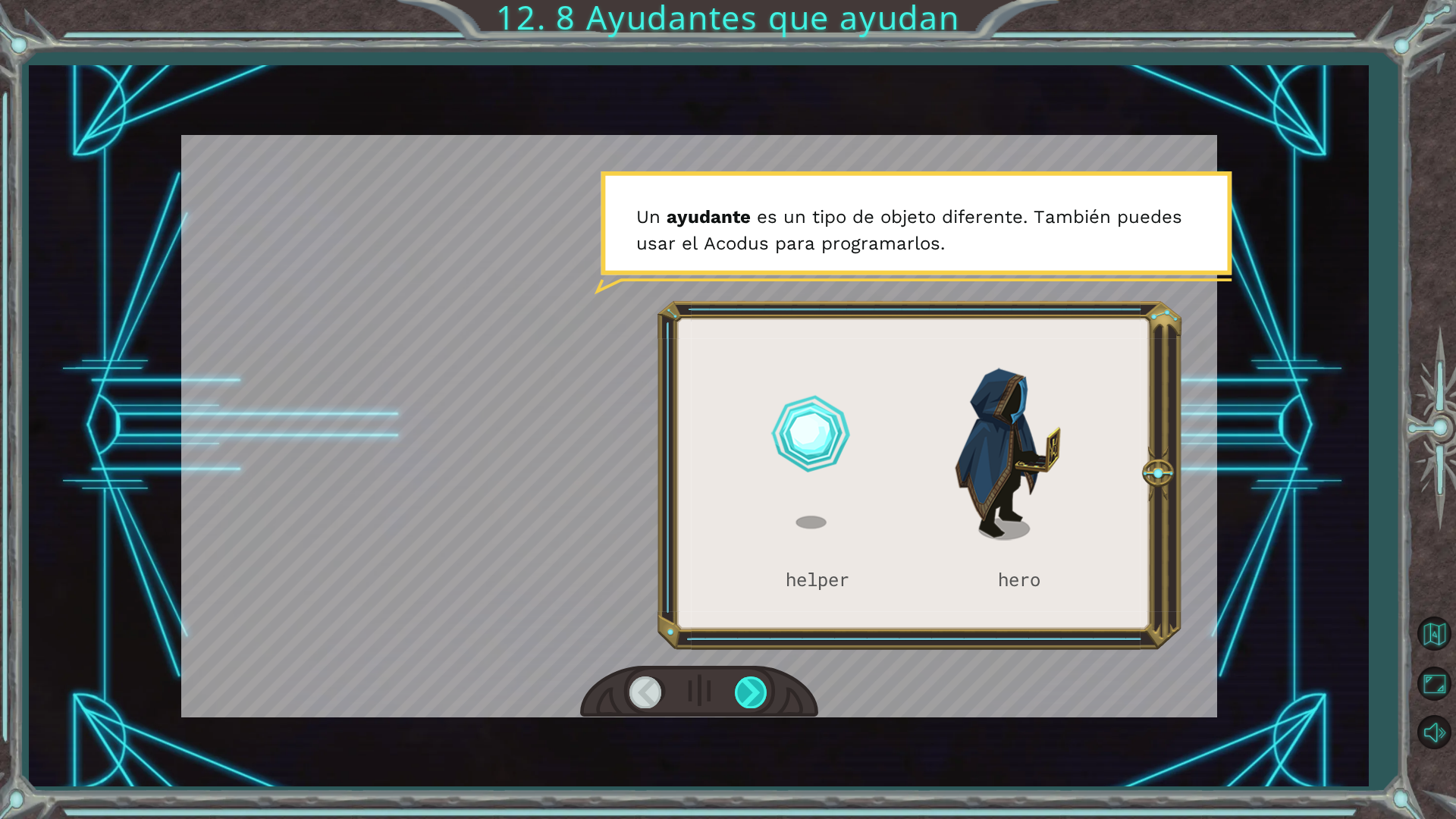
click at [751, 680] on div at bounding box center [752, 691] width 34 height 31
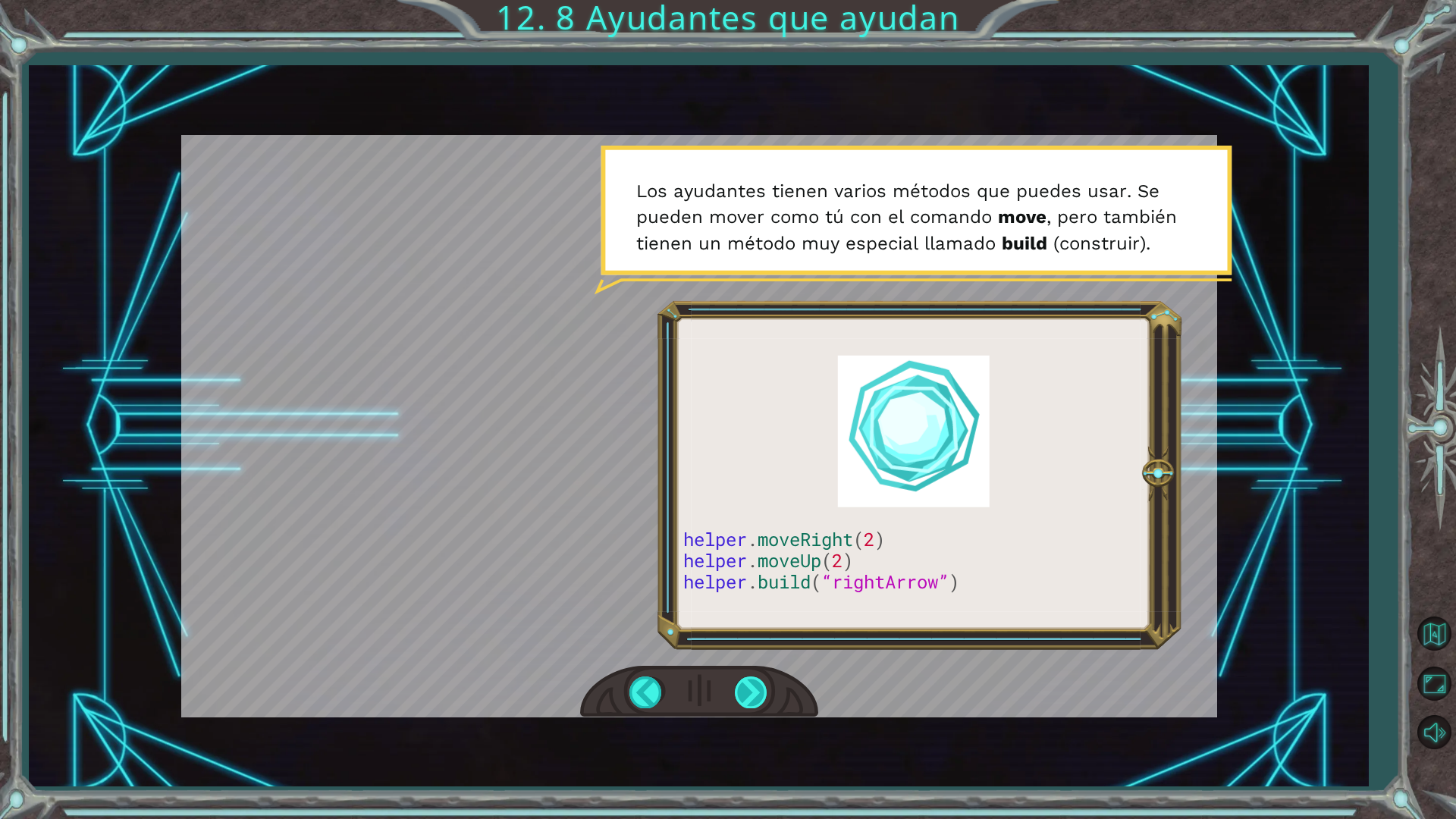
click at [768, 695] on div at bounding box center [752, 691] width 34 height 31
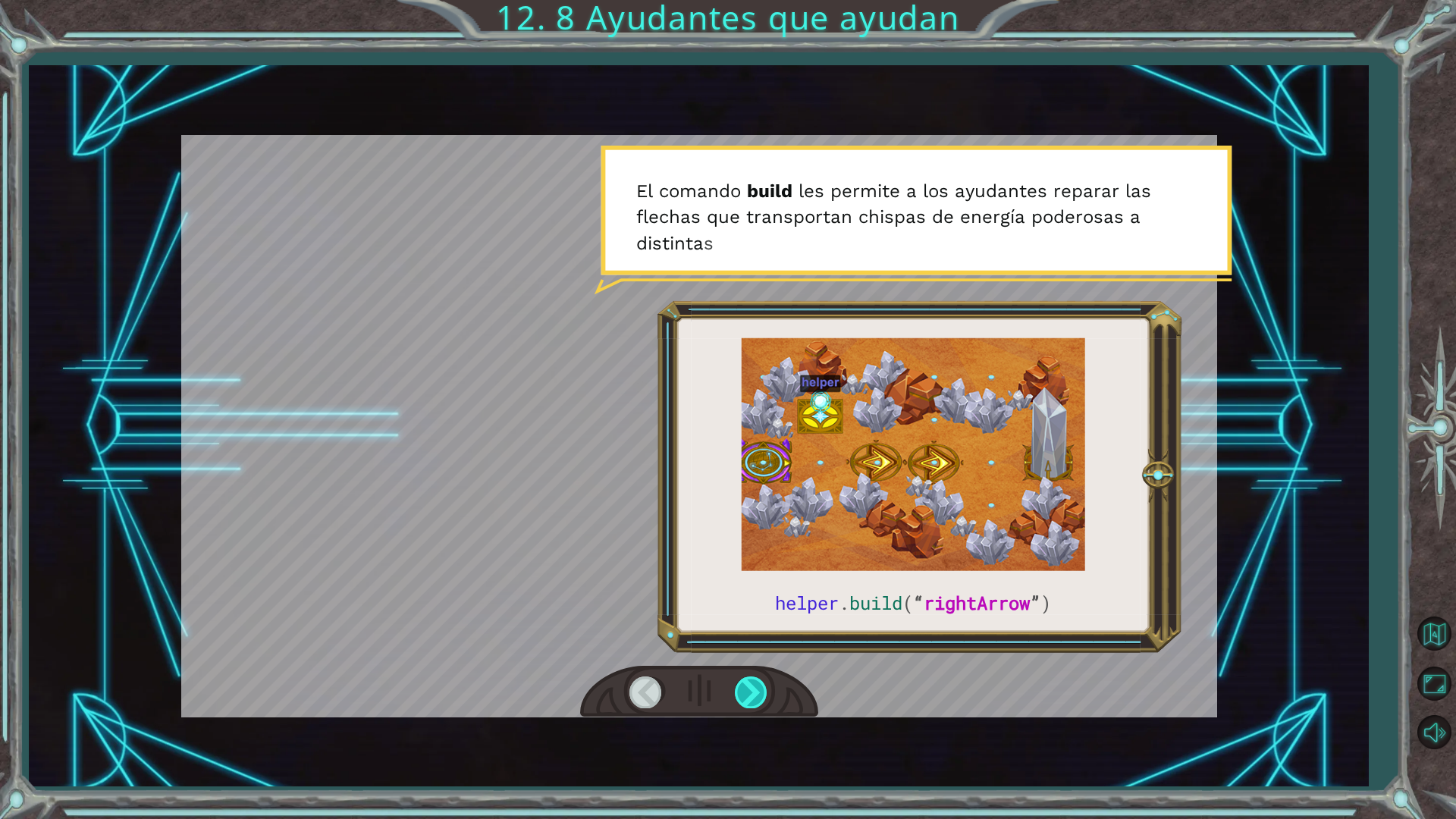
click at [768, 695] on div at bounding box center [752, 691] width 34 height 31
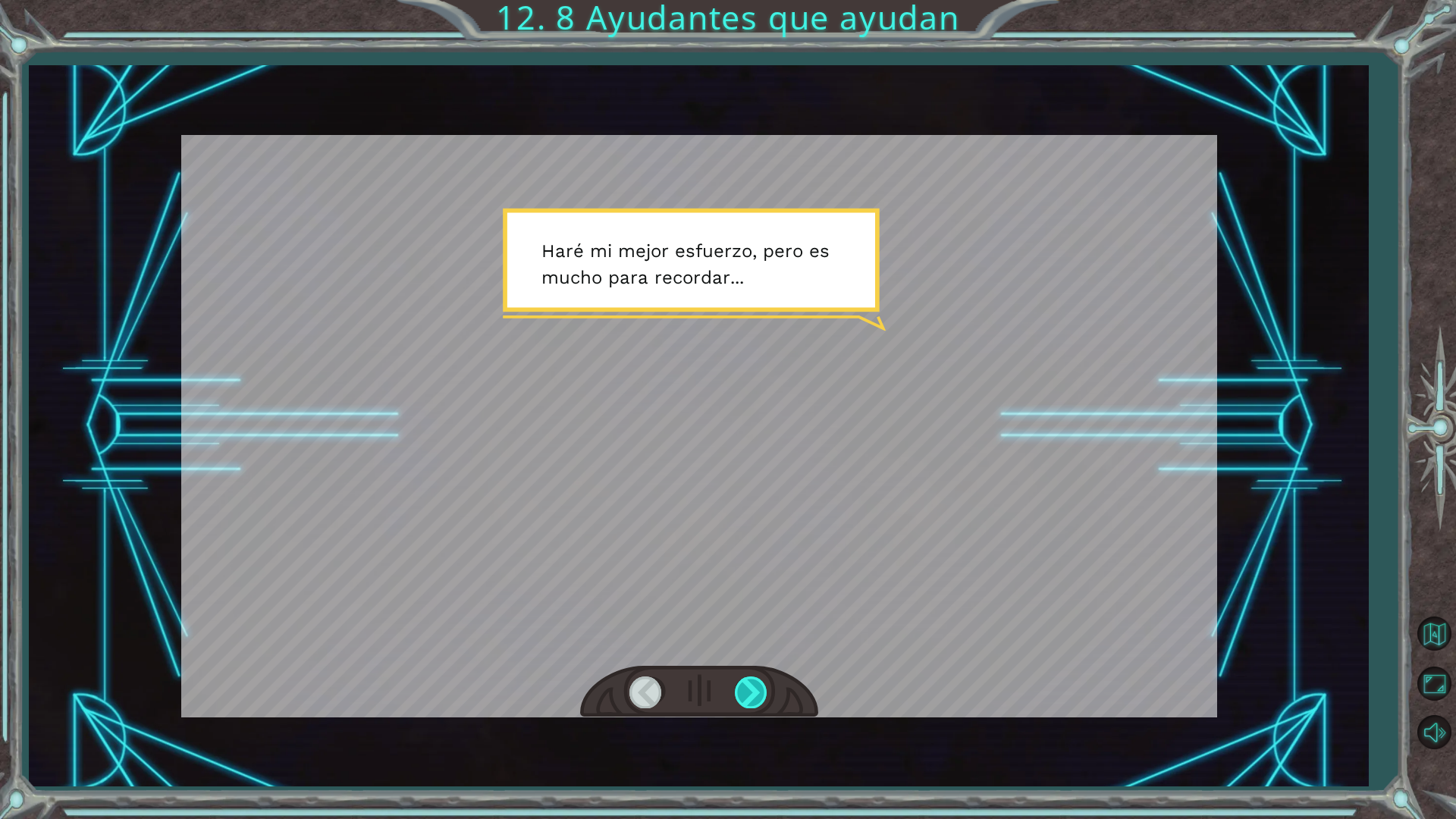
click at [768, 695] on div at bounding box center [752, 691] width 34 height 31
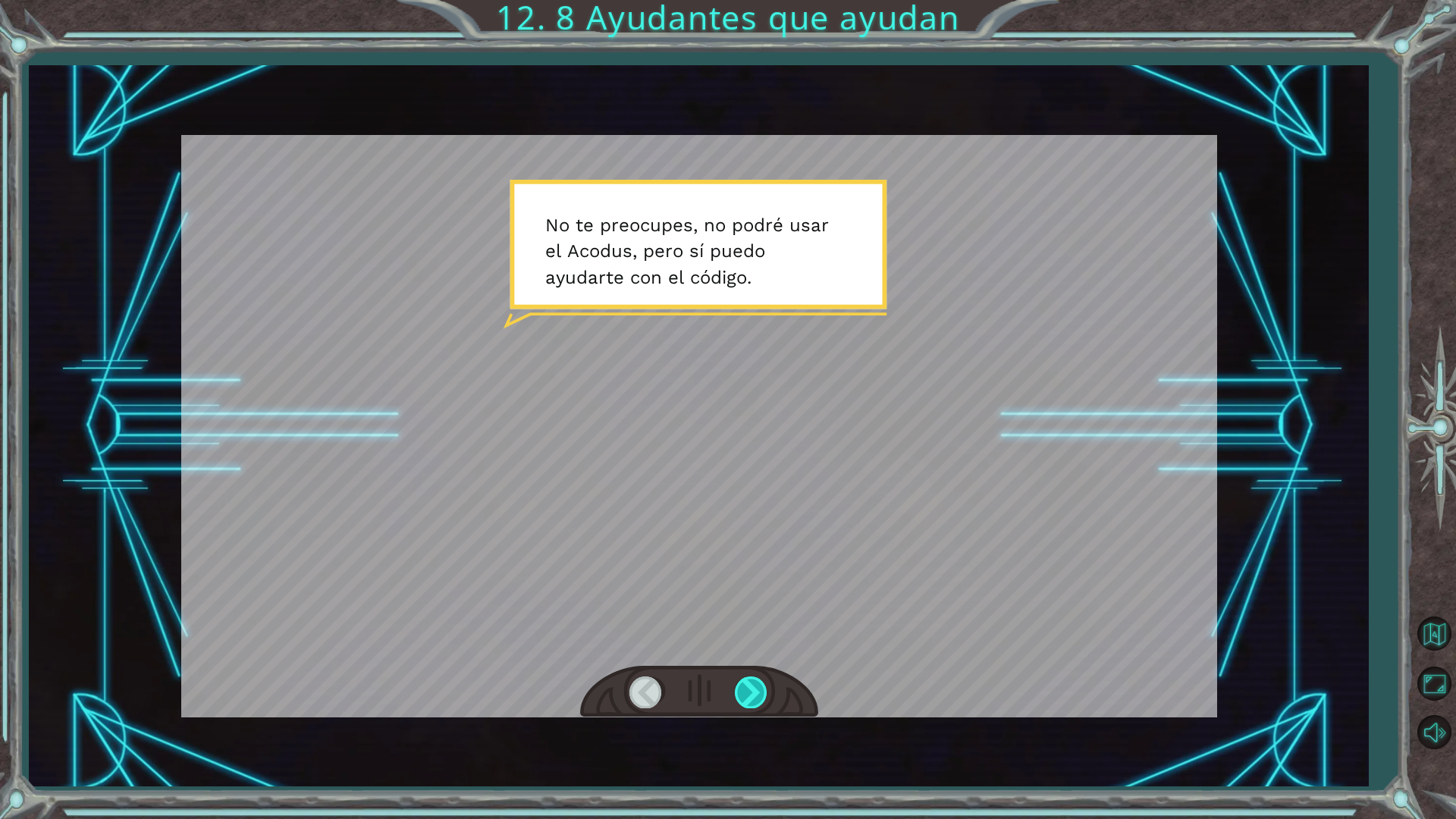
click at [768, 695] on div at bounding box center [752, 691] width 34 height 31
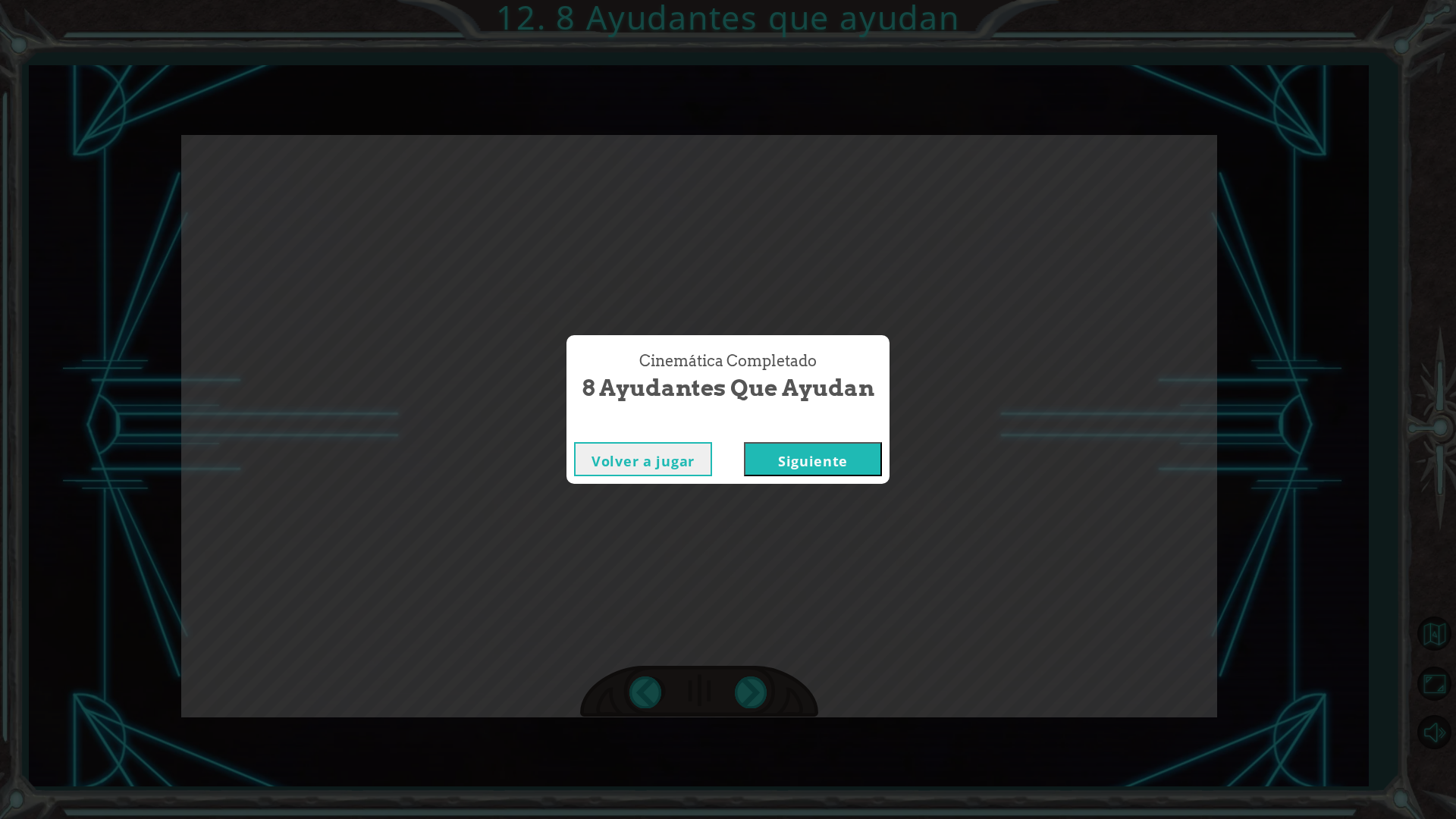
click at [878, 455] on button "Siguiente" at bounding box center [813, 459] width 138 height 34
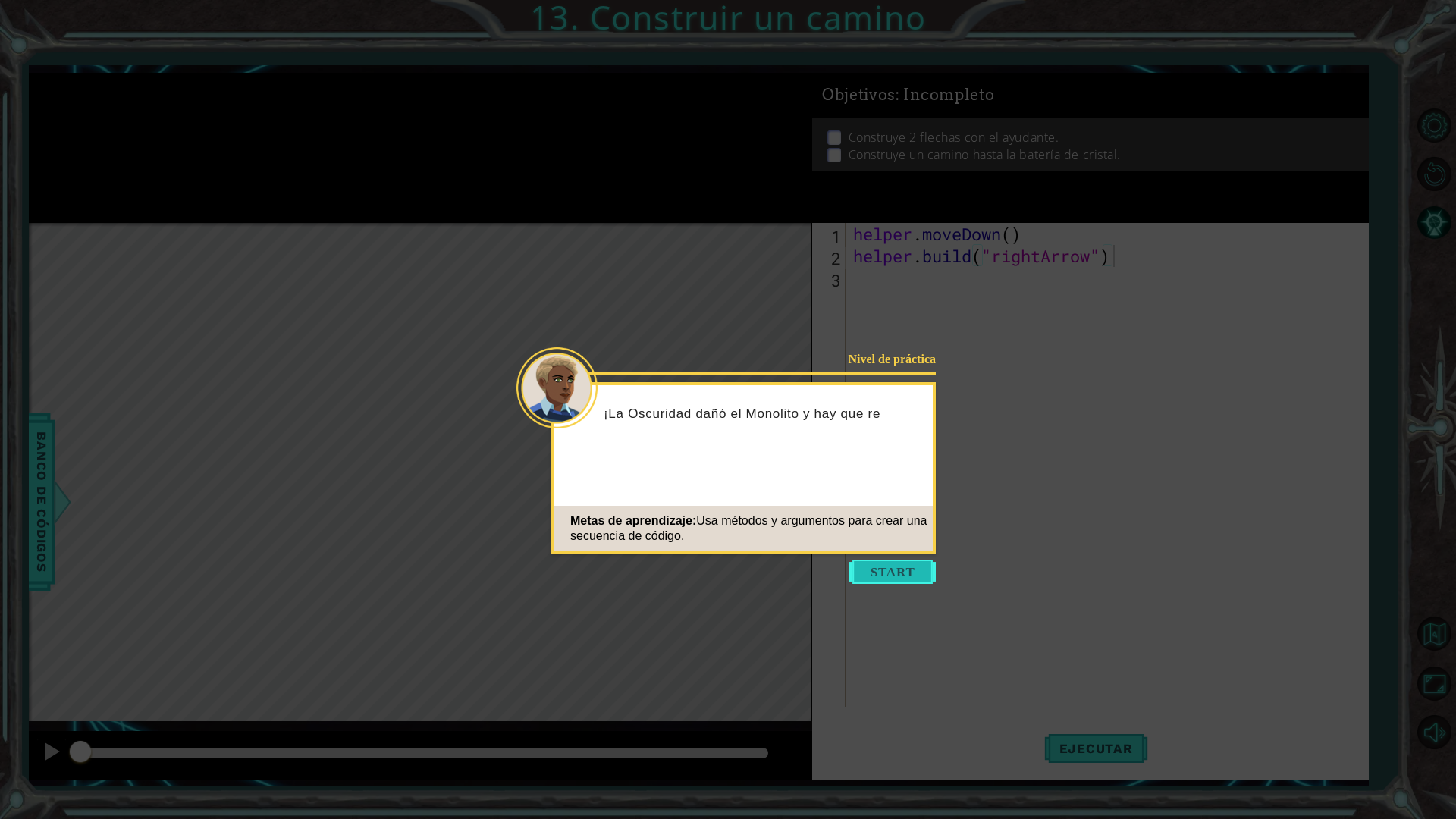
click at [905, 573] on button "Start" at bounding box center [893, 571] width 86 height 24
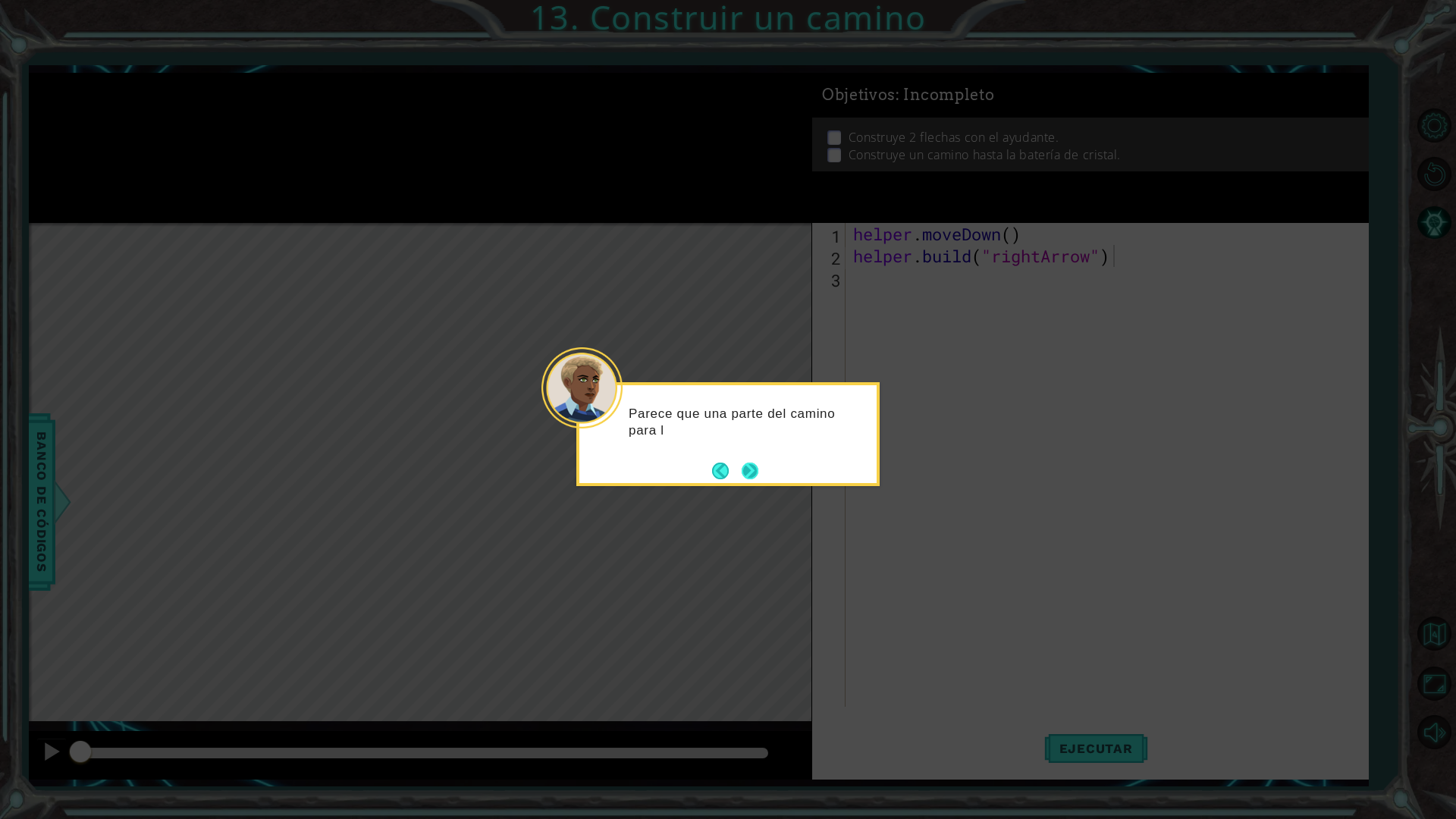
click at [755, 478] on button "Next" at bounding box center [749, 470] width 25 height 25
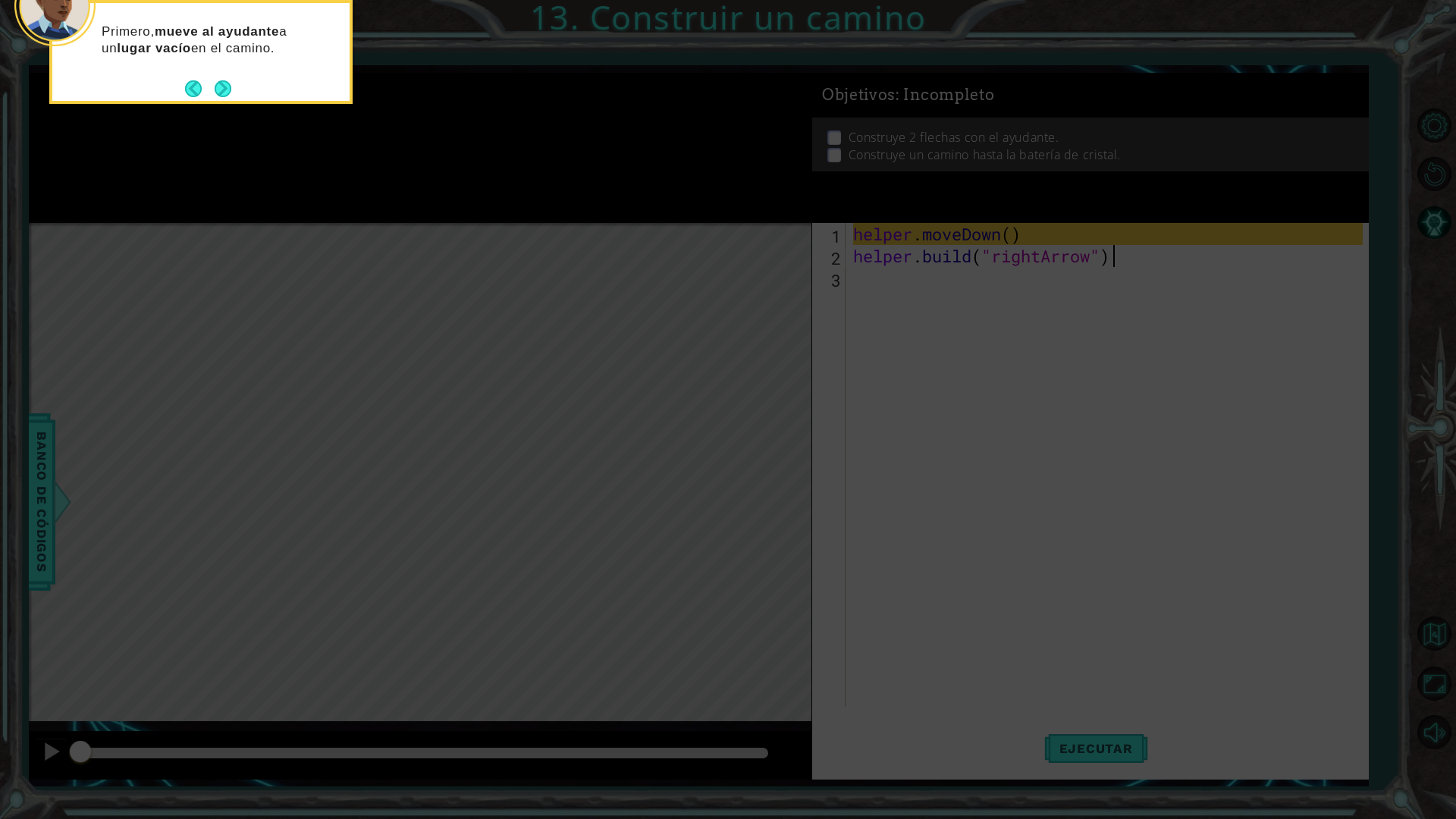
click at [225, 97] on button "Next" at bounding box center [223, 89] width 18 height 18
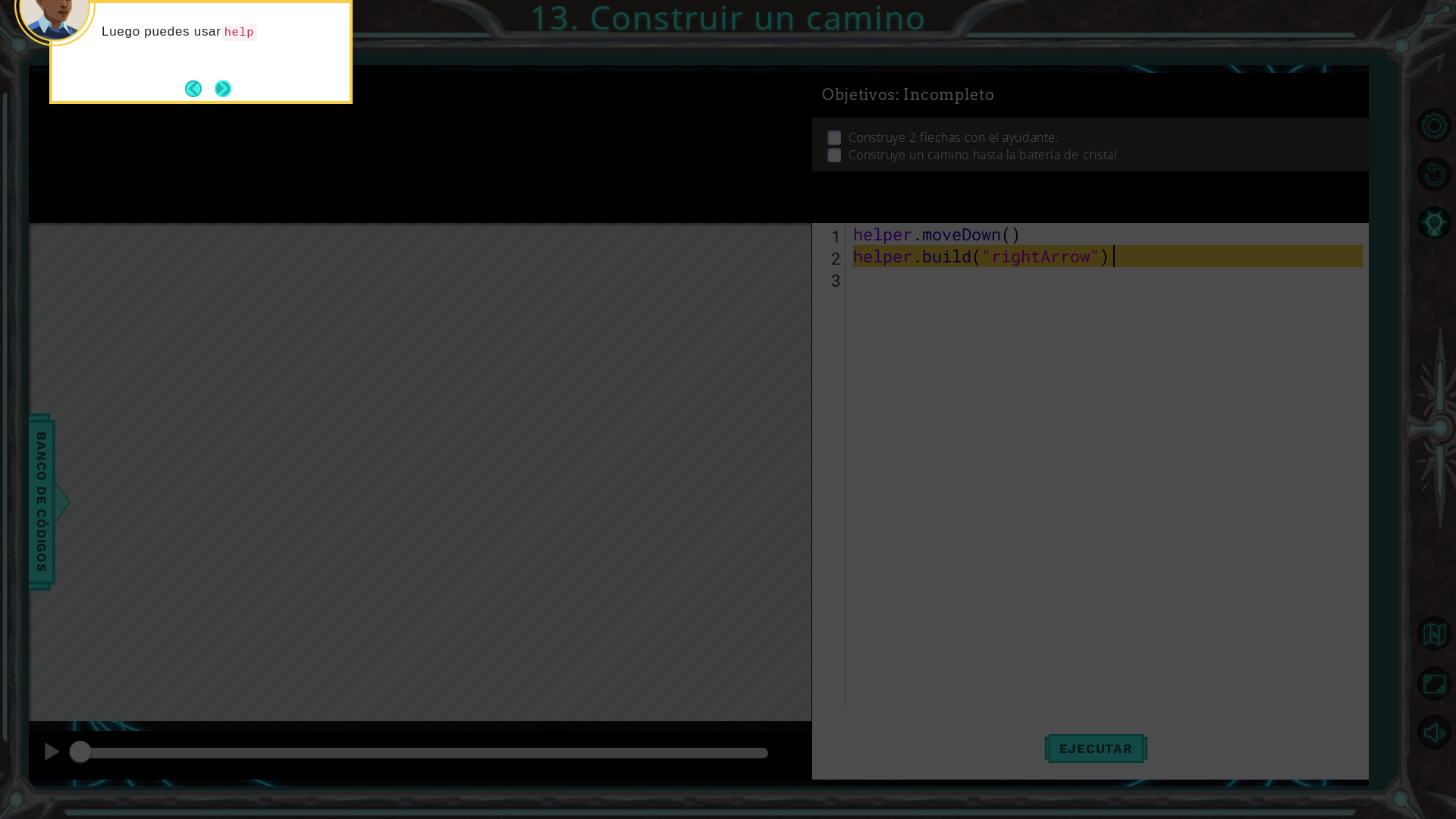
click at [217, 101] on button "Next" at bounding box center [222, 88] width 24 height 24
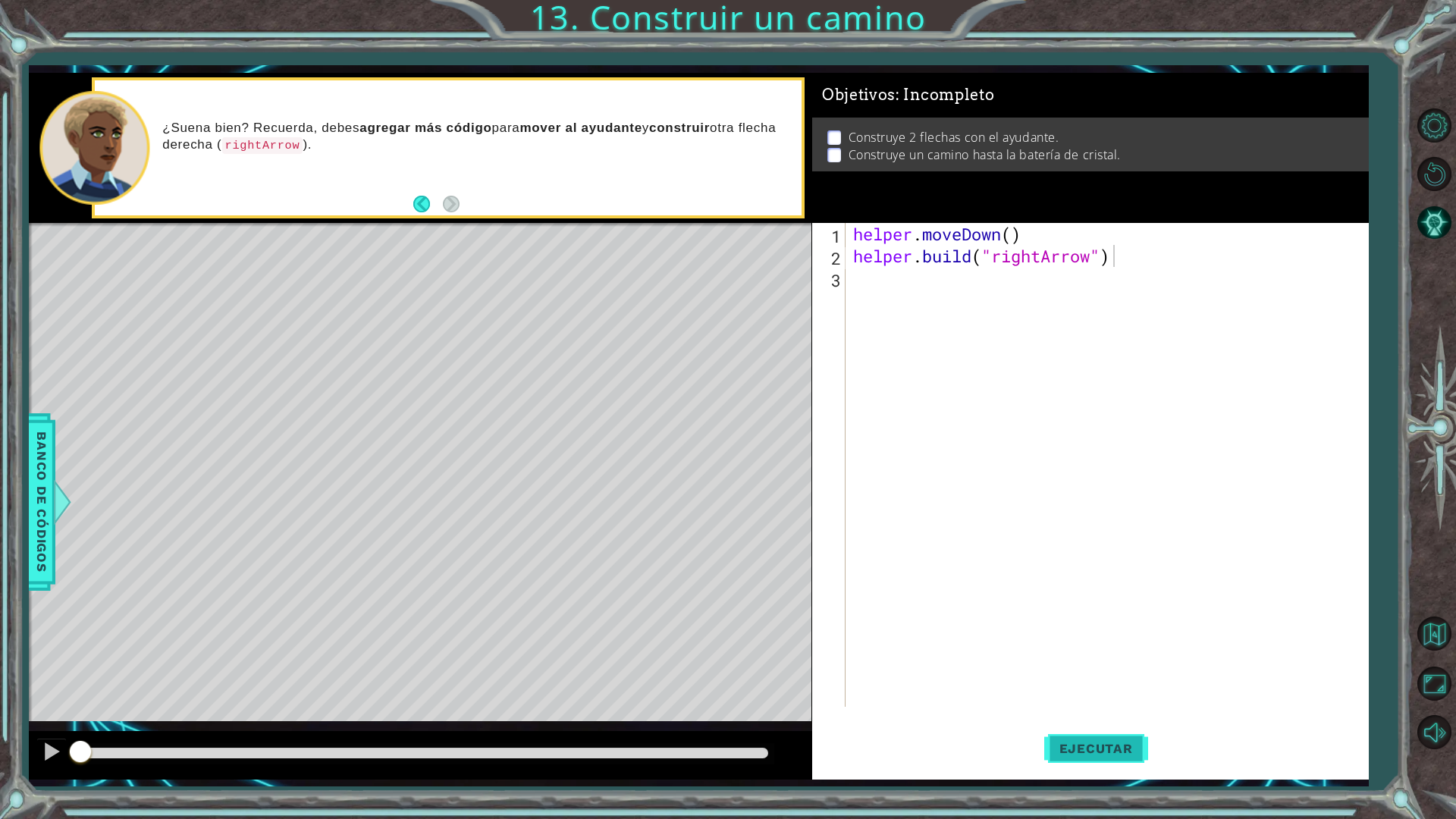
click at [1063, 716] on button "Ejecutar" at bounding box center [1095, 748] width 104 height 56
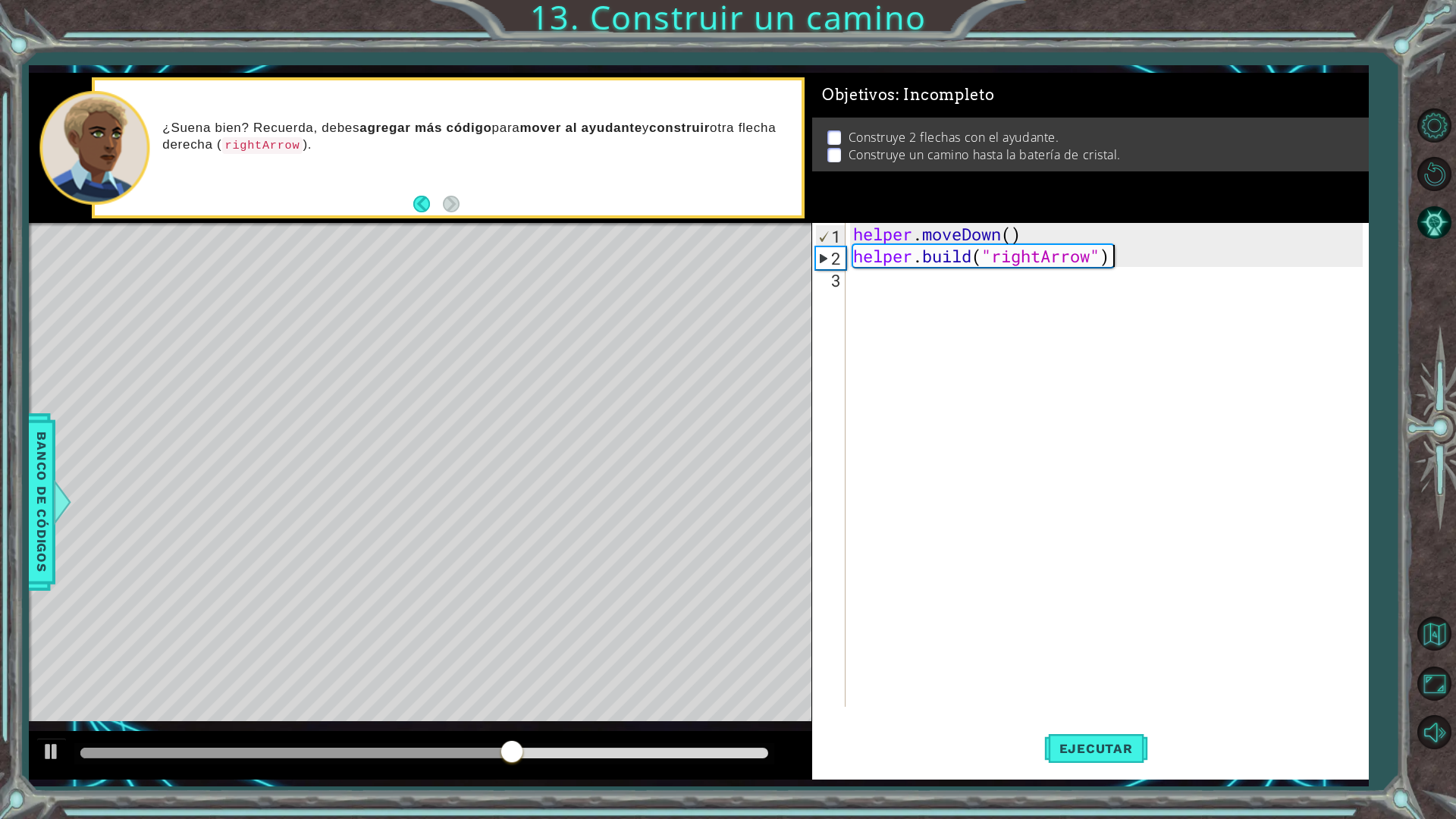
click at [869, 280] on div "helper . moveDown ( ) helper . build ( "rightArrow" )" at bounding box center [1110, 487] width 521 height 528
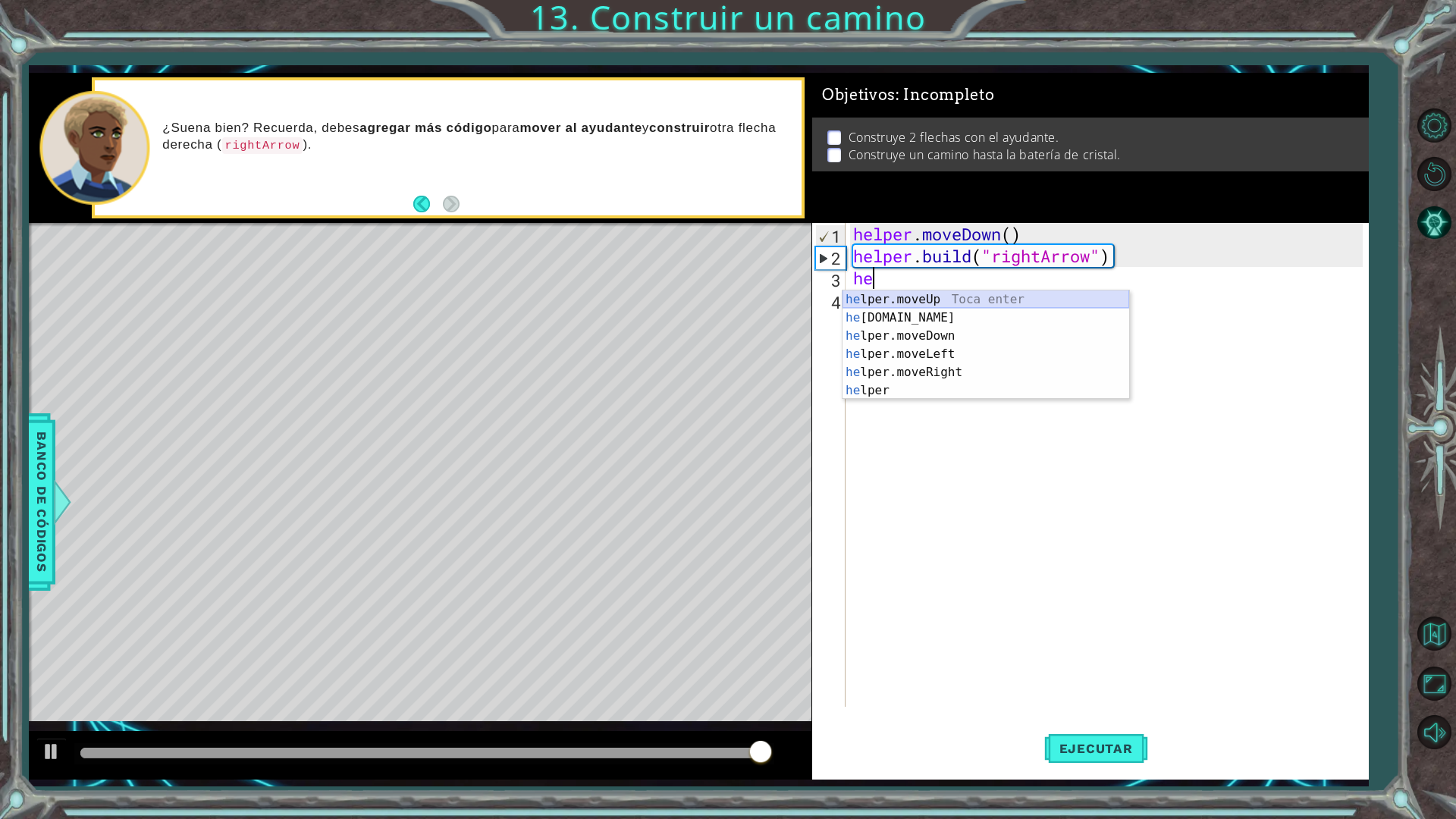
click at [903, 302] on div "he lper.moveUp Toca enter he [DOMAIN_NAME] Toca enter he lper.moveDown Toca ent…" at bounding box center [985, 363] width 286 height 145
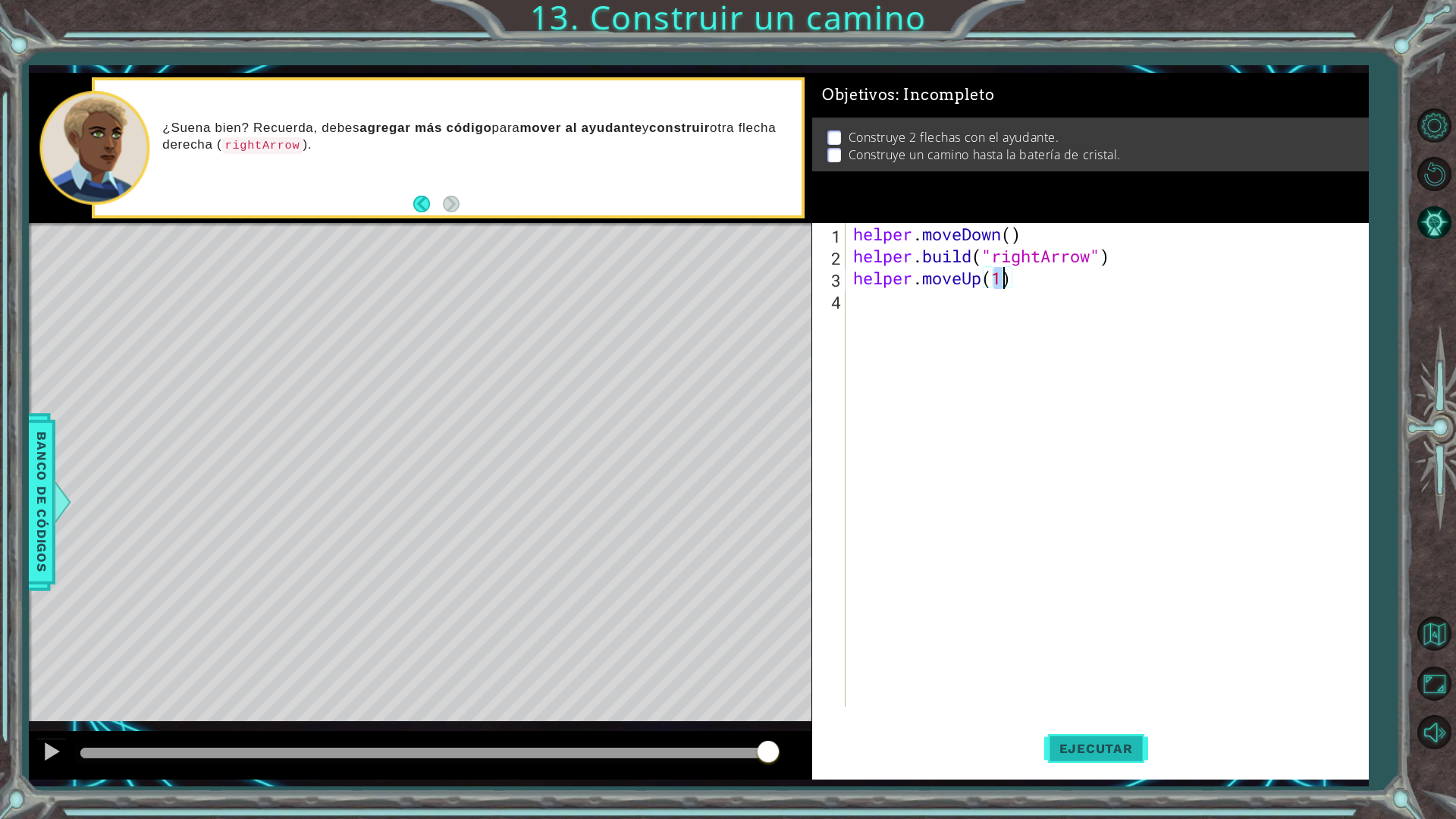
type textarea "helper.moveUp(1)"
click at [1070, 716] on span "Ejecutar" at bounding box center [1095, 748] width 104 height 15
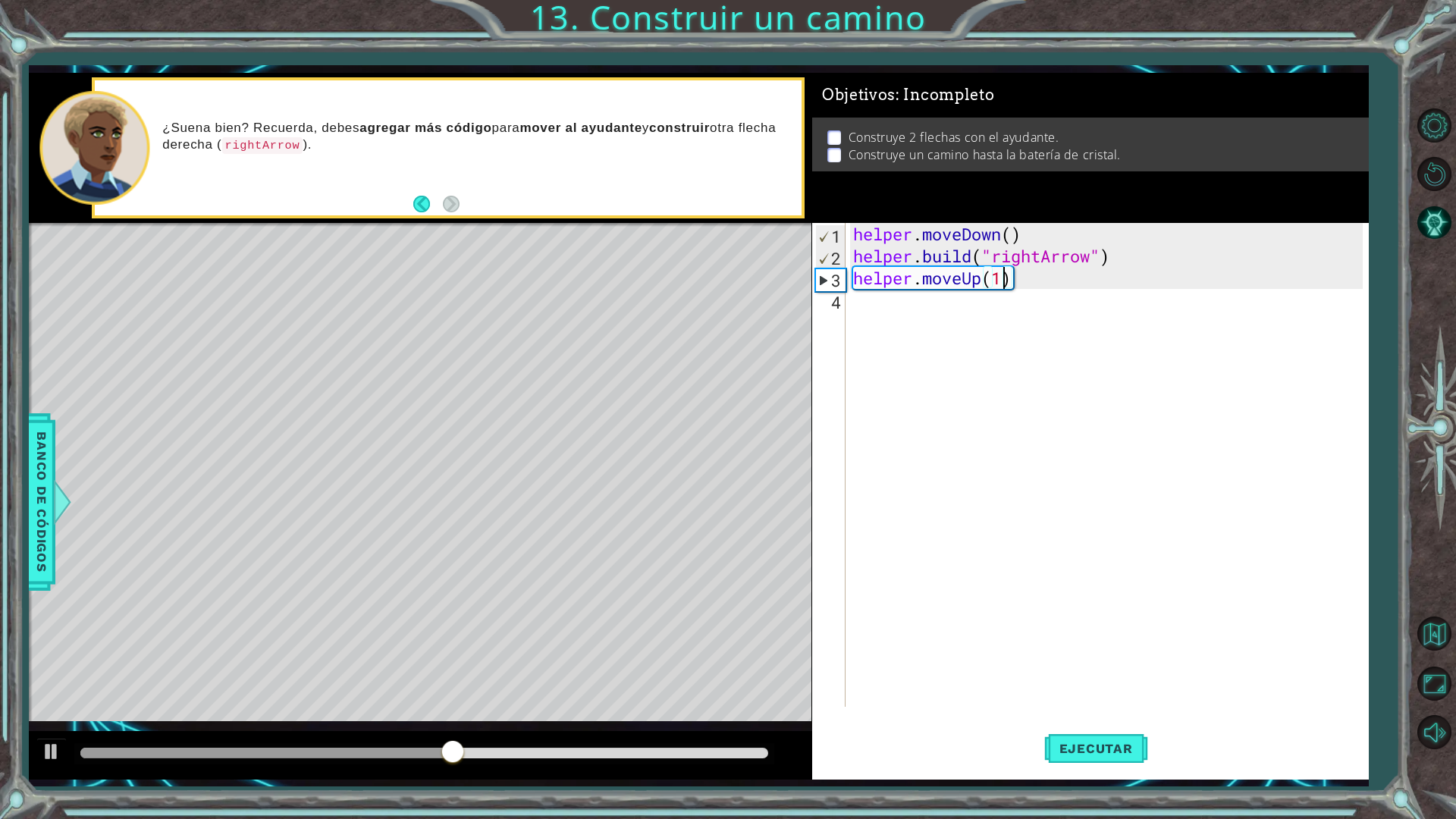
click at [1029, 315] on div "helper . moveDown ( ) helper . build ( "rightArrow" ) helper . moveUp ( 1 )" at bounding box center [1110, 487] width 521 height 528
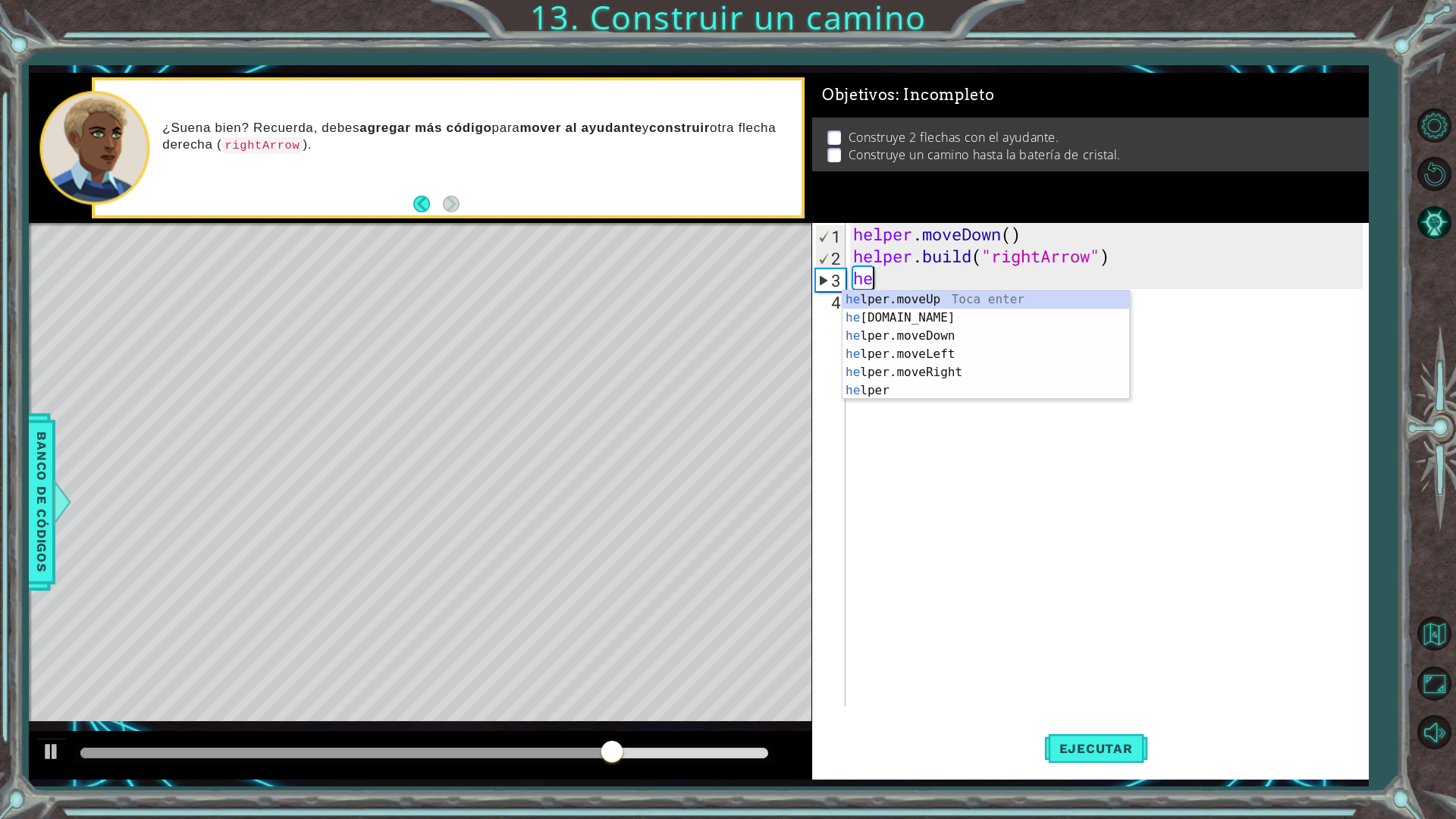
type textarea "h"
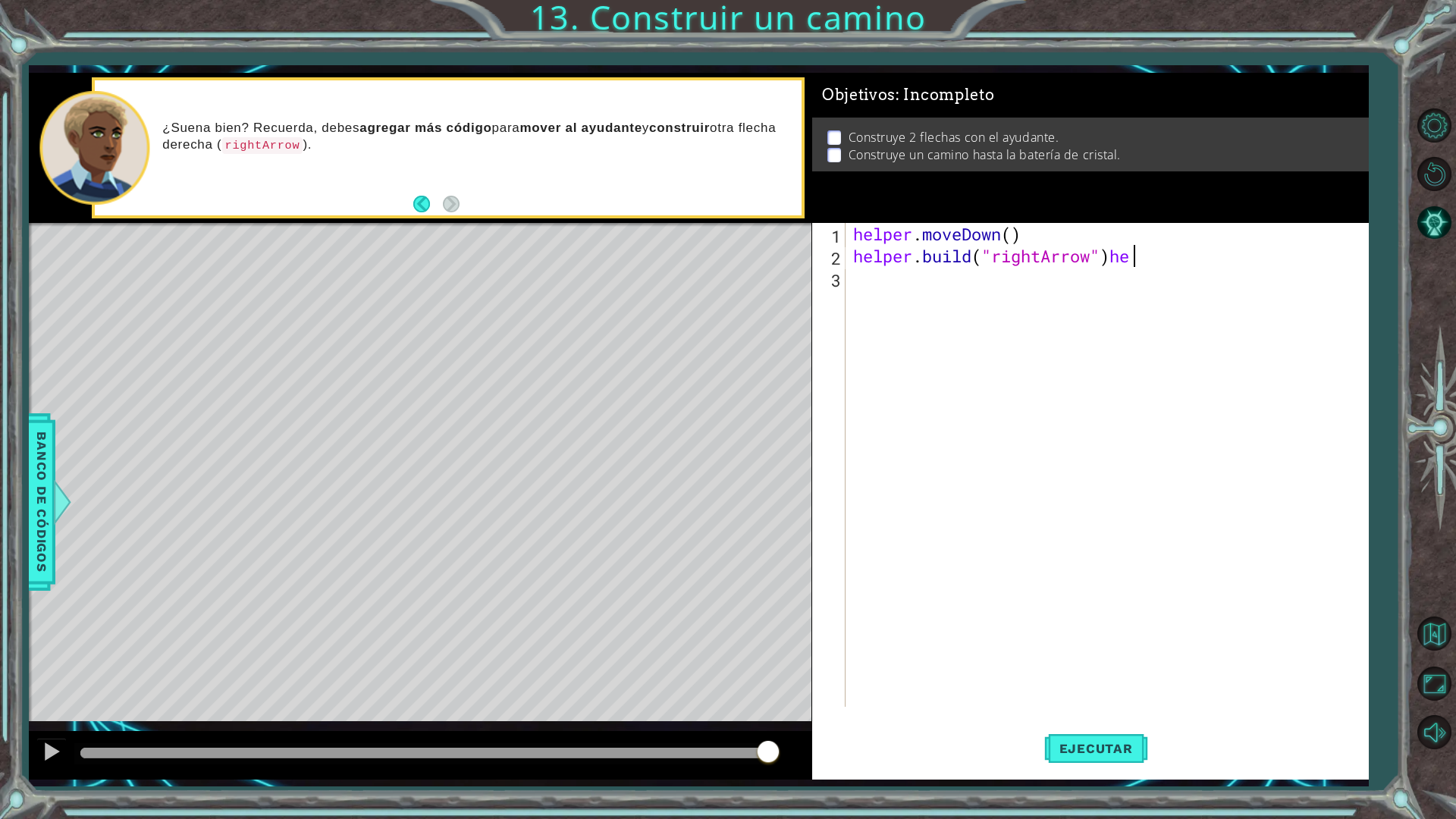
scroll to position [0, 12]
type textarea "[DOMAIN_NAME]("rightArrow")"
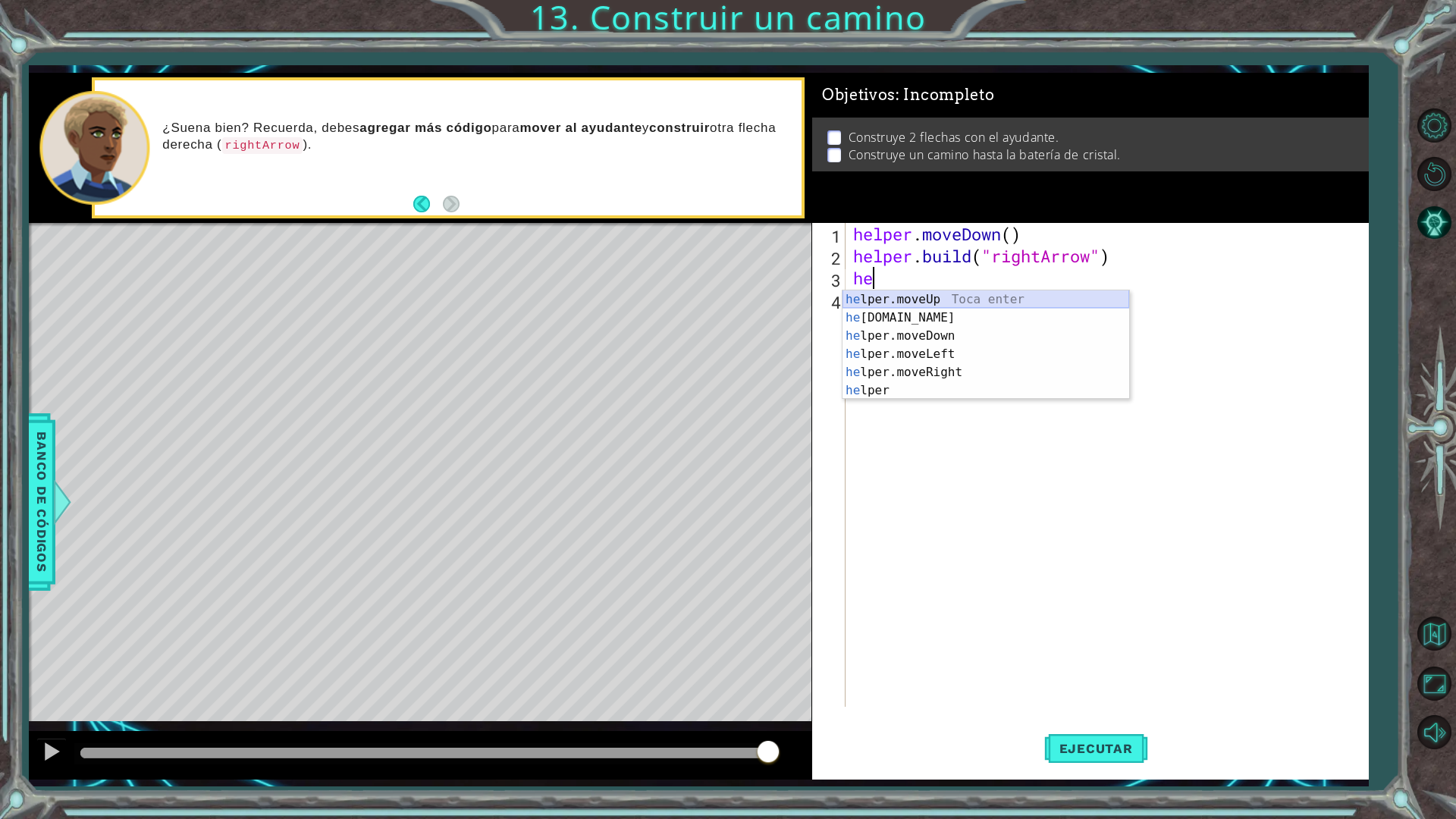
click at [950, 302] on div "he lper.moveUp Toca enter he [DOMAIN_NAME] Toca enter he lper.moveDown Toca ent…" at bounding box center [985, 363] width 286 height 145
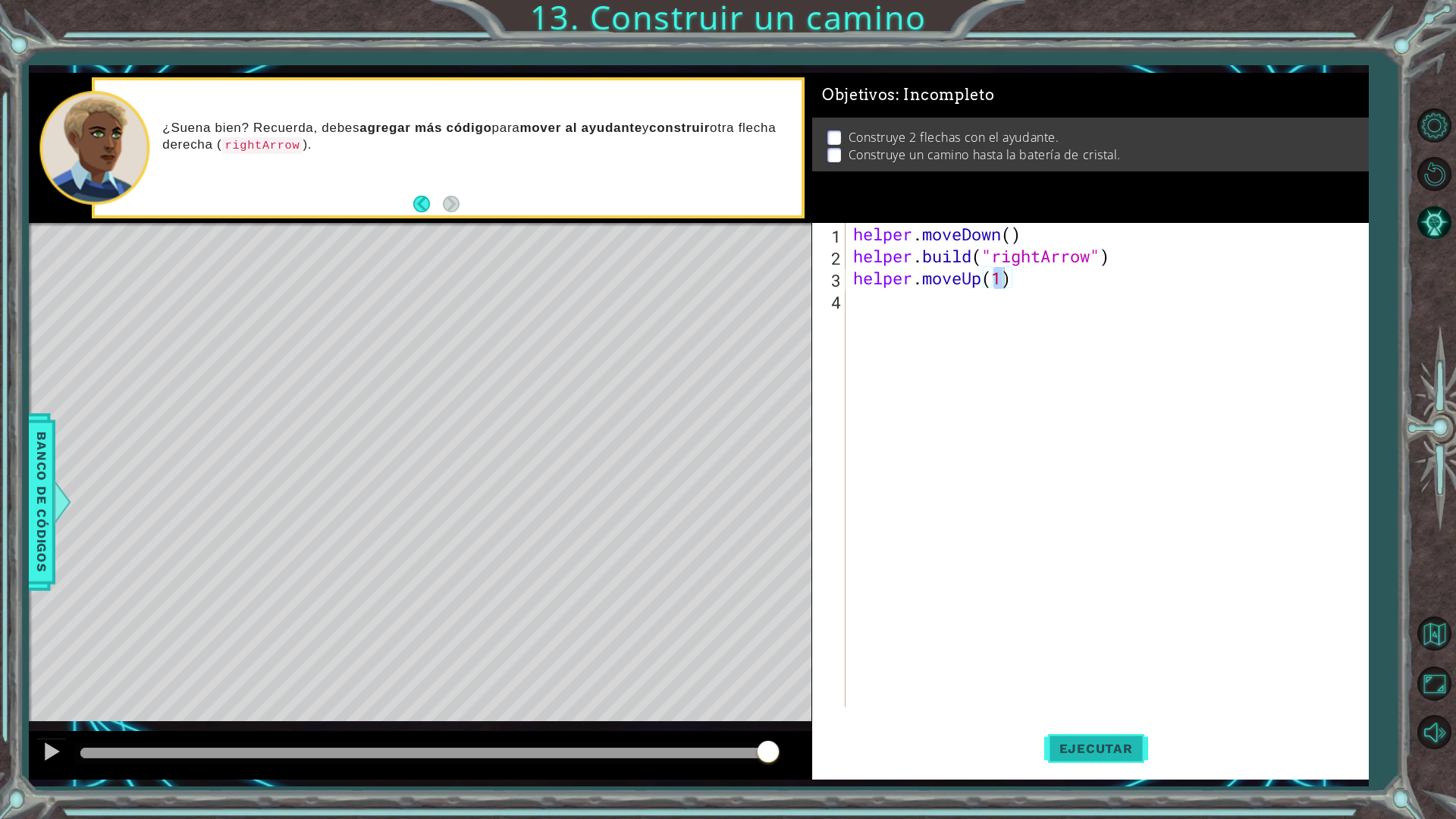
click at [1067, 716] on span "Ejecutar" at bounding box center [1095, 748] width 104 height 15
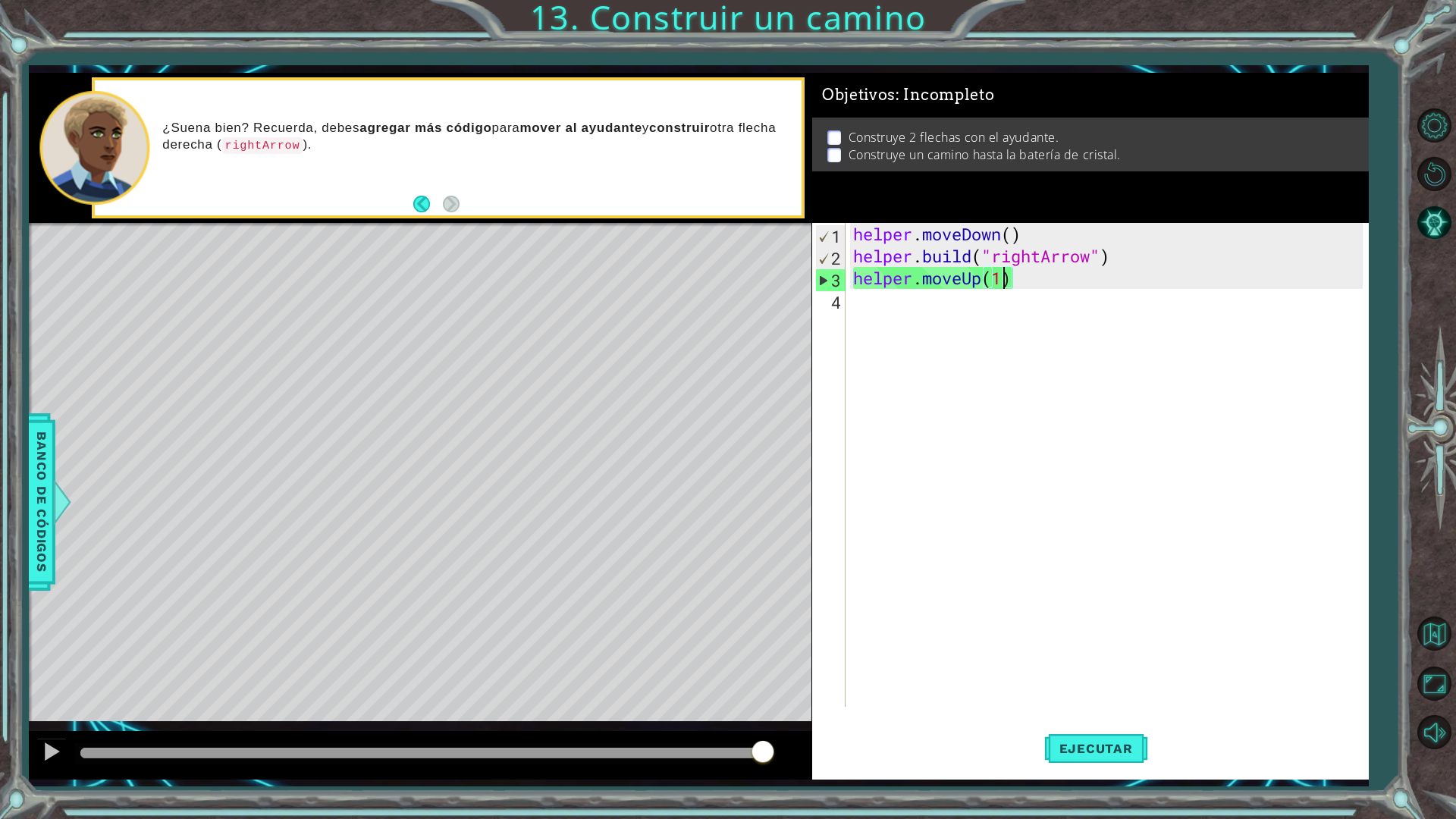
click at [1059, 289] on div "helper . moveDown ( ) helper . build ( "rightArrow" ) helper . moveUp ( 1 )" at bounding box center [1110, 487] width 521 height 528
click at [1015, 281] on div "helper . moveDown ( ) helper . build ( "rightArrow" ) helper . moveUp ( 1 )" at bounding box center [1110, 487] width 521 height 528
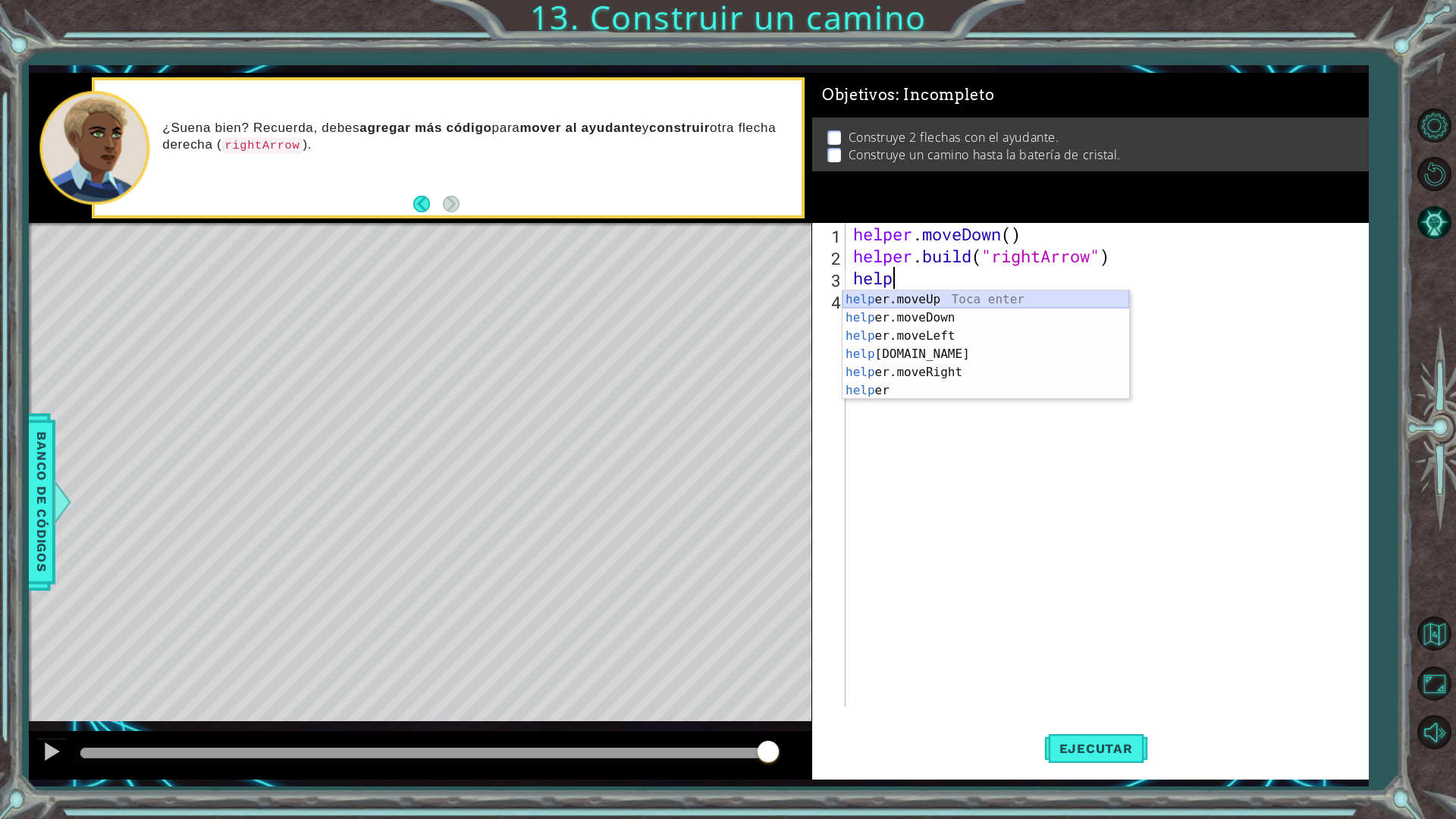
click at [929, 291] on div "help er.moveUp Toca enter help er.moveDown Toca enter help er.moveLeft Toca ent…" at bounding box center [985, 363] width 286 height 145
click at [928, 322] on div "helper.m oveUp Toca enter helper.m oveDown Toca enter helper.m oveLeft Toca ent…" at bounding box center [985, 345] width 286 height 110
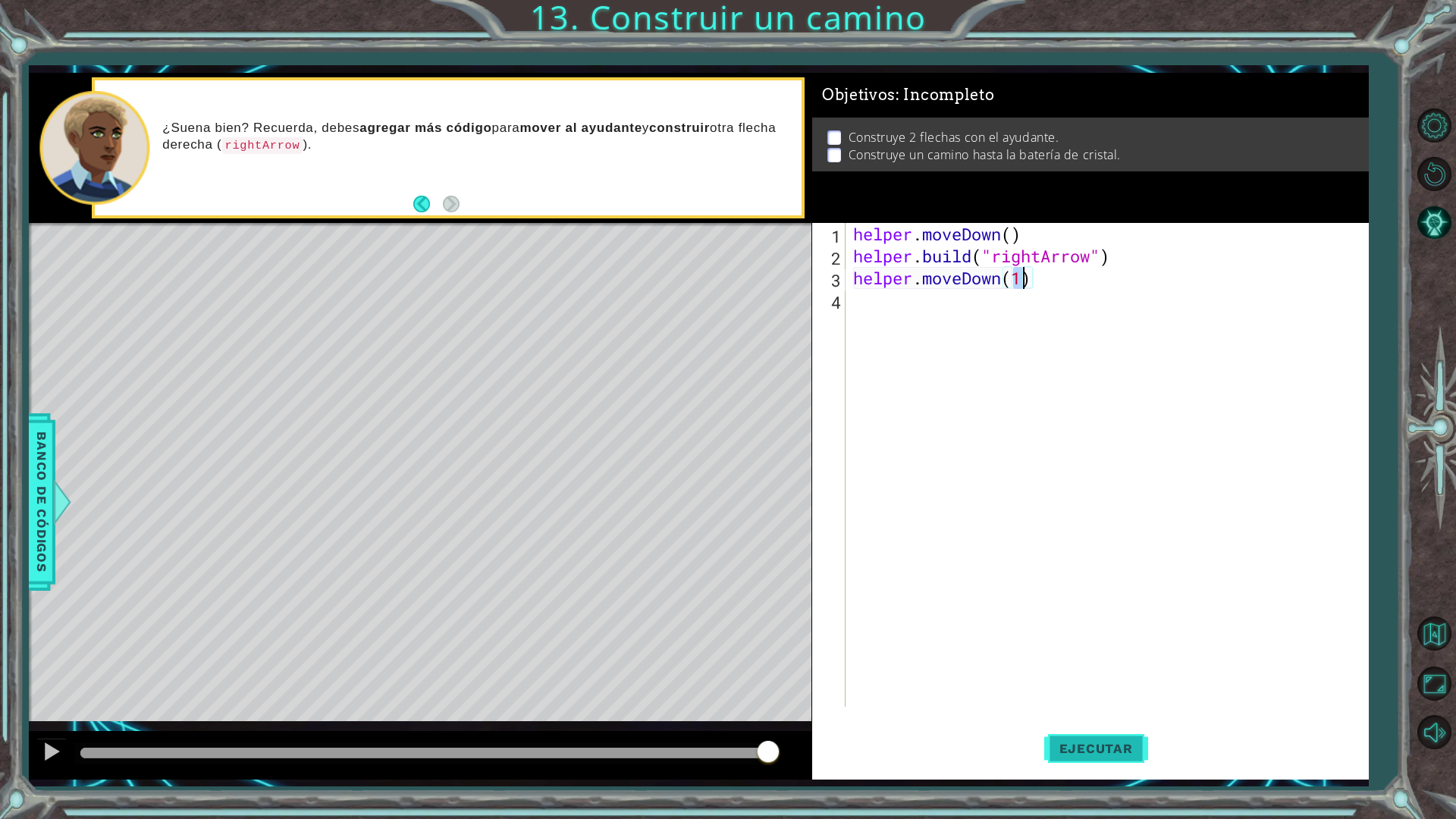
type textarea "helper.moveDown(1)"
click at [1113, 716] on button "Ejecutar" at bounding box center [1095, 748] width 104 height 56
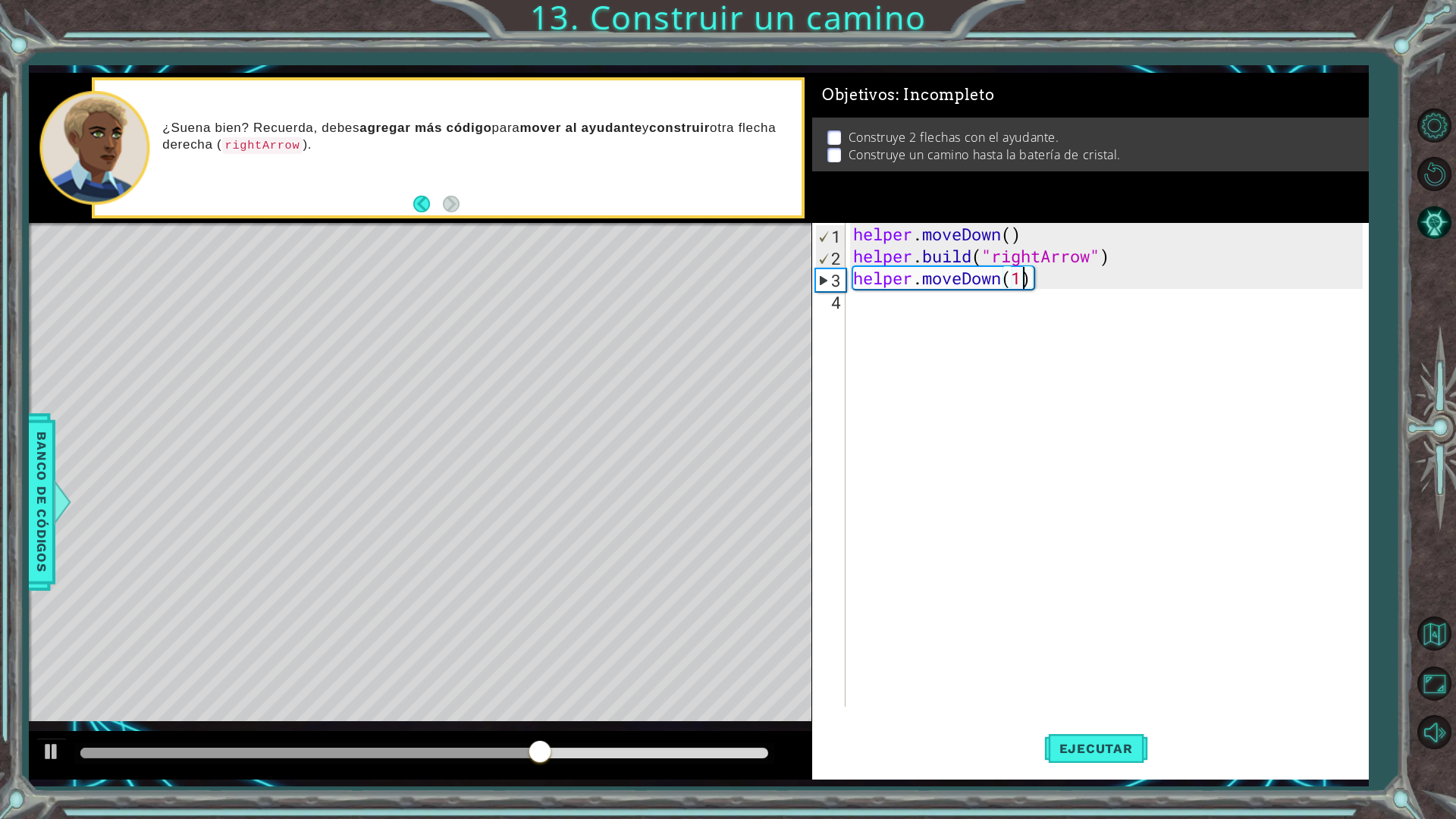
click at [896, 317] on div "helper . moveDown ( ) helper . build ( "rightArrow" ) helper . moveDown ( 1 )" at bounding box center [1110, 487] width 521 height 528
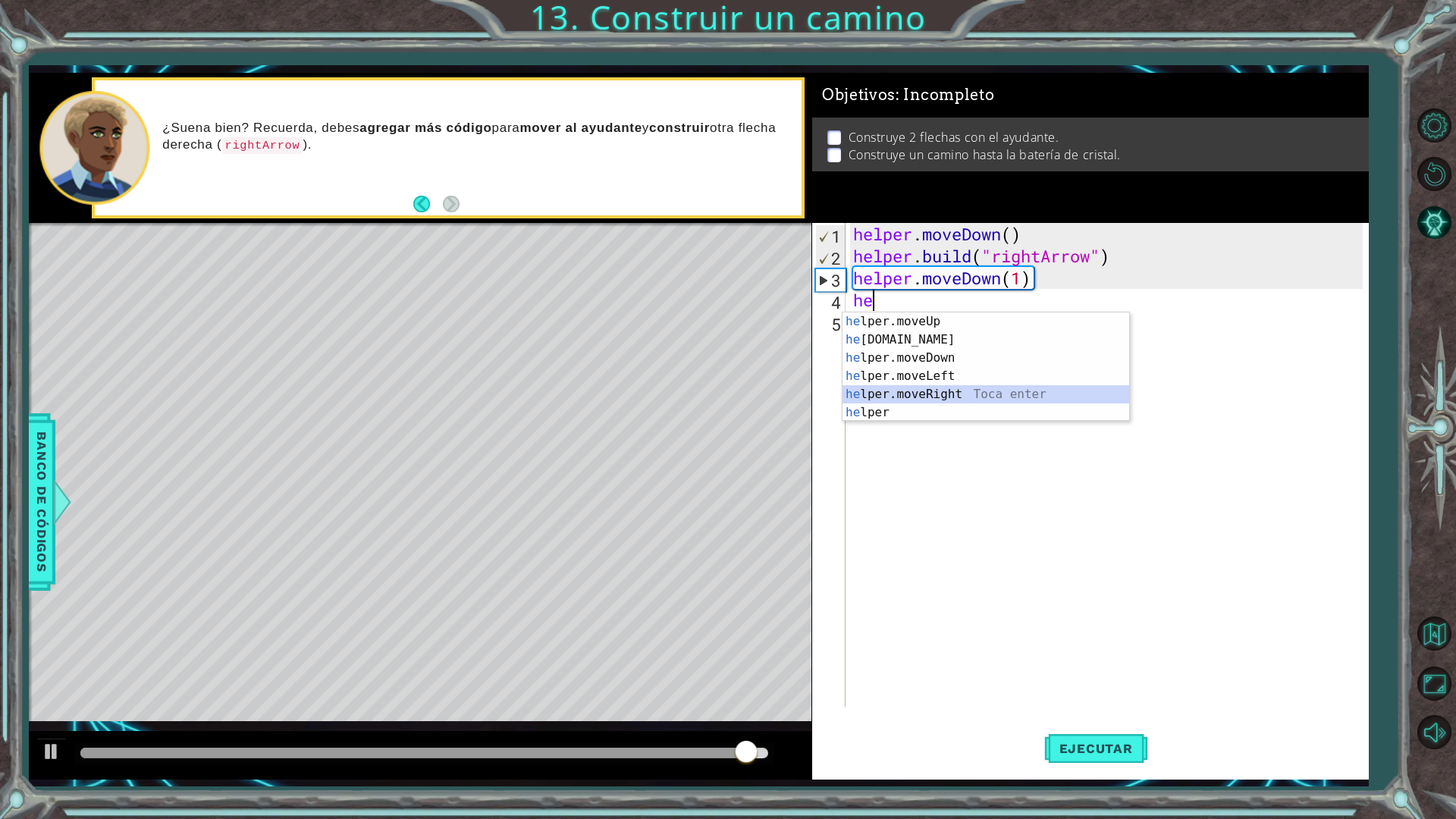
click at [895, 401] on div "he lper.moveUp Toca enter he [DOMAIN_NAME] Toca enter he lper.moveDown Toca ent…" at bounding box center [985, 385] width 286 height 145
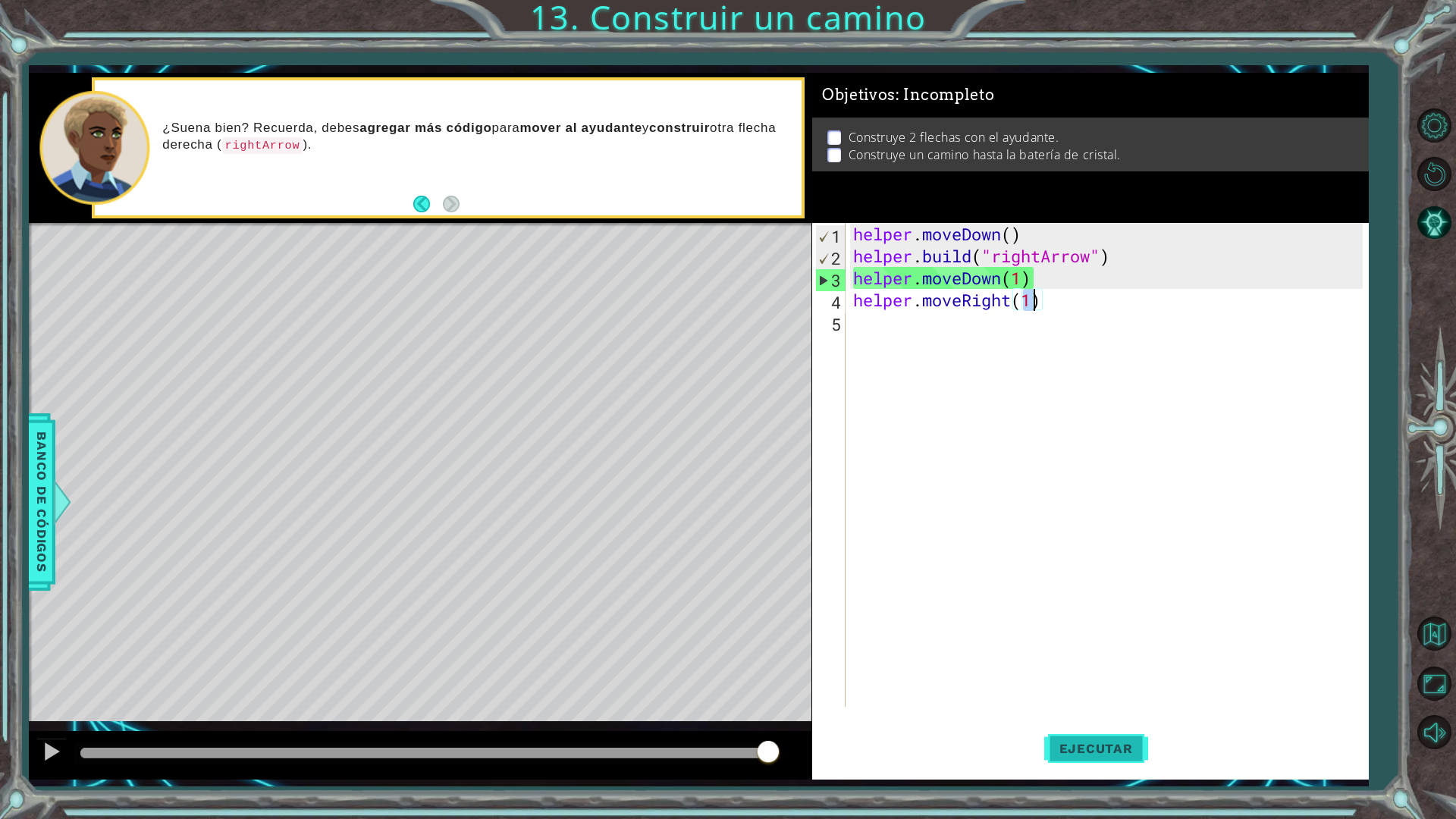
type textarea "helper.moveRight(1)"
click at [1089, 716] on button "Ejecutar" at bounding box center [1095, 748] width 104 height 56
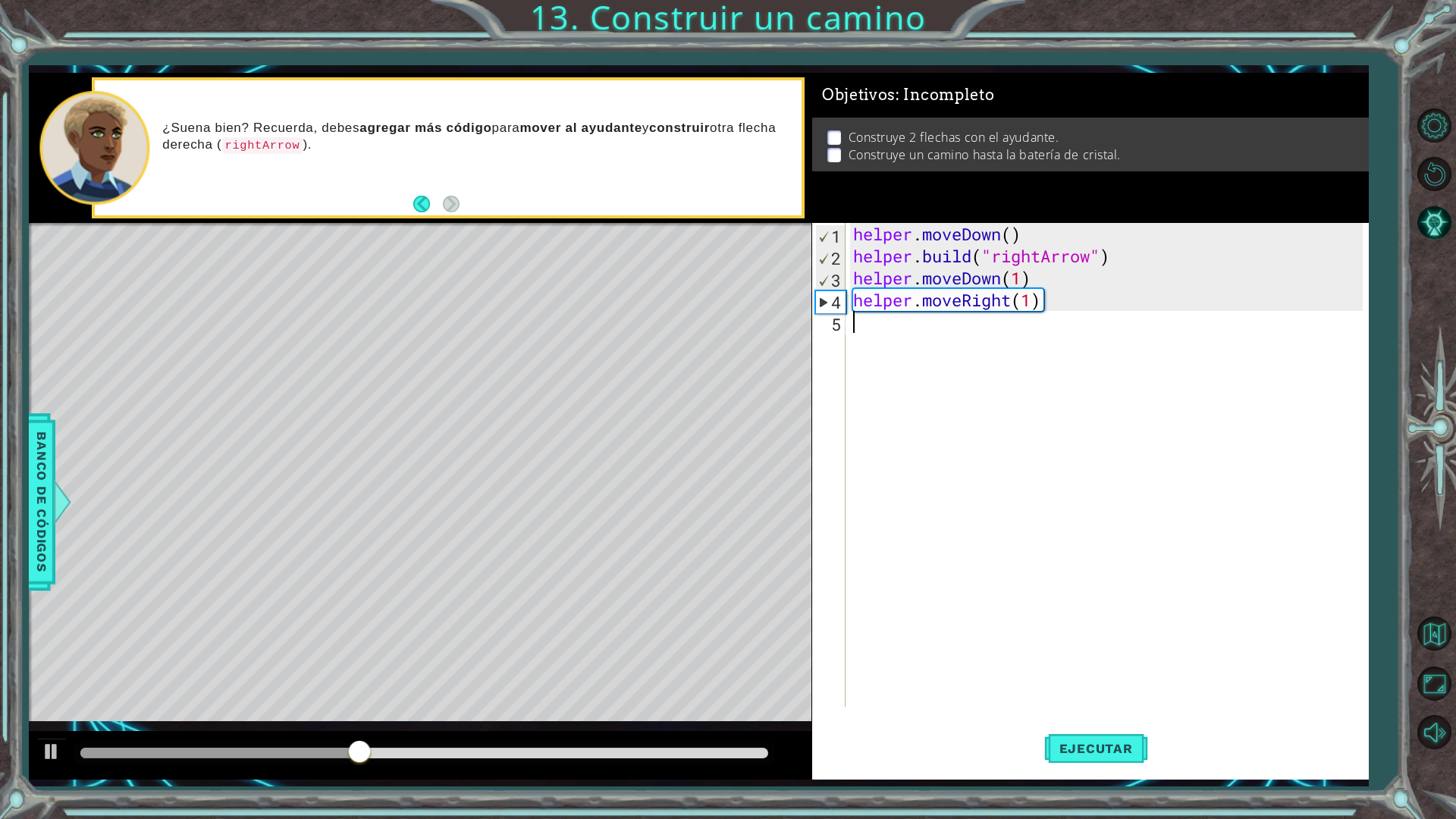
click at [859, 326] on div "helper . moveDown ( ) helper . build ( "rightArrow" ) helper . moveDown ( 1 ) h…" at bounding box center [1110, 487] width 521 height 528
click at [1040, 304] on div "helper . moveDown ( ) helper . build ( "rightArrow" ) helper . moveDown ( 1 ) h…" at bounding box center [1110, 487] width 521 height 528
click at [1030, 310] on div "helper . moveDown ( ) helper . build ( "rightArrow" ) helper . moveDown ( 1 ) h…" at bounding box center [1110, 487] width 521 height 528
click at [1025, 275] on div "helper . moveDown ( ) helper . build ( "rightArrow" ) helper . moveDown ( 1 ) h…" at bounding box center [1110, 487] width 521 height 528
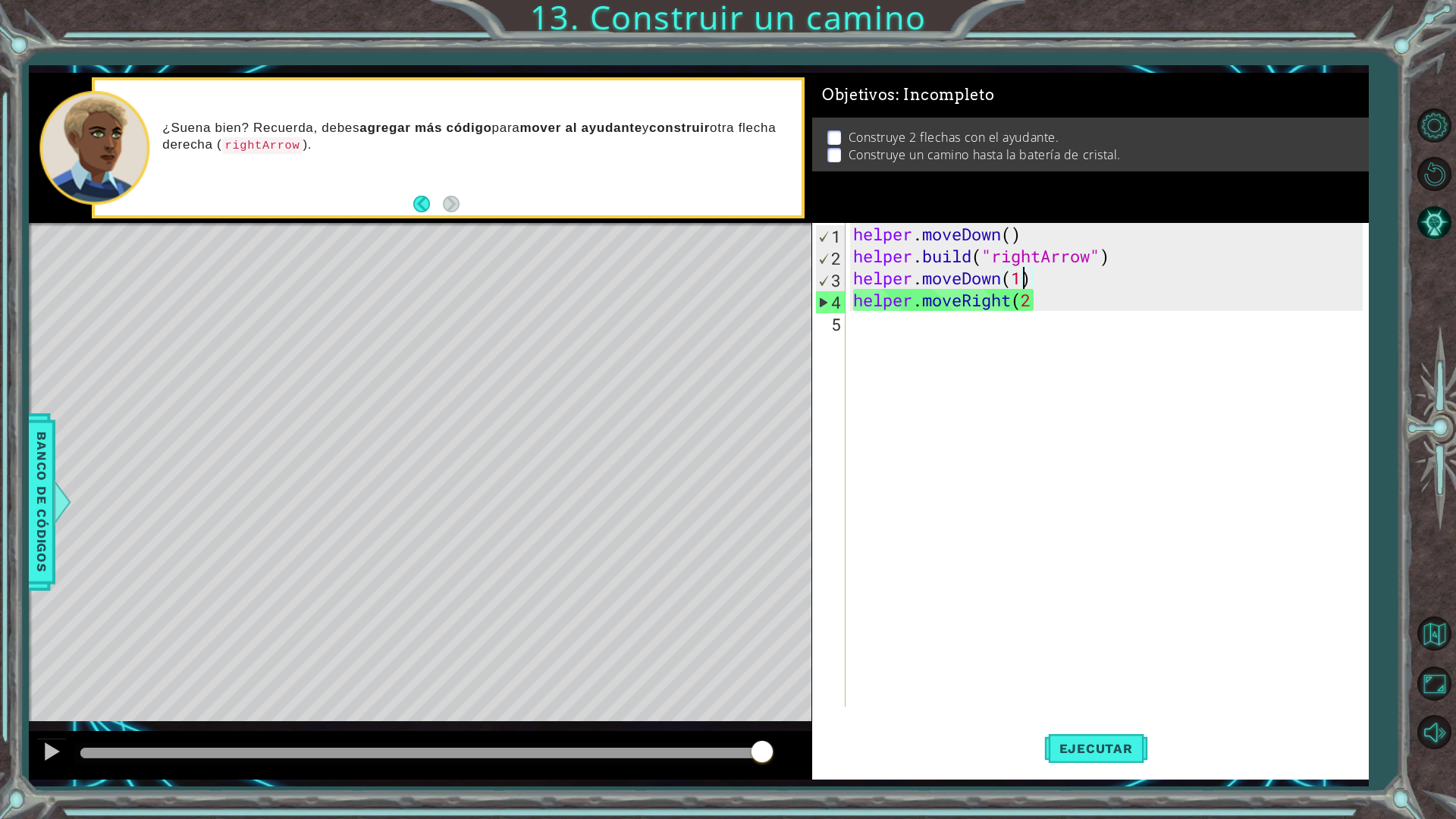
click at [1040, 284] on div "helper . moveDown ( ) helper . build ( "rightArrow" ) helper . moveDown ( 1 ) h…" at bounding box center [1110, 487] width 521 height 528
click at [1036, 295] on div "helper . moveDown ( ) helper . build ( "rightArrow" ) helper . moveDown ( 1 ) h…" at bounding box center [1110, 487] width 521 height 528
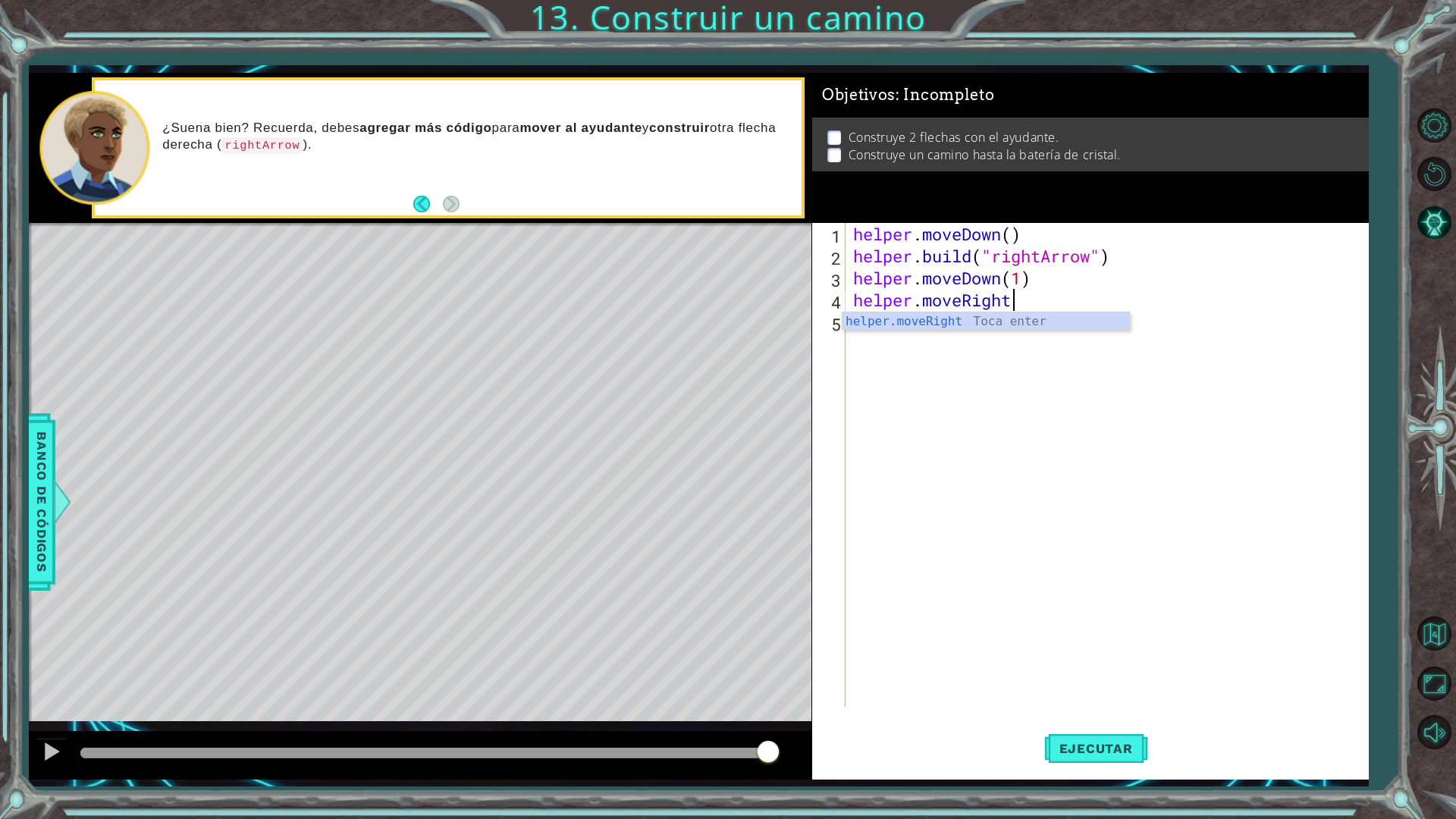
click at [1007, 316] on div "helper.moveRight Toca enter" at bounding box center [985, 340] width 286 height 55
type textarea "helper.moveRight(2)"
click at [1103, 716] on span "Ejecutar" at bounding box center [1095, 748] width 104 height 15
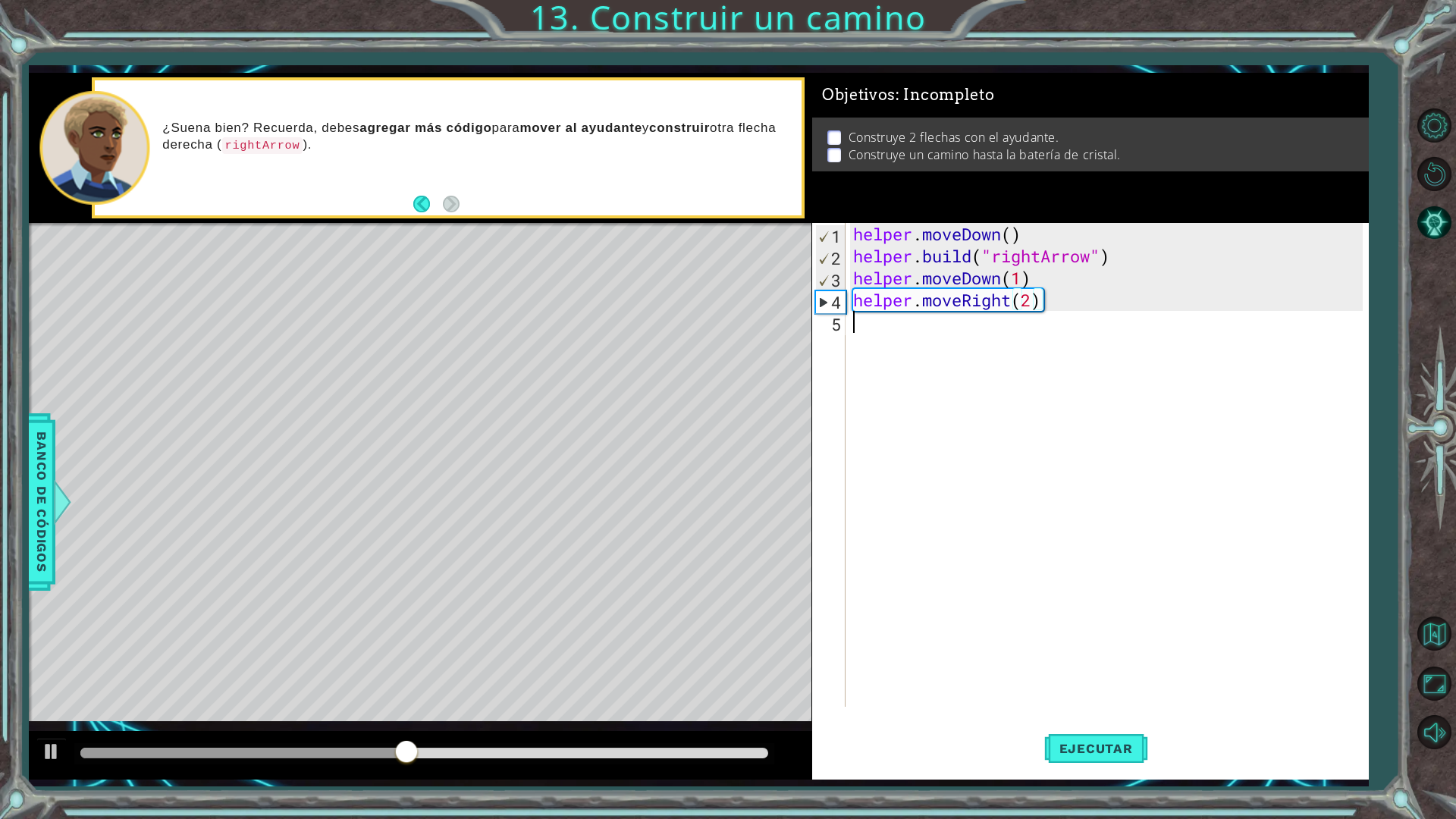
click at [894, 357] on div "helper . moveDown ( ) helper . build ( "rightArrow" ) helper . moveDown ( 1 ) h…" at bounding box center [1110, 487] width 521 height 528
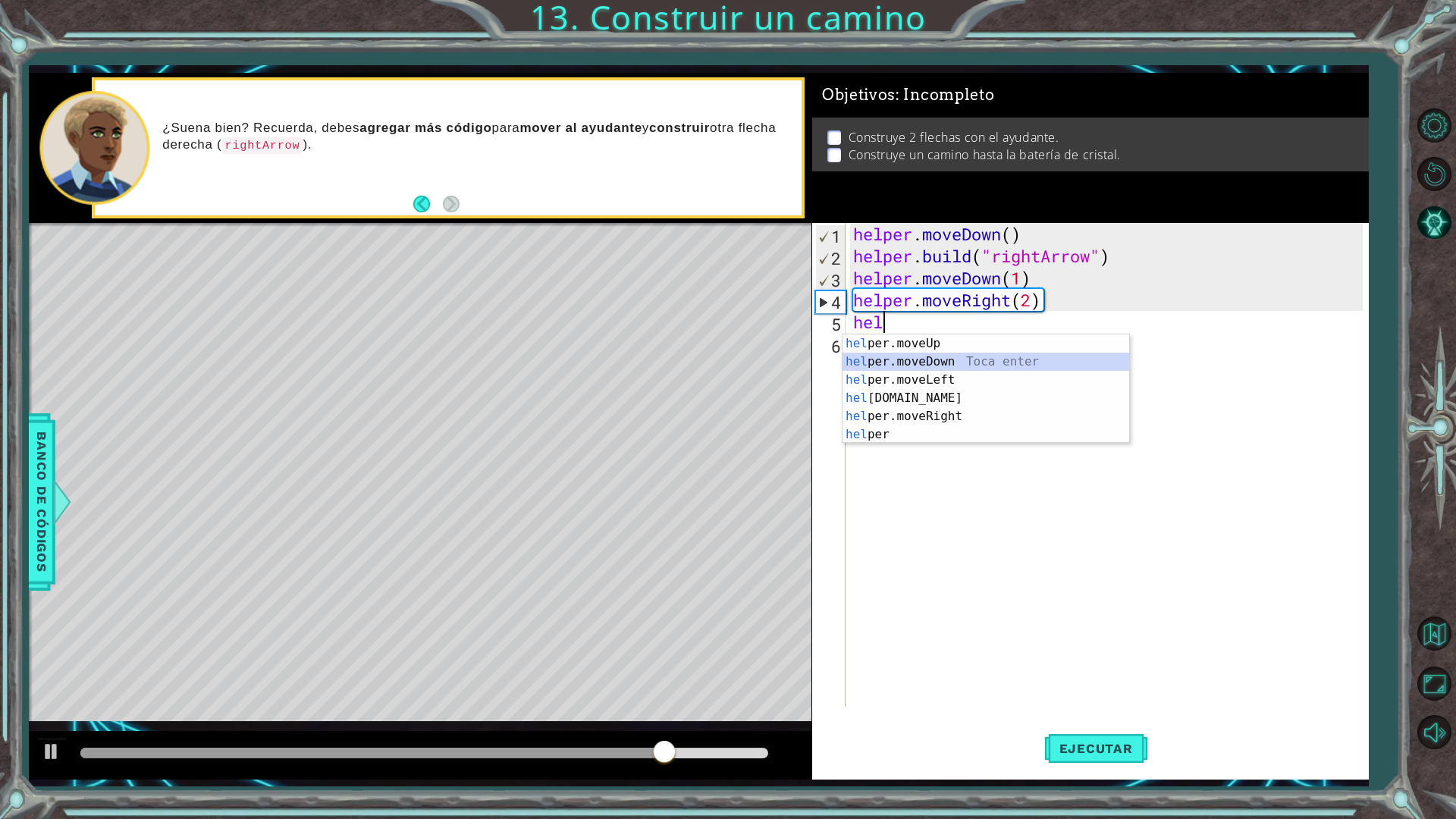
click at [961, 364] on div "hel per.moveUp Toca enter hel per.moveDown Toca enter hel per.moveLeft Toca ent…" at bounding box center [985, 407] width 286 height 145
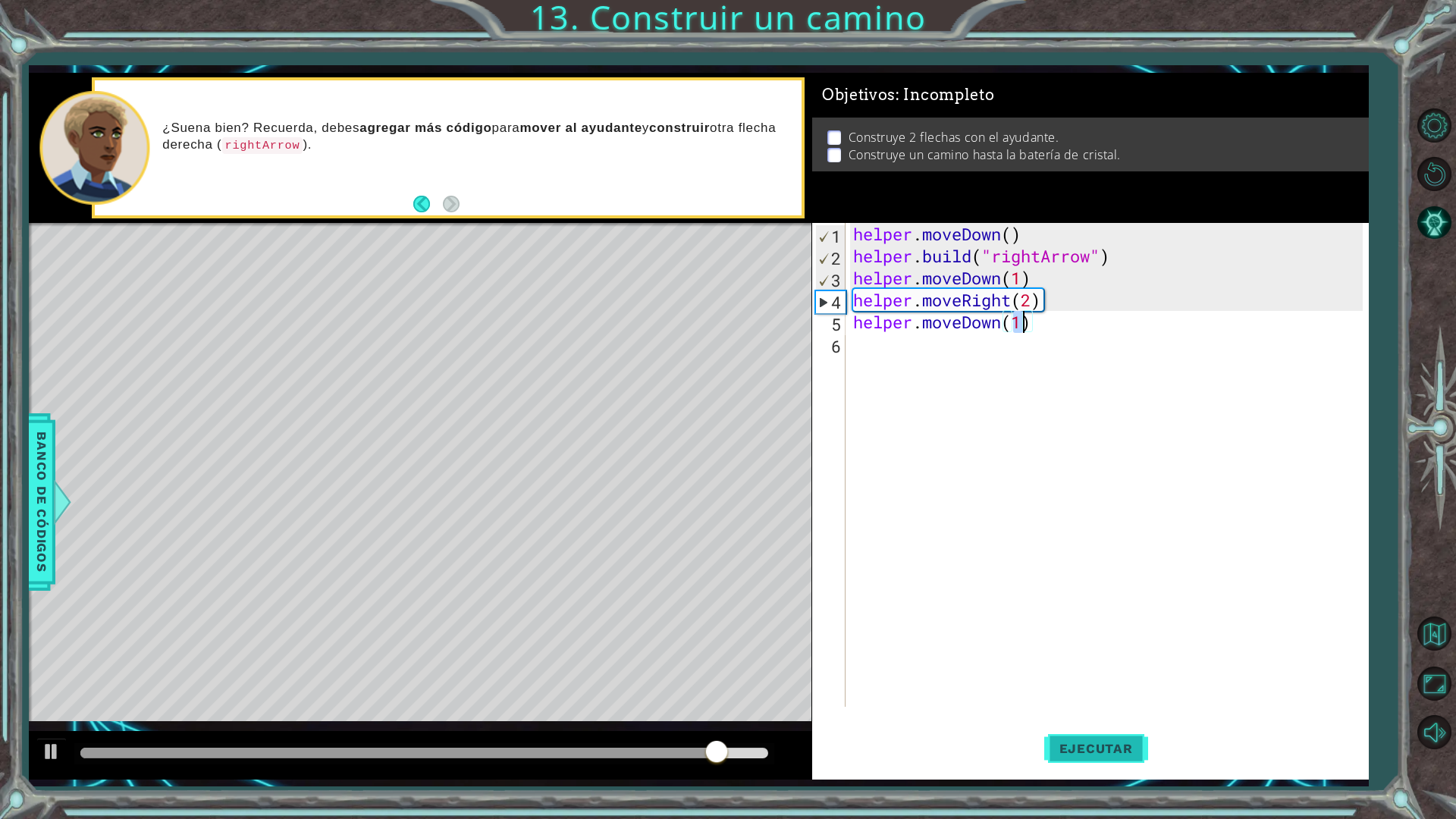
type textarea "helper.moveDown(1)"
click at [1073, 716] on span "Ejecutar" at bounding box center [1095, 748] width 104 height 15
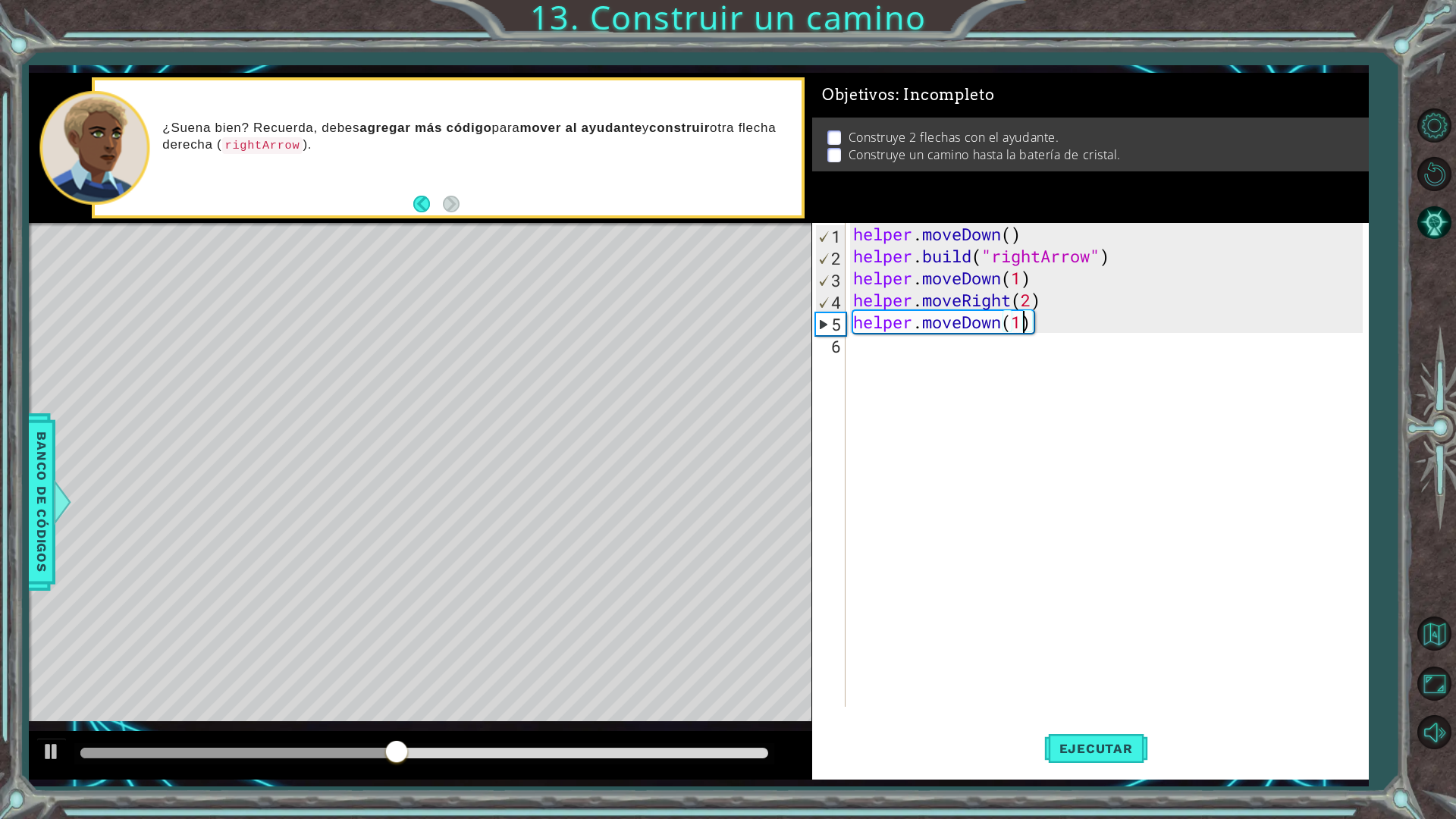
click at [868, 353] on div "helper . moveDown ( ) helper . build ( "rightArrow" ) helper . moveDown ( 1 ) h…" at bounding box center [1110, 487] width 521 height 528
click at [1050, 334] on div "helper . moveDown ( ) helper . build ( "rightArrow" ) helper . moveDown ( 1 ) h…" at bounding box center [1110, 487] width 521 height 528
click at [1035, 302] on div "helper . moveDown ( ) helper . build ( "rightArrow" ) helper . moveDown ( 1 ) h…" at bounding box center [1110, 487] width 521 height 528
click at [1049, 325] on div "helper . moveDown ( ) helper . build ( "rightArrow" ) helper . moveDown ( 1 ) h…" at bounding box center [1110, 487] width 521 height 528
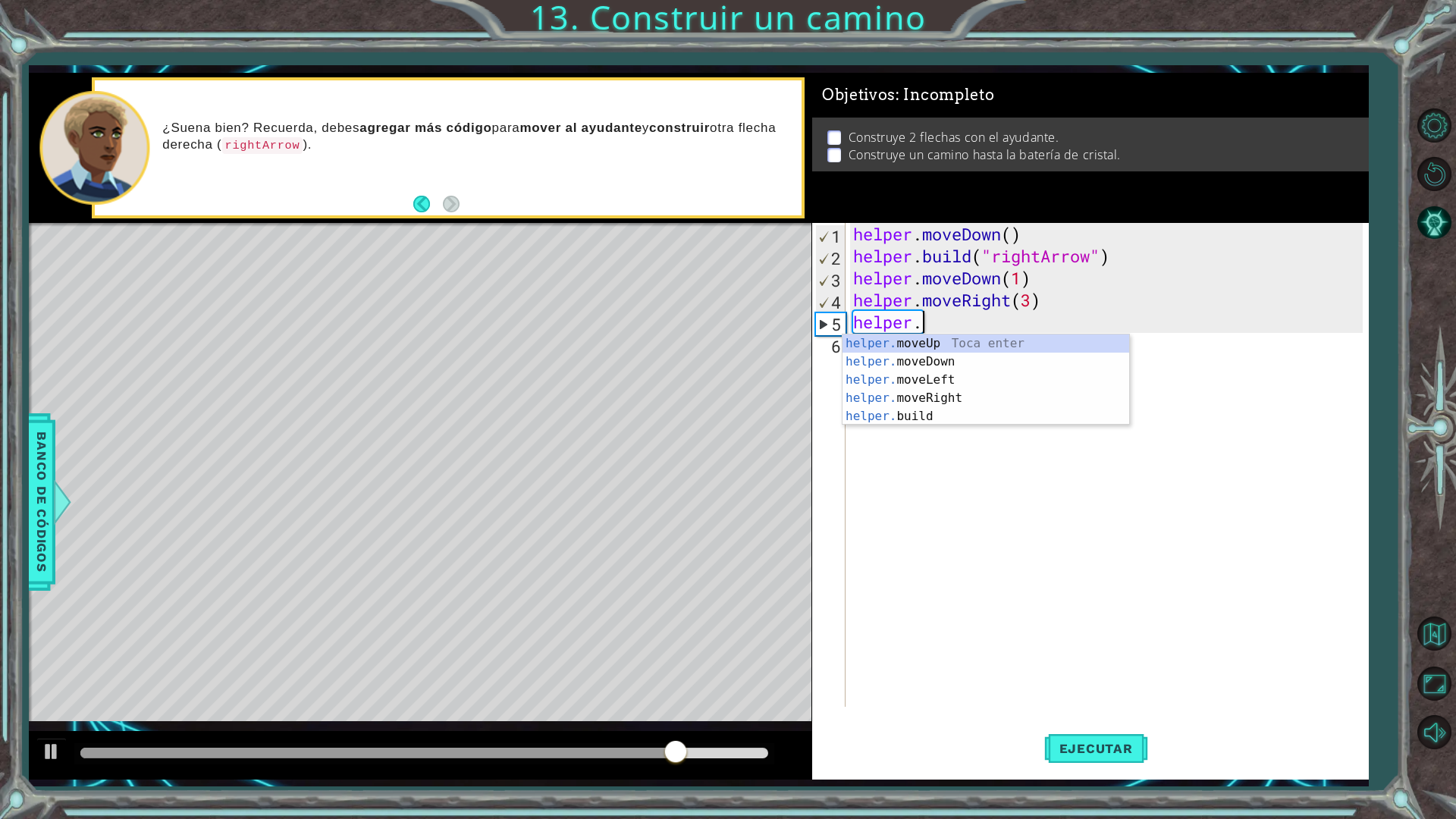
scroll to position [0, 0]
type textarea "h"
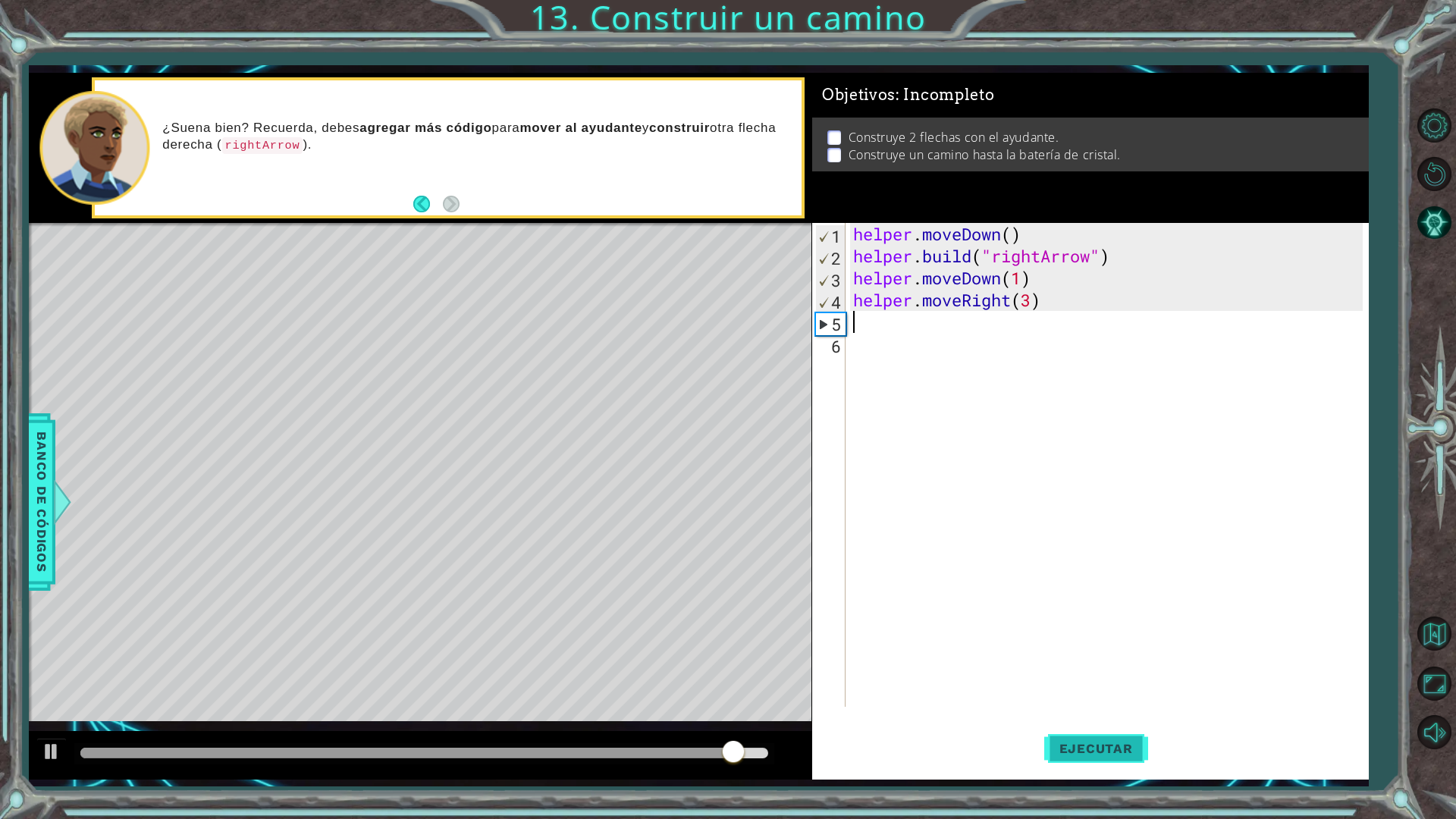
click at [1132, 716] on span "Ejecutar" at bounding box center [1095, 748] width 104 height 15
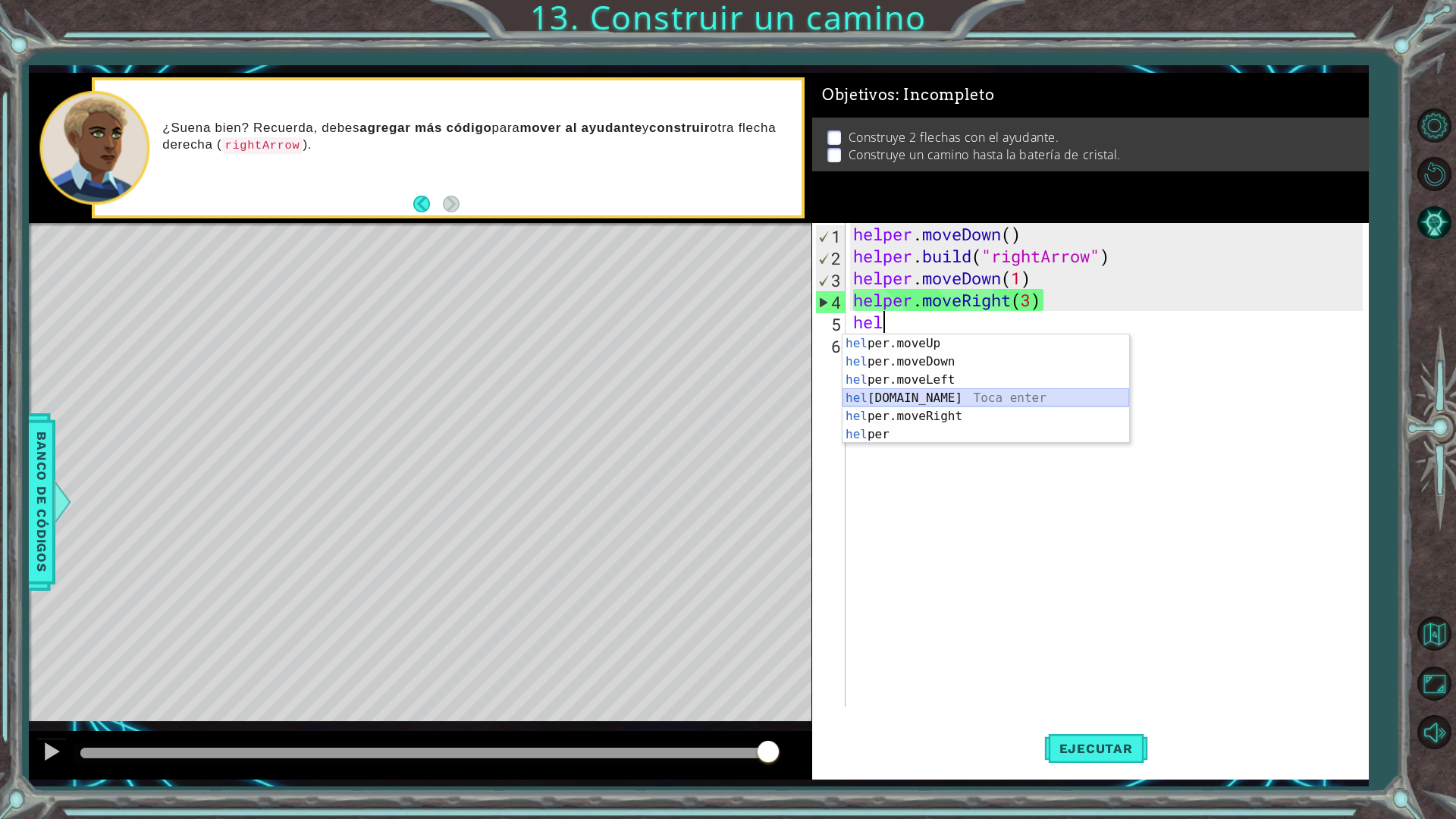
click at [981, 397] on div "hel per.moveUp Toca enter hel per.moveDown Toca enter hel per.moveLeft Toca ent…" at bounding box center [985, 407] width 286 height 145
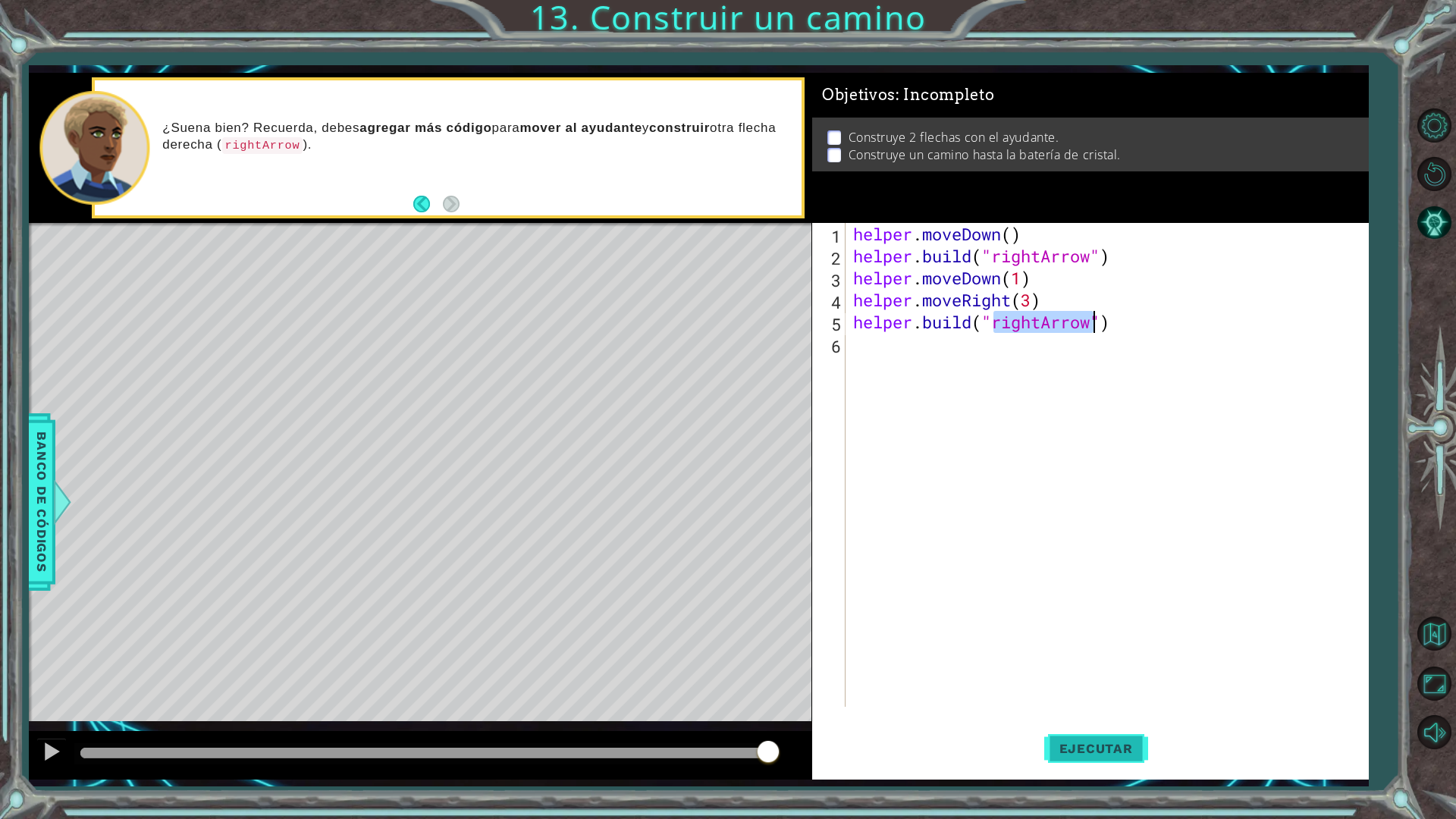
type textarea "[DOMAIN_NAME]("rightArrow")"
click at [1098, 716] on button "Ejecutar" at bounding box center [1095, 748] width 104 height 56
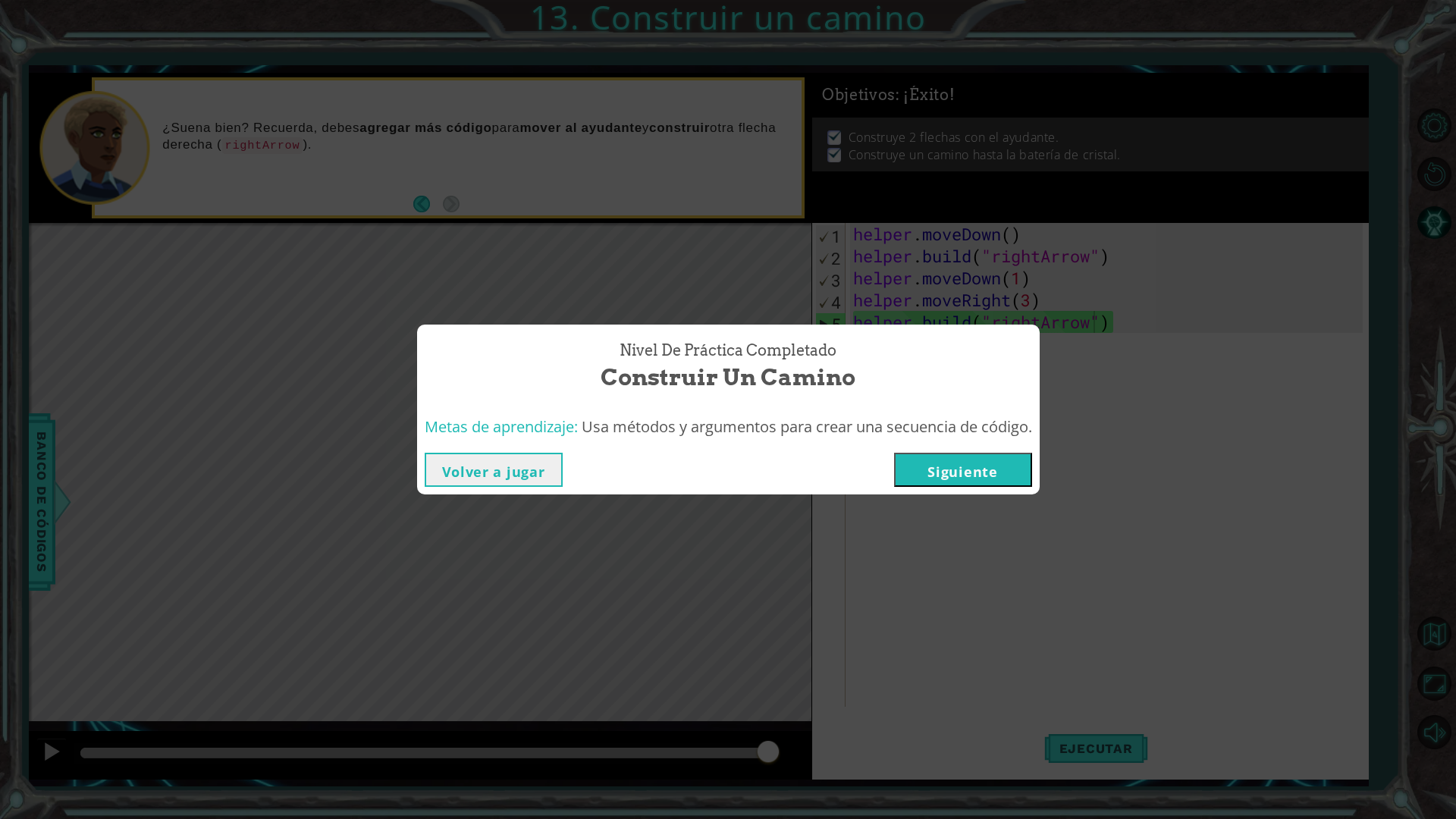
click at [991, 457] on button "Siguiente" at bounding box center [962, 470] width 138 height 34
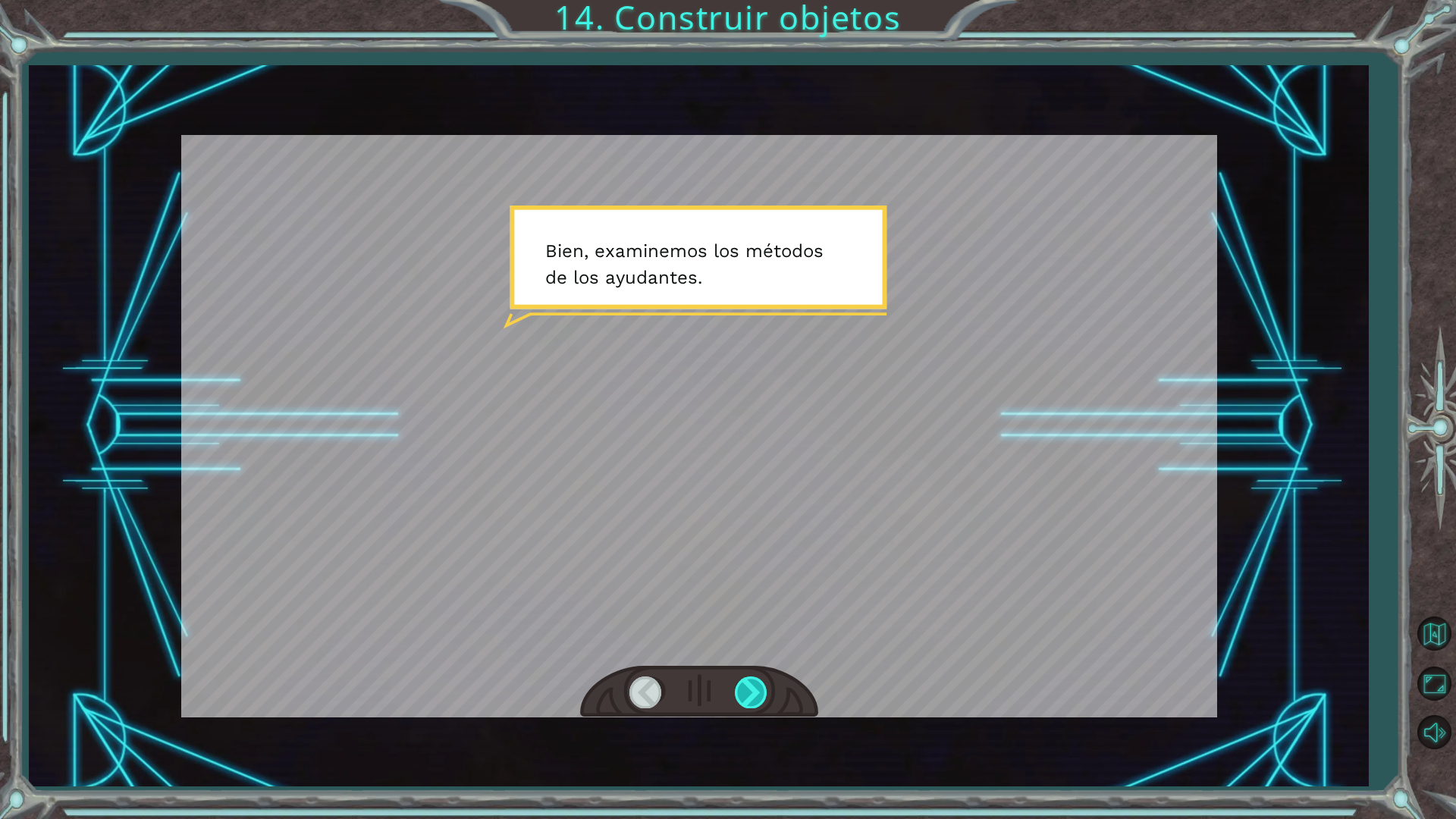
click at [748, 691] on div at bounding box center [752, 691] width 34 height 31
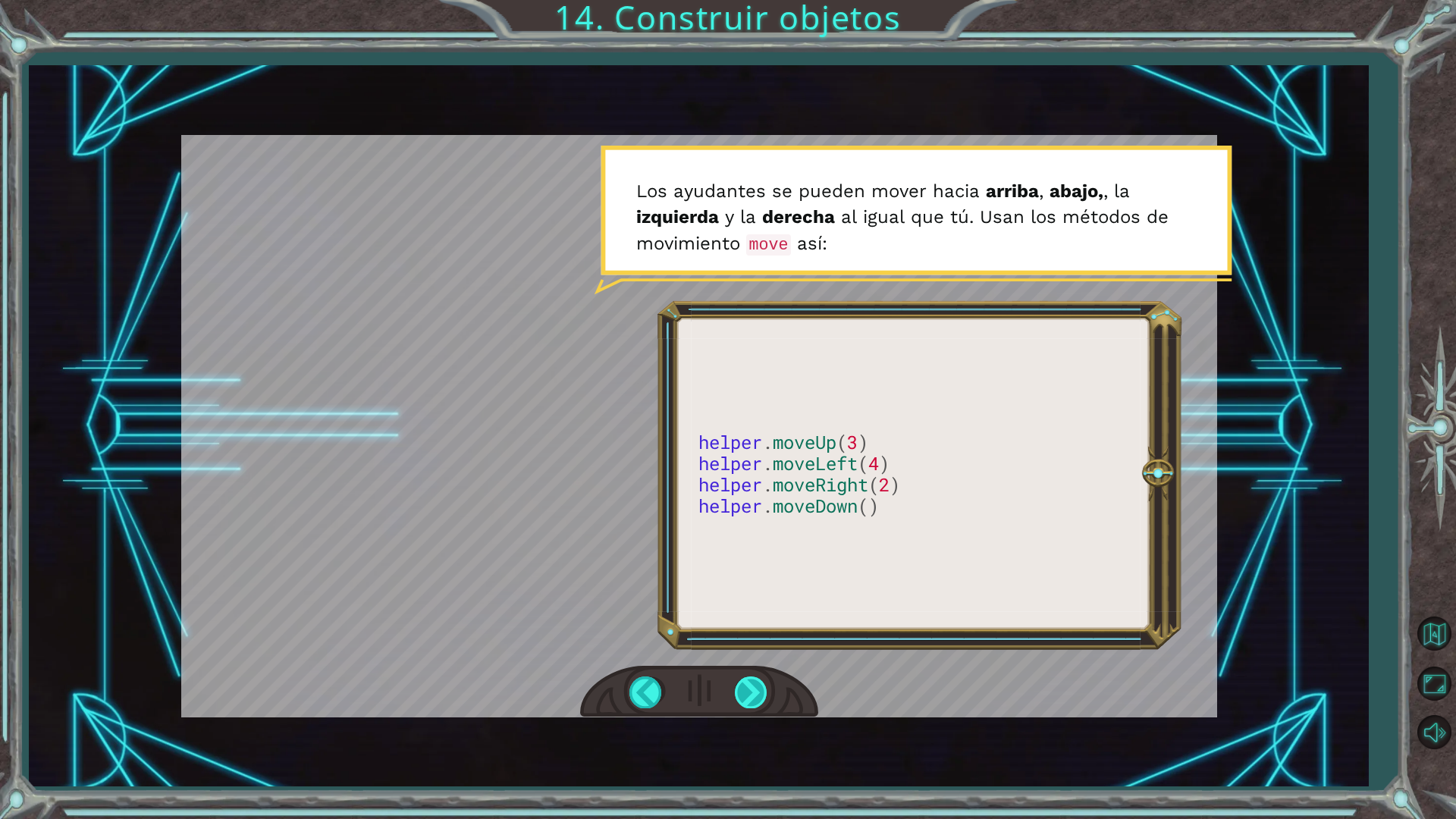
click at [744, 684] on div at bounding box center [752, 691] width 34 height 31
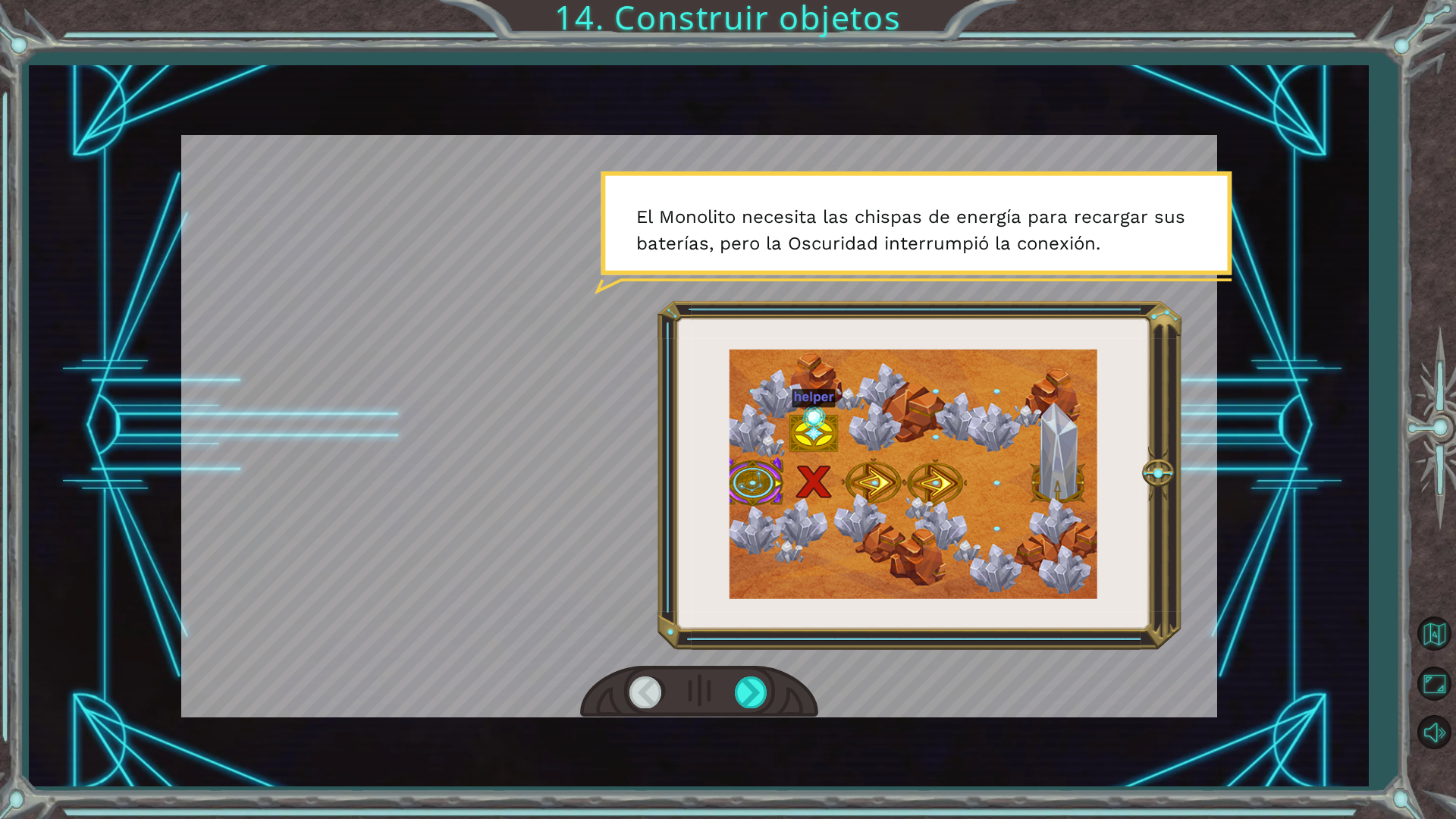
click at [747, 674] on div at bounding box center [699, 691] width 238 height 52
click at [752, 690] on div at bounding box center [752, 691] width 34 height 31
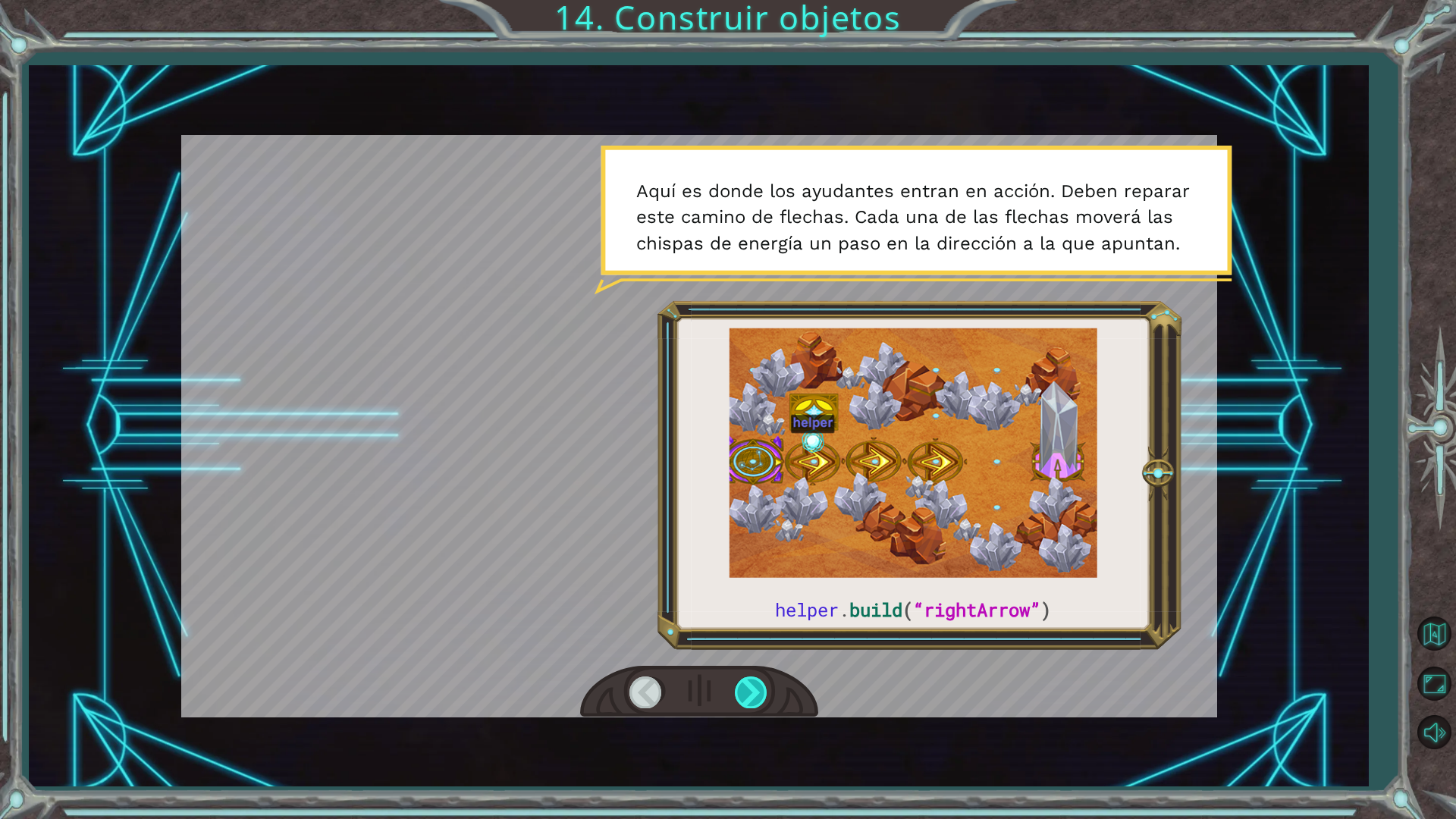
click at [762, 694] on div at bounding box center [752, 691] width 34 height 31
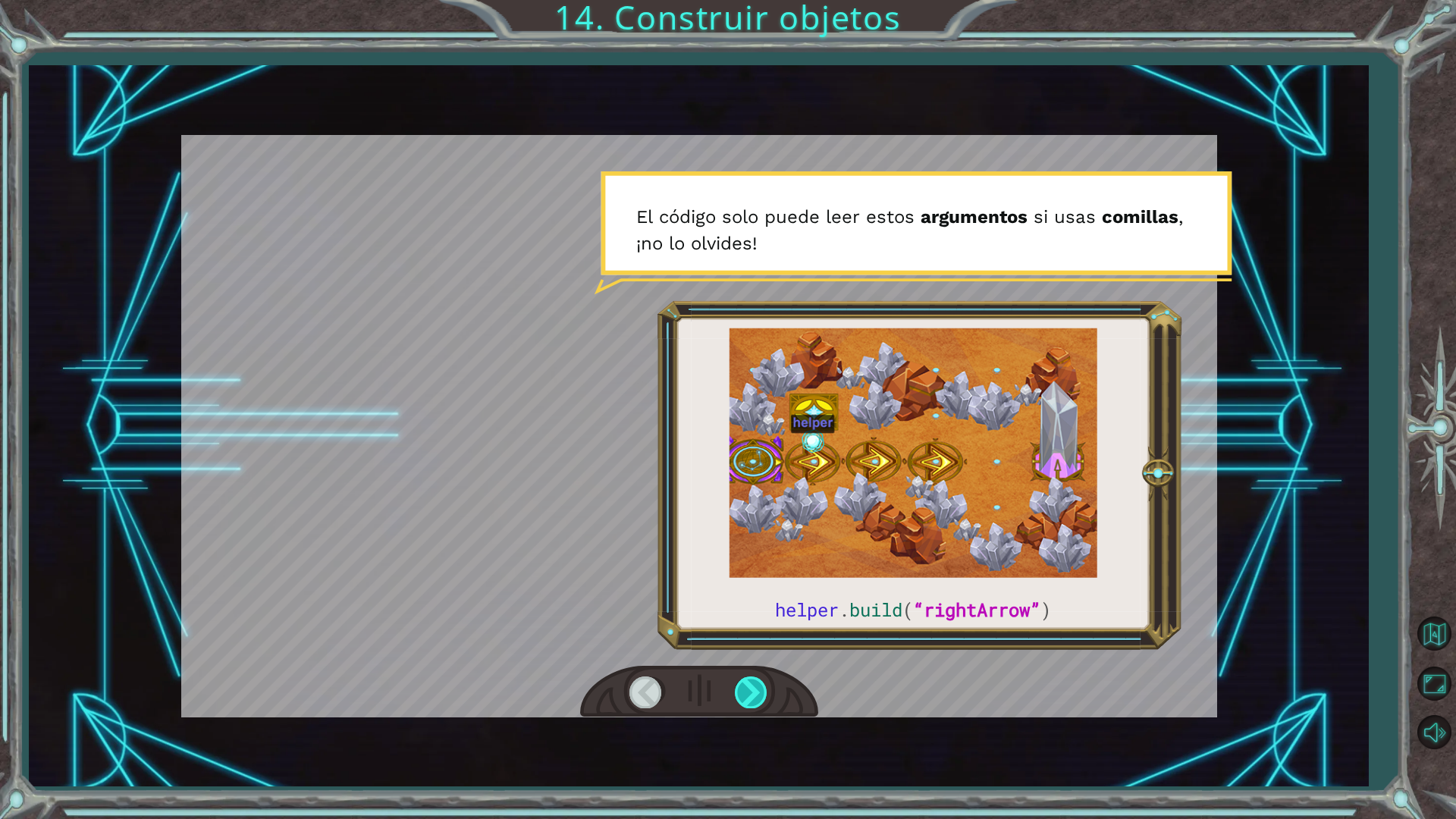
click at [762, 694] on div at bounding box center [752, 691] width 34 height 31
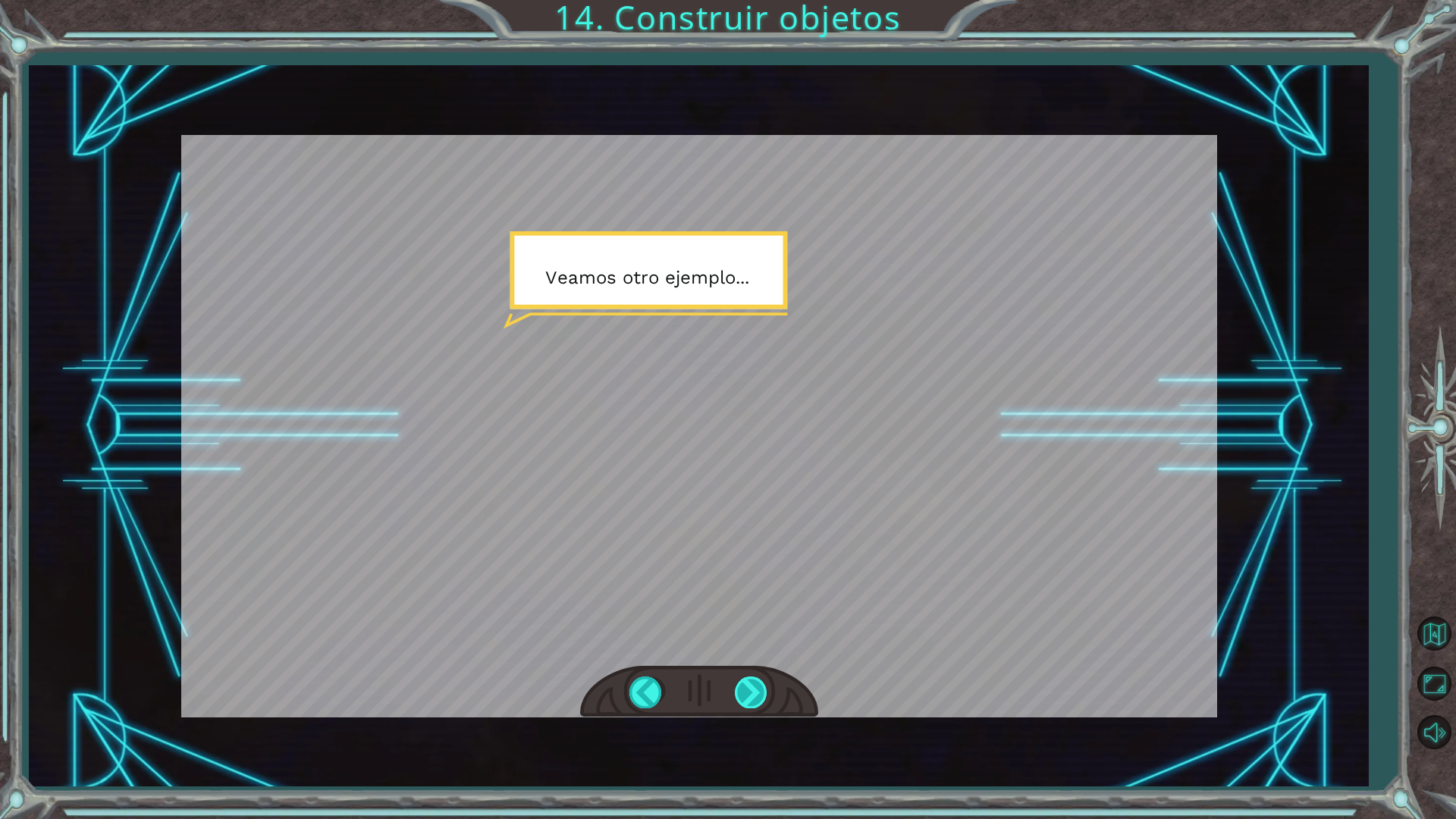
click at [762, 694] on div at bounding box center [752, 691] width 34 height 31
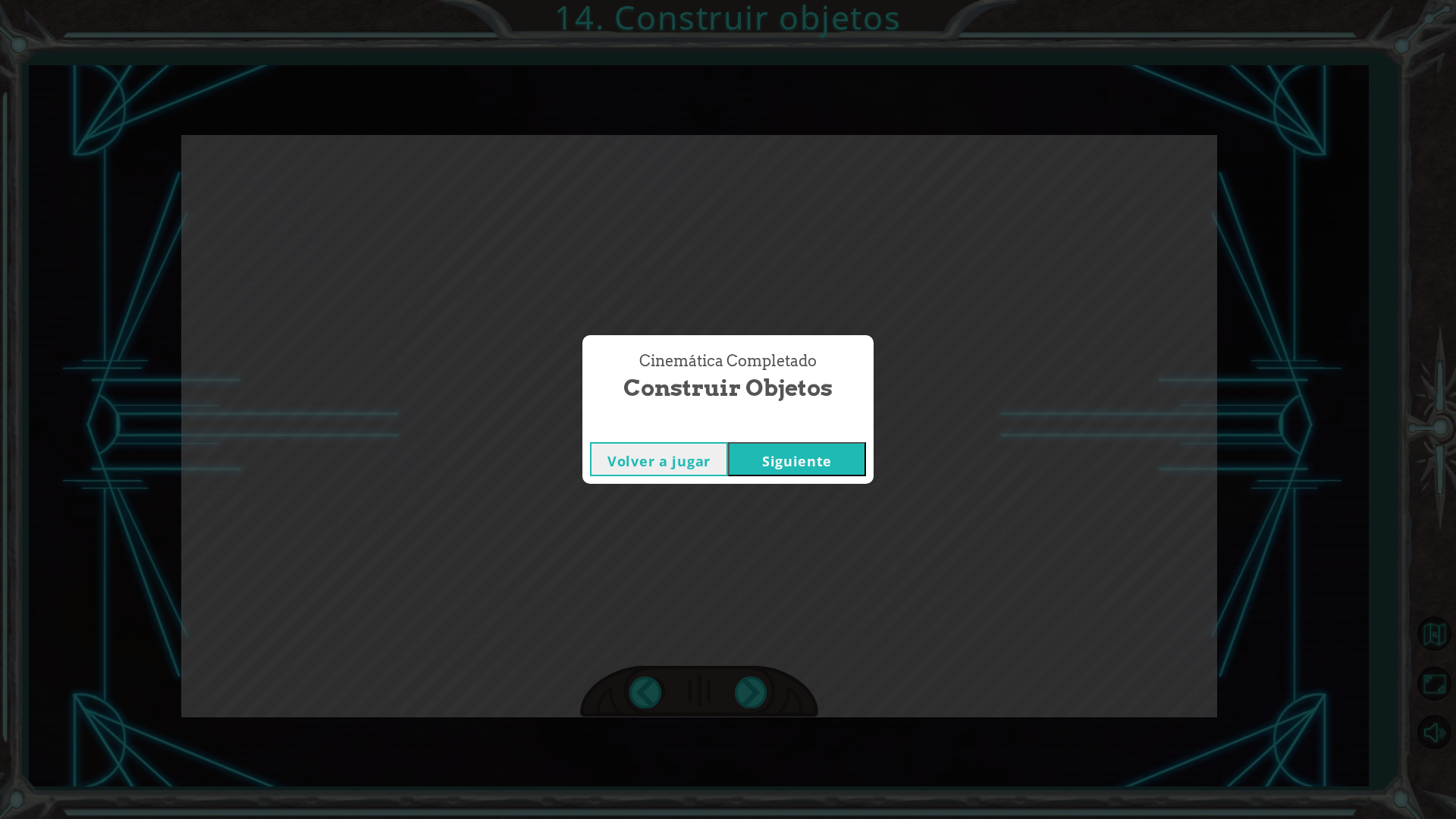
click at [829, 472] on button "Siguiente" at bounding box center [796, 459] width 138 height 34
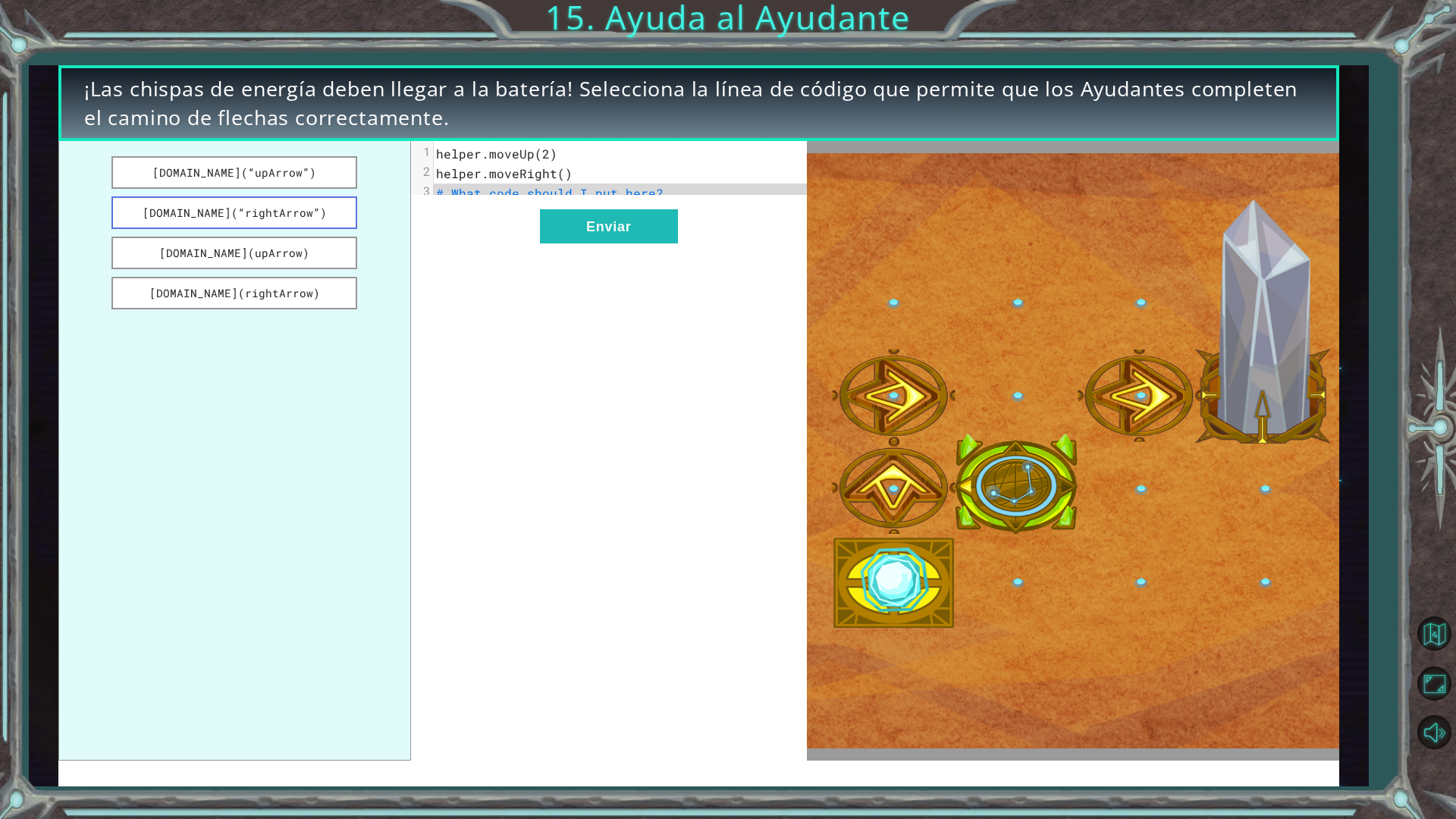
click at [184, 214] on button "[DOMAIN_NAME](“rightArrow”)" at bounding box center [234, 212] width 246 height 32
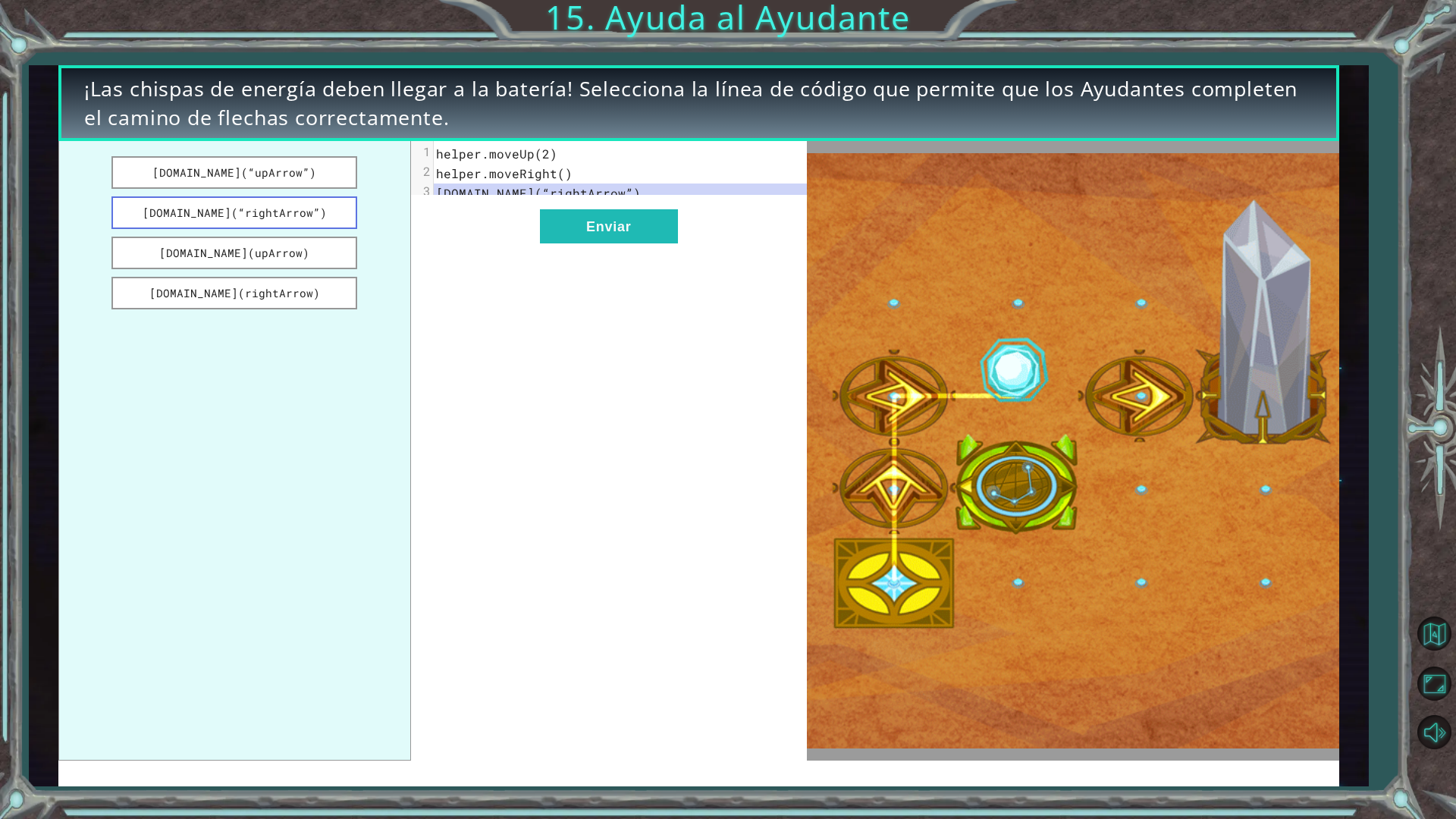
drag, startPoint x: 186, startPoint y: 213, endPoint x: 313, endPoint y: 217, distance: 127.1
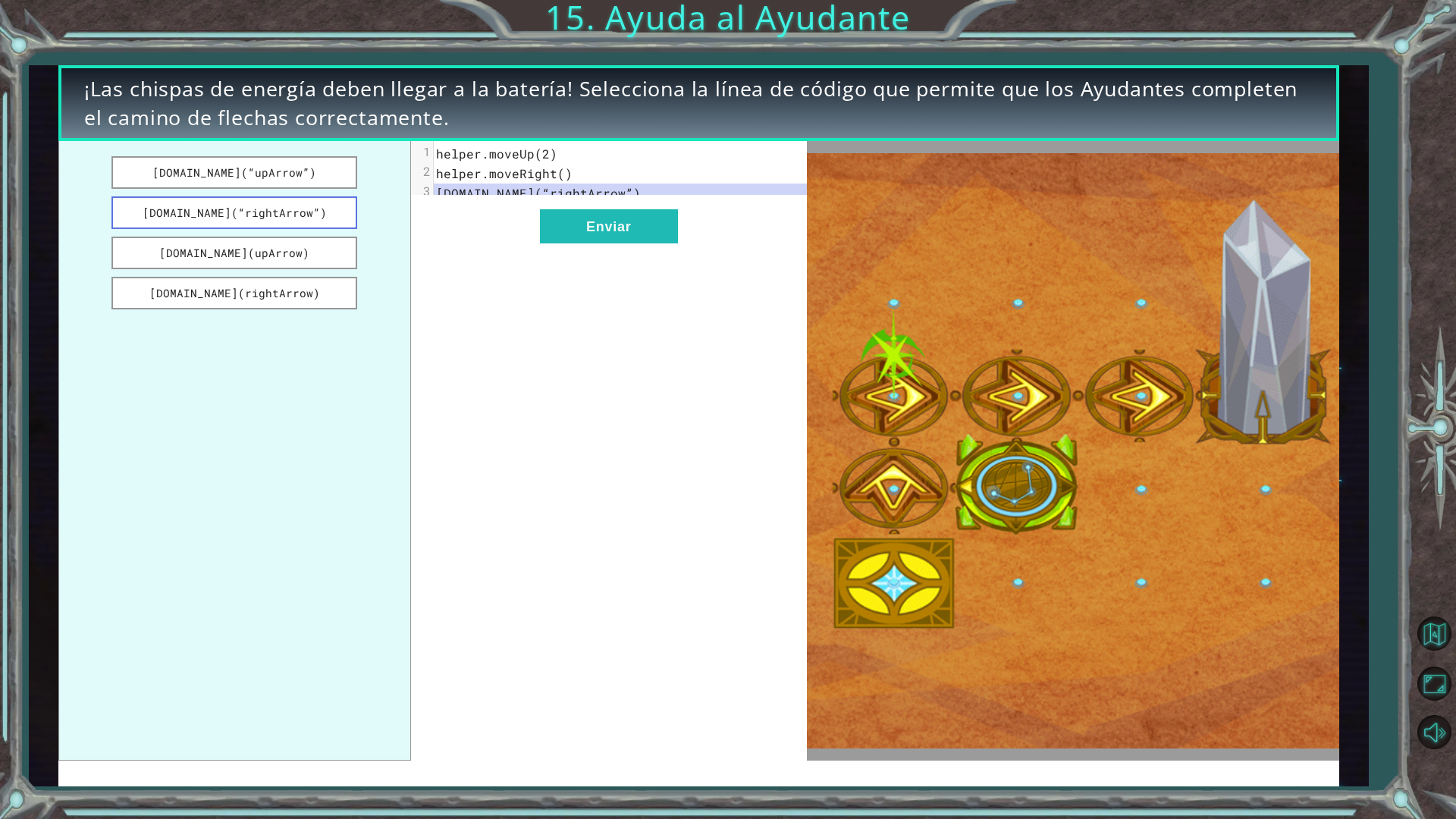
click at [313, 217] on button "[DOMAIN_NAME](“rightArrow”)" at bounding box center [234, 212] width 246 height 32
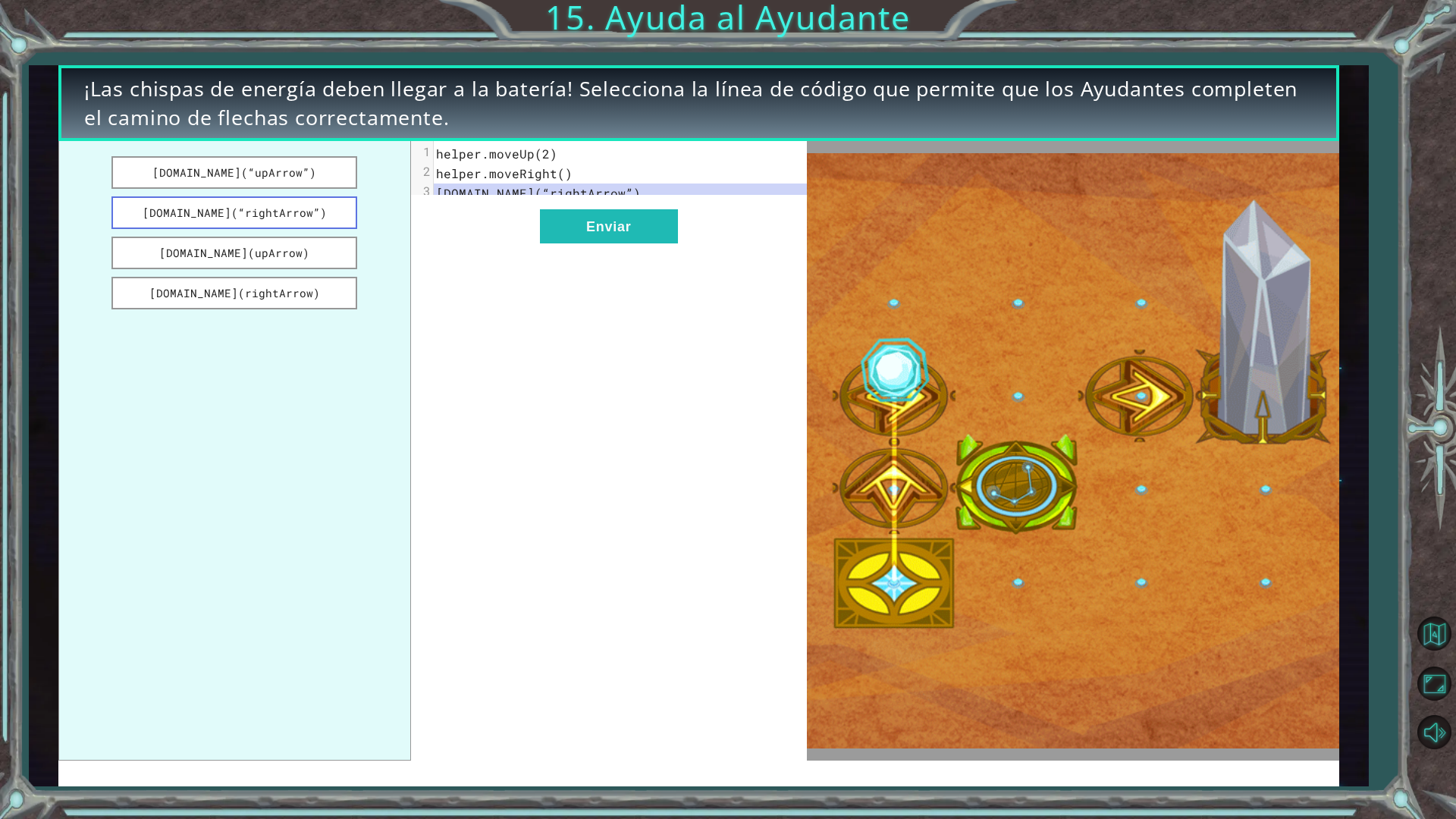
click at [316, 217] on button "[DOMAIN_NAME](“rightArrow”)" at bounding box center [234, 212] width 246 height 32
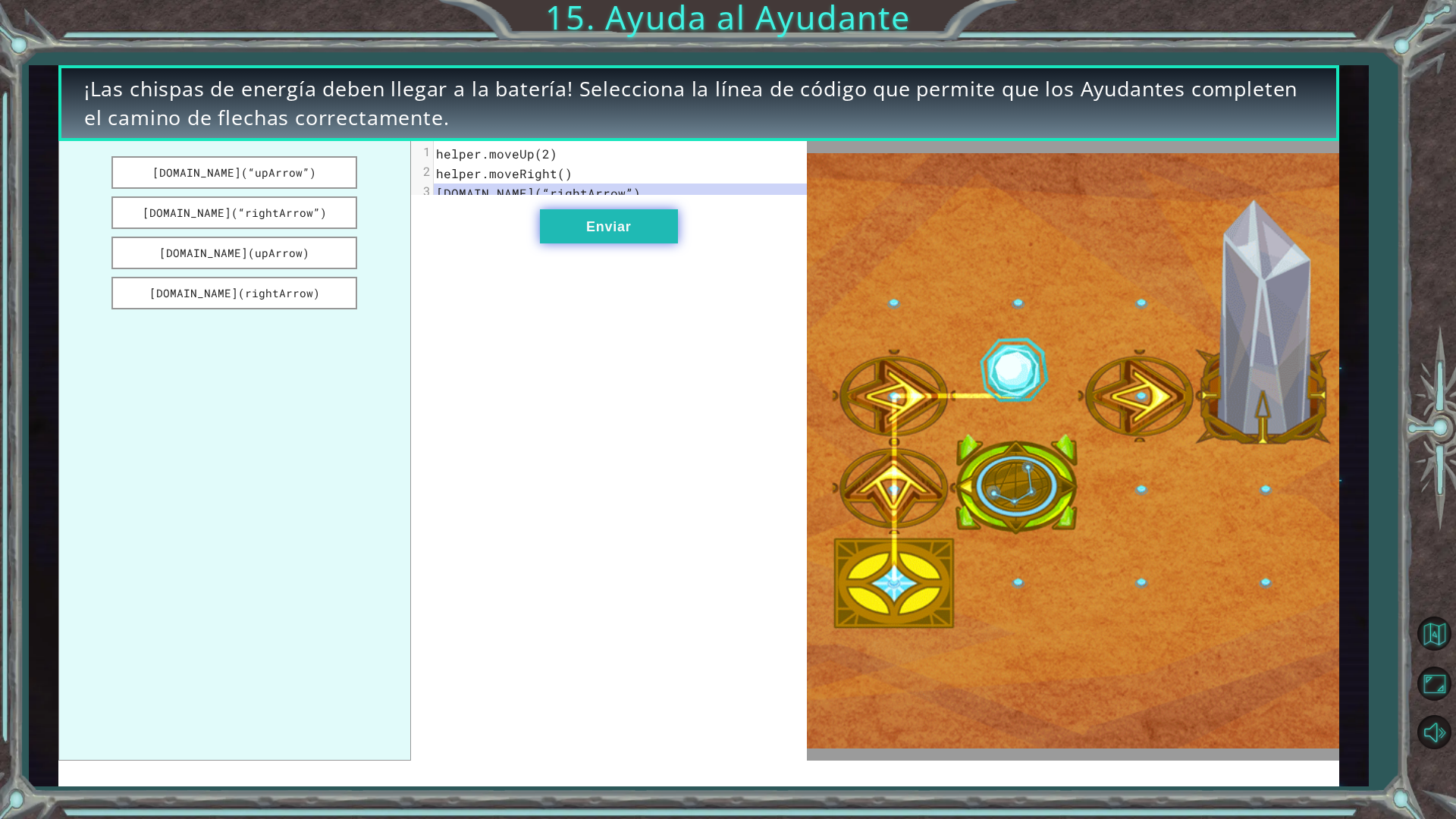
click at [614, 236] on button "Enviar" at bounding box center [609, 226] width 138 height 34
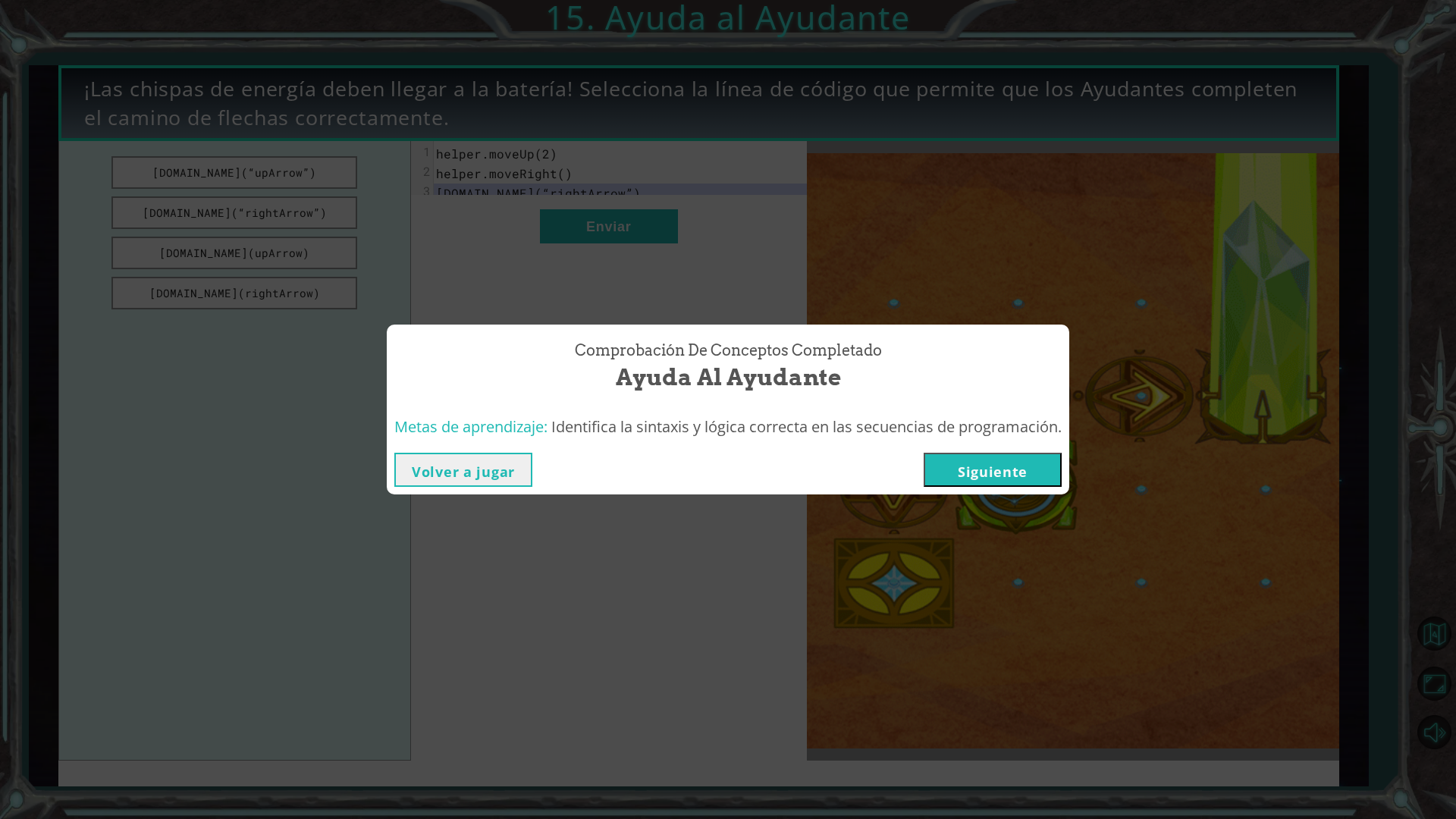
click at [996, 480] on button "Siguiente" at bounding box center [992, 470] width 138 height 34
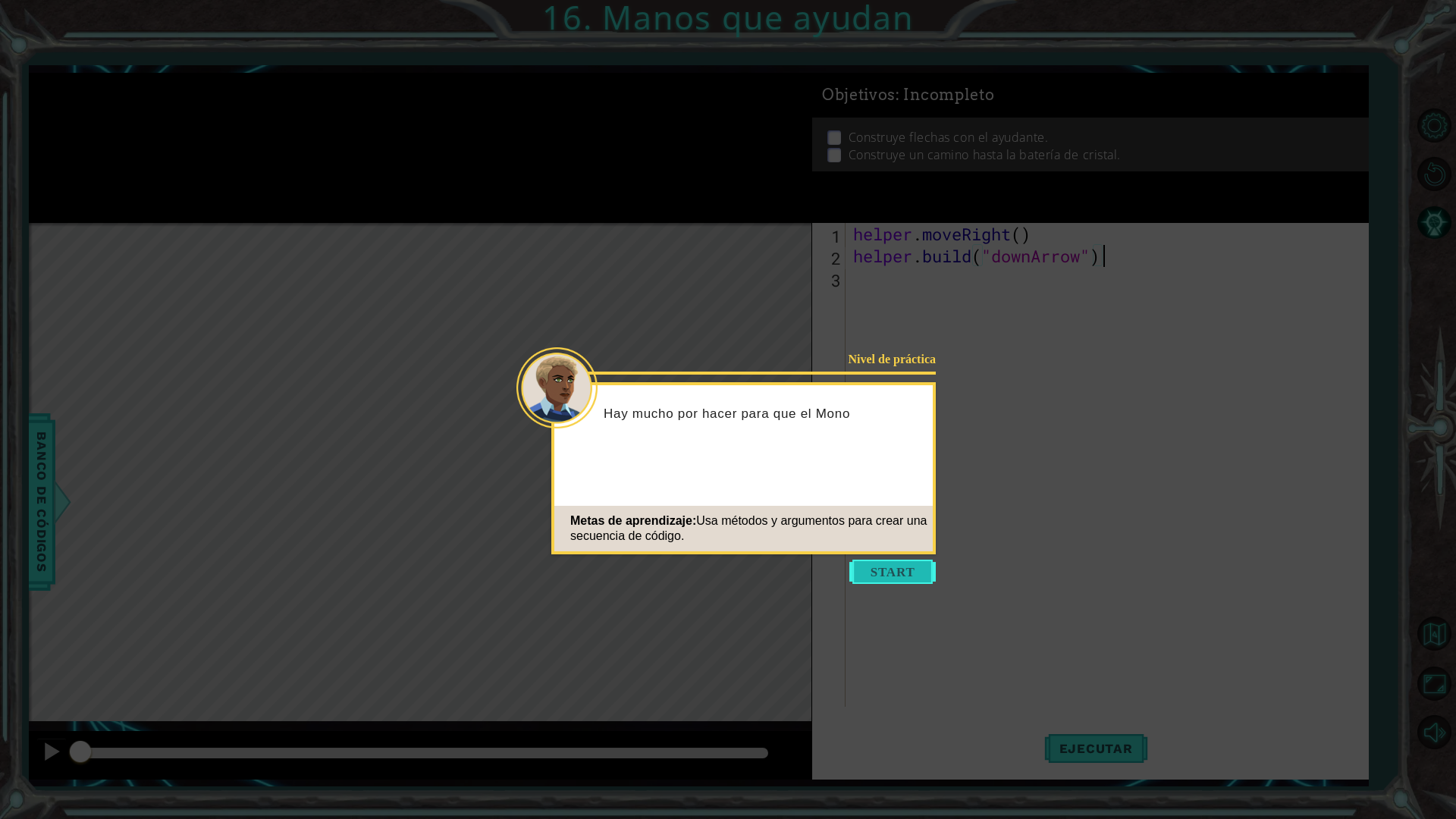
click at [902, 577] on button "Start" at bounding box center [893, 571] width 86 height 24
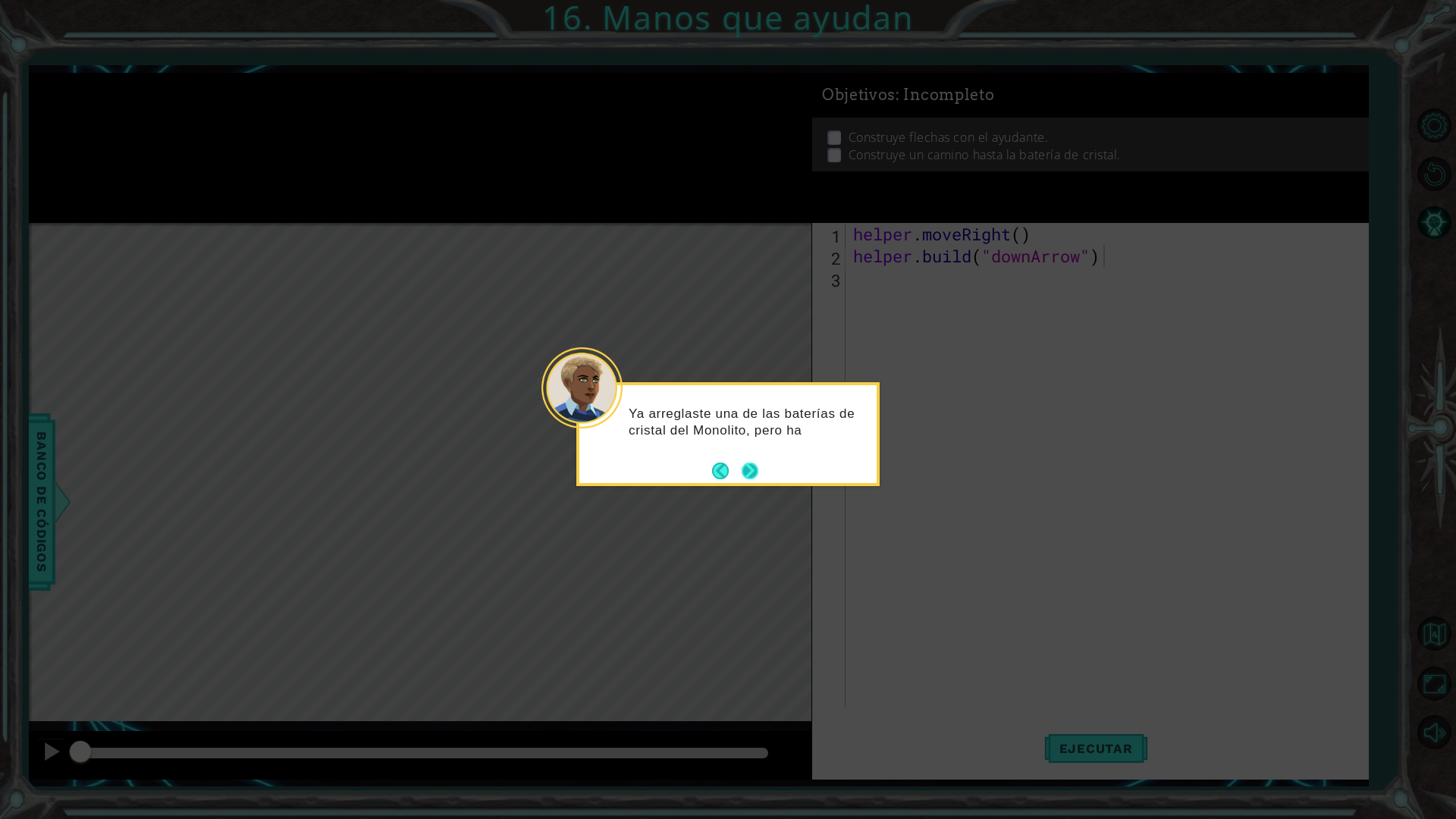
click at [752, 473] on button "Next" at bounding box center [749, 470] width 17 height 17
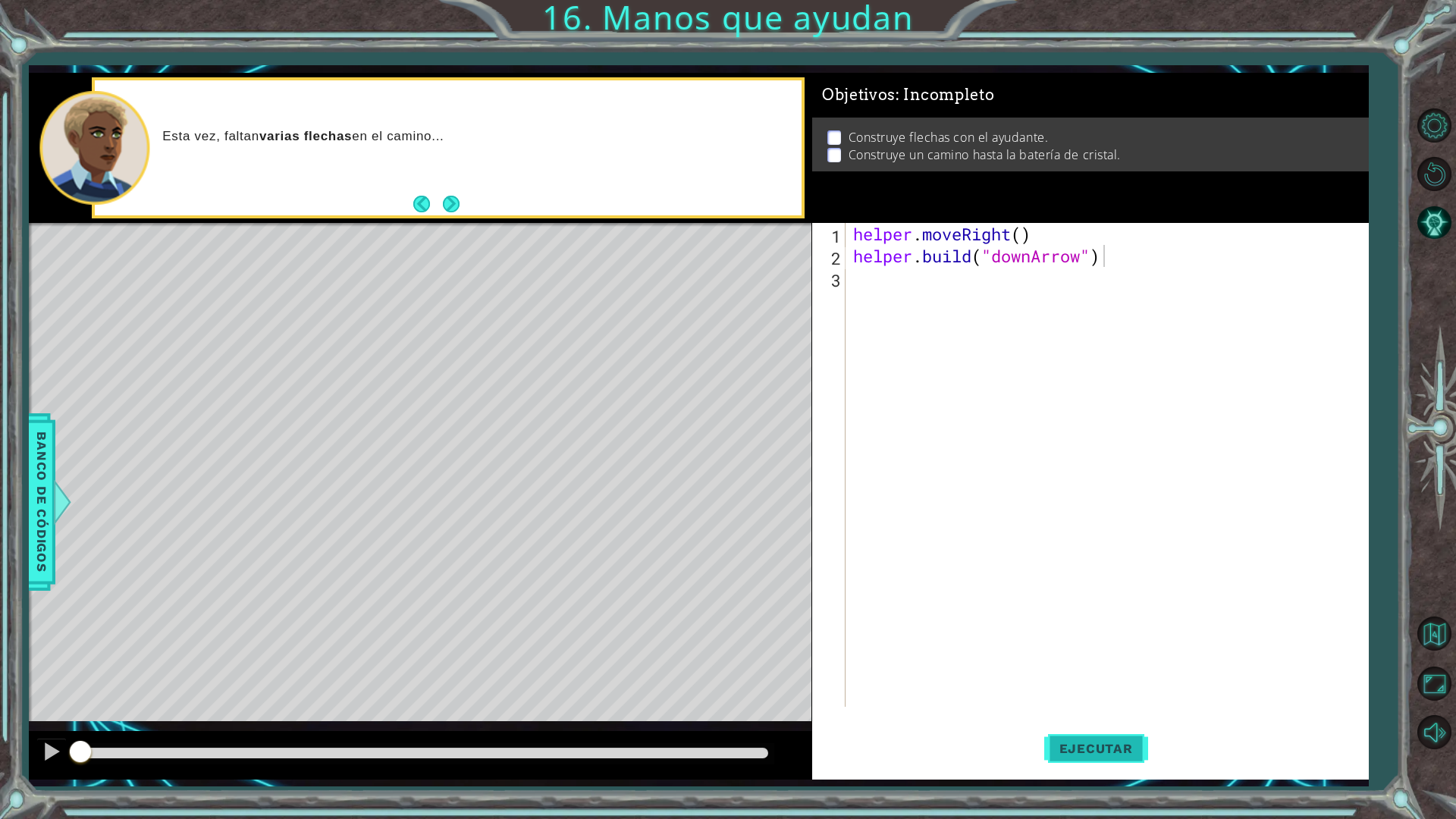
click at [1053, 716] on span "Ejecutar" at bounding box center [1095, 748] width 104 height 15
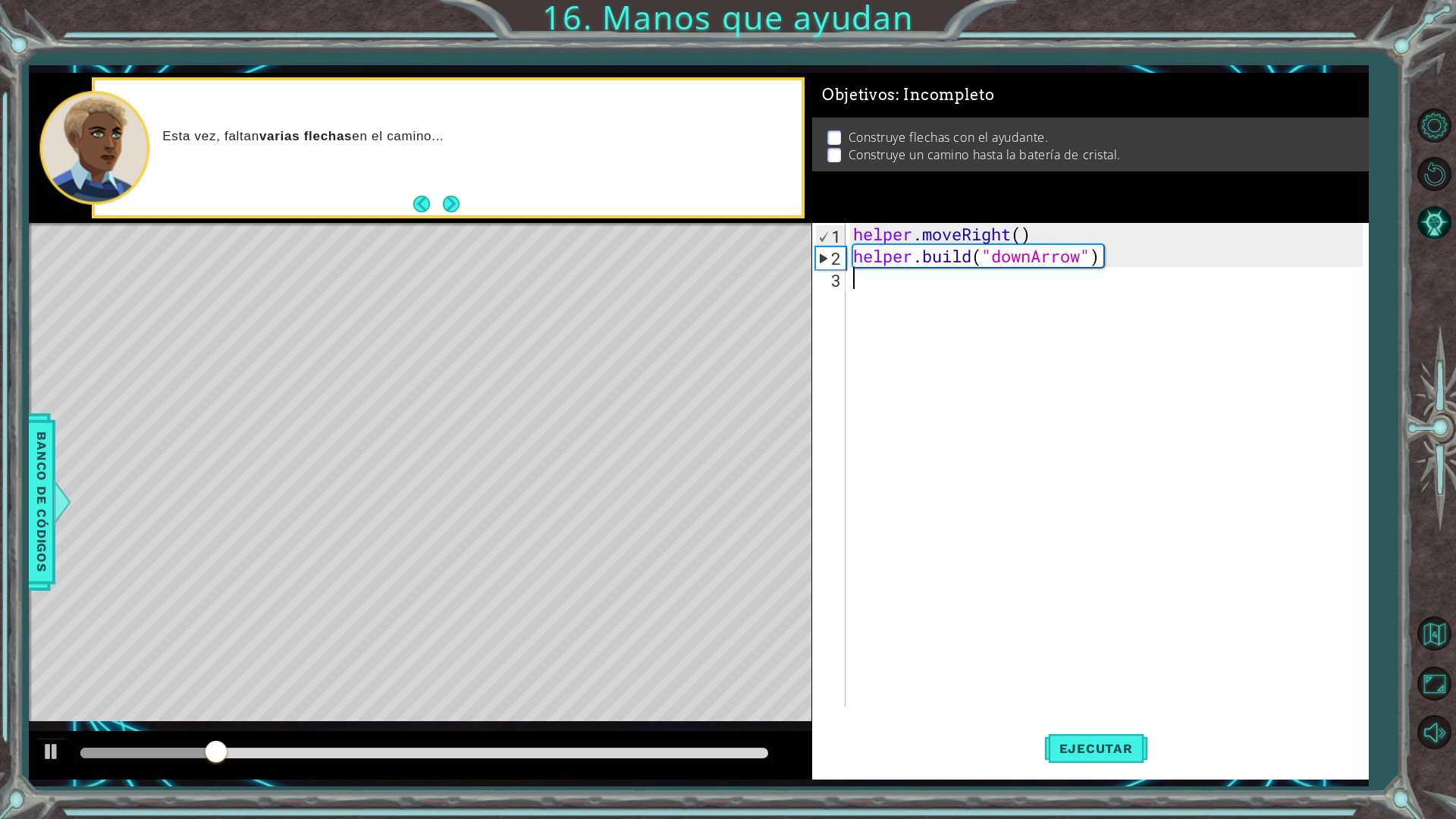
click at [889, 280] on div "helper . moveRight ( ) helper . build ( "downArrow" )" at bounding box center [1110, 487] width 521 height 528
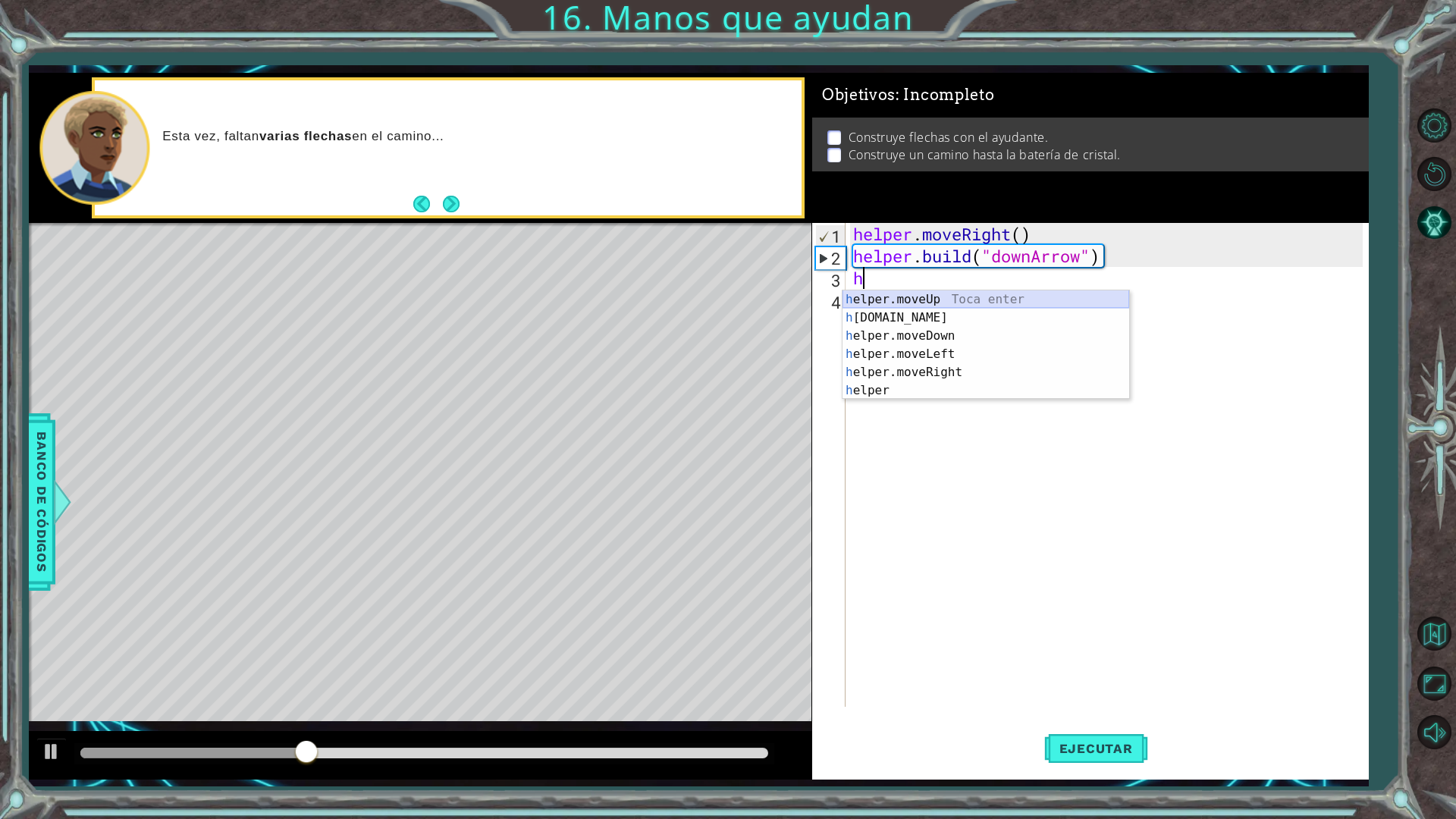
click at [942, 303] on div "h elper.moveUp Toca enter h [DOMAIN_NAME] Toca enter h elper.moveDown Toca ente…" at bounding box center [985, 363] width 286 height 145
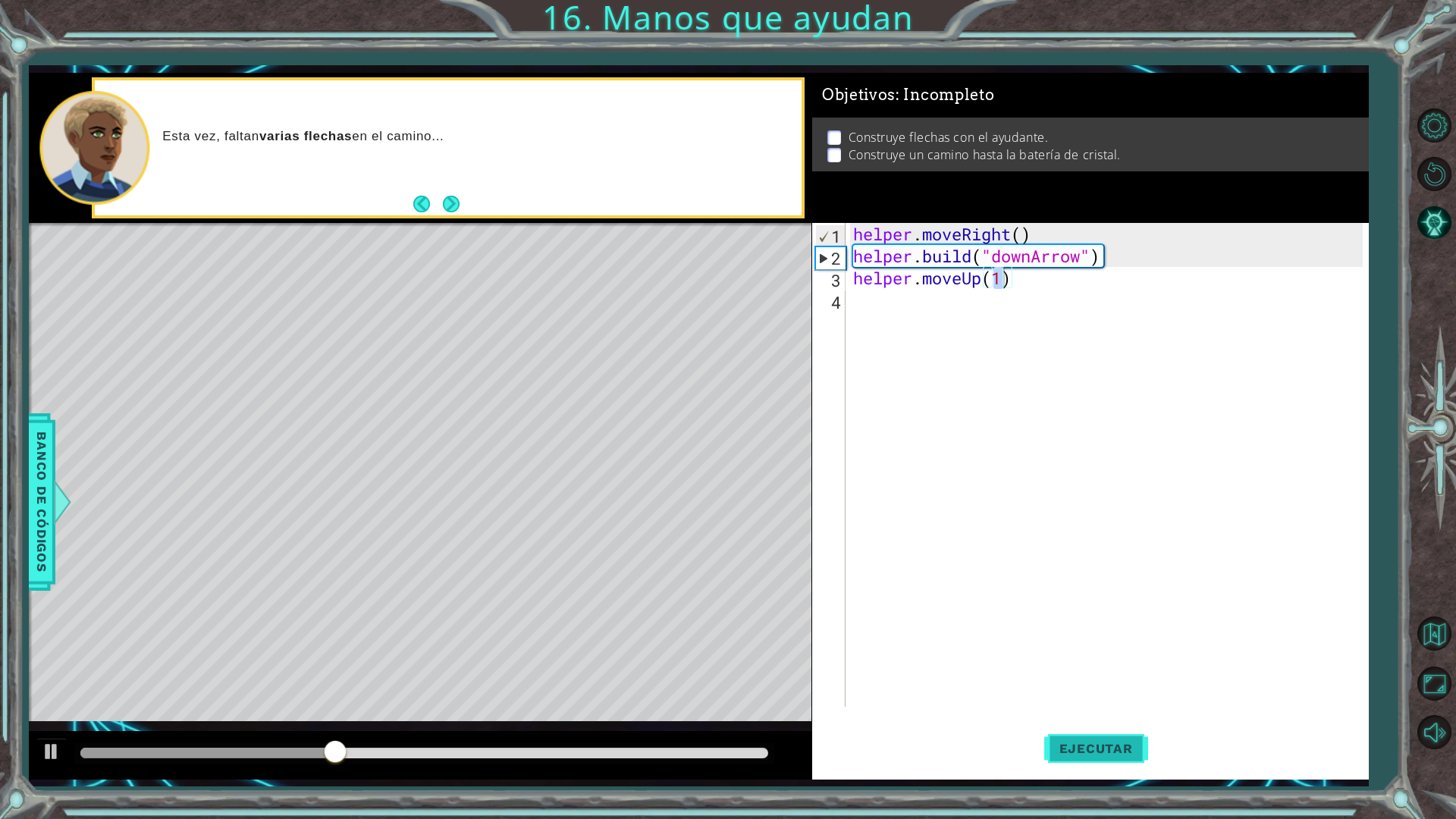
click at [1092, 716] on button "Ejecutar" at bounding box center [1095, 748] width 104 height 56
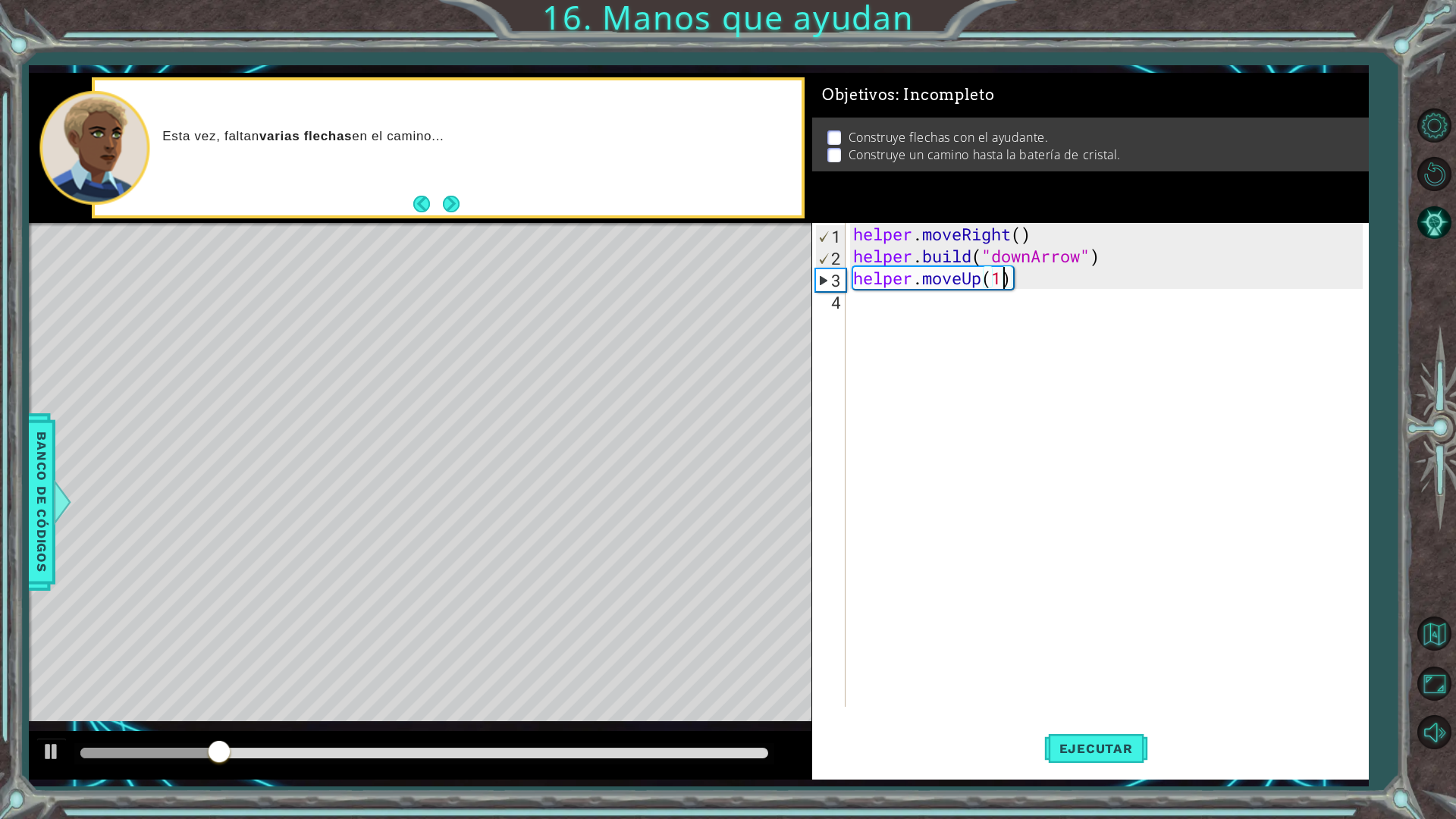
click at [992, 289] on div "helper . moveRight ( ) helper . build ( "downArrow" ) helper . moveUp ( 1 )" at bounding box center [1110, 487] width 521 height 528
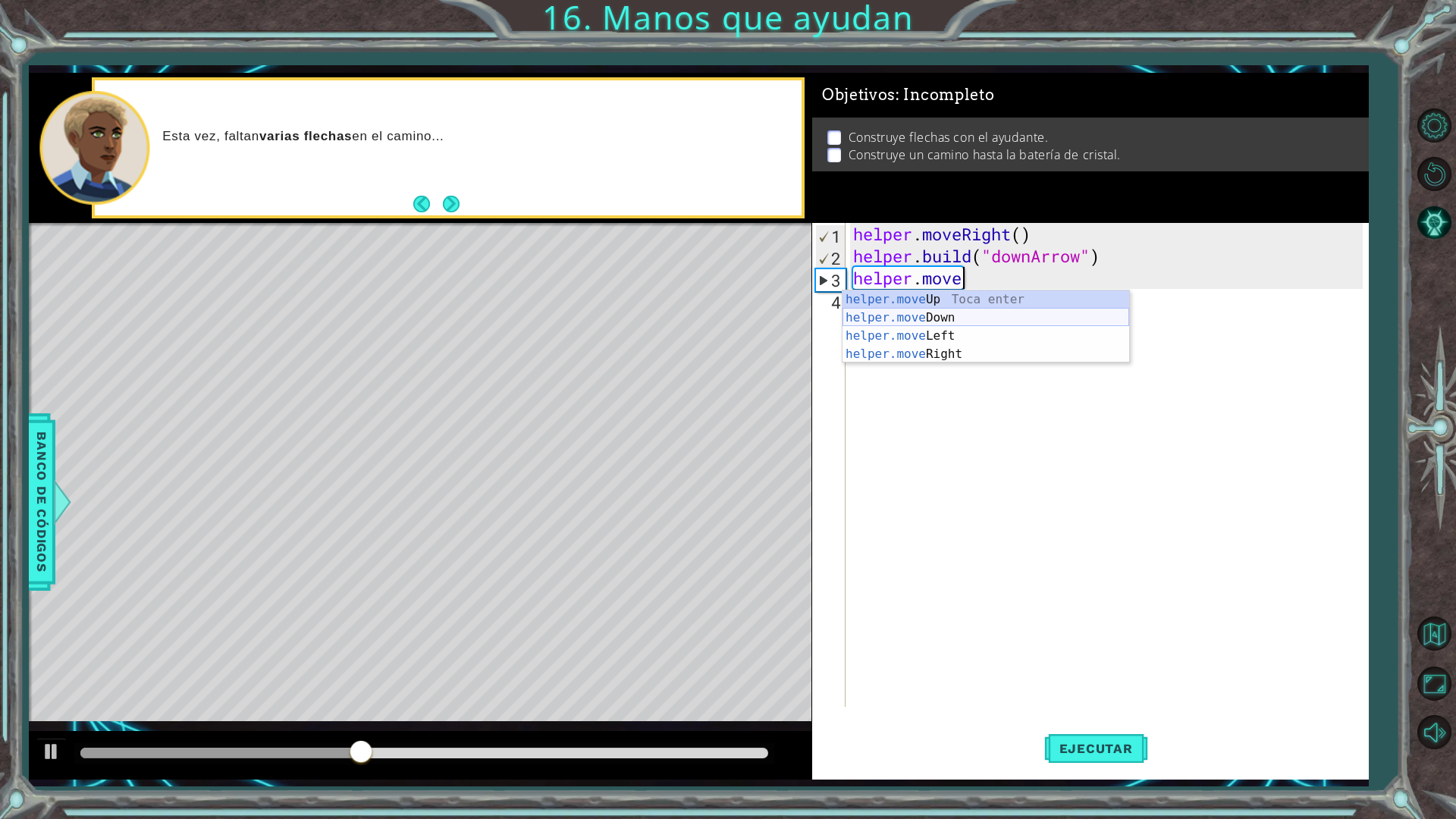
click at [968, 324] on div "helper.move Up Toca enter helper.move Down Toca enter helper.move Left Toca ent…" at bounding box center [985, 345] width 286 height 110
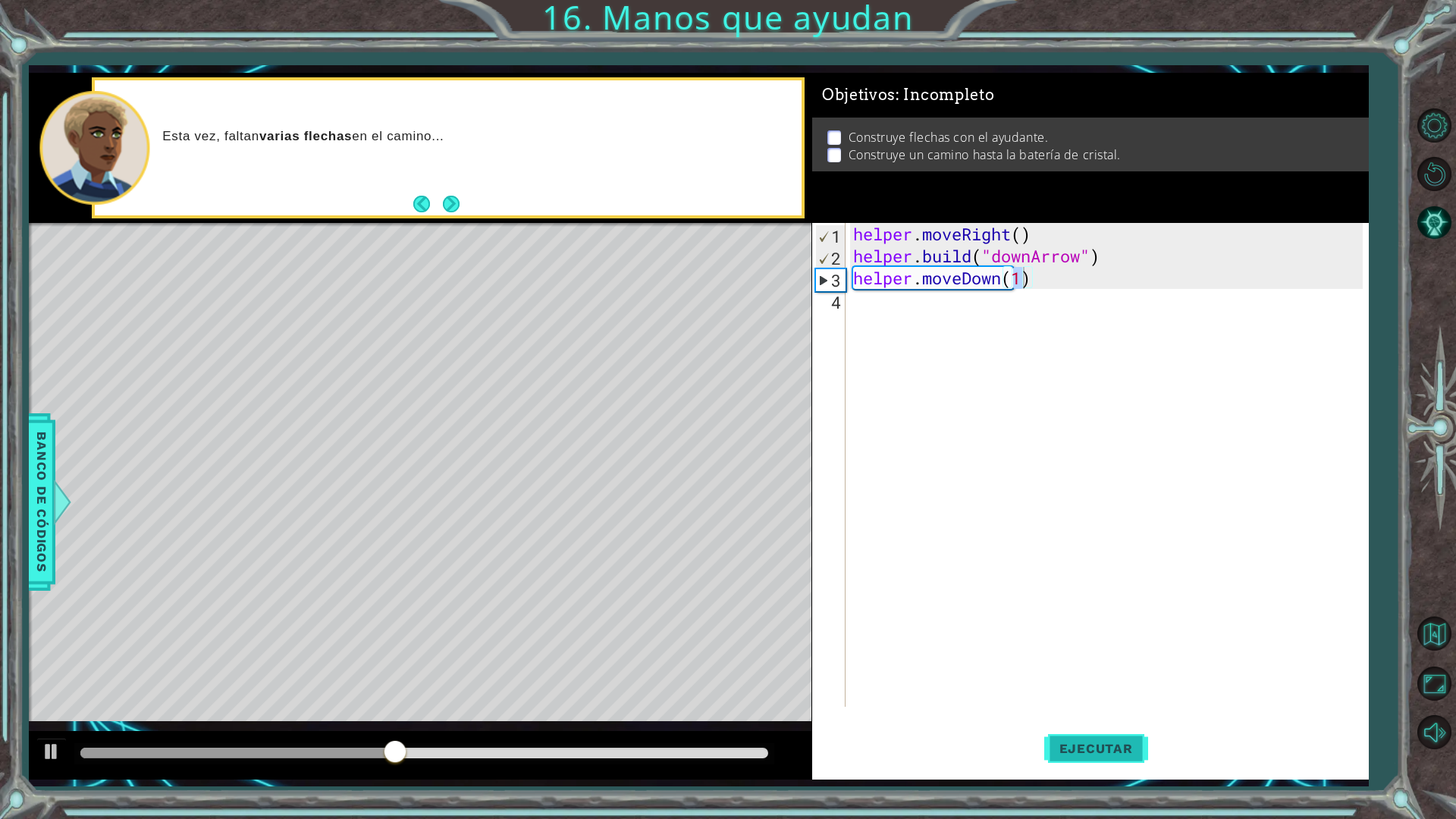
click at [1078, 716] on button "Ejecutar" at bounding box center [1095, 748] width 104 height 56
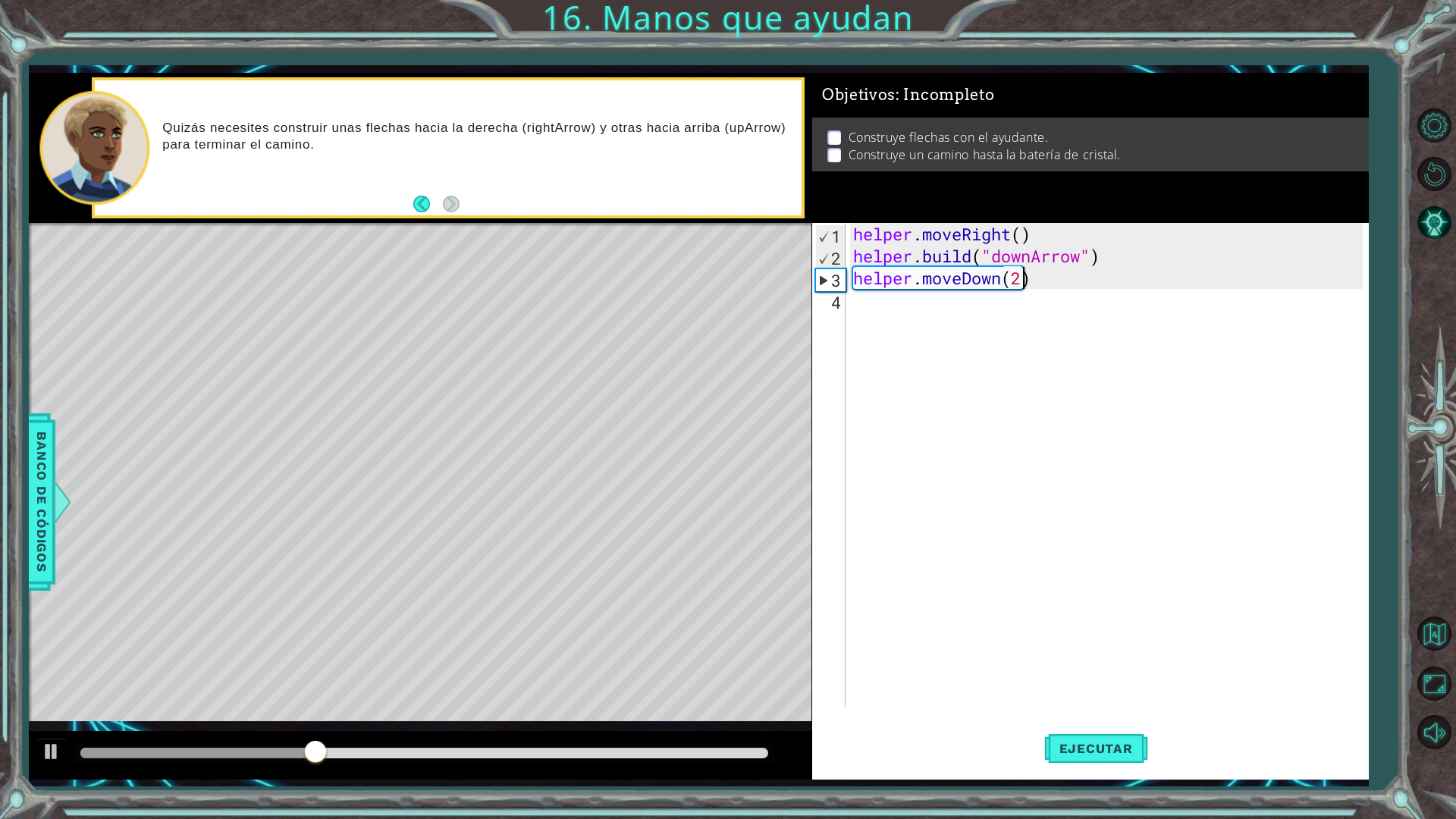
scroll to position [0, 7]
type textarea "helper.moveDown(2)"
click at [1122, 716] on button "Ejecutar" at bounding box center [1095, 748] width 104 height 56
click at [869, 305] on div "helper . moveRight ( ) helper . build ( "downArrow" ) helper . moveDown ( 2 )" at bounding box center [1110, 487] width 521 height 528
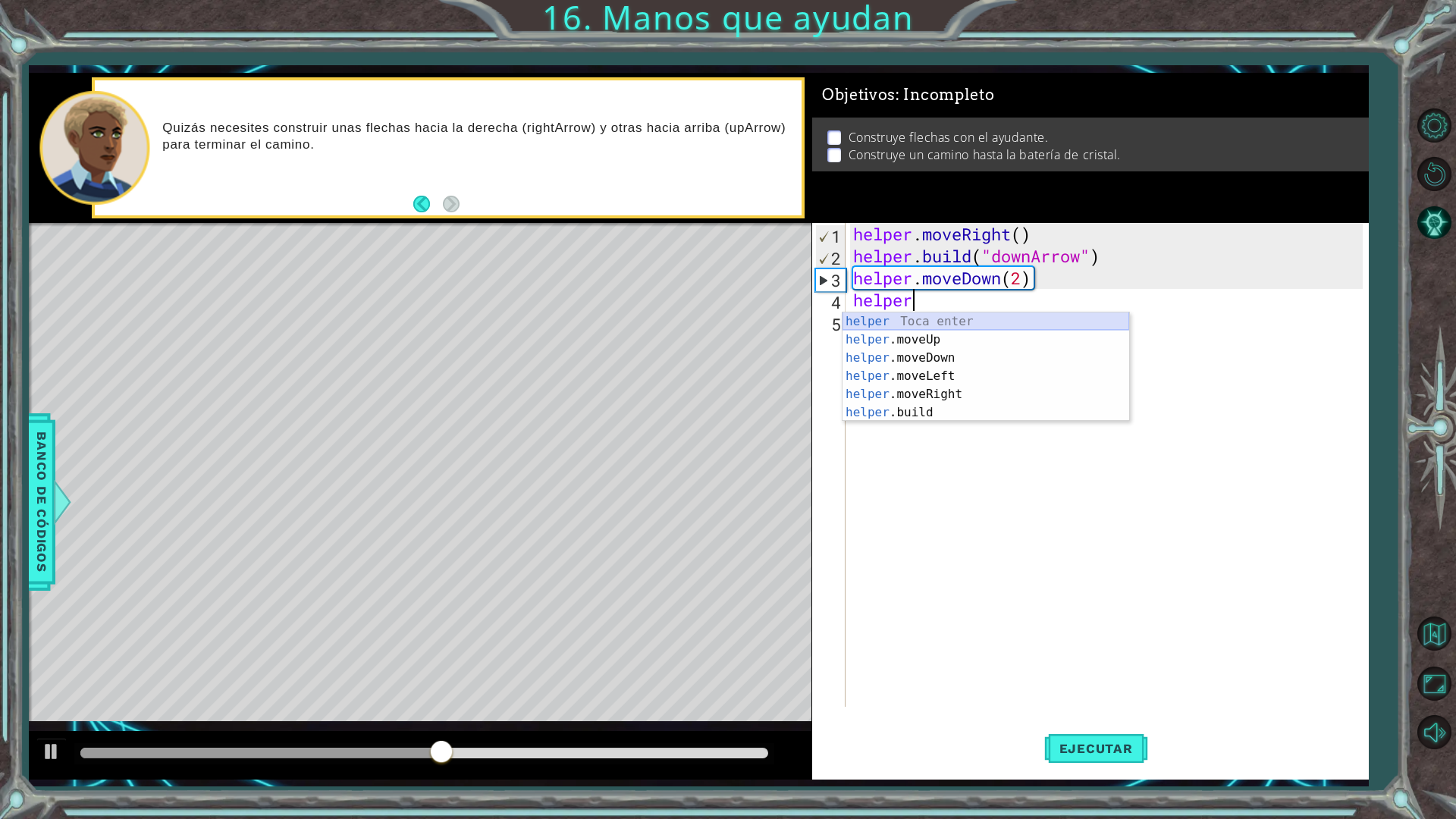
scroll to position [0, 2]
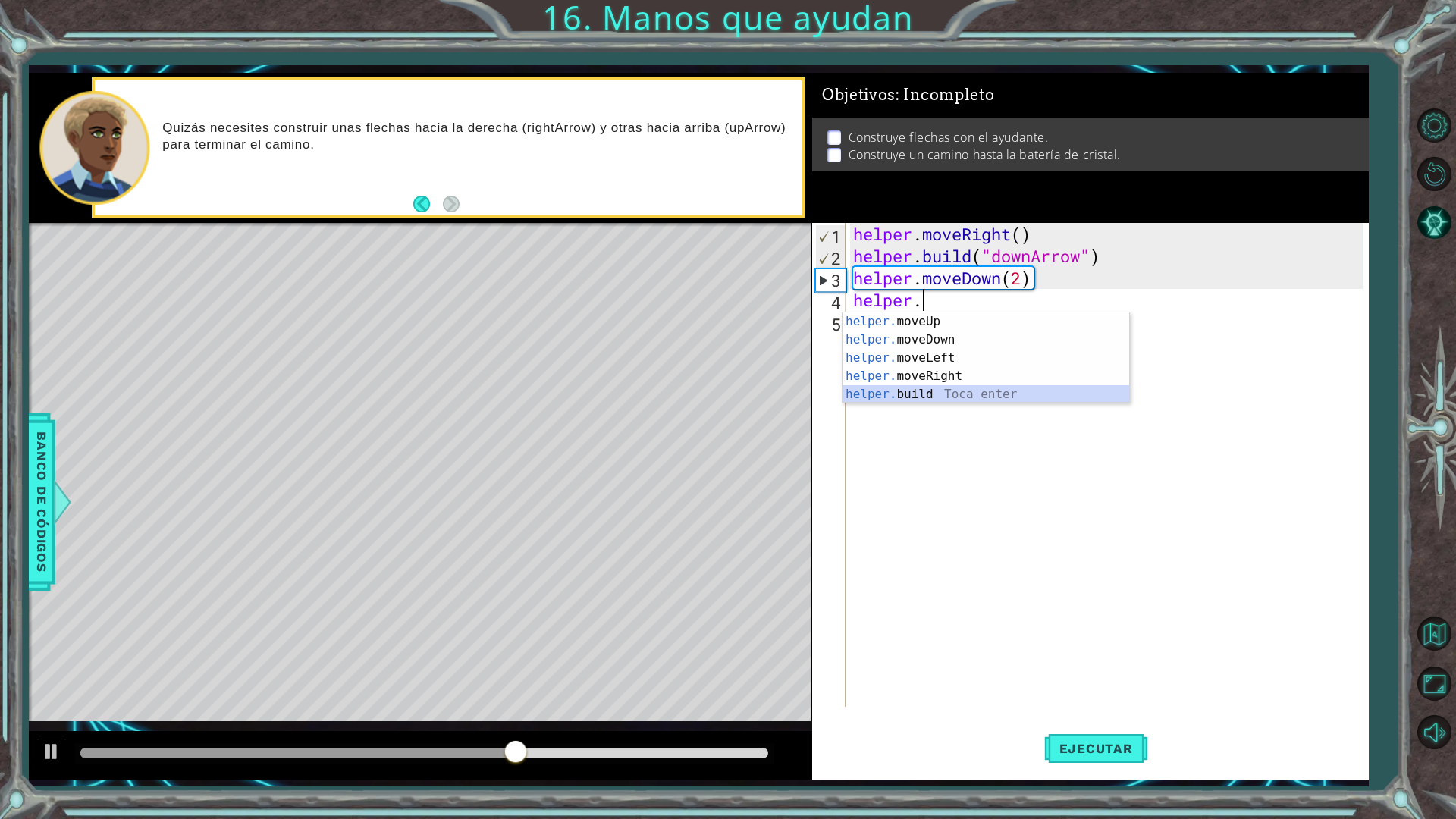
click at [907, 394] on div "helper. moveUp Toca enter helper. moveDown Toca enter helper. moveLeft Toca ent…" at bounding box center [985, 377] width 286 height 128
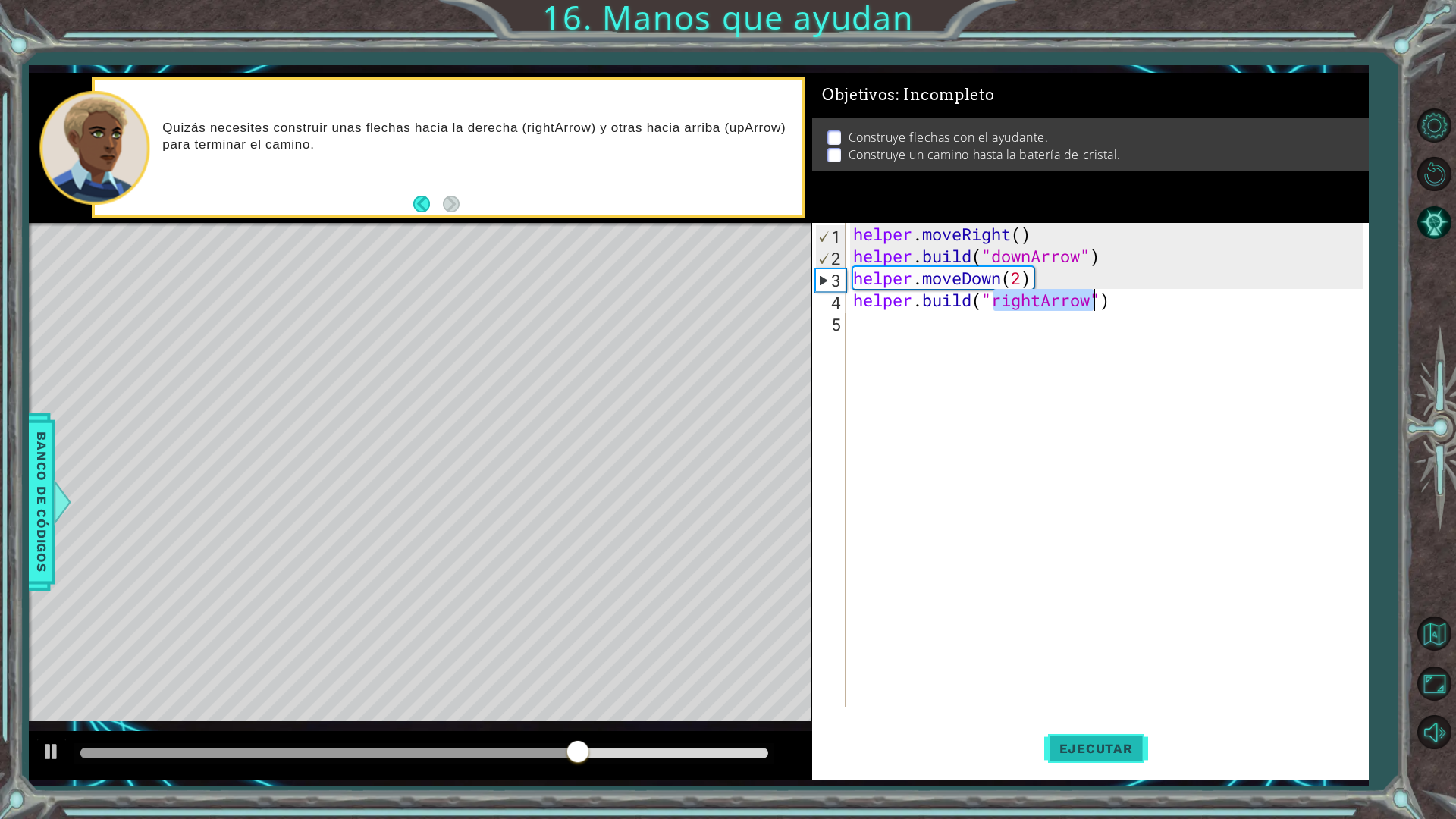
type textarea "[DOMAIN_NAME]("rightArrow")"
click at [1110, 716] on span "Ejecutar" at bounding box center [1095, 748] width 104 height 15
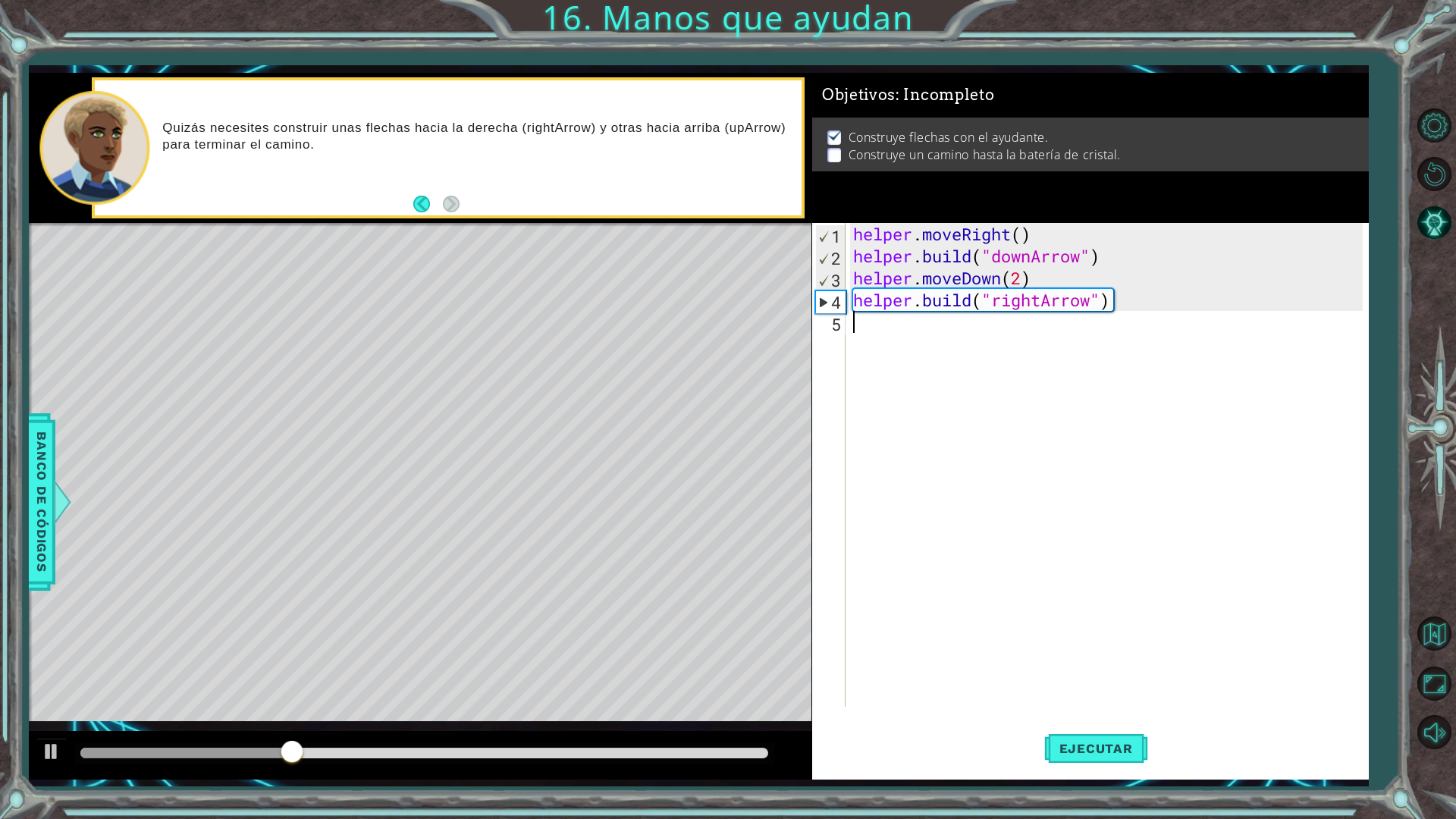
click at [903, 330] on div "helper . moveRight ( ) helper . build ( "downArrow" ) helper . moveDown ( 2 ) h…" at bounding box center [1110, 487] width 521 height 528
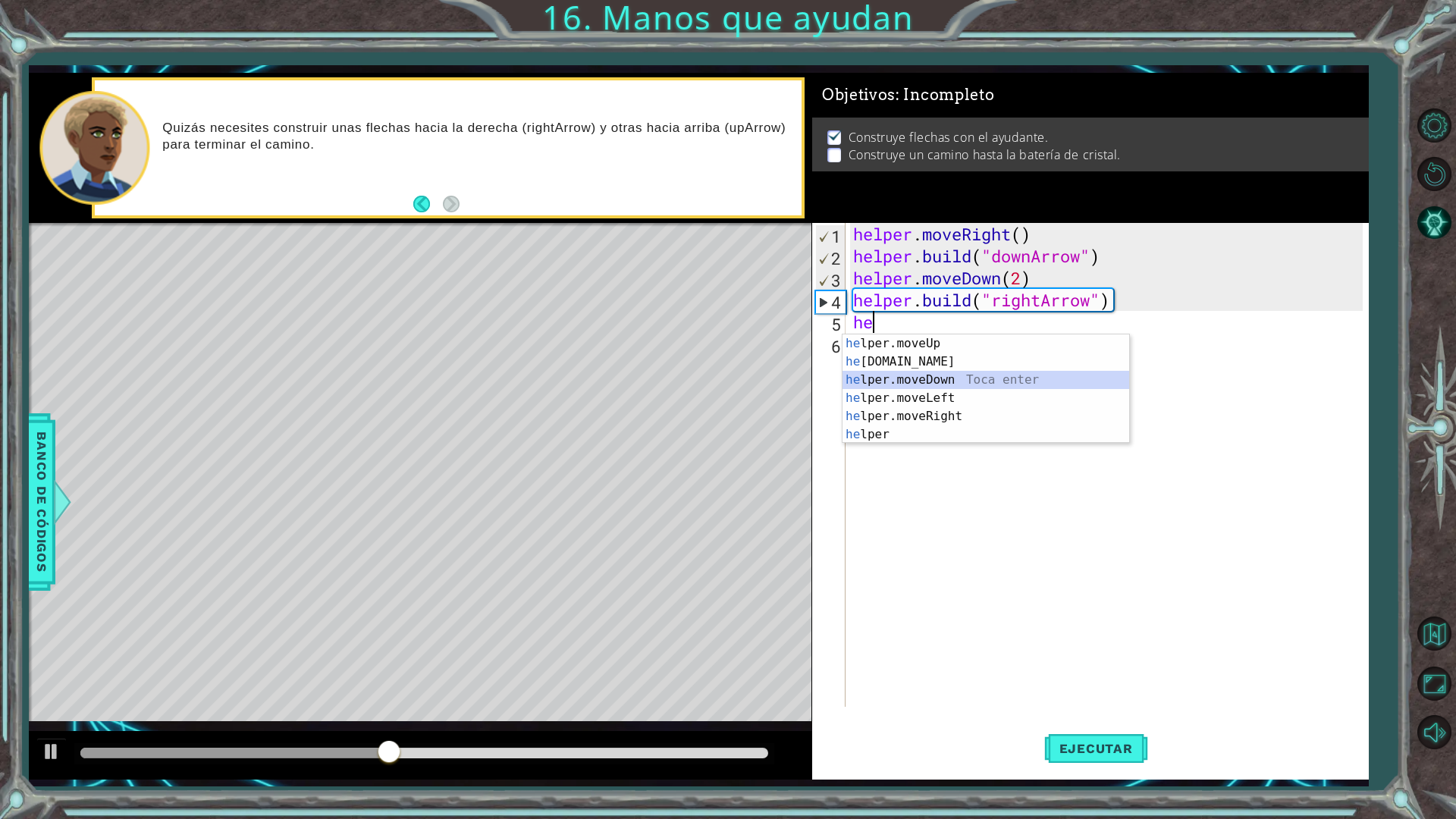
click at [938, 382] on div "he lper.moveUp Toca enter he [DOMAIN_NAME] Toca enter he lper.moveDown Toca ent…" at bounding box center [985, 407] width 286 height 145
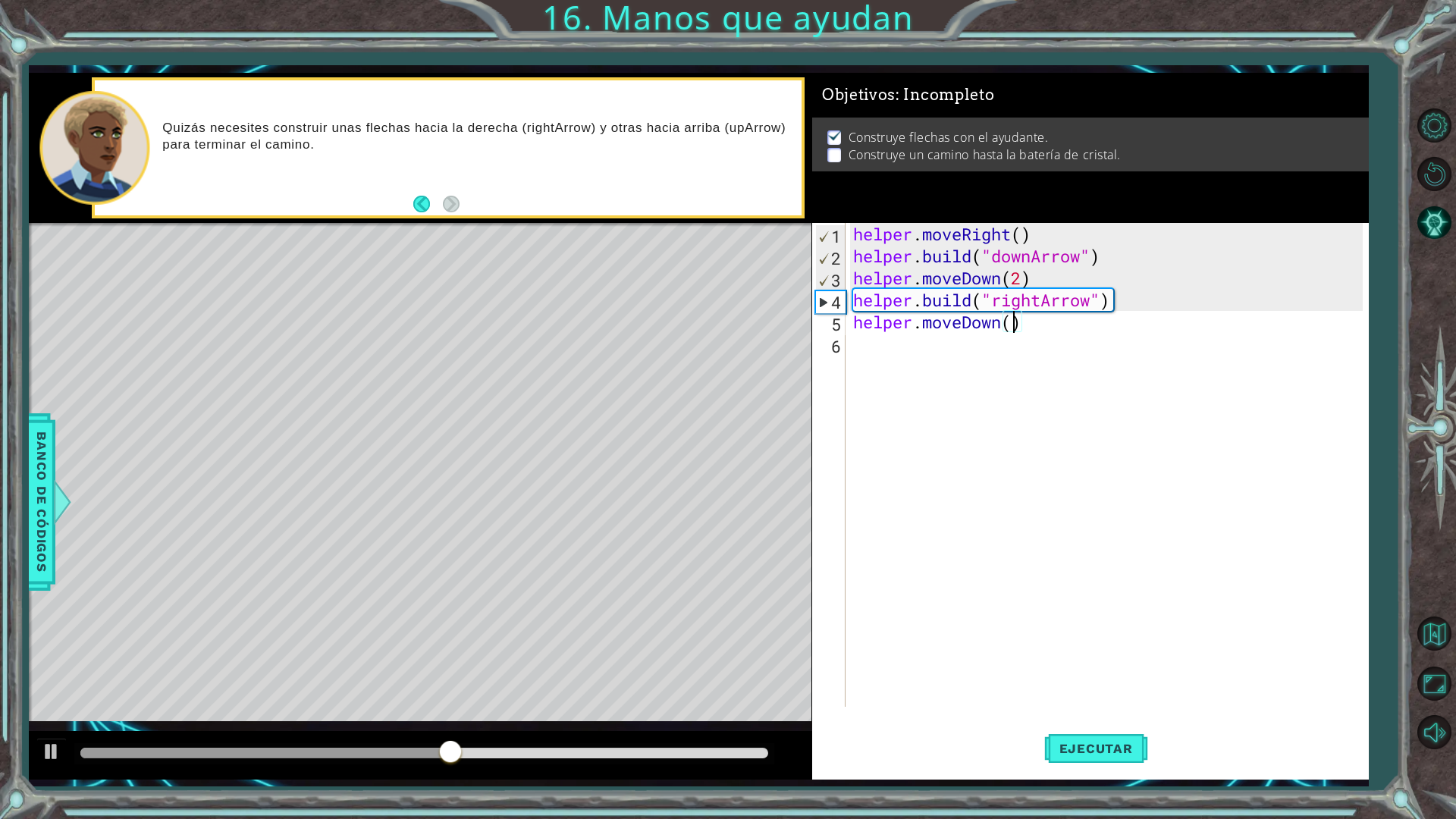
scroll to position [0, 7]
click at [1131, 716] on button "Ejecutar" at bounding box center [1095, 748] width 104 height 56
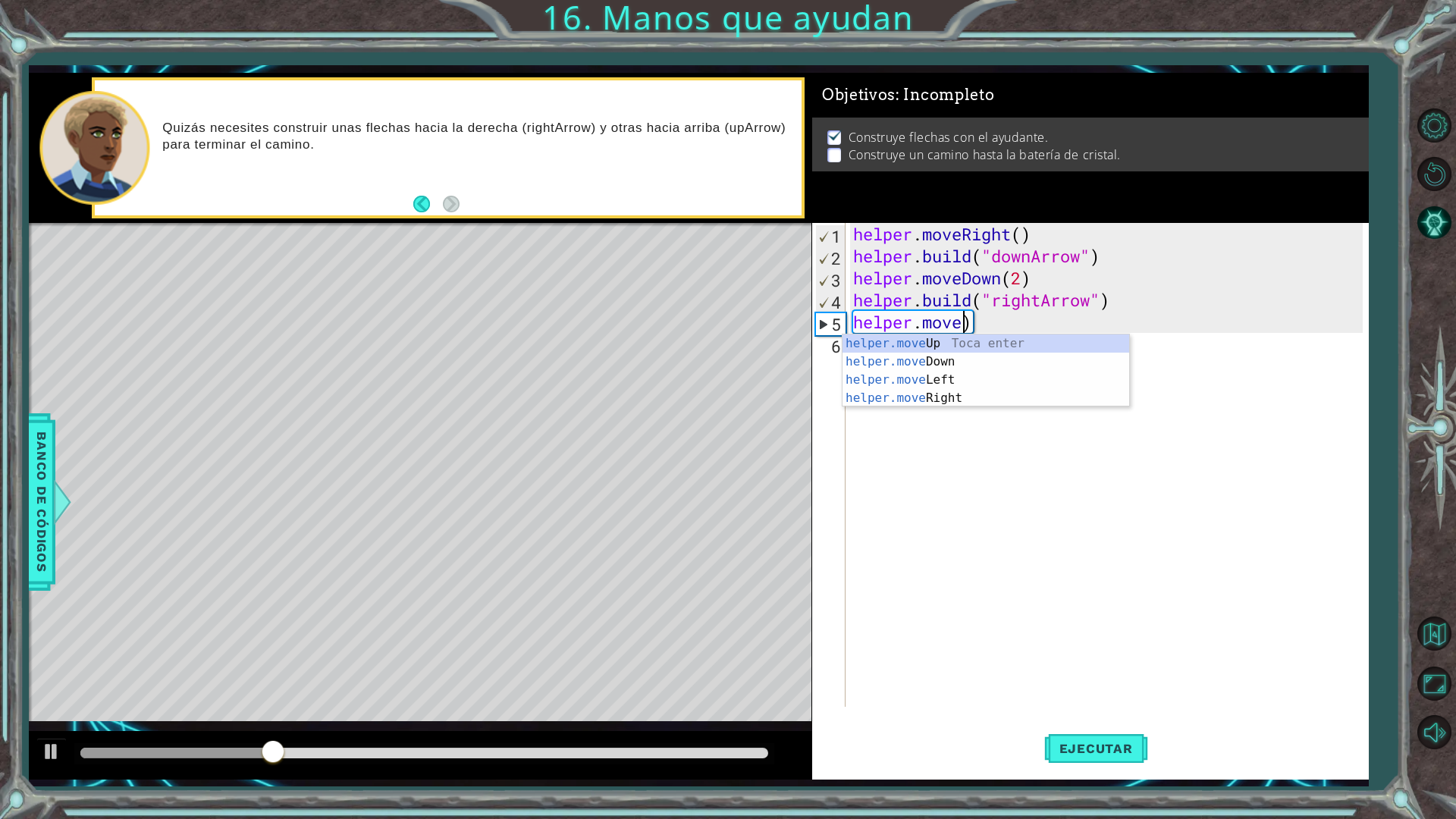
scroll to position [0, 4]
click at [942, 377] on div "helper.mov eUp Toca enter helper.mov eDown Toca enter helper.mov eLeft Toca ent…" at bounding box center [985, 389] width 286 height 110
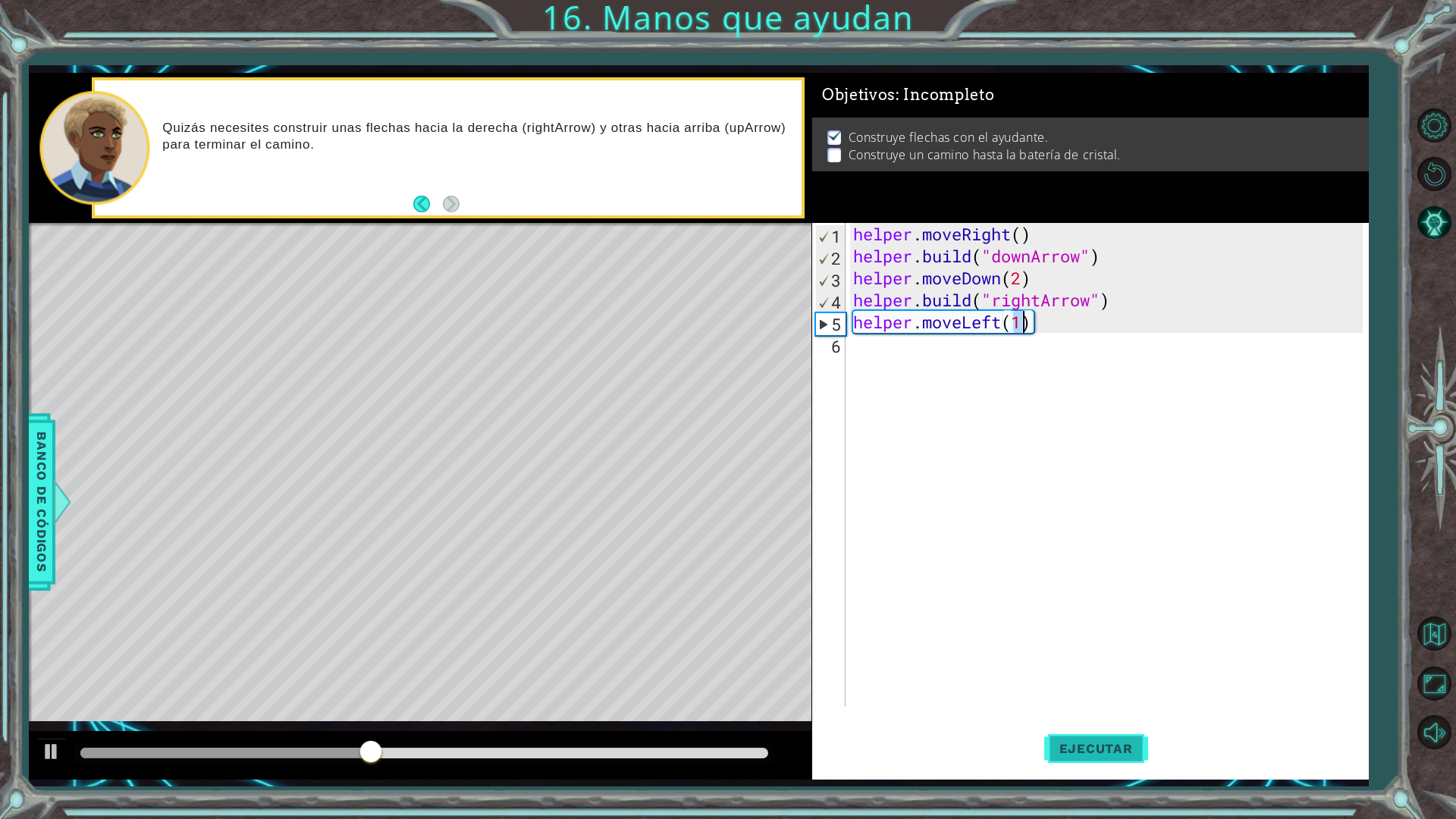
click at [1072, 716] on button "Ejecutar" at bounding box center [1095, 748] width 104 height 56
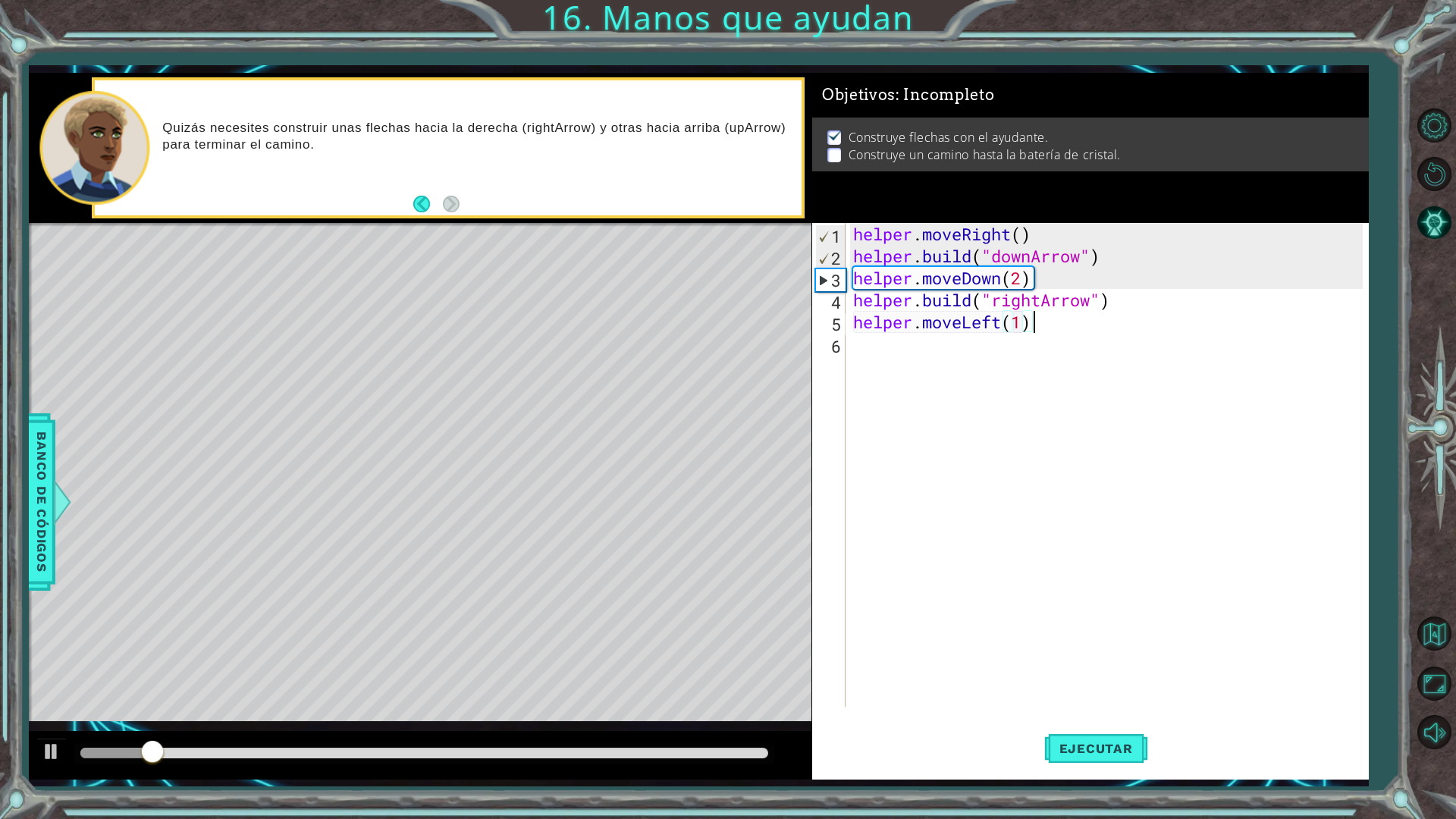
click at [1044, 321] on div "helper . moveRight ( ) helper . build ( "downArrow" ) helper . moveDown ( 2 ) h…" at bounding box center [1110, 487] width 521 height 528
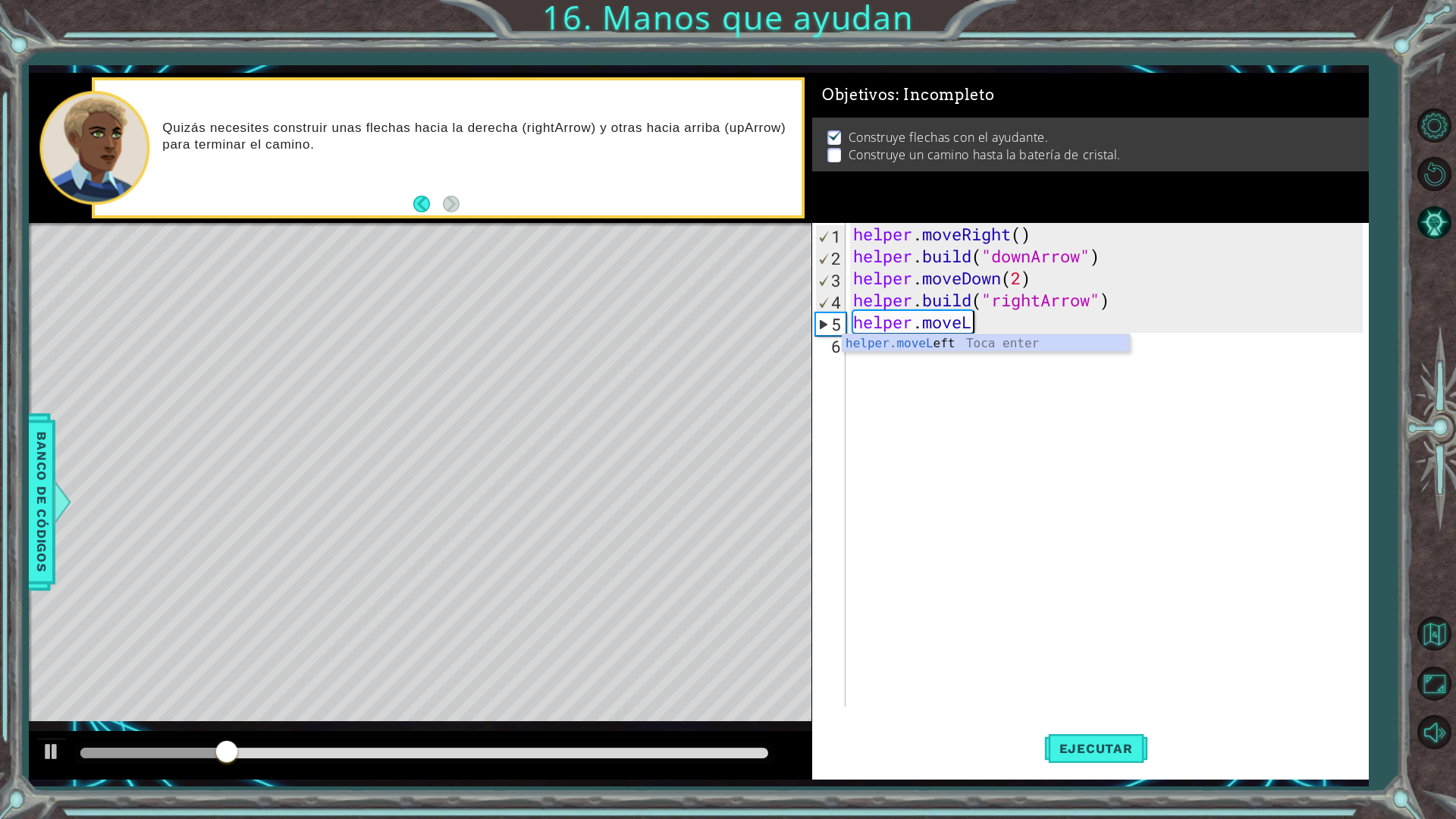
scroll to position [0, 4]
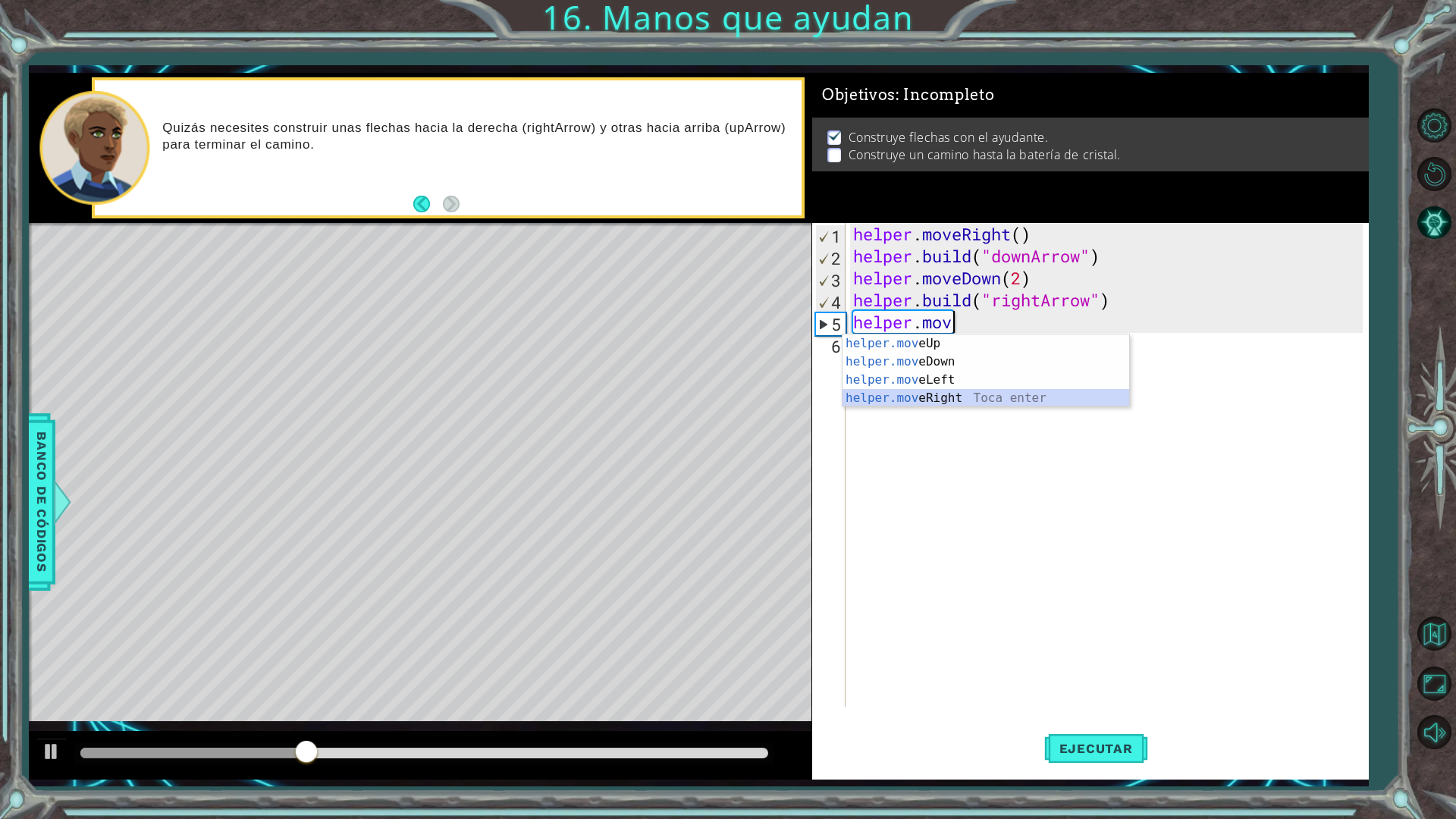
click at [974, 403] on div "helper.mov eUp Toca enter helper.mov eDown Toca enter helper.mov eLeft Toca ent…" at bounding box center [985, 389] width 286 height 110
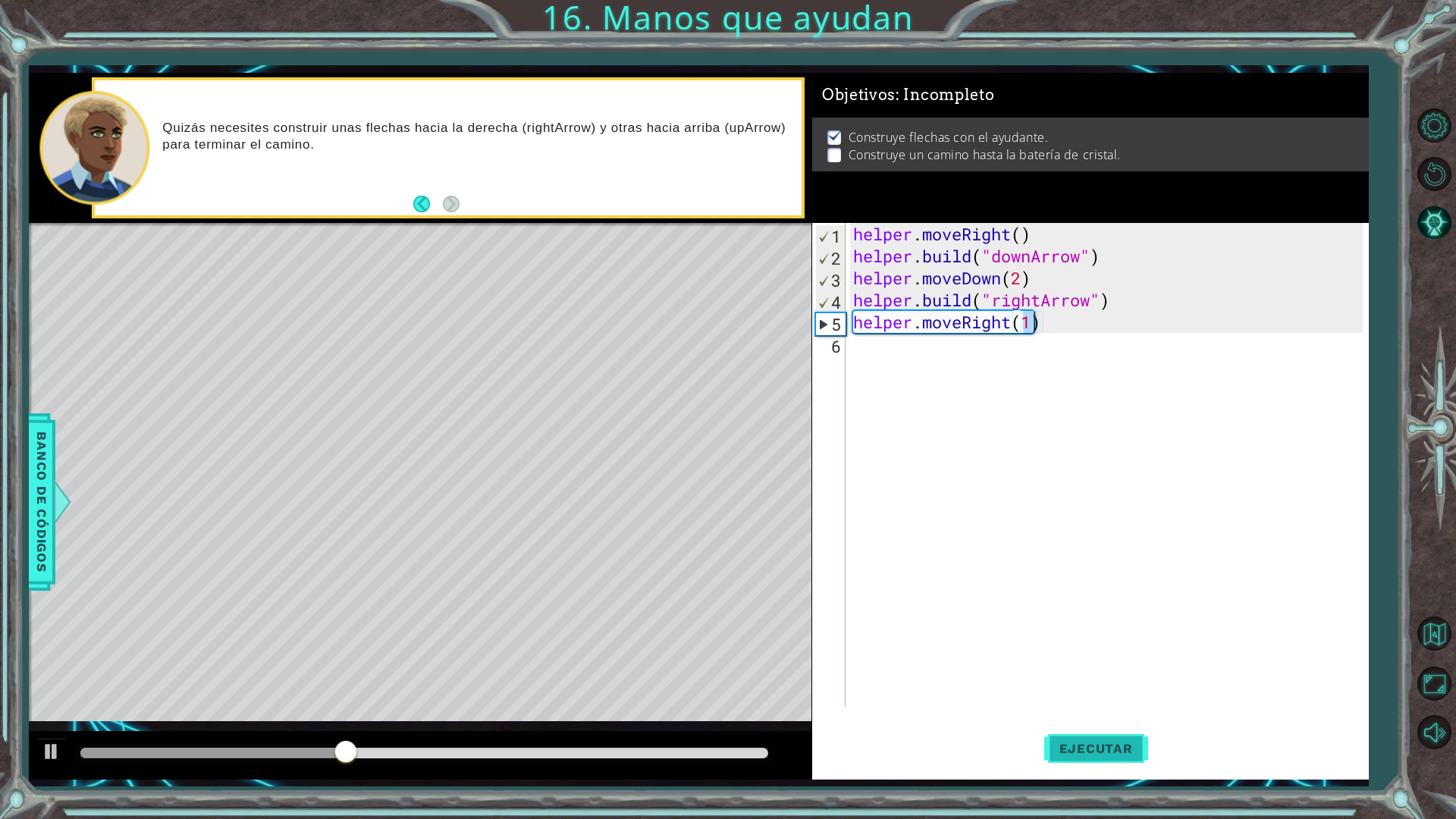
click at [1105, 716] on span "Ejecutar" at bounding box center [1095, 748] width 104 height 15
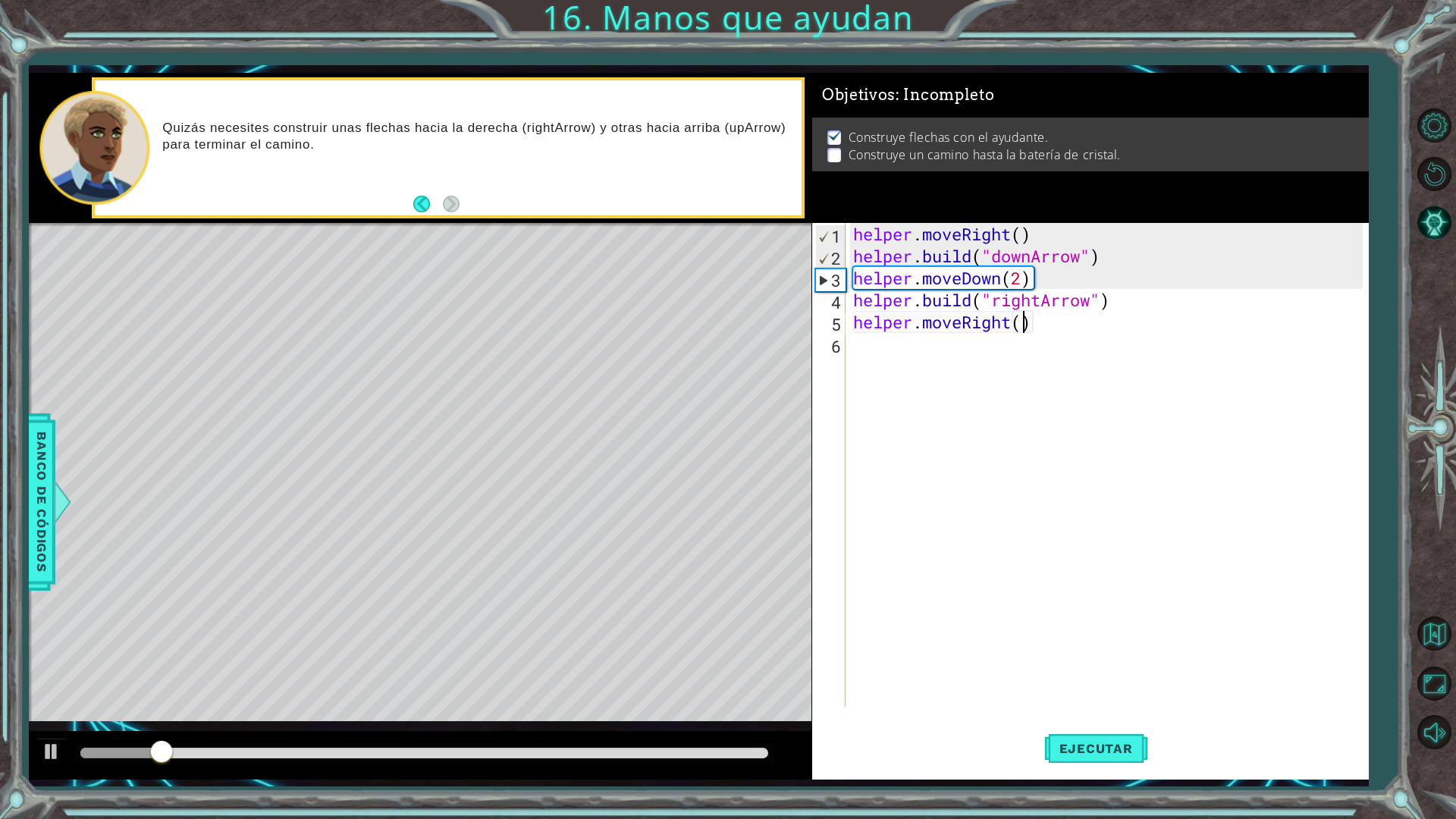
scroll to position [0, 7]
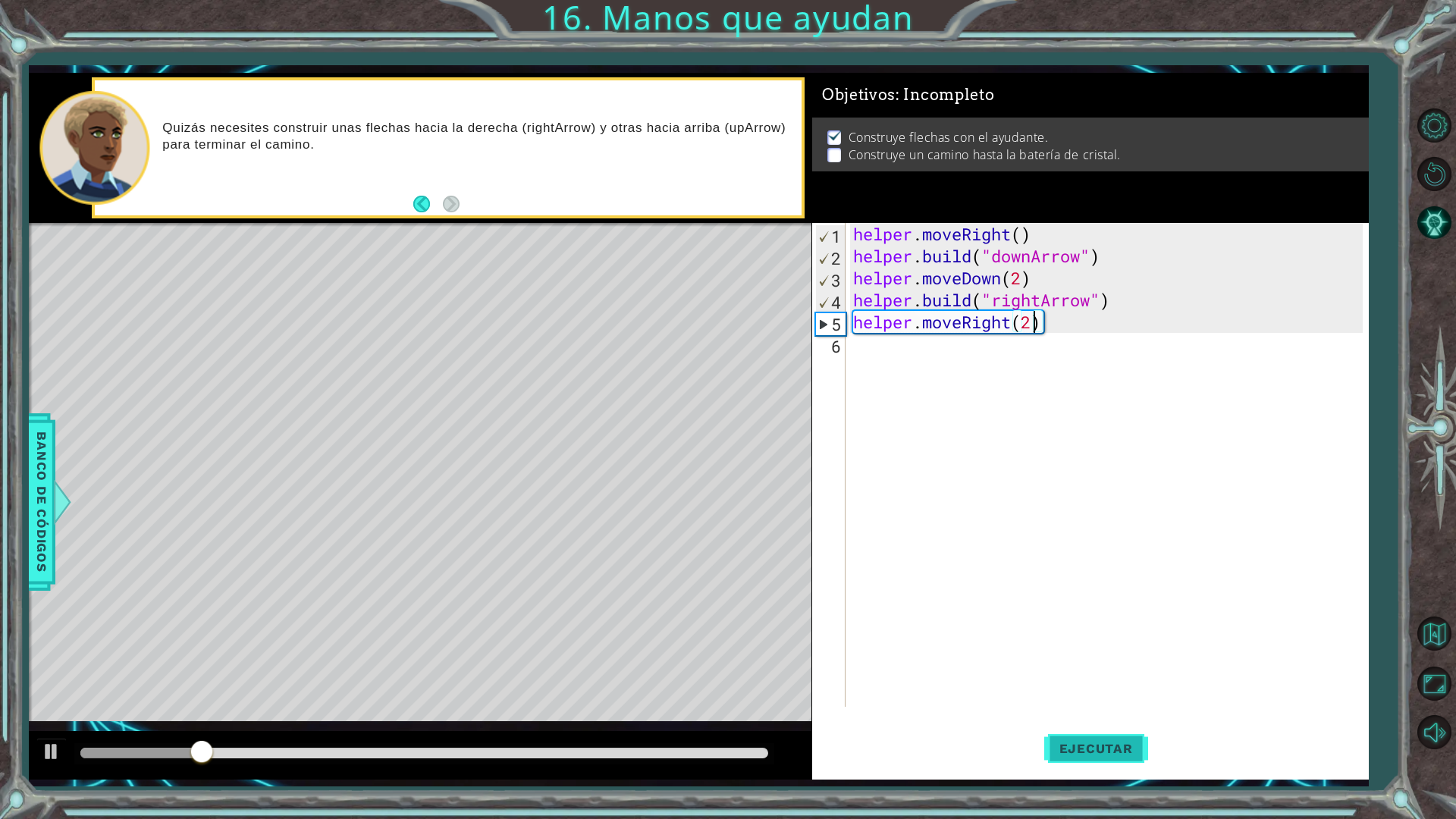
type textarea "helper.moveRight(2)"
drag, startPoint x: 1087, startPoint y: 750, endPoint x: 1077, endPoint y: 741, distance: 13.5
click at [1079, 716] on span "Ejecutar" at bounding box center [1095, 748] width 104 height 15
click at [903, 354] on div "helper . moveRight ( ) helper . build ( "downArrow" ) helper . moveDown ( 2 ) h…" at bounding box center [1110, 487] width 521 height 528
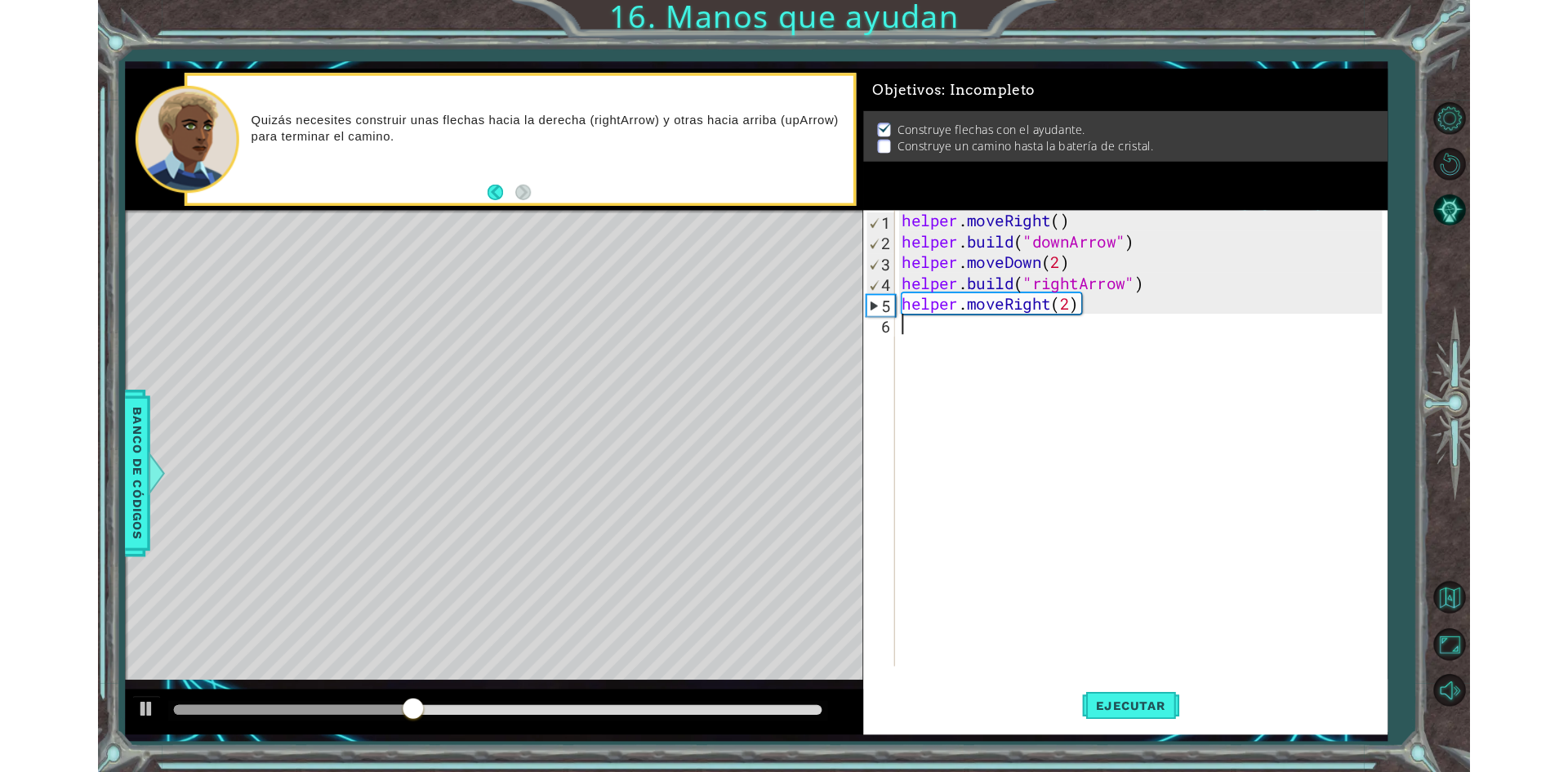
scroll to position [0, 0]
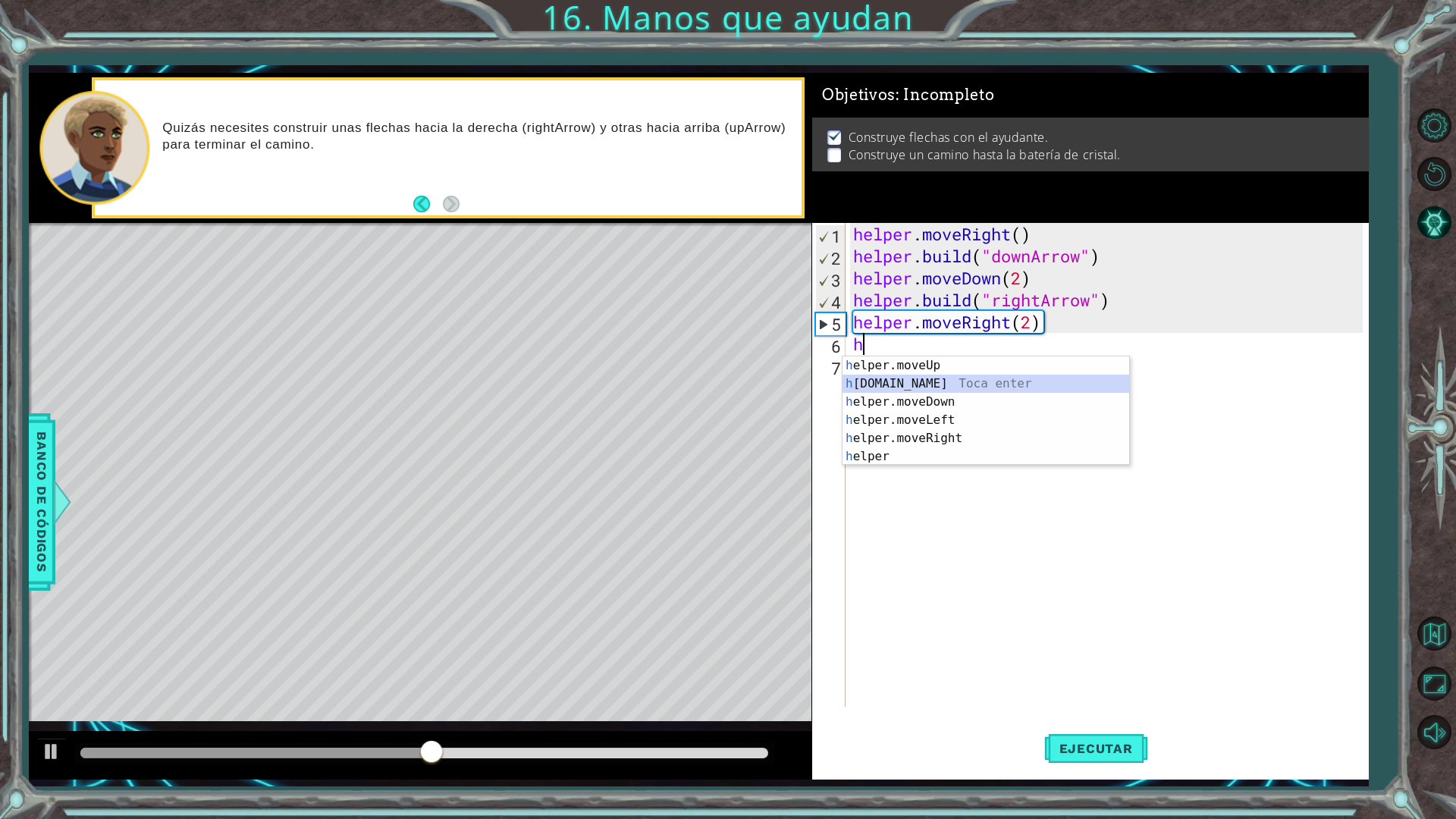
click at [907, 383] on div "h elper.moveUp Toca enter h [DOMAIN_NAME] Toca enter h elper.moveDown Toca ente…" at bounding box center [985, 429] width 286 height 145
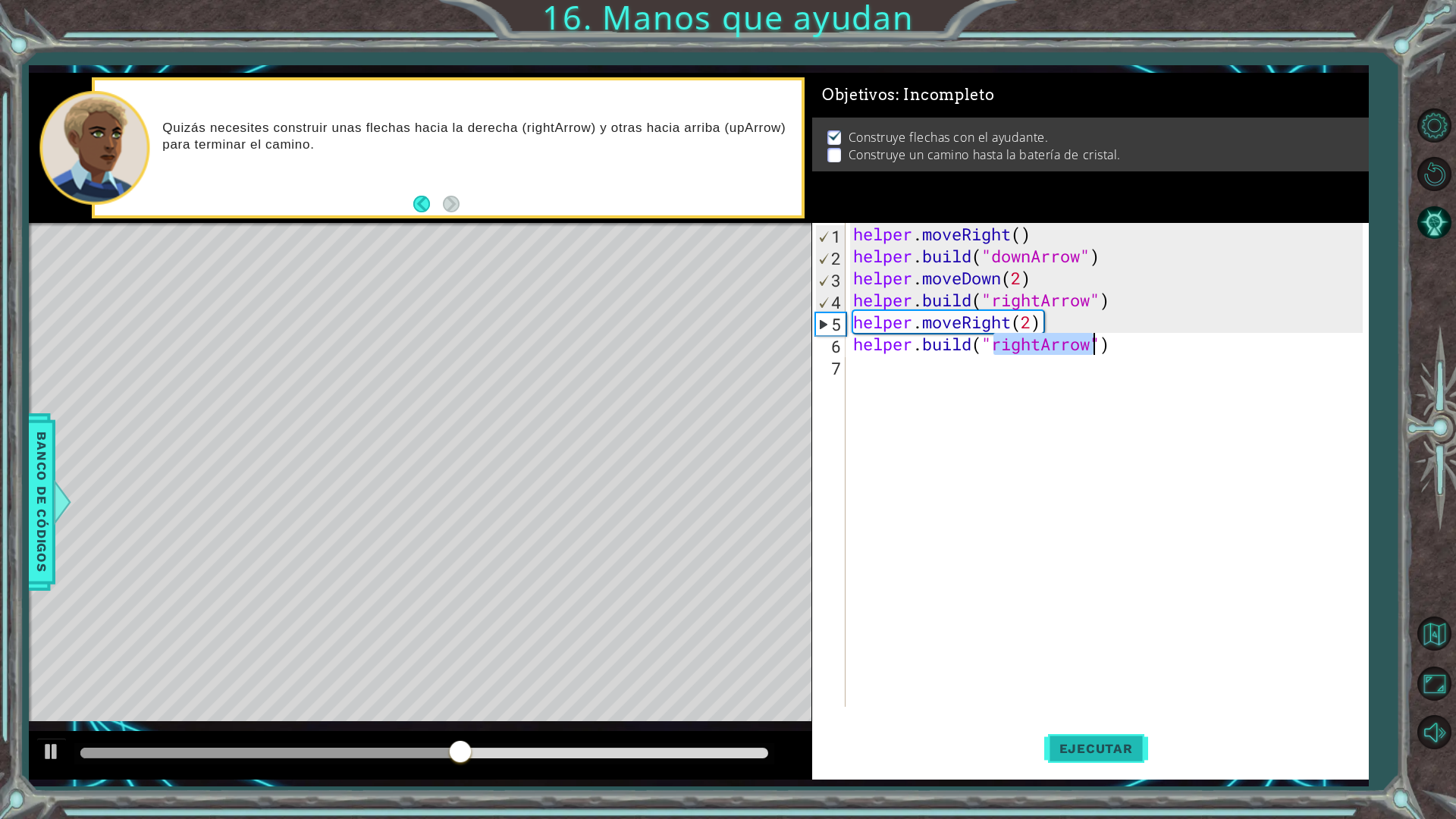
click at [1101, 716] on span "Ejecutar" at bounding box center [1095, 748] width 104 height 15
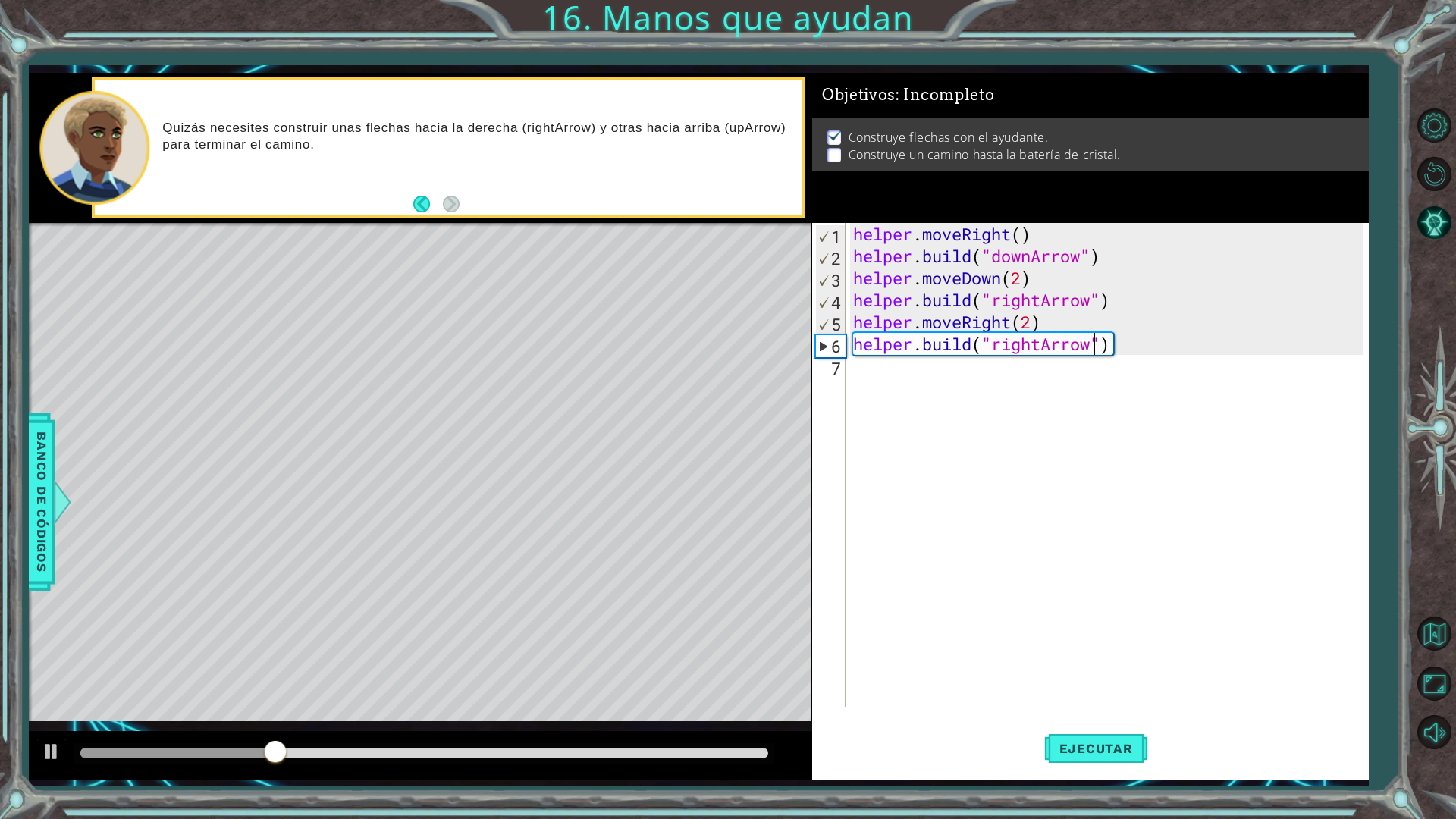
click at [1033, 321] on div "helper . moveRight ( ) helper . build ( "downArrow" ) helper . moveDown ( 2 ) h…" at bounding box center [1110, 487] width 521 height 528
type textarea "helper.moveRight()"
click at [1103, 716] on button "Ejecutar" at bounding box center [1095, 748] width 104 height 56
click at [1064, 319] on div "helper . moveRight ( ) helper . build ( "downArrow" ) helper . moveDown ( 2 ) h…" at bounding box center [1110, 487] width 521 height 528
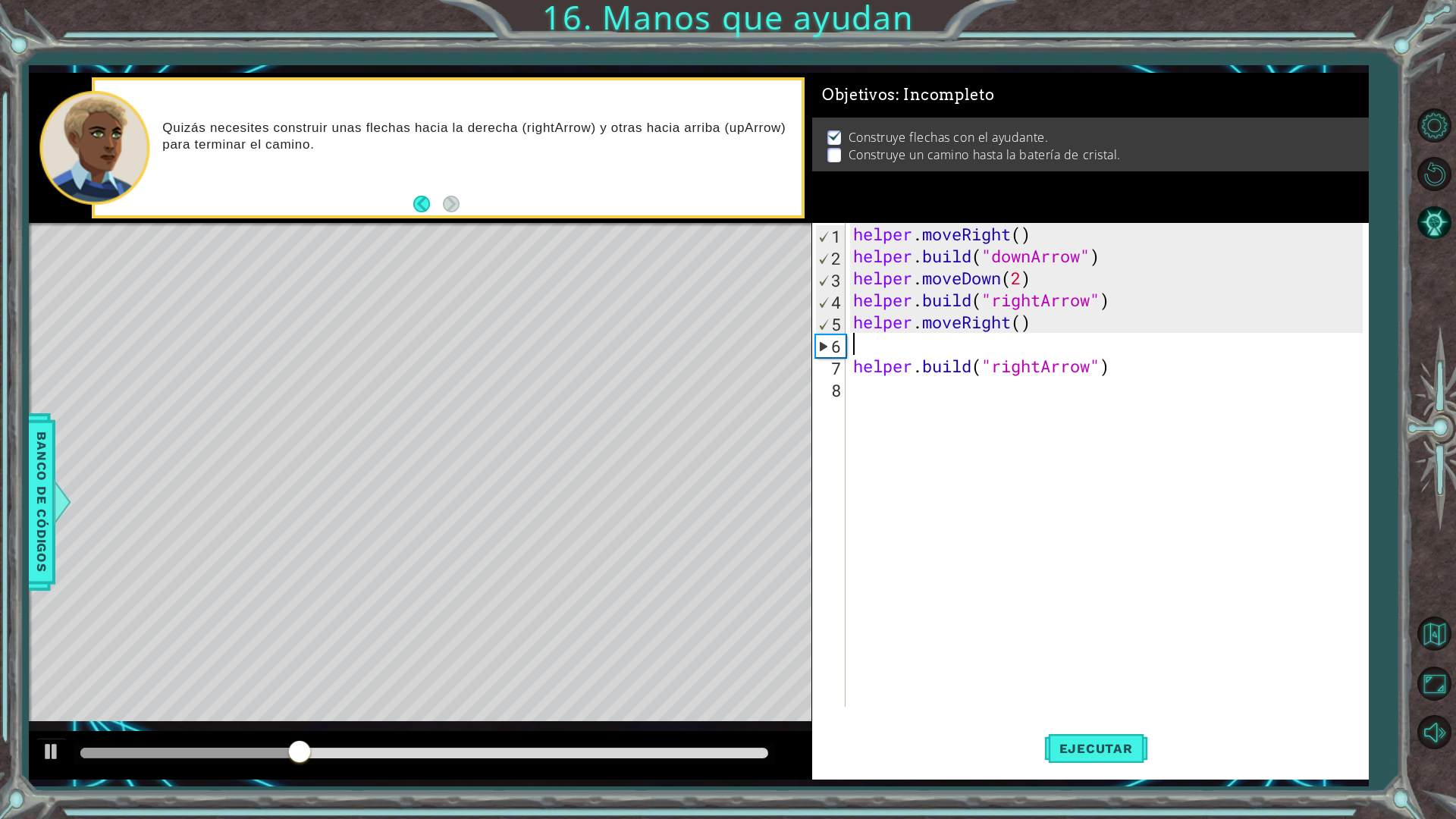
type textarea "g"
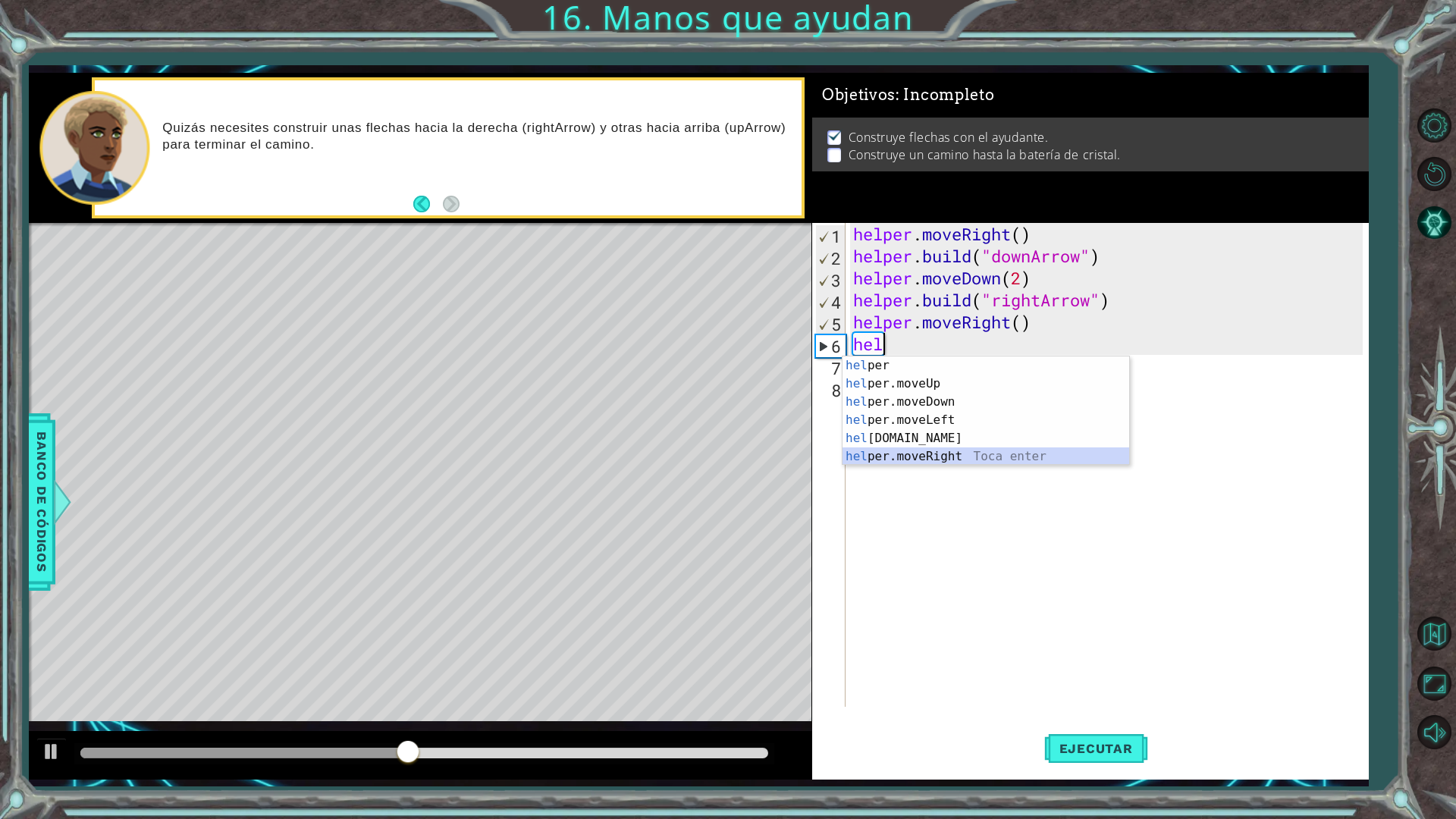
click at [930, 456] on div "hel per Toca enter hel per.moveUp Toca enter hel per.moveDown Toca enter hel pe…" at bounding box center [985, 429] width 286 height 145
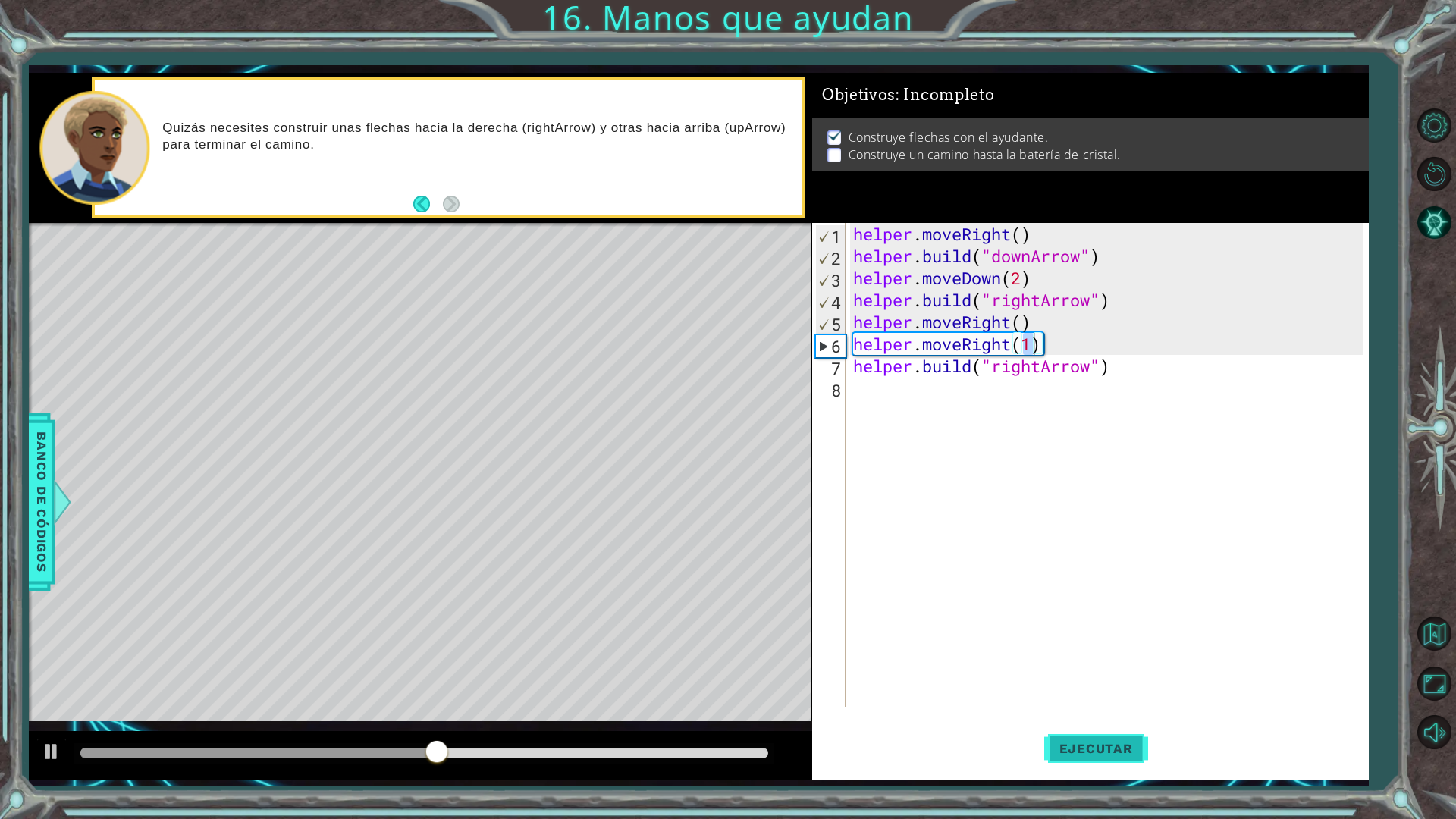
click at [1053, 716] on span "Ejecutar" at bounding box center [1095, 748] width 104 height 15
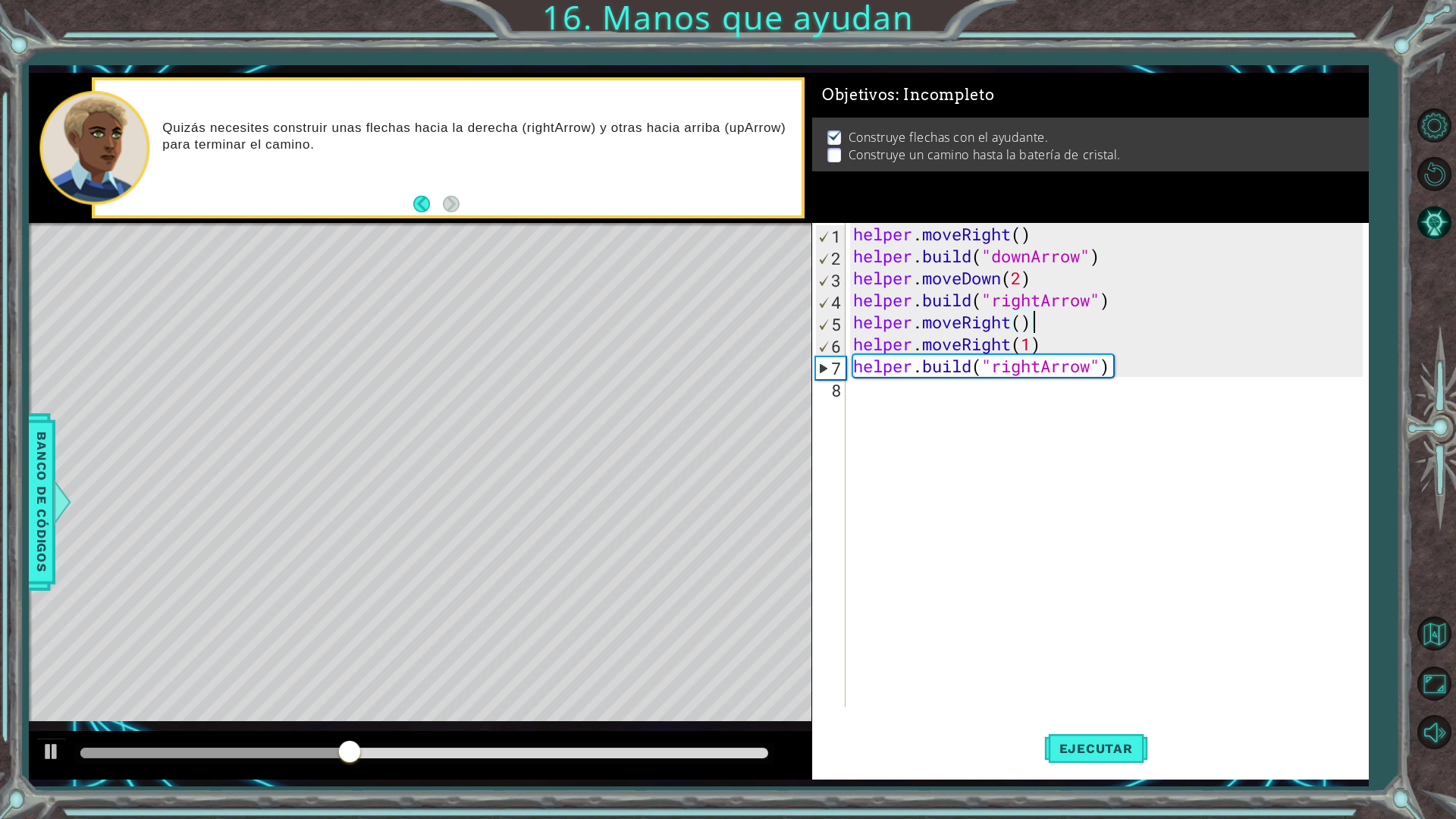
click at [1055, 330] on div "helper . moveRight ( ) helper . build ( "downArrow" ) helper . moveDown ( 2 ) h…" at bounding box center [1110, 487] width 521 height 528
type textarea "helper.moveRight()"
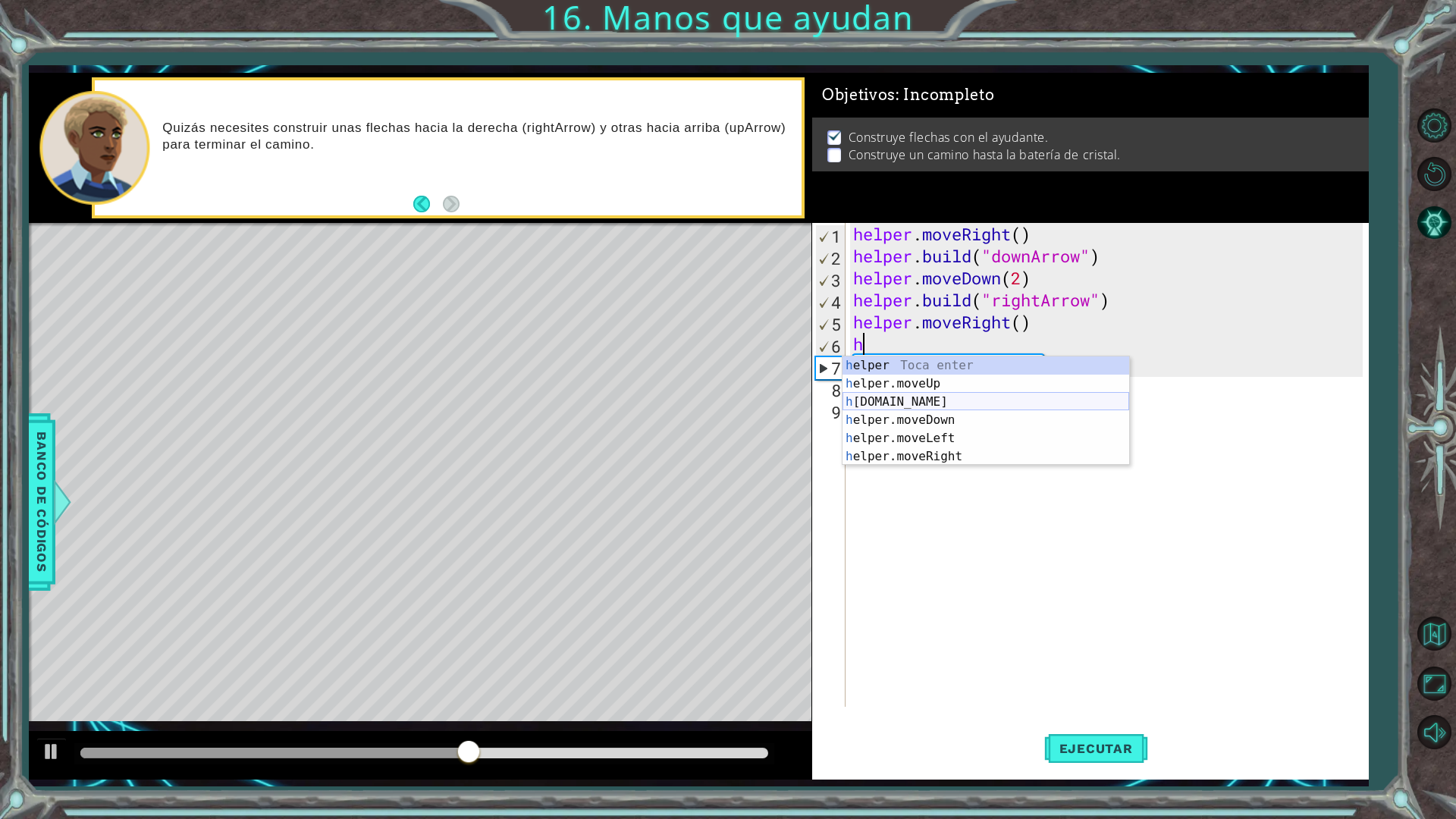
click at [929, 393] on div "h elper Toca enter h elper.moveUp Toca enter h [DOMAIN_NAME] Toca enter h elper…" at bounding box center [985, 429] width 286 height 145
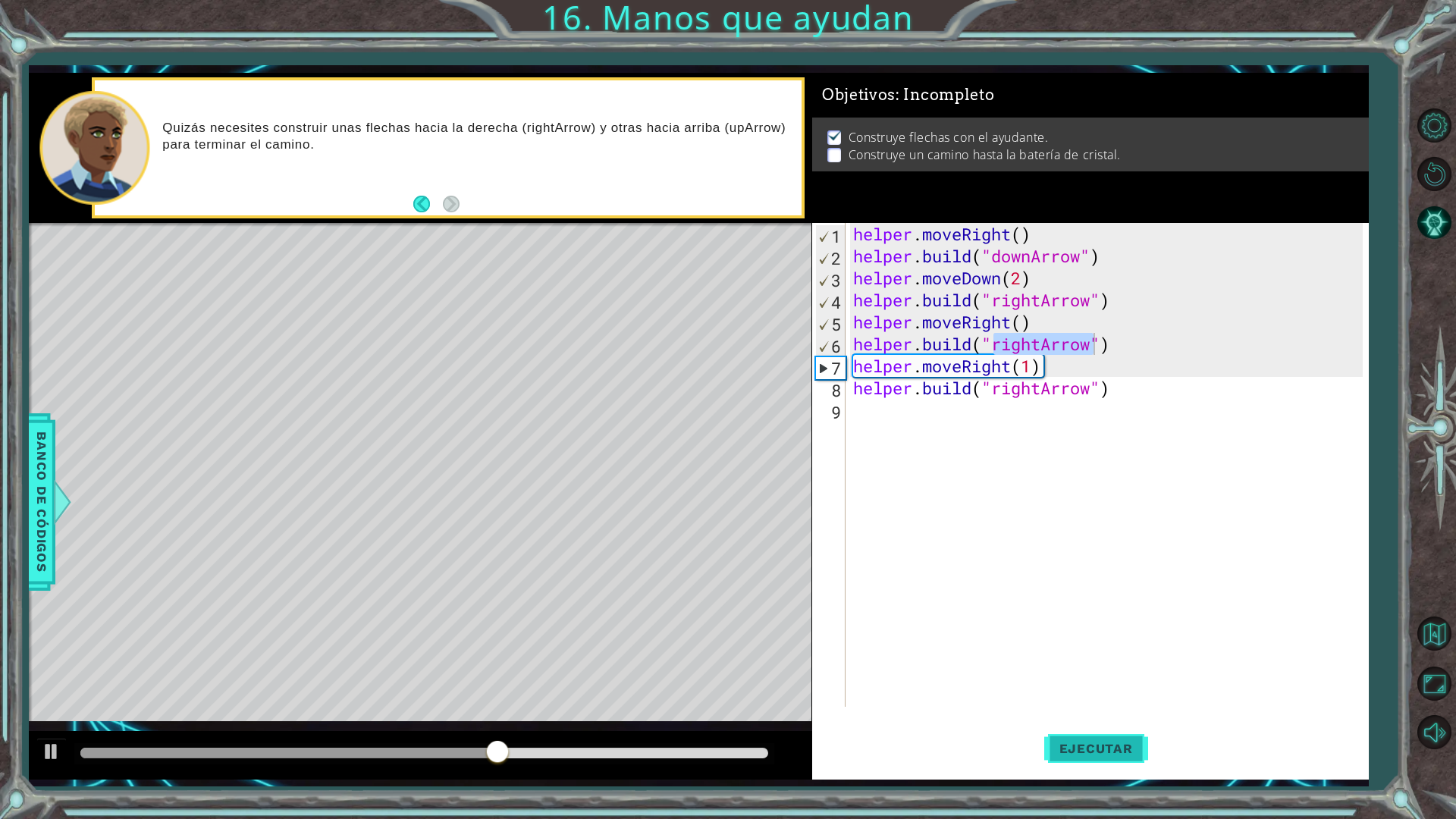
click at [1089, 716] on button "Ejecutar" at bounding box center [1095, 748] width 104 height 56
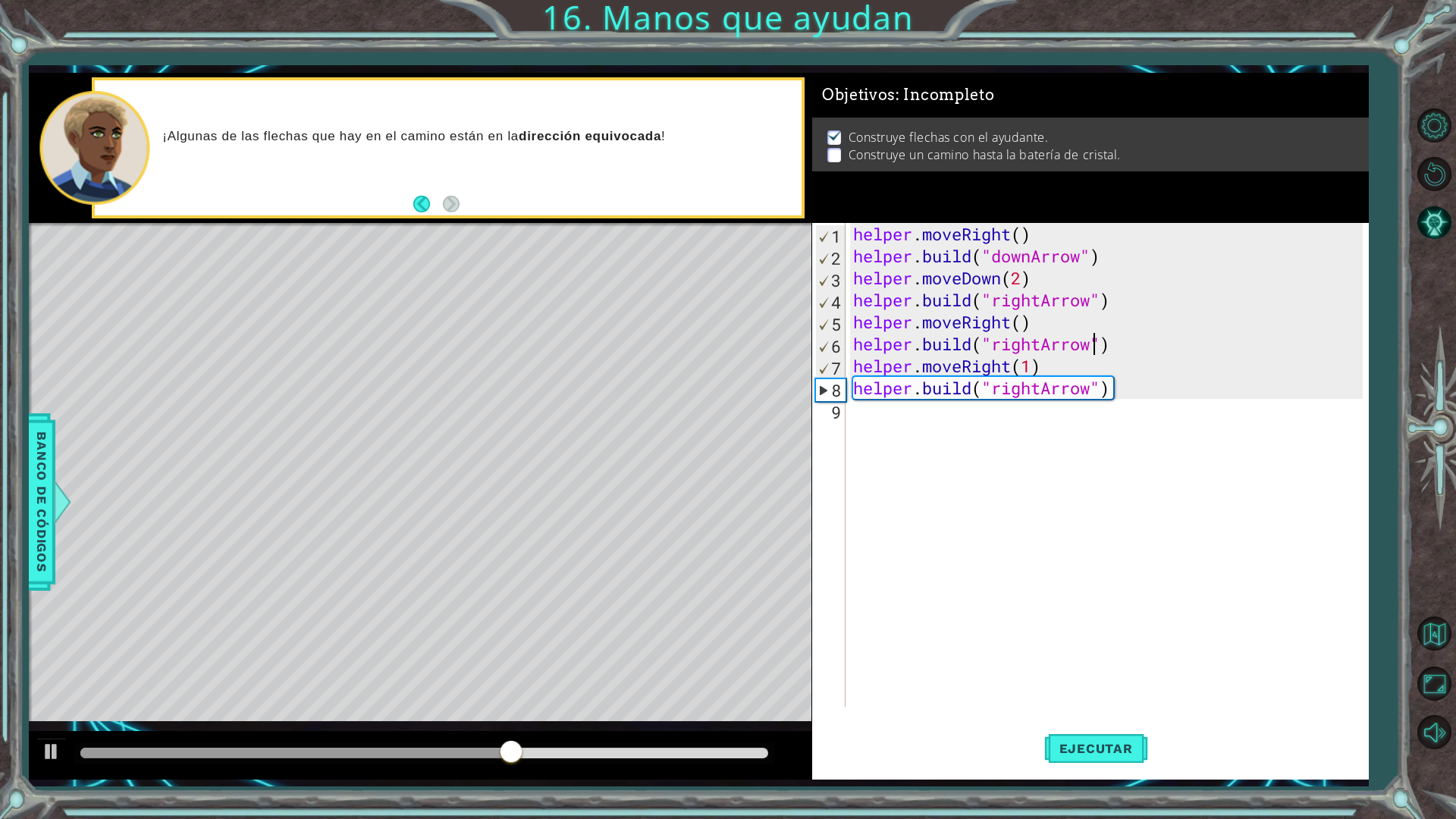
click at [1017, 359] on div "helper . moveRight ( ) helper . build ( "downArrow" ) helper . moveDown ( 2 ) h…" at bounding box center [1110, 487] width 521 height 528
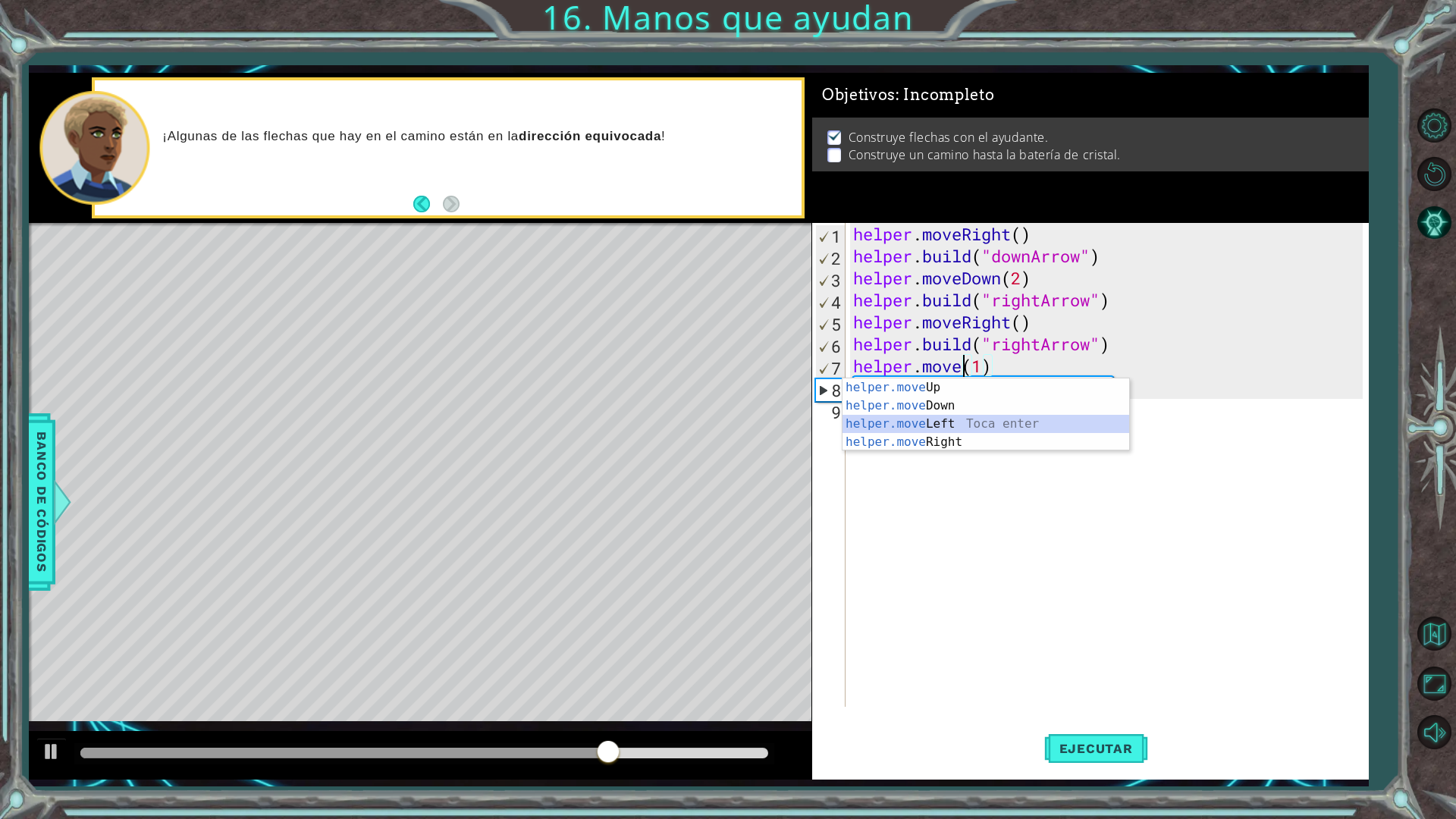
click at [946, 418] on div "helper.move Up Toca enter helper.move Down Toca enter helper.move Left Toca ent…" at bounding box center [985, 433] width 286 height 110
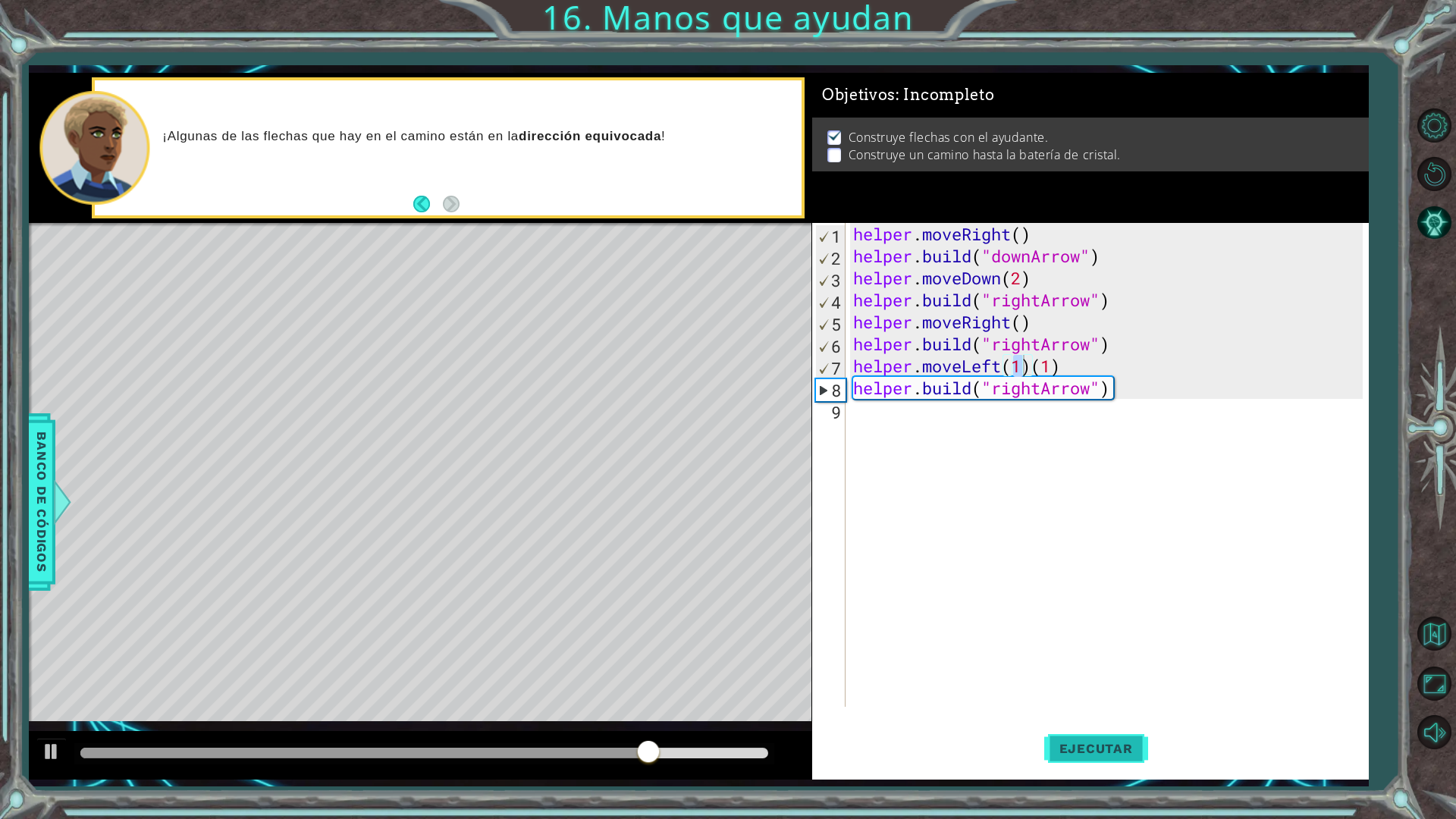
click at [1053, 716] on span "Ejecutar" at bounding box center [1095, 748] width 104 height 15
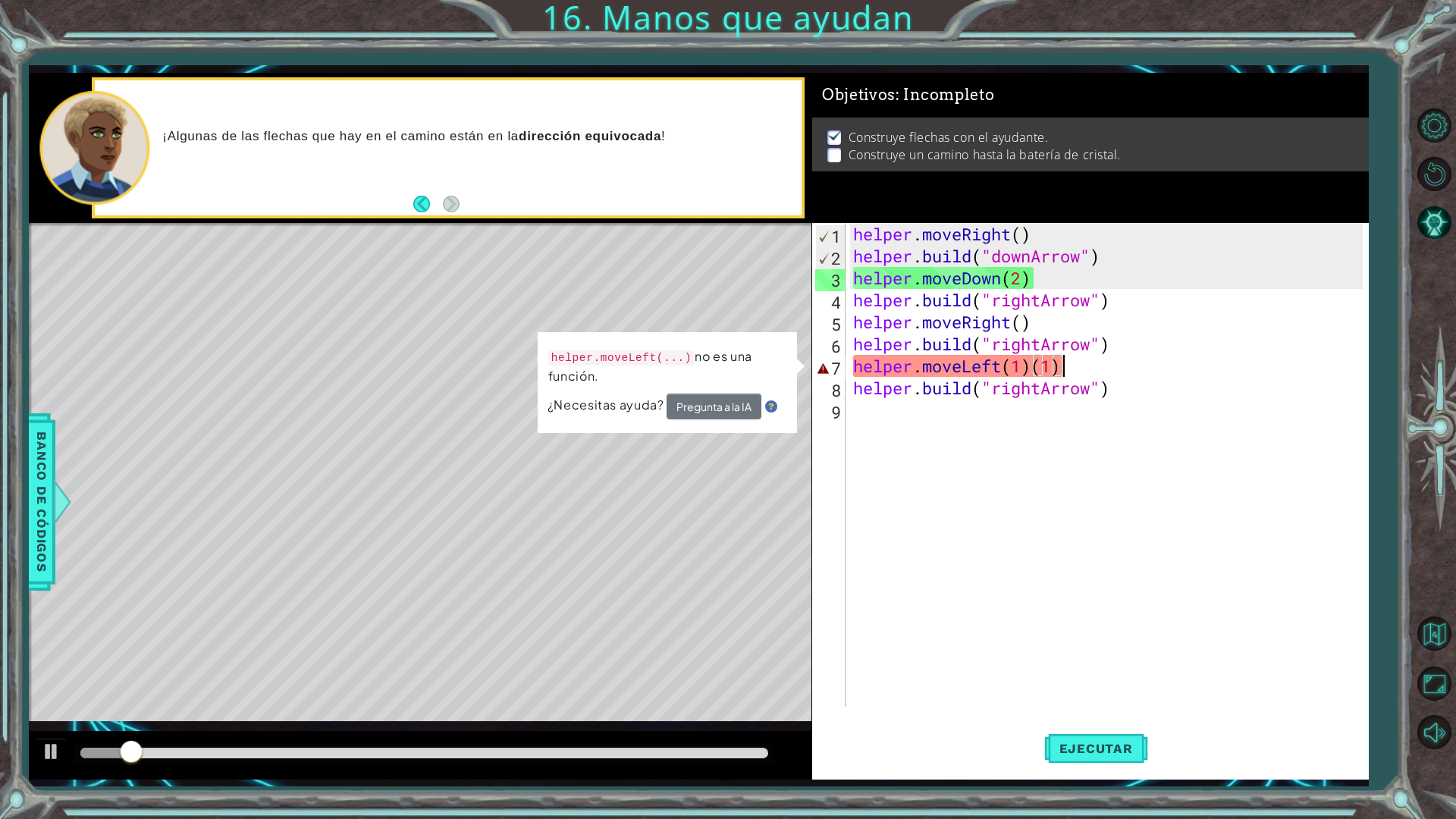
click at [1080, 372] on div "helper . moveRight ( ) helper . build ( "downArrow" ) helper . moveDown ( 2 ) h…" at bounding box center [1110, 487] width 521 height 528
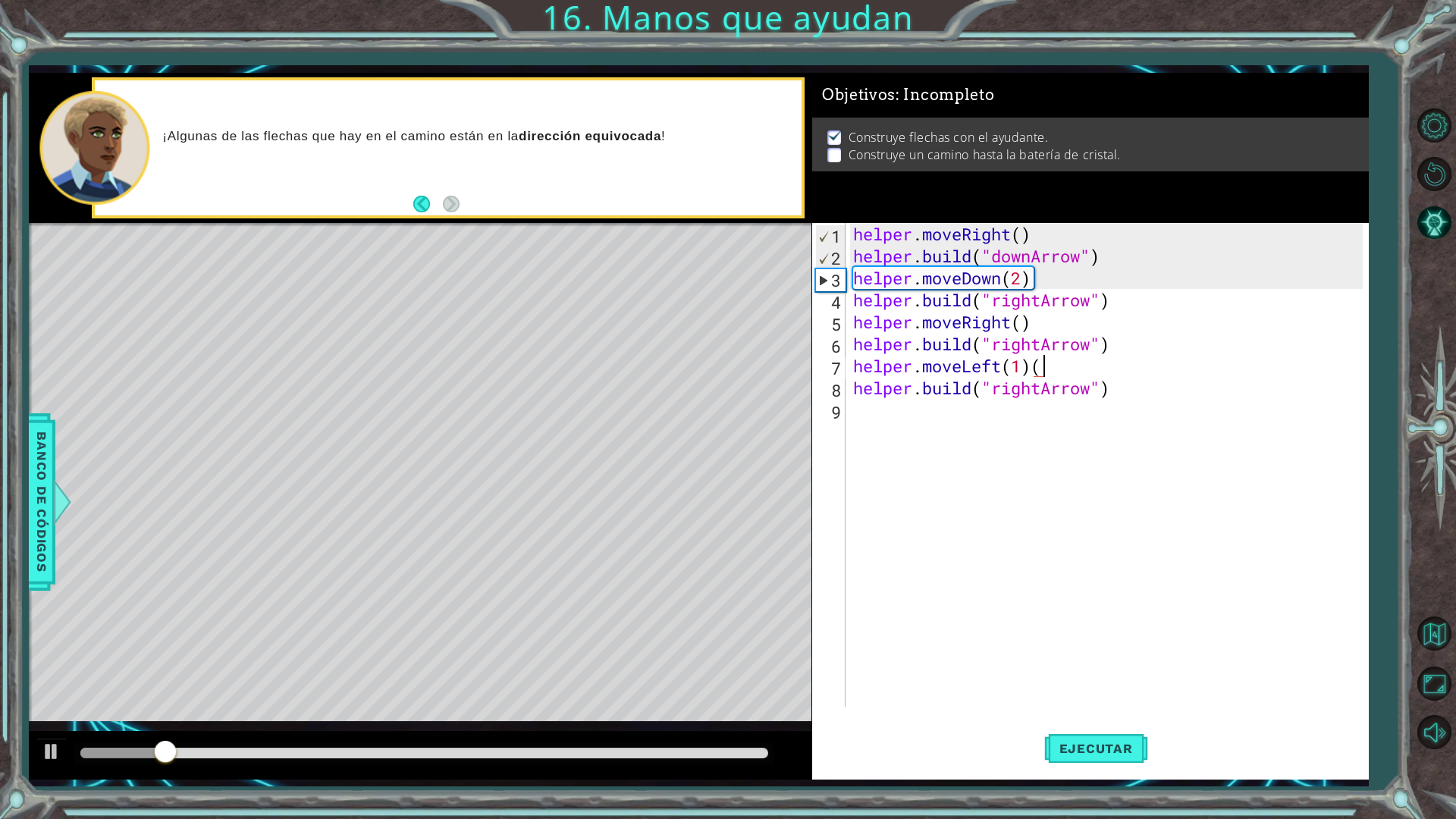
type textarea "helper.moveLeft(1)"
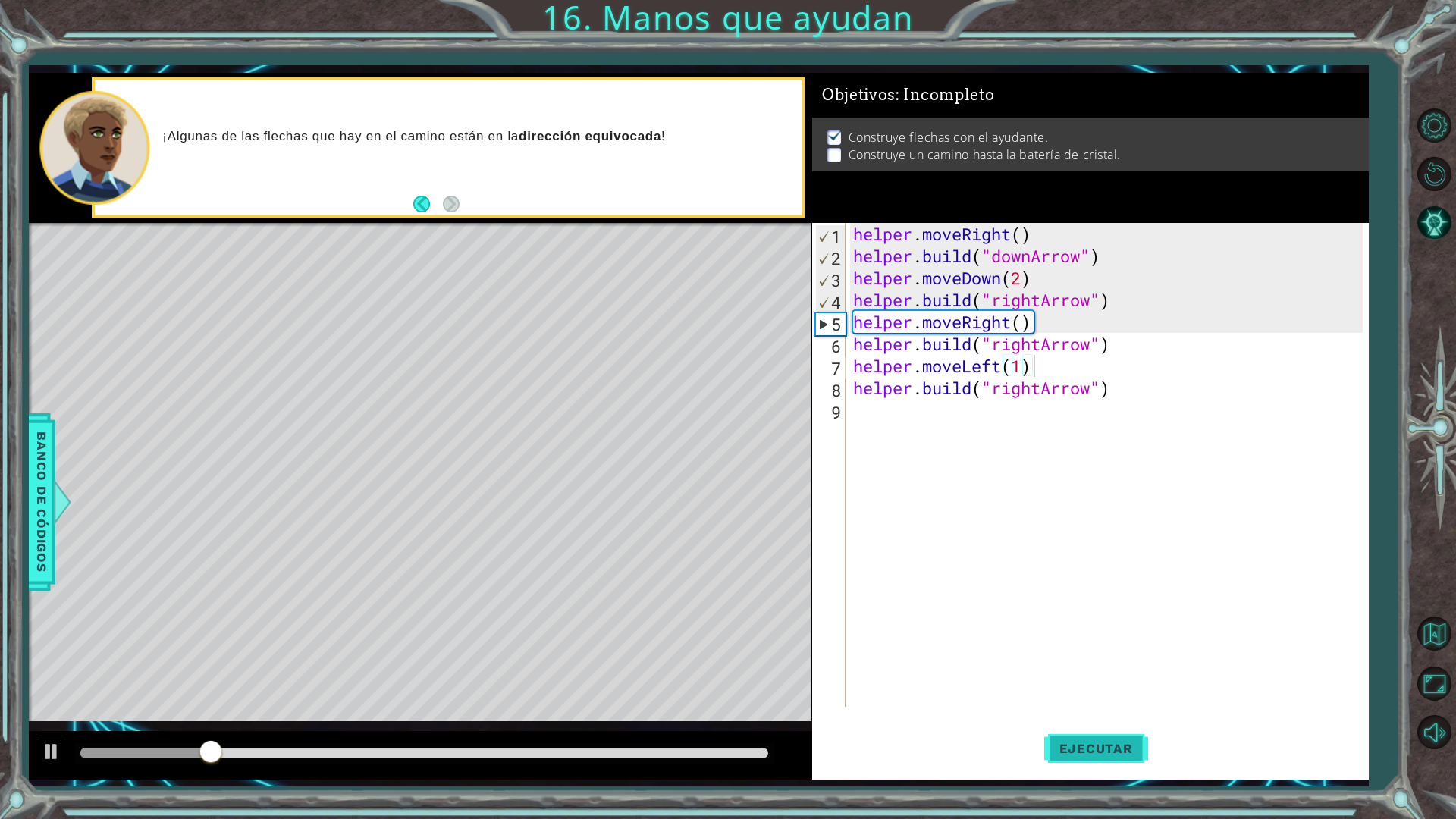
click at [1073, 716] on span "Ejecutar" at bounding box center [1095, 748] width 104 height 15
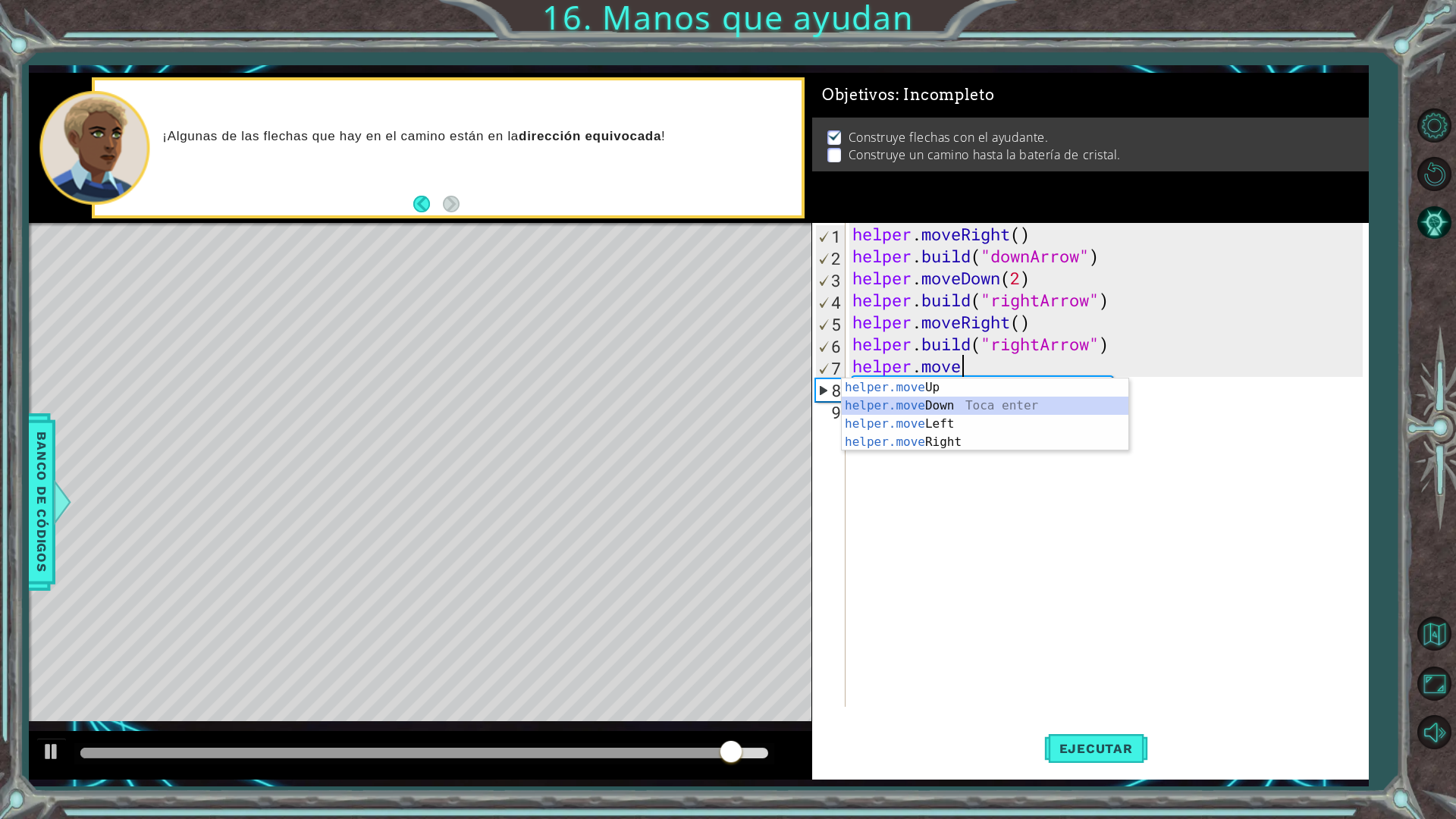
click at [991, 413] on div "helper.move Up Toca enter helper.move Down Toca enter helper.move Left Toca ent…" at bounding box center [984, 433] width 286 height 110
type textarea "helper.moveDown(1)"
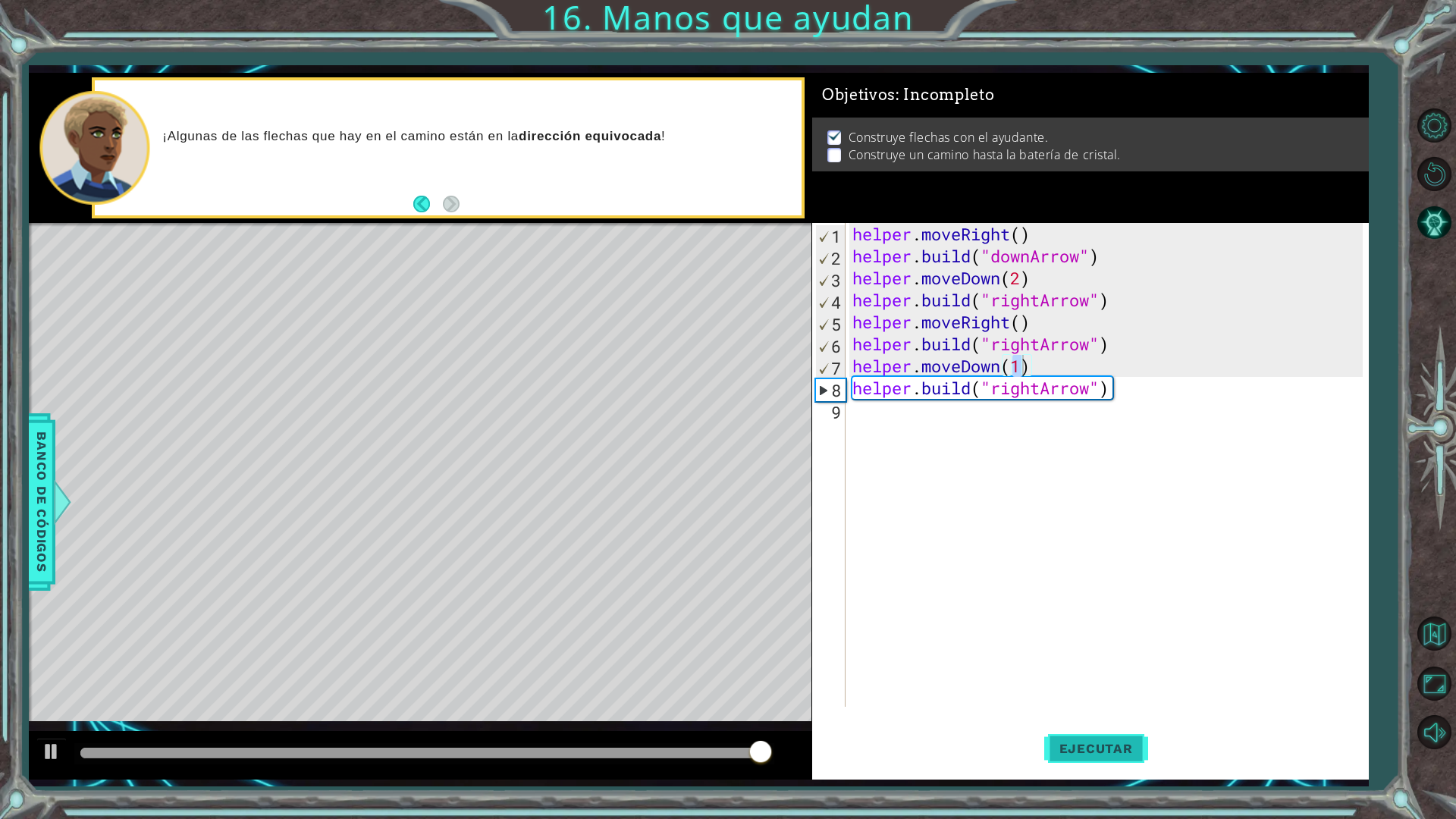
click at [1088, 716] on span "Ejecutar" at bounding box center [1095, 748] width 104 height 15
